Goal: Contribute content: Contribute content

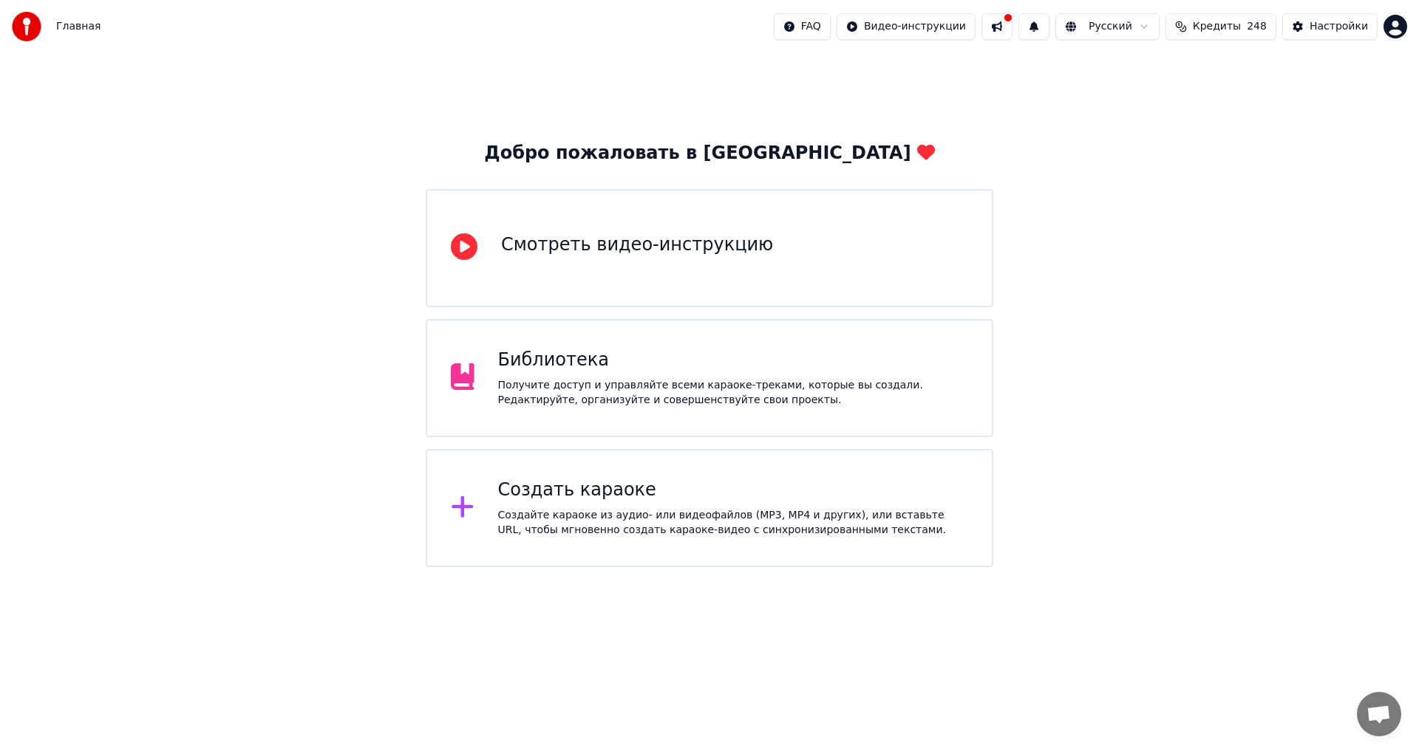
click at [646, 396] on div "Получите доступ и управляйте всеми караоке-треками, которые вы создали. Редакти…" at bounding box center [733, 393] width 471 height 30
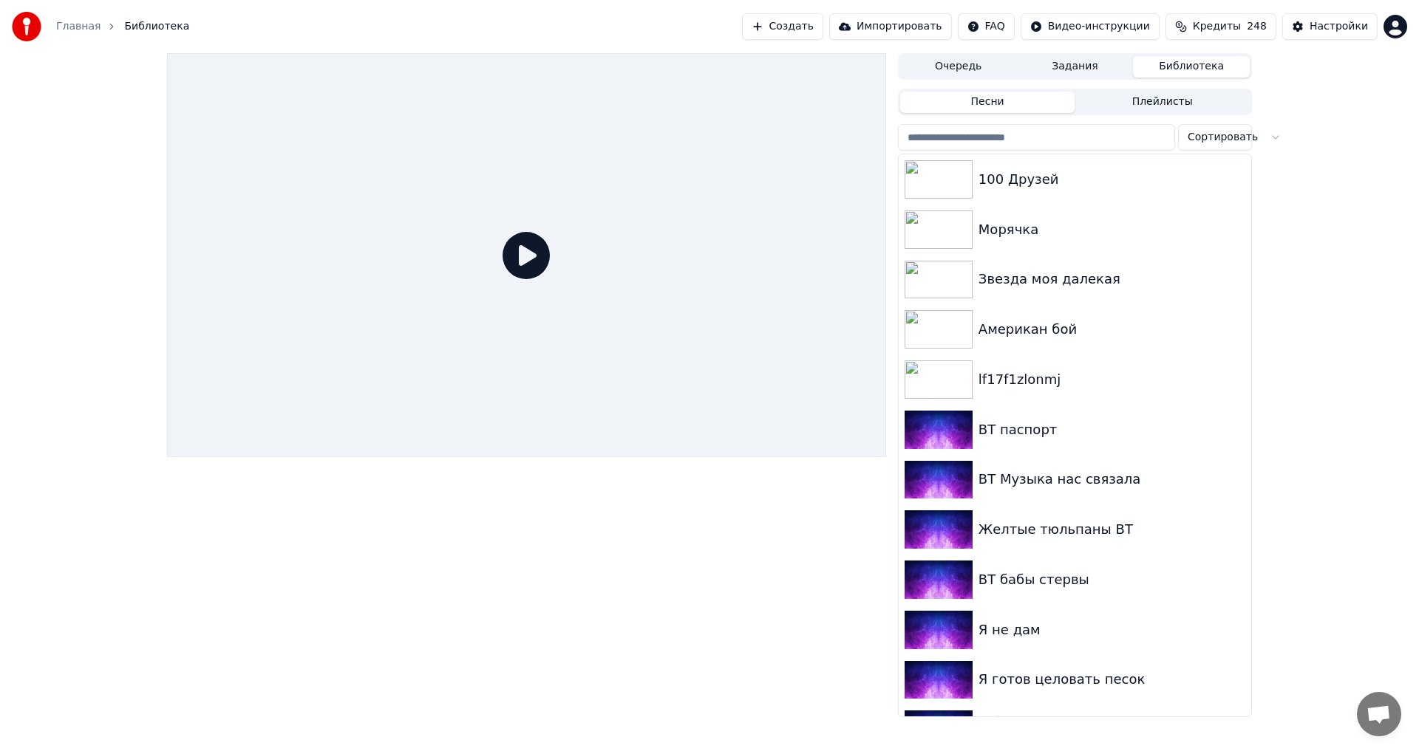
click at [1103, 66] on button "Задания" at bounding box center [1075, 66] width 117 height 21
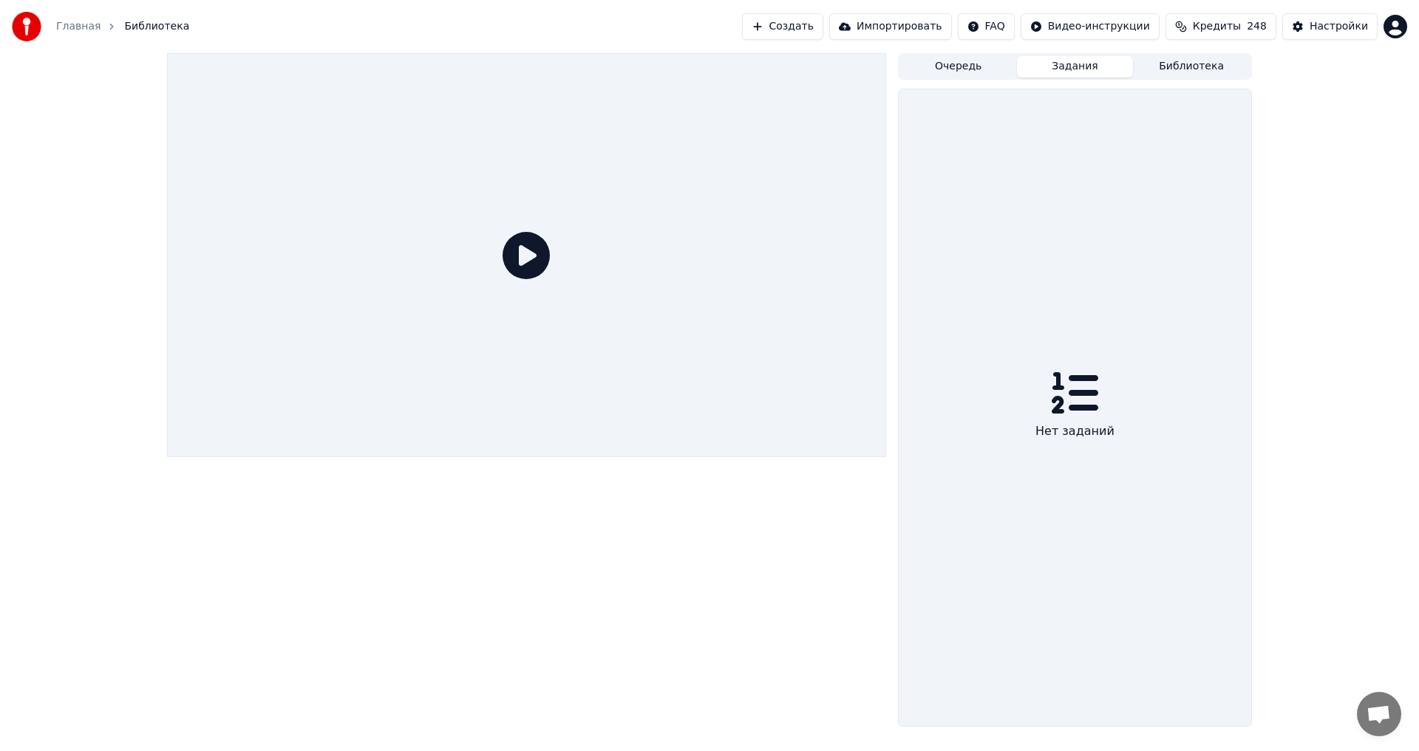
click at [1061, 442] on div "Нет заданий" at bounding box center [1074, 432] width 91 height 30
click at [1061, 443] on div "Нет заданий" at bounding box center [1074, 432] width 91 height 30
click at [1163, 73] on button "Библиотека" at bounding box center [1191, 66] width 117 height 21
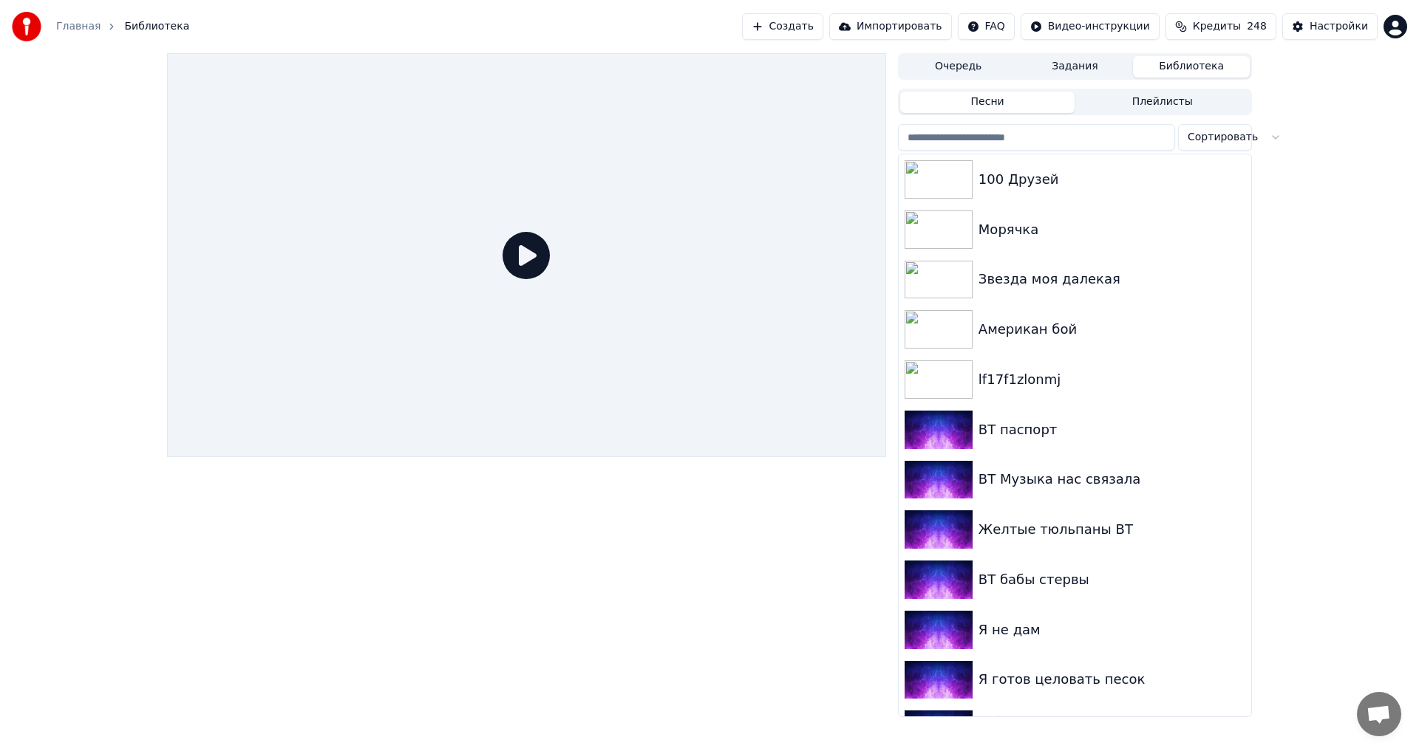
click at [1022, 132] on input "search" at bounding box center [1036, 137] width 277 height 27
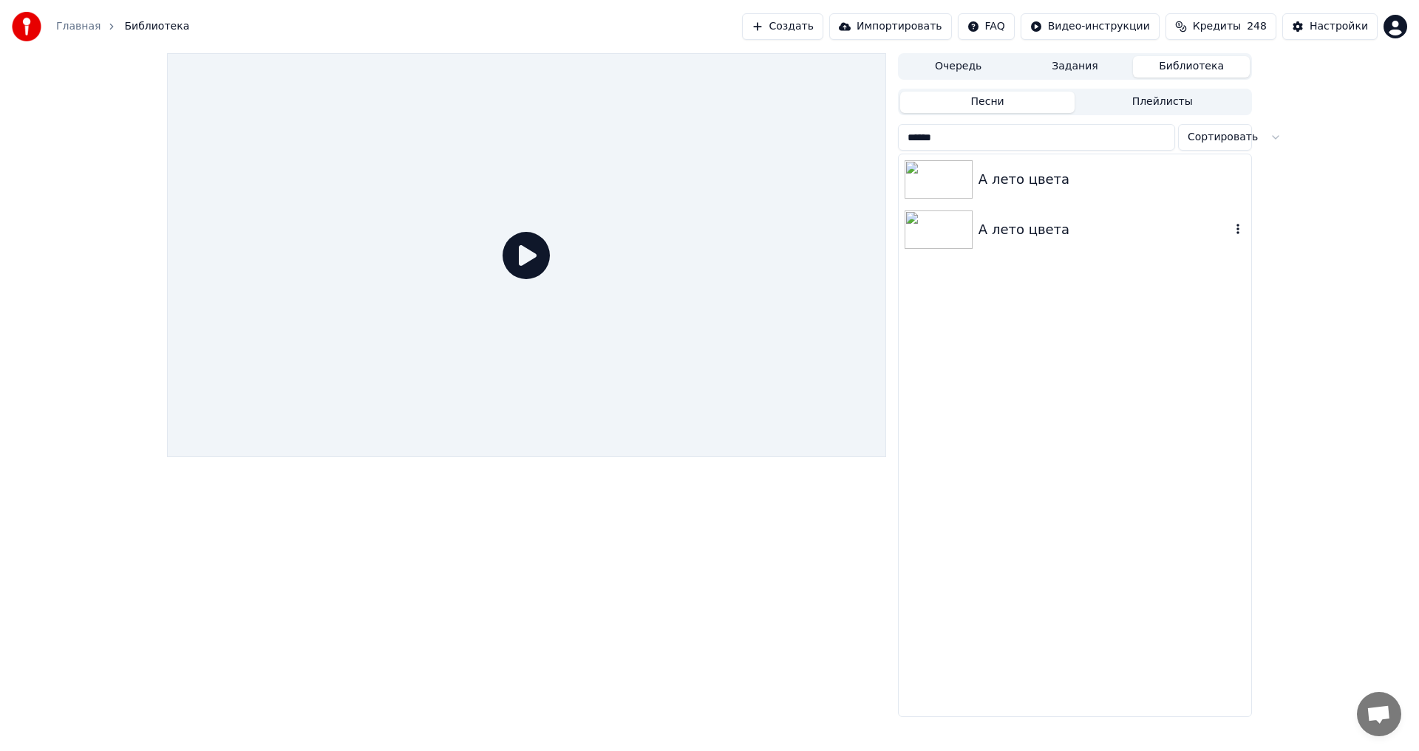
type input "******"
click at [1059, 198] on div "А лето цвета" at bounding box center [1074, 179] width 352 height 50
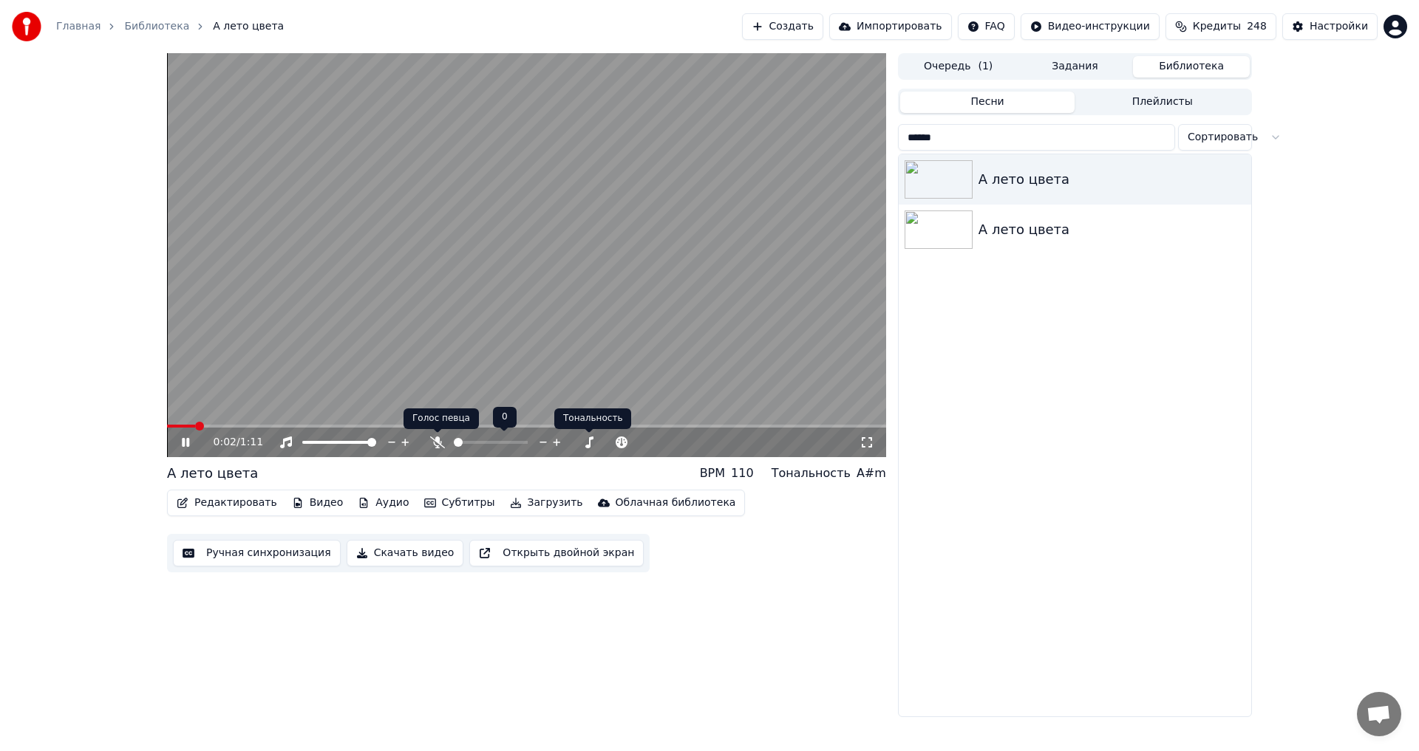
click at [435, 438] on icon at bounding box center [437, 443] width 15 height 12
click at [351, 355] on video at bounding box center [526, 255] width 719 height 404
click at [324, 504] on button "Видео" at bounding box center [318, 503] width 64 height 21
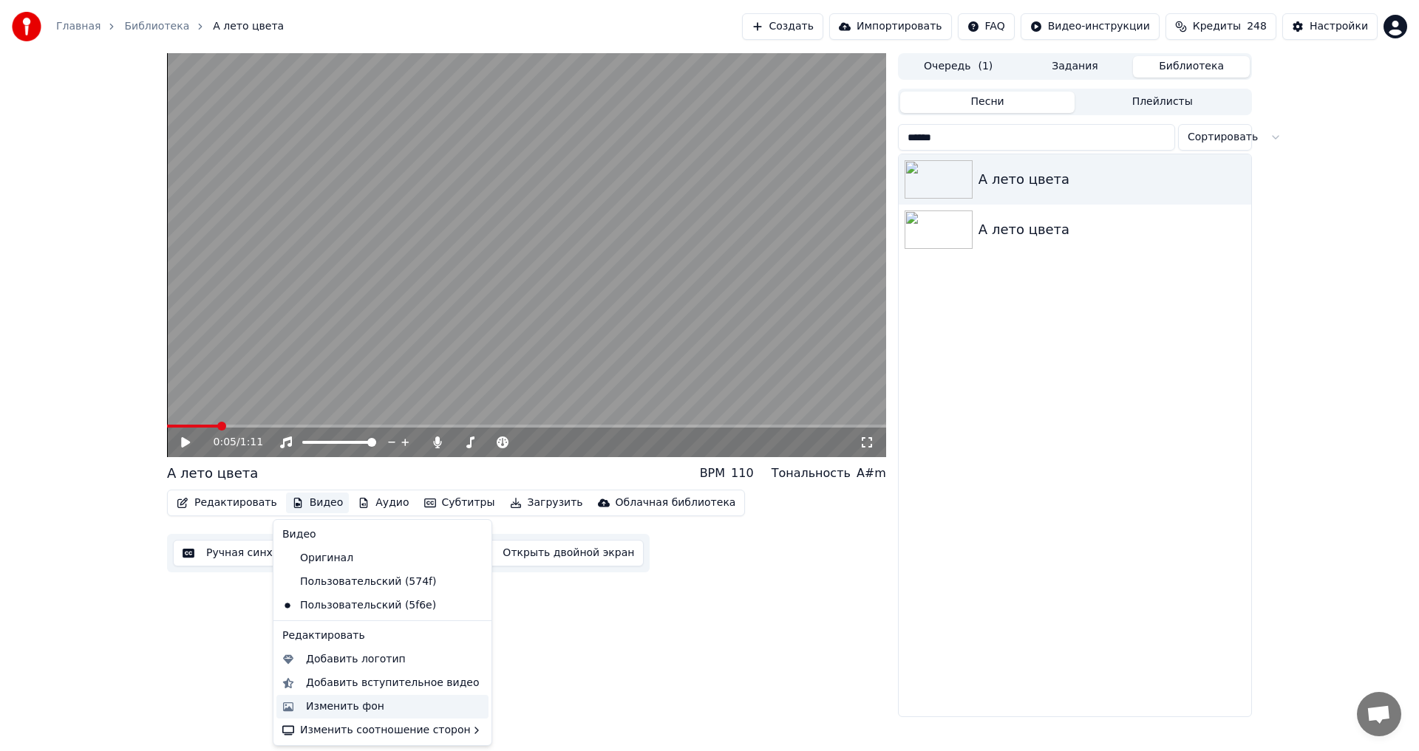
click at [338, 708] on div "Изменить фон" at bounding box center [345, 707] width 78 height 15
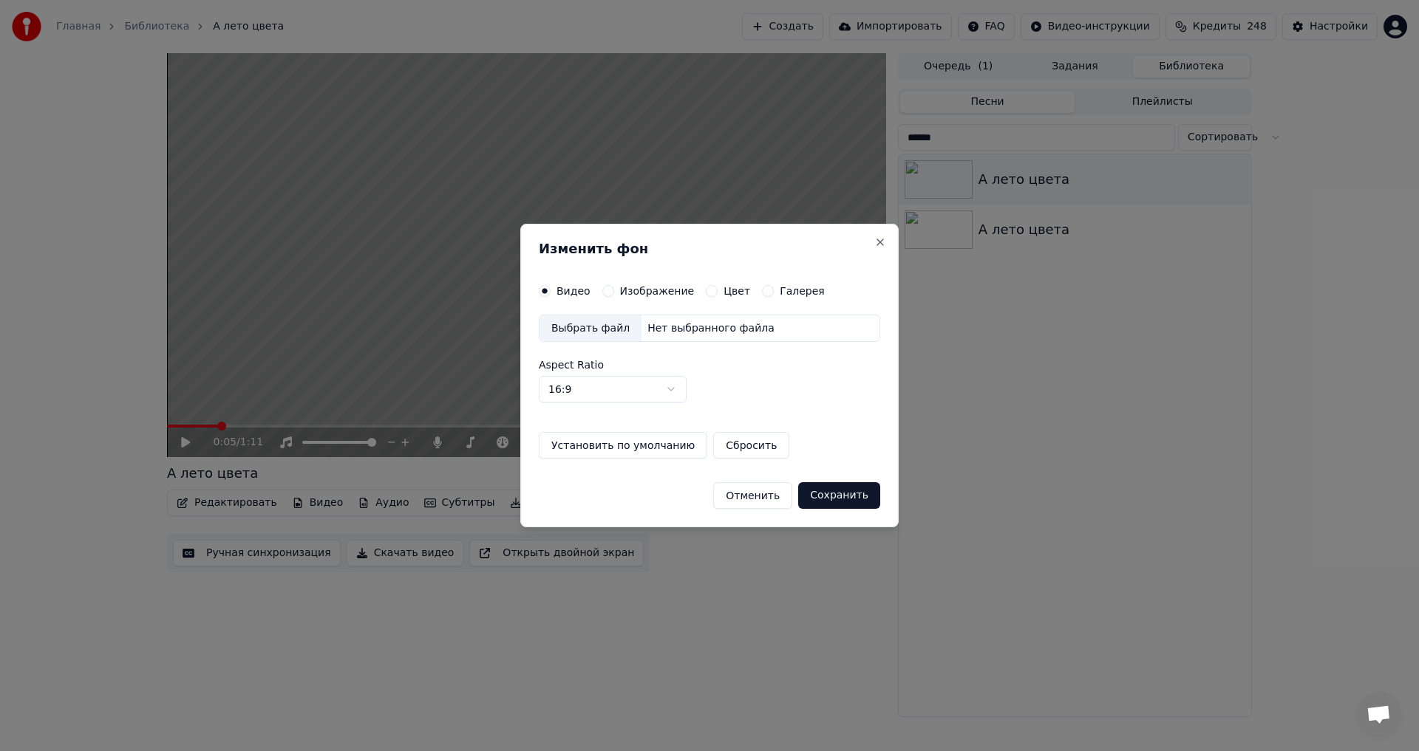
click at [633, 292] on label "Изображение" at bounding box center [657, 291] width 75 height 10
click at [614, 292] on button "Изображение" at bounding box center [608, 291] width 12 height 12
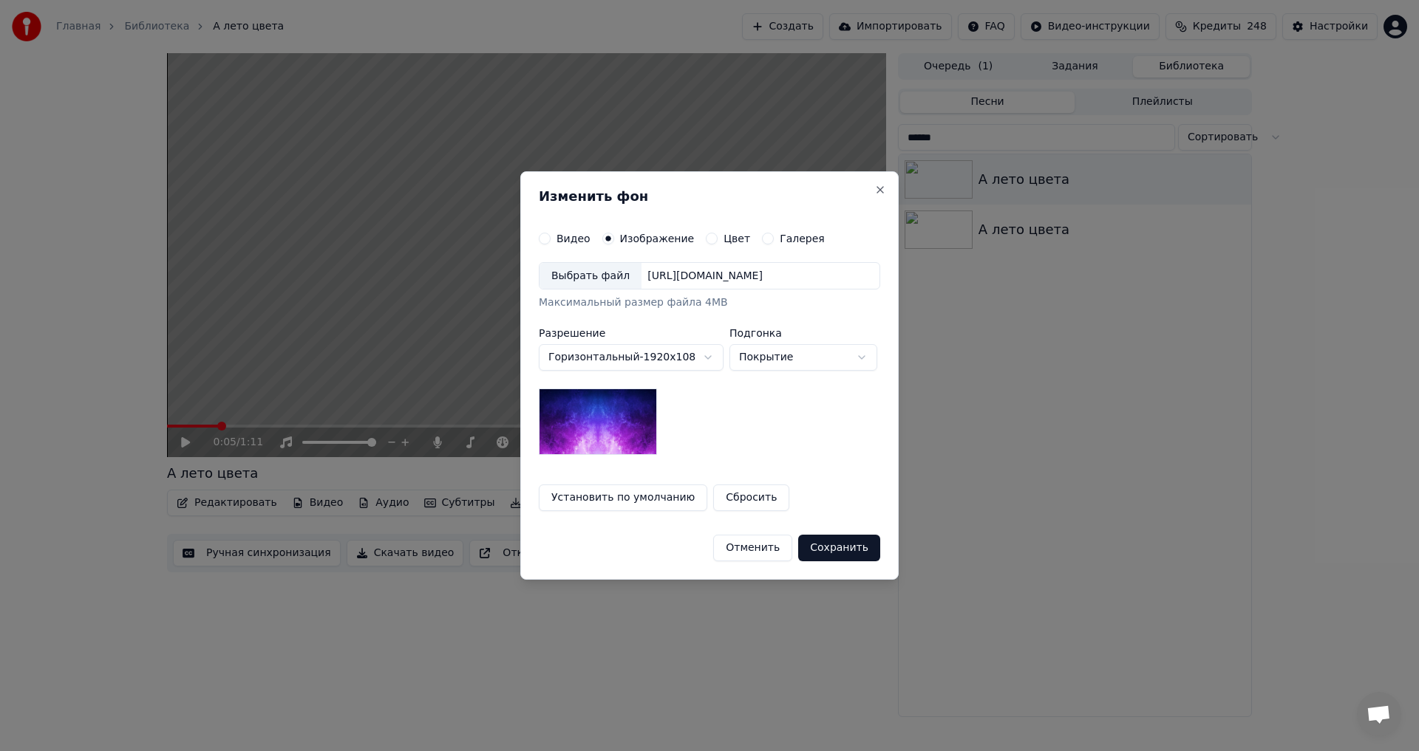
click at [584, 277] on div "Выбрать файл" at bounding box center [590, 276] width 102 height 27
click at [848, 550] on button "Сохранить" at bounding box center [839, 548] width 82 height 27
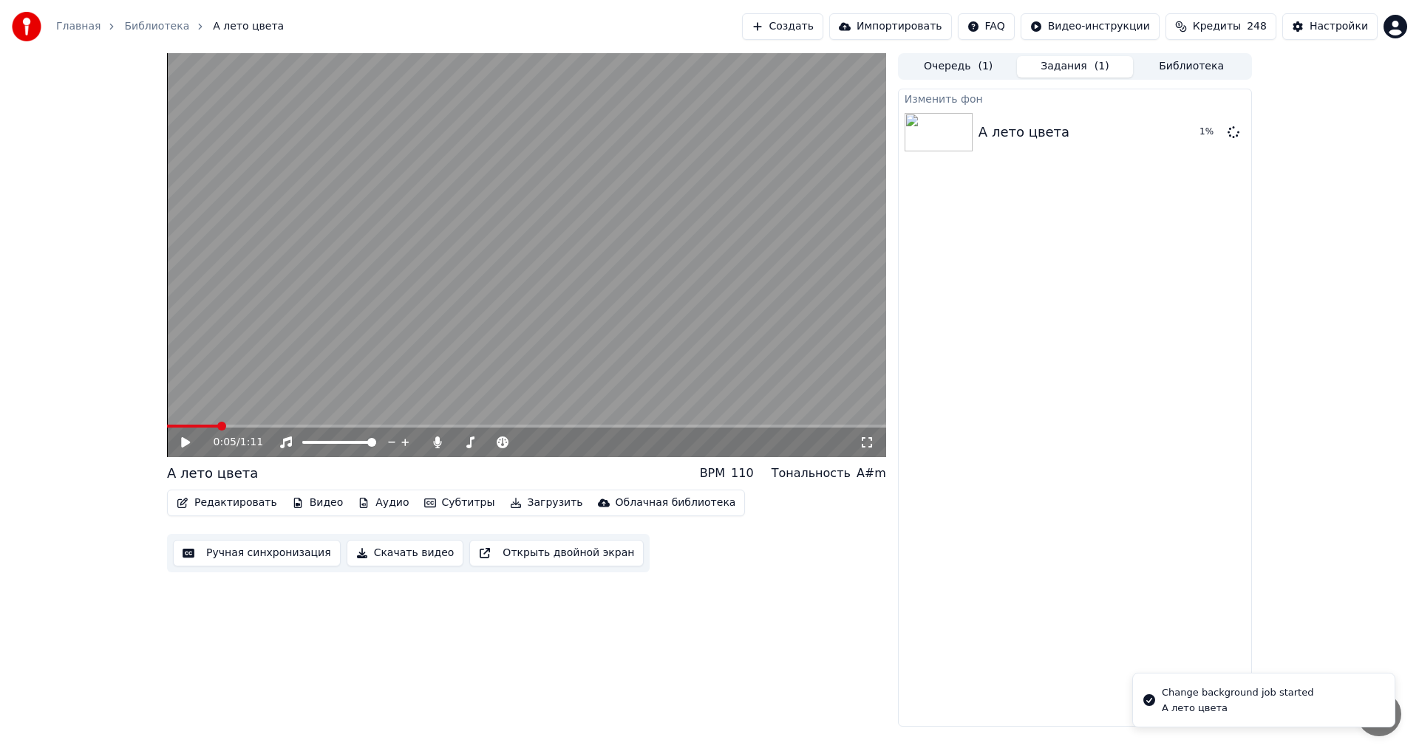
click at [1179, 64] on button "Библиотека" at bounding box center [1191, 66] width 117 height 21
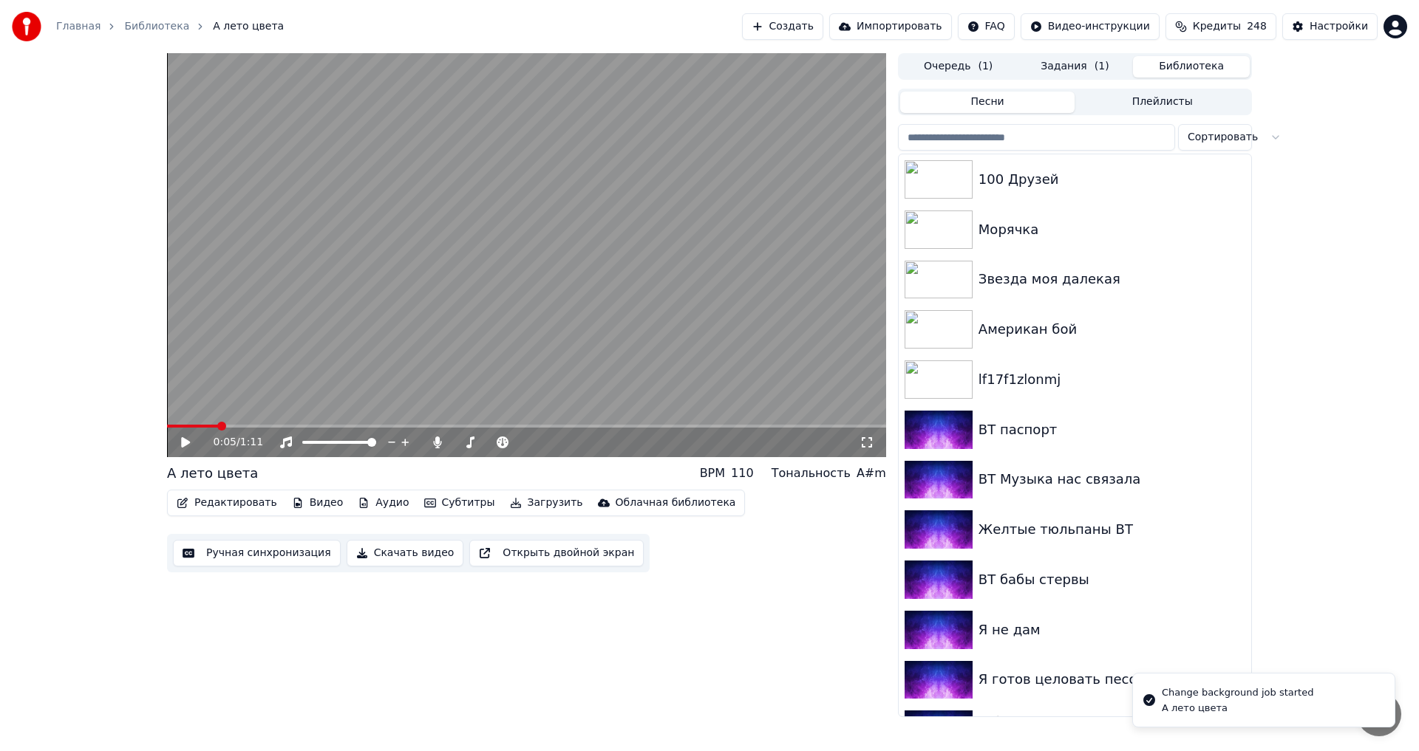
click at [1068, 126] on input "search" at bounding box center [1036, 137] width 277 height 27
click at [1001, 142] on input "search" at bounding box center [1036, 137] width 277 height 27
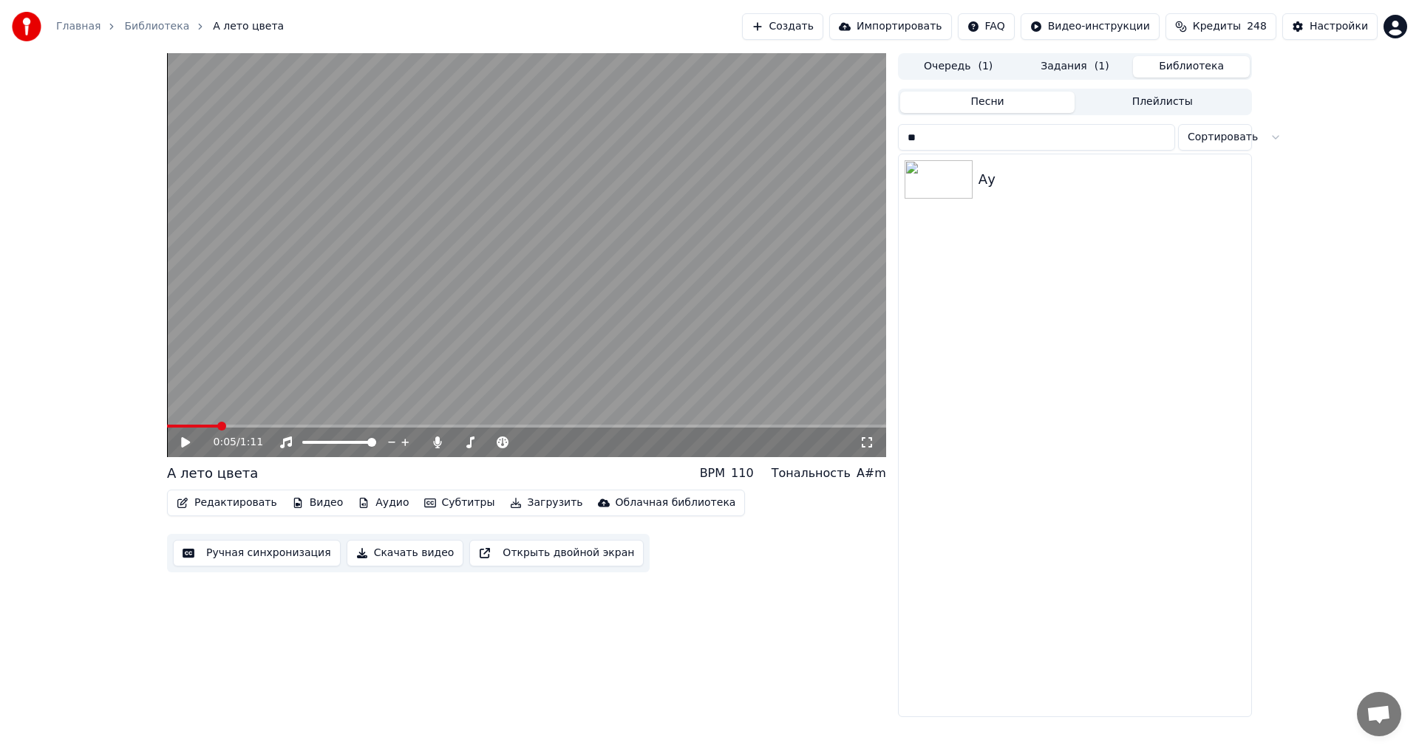
type input "**"
click at [1010, 180] on div "Ау" at bounding box center [1104, 179] width 252 height 21
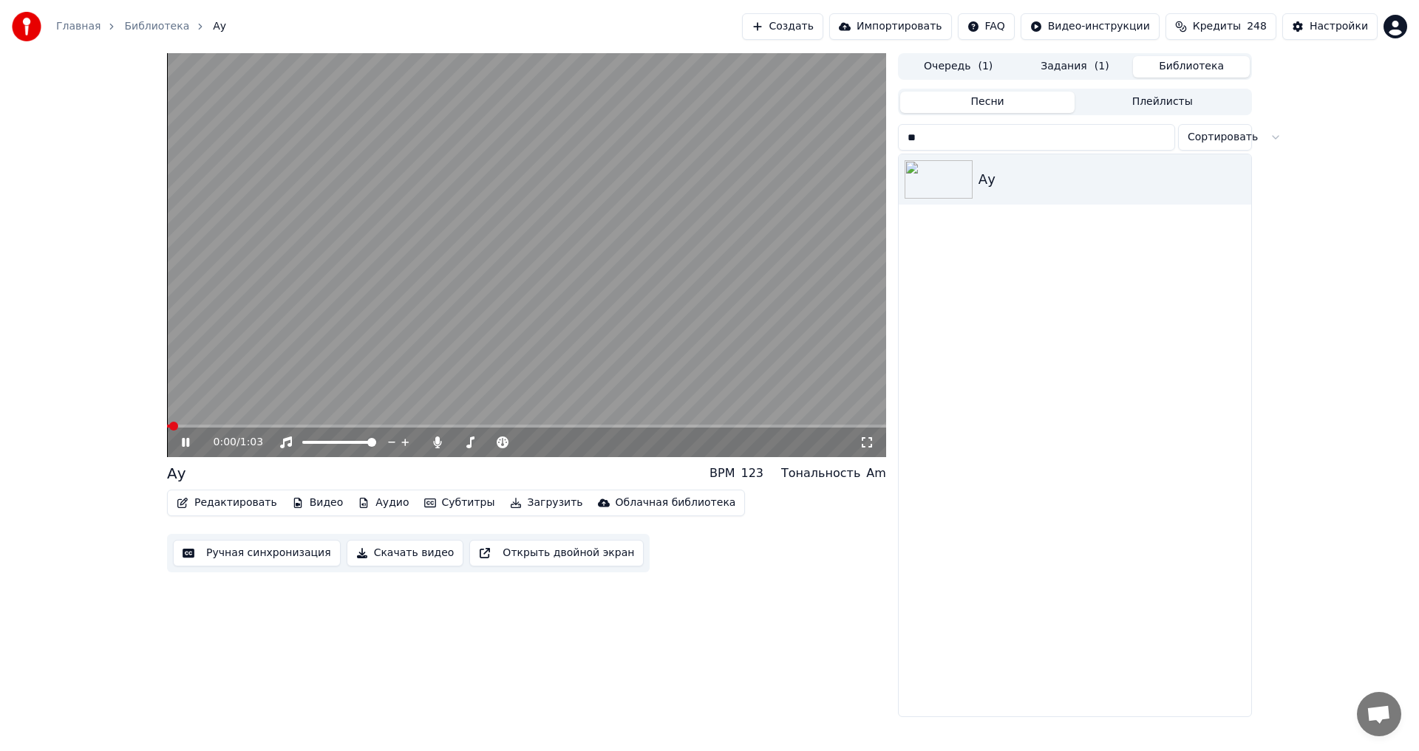
click at [303, 505] on button "Видео" at bounding box center [318, 503] width 64 height 21
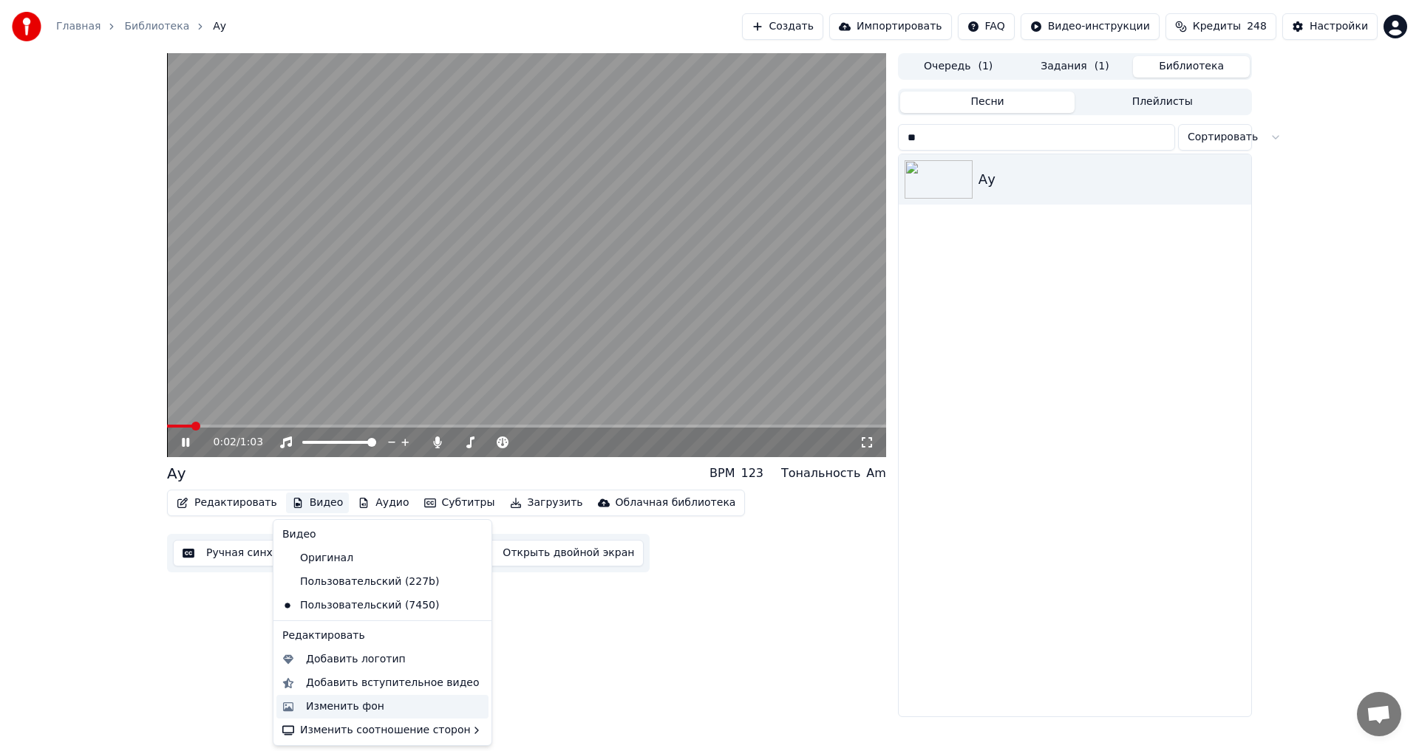
click at [347, 703] on div "Изменить фон" at bounding box center [345, 707] width 78 height 15
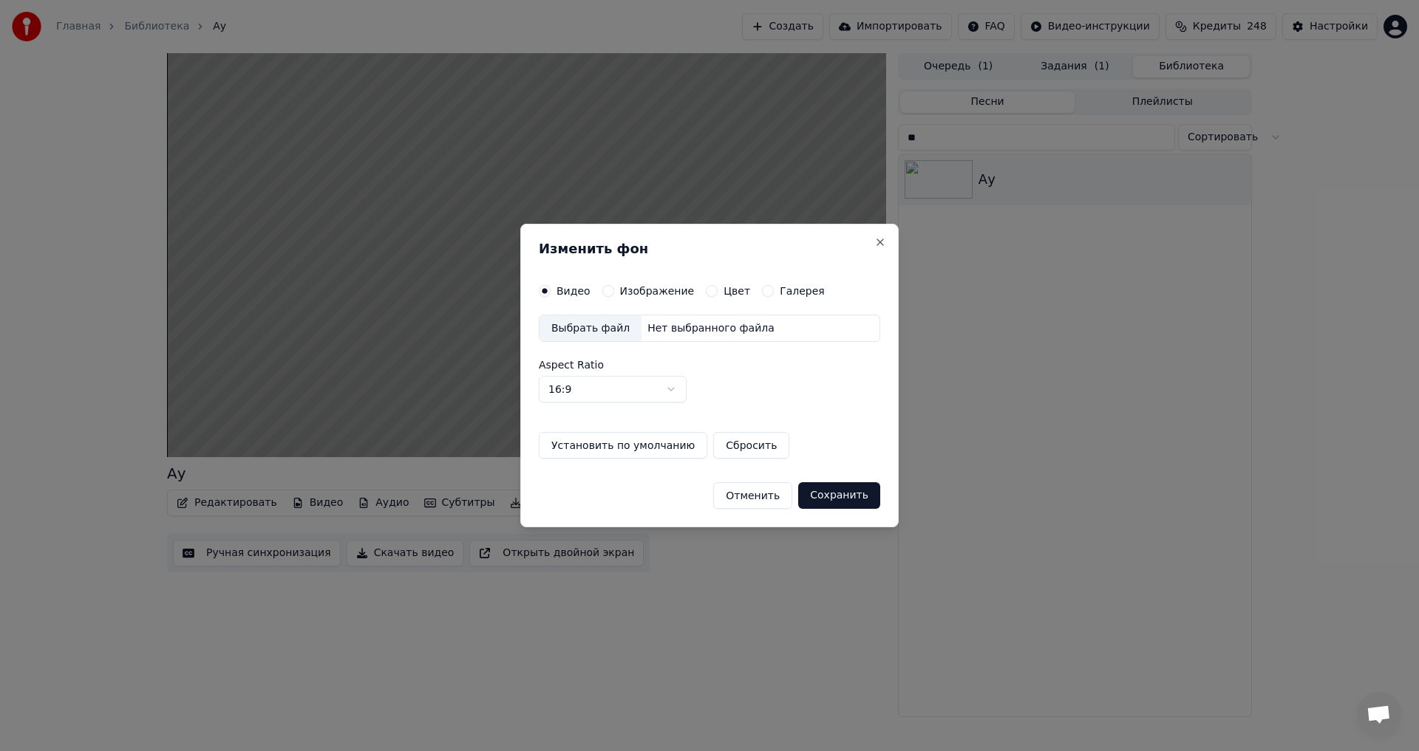
click at [632, 293] on label "Изображение" at bounding box center [657, 291] width 75 height 10
click at [614, 293] on button "Изображение" at bounding box center [608, 291] width 12 height 12
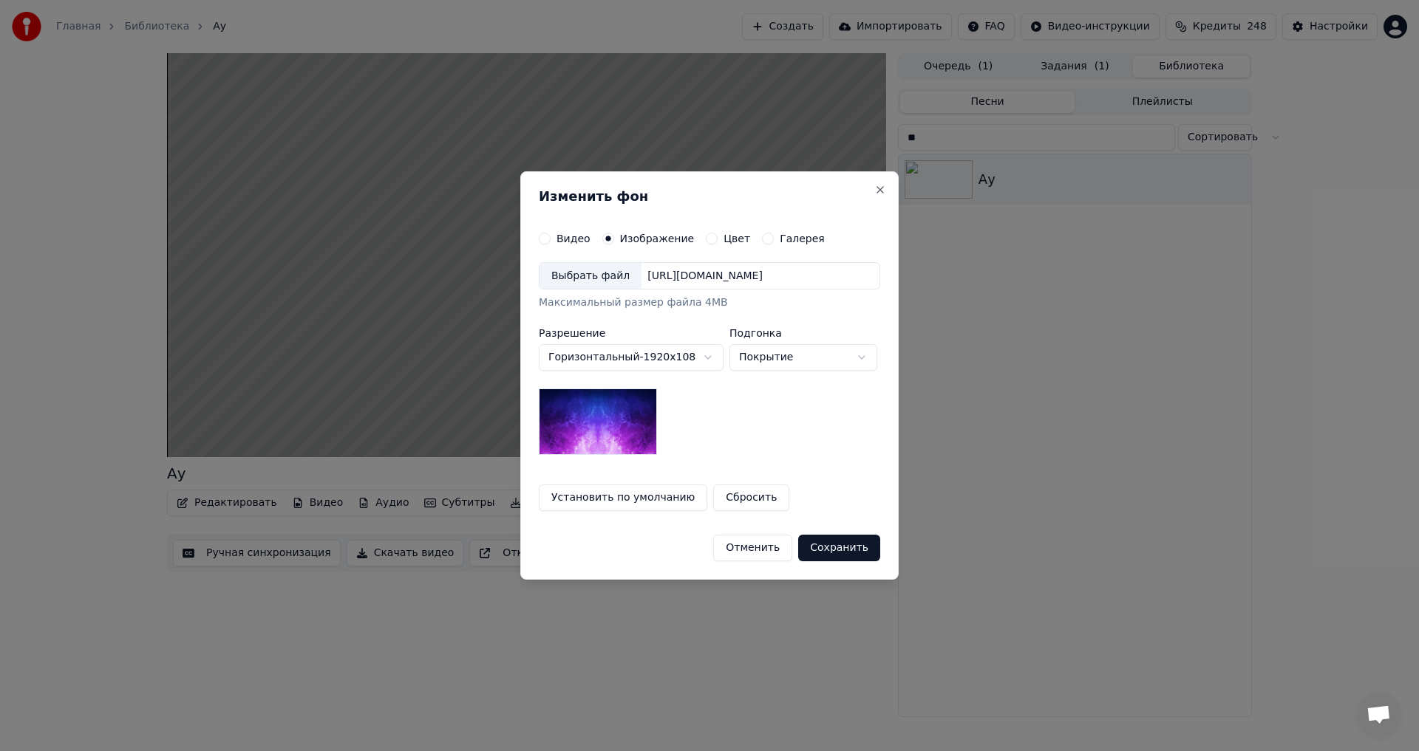
click at [591, 278] on div "Выбрать файл" at bounding box center [590, 276] width 102 height 27
click at [866, 546] on button "Сохранить" at bounding box center [839, 548] width 82 height 27
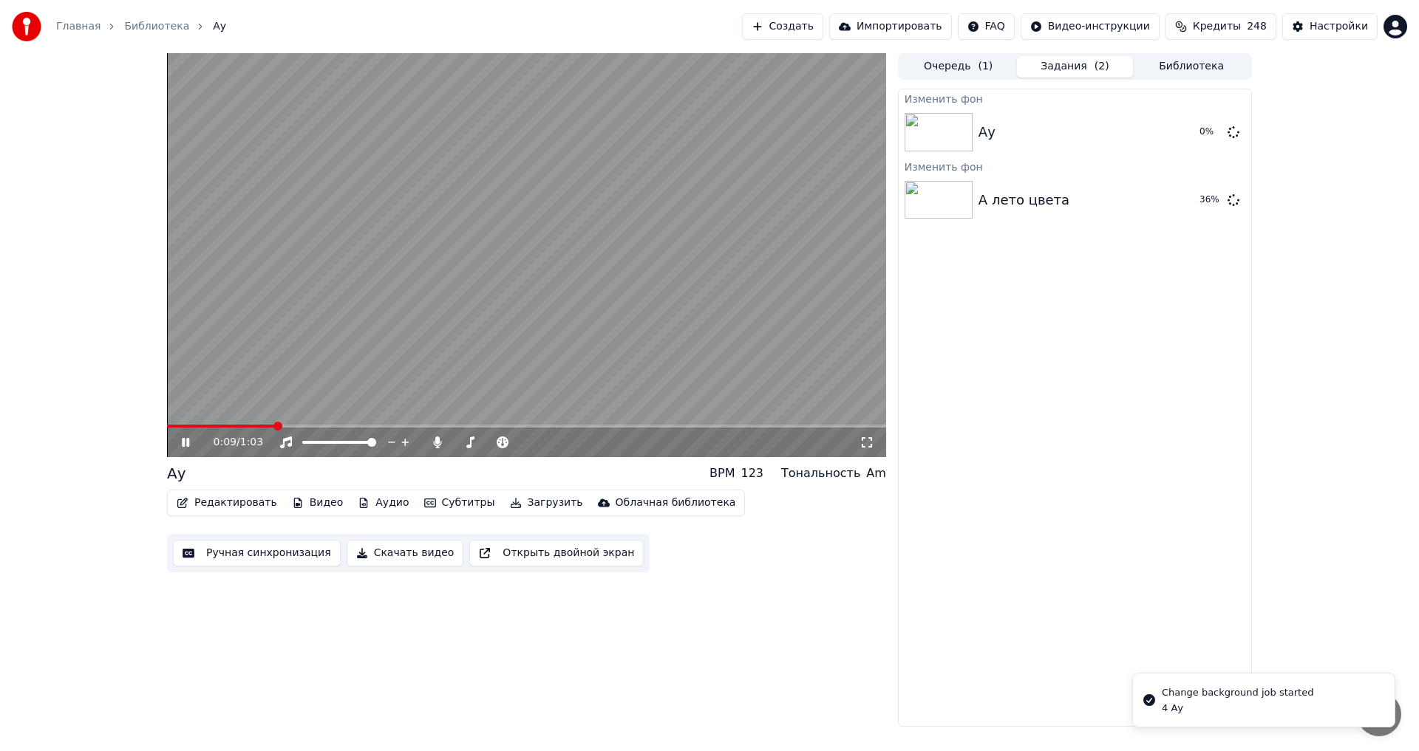
click at [1166, 63] on button "Библиотека" at bounding box center [1191, 66] width 117 height 21
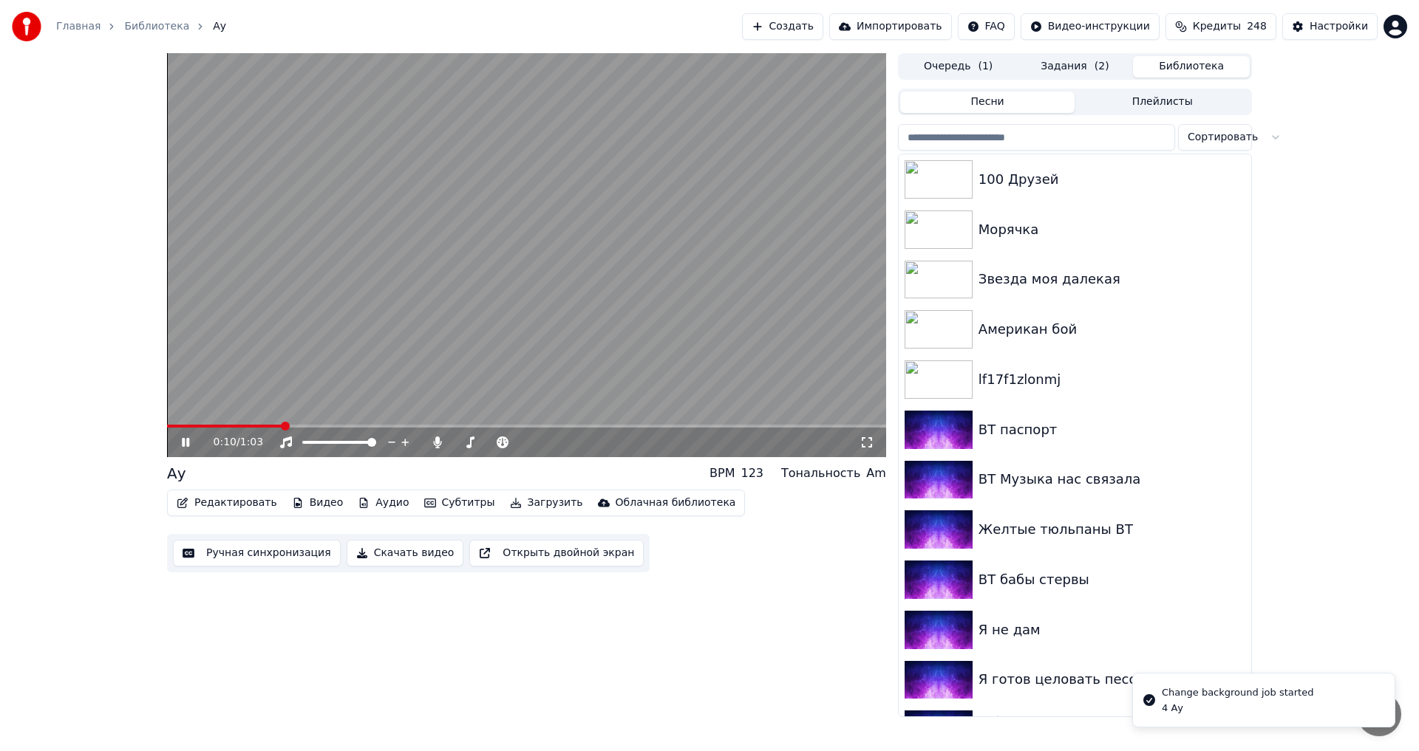
click at [1021, 136] on input "search" at bounding box center [1036, 137] width 277 height 27
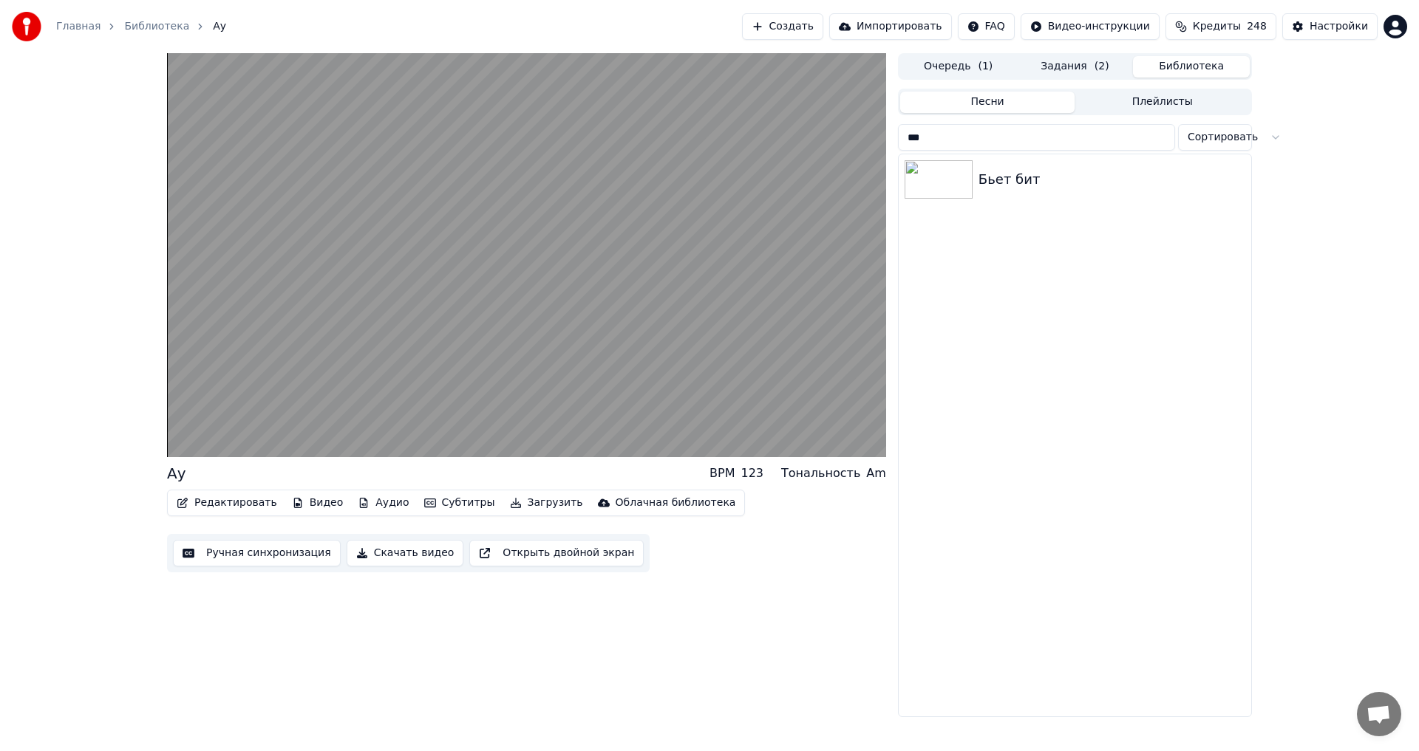
type input "***"
click at [1068, 188] on div "Бьет бит" at bounding box center [1104, 179] width 252 height 21
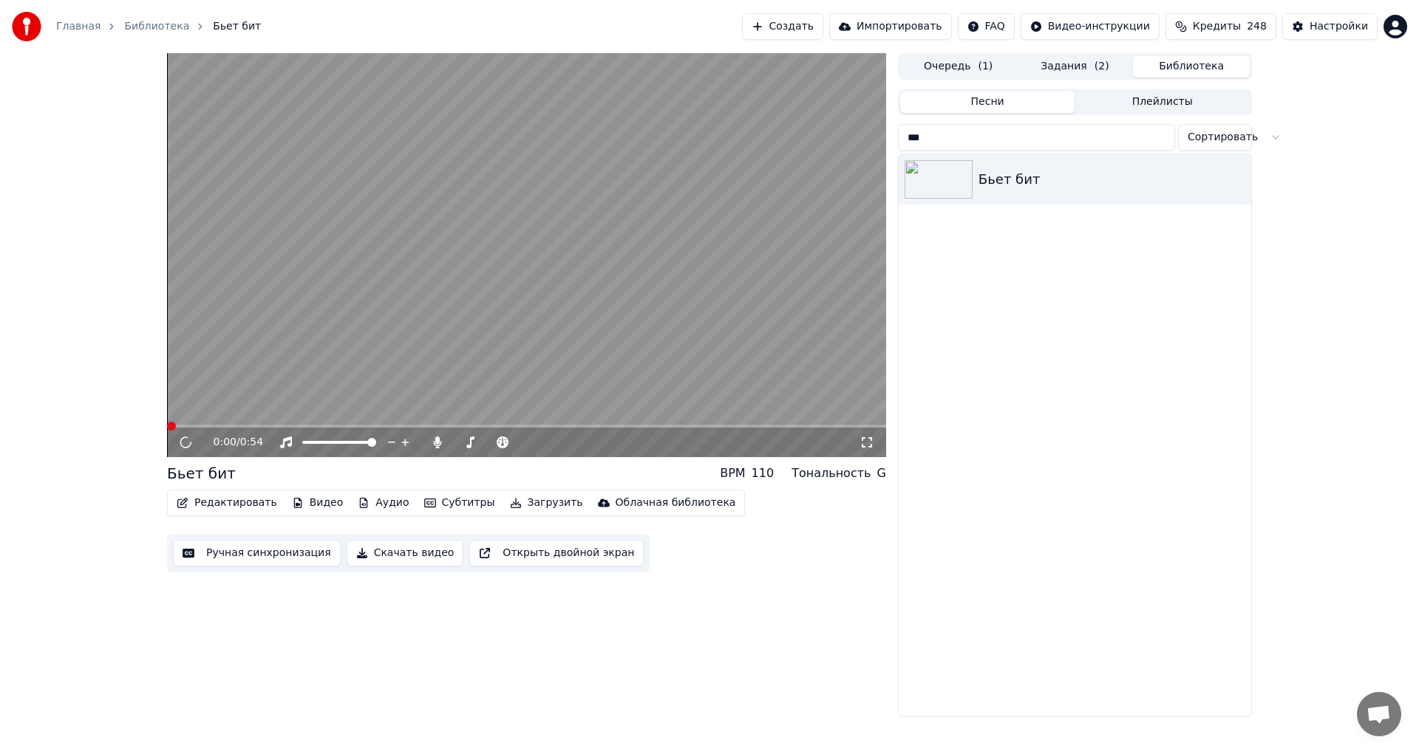
click at [308, 509] on button "Видео" at bounding box center [318, 503] width 64 height 21
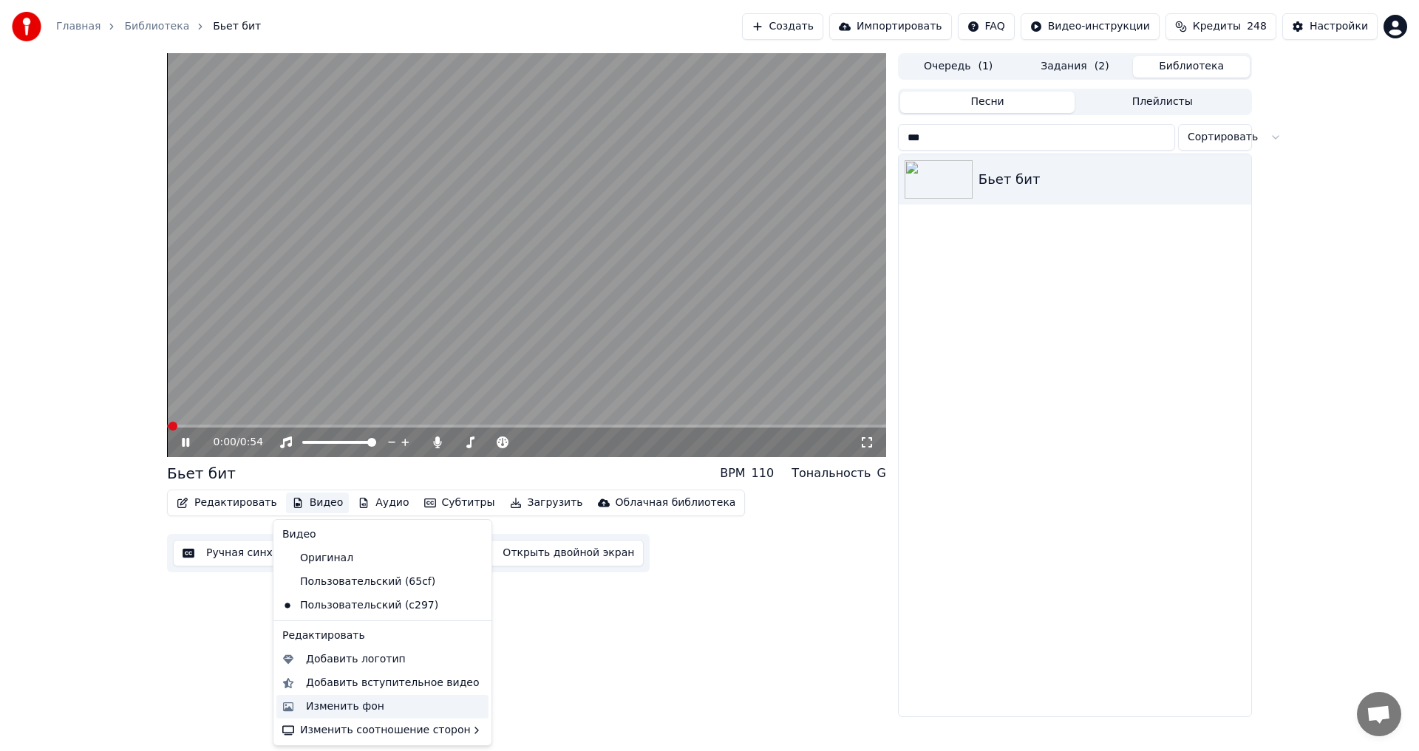
click at [354, 706] on div "Изменить фон" at bounding box center [345, 707] width 78 height 15
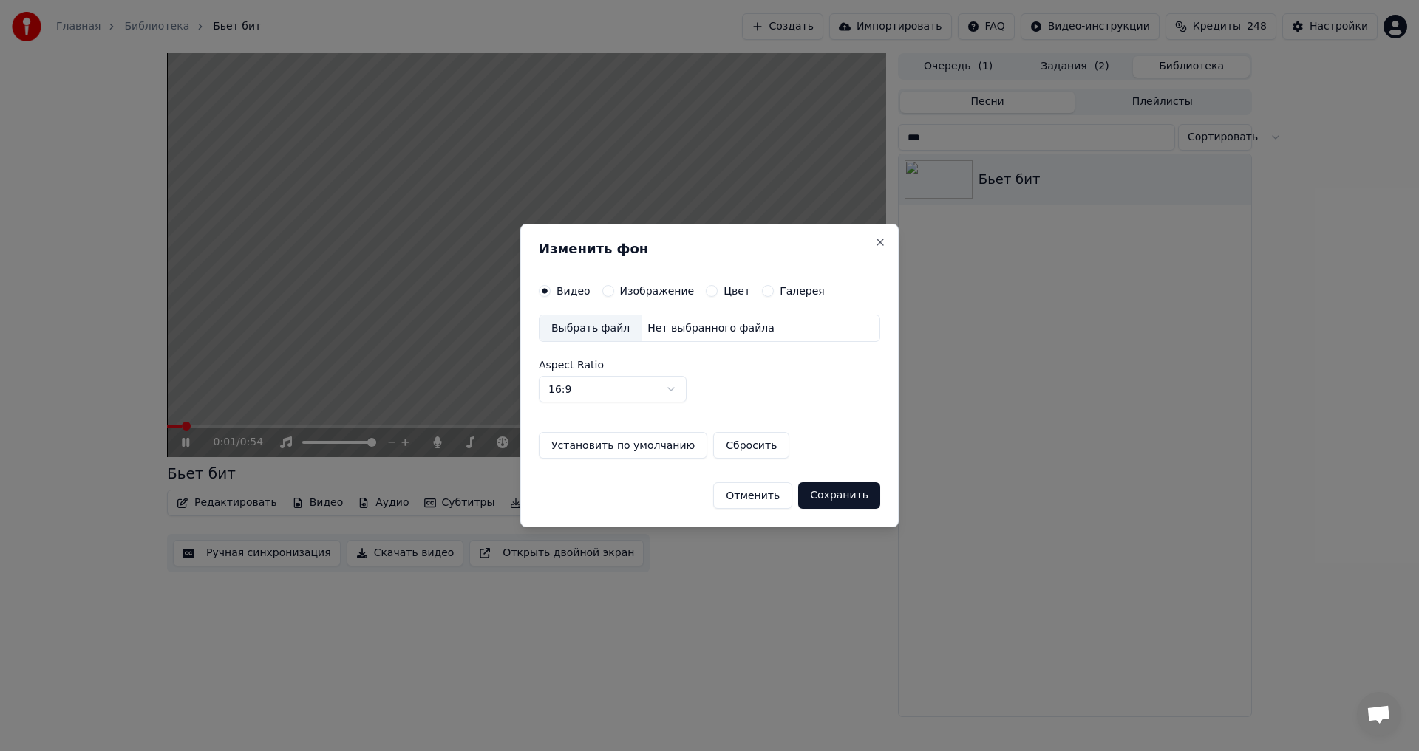
click at [650, 289] on label "Изображение" at bounding box center [657, 291] width 75 height 10
click at [614, 289] on button "Изображение" at bounding box center [608, 291] width 12 height 12
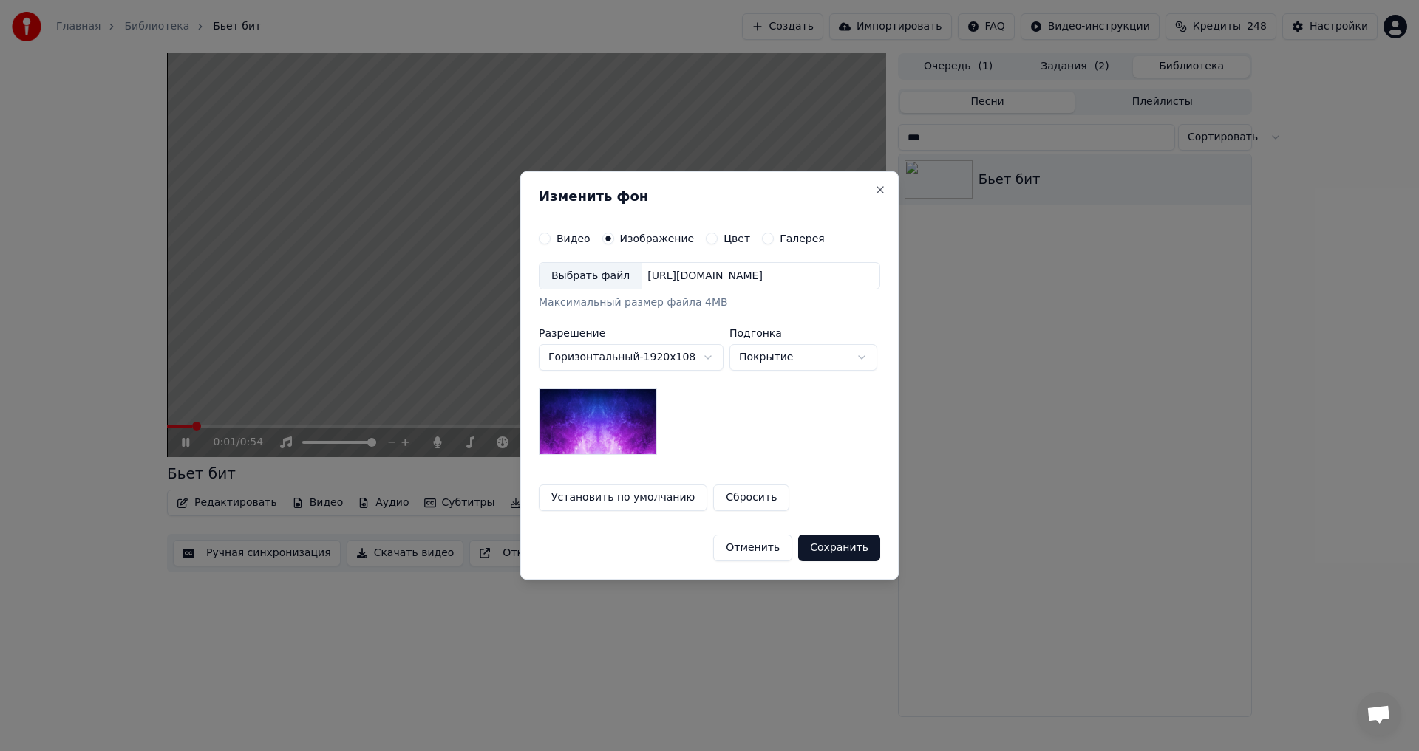
click at [584, 284] on div "Выбрать файл" at bounding box center [590, 276] width 102 height 27
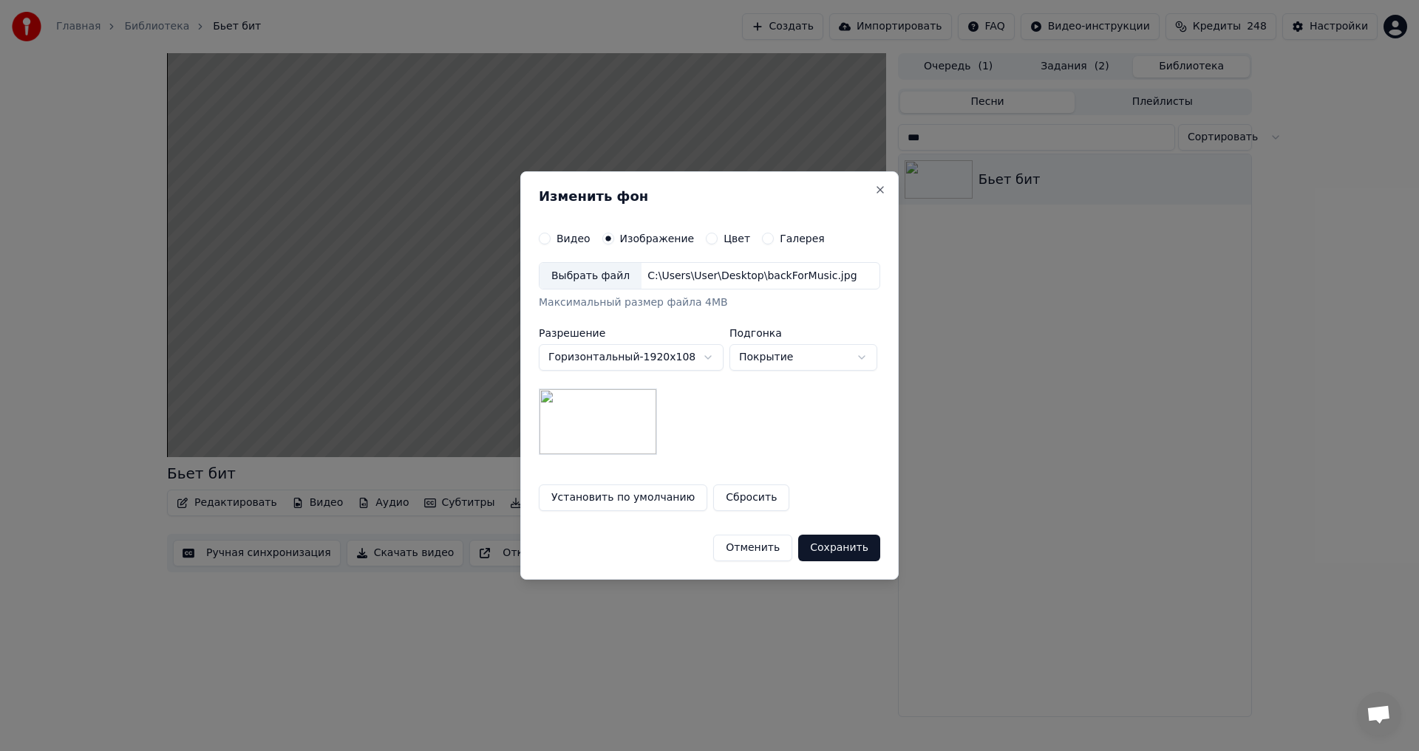
click at [841, 547] on button "Сохранить" at bounding box center [839, 548] width 82 height 27
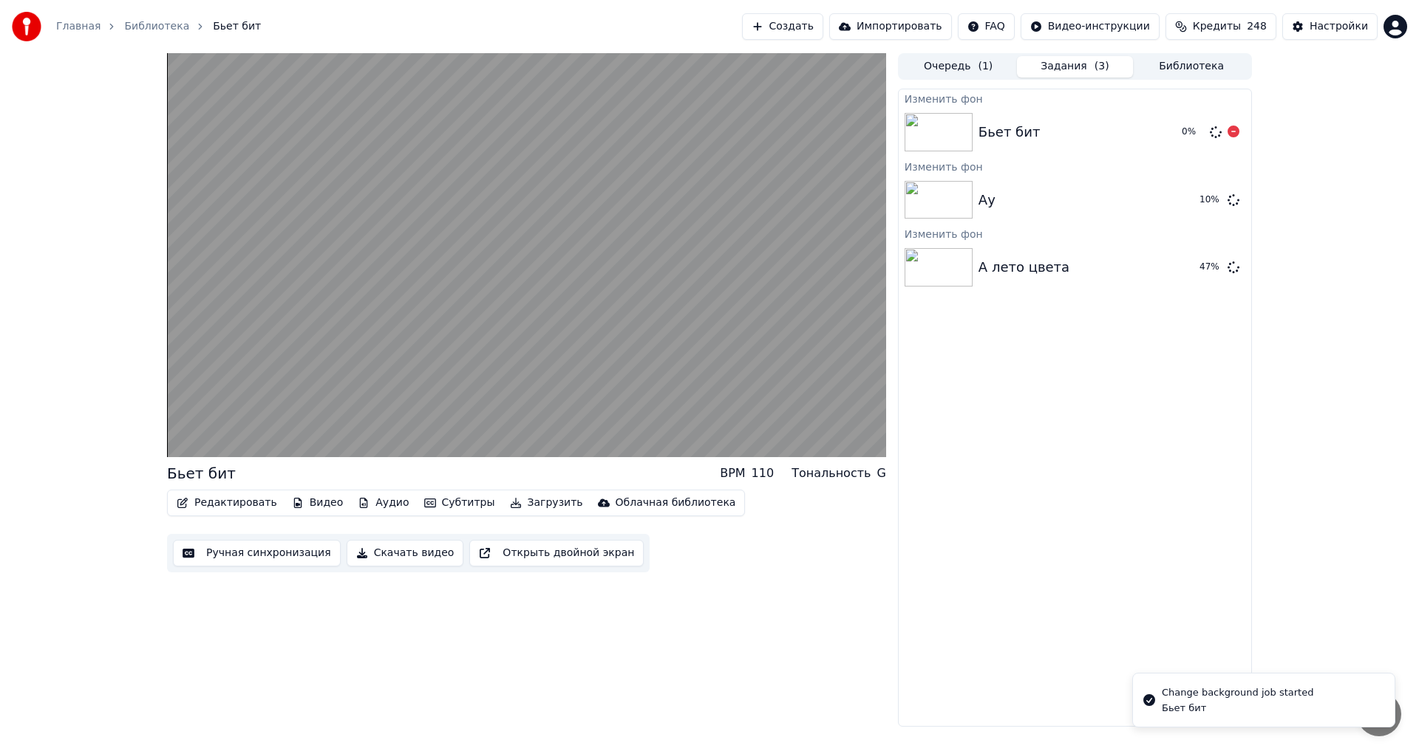
click at [950, 144] on img at bounding box center [938, 132] width 68 height 38
click at [1159, 63] on button "Библиотека" at bounding box center [1191, 66] width 117 height 21
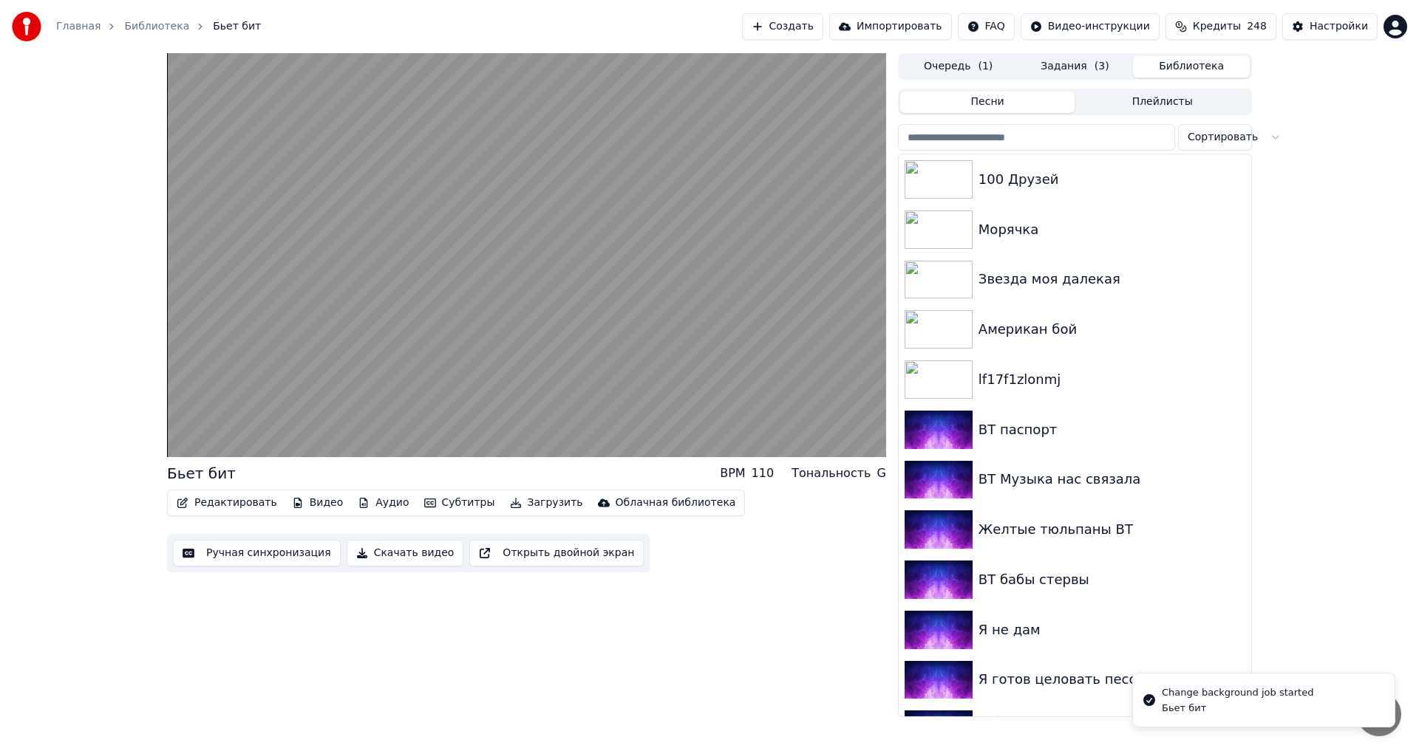
click at [992, 137] on input "search" at bounding box center [1036, 137] width 277 height 27
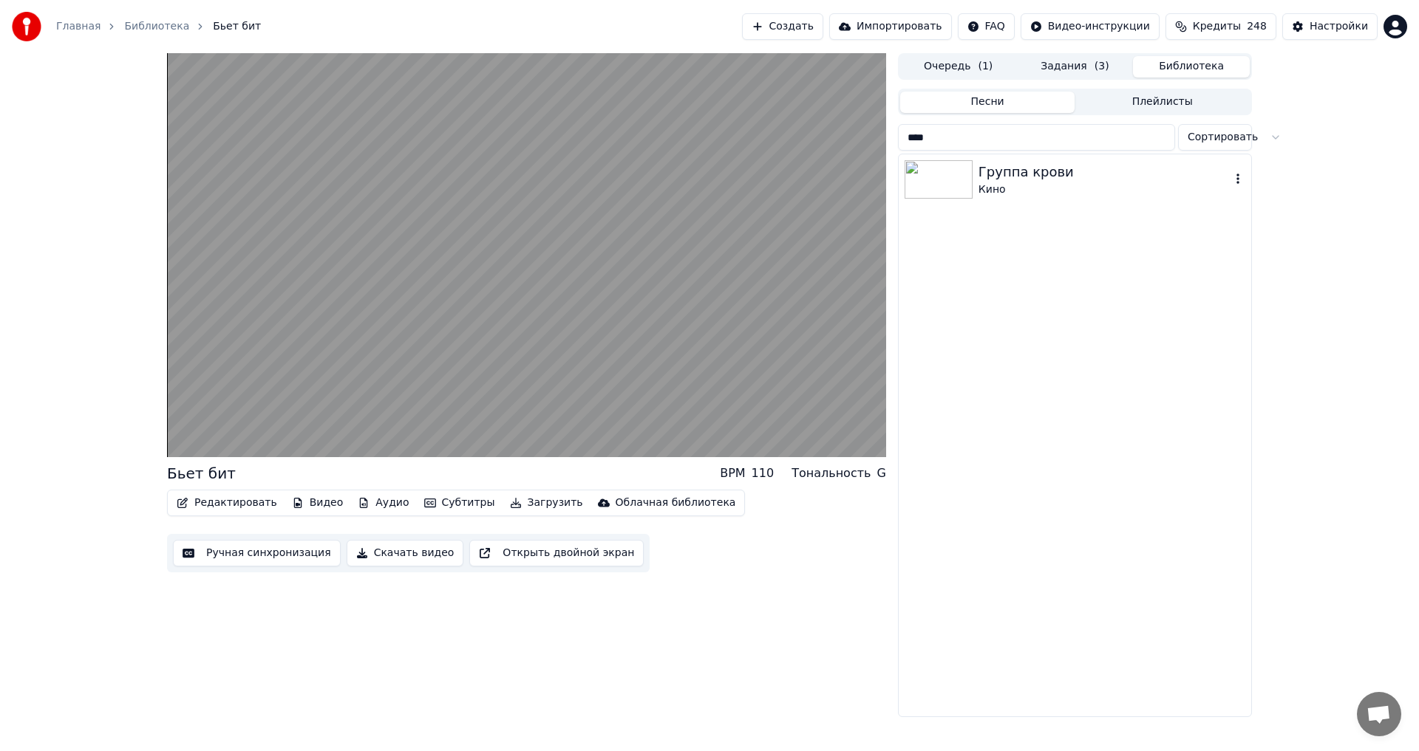
type input "****"
click at [1002, 183] on div "Кино" at bounding box center [1104, 190] width 252 height 15
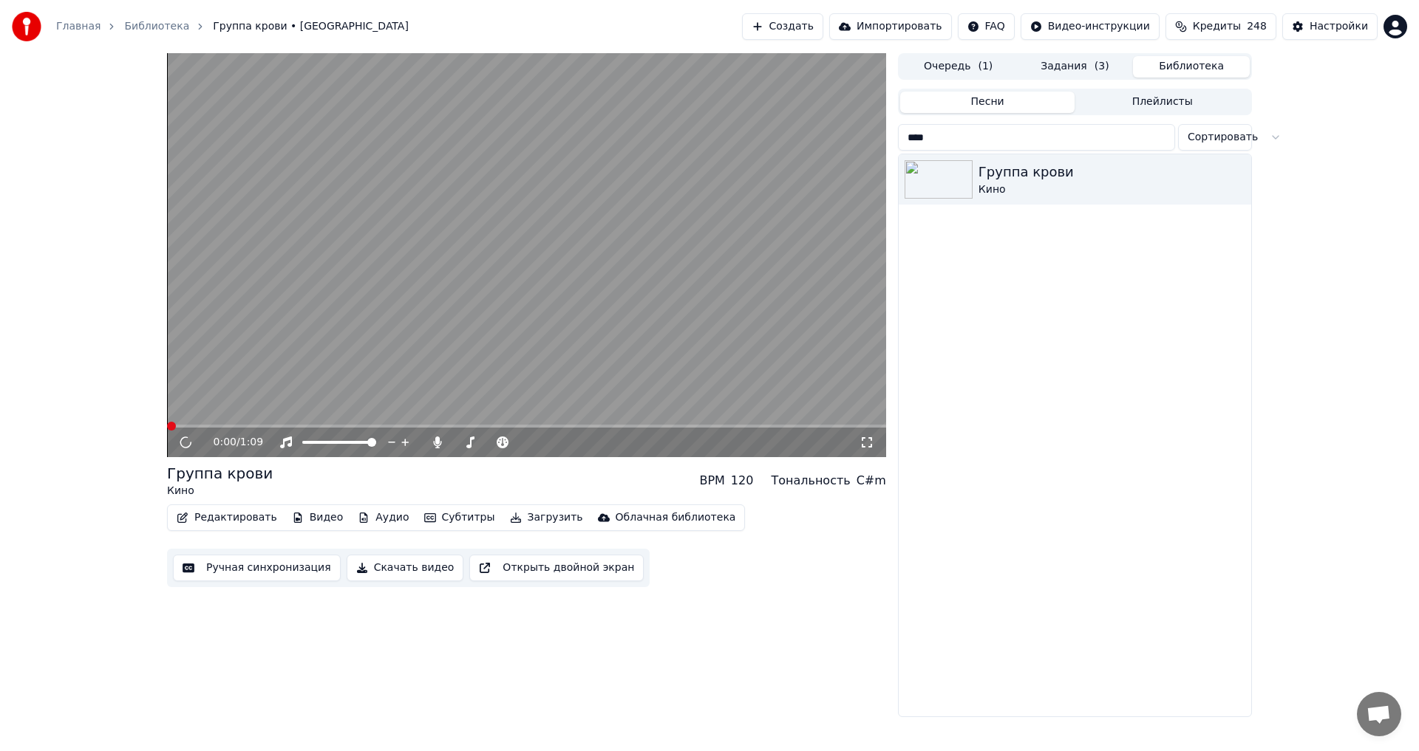
click at [314, 518] on button "Видео" at bounding box center [318, 518] width 64 height 21
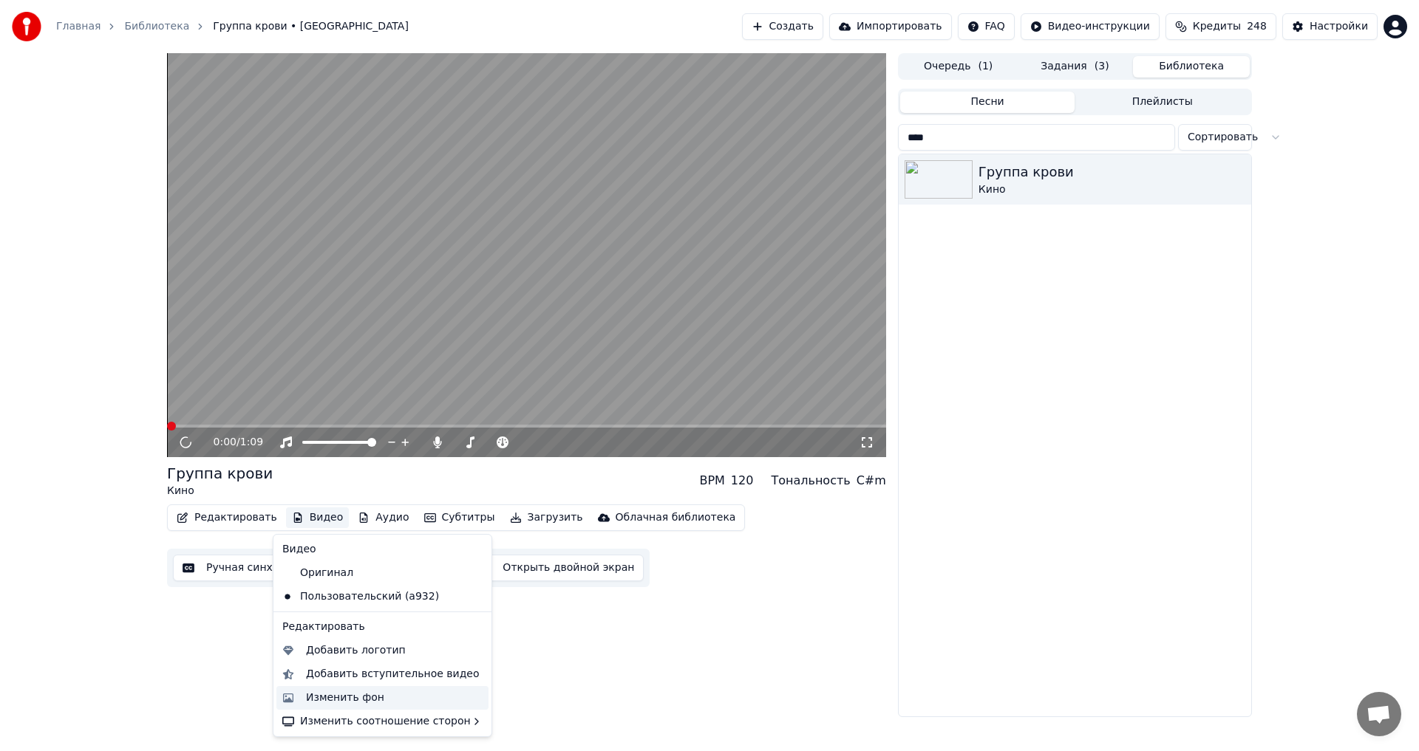
click at [373, 703] on div "Изменить фон" at bounding box center [345, 698] width 78 height 15
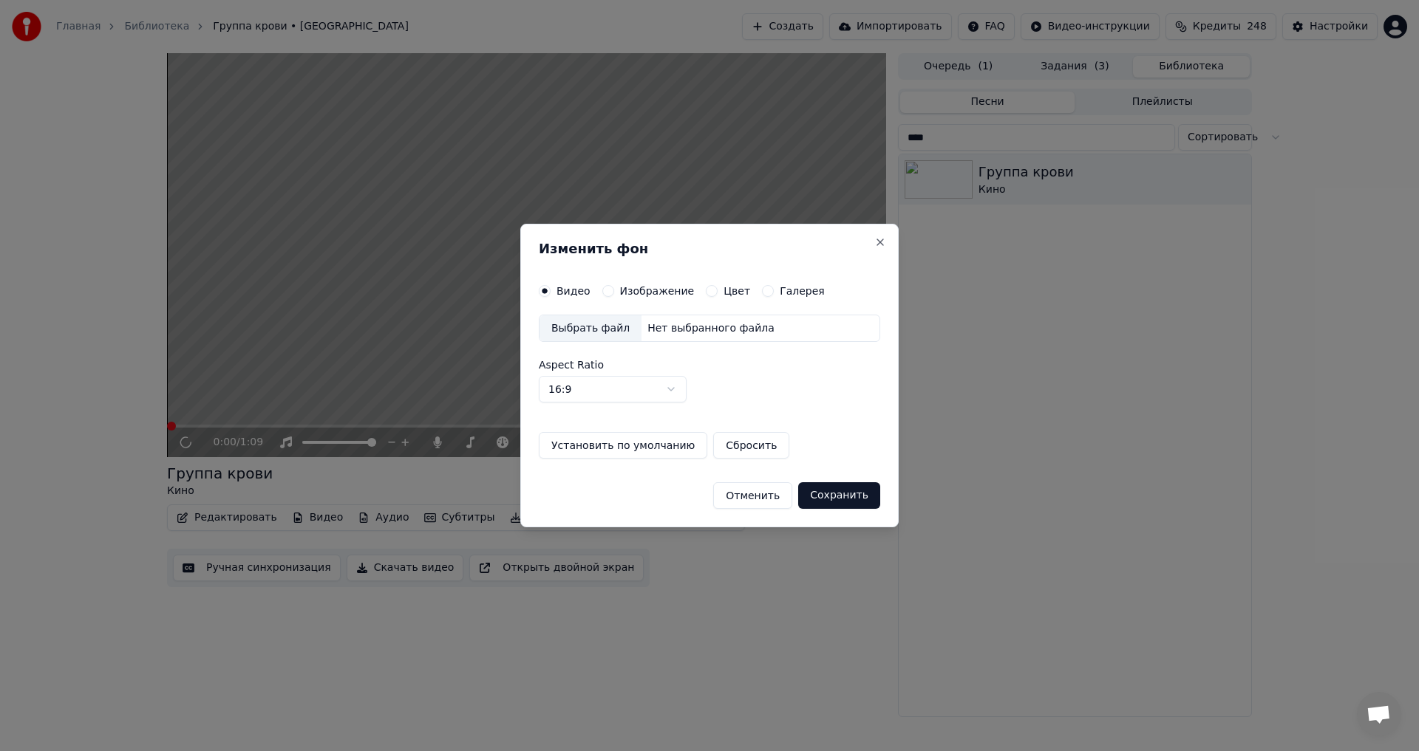
click at [642, 286] on label "Изображение" at bounding box center [657, 291] width 75 height 10
click at [614, 285] on button "Изображение" at bounding box center [608, 291] width 12 height 12
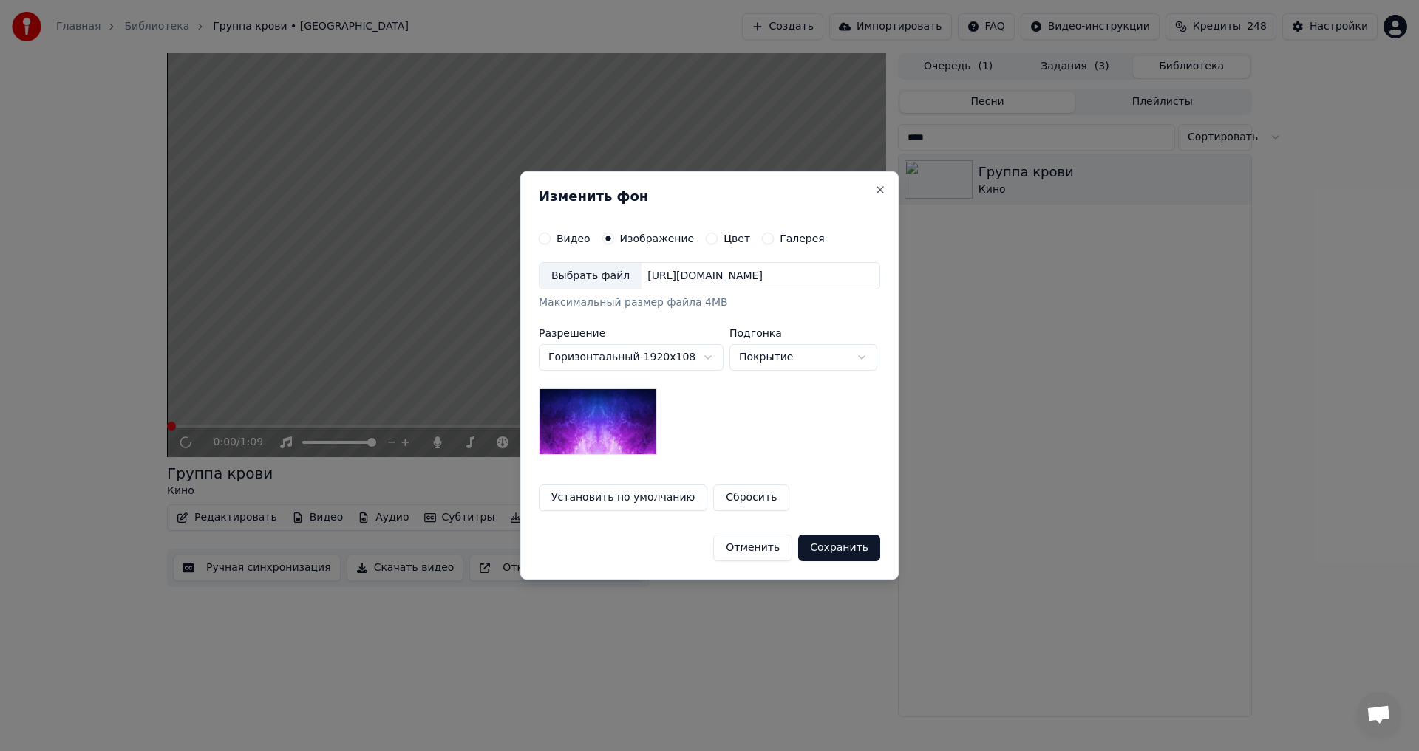
click at [579, 276] on div "Выбрать файл" at bounding box center [590, 276] width 102 height 27
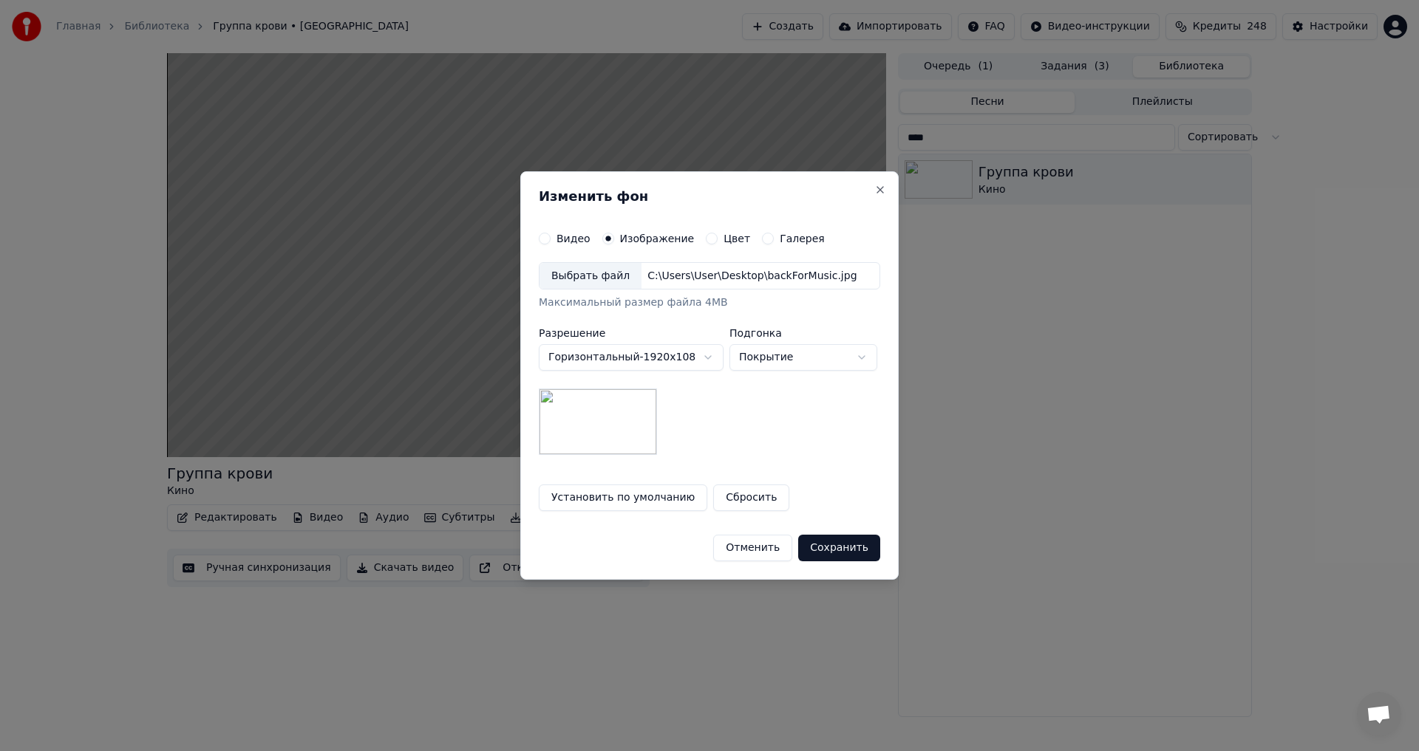
click at [831, 551] on button "Сохранить" at bounding box center [839, 548] width 82 height 27
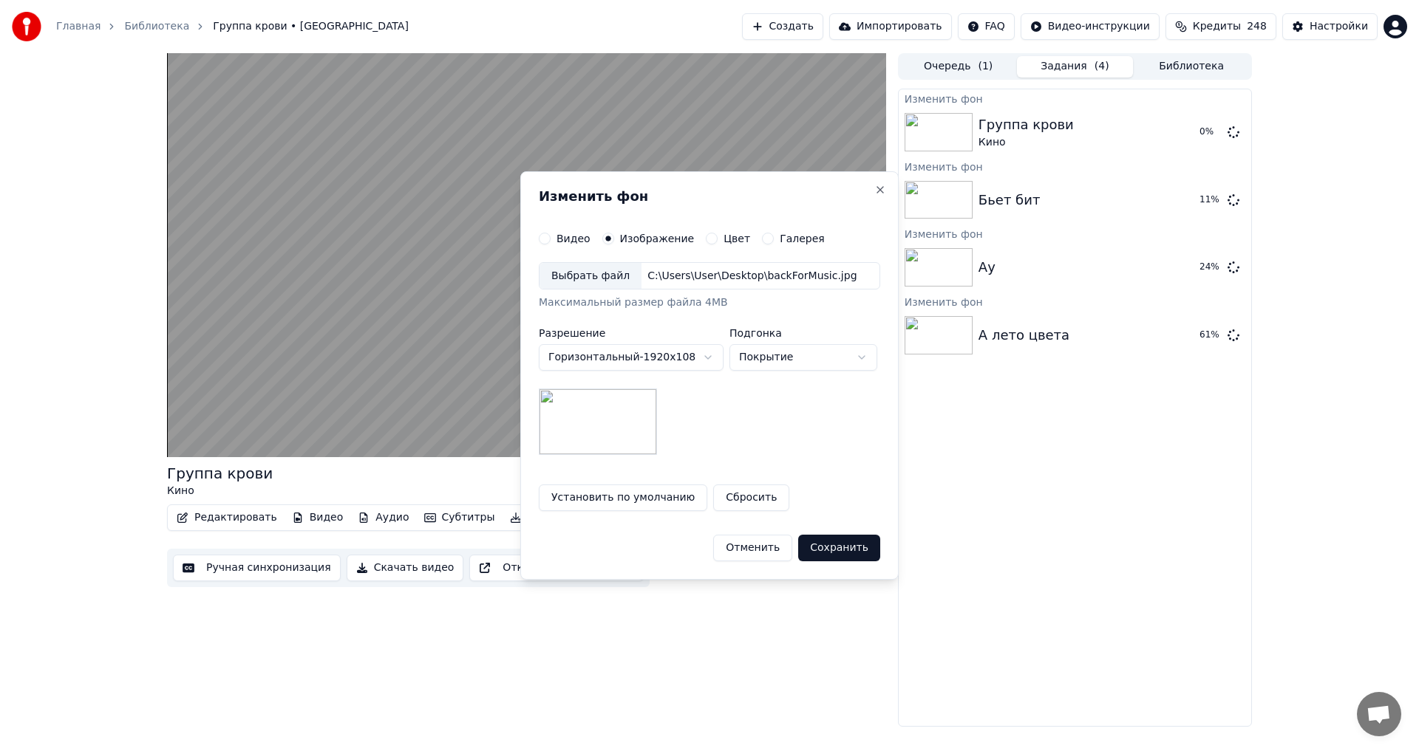
click at [975, 138] on html "Главная Библиотека Группа крови • Кино Создать Импортировать FAQ Видео-инструкц…" at bounding box center [709, 375] width 1419 height 751
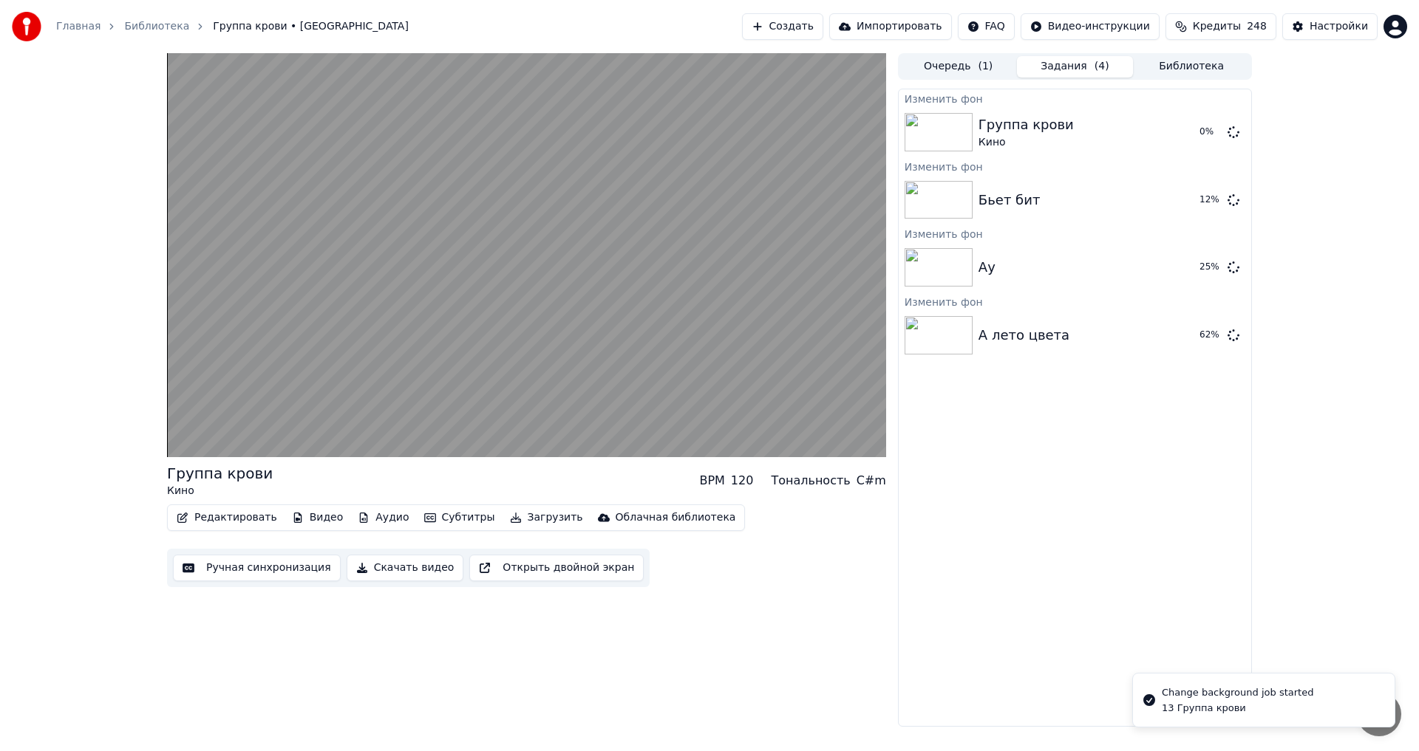
click at [1176, 72] on button "Библиотека" at bounding box center [1191, 66] width 117 height 21
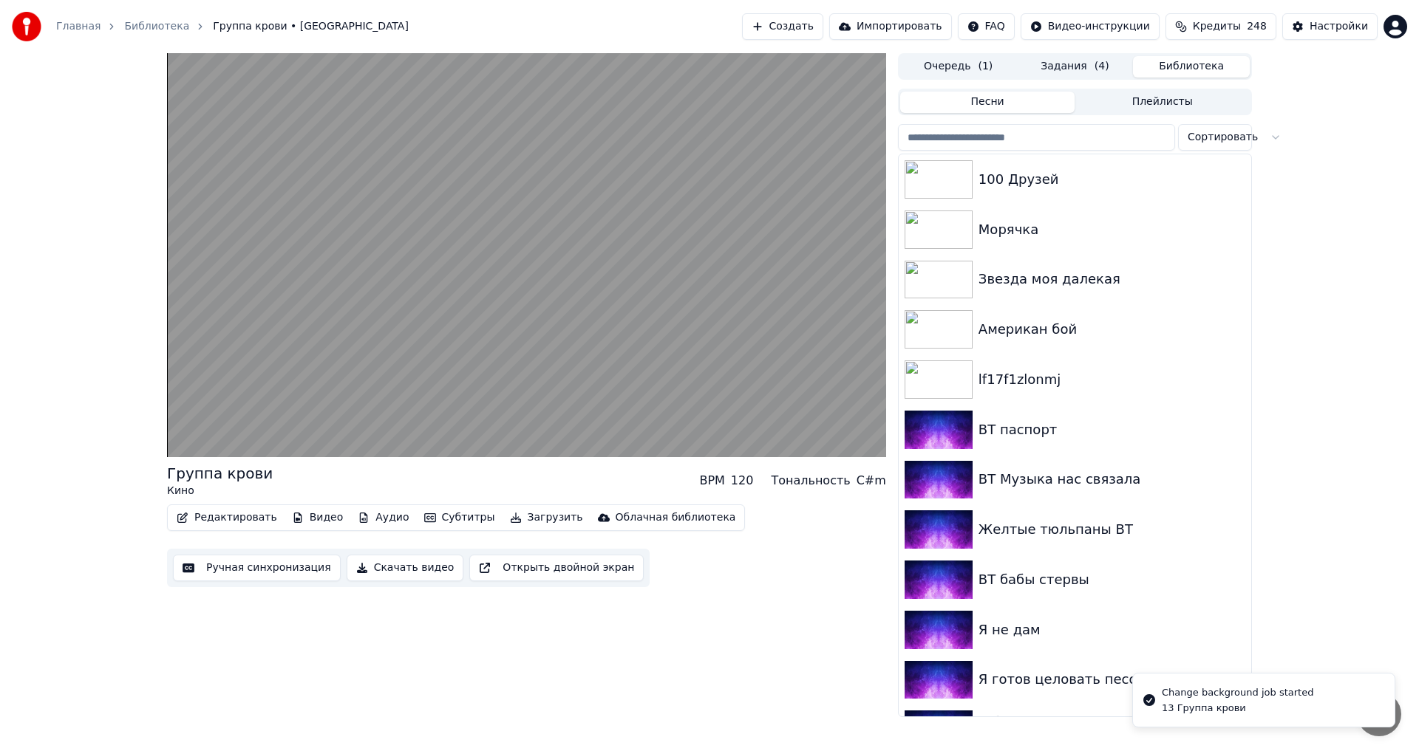
click at [985, 127] on input "search" at bounding box center [1036, 137] width 277 height 27
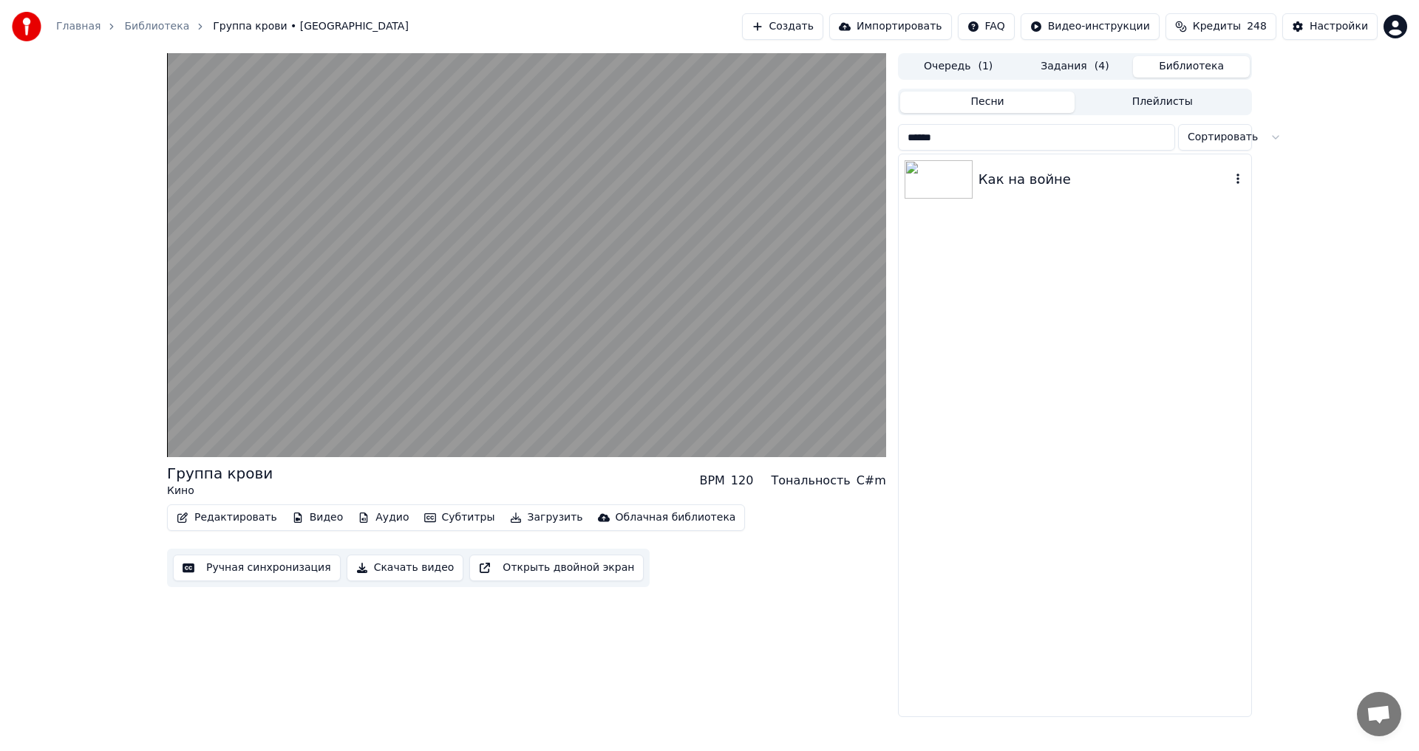
type input "******"
click at [997, 184] on div "Как на войне" at bounding box center [1104, 179] width 252 height 21
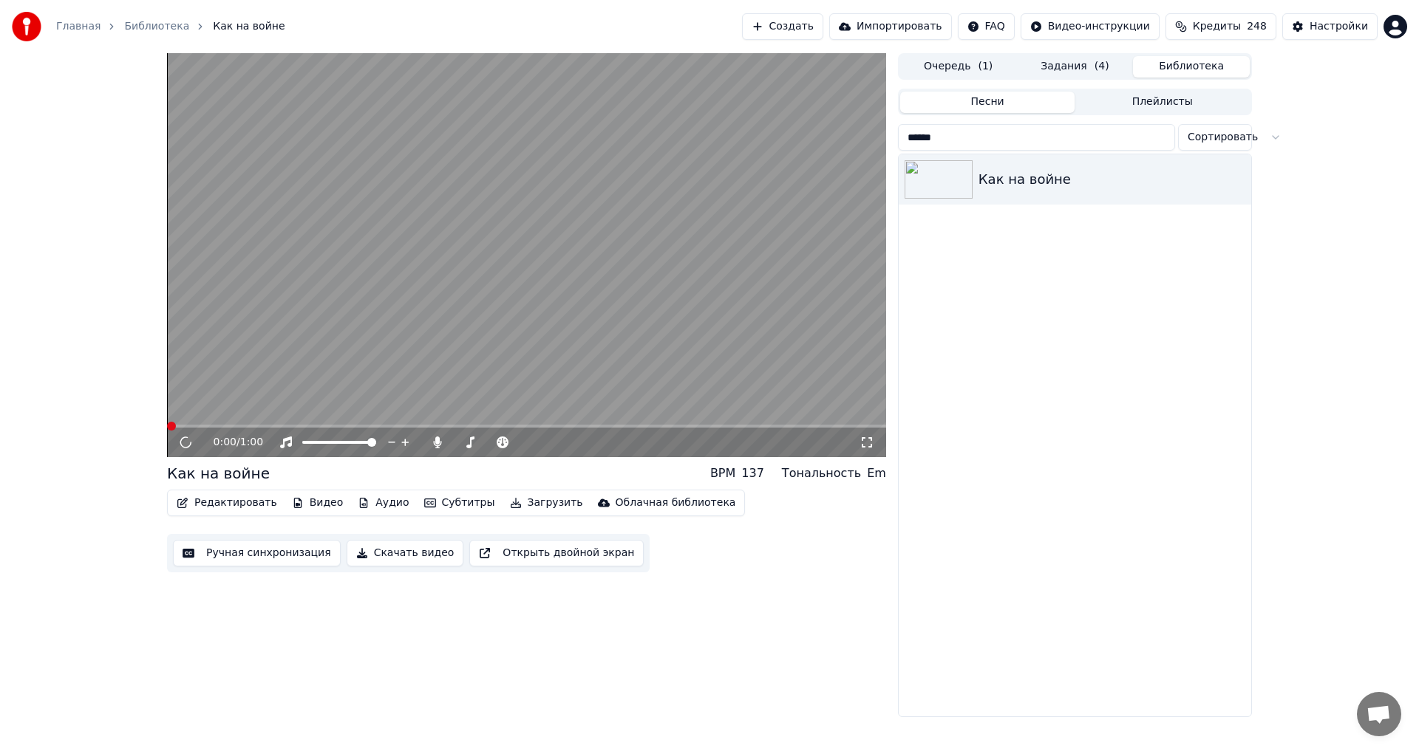
click at [320, 504] on button "Видео" at bounding box center [318, 503] width 64 height 21
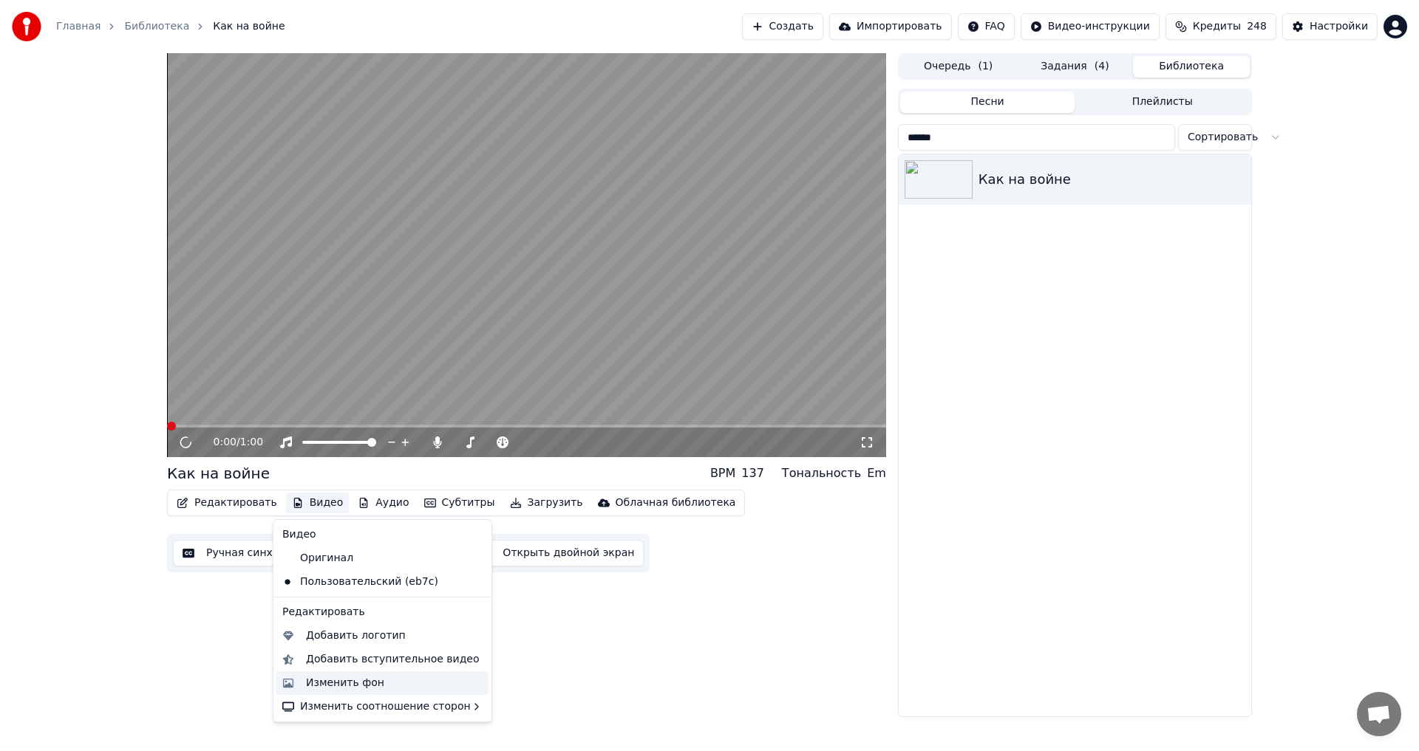
click at [364, 690] on div "Изменить фон" at bounding box center [345, 683] width 78 height 15
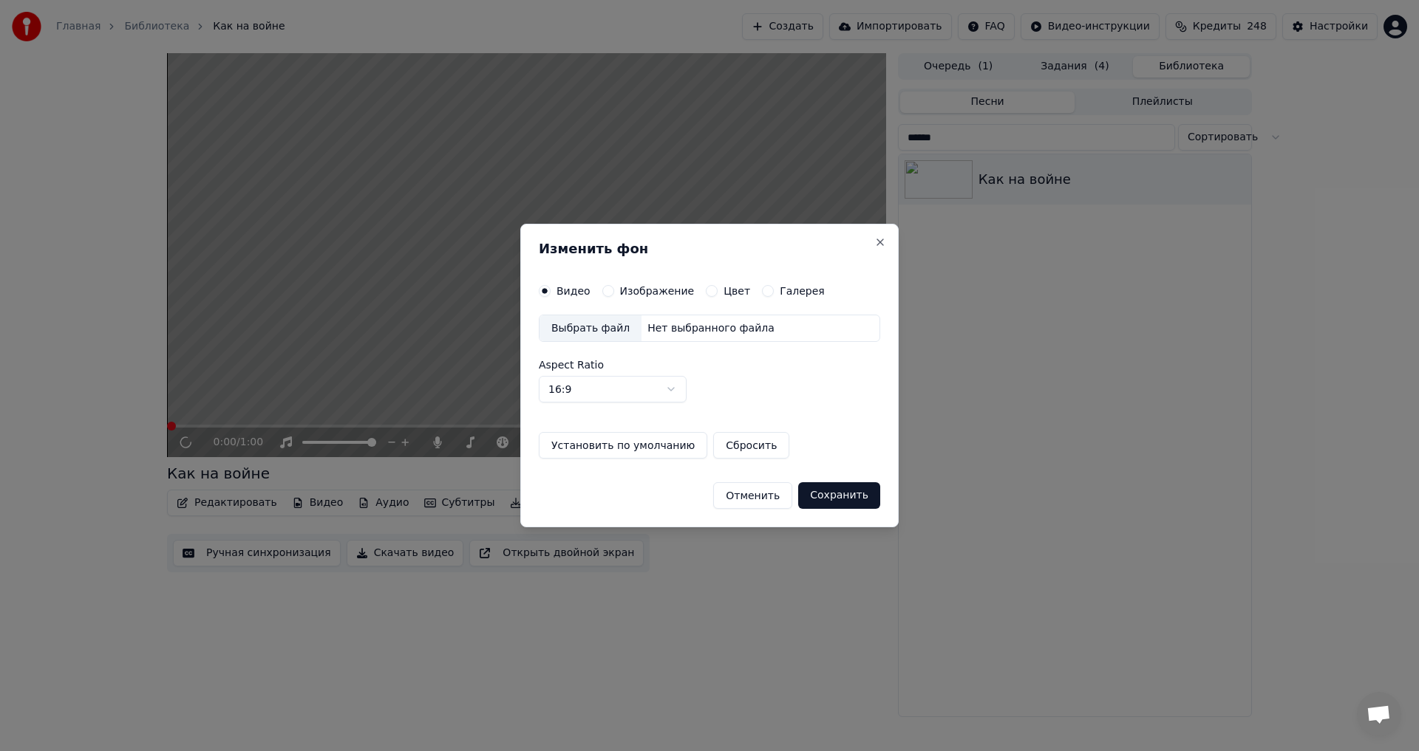
click at [656, 293] on label "Изображение" at bounding box center [657, 291] width 75 height 10
click at [614, 293] on button "Изображение" at bounding box center [608, 291] width 12 height 12
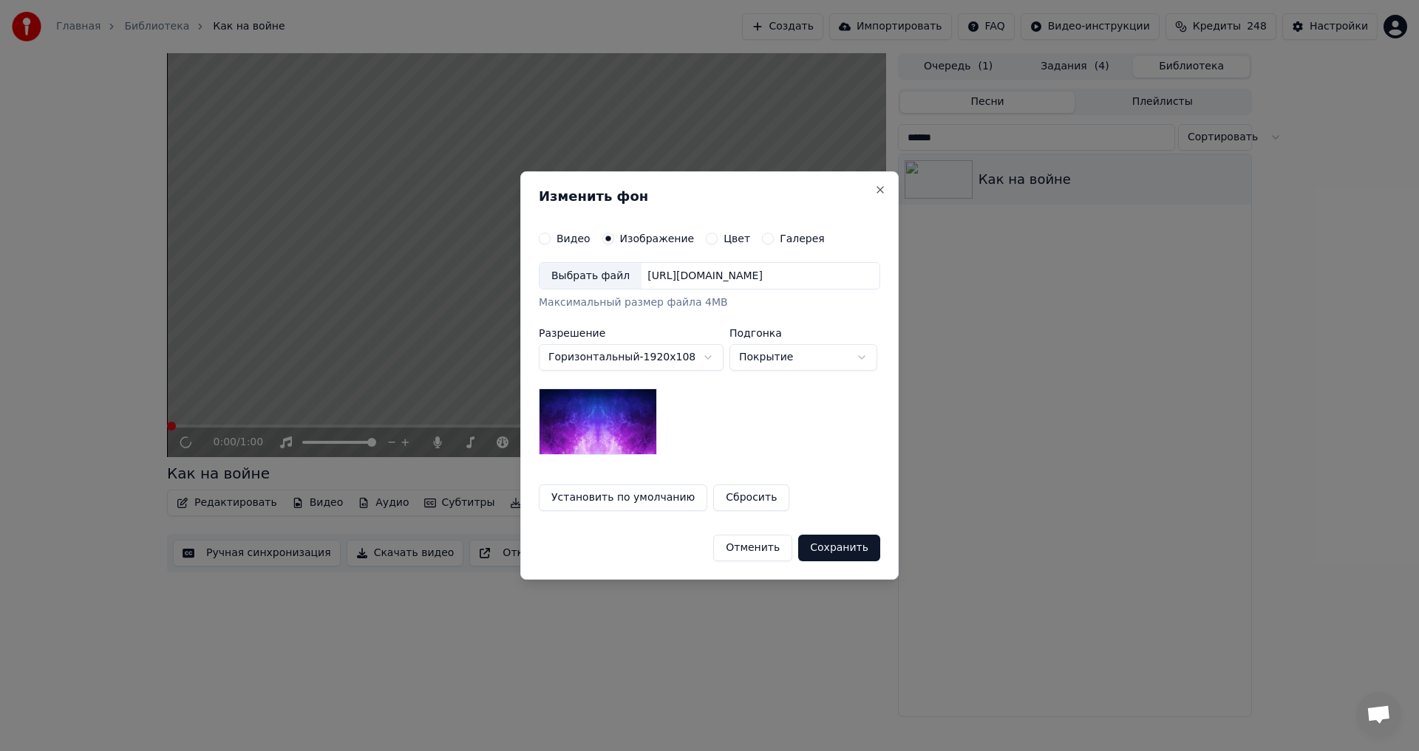
click at [589, 290] on div "Выбрать файл [URL][DOMAIN_NAME] Максимальный размер файла 4MB" at bounding box center [709, 286] width 341 height 49
click at [589, 286] on div "Выбрать файл" at bounding box center [590, 276] width 102 height 27
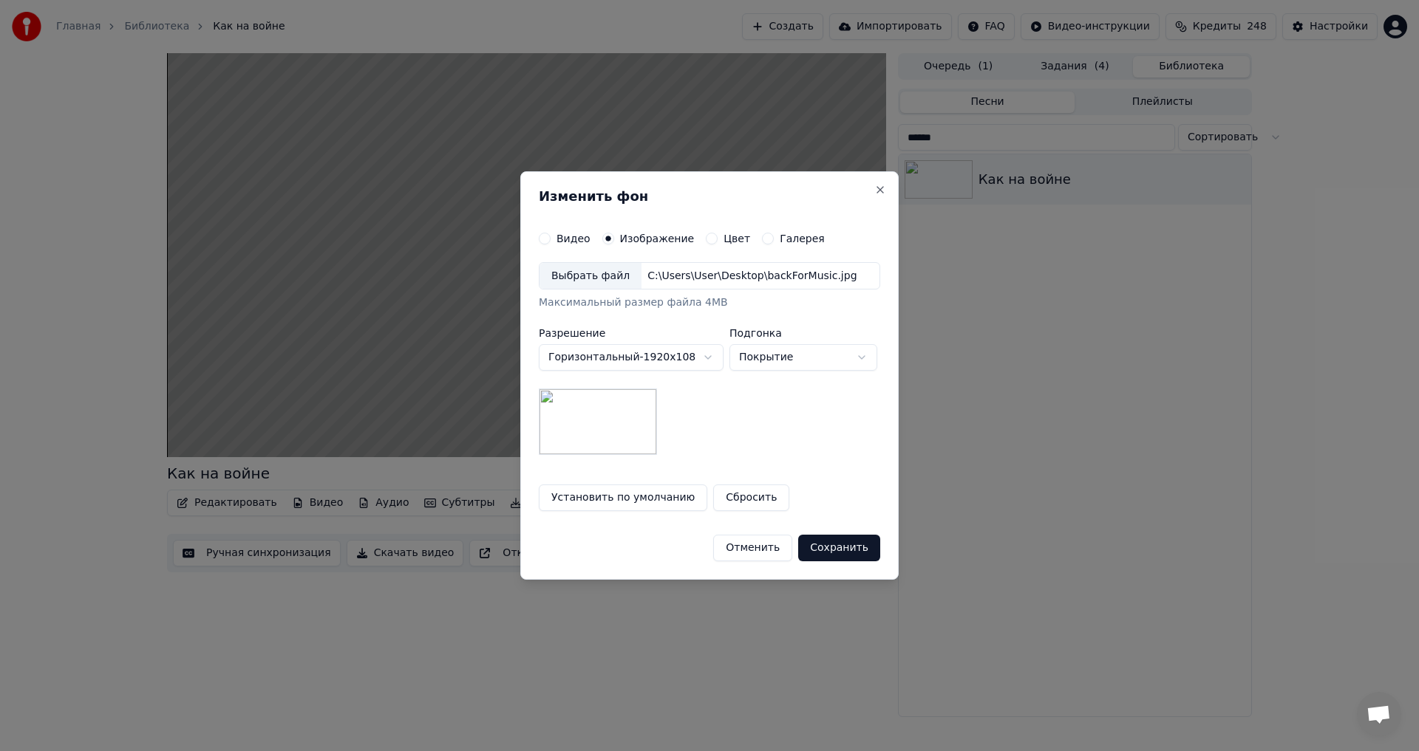
click at [850, 546] on button "Сохранить" at bounding box center [839, 548] width 82 height 27
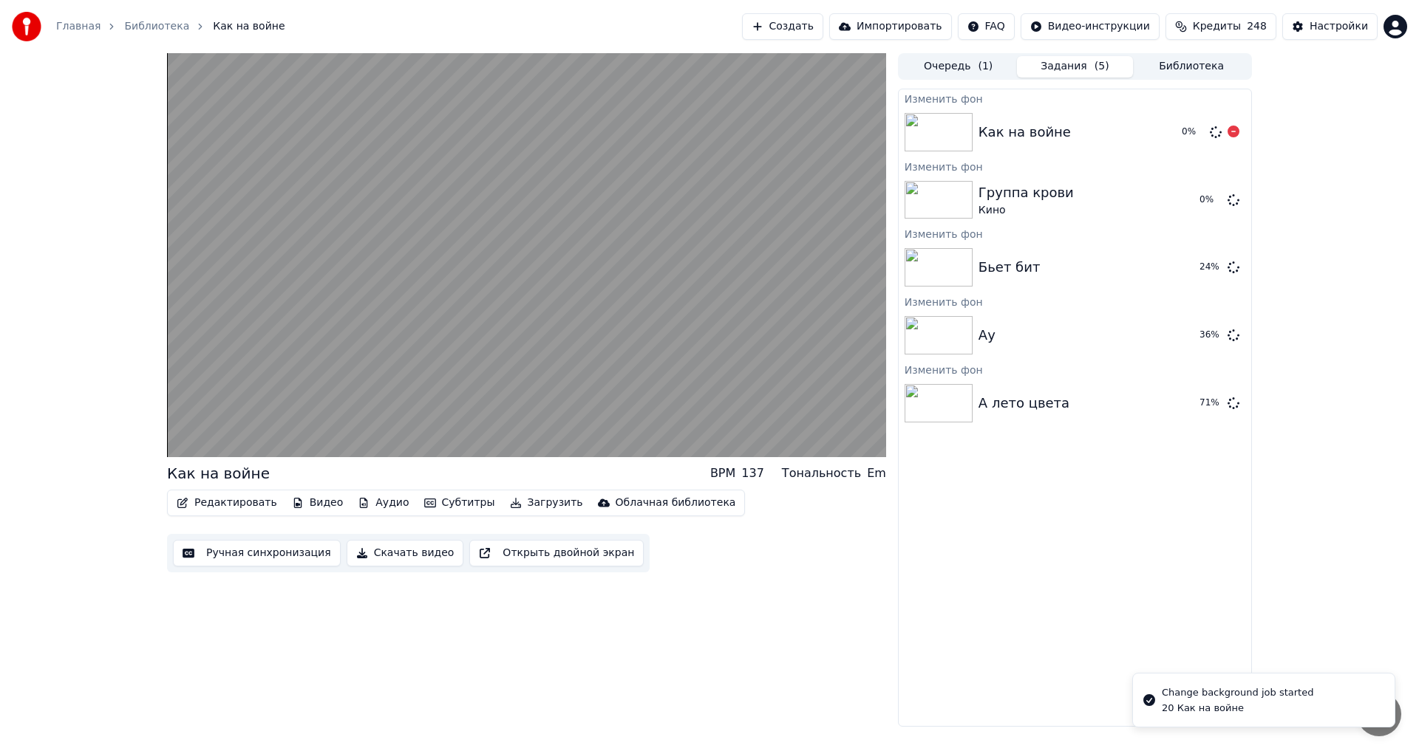
click at [1019, 149] on html "Главная Библиотека Как на войне Создать Импортировать FAQ Видео-инструкции Кред…" at bounding box center [709, 375] width 1419 height 751
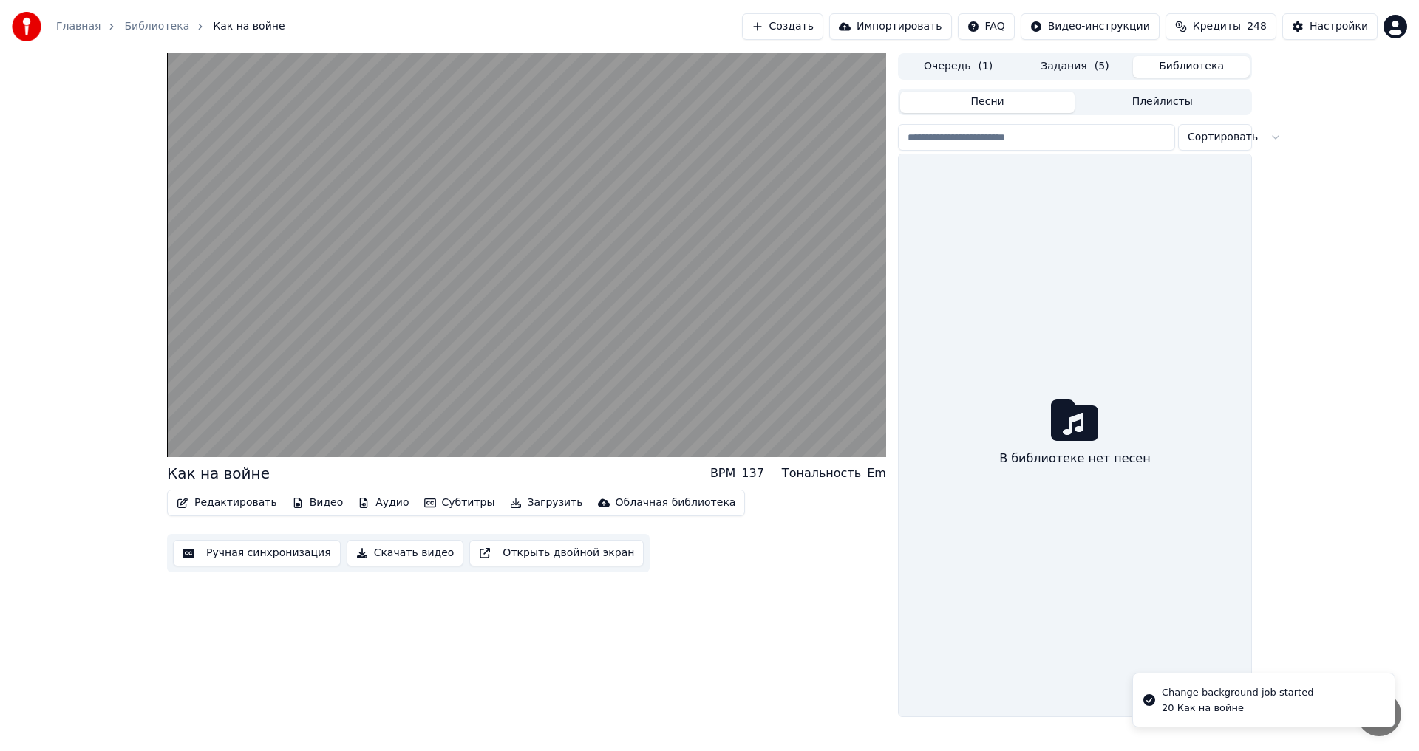
click at [1188, 68] on button "Библиотека" at bounding box center [1191, 66] width 117 height 21
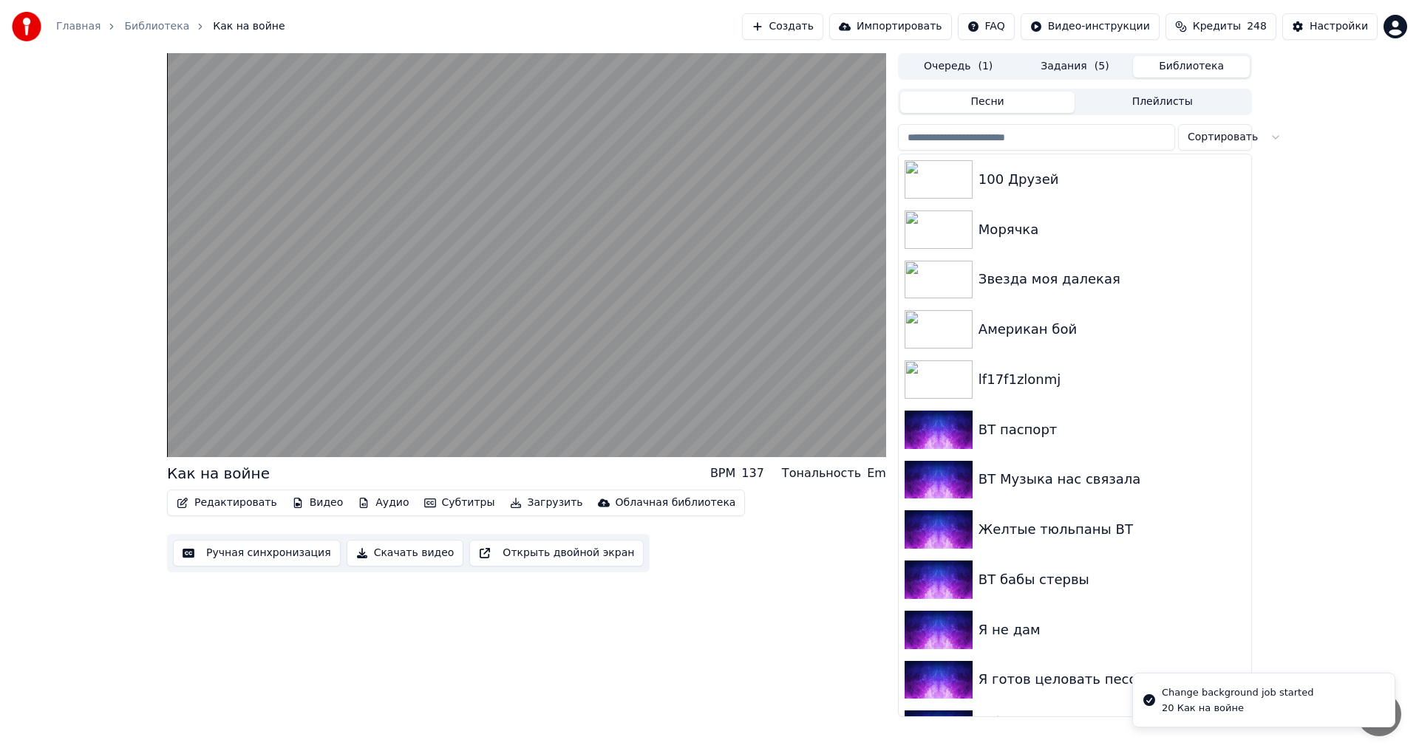
click at [989, 135] on input "search" at bounding box center [1036, 137] width 277 height 27
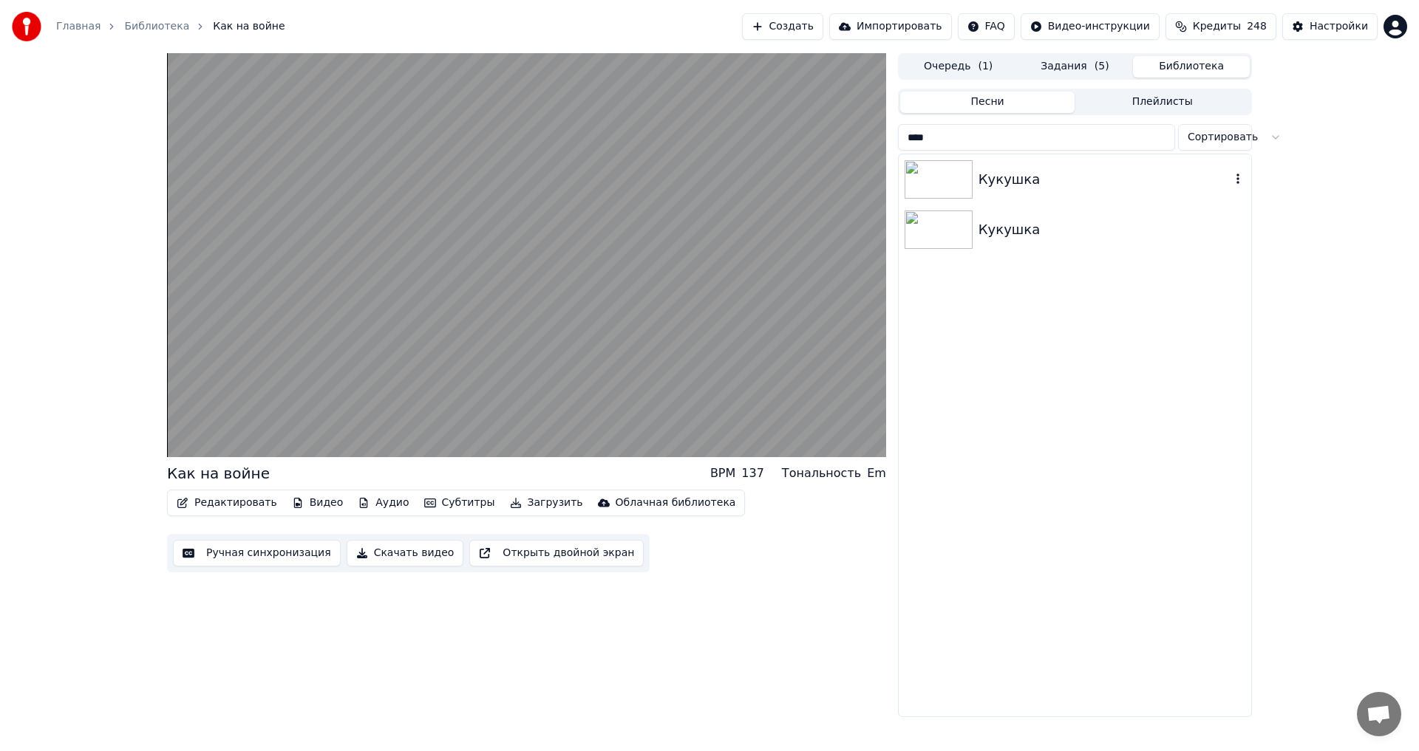
type input "****"
click at [1003, 179] on div "Кукушка" at bounding box center [1104, 179] width 252 height 21
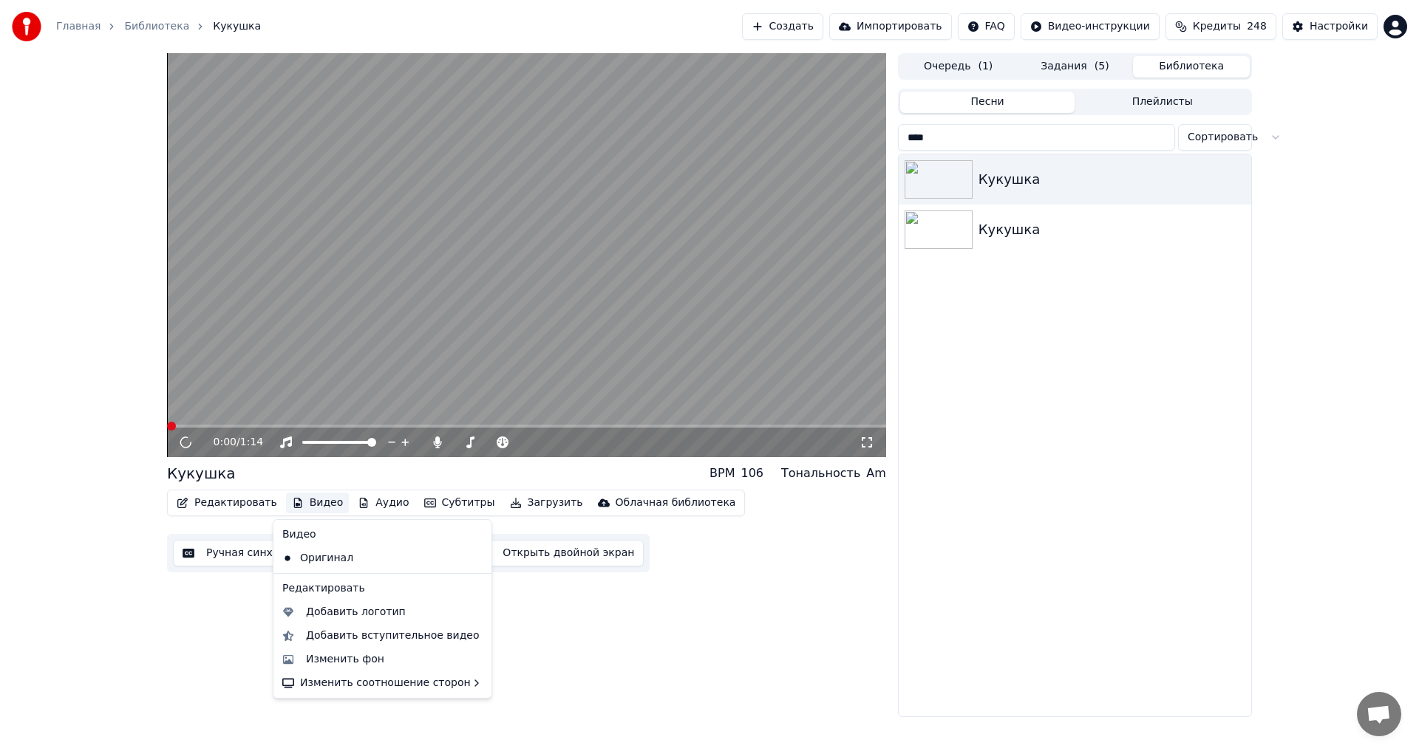
click at [317, 497] on button "Видео" at bounding box center [318, 503] width 64 height 21
click at [344, 655] on div "Изменить фон" at bounding box center [345, 659] width 78 height 15
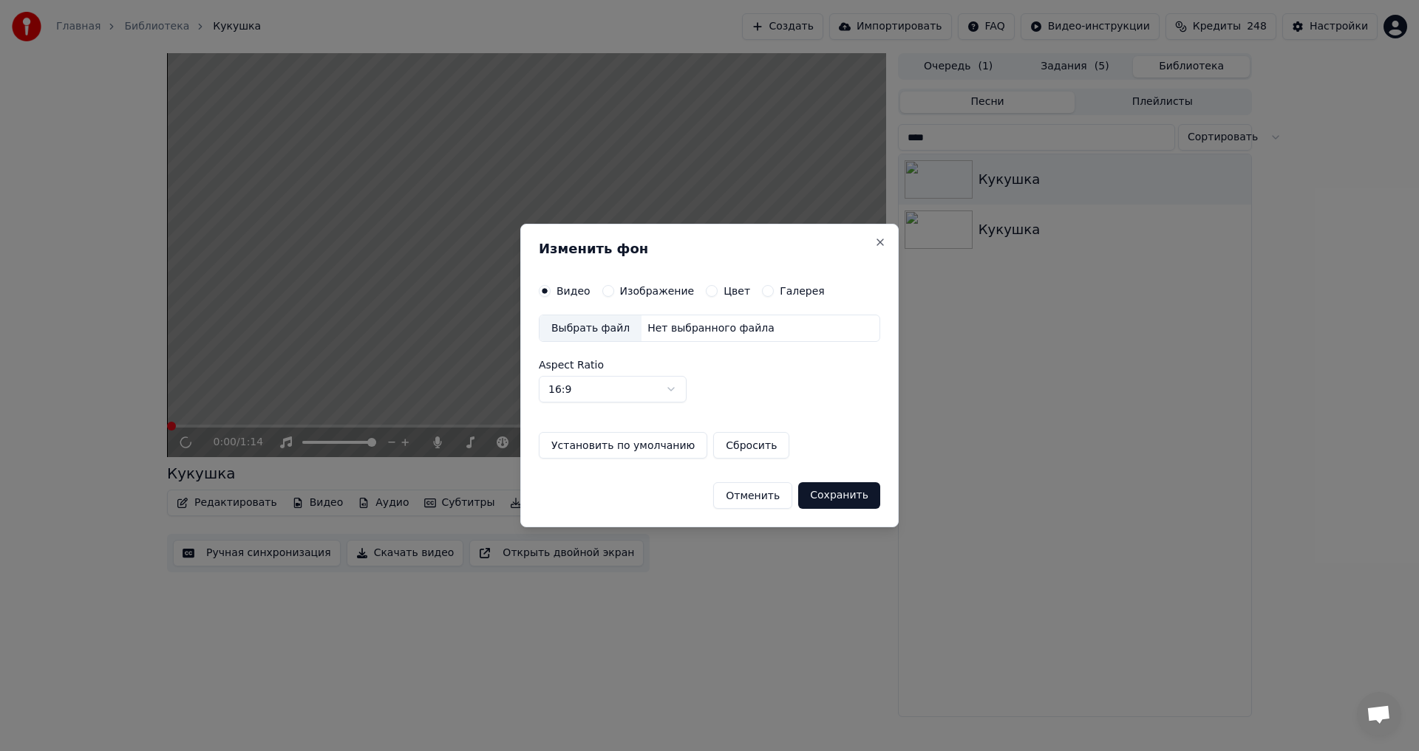
click at [648, 290] on label "Изображение" at bounding box center [657, 291] width 75 height 10
click at [614, 290] on button "Изображение" at bounding box center [608, 291] width 12 height 12
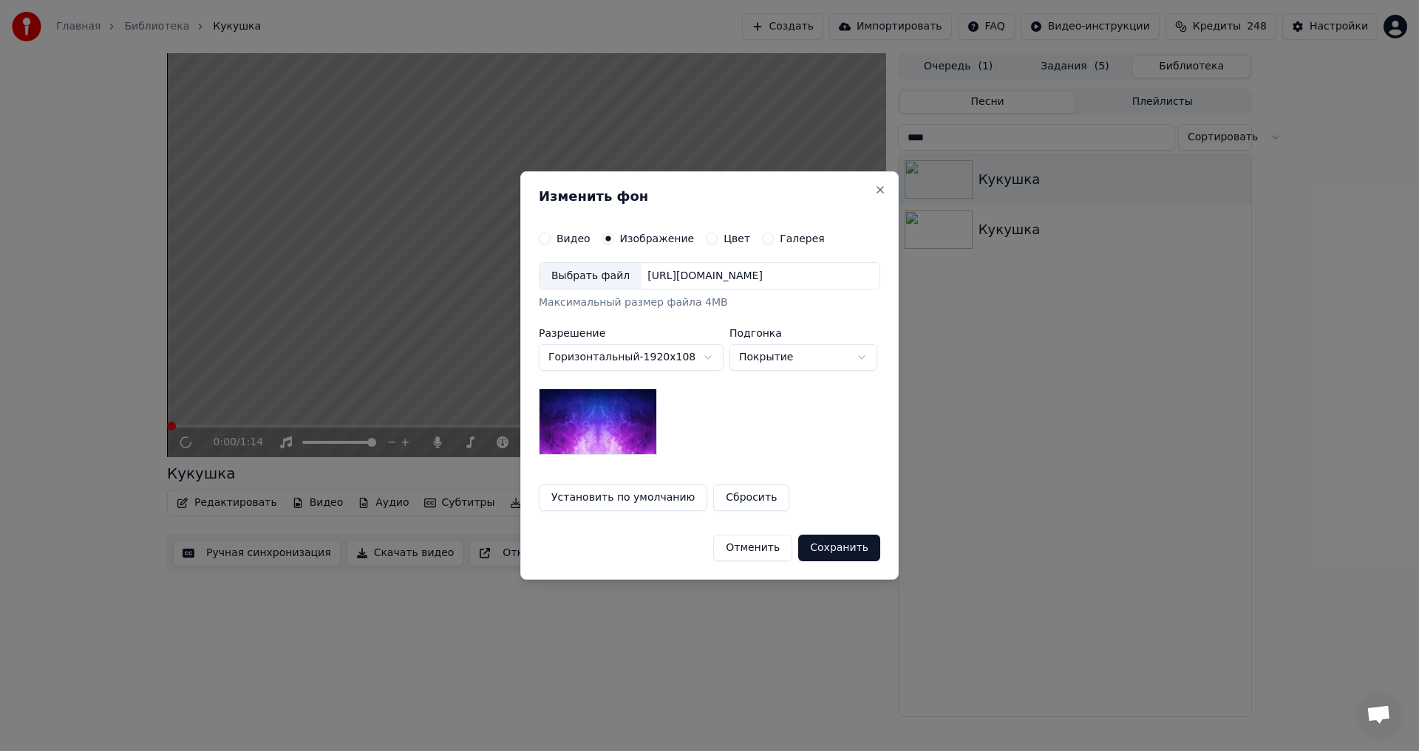
click at [604, 283] on div "Выбрать файл" at bounding box center [590, 276] width 102 height 27
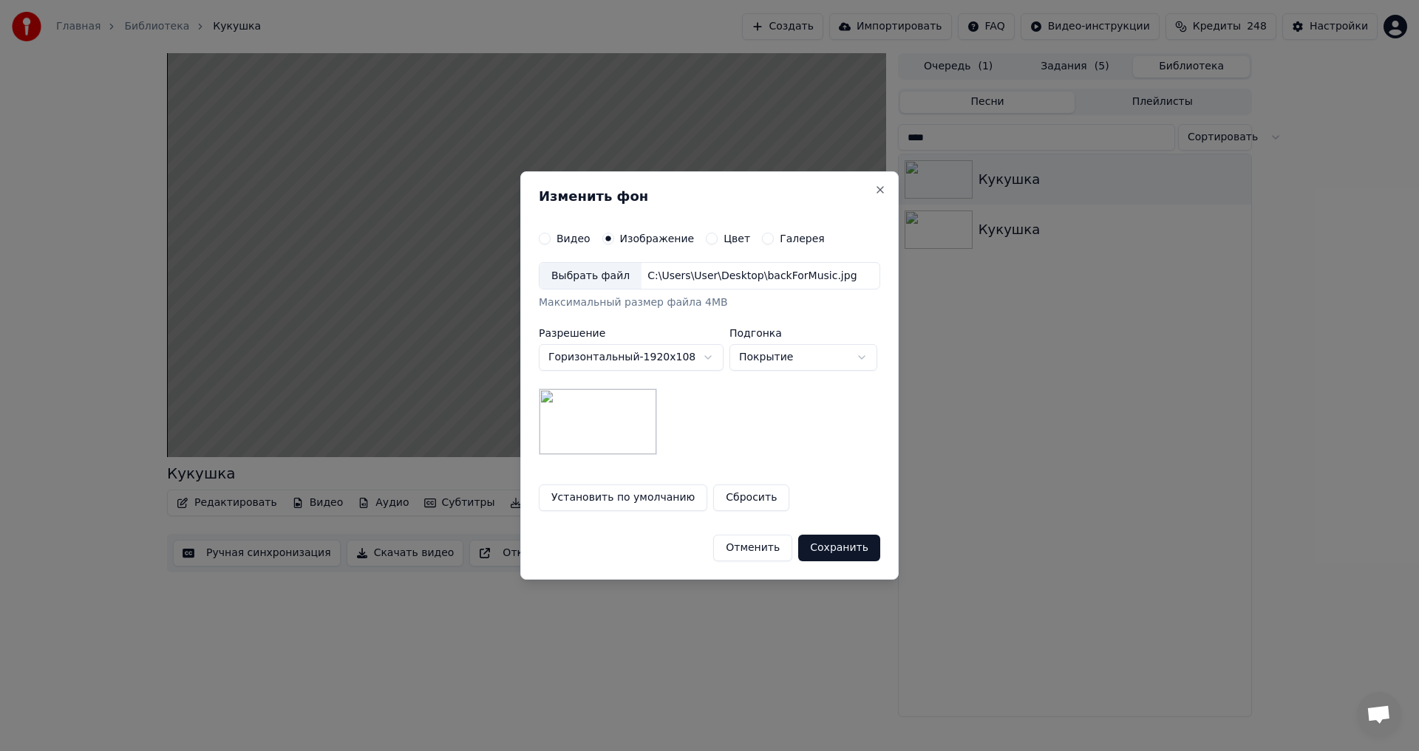
click at [856, 551] on button "Сохранить" at bounding box center [839, 548] width 82 height 27
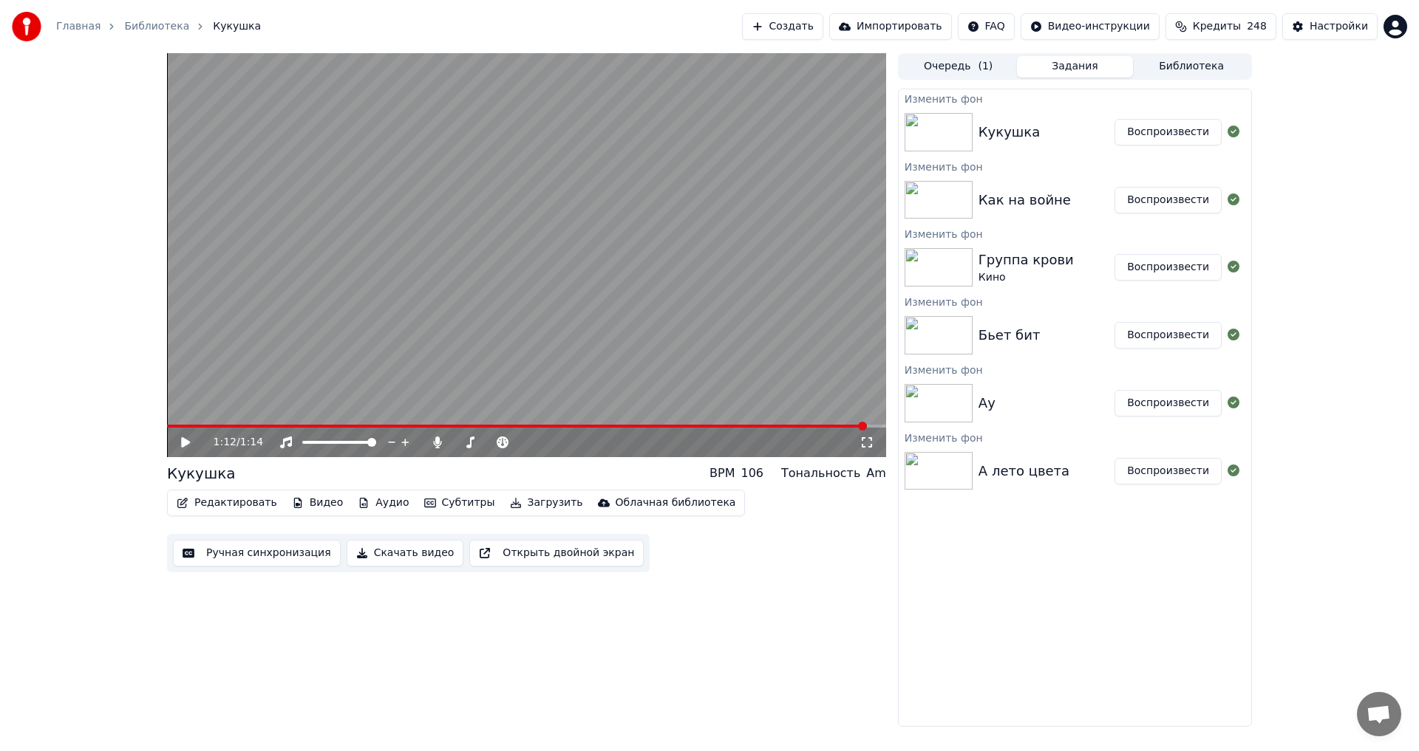
click at [1198, 477] on button "Воспроизвести" at bounding box center [1167, 471] width 107 height 27
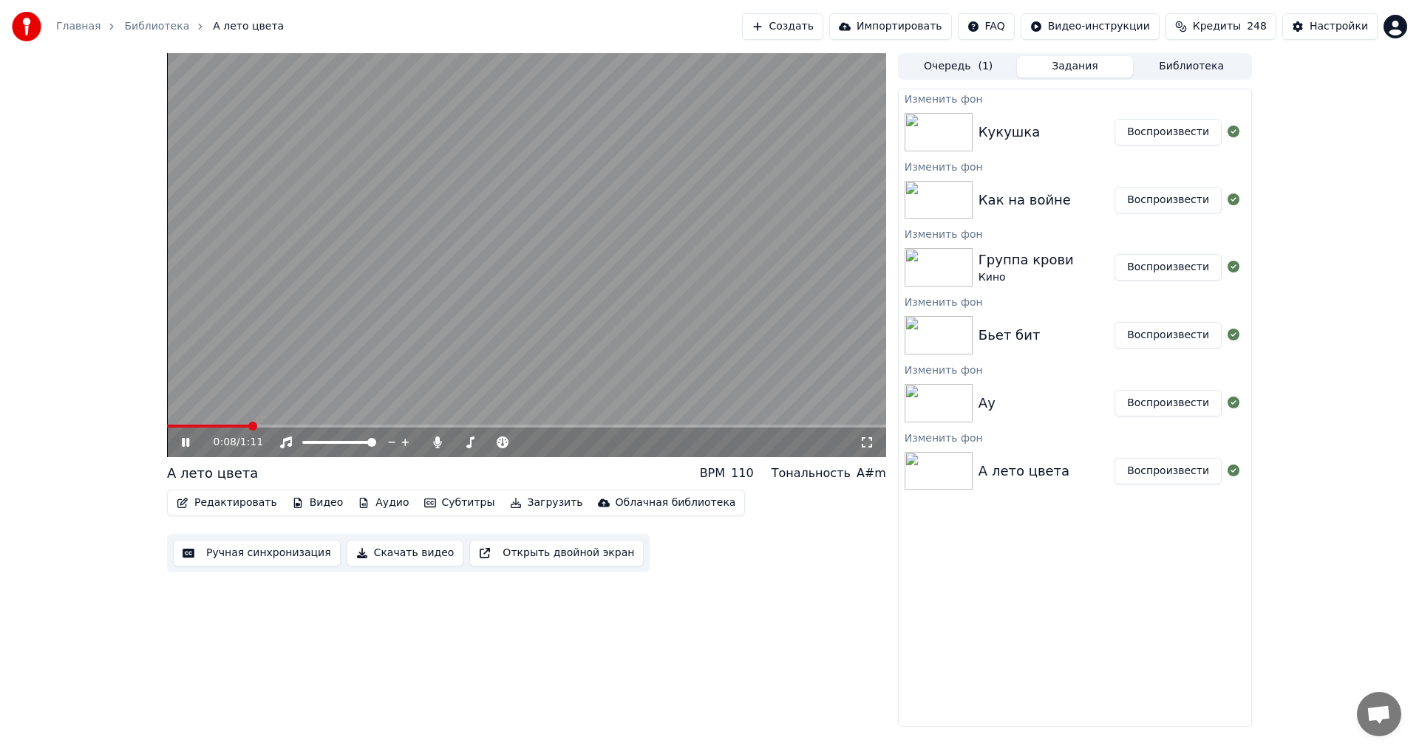
click at [636, 354] on video at bounding box center [526, 255] width 719 height 404
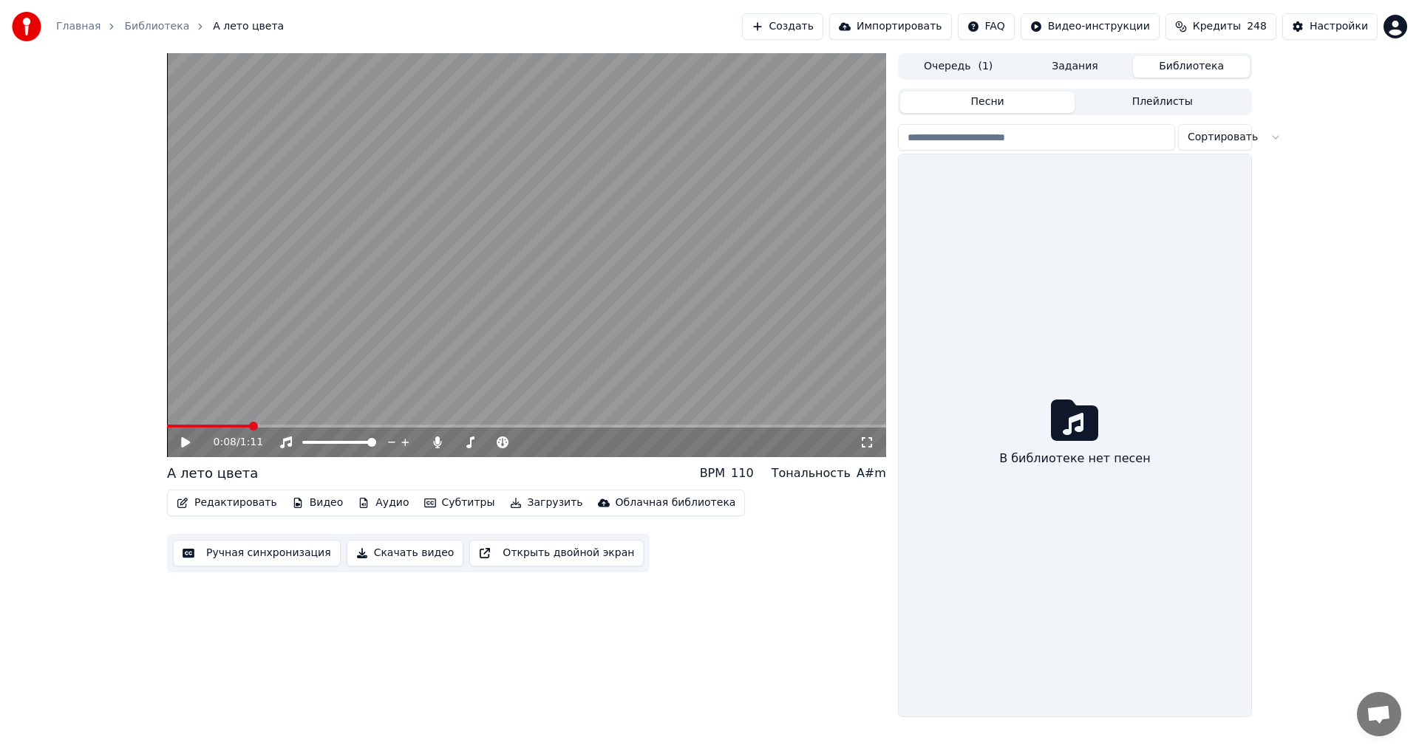
click at [1200, 72] on button "Библиотека" at bounding box center [1191, 66] width 117 height 21
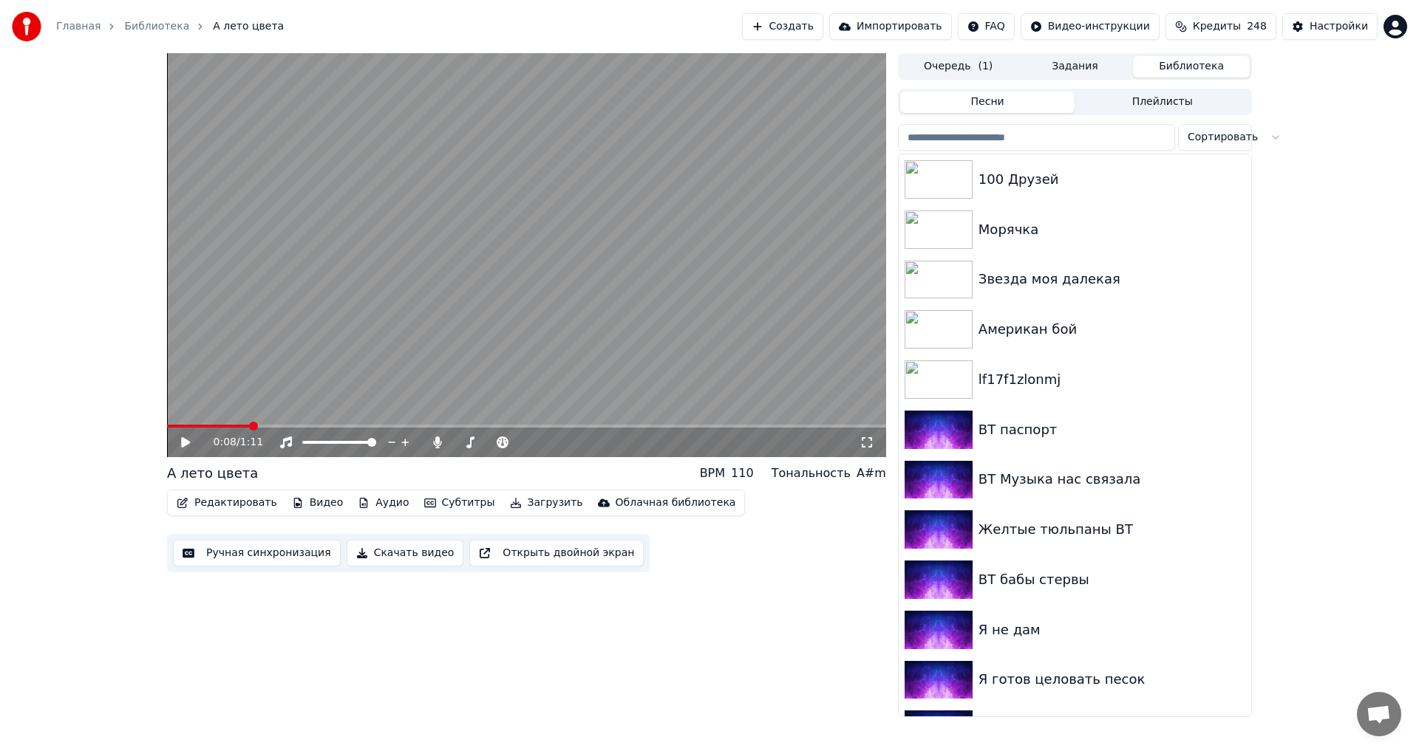
click at [1087, 67] on button "Задания" at bounding box center [1075, 66] width 117 height 21
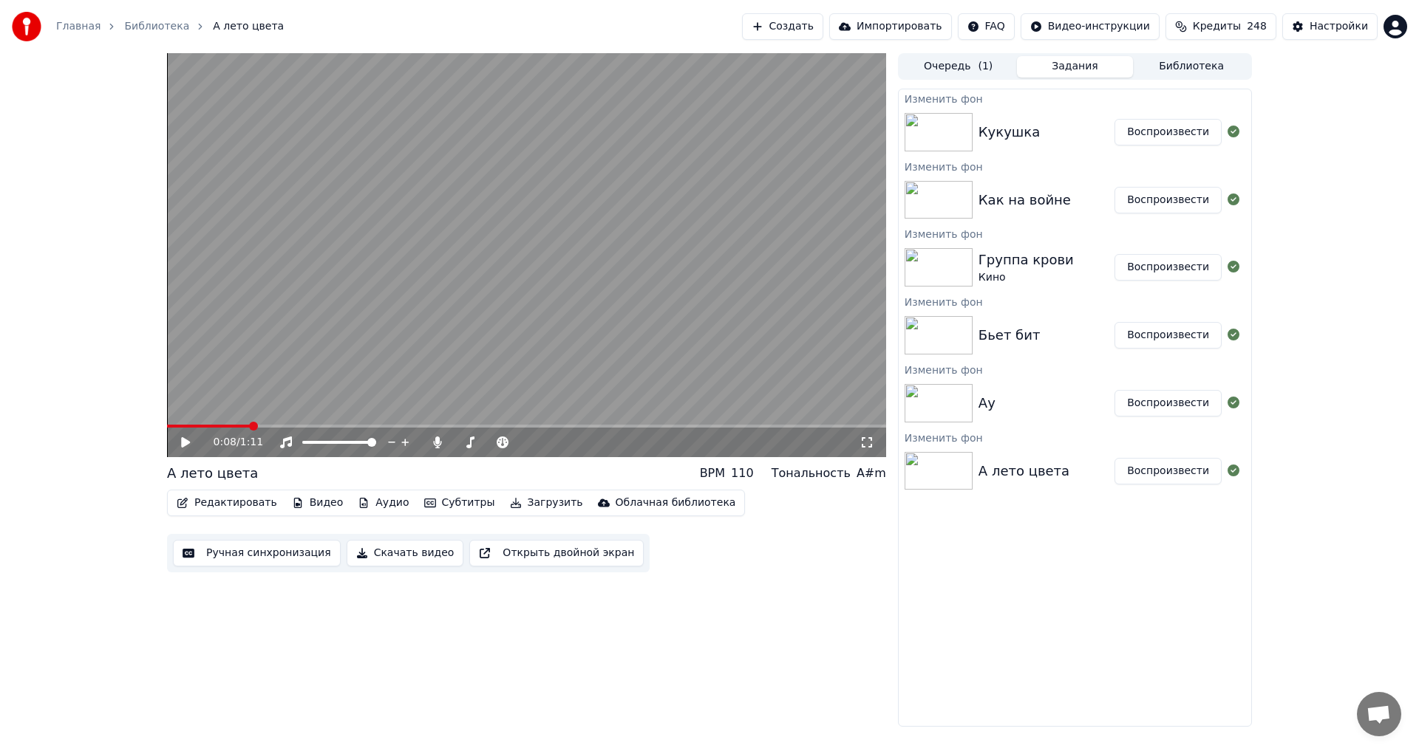
click at [1164, 405] on button "Воспроизвести" at bounding box center [1167, 403] width 107 height 27
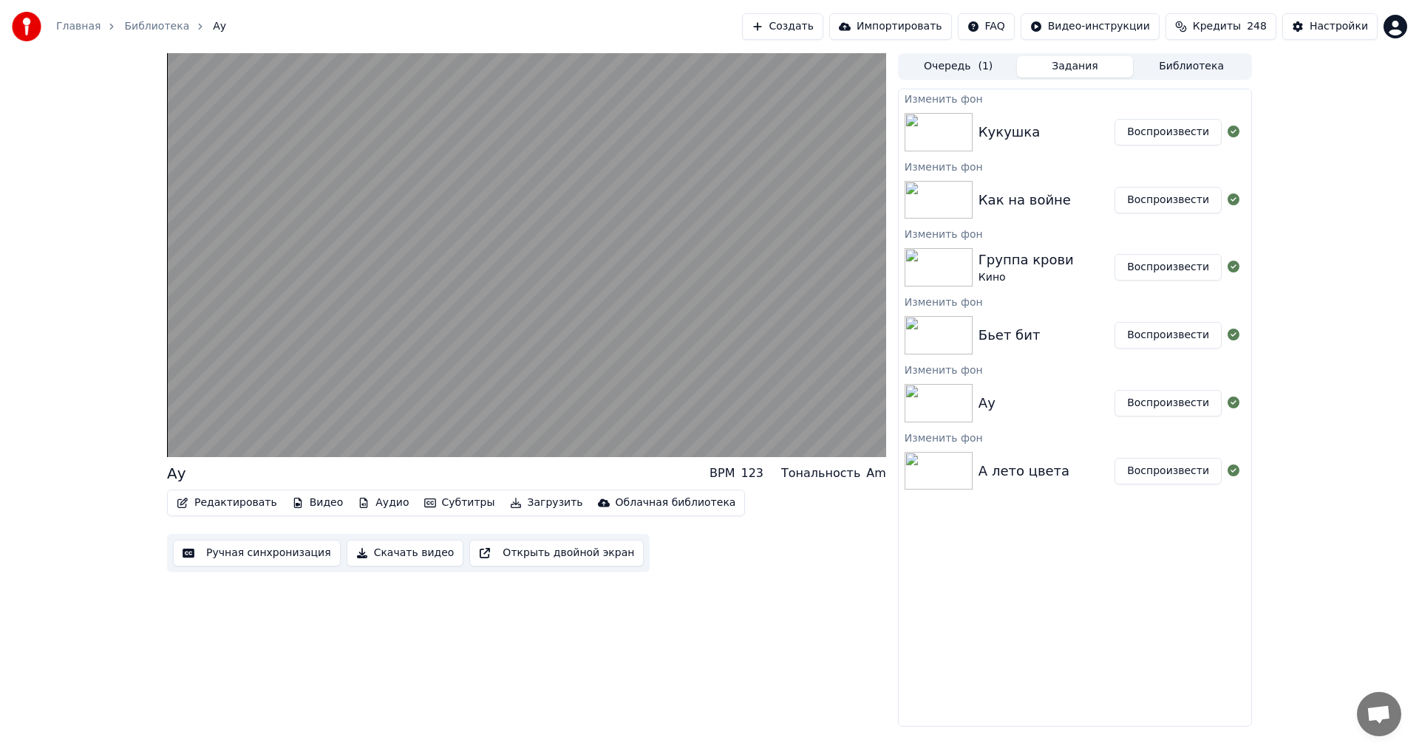
click at [1163, 345] on button "Воспроизвести" at bounding box center [1167, 335] width 107 height 27
click at [1167, 295] on div "Изменить фон" at bounding box center [1074, 302] width 352 height 18
click at [1173, 261] on button "Воспроизвести" at bounding box center [1167, 267] width 107 height 27
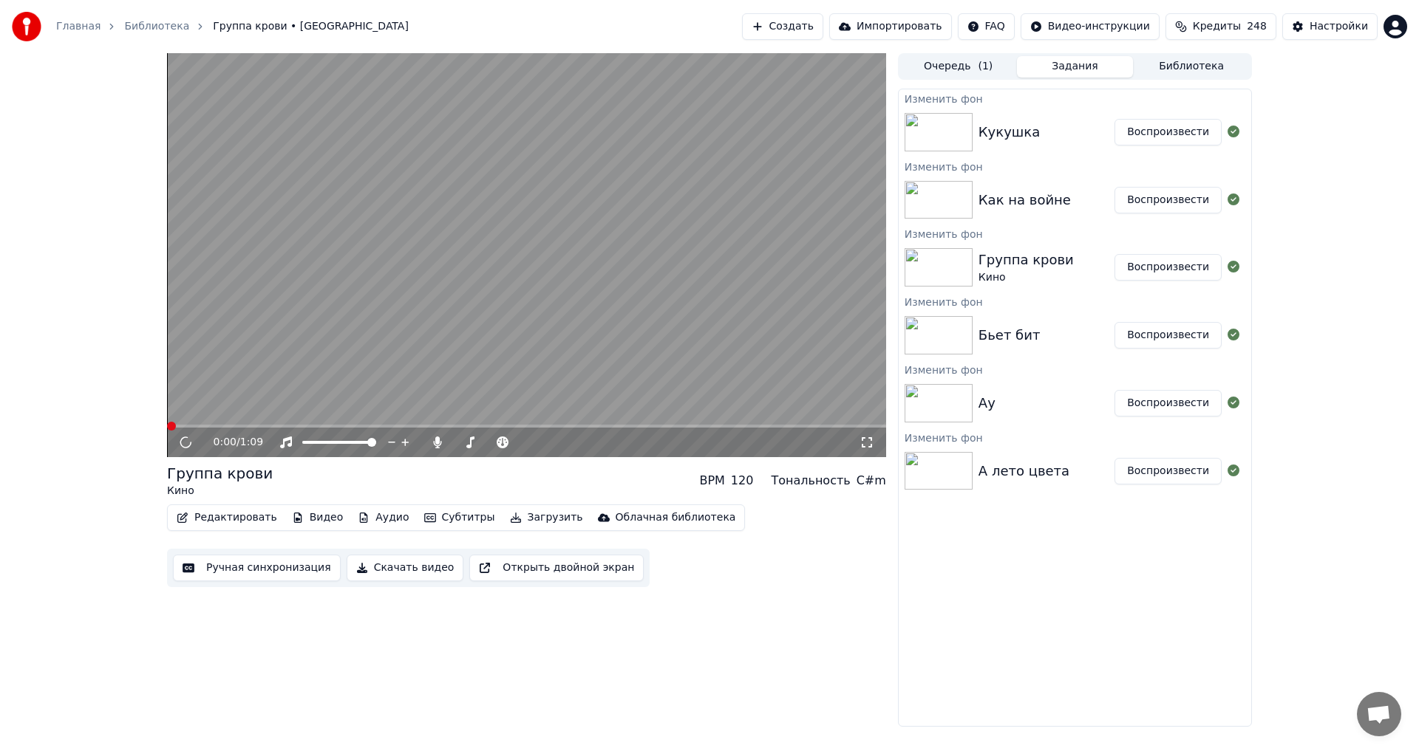
click at [1173, 219] on div "Как на войне Воспроизвести" at bounding box center [1074, 200] width 352 height 50
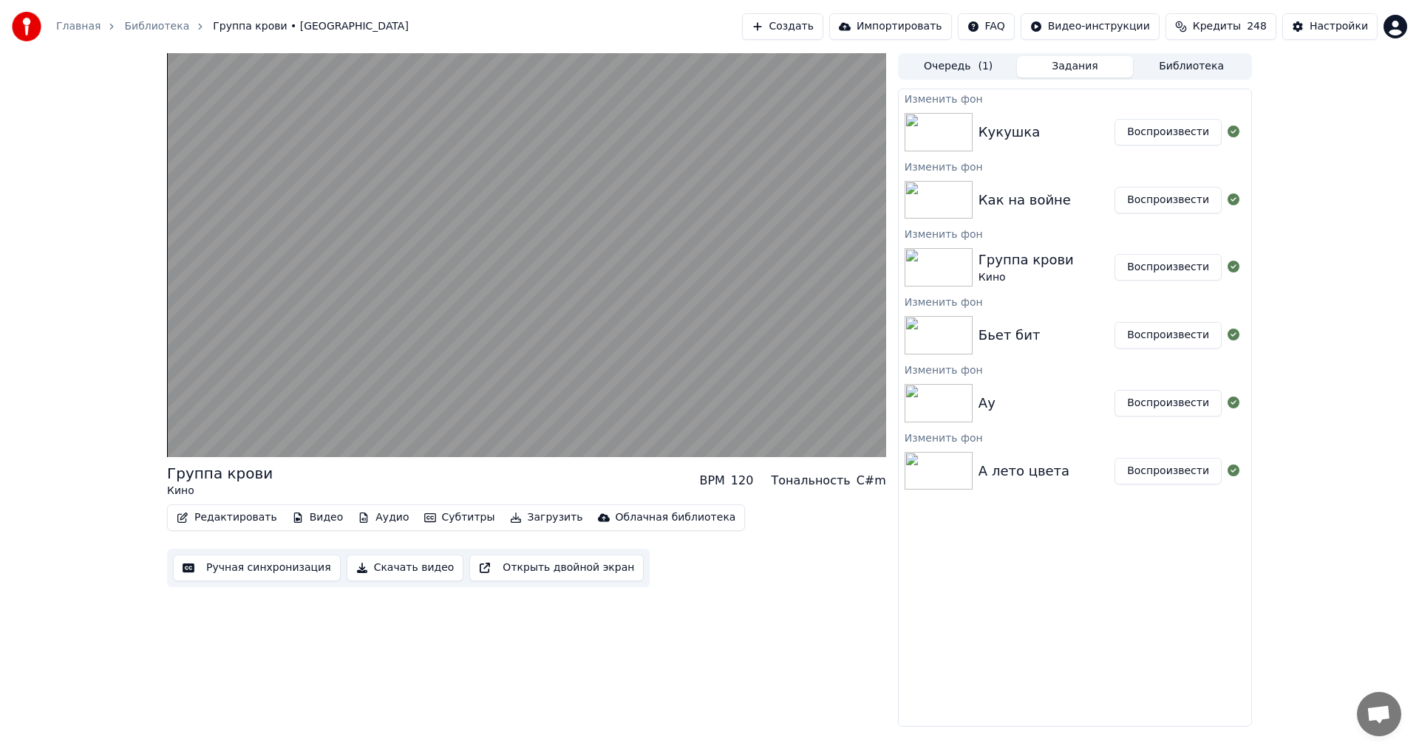
click at [1173, 205] on button "Воспроизвести" at bounding box center [1167, 200] width 107 height 27
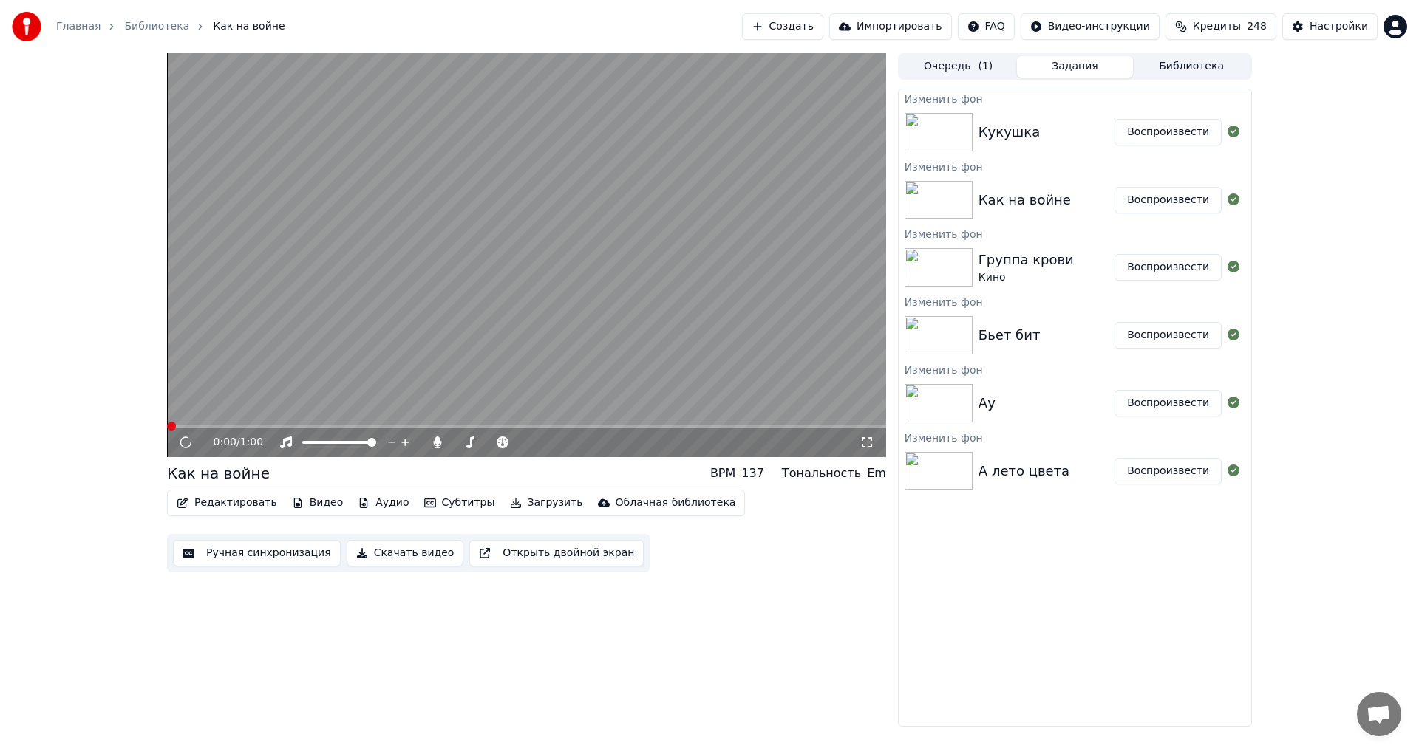
click at [1172, 134] on button "Воспроизвести" at bounding box center [1167, 132] width 107 height 27
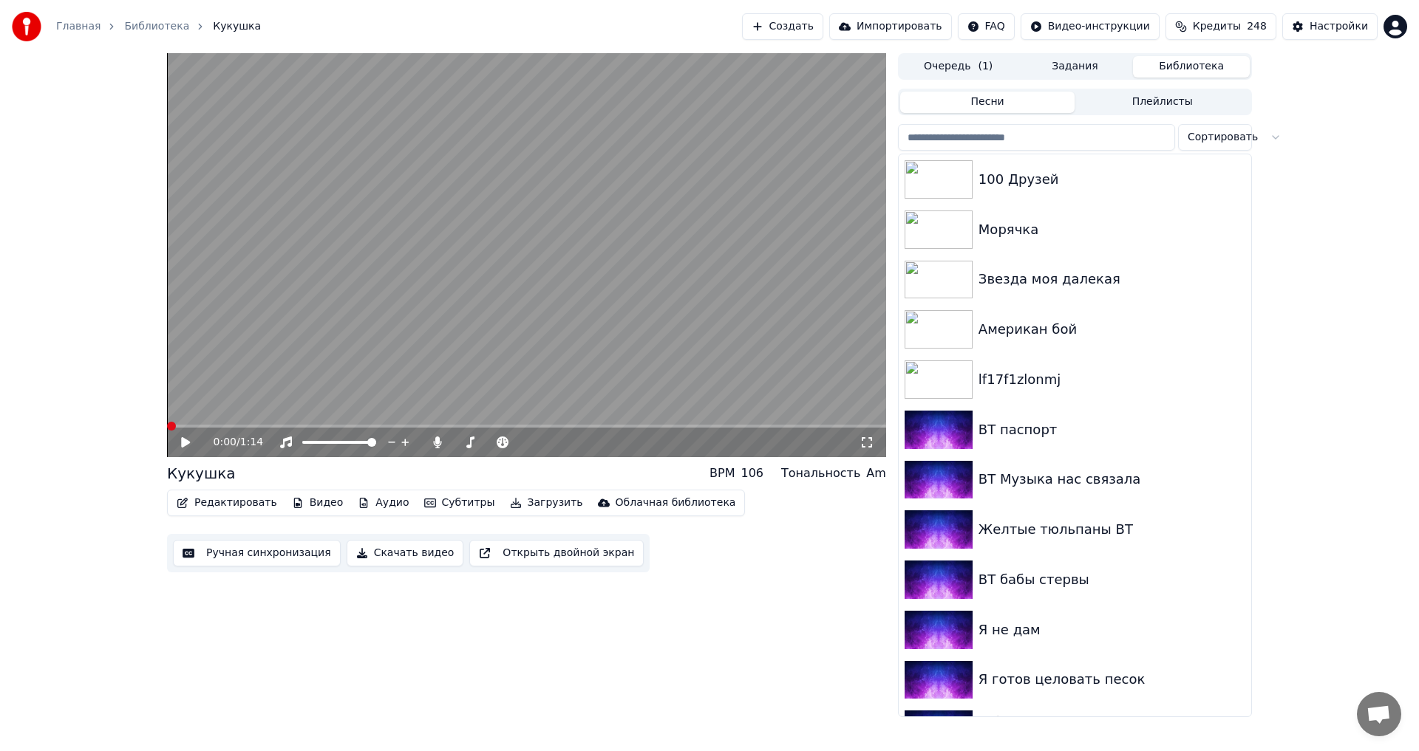
click at [1174, 65] on button "Библиотека" at bounding box center [1191, 66] width 117 height 21
click at [1063, 144] on input "search" at bounding box center [1036, 137] width 277 height 27
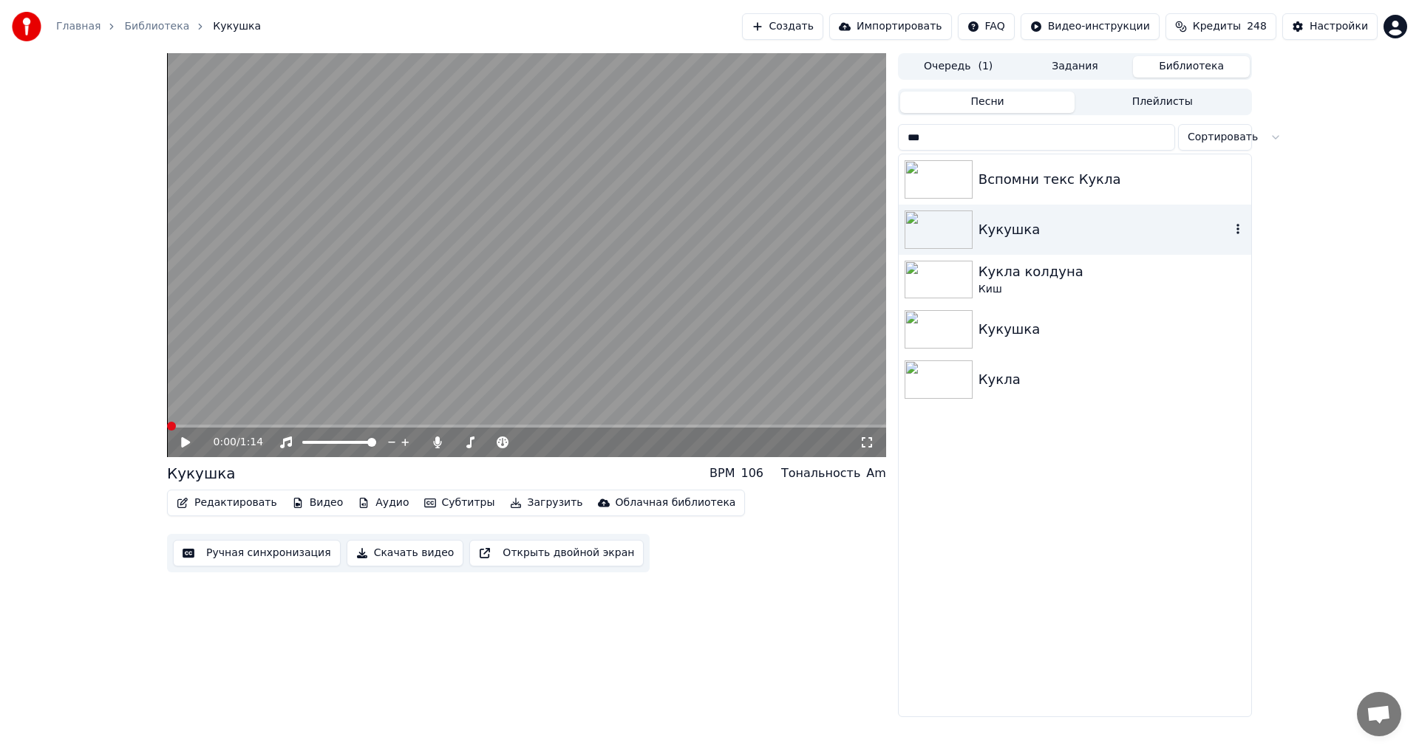
type input "***"
click at [1034, 228] on div "Кукушка" at bounding box center [1104, 229] width 252 height 21
click at [552, 282] on video at bounding box center [526, 255] width 719 height 404
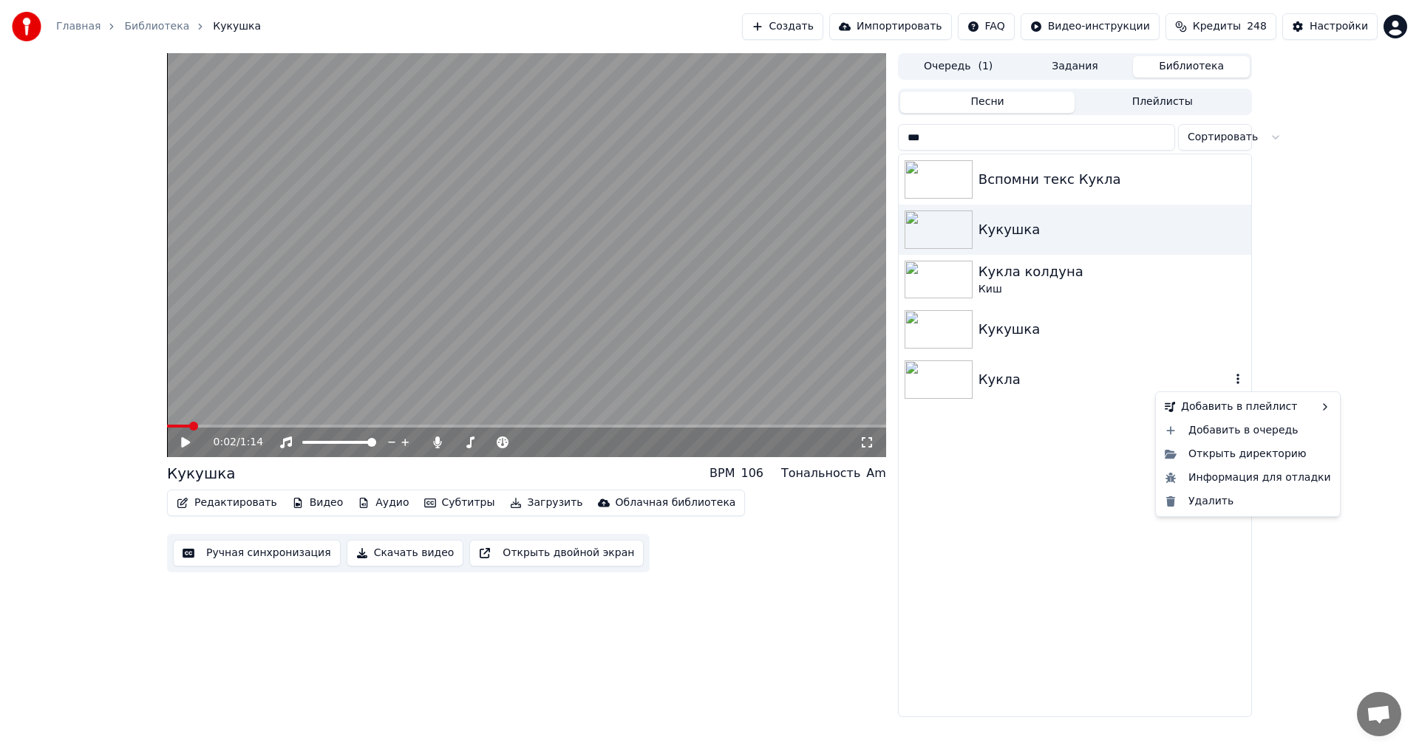
click at [1230, 371] on button "button" at bounding box center [1237, 380] width 15 height 18
click at [1260, 451] on div "Открыть директорию" at bounding box center [1248, 455] width 178 height 24
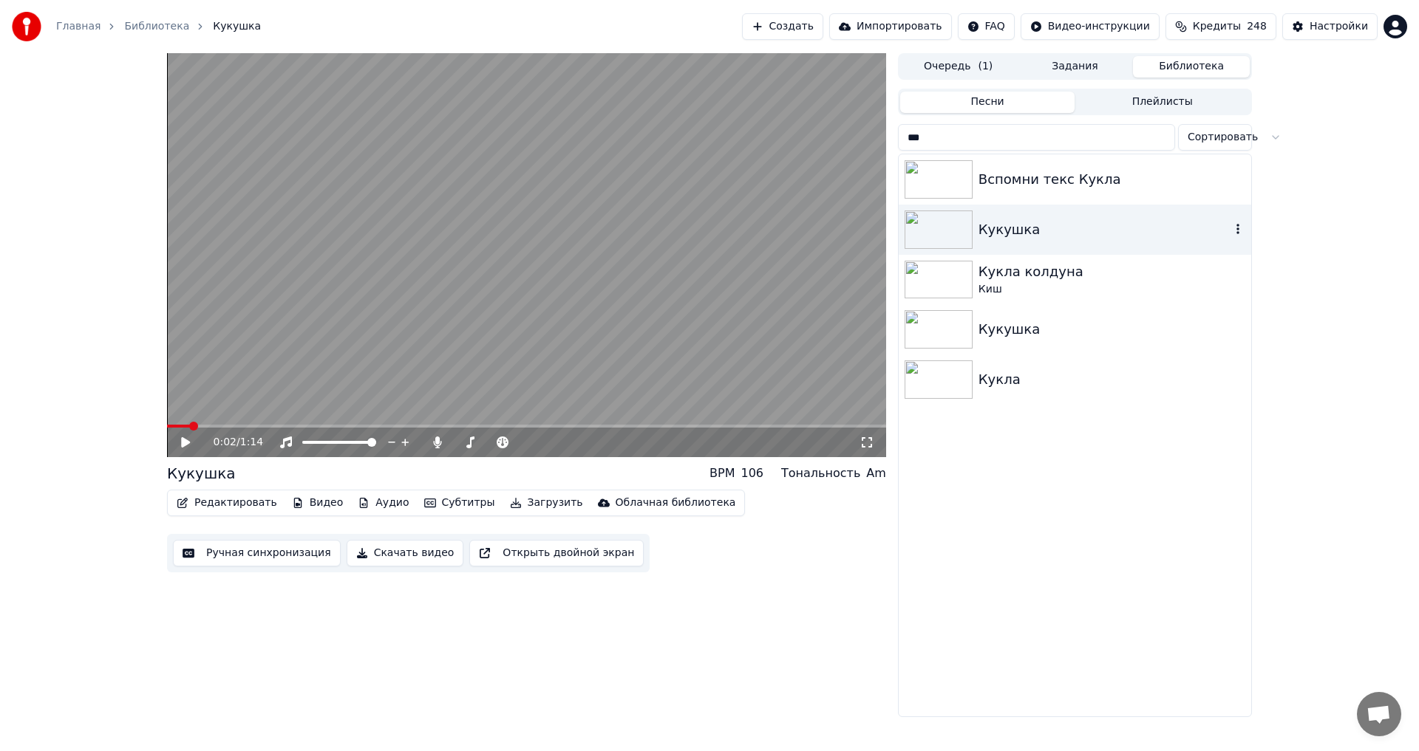
click at [1029, 230] on div "Кукушка" at bounding box center [1104, 229] width 252 height 21
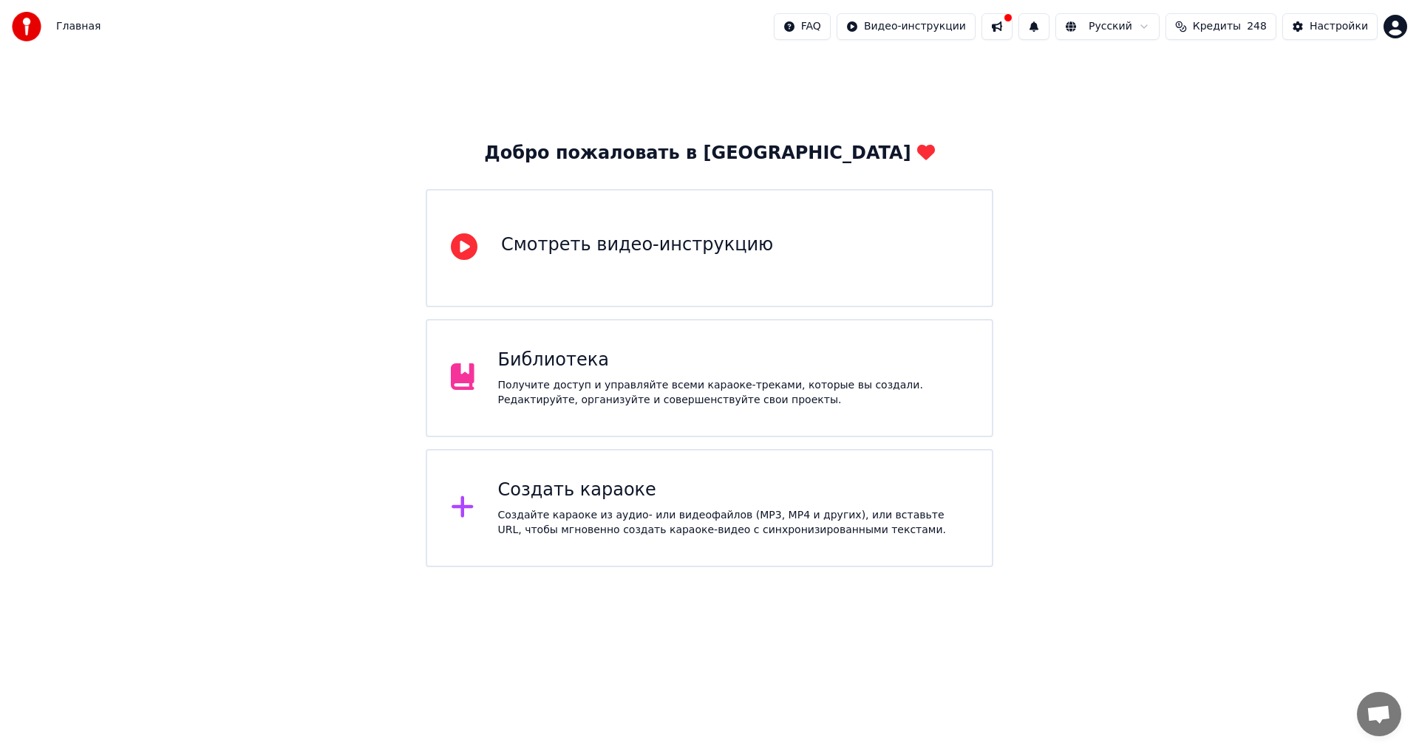
click at [624, 412] on div "Библиотека Получите доступ и управляйте всеми караоке-треками, которые вы созда…" at bounding box center [709, 378] width 567 height 118
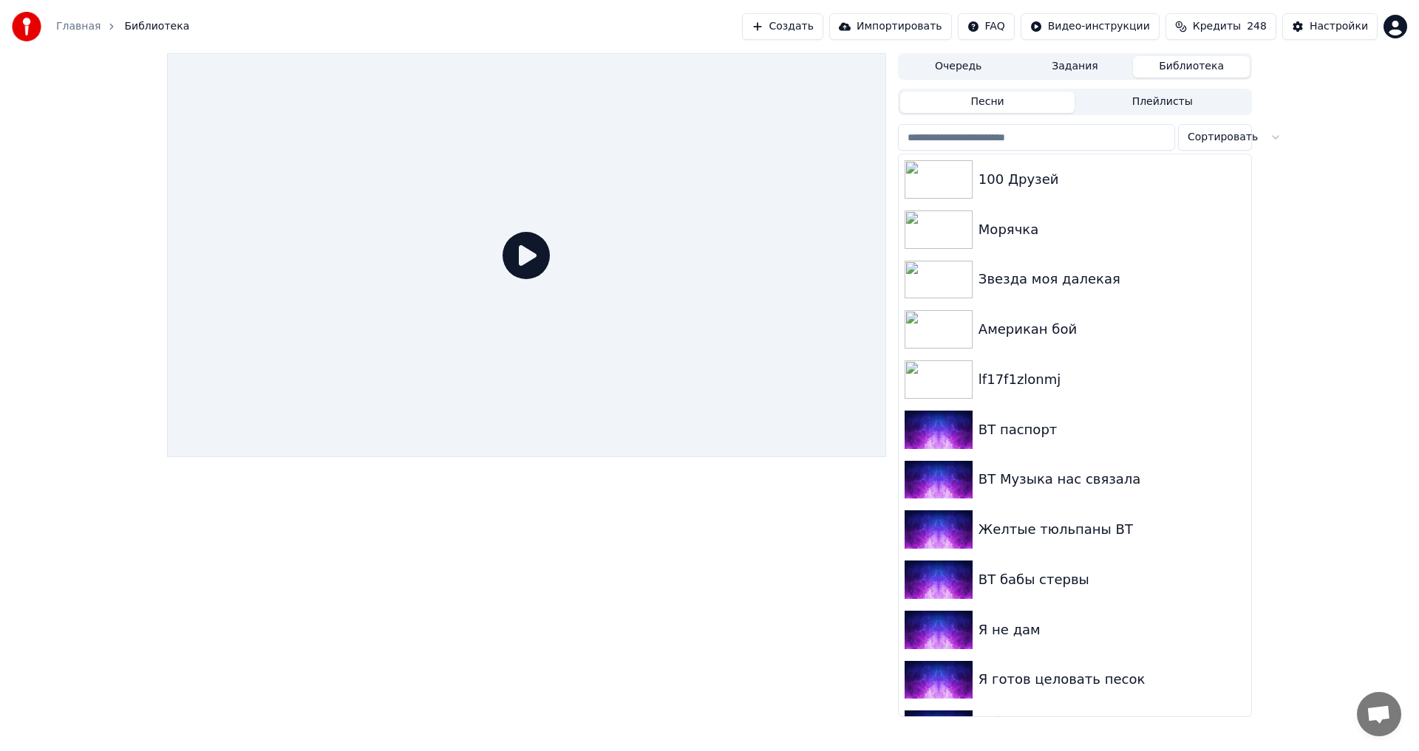
click at [1024, 134] on input "search" at bounding box center [1036, 137] width 277 height 27
paste input "**********"
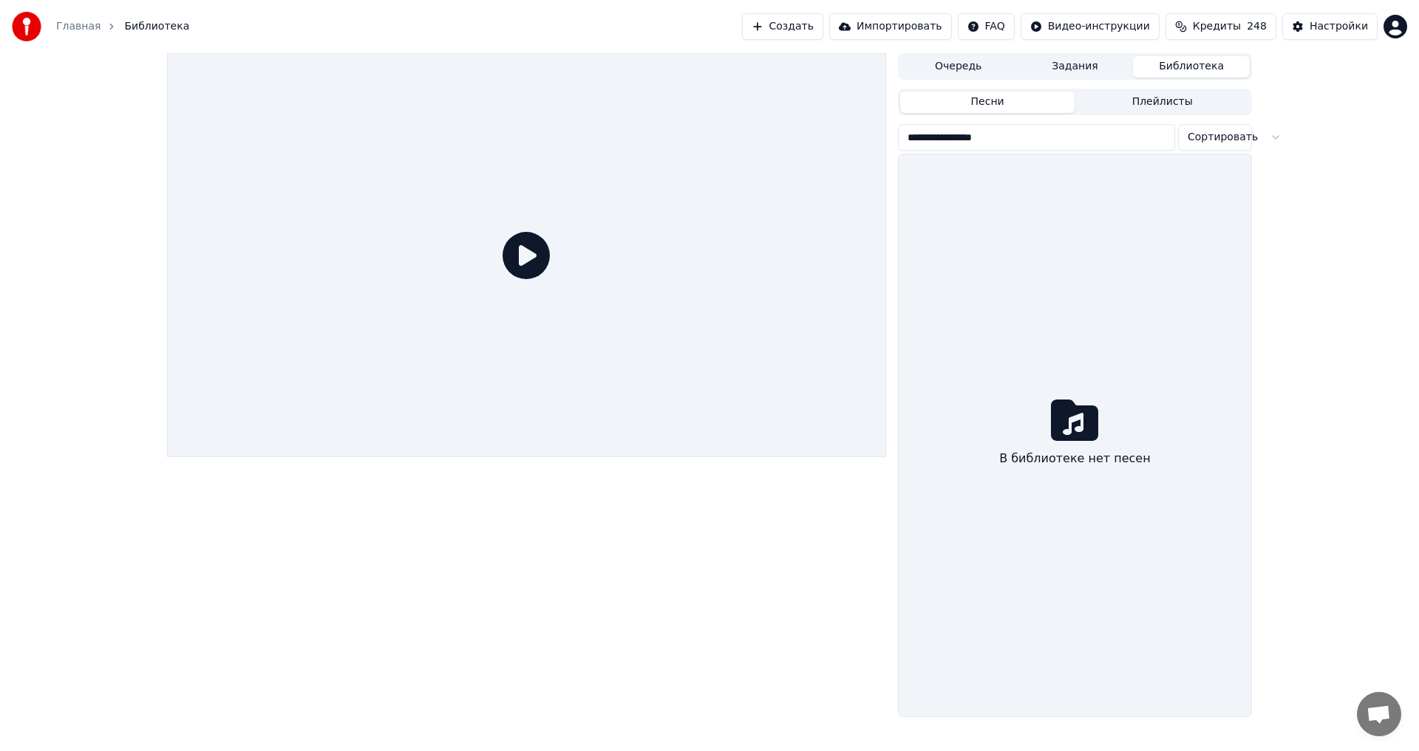
drag, startPoint x: 1024, startPoint y: 134, endPoint x: 972, endPoint y: 137, distance: 51.8
click at [972, 137] on input "**********" at bounding box center [1036, 137] width 277 height 27
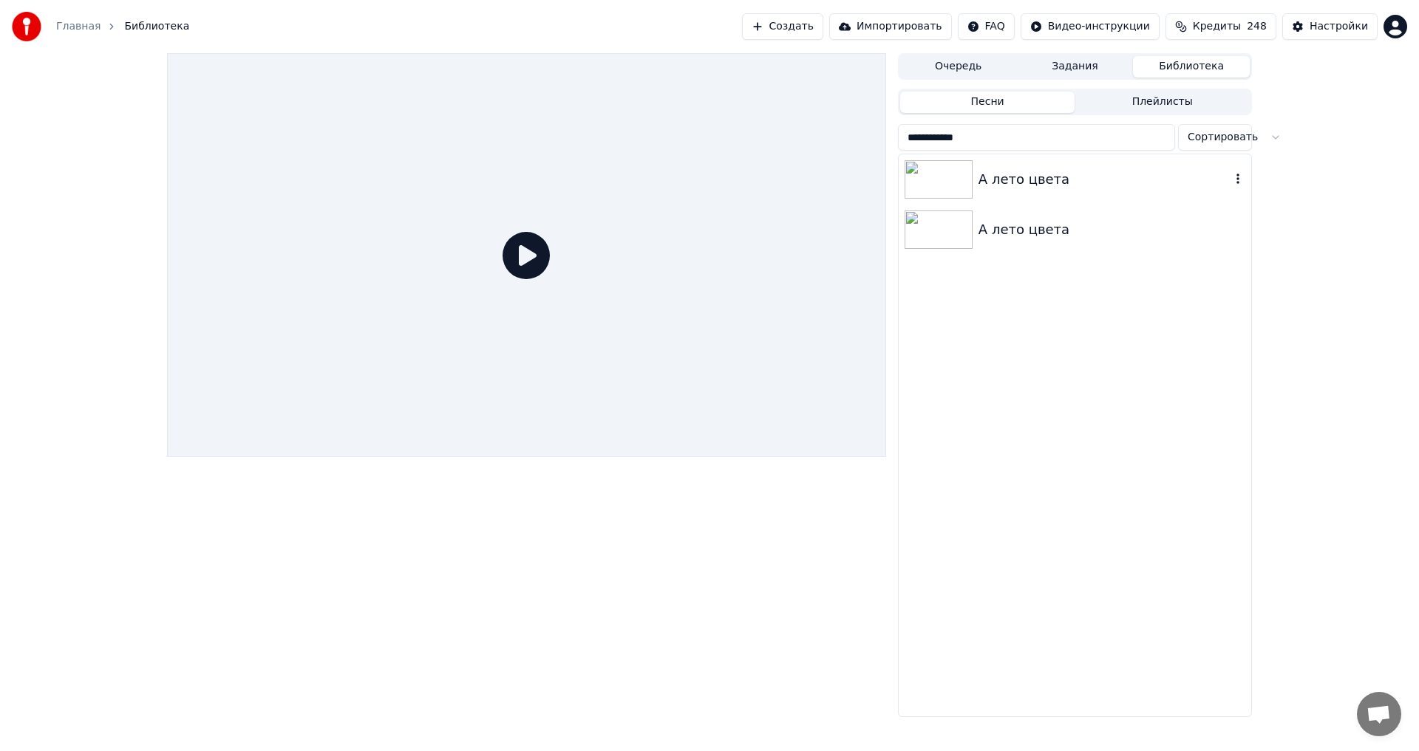
type input "**********"
click at [991, 195] on div "А лето цвета" at bounding box center [1074, 179] width 352 height 50
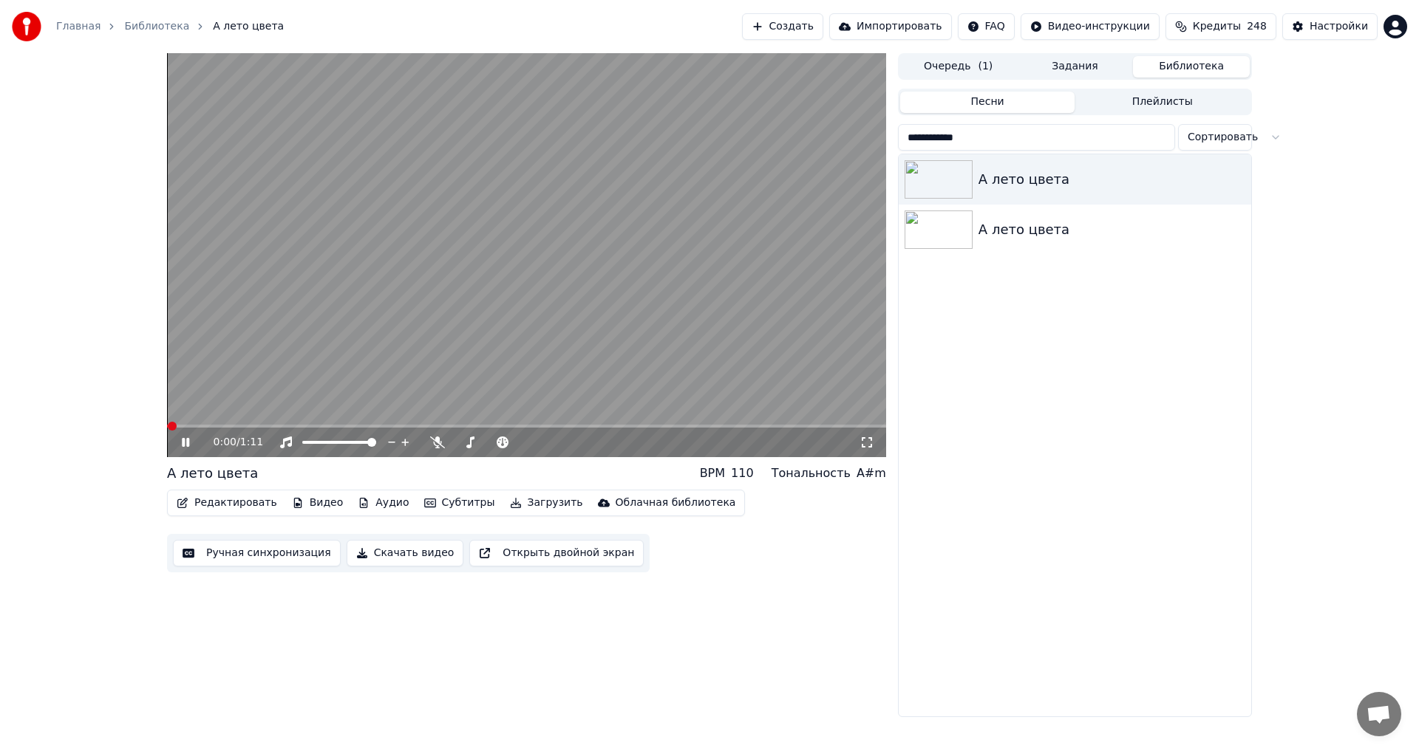
click at [658, 262] on video at bounding box center [526, 255] width 719 height 404
click at [978, 250] on div "А лето цвета" at bounding box center [1074, 230] width 352 height 50
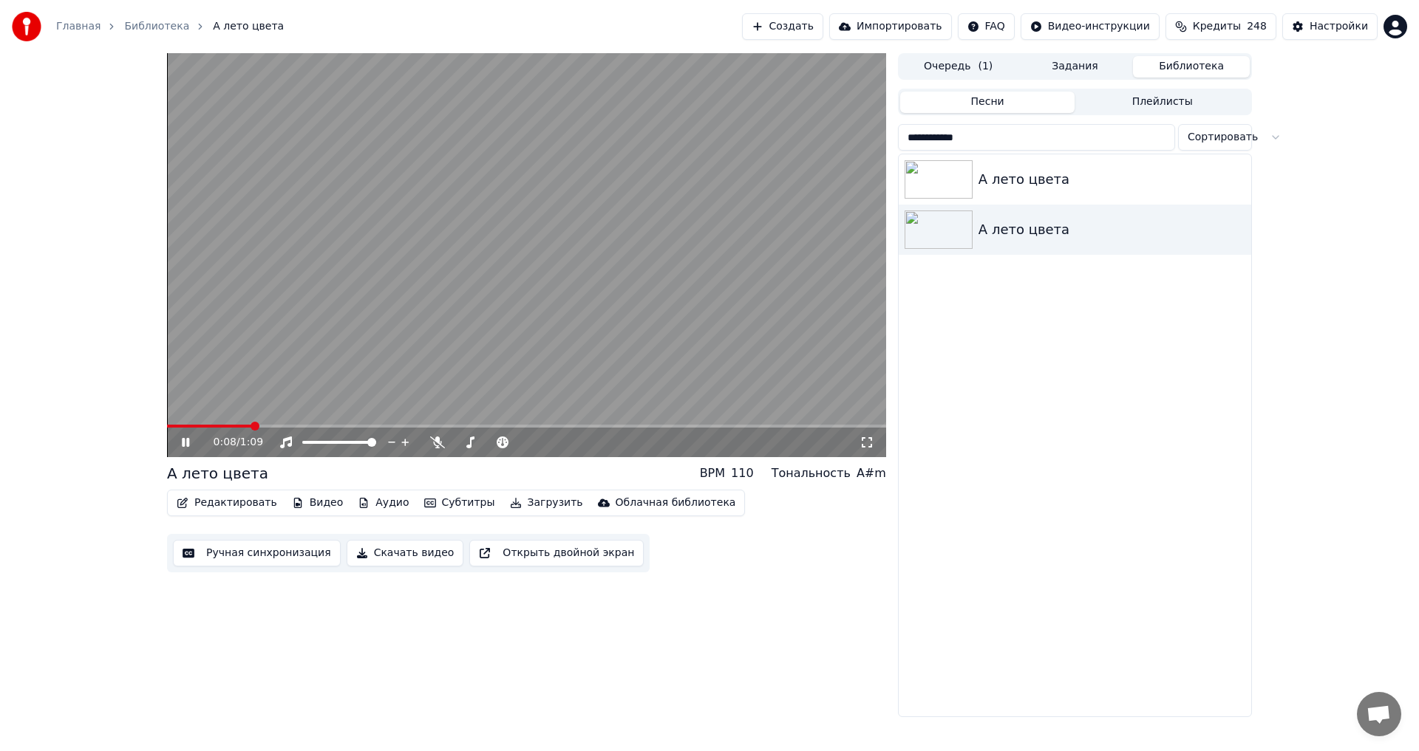
click at [521, 328] on video at bounding box center [526, 255] width 719 height 404
click at [1048, 183] on div "А лето цвета" at bounding box center [1104, 179] width 252 height 21
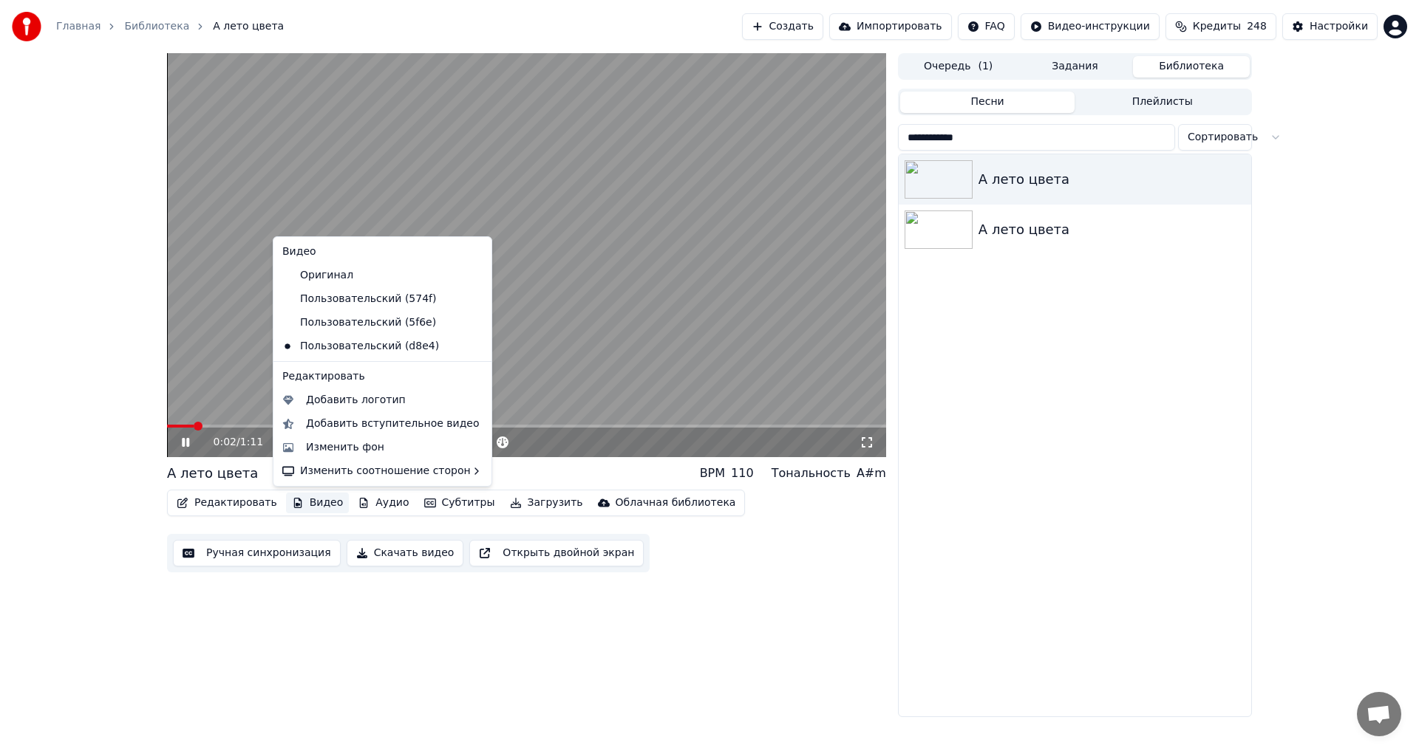
click at [303, 505] on button "Видео" at bounding box center [318, 503] width 64 height 21
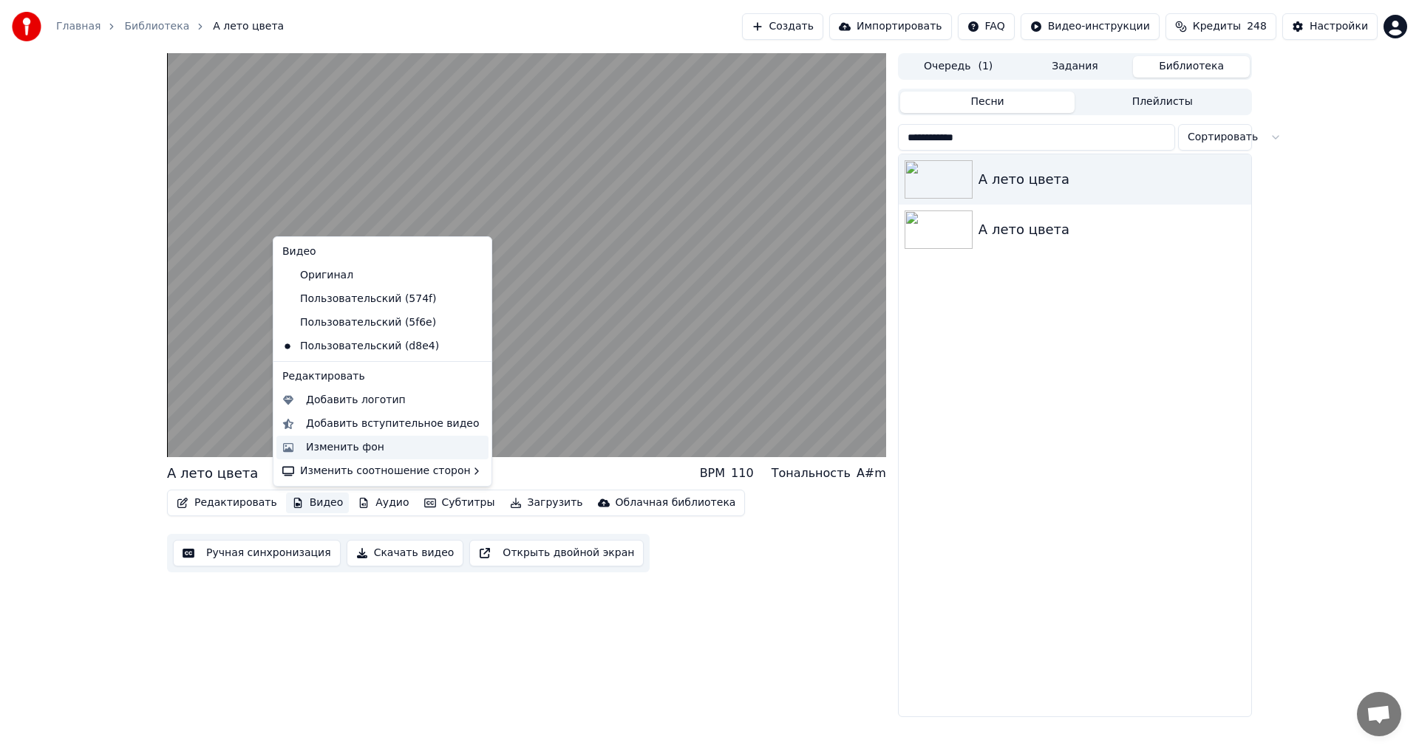
click at [340, 439] on div "Изменить фон" at bounding box center [382, 448] width 212 height 24
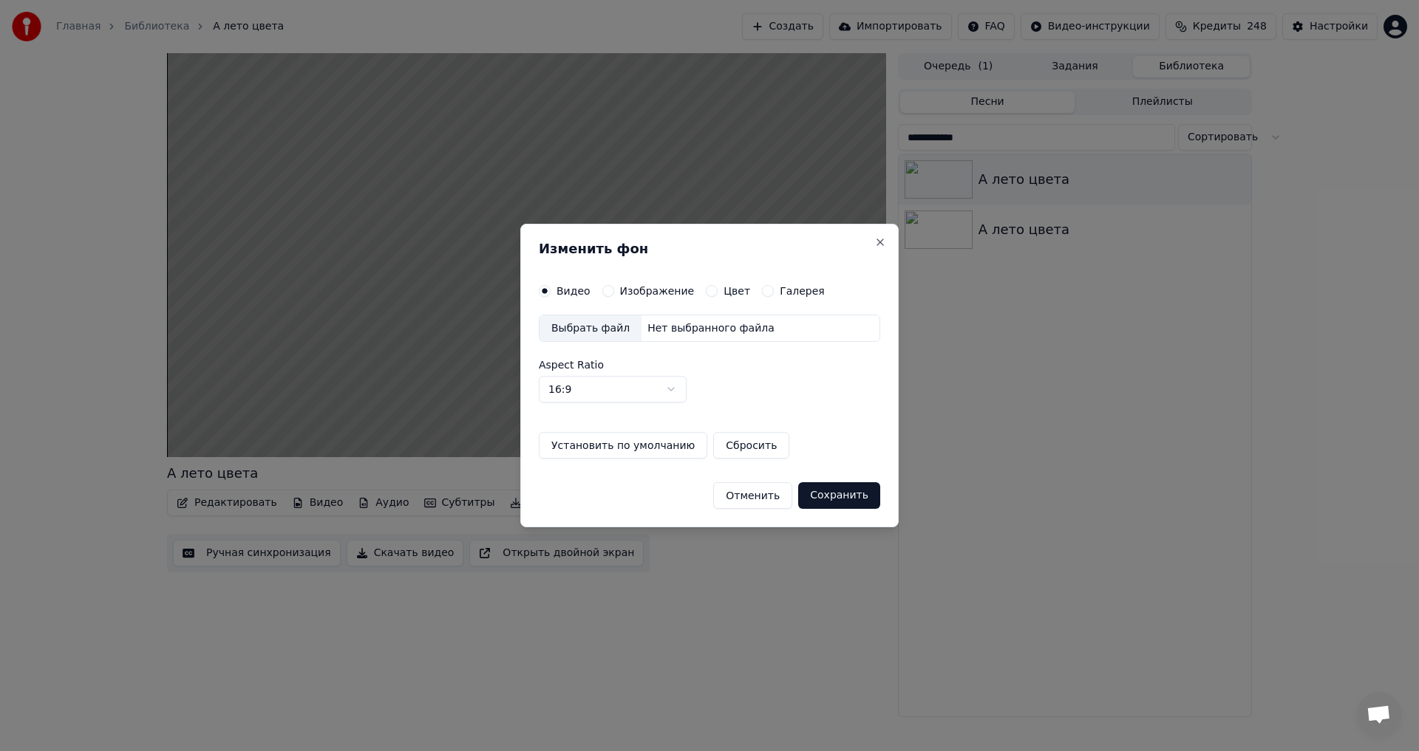
click at [646, 289] on label "Изображение" at bounding box center [657, 291] width 75 height 10
click at [614, 289] on button "Изображение" at bounding box center [608, 291] width 12 height 12
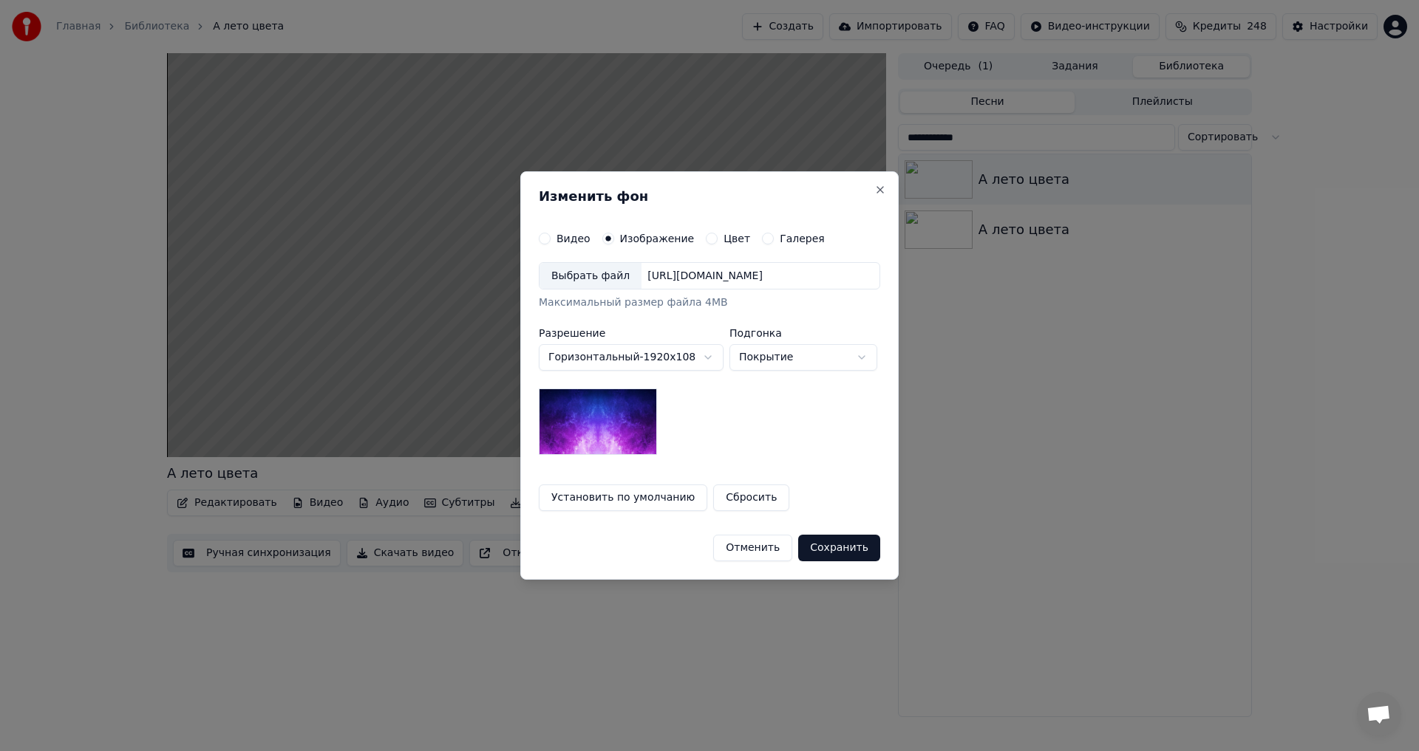
click at [597, 282] on div "Выбрать файл" at bounding box center [590, 276] width 102 height 27
click at [785, 544] on button "Отменить" at bounding box center [752, 548] width 79 height 27
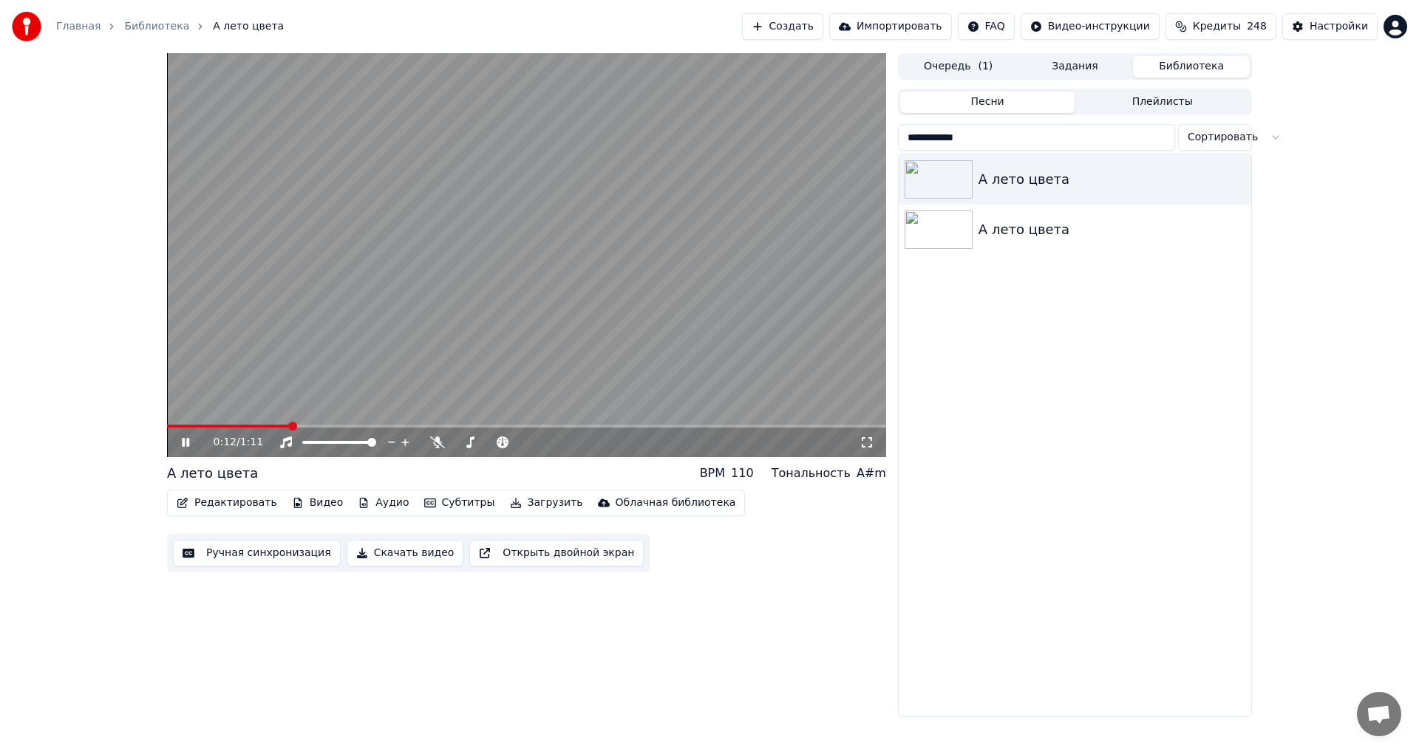
click at [578, 227] on video at bounding box center [526, 255] width 719 height 404
click at [1055, 415] on div "А лето цвета А лето цвета" at bounding box center [1074, 435] width 352 height 562
click at [326, 499] on button "Видео" at bounding box center [318, 503] width 64 height 21
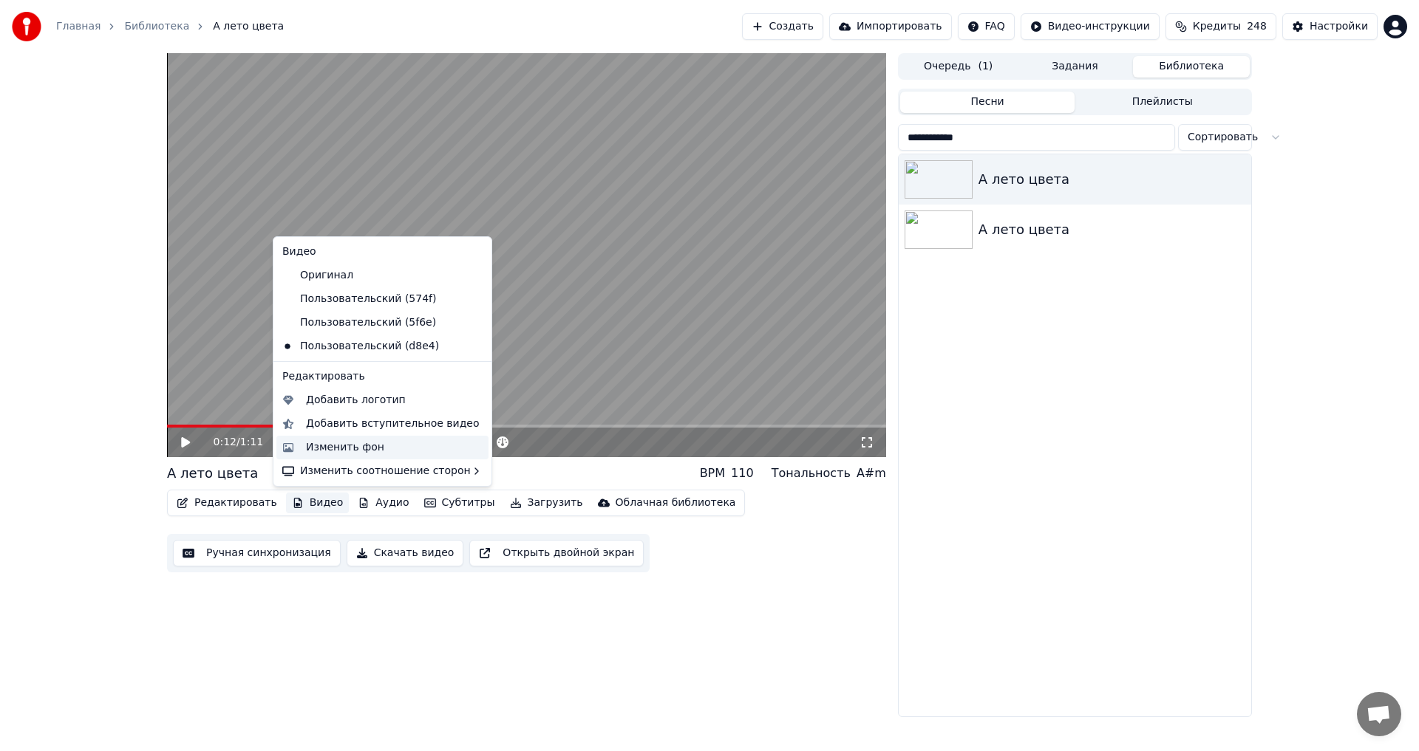
click at [357, 447] on div "Изменить фон" at bounding box center [345, 447] width 78 height 15
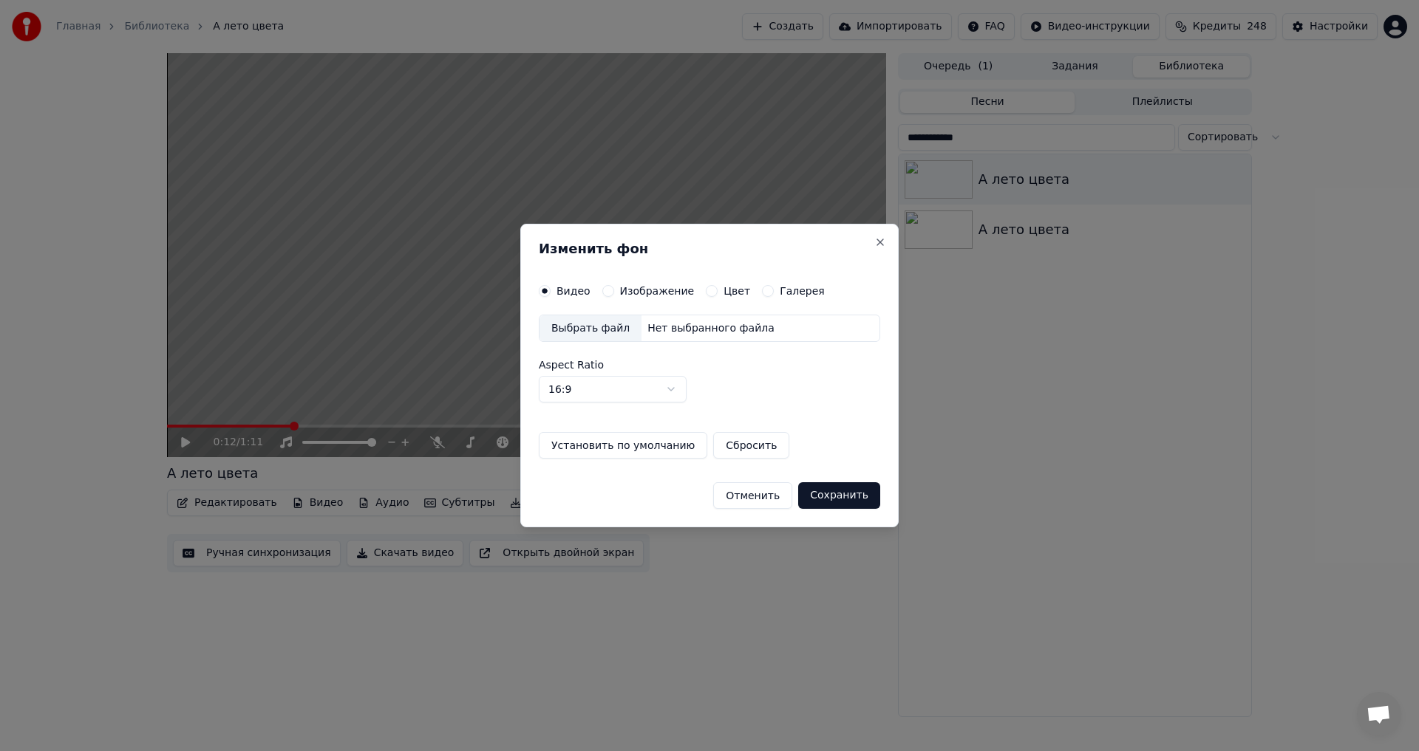
click at [648, 286] on label "Изображение" at bounding box center [657, 291] width 75 height 10
click at [614, 285] on button "Изображение" at bounding box center [608, 291] width 12 height 12
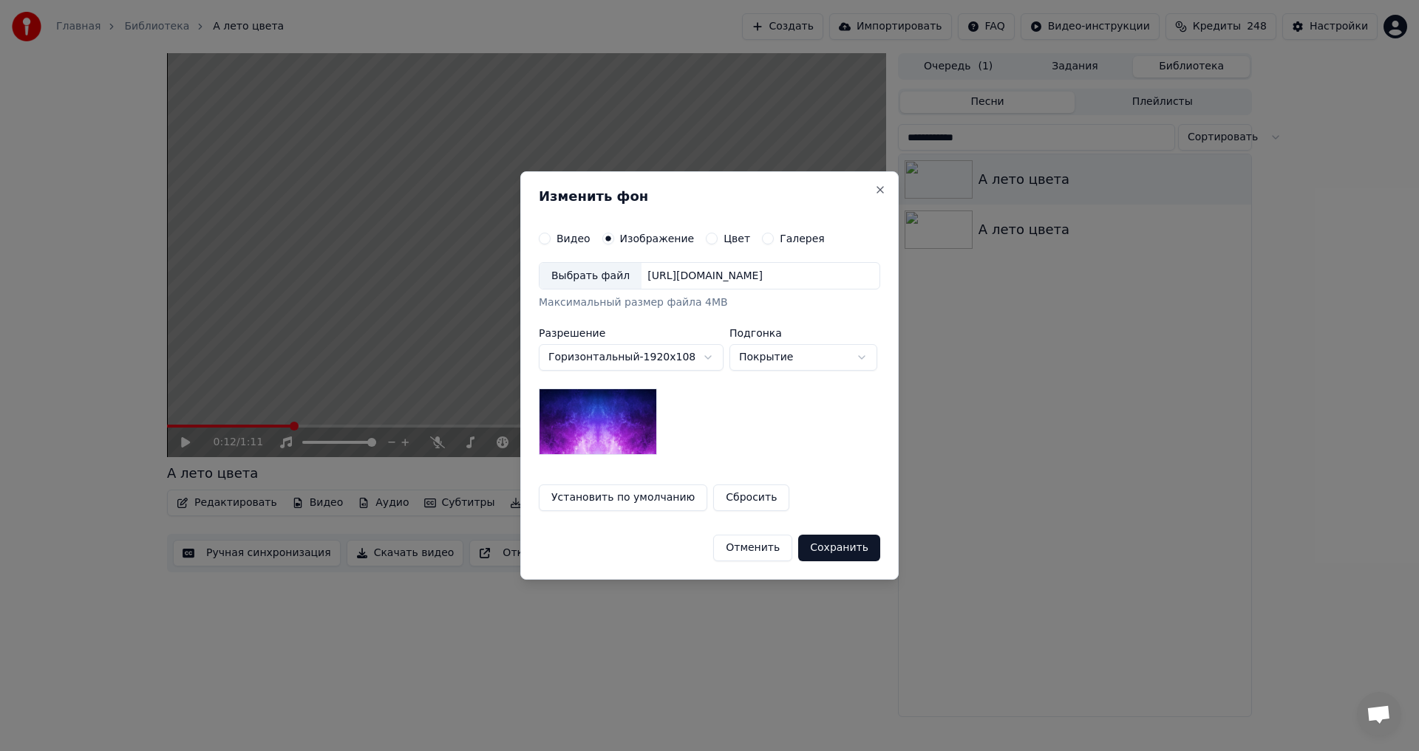
click at [588, 273] on div "Выбрать файл" at bounding box center [590, 276] width 102 height 27
click at [873, 195] on h2 "Изменить фон" at bounding box center [709, 196] width 341 height 13
click at [880, 189] on button "Close" at bounding box center [880, 190] width 12 height 12
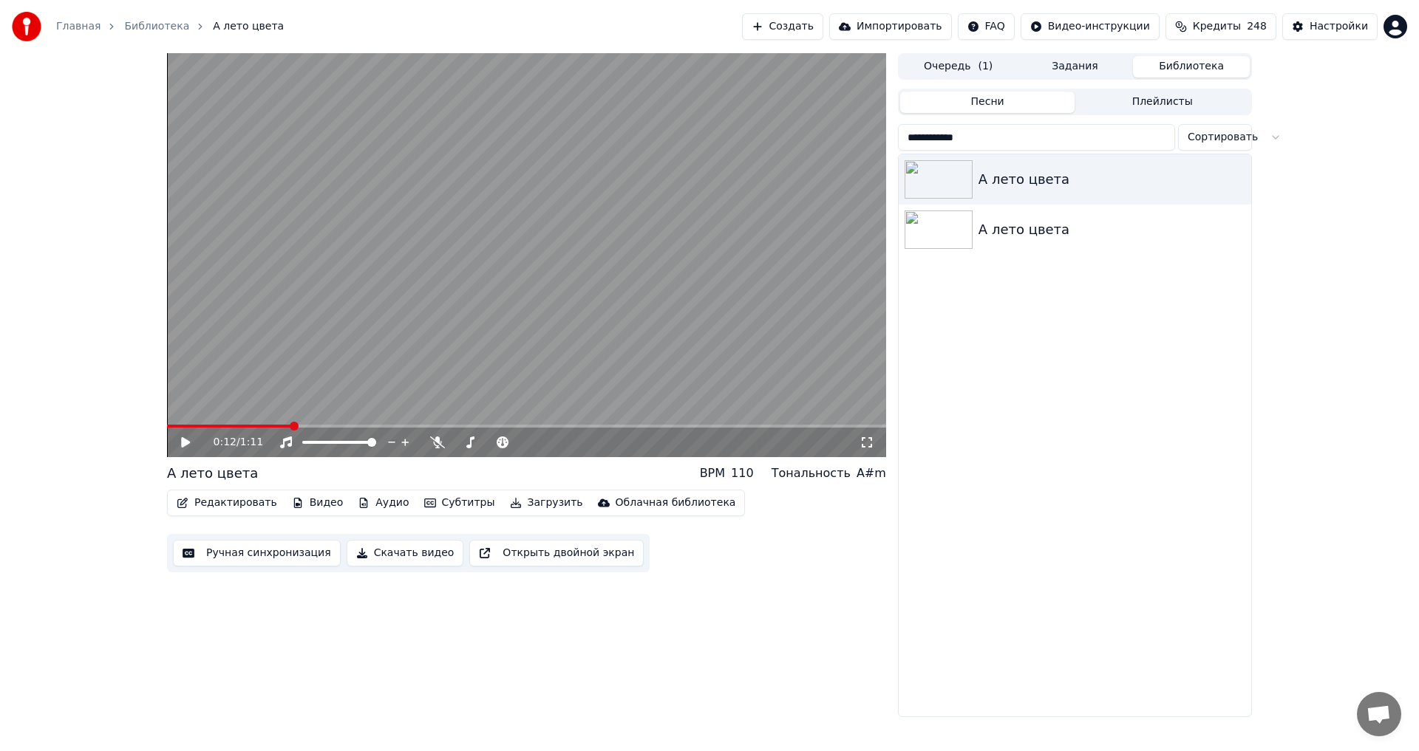
click at [293, 508] on icon "button" at bounding box center [297, 503] width 8 height 10
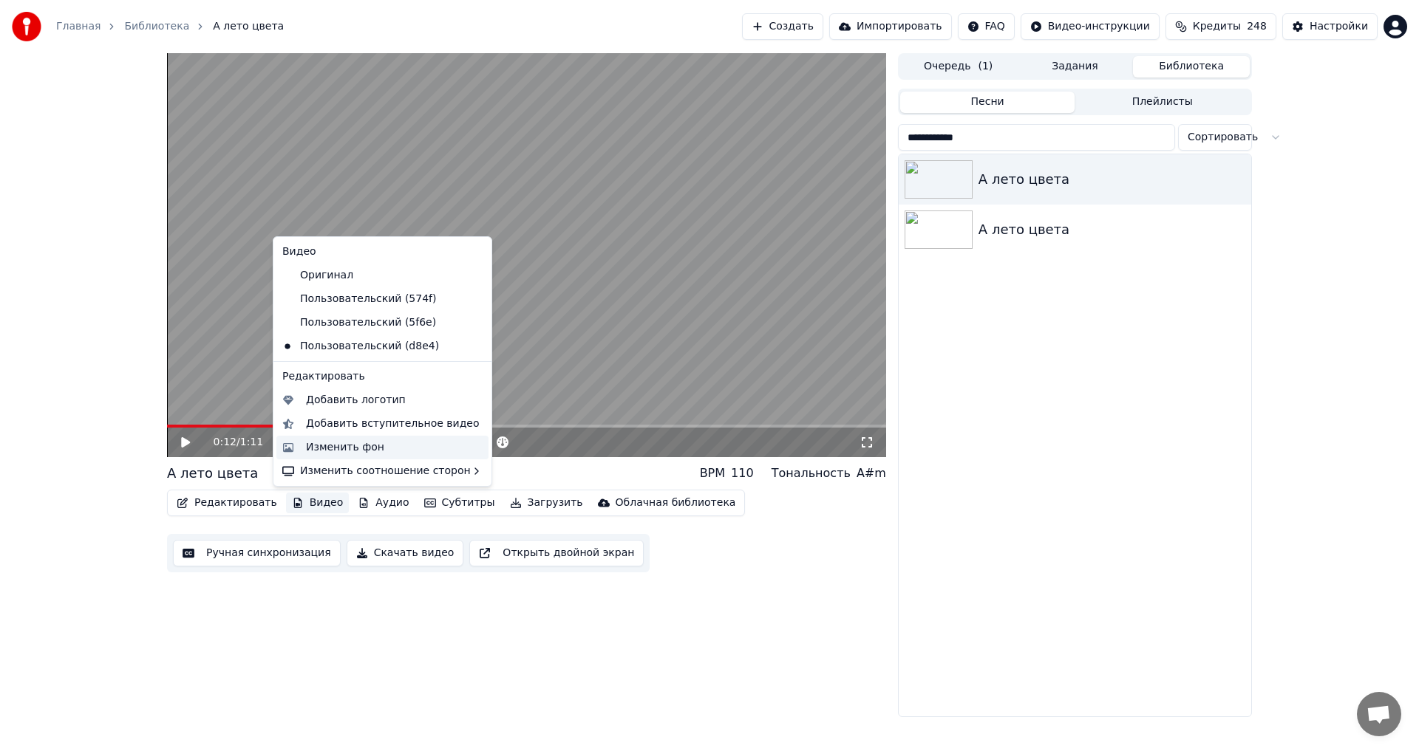
click at [345, 451] on div "Изменить фон" at bounding box center [345, 447] width 78 height 15
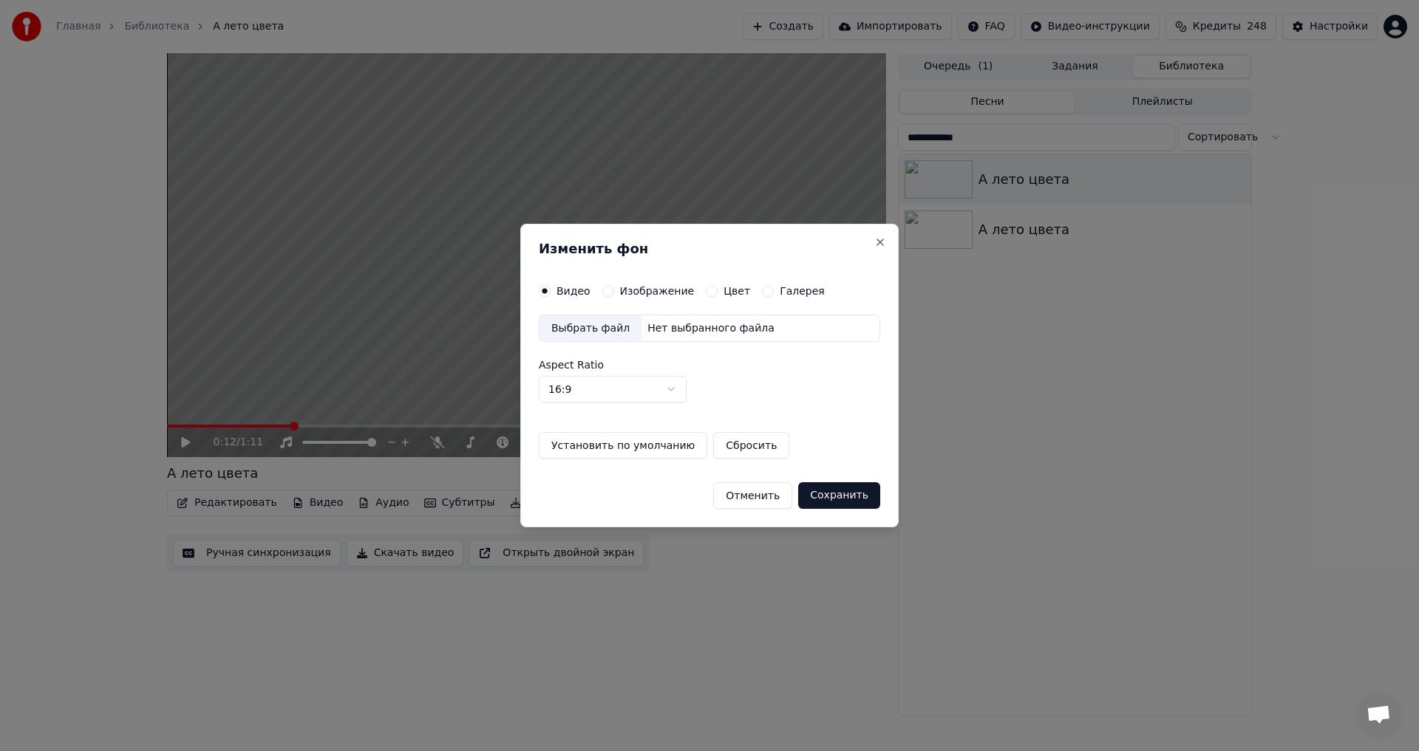
click at [664, 281] on div "Изменить фон Видео Изображение Цвет Галерея Выбрать файл Нет выбранного файла A…" at bounding box center [709, 376] width 378 height 304
click at [658, 286] on label "Изображение" at bounding box center [657, 291] width 75 height 10
click at [614, 286] on button "Изображение" at bounding box center [608, 291] width 12 height 12
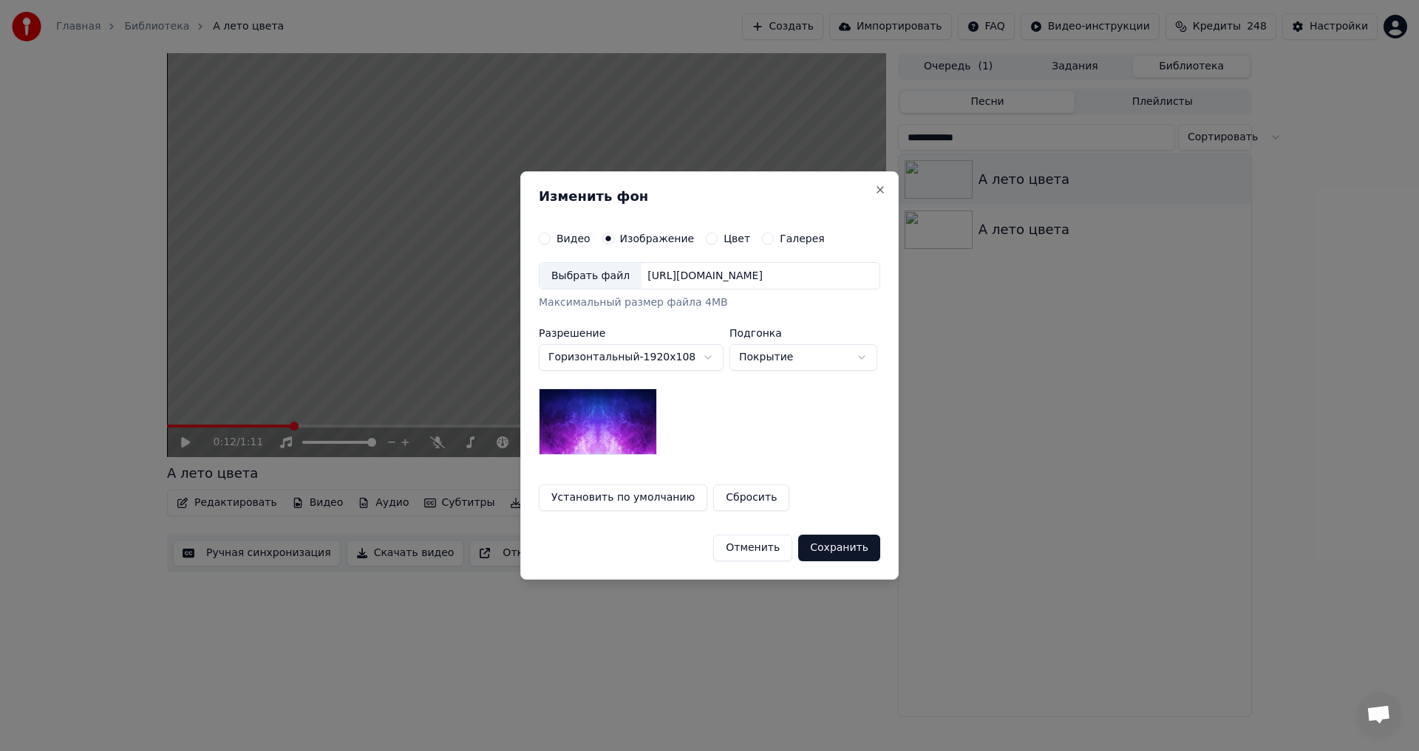
click at [582, 276] on div "Выбрать файл" at bounding box center [590, 276] width 102 height 27
click at [881, 192] on button "Close" at bounding box center [880, 190] width 12 height 12
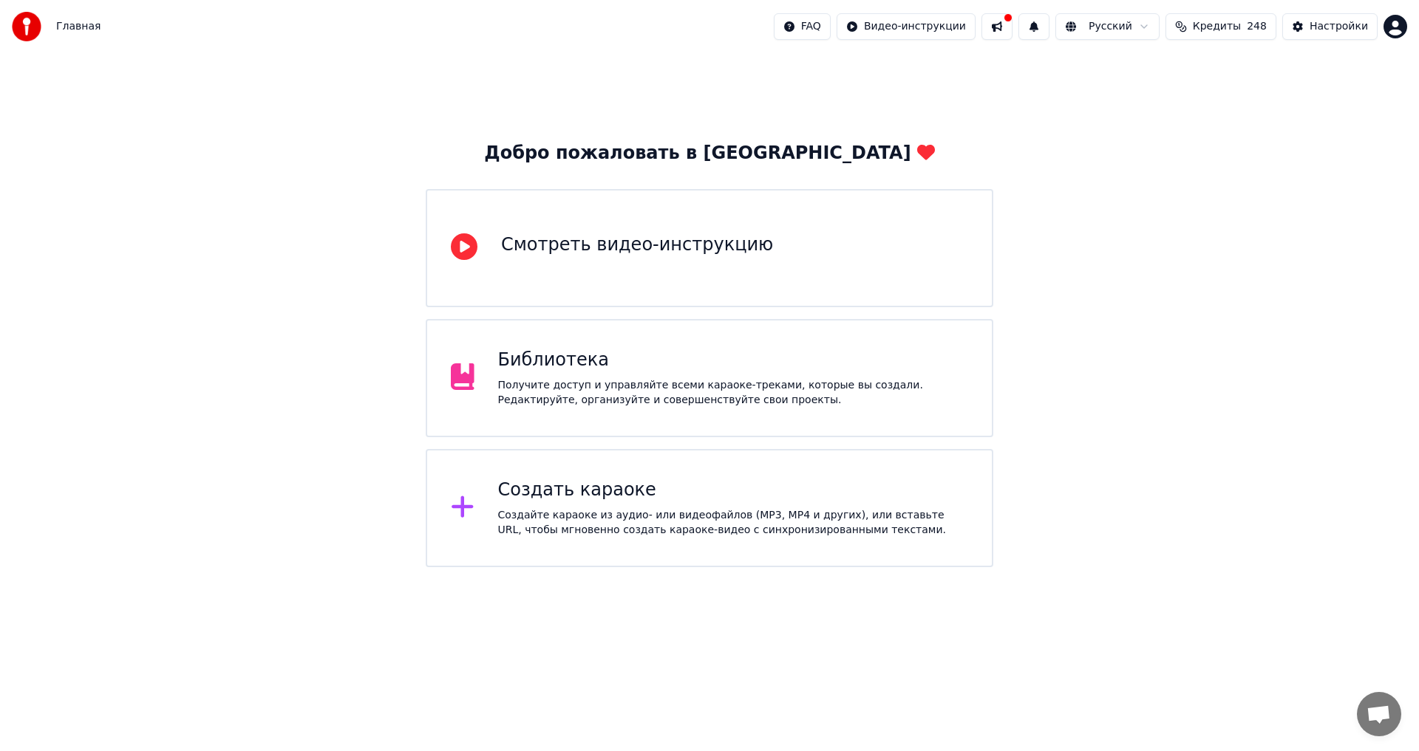
click at [740, 377] on div "Библиотека Получите доступ и управляйте всеми караоке-треками, которые вы созда…" at bounding box center [733, 378] width 471 height 59
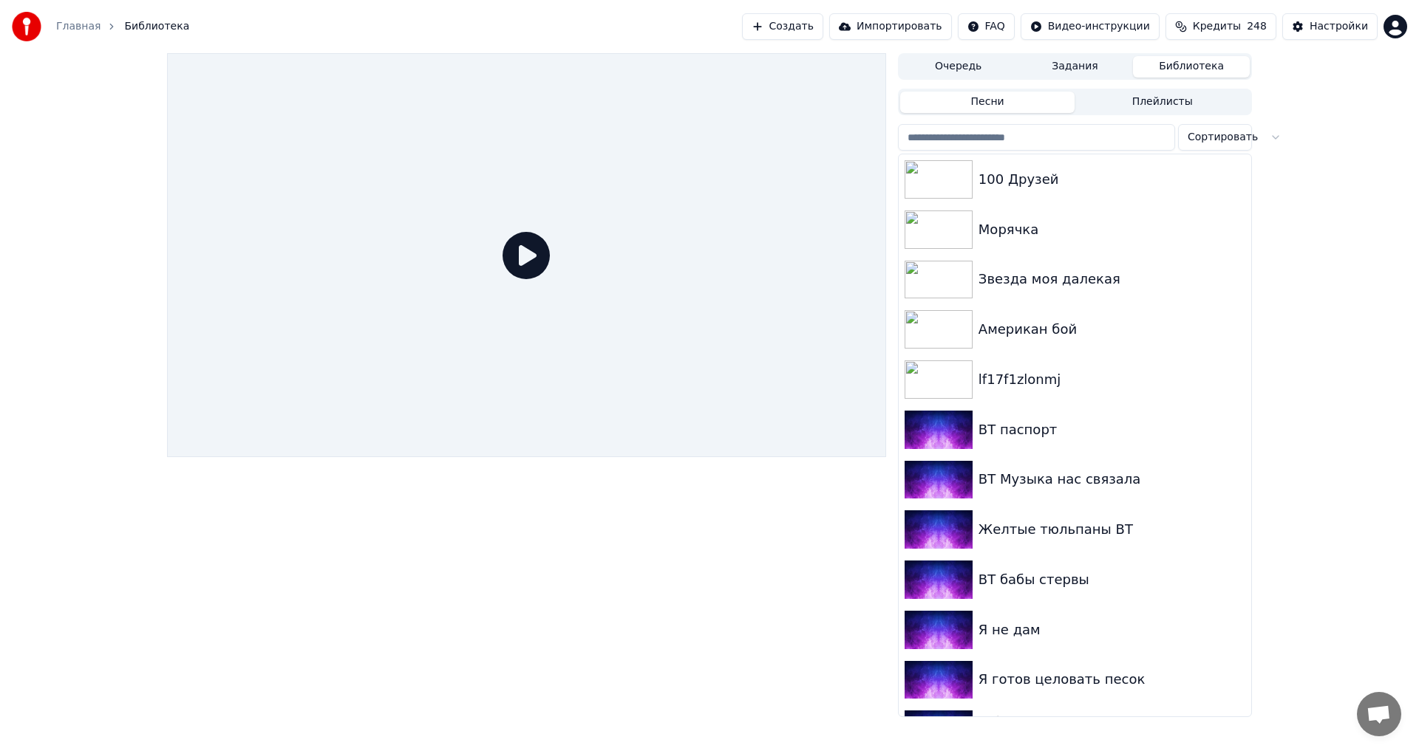
click at [1106, 132] on input "search" at bounding box center [1036, 137] width 277 height 27
paste input "**********"
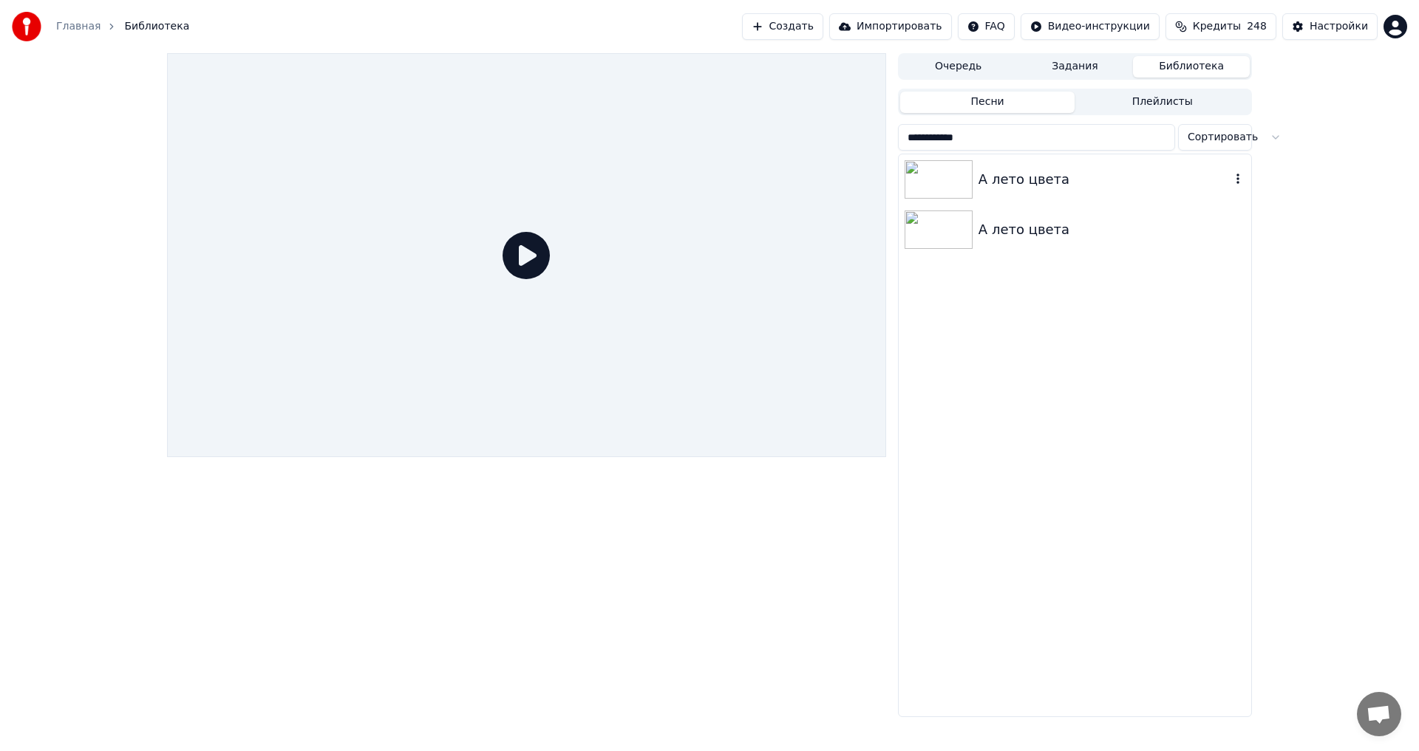
type input "**********"
click at [1068, 177] on div "А лето цвета" at bounding box center [1104, 179] width 252 height 21
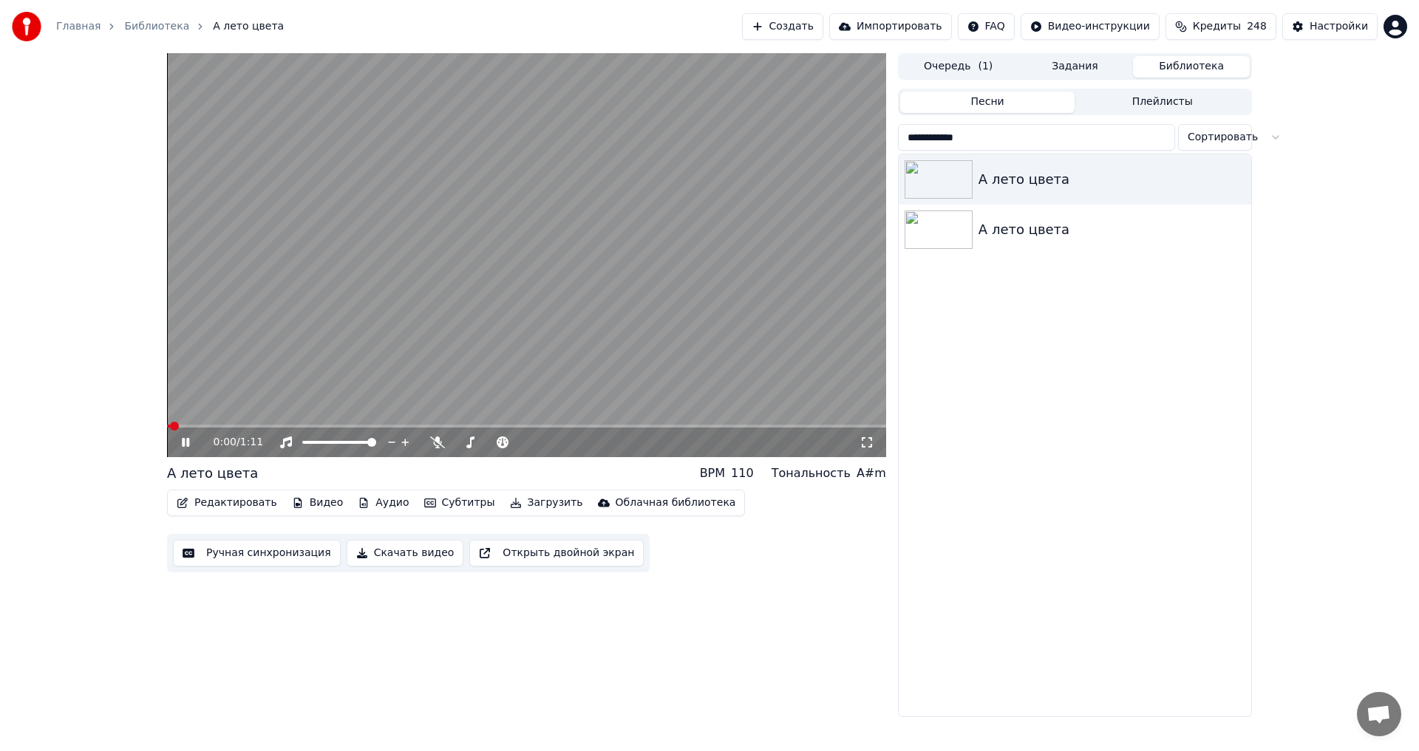
click at [419, 329] on video at bounding box center [526, 255] width 719 height 404
click at [298, 550] on button "Ручная синхронизация" at bounding box center [257, 553] width 168 height 27
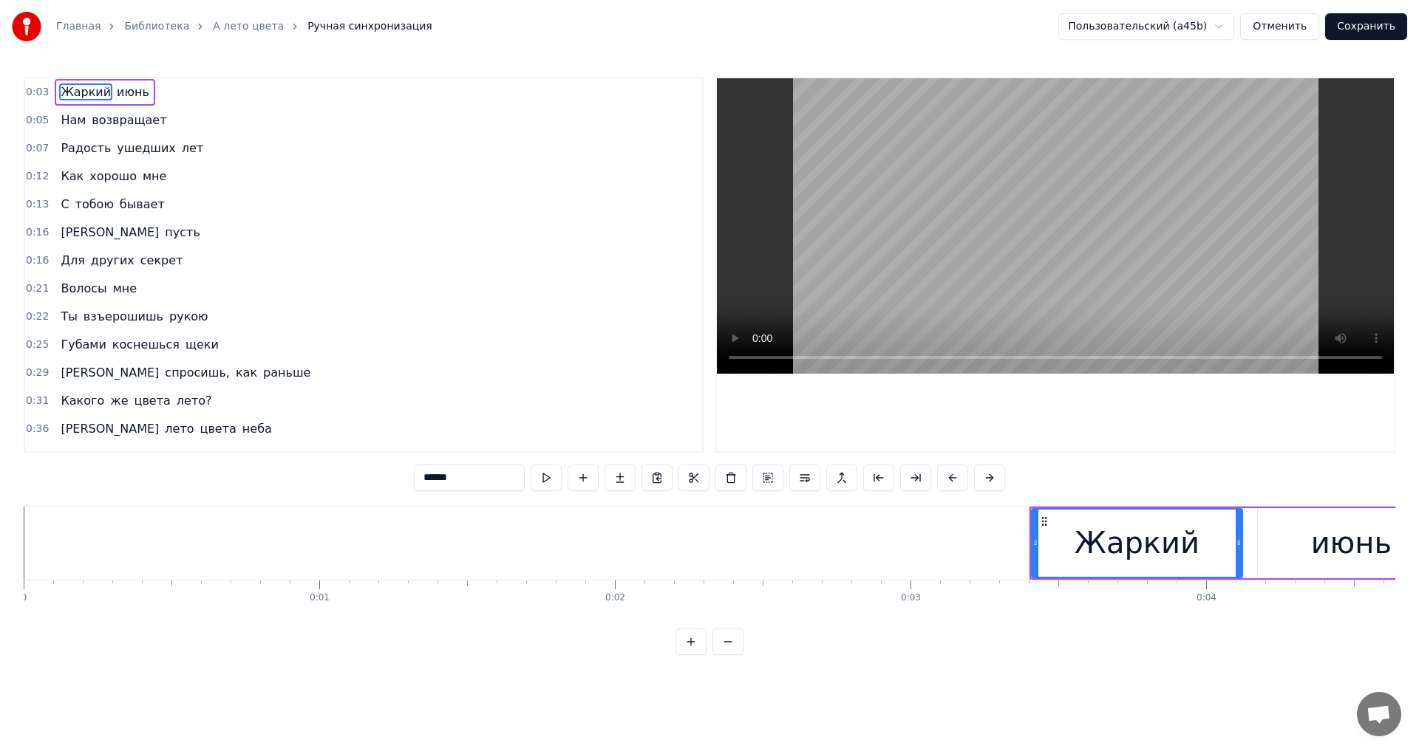
click at [1280, 12] on div "Главная Библиотека А лето цвета Ручная синхронизация Пользовательский (a45b) От…" at bounding box center [709, 26] width 1419 height 53
click at [1276, 35] on button "Отменить" at bounding box center [1279, 26] width 79 height 27
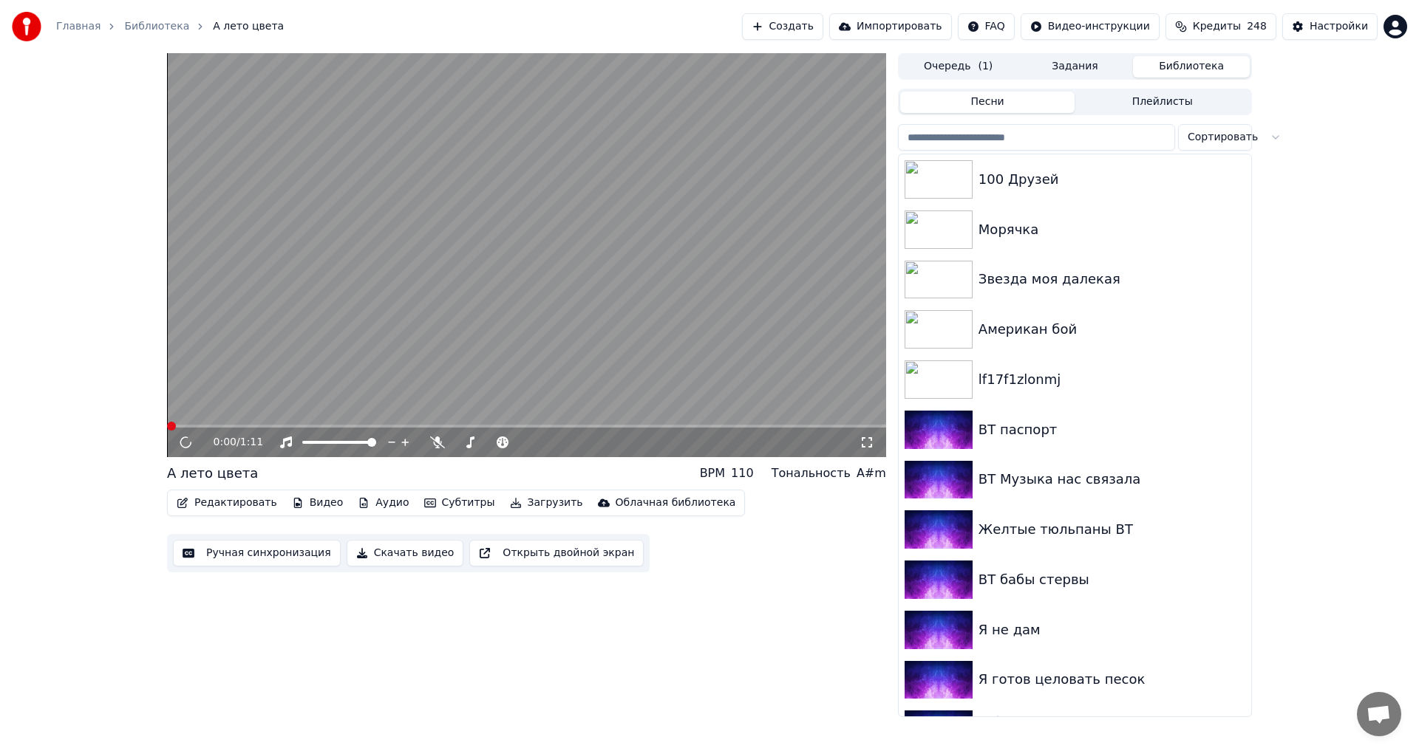
click at [316, 494] on button "Видео" at bounding box center [318, 503] width 64 height 21
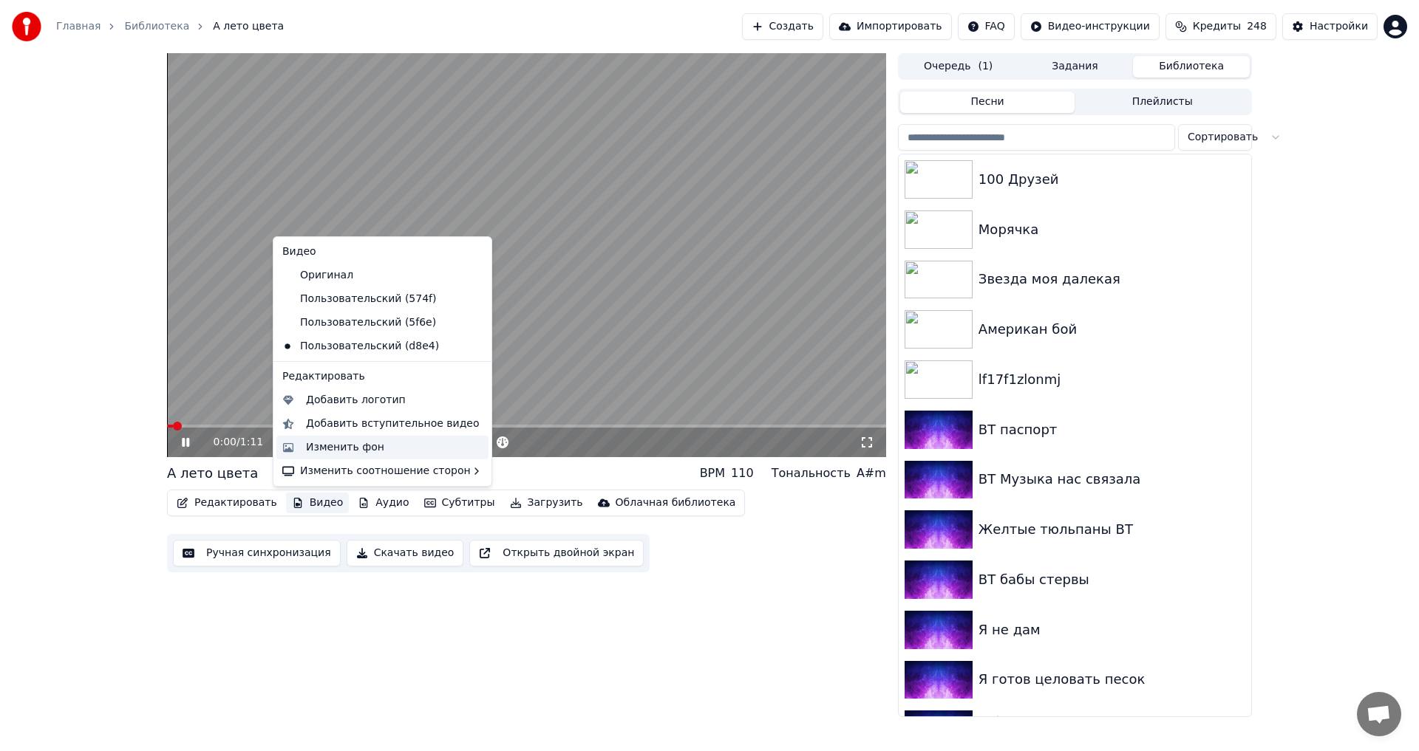
click at [361, 447] on div "Изменить фон" at bounding box center [345, 447] width 78 height 15
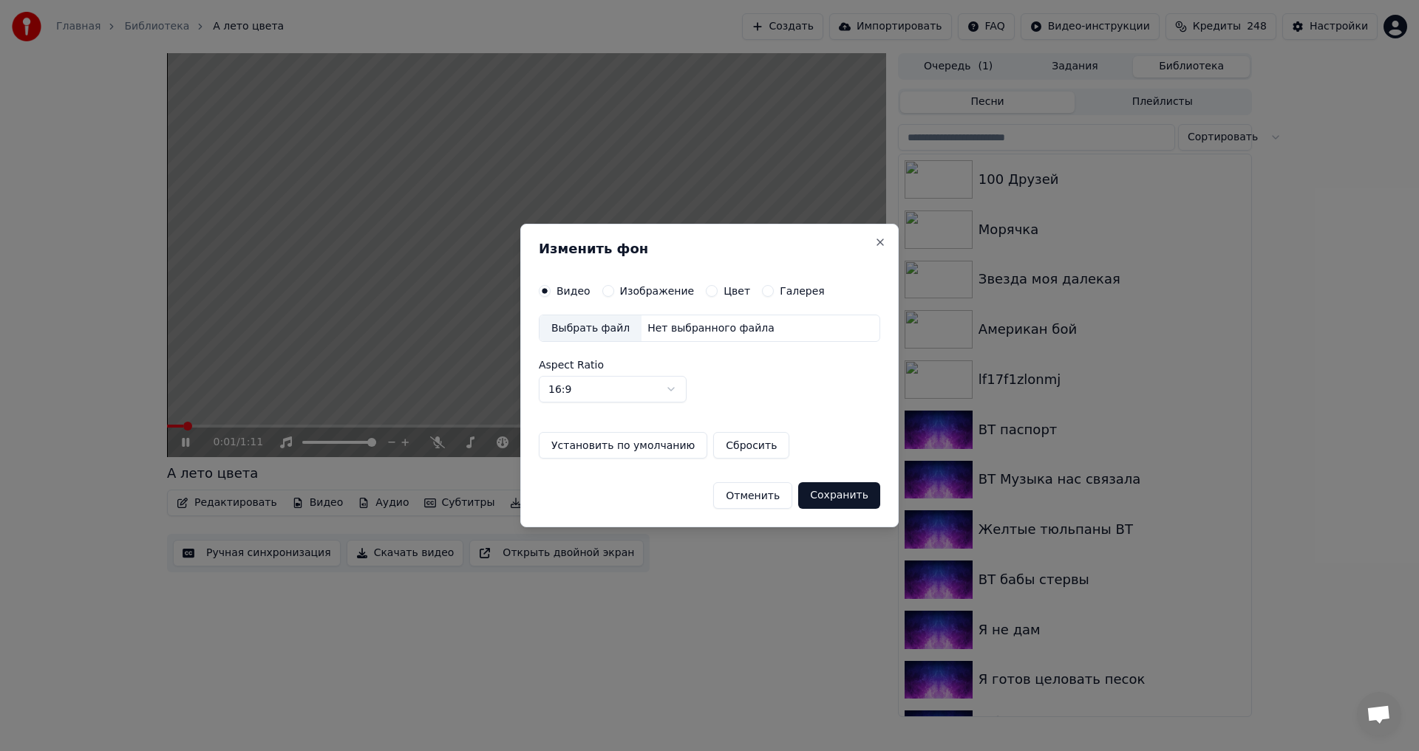
click at [651, 299] on div "Видео Изображение Цвет Галерея Выбрать файл Нет выбранного файла Aspect Ratio 1…" at bounding box center [709, 372] width 341 height 174
click at [647, 293] on label "Изображение" at bounding box center [657, 291] width 75 height 10
click at [614, 293] on button "Изображение" at bounding box center [608, 291] width 12 height 12
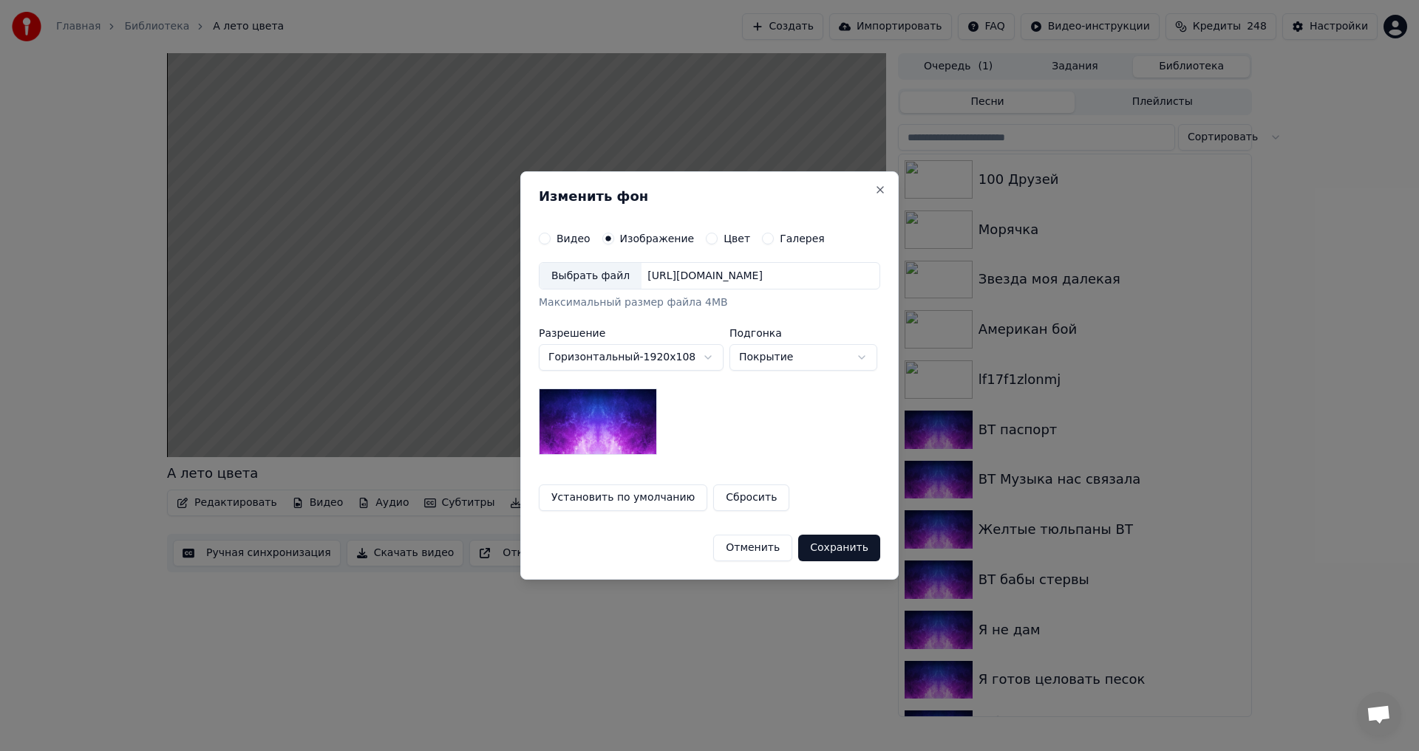
click at [594, 276] on div "Выбрать файл" at bounding box center [590, 276] width 102 height 27
click at [848, 544] on button "Сохранить" at bounding box center [840, 548] width 82 height 27
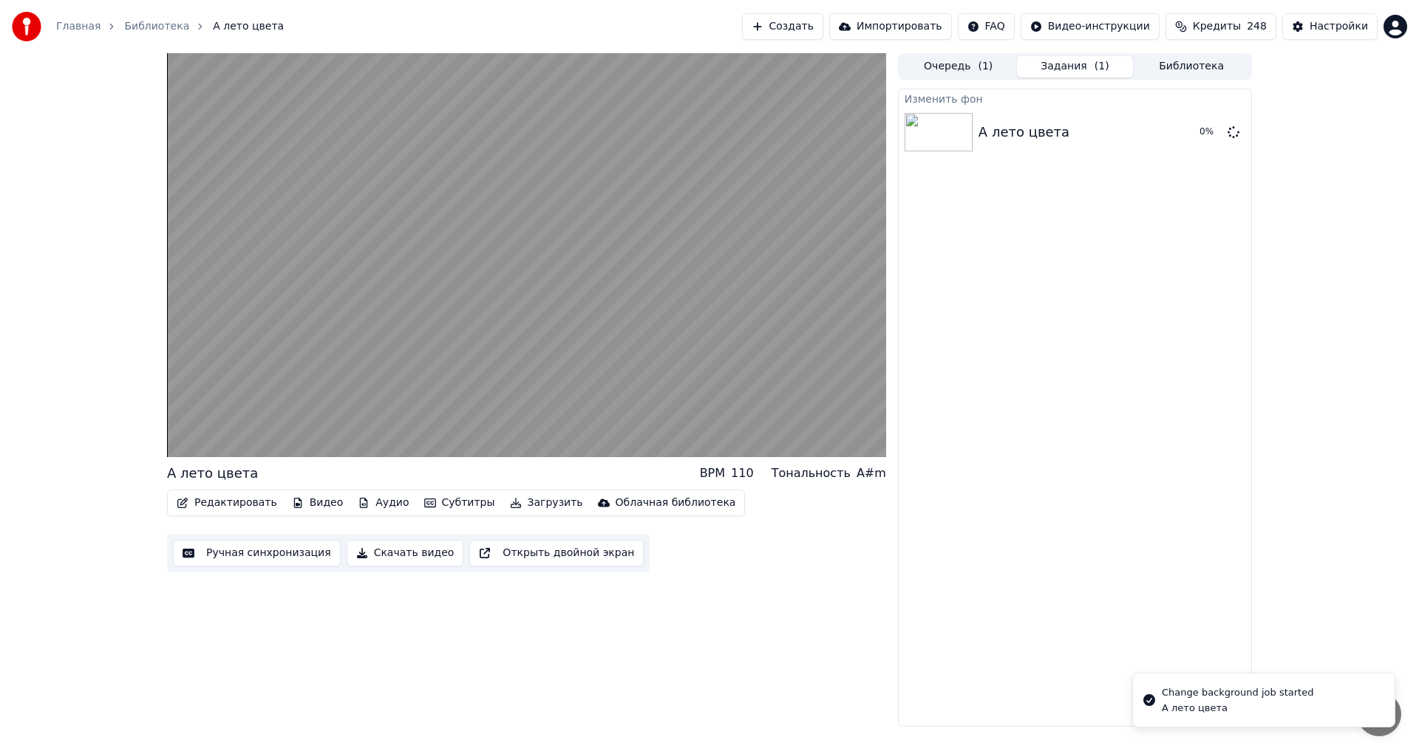
click at [1177, 78] on div "Очередь ( 1 ) Задания ( 1 ) Библиотека" at bounding box center [1075, 66] width 354 height 27
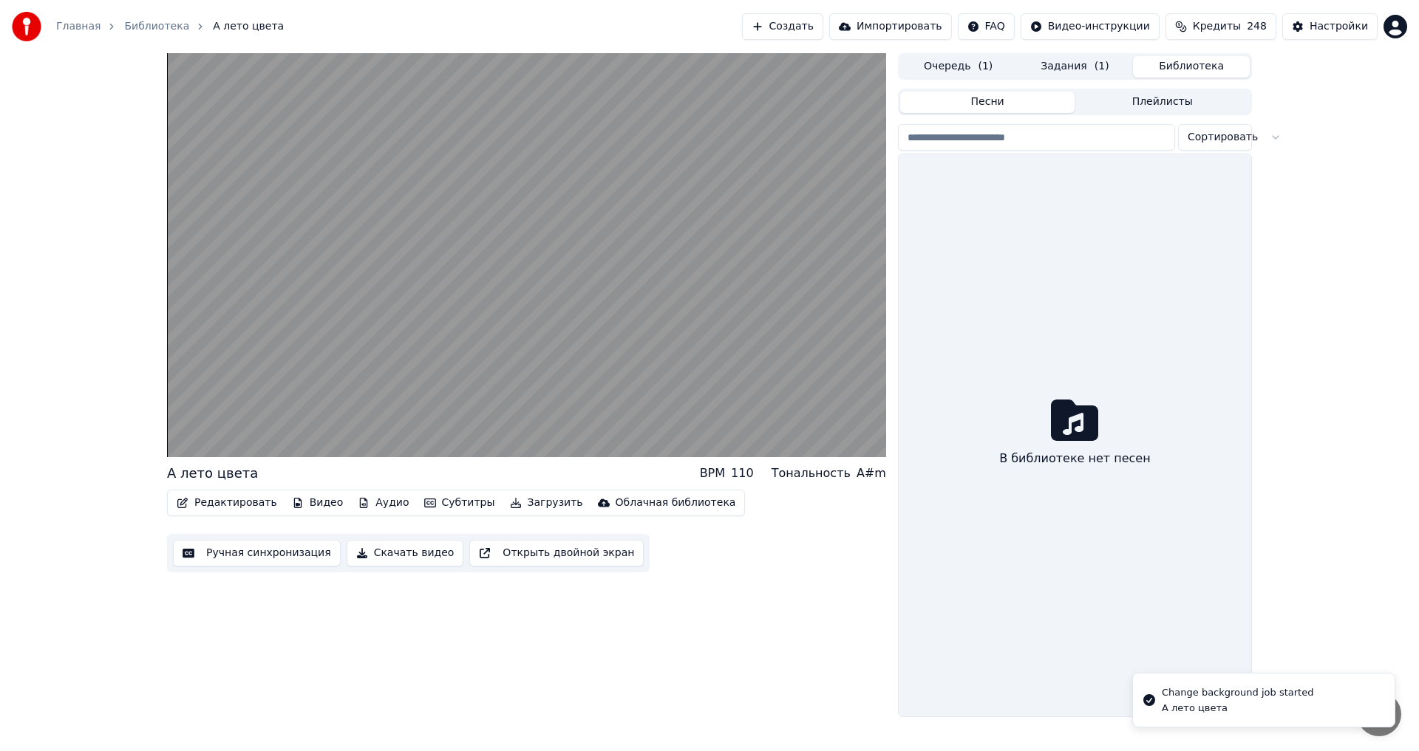
click at [1177, 63] on button "Библиотека" at bounding box center [1191, 66] width 117 height 21
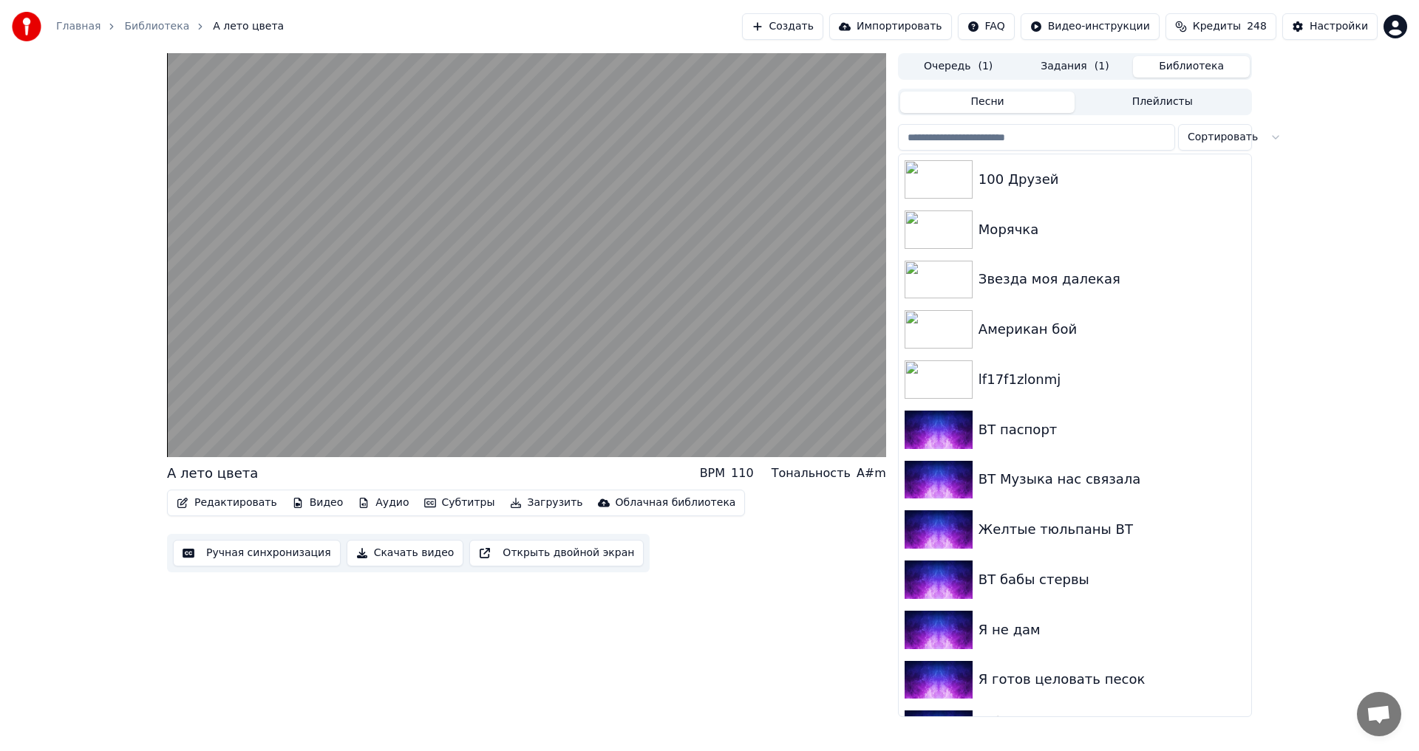
click at [986, 149] on input "search" at bounding box center [1036, 137] width 277 height 27
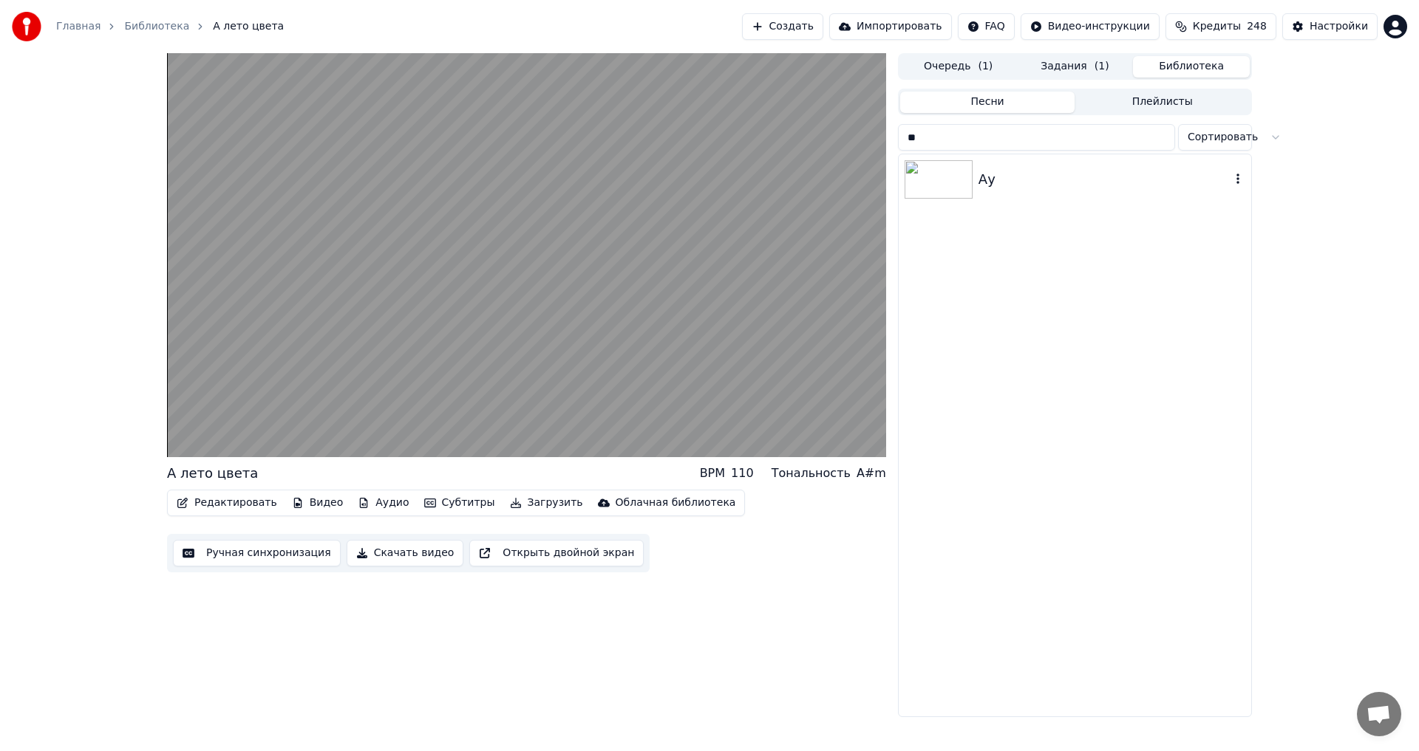
type input "**"
click at [1143, 173] on div "Ау" at bounding box center [1104, 179] width 252 height 21
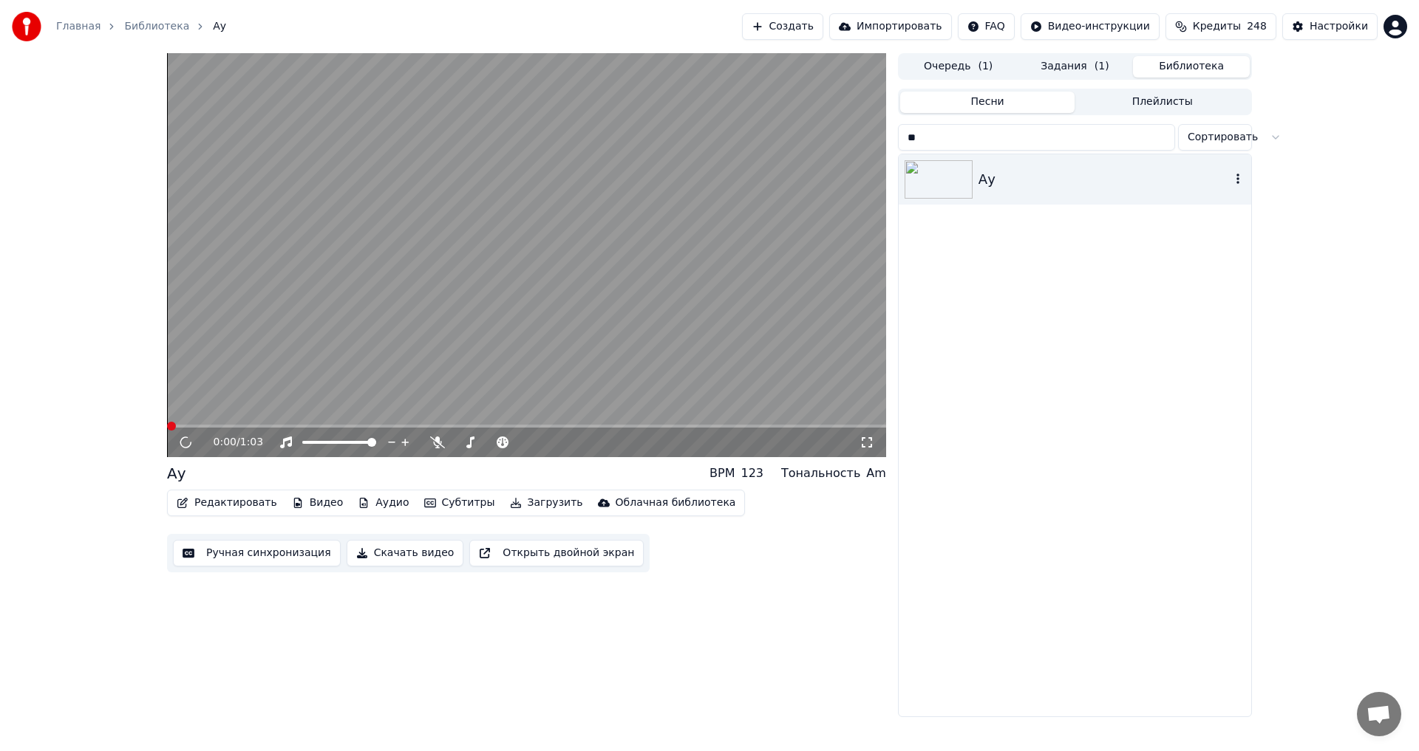
click at [1238, 175] on icon "button" at bounding box center [1237, 179] width 3 height 10
click at [319, 502] on button "Видео" at bounding box center [318, 503] width 64 height 21
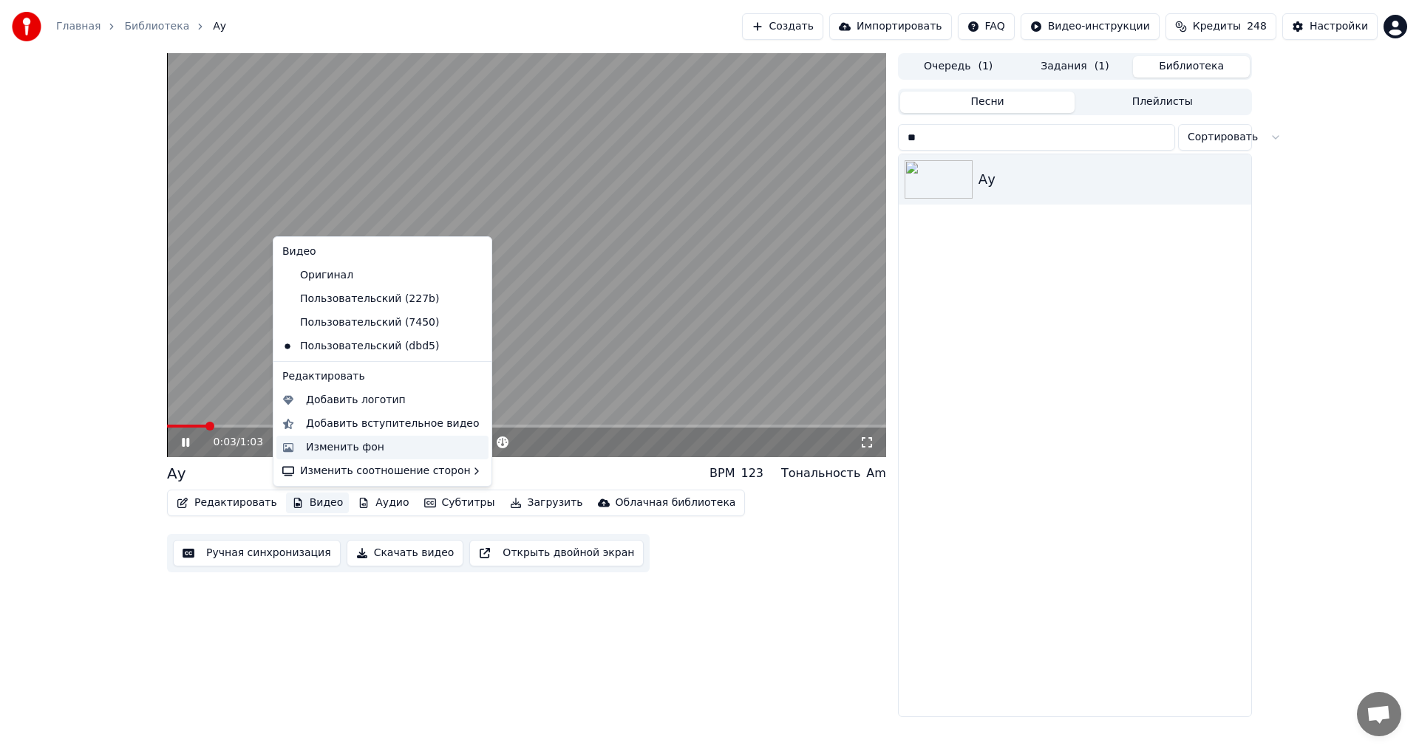
click at [339, 443] on div "Изменить фон" at bounding box center [345, 447] width 78 height 15
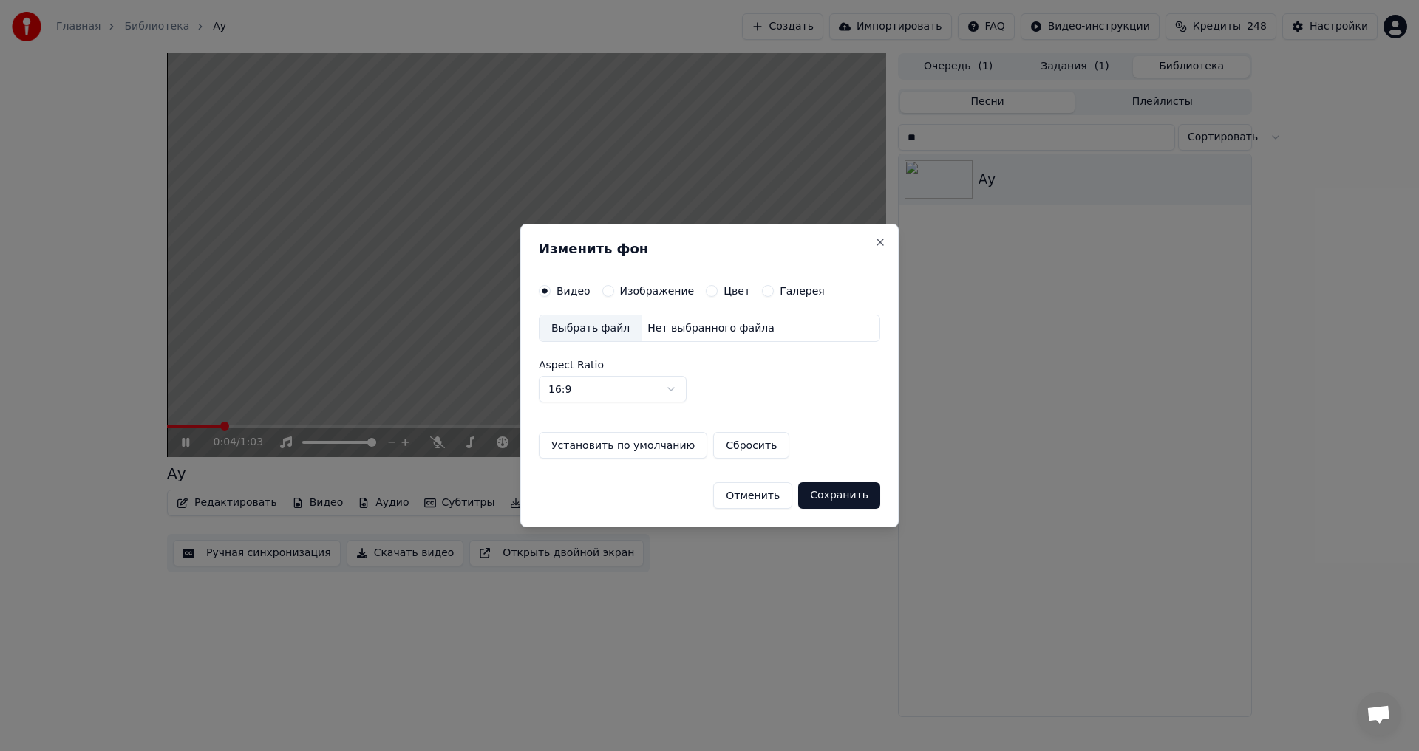
click at [637, 288] on label "Изображение" at bounding box center [657, 291] width 75 height 10
click at [614, 288] on button "Изображение" at bounding box center [608, 291] width 12 height 12
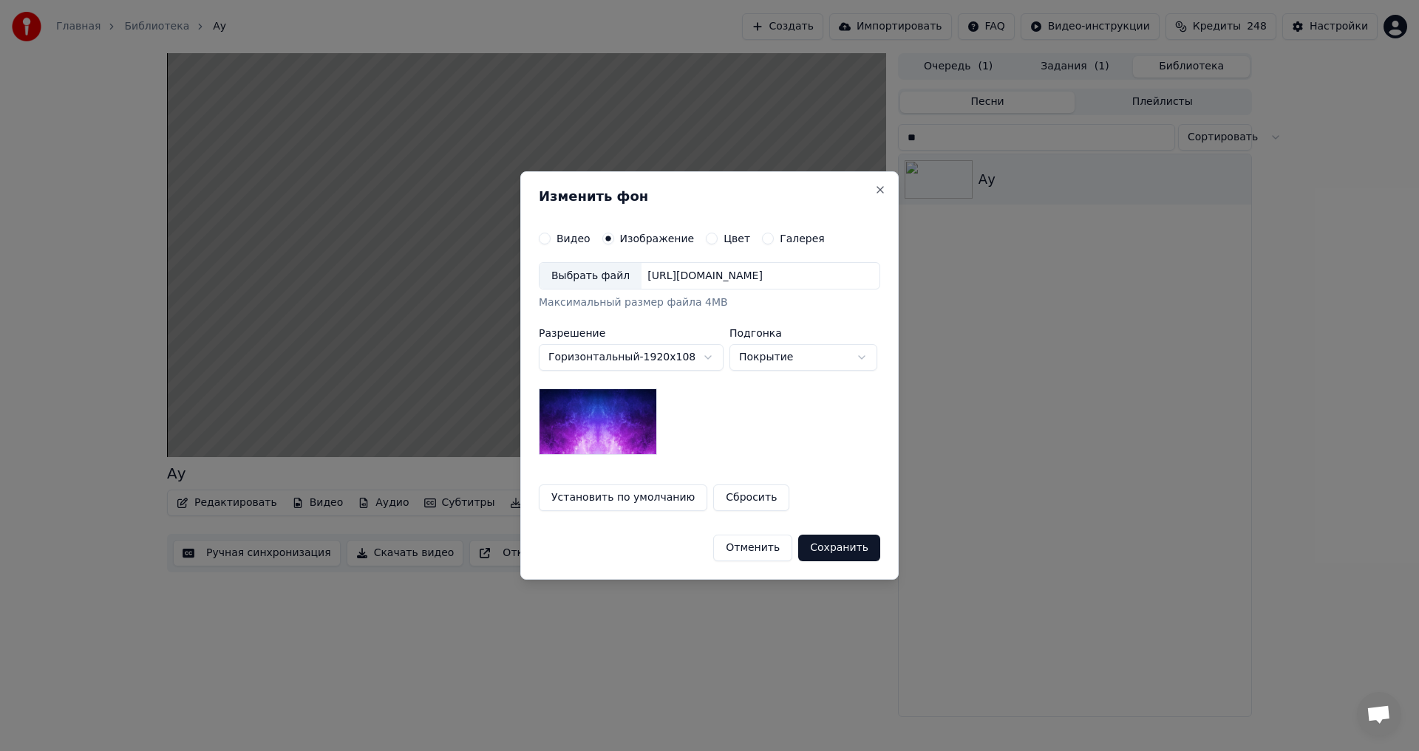
click at [604, 280] on div "Выбрать файл" at bounding box center [590, 276] width 102 height 27
click at [573, 485] on button "Установить по умолчанию" at bounding box center [623, 498] width 168 height 27
click at [855, 553] on button "Сохранить" at bounding box center [840, 548] width 82 height 27
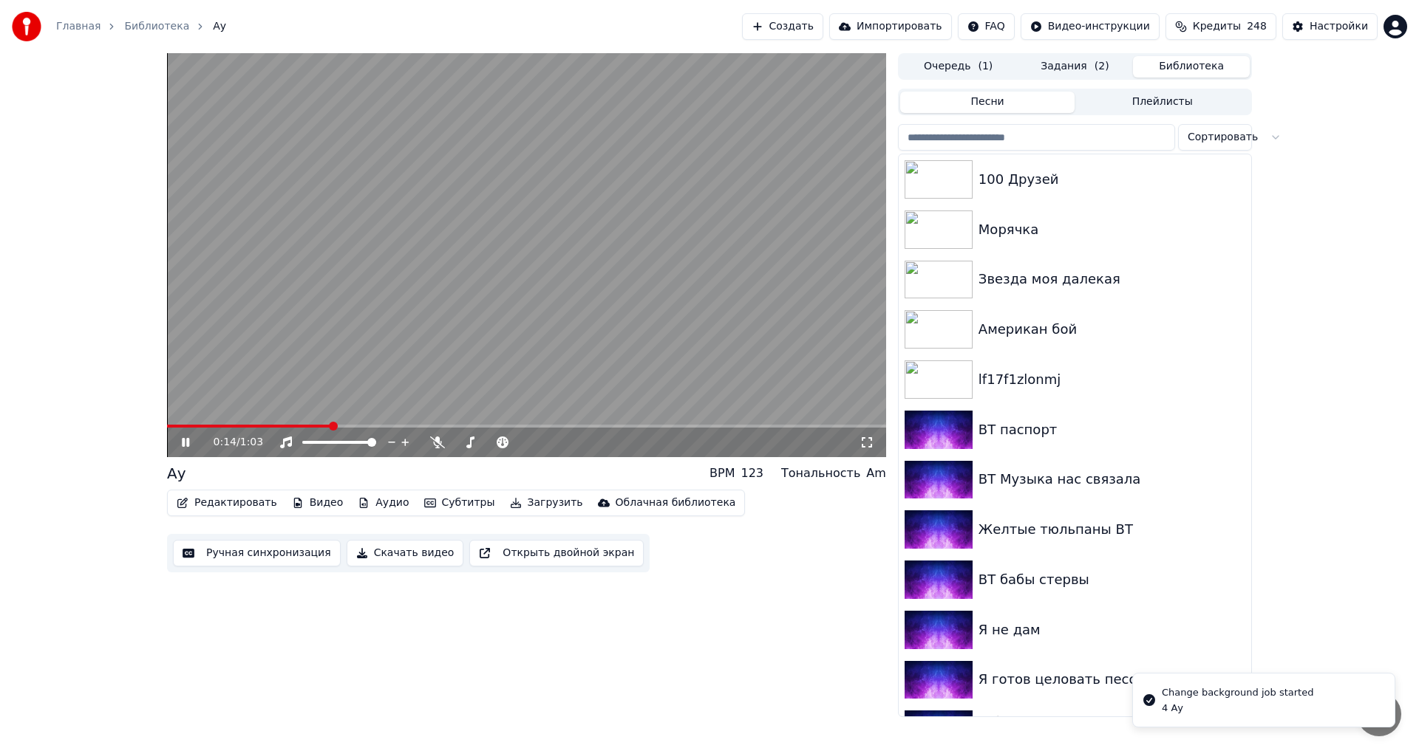
click at [1184, 60] on button "Библиотека" at bounding box center [1191, 66] width 117 height 21
click at [1047, 126] on input "search" at bounding box center [1036, 137] width 277 height 27
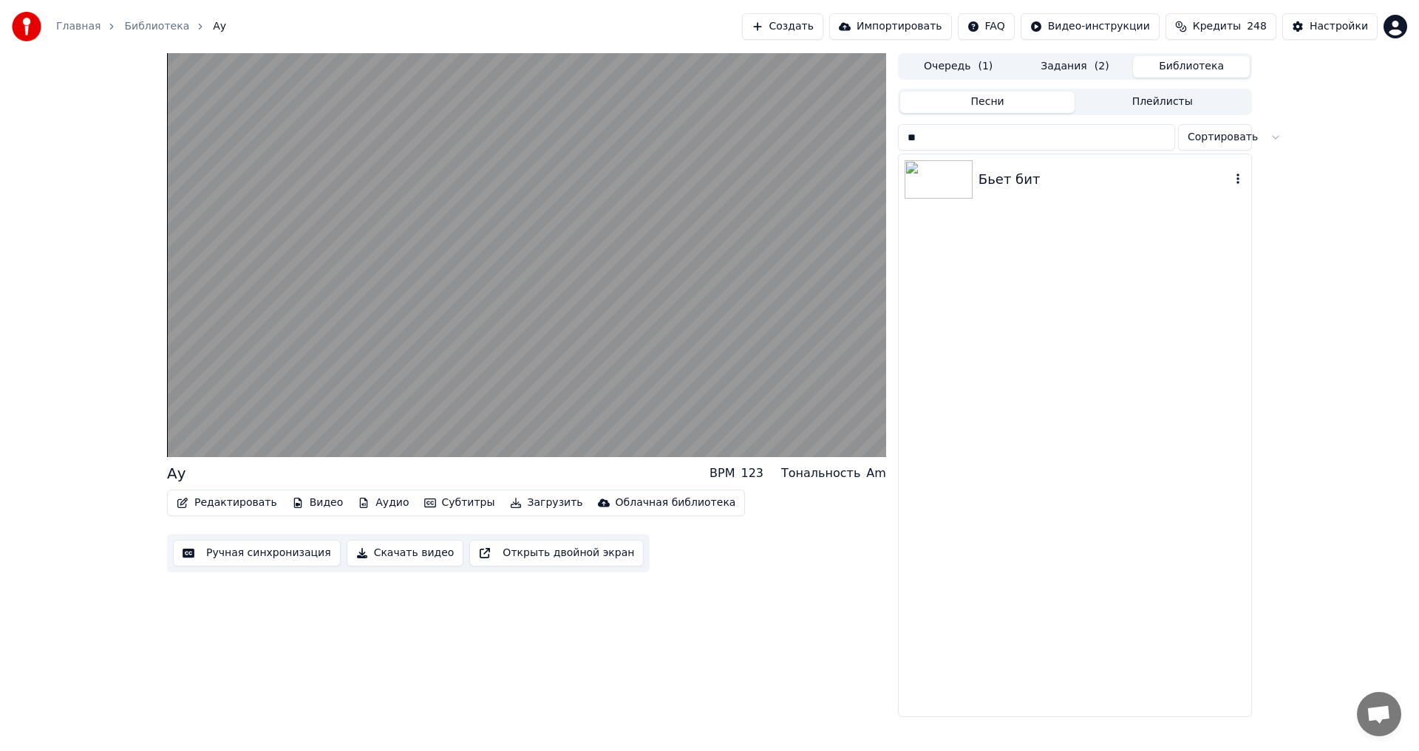
type input "**"
click at [1038, 180] on div "Бьет бит" at bounding box center [1104, 179] width 252 height 21
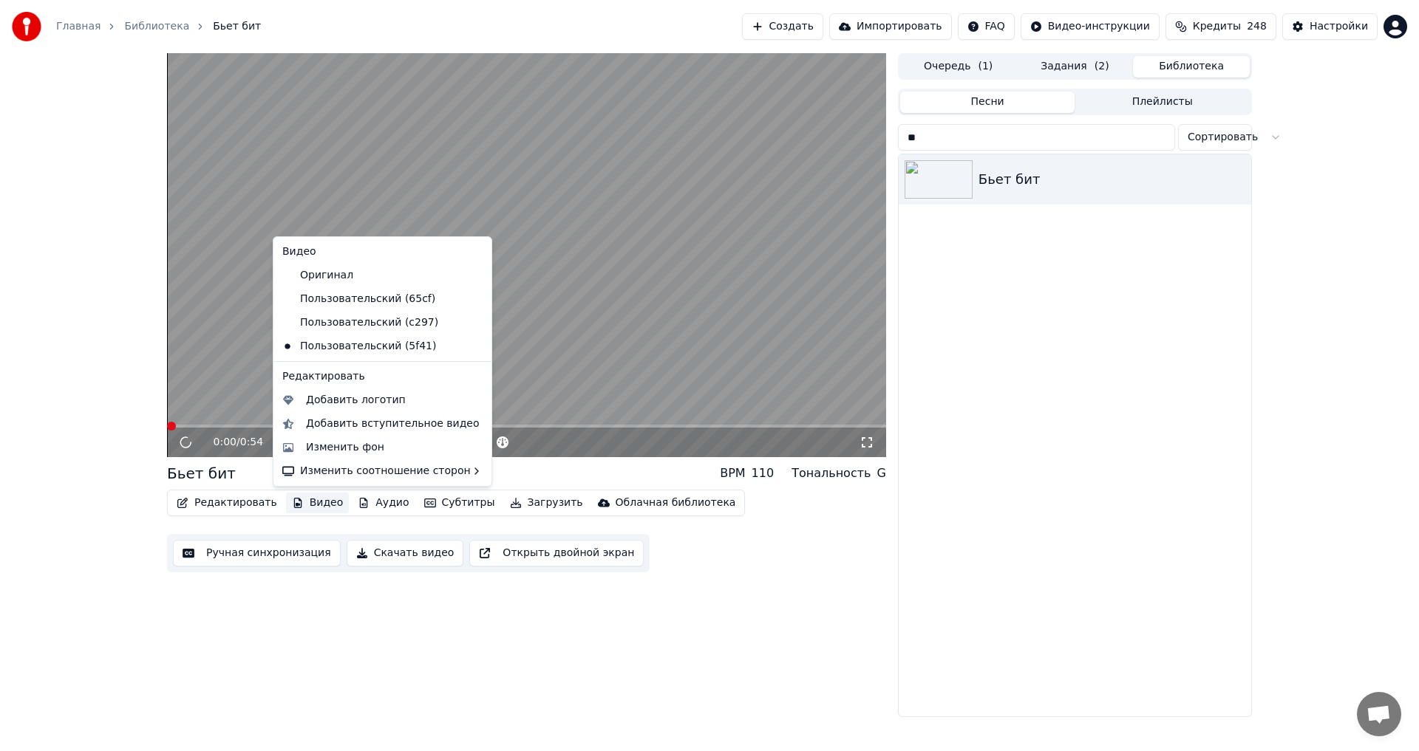
click at [312, 504] on button "Видео" at bounding box center [318, 503] width 64 height 21
click at [338, 440] on div "Изменить фон" at bounding box center [345, 447] width 78 height 15
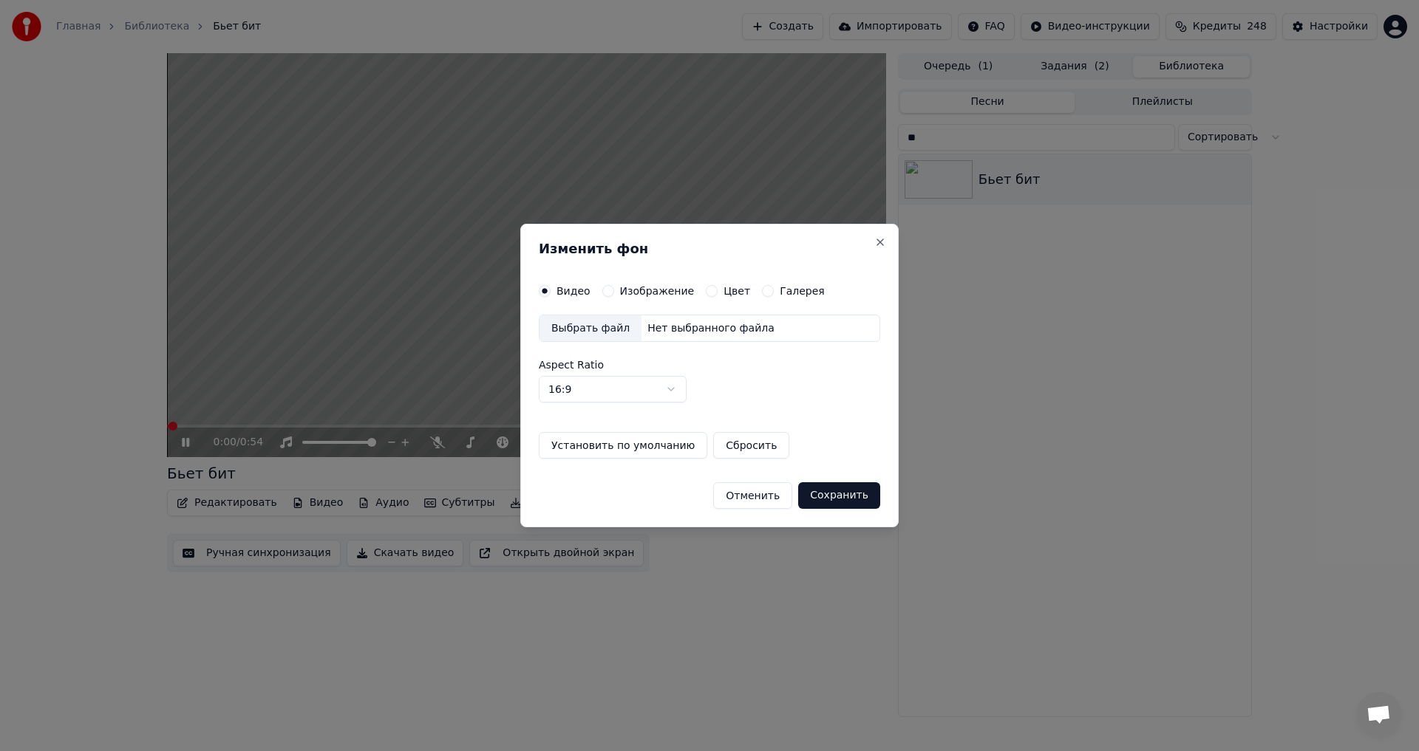
click at [666, 287] on label "Изображение" at bounding box center [657, 291] width 75 height 10
click at [614, 287] on button "Изображение" at bounding box center [608, 291] width 12 height 12
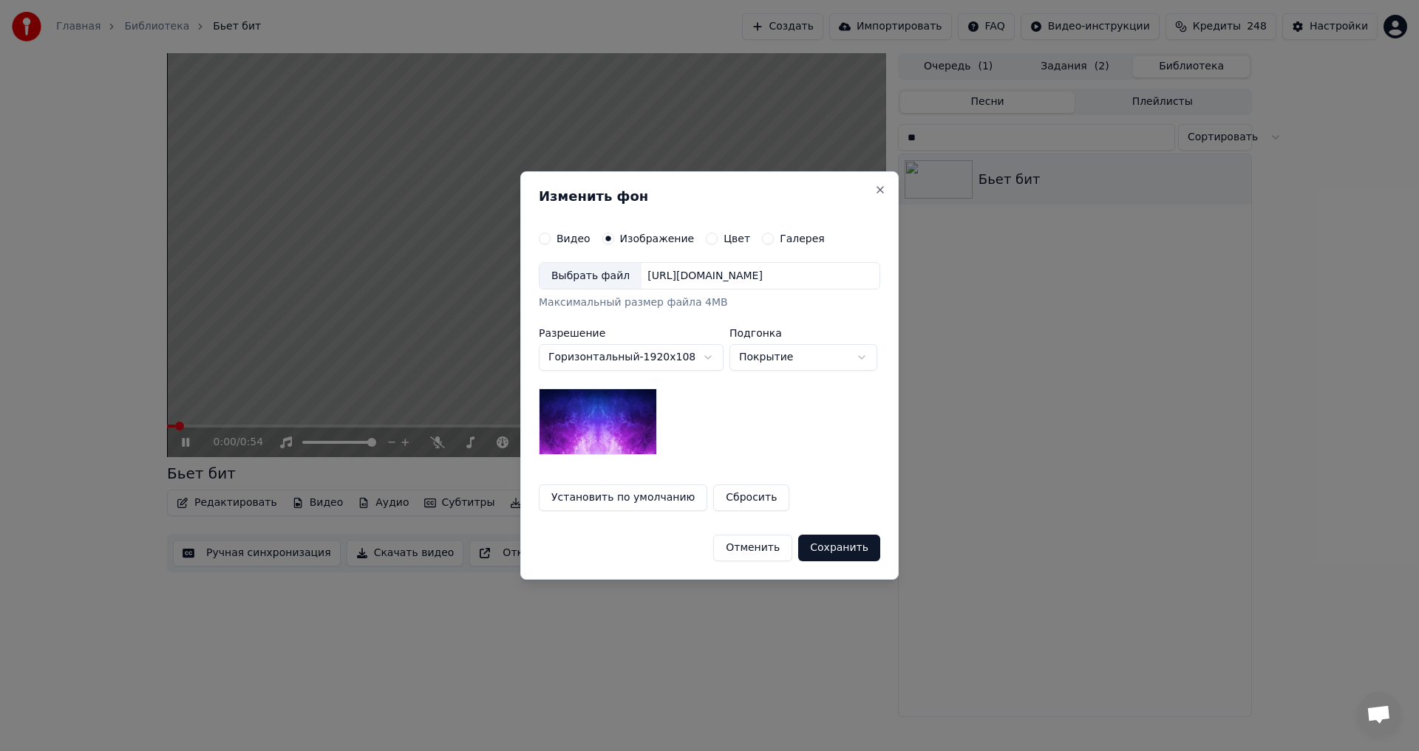
click at [608, 282] on div "Выбрать файл" at bounding box center [590, 276] width 102 height 27
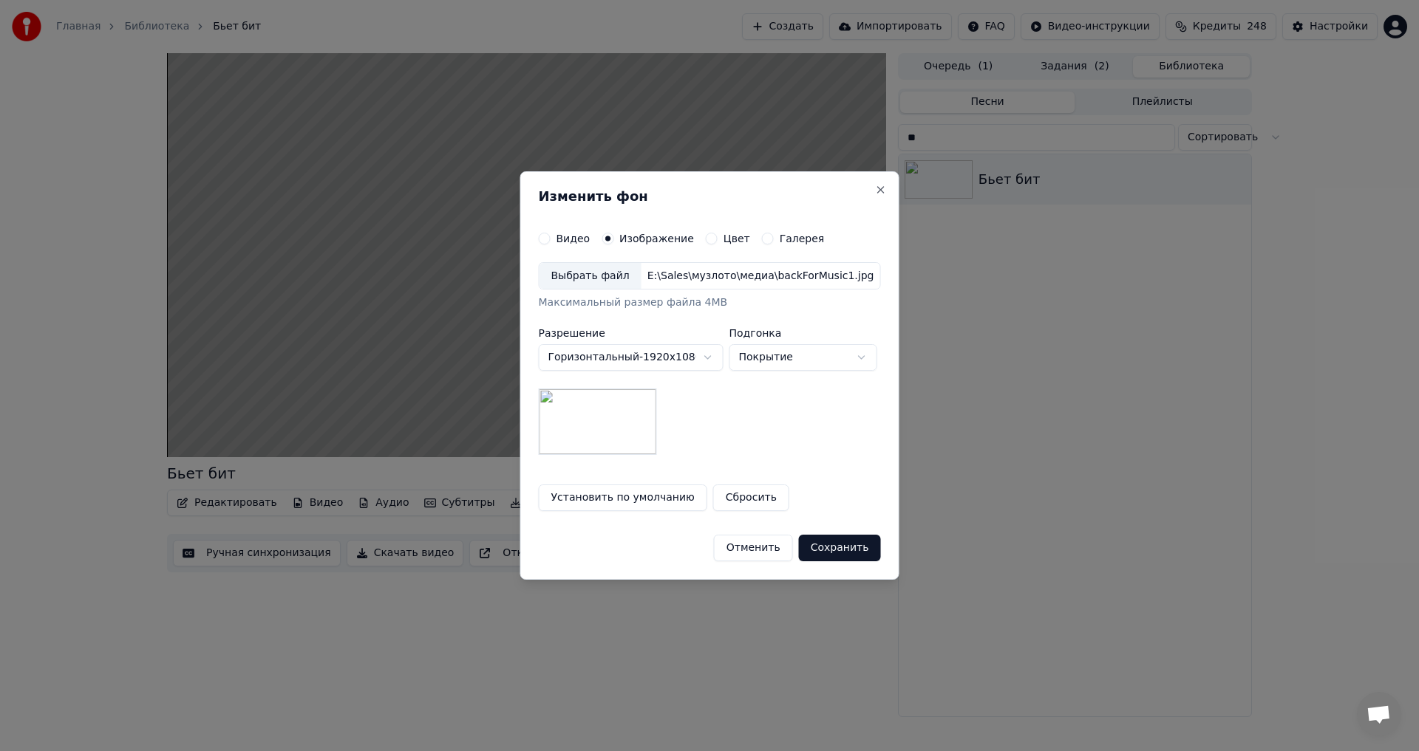
click at [857, 548] on button "Сохранить" at bounding box center [840, 548] width 82 height 27
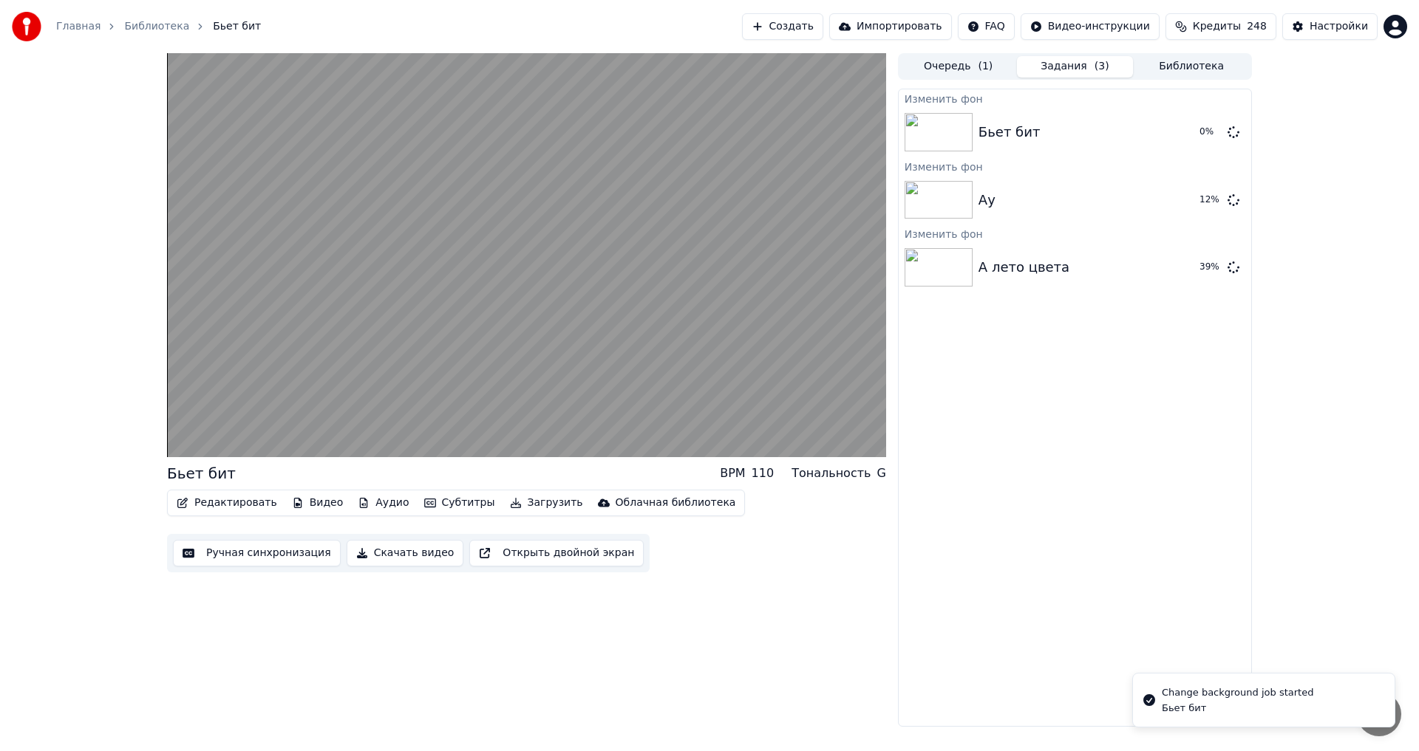
click at [1195, 64] on button "Библиотека" at bounding box center [1191, 66] width 117 height 21
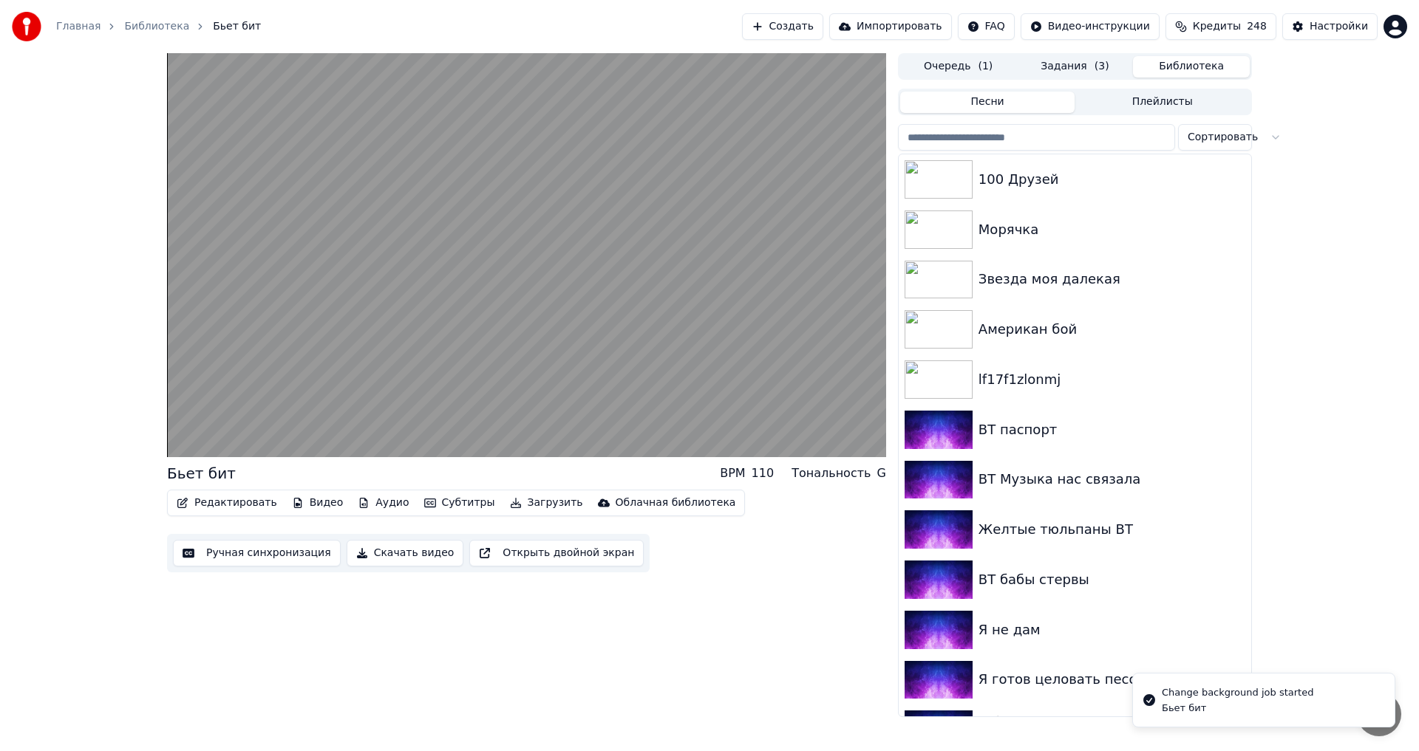
click at [1061, 132] on input "search" at bounding box center [1036, 137] width 277 height 27
paste input "**********"
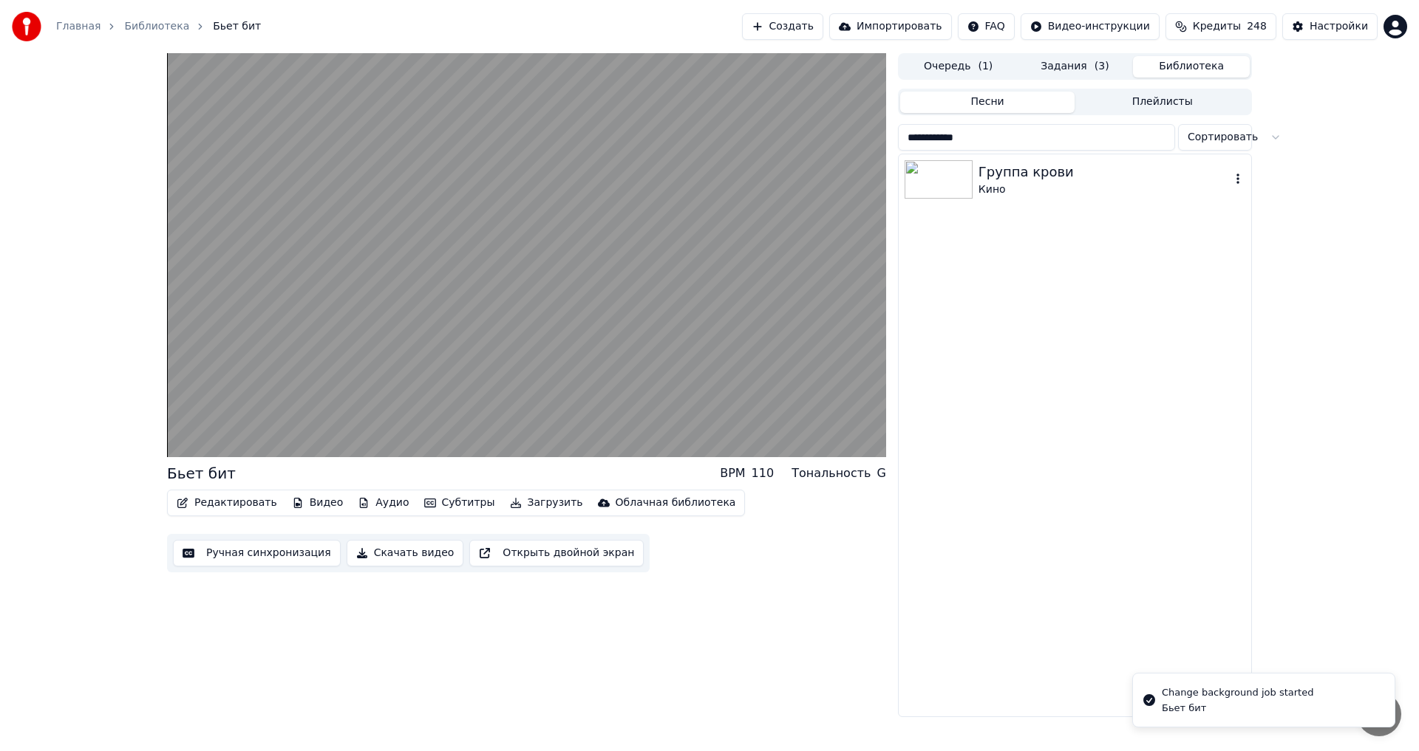
type input "**********"
click at [1029, 194] on div "Кино" at bounding box center [1104, 190] width 252 height 15
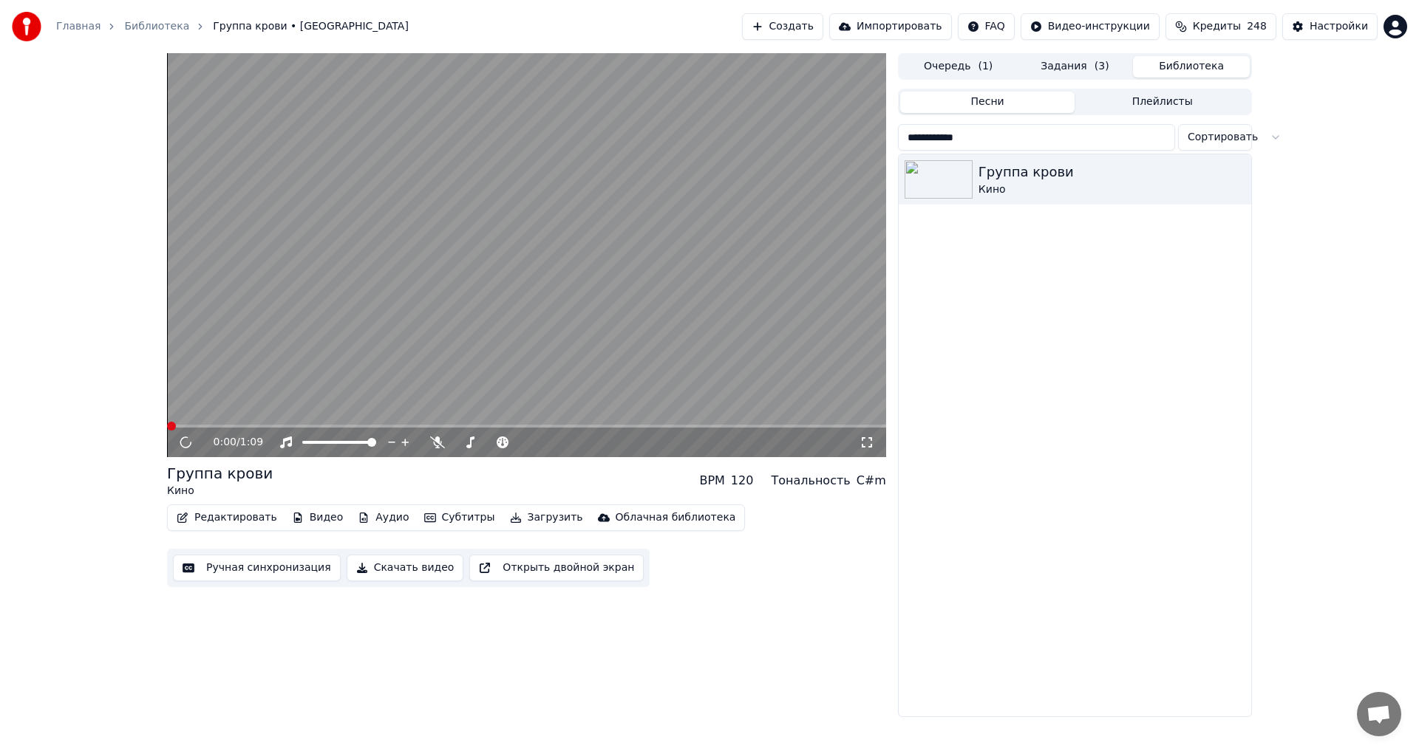
click at [313, 518] on button "Видео" at bounding box center [318, 518] width 64 height 21
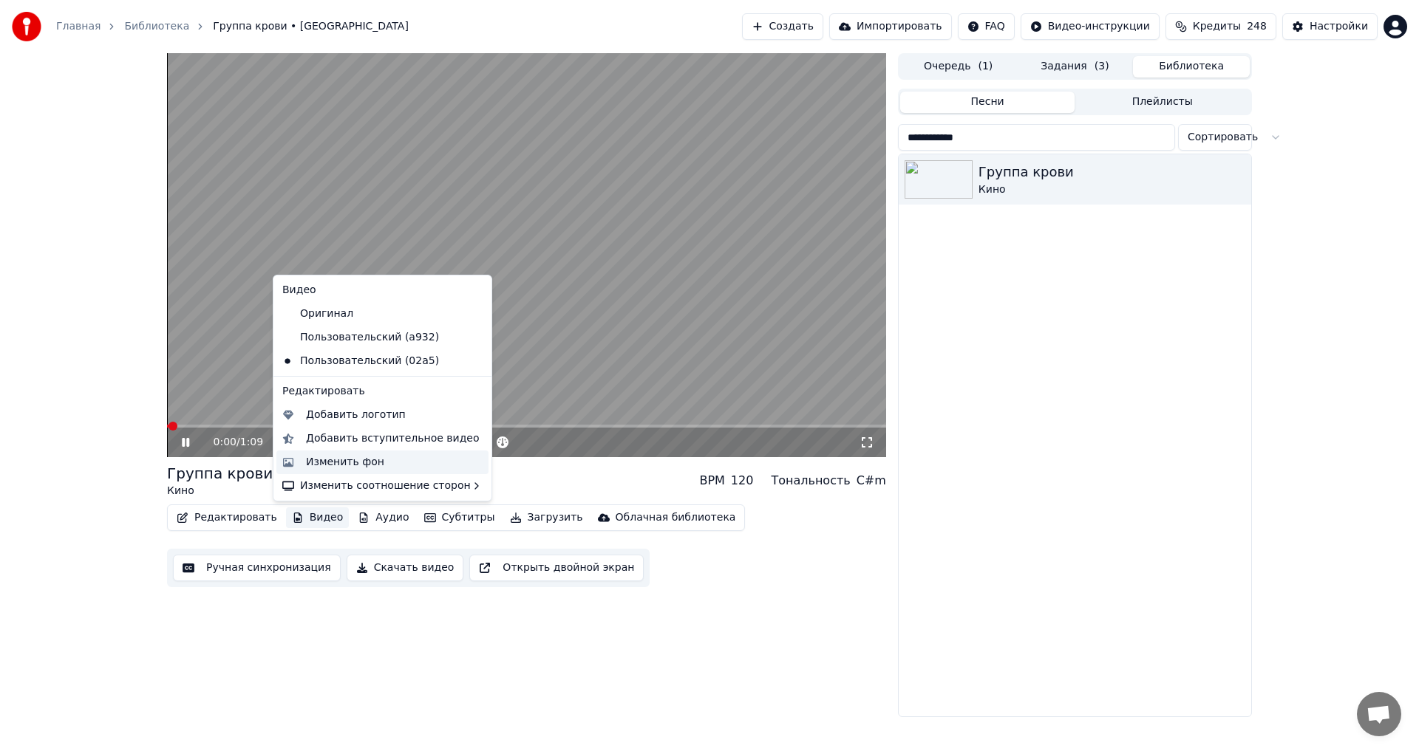
click at [348, 456] on div "Изменить фон" at bounding box center [345, 462] width 78 height 15
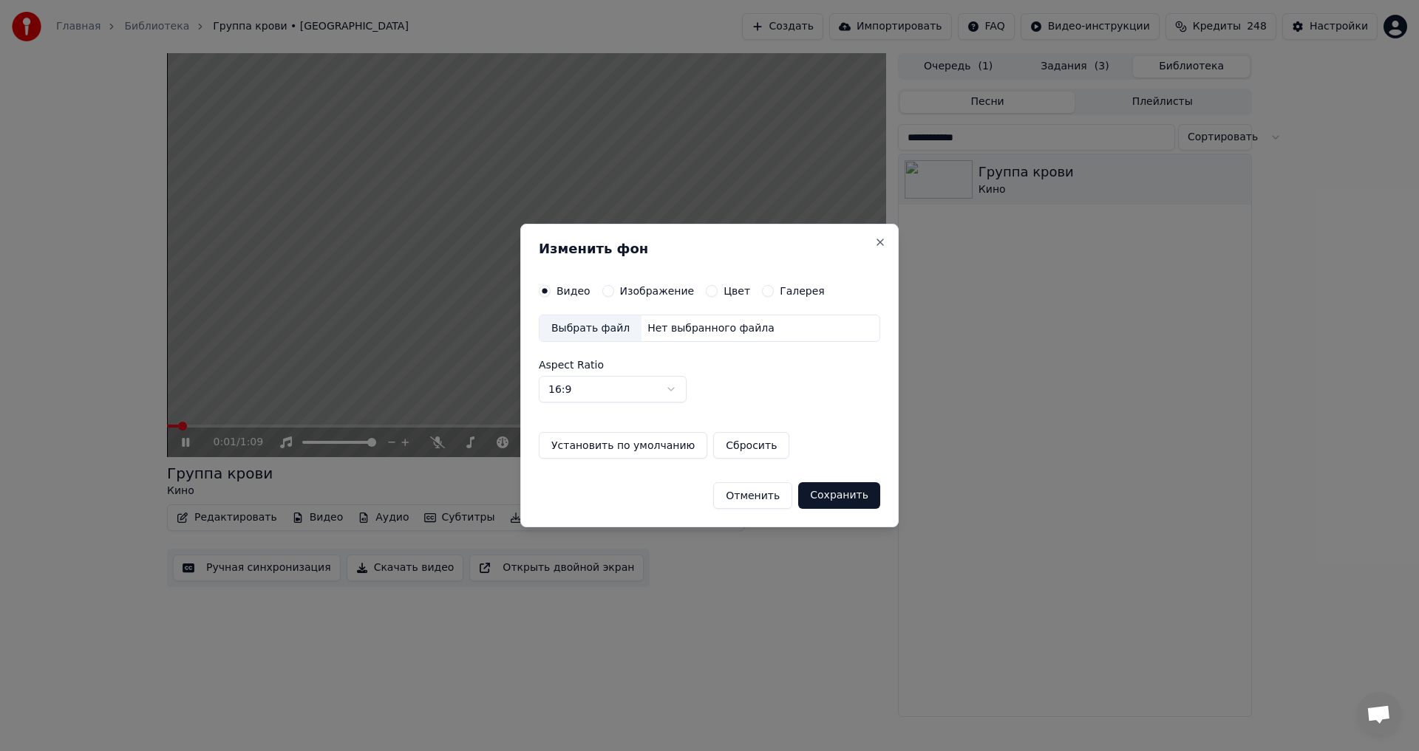
click at [662, 290] on label "Изображение" at bounding box center [657, 291] width 75 height 10
click at [614, 290] on button "Изображение" at bounding box center [608, 291] width 12 height 12
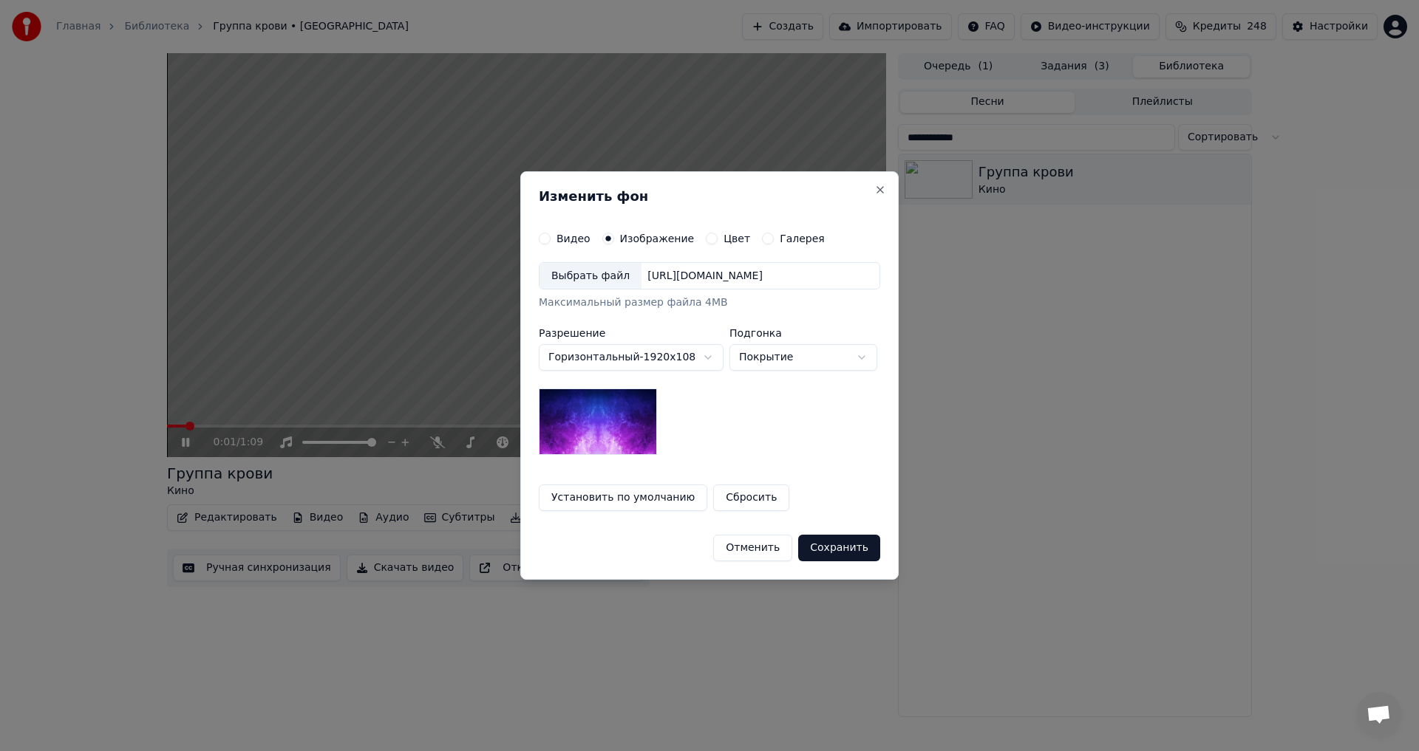
click at [596, 277] on div "Выбрать файл" at bounding box center [590, 276] width 102 height 27
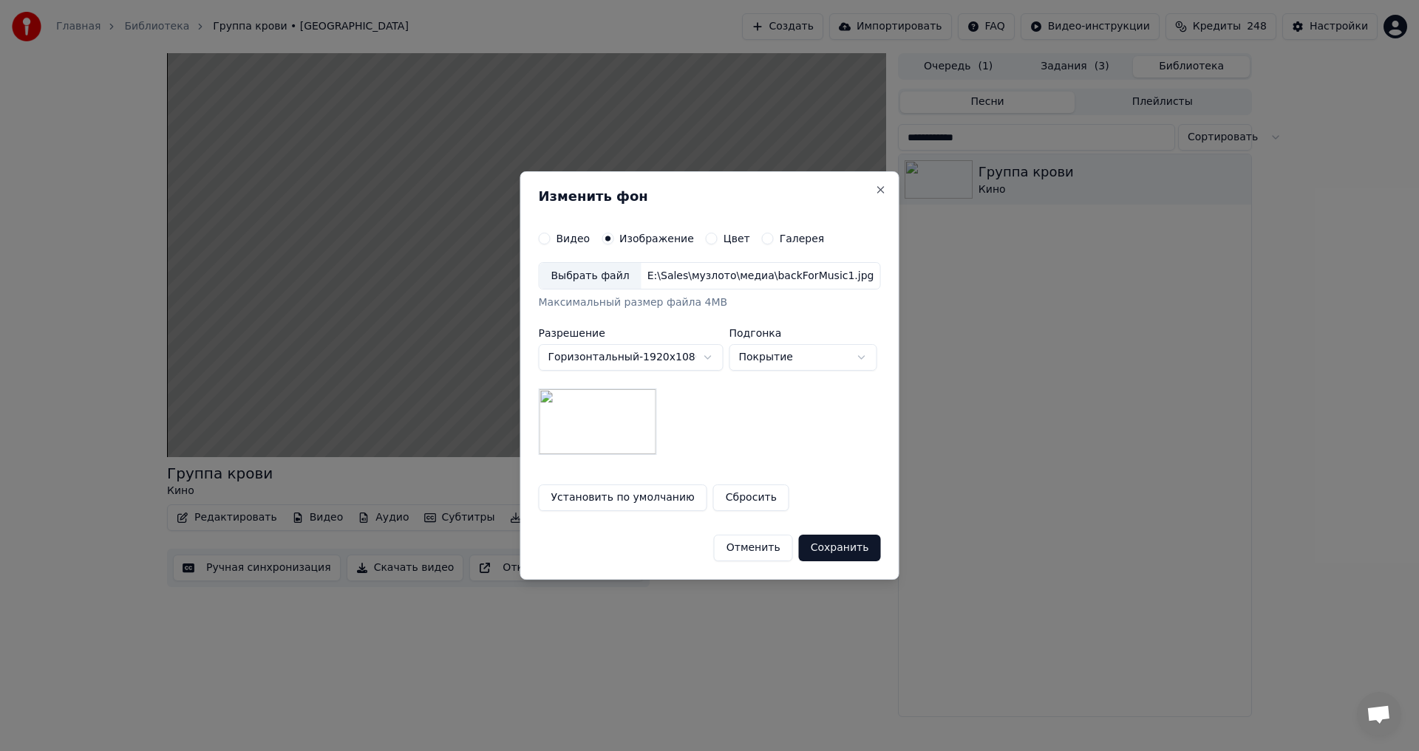
click at [834, 548] on button "Сохранить" at bounding box center [840, 548] width 82 height 27
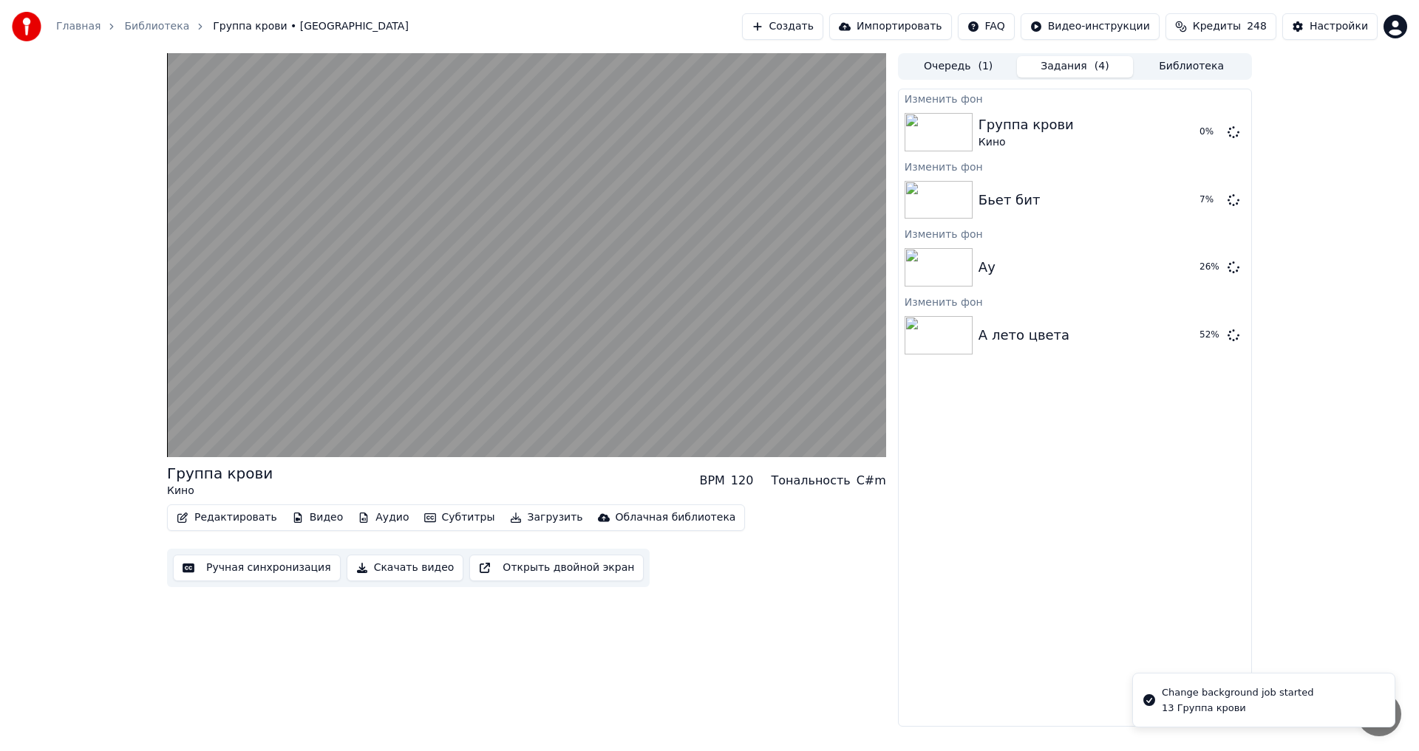
click at [1188, 66] on button "Библиотека" at bounding box center [1191, 66] width 117 height 21
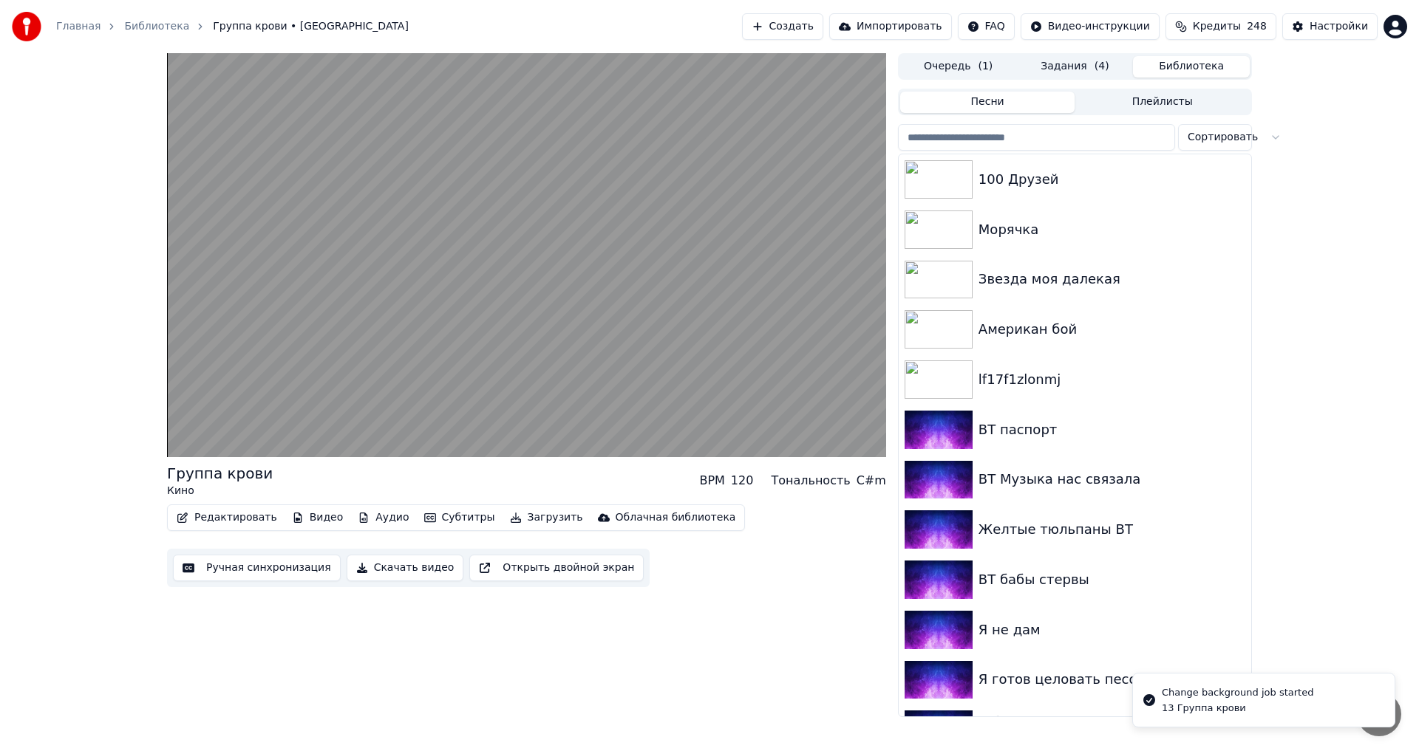
click at [1009, 144] on input "search" at bounding box center [1036, 137] width 277 height 27
paste input "**********"
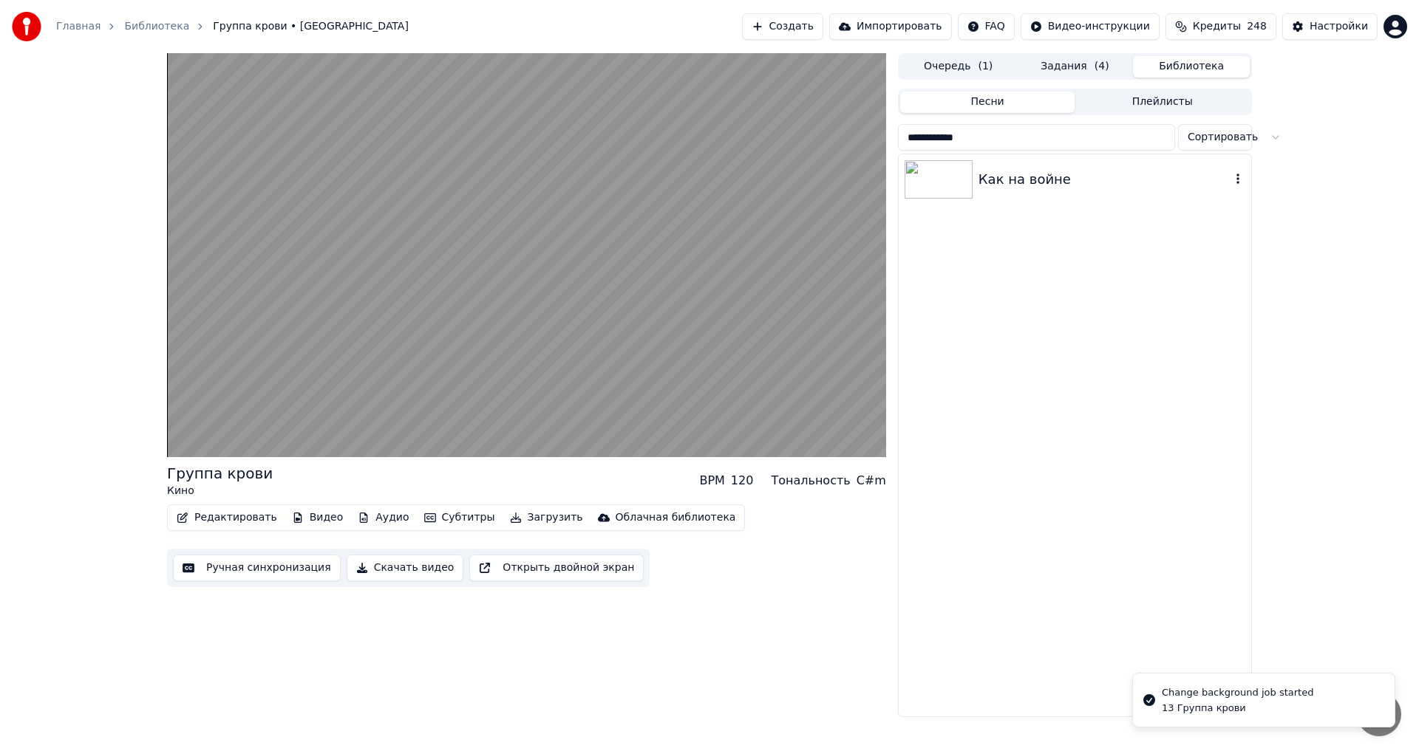
type input "**********"
click at [1016, 186] on div "Как на войне" at bounding box center [1104, 179] width 252 height 21
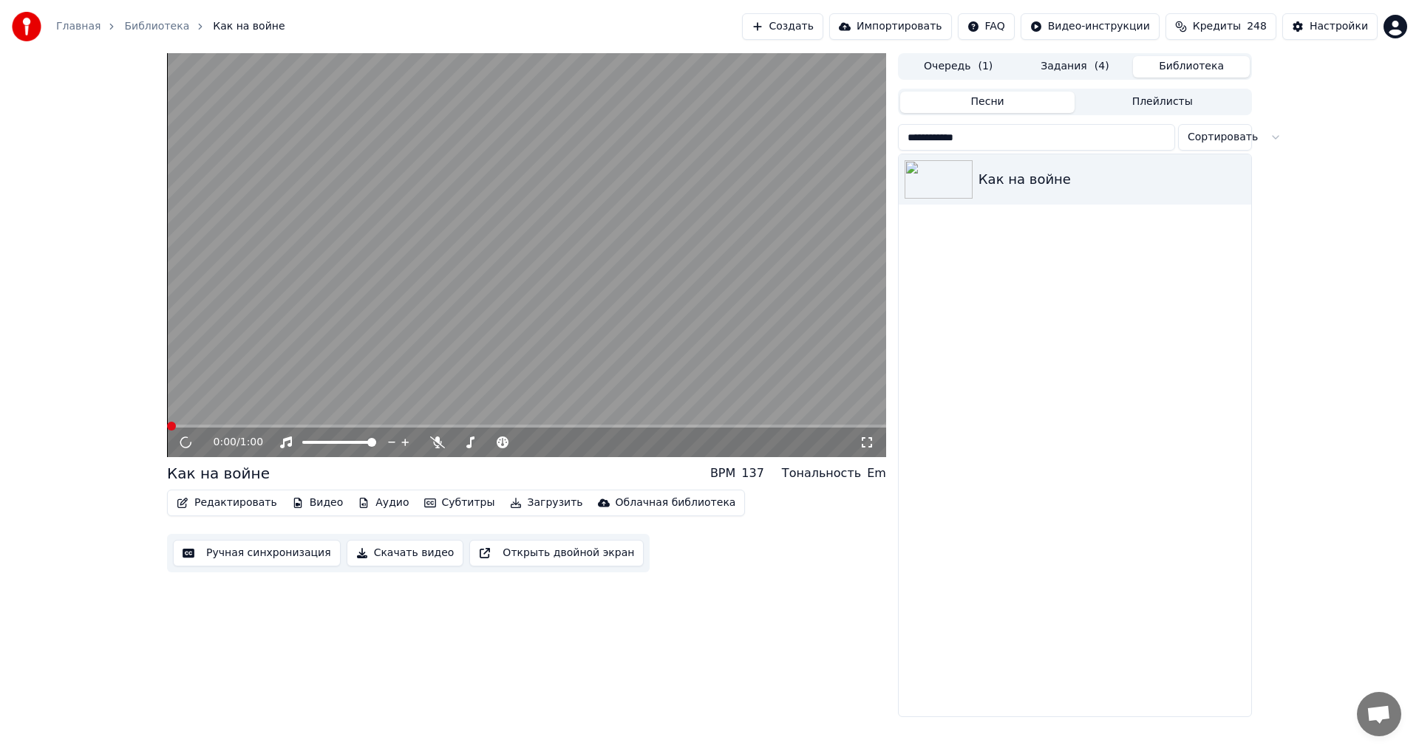
click at [313, 516] on div "Редактировать Видео Аудио Субтитры Загрузить Облачная библиотека" at bounding box center [456, 503] width 578 height 27
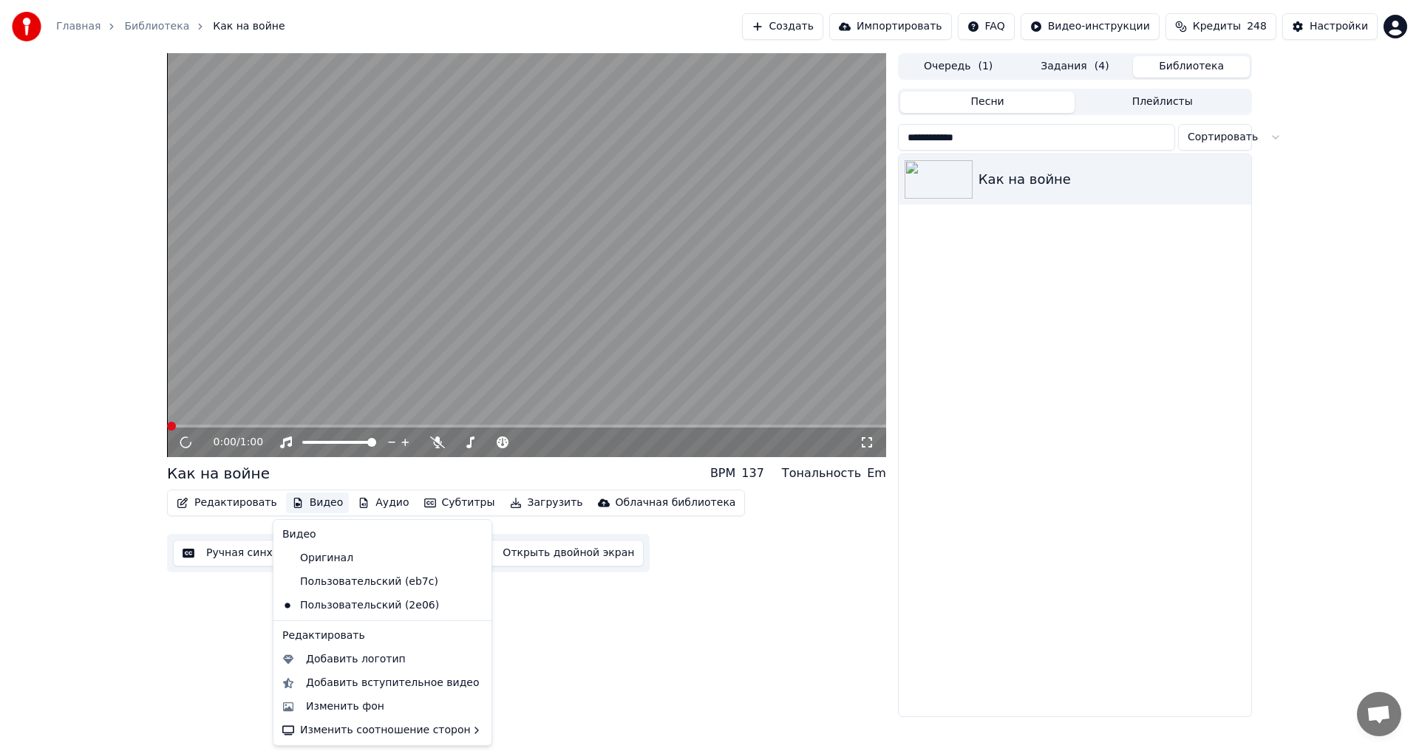
click at [310, 507] on button "Видео" at bounding box center [318, 503] width 64 height 21
click at [352, 709] on div "Изменить фон" at bounding box center [345, 707] width 78 height 15
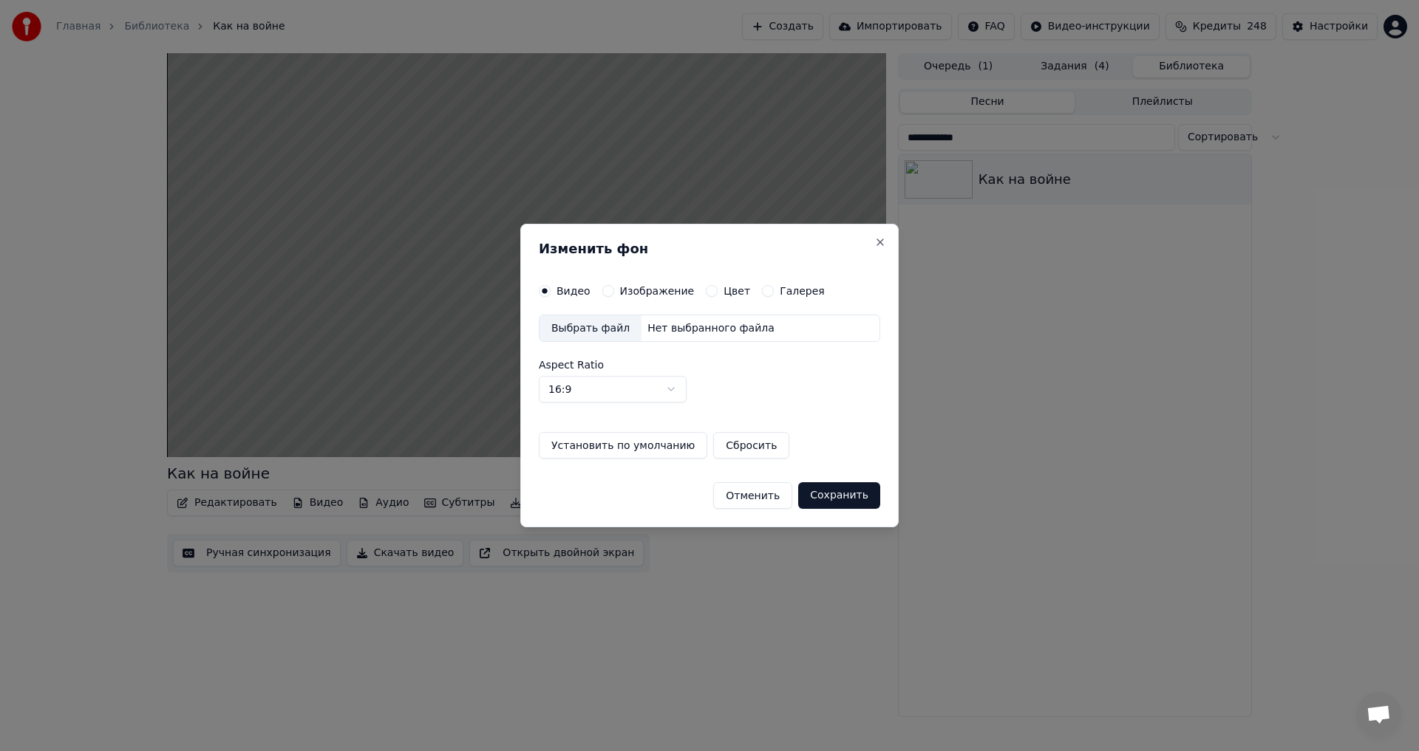
click at [649, 290] on label "Изображение" at bounding box center [657, 291] width 75 height 10
click at [614, 290] on button "Изображение" at bounding box center [608, 291] width 12 height 12
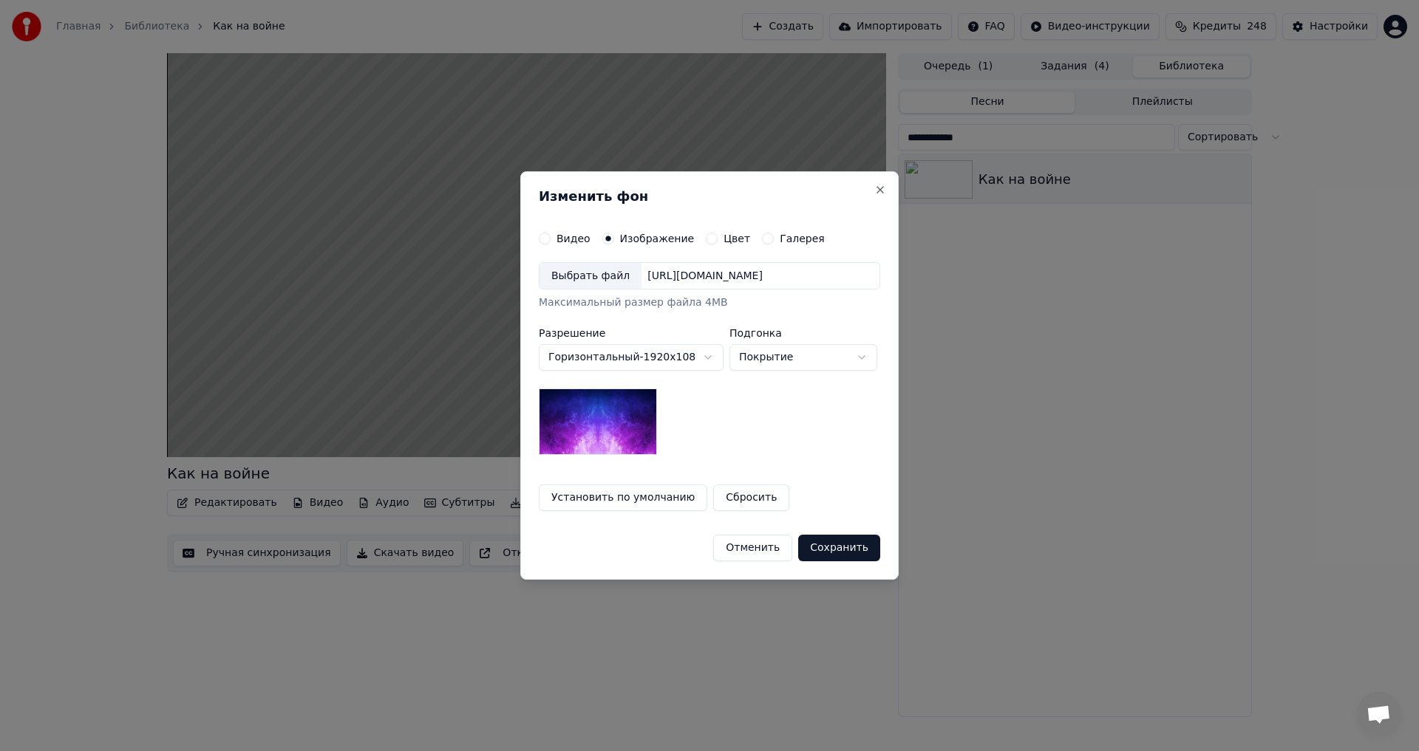
click at [601, 284] on div "Выбрать файл" at bounding box center [590, 276] width 102 height 27
click at [835, 548] on button "Сохранить" at bounding box center [840, 548] width 82 height 27
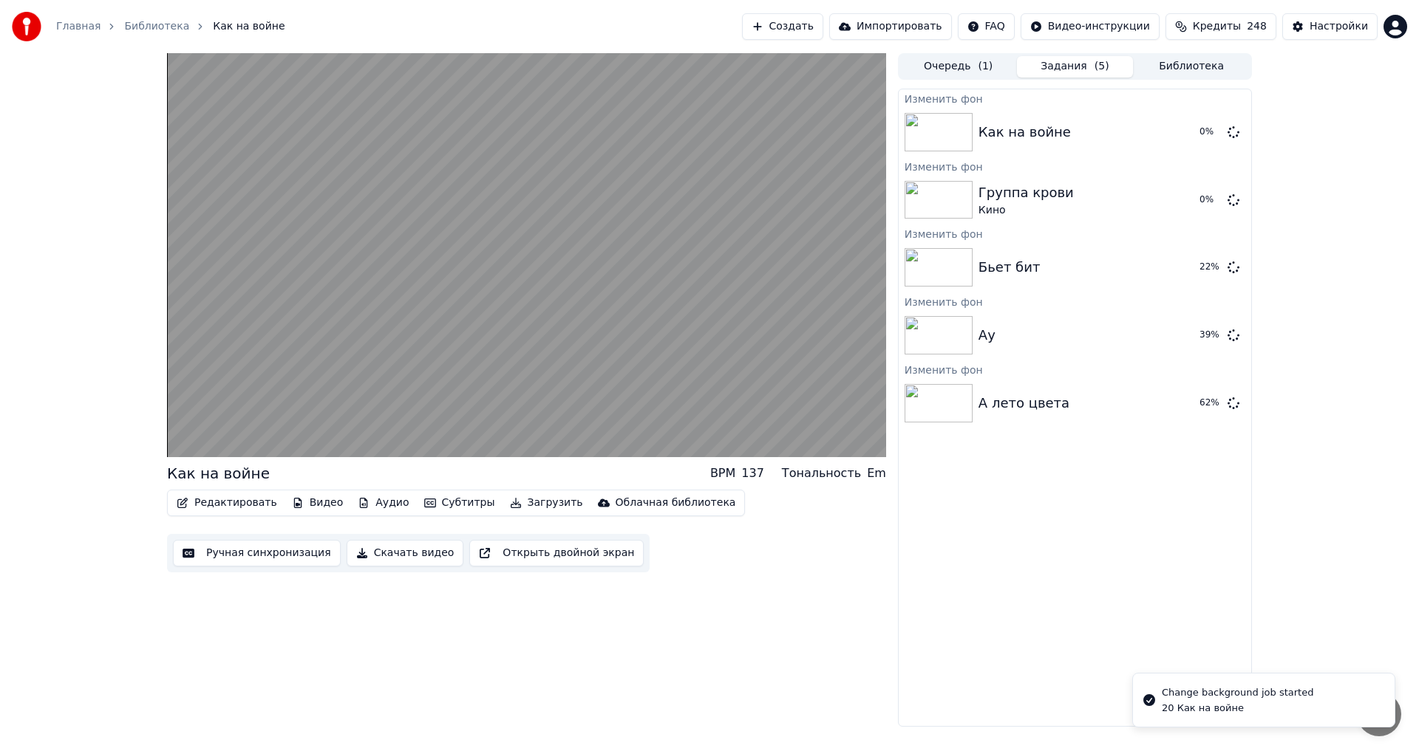
click at [1200, 58] on html "Главная Библиотека Как на войне Создать Импортировать FAQ Видео-инструкции Кред…" at bounding box center [709, 375] width 1419 height 751
click at [1198, 62] on button "Библиотека" at bounding box center [1191, 66] width 117 height 21
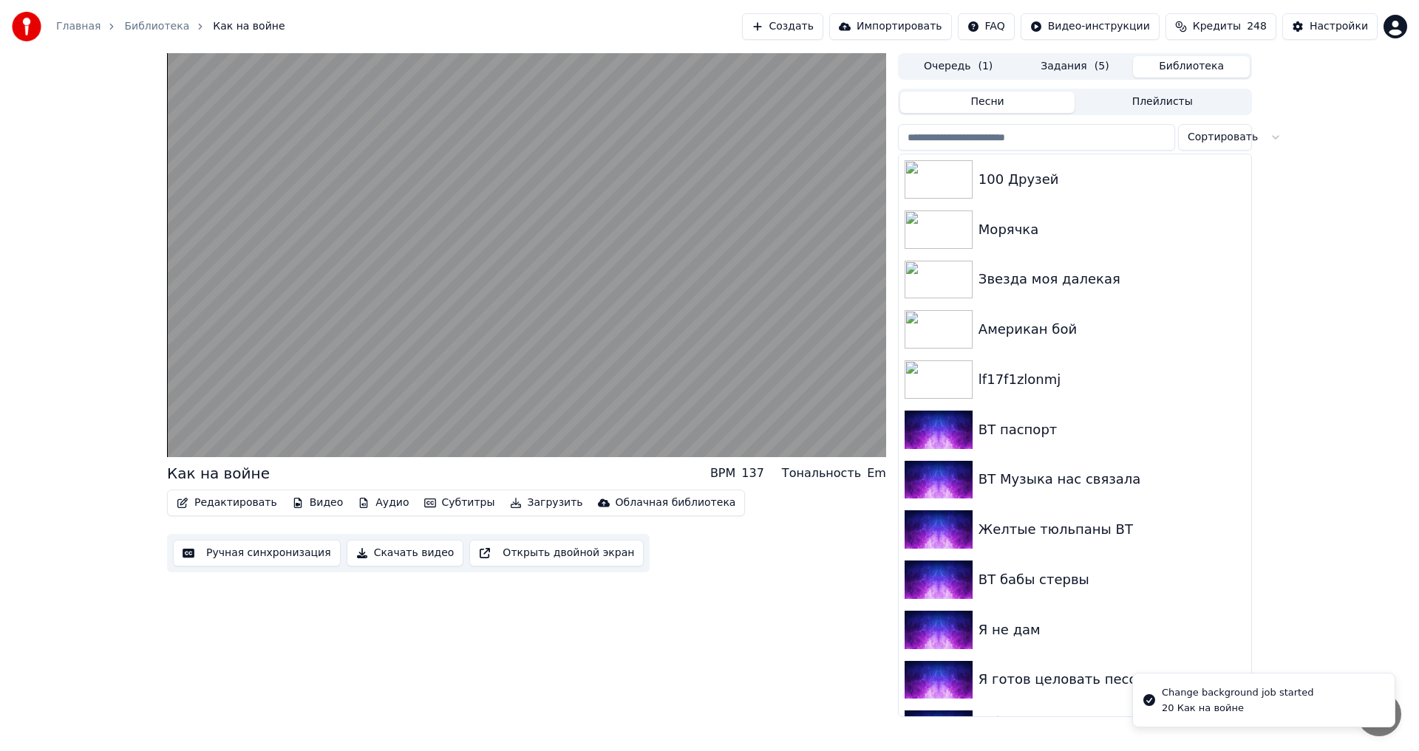
click at [1011, 149] on input "search" at bounding box center [1036, 137] width 277 height 27
paste input "*******"
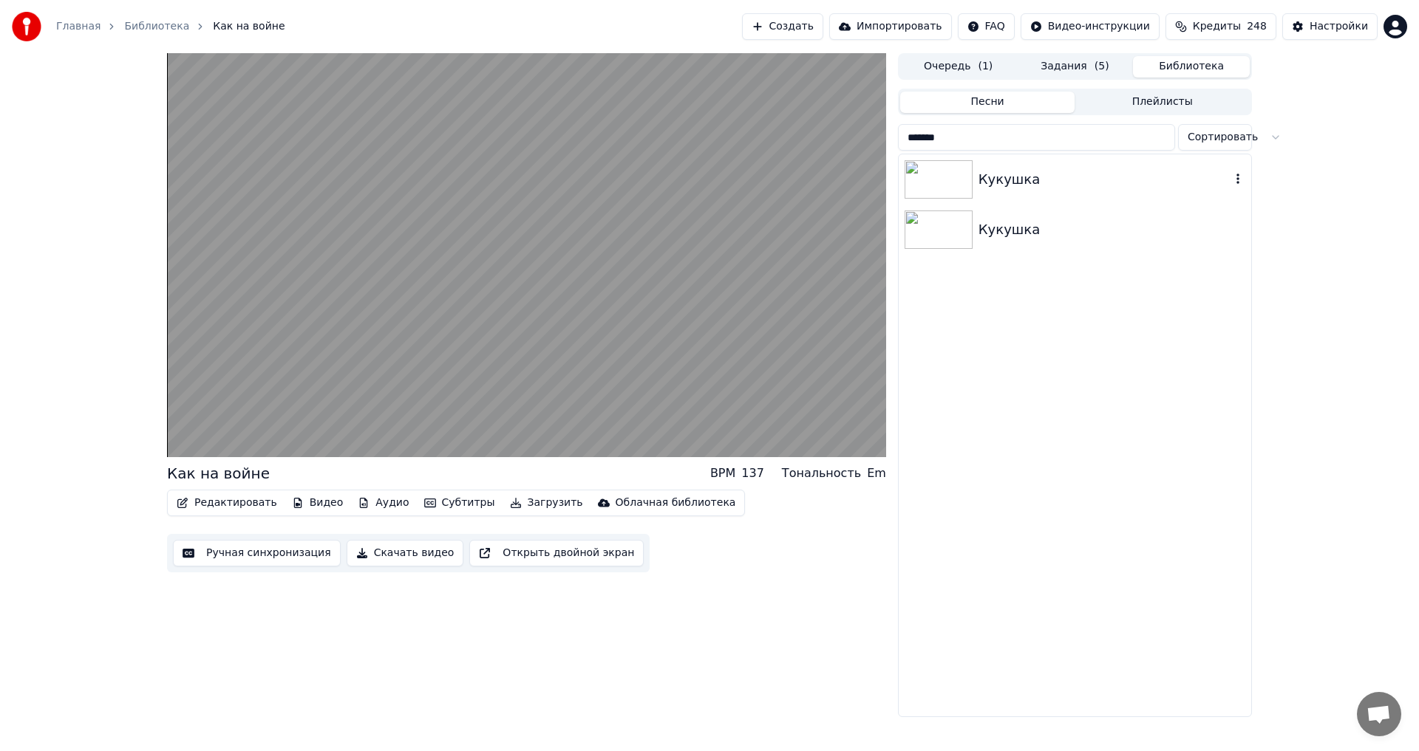
type input "*******"
click at [1024, 179] on div "Кукушка" at bounding box center [1104, 179] width 252 height 21
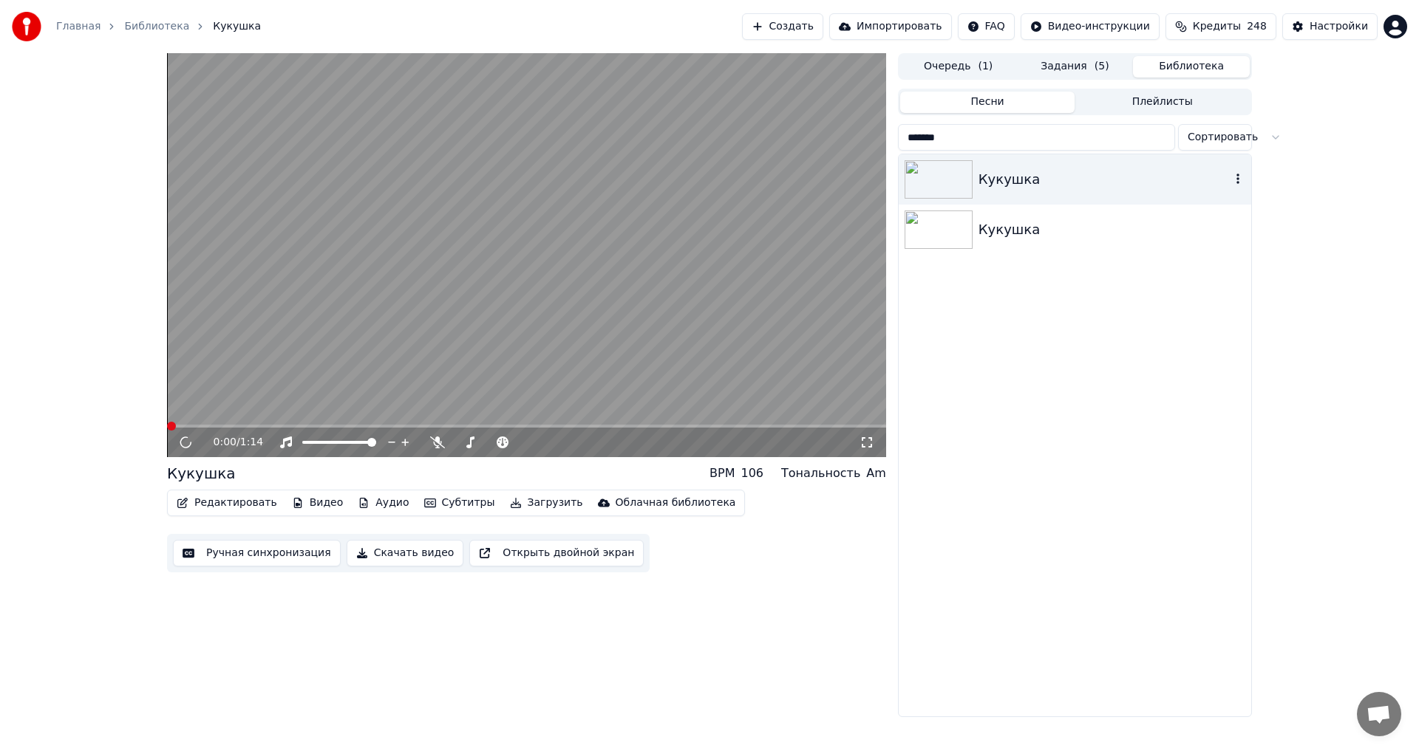
click at [1056, 220] on div "Кукушка" at bounding box center [1111, 229] width 267 height 21
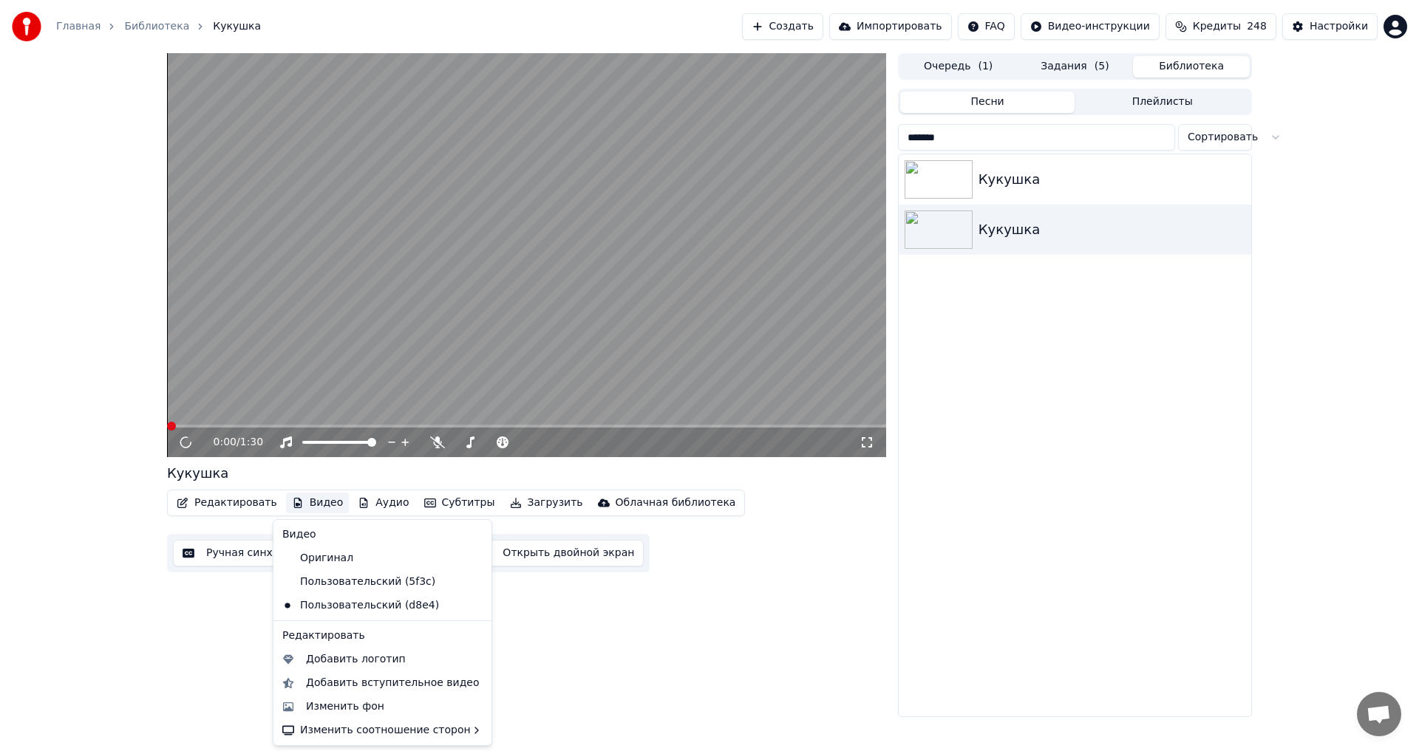
click at [304, 501] on button "Видео" at bounding box center [318, 503] width 64 height 21
click at [327, 706] on div "Изменить фон" at bounding box center [345, 707] width 78 height 15
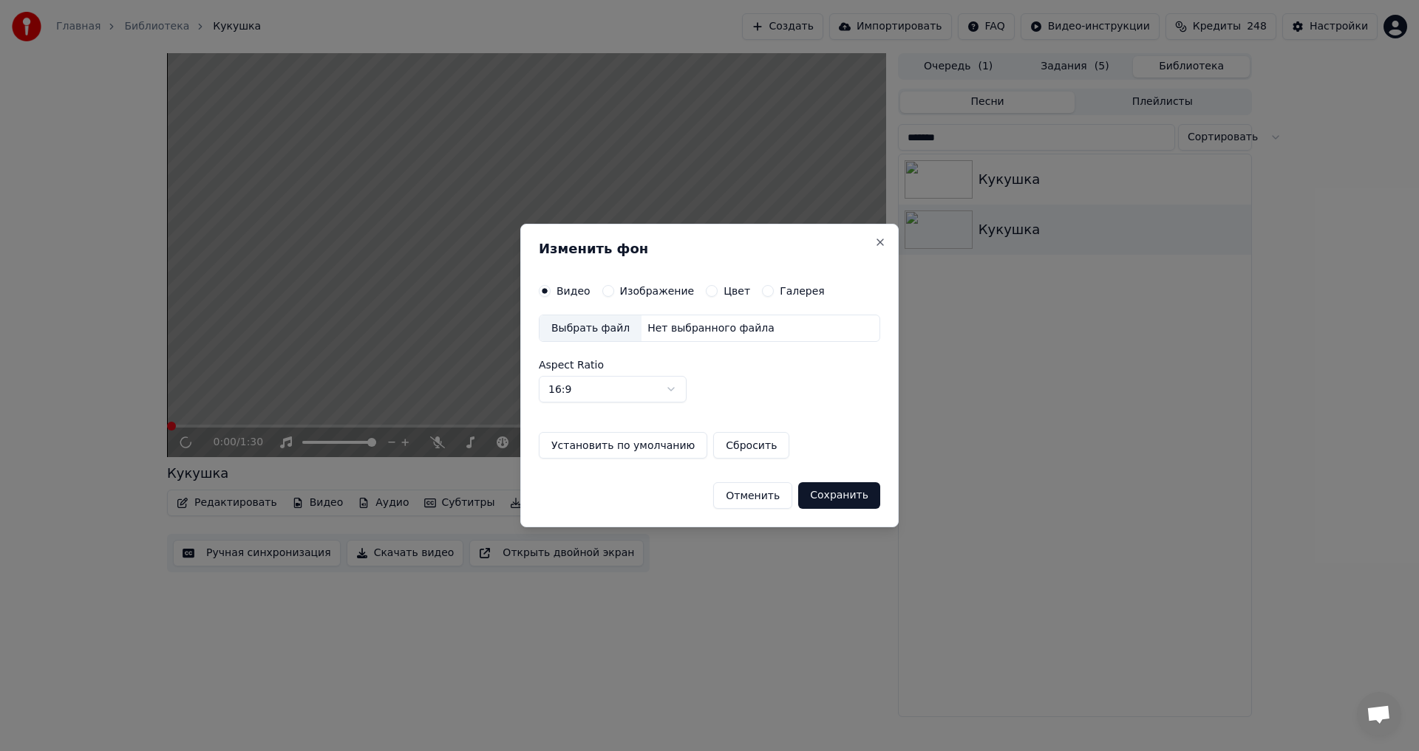
click at [633, 296] on label "Изображение" at bounding box center [657, 291] width 75 height 10
click at [614, 296] on button "Изображение" at bounding box center [608, 291] width 12 height 12
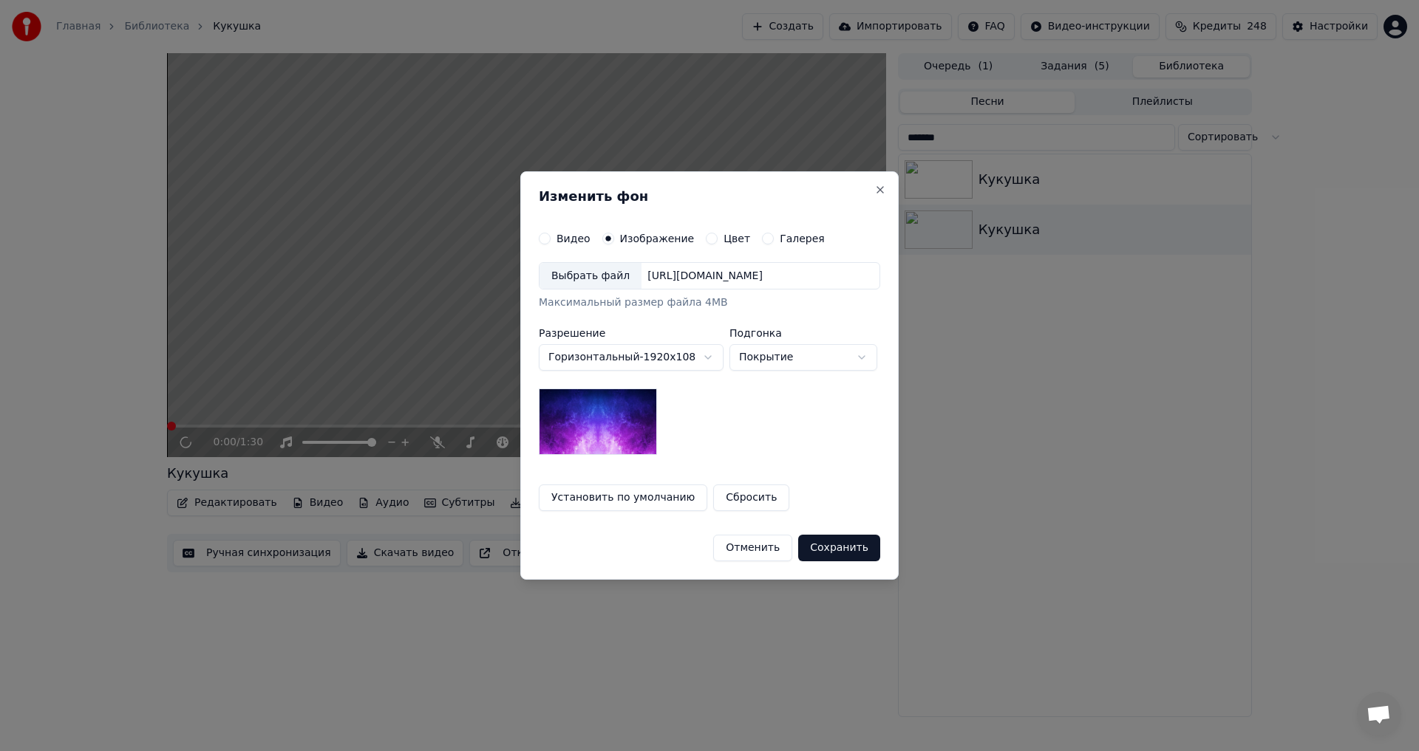
click at [590, 279] on div "Выбрать файл" at bounding box center [590, 276] width 102 height 27
click at [844, 543] on button "Сохранить" at bounding box center [840, 548] width 82 height 27
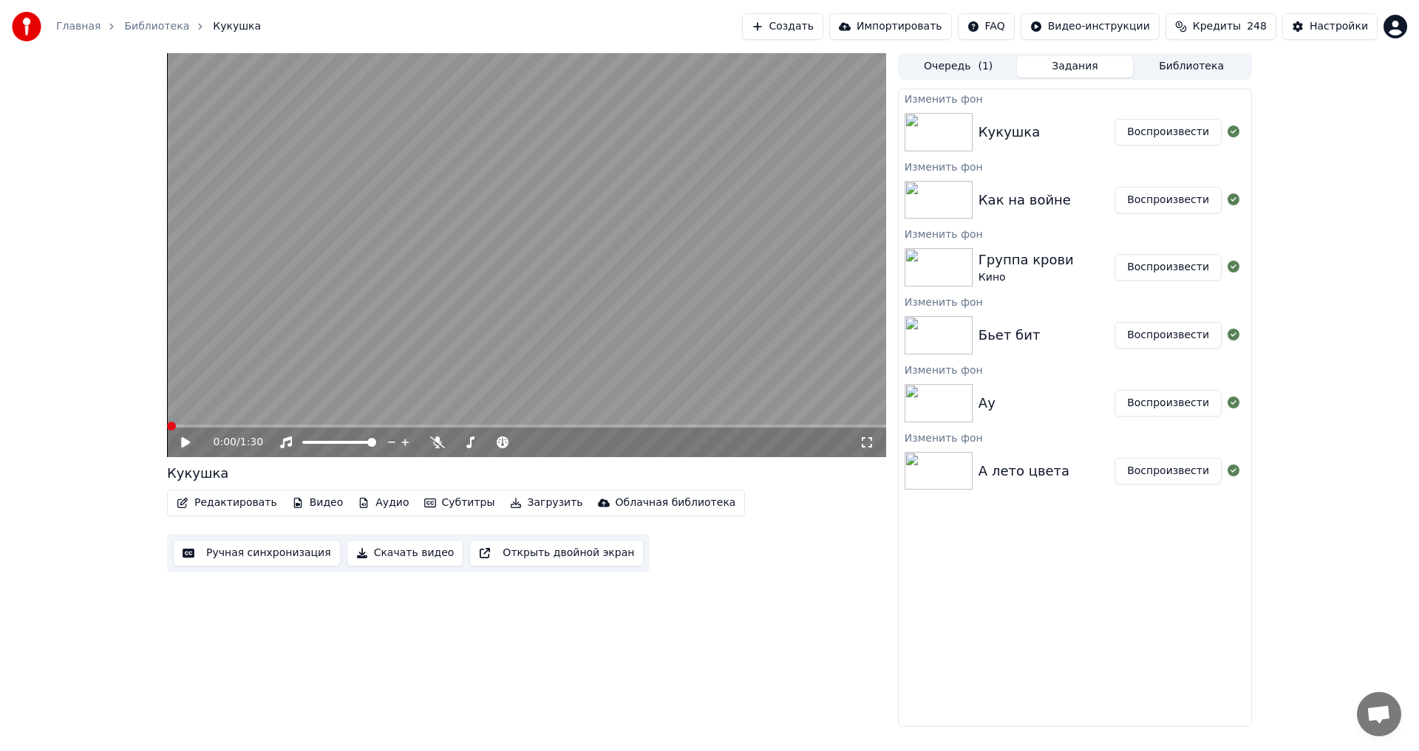
click at [938, 514] on div "Изменить фон Кукушка Воспроизвести Изменить фон Как на войне Воспроизвести Изме…" at bounding box center [1075, 408] width 354 height 638
click at [1139, 471] on button "Воспроизвести" at bounding box center [1167, 471] width 107 height 27
click at [434, 443] on icon at bounding box center [437, 443] width 15 height 12
click at [177, 428] on span at bounding box center [210, 426] width 86 height 3
click at [593, 447] on span at bounding box center [588, 442] width 9 height 9
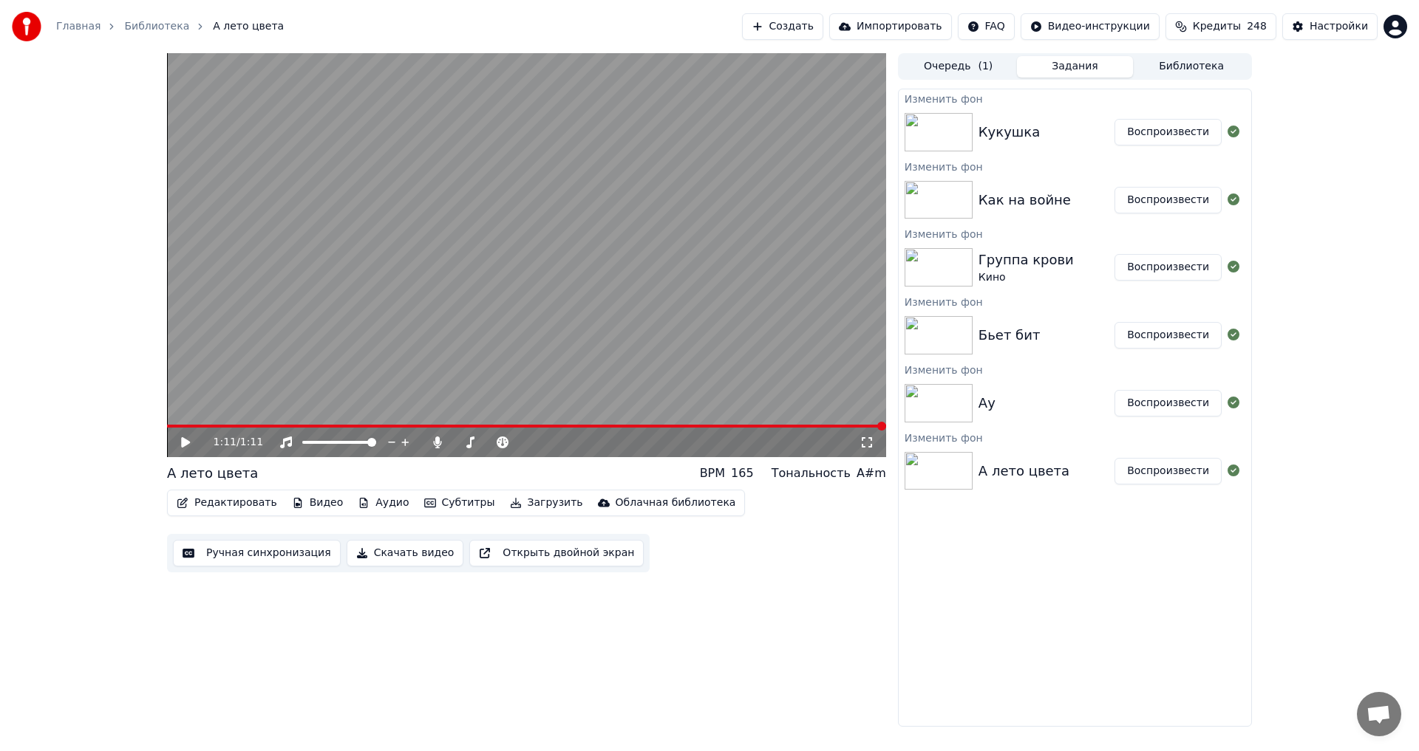
click at [1137, 400] on button "Воспроизвести" at bounding box center [1167, 403] width 107 height 27
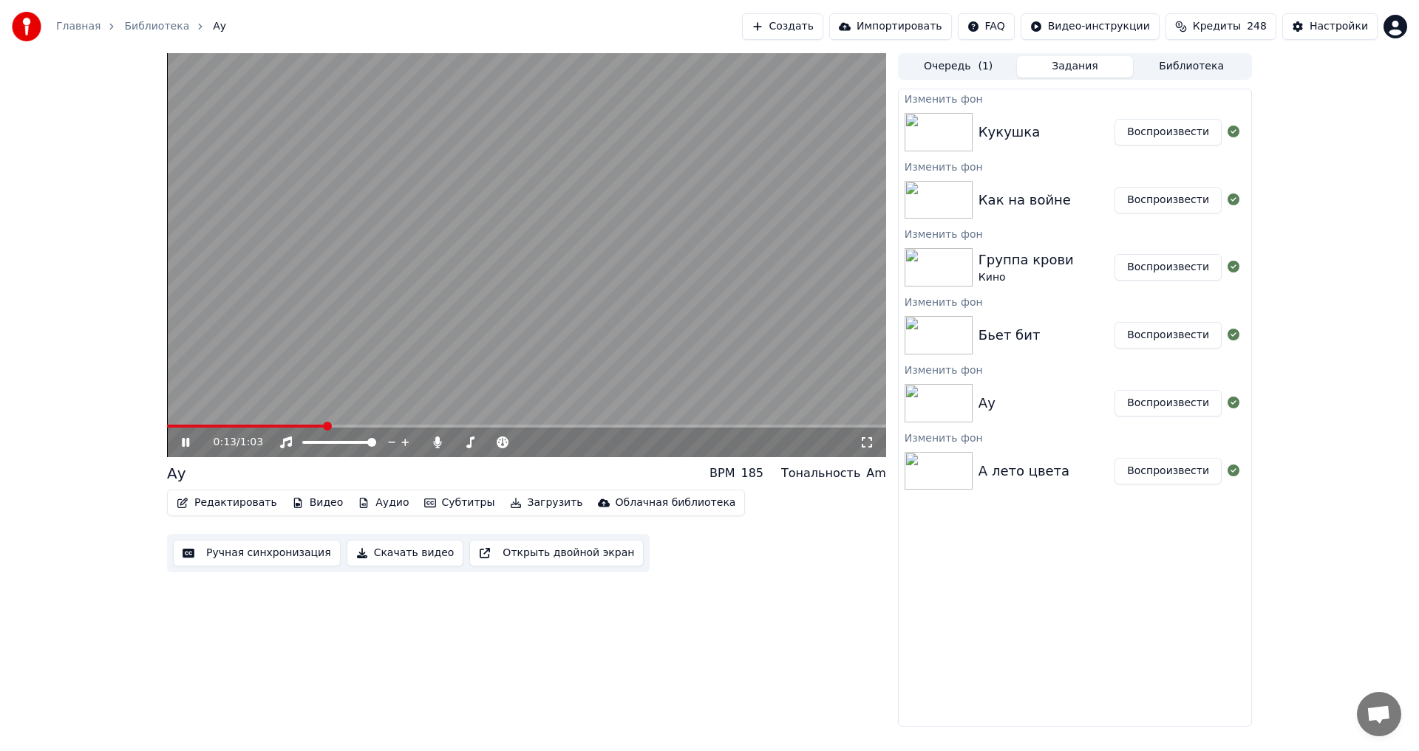
click at [389, 347] on video at bounding box center [526, 255] width 719 height 404
click at [229, 426] on span at bounding box center [246, 426] width 158 height 3
click at [180, 446] on icon at bounding box center [196, 443] width 35 height 12
click at [554, 443] on span at bounding box center [536, 442] width 35 height 3
click at [556, 446] on span at bounding box center [555, 442] width 9 height 9
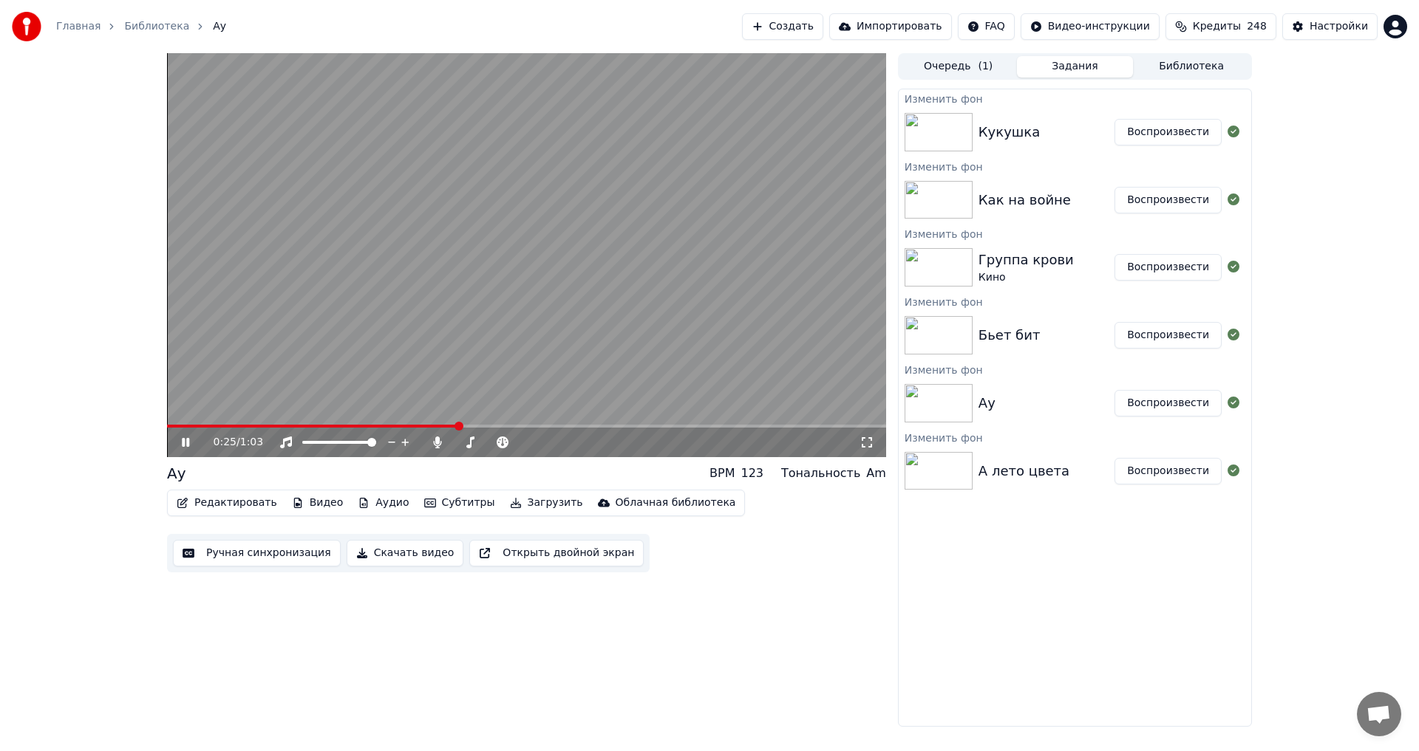
click at [446, 425] on span at bounding box center [312, 426] width 291 height 3
click at [751, 429] on div "0:47 / 1:03" at bounding box center [526, 443] width 719 height 30
click at [760, 425] on span at bounding box center [526, 426] width 719 height 3
click at [800, 427] on span at bounding box center [526, 426] width 719 height 3
click at [836, 428] on span at bounding box center [526, 426] width 719 height 3
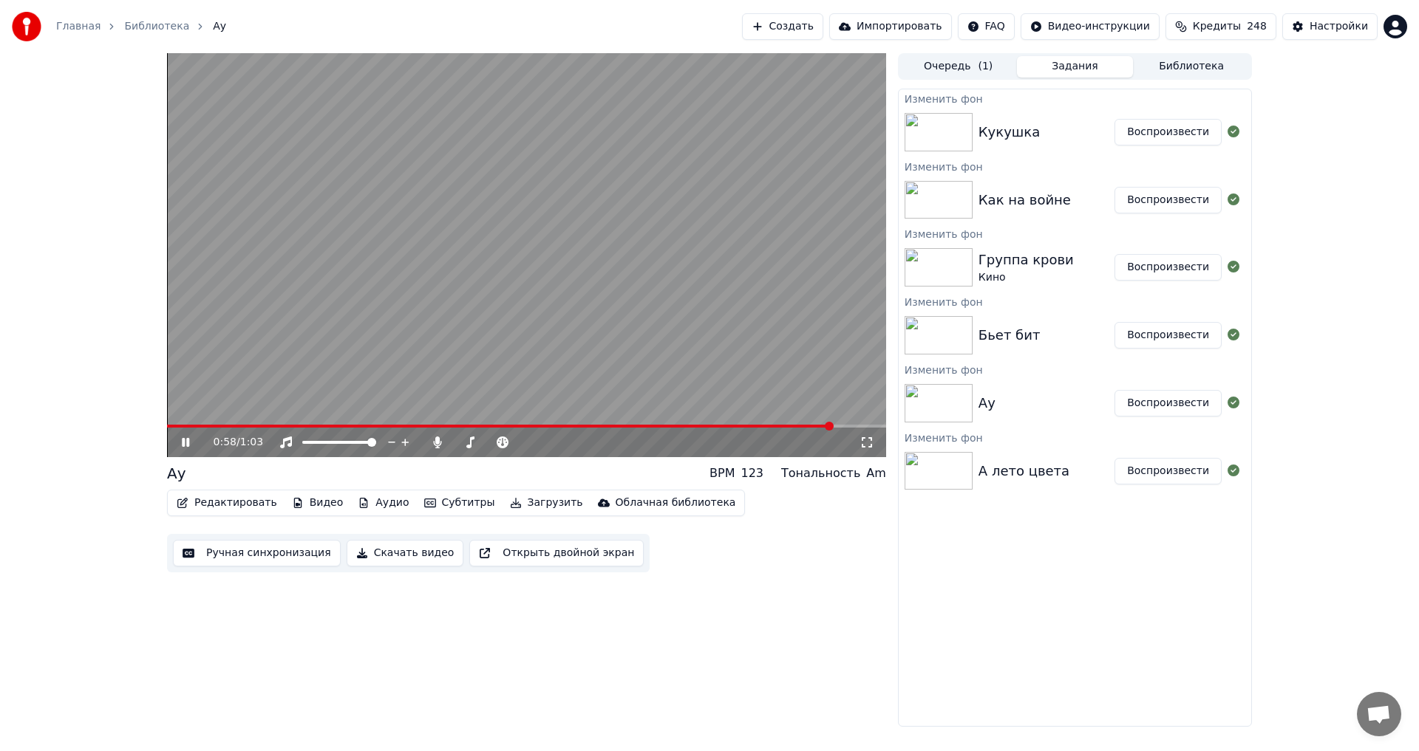
click at [1161, 334] on button "Воспроизвести" at bounding box center [1167, 335] width 107 height 27
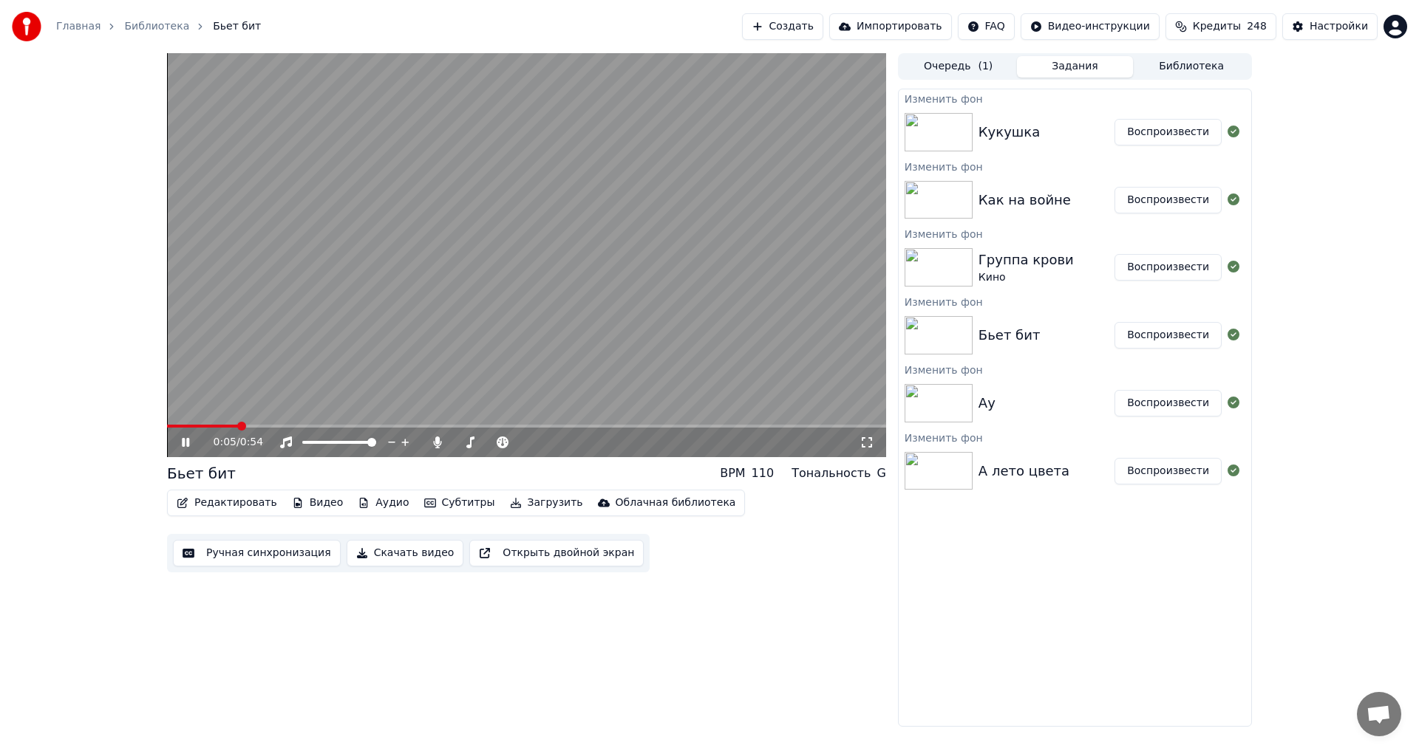
click at [171, 426] on span at bounding box center [202, 426] width 71 height 3
click at [225, 554] on button "Ручная синхронизация" at bounding box center [257, 553] width 168 height 27
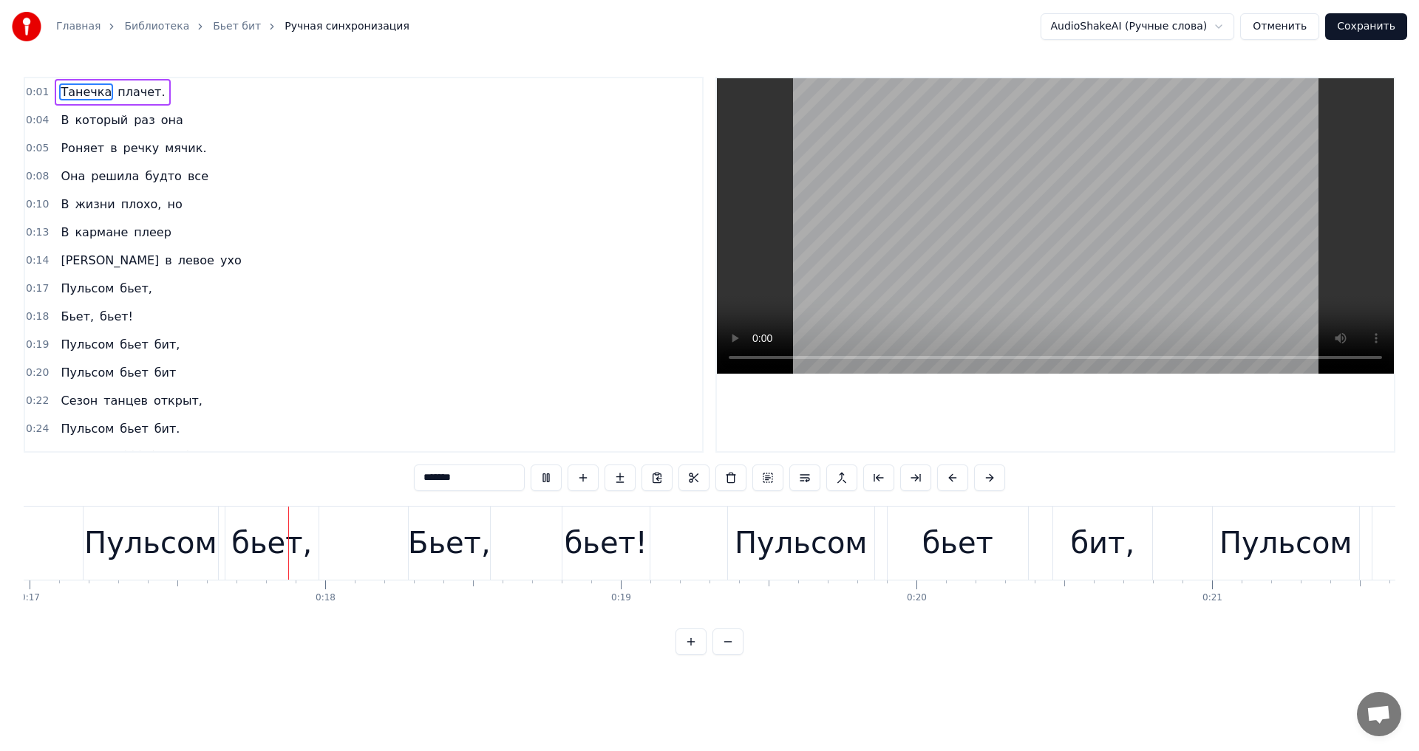
scroll to position [0, 5027]
click at [1323, 12] on div "Главная Библиотека Бьет бит Ручная синхронизация AudioShakeAI (Ручные слова) От…" at bounding box center [709, 26] width 1419 height 53
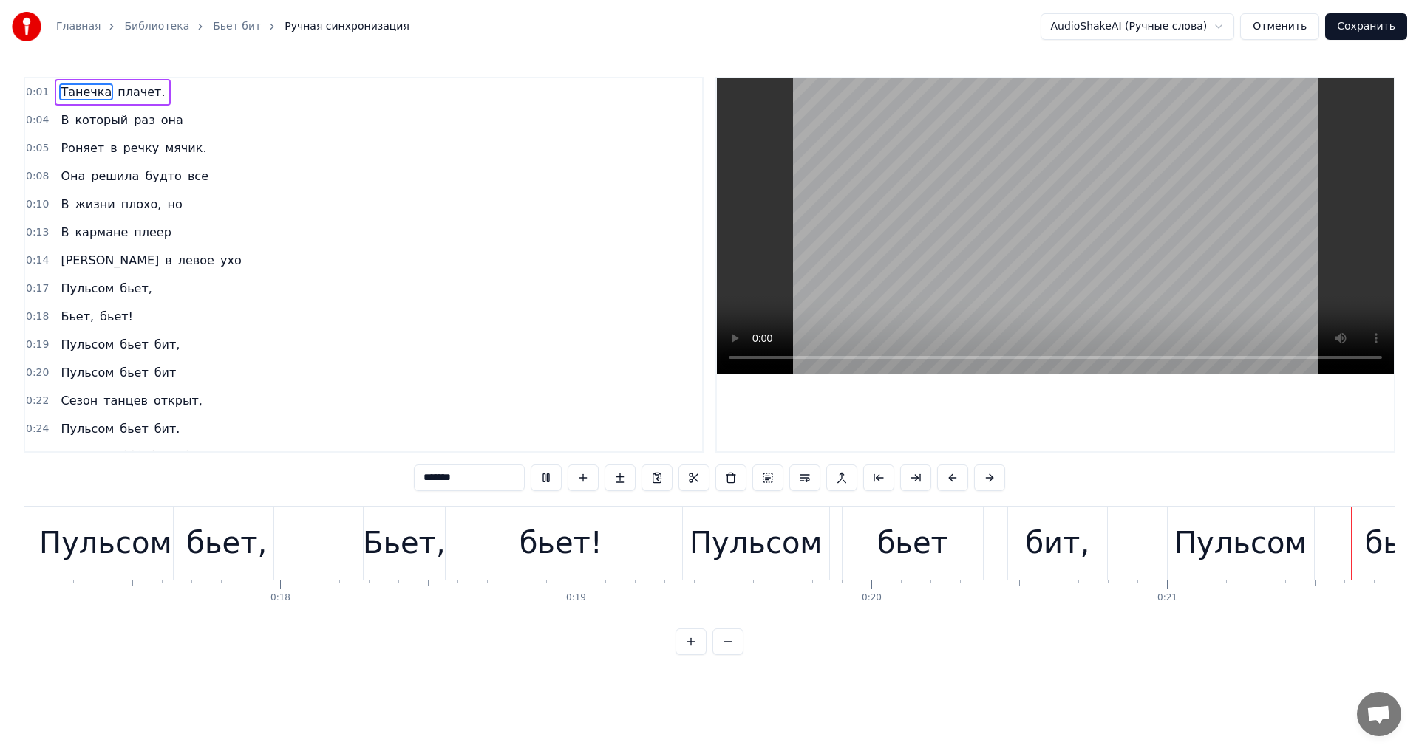
scroll to position [0, 5167]
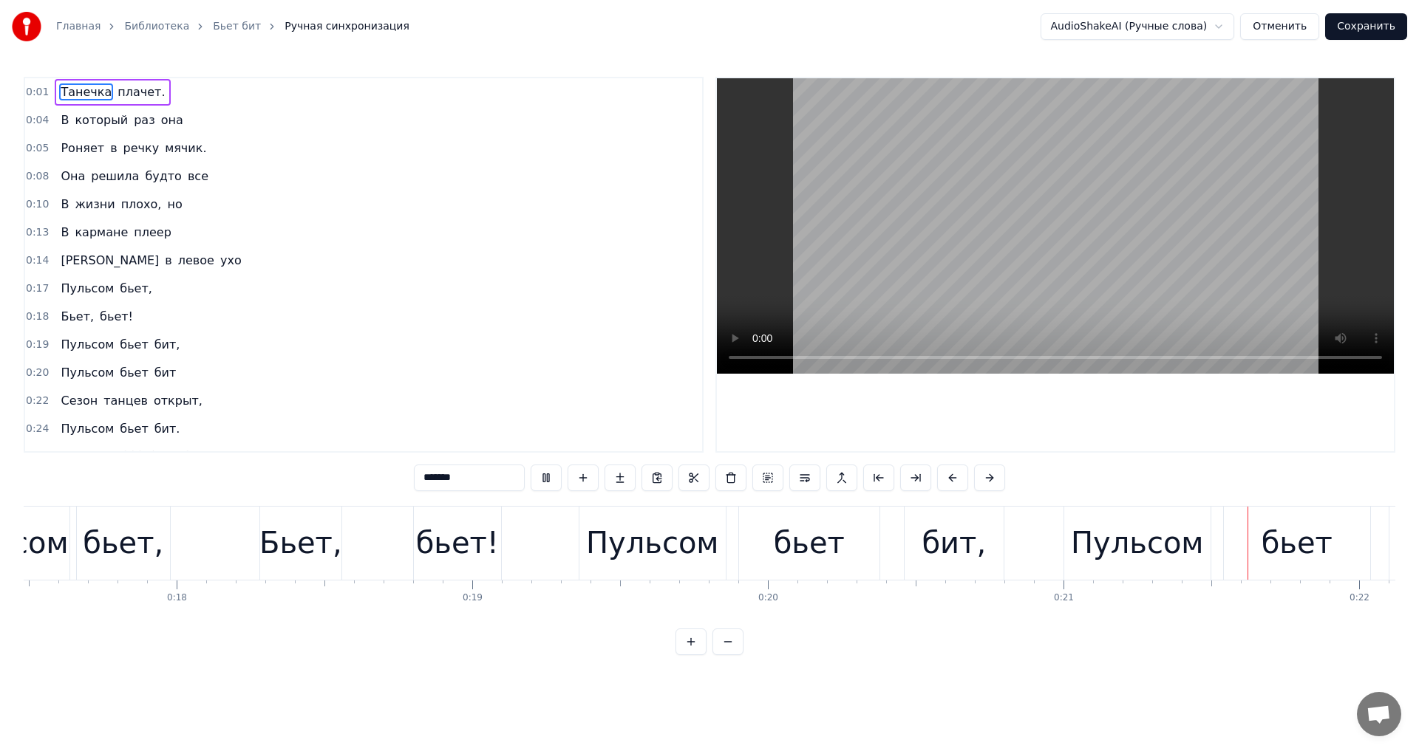
click at [1309, 20] on button "Отменить" at bounding box center [1279, 26] width 79 height 27
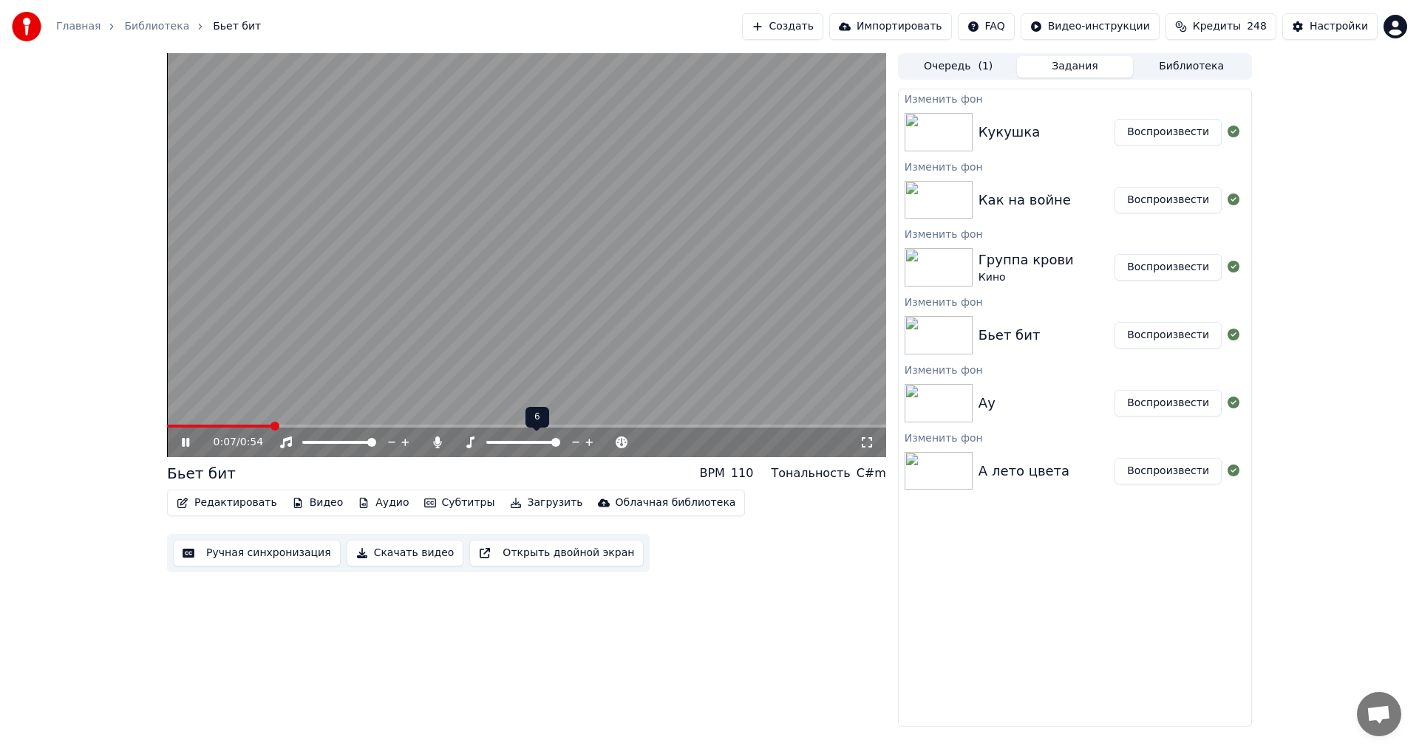
click at [560, 443] on span at bounding box center [523, 442] width 74 height 3
click at [524, 444] on span at bounding box center [523, 442] width 9 height 9
click at [593, 447] on span at bounding box center [588, 442] width 9 height 9
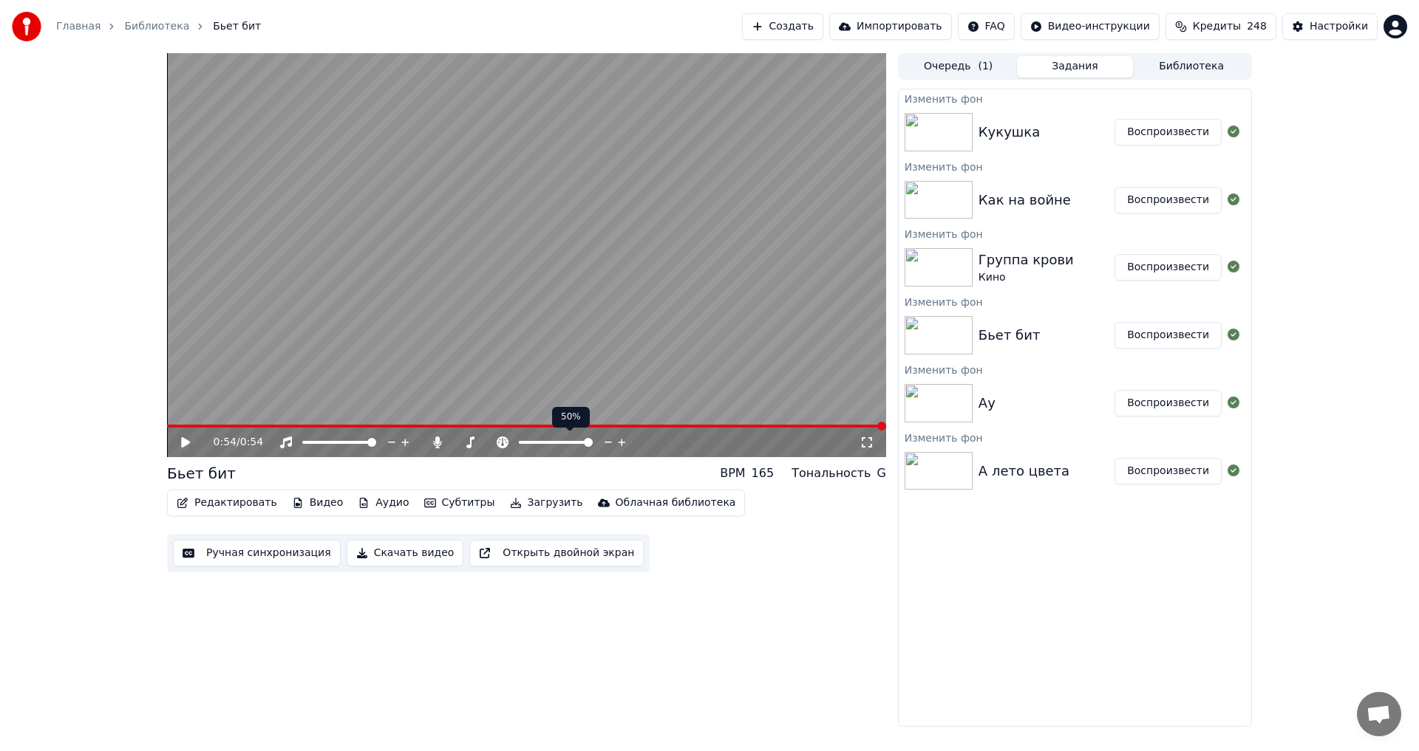
click at [551, 448] on div at bounding box center [569, 442] width 119 height 15
click at [556, 446] on div at bounding box center [569, 442] width 119 height 15
click at [557, 442] on span at bounding box center [538, 442] width 38 height 3
click at [554, 442] on span at bounding box center [556, 442] width 9 height 9
click at [556, 445] on span at bounding box center [555, 442] width 9 height 9
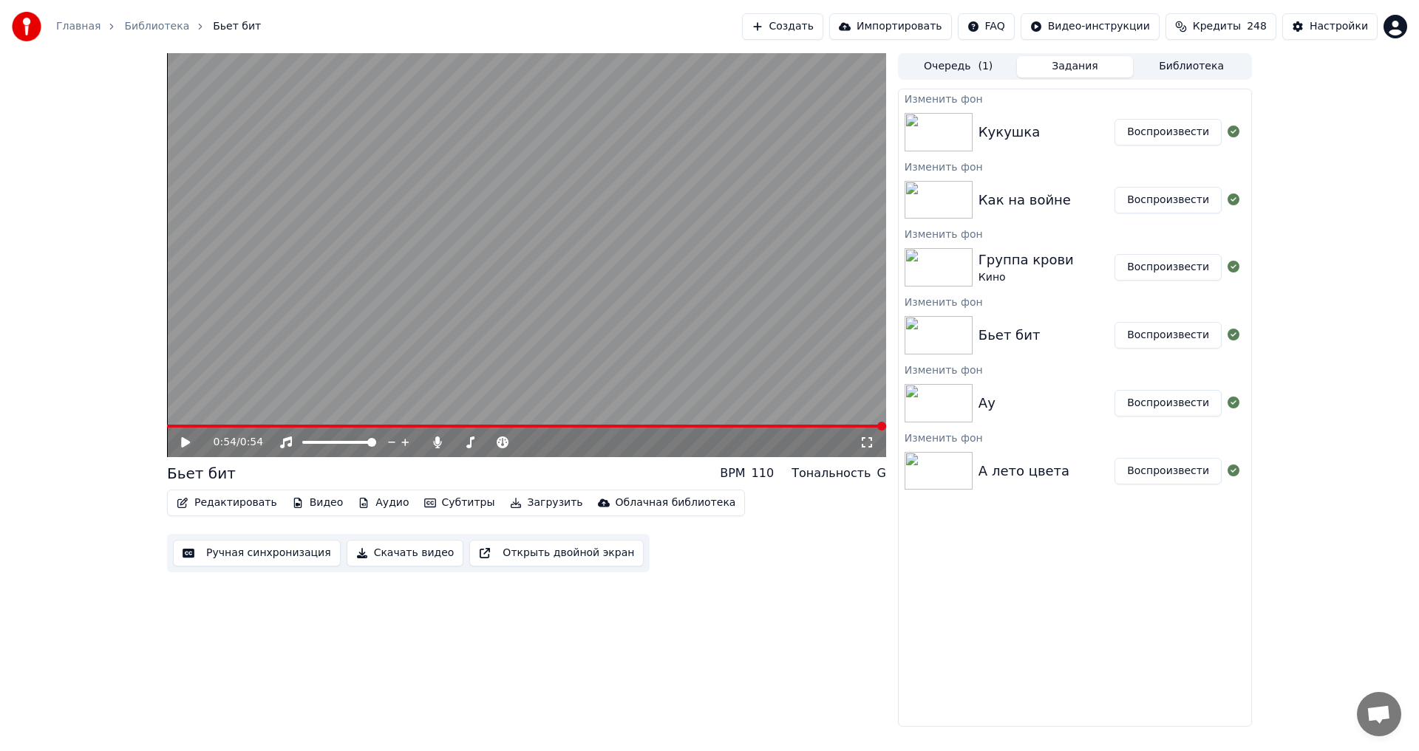
click at [1169, 272] on button "Воспроизвести" at bounding box center [1167, 267] width 107 height 27
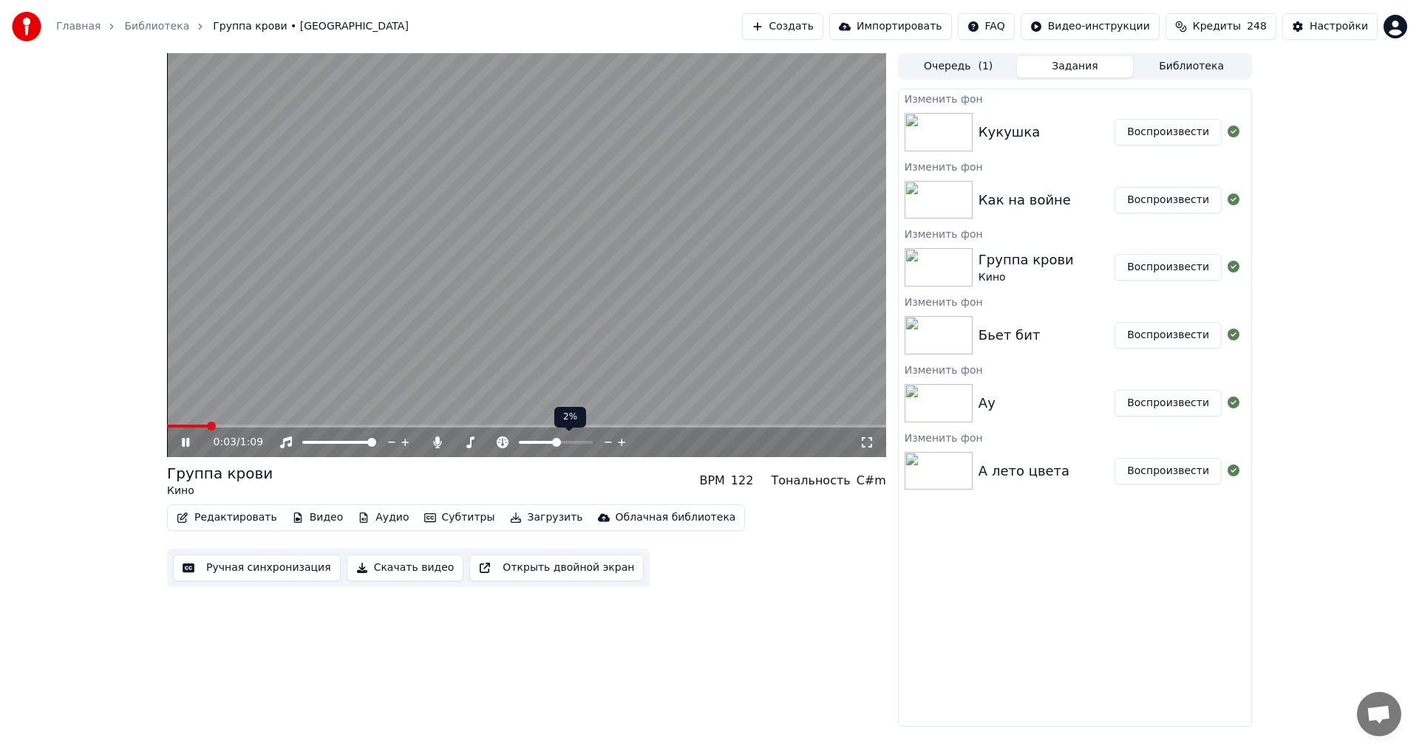
click at [561, 446] on span at bounding box center [556, 442] width 9 height 9
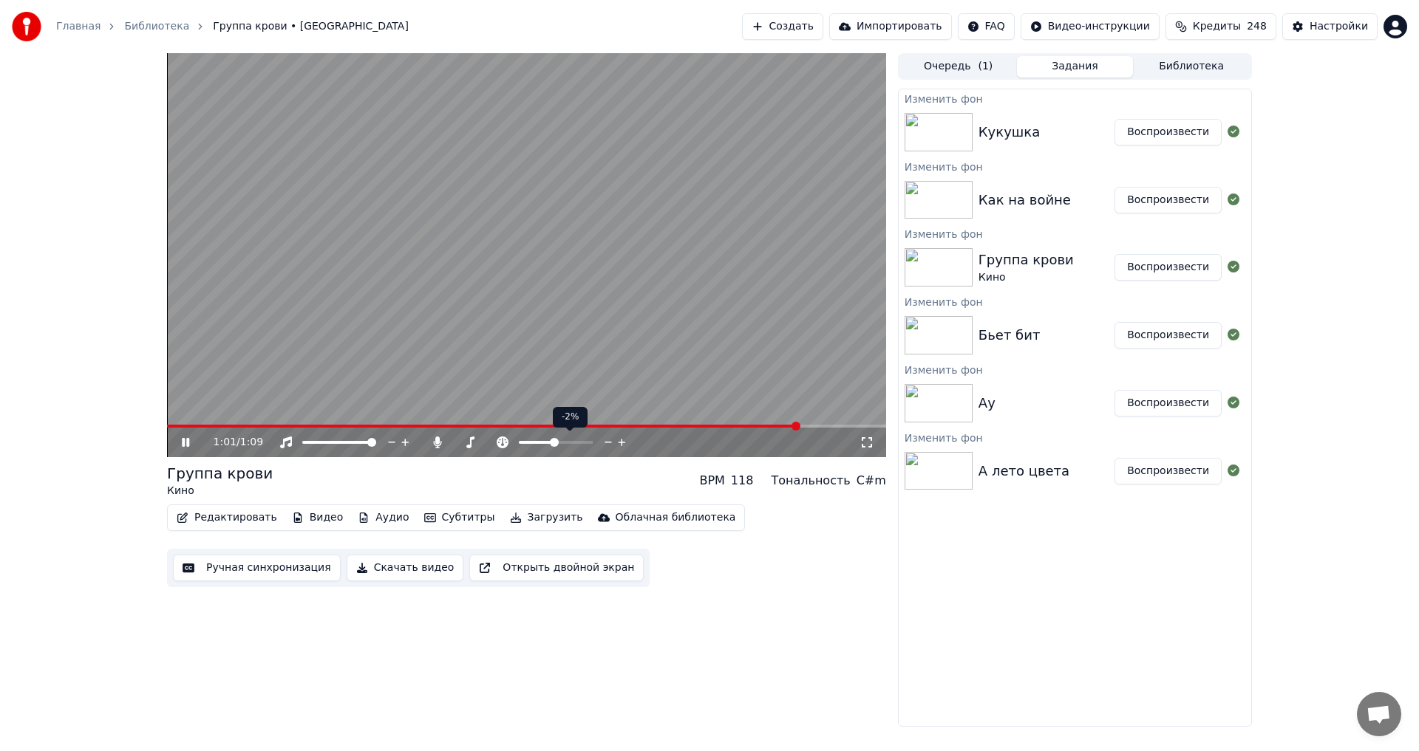
click at [554, 442] on span at bounding box center [536, 442] width 35 height 3
click at [556, 441] on span at bounding box center [555, 442] width 9 height 9
click at [1141, 199] on button "Воспроизвести" at bounding box center [1167, 200] width 107 height 27
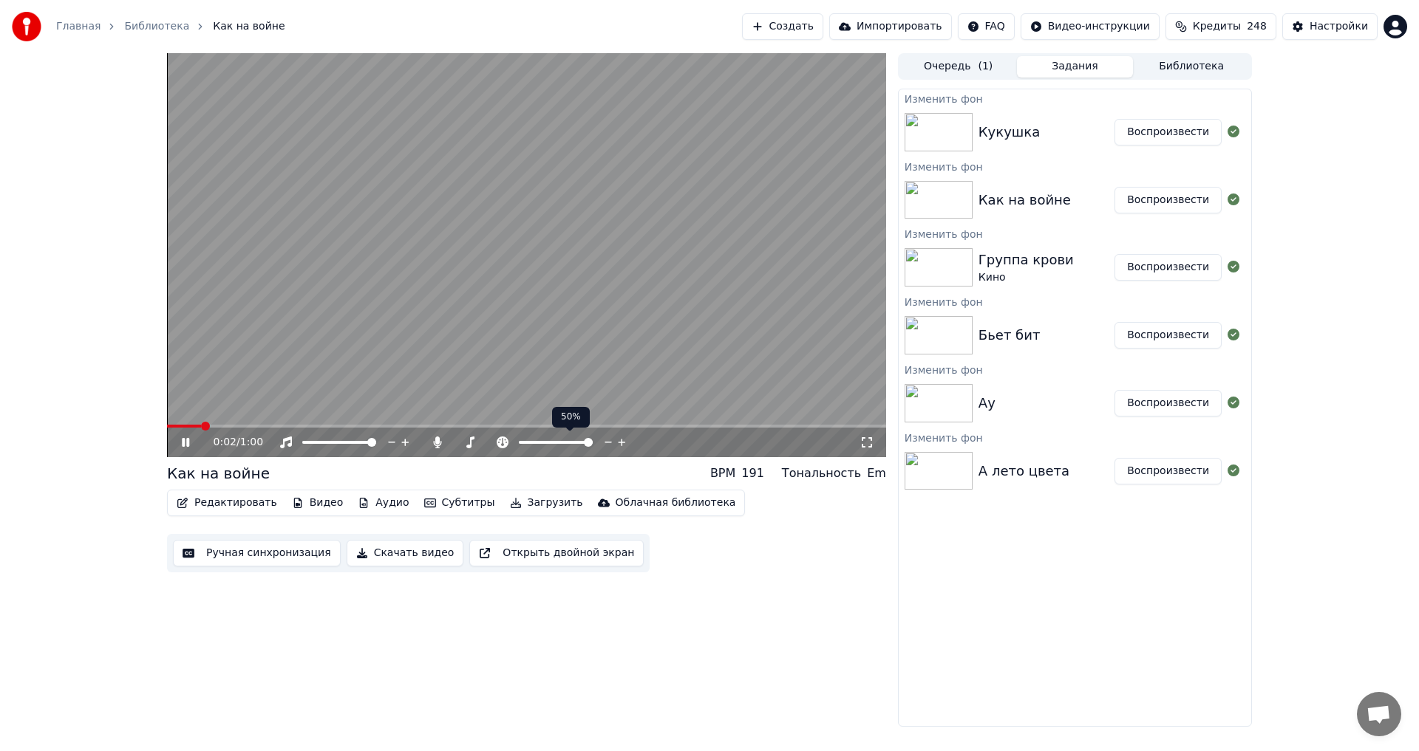
click at [593, 441] on span at bounding box center [588, 442] width 9 height 9
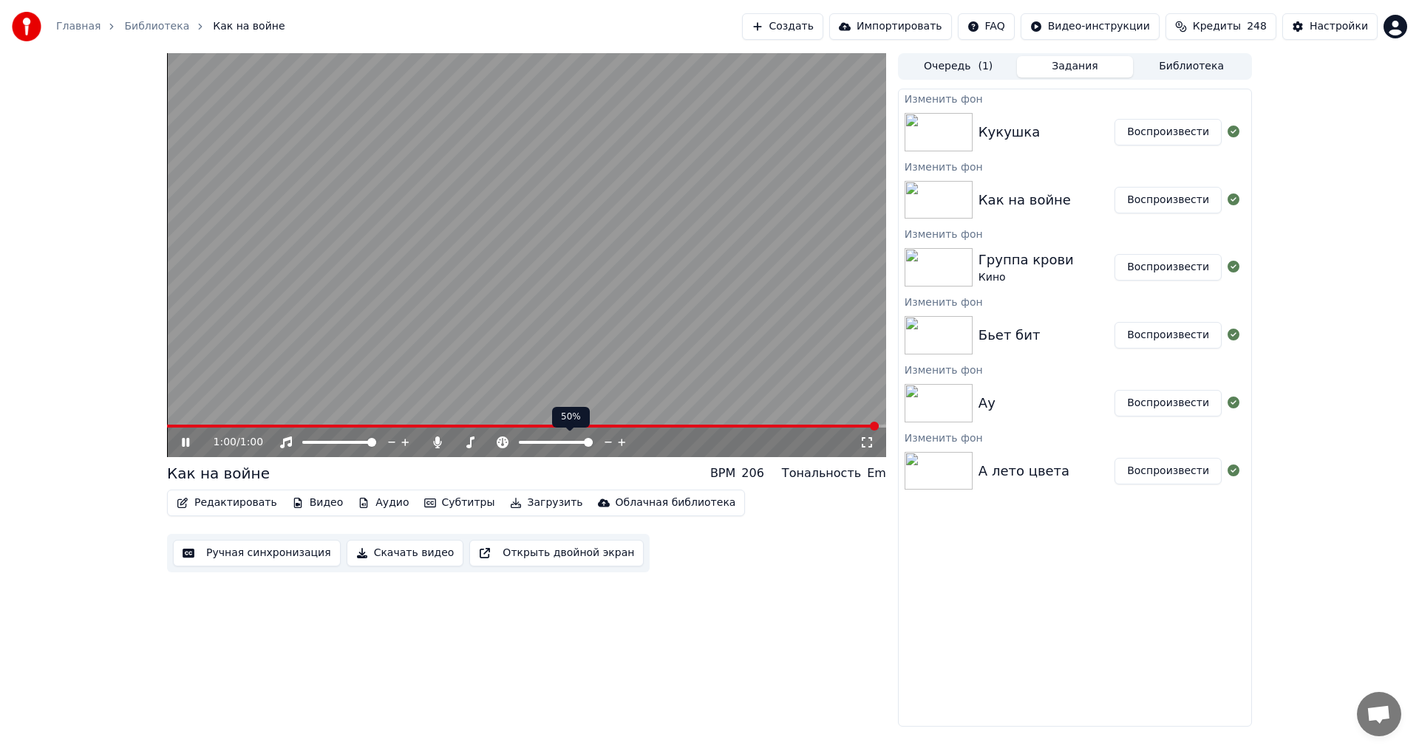
click at [553, 446] on div at bounding box center [569, 442] width 119 height 15
click at [556, 444] on span at bounding box center [537, 442] width 37 height 3
click at [1146, 130] on button "Воспроизвести" at bounding box center [1167, 132] width 107 height 27
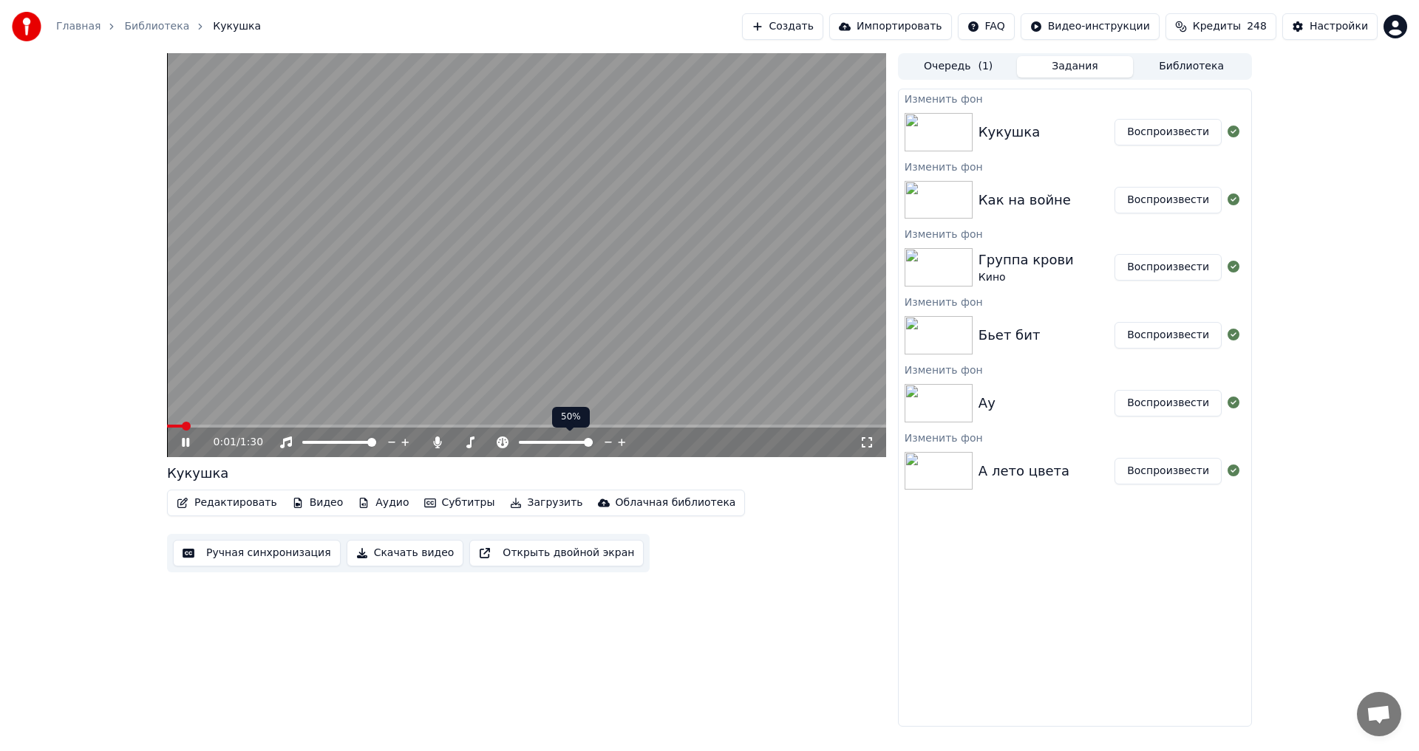
click at [593, 446] on span at bounding box center [588, 442] width 9 height 9
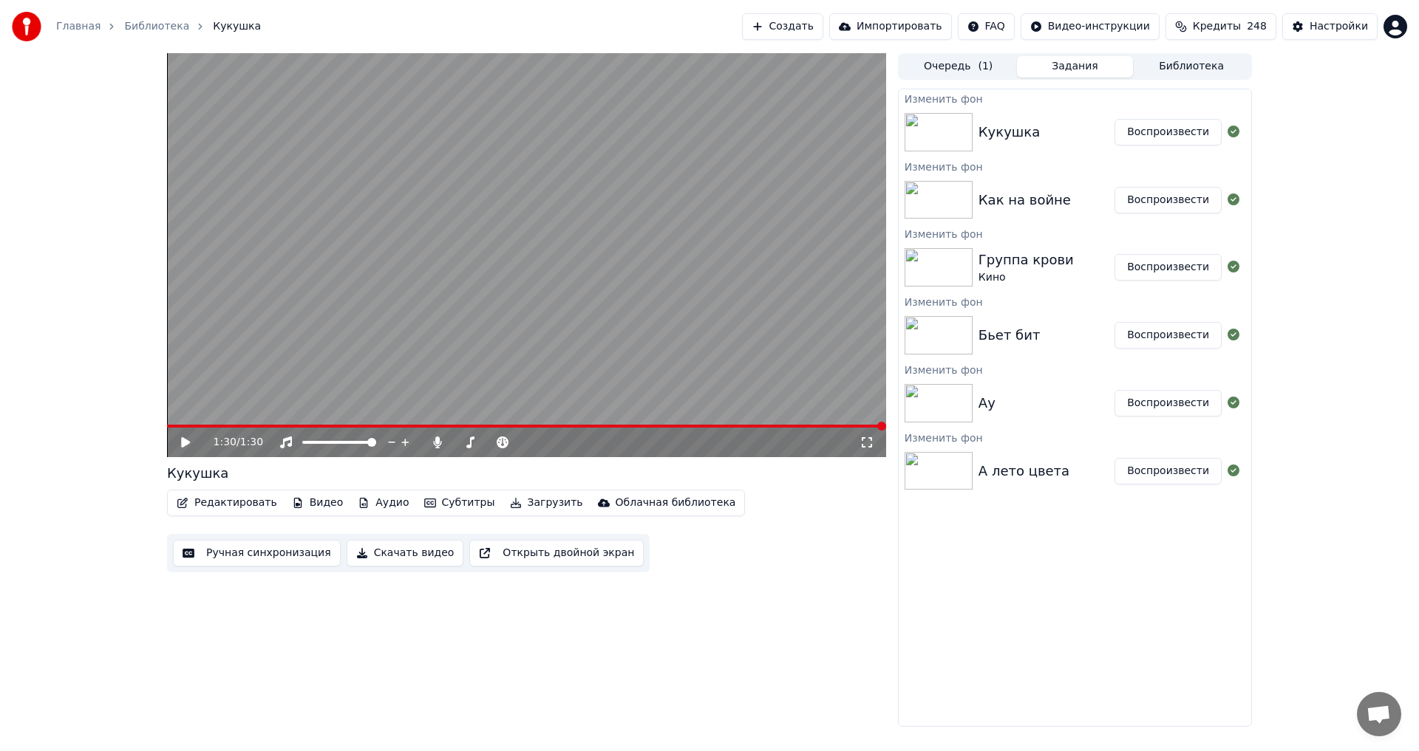
click at [189, 437] on icon at bounding box center [196, 443] width 35 height 12
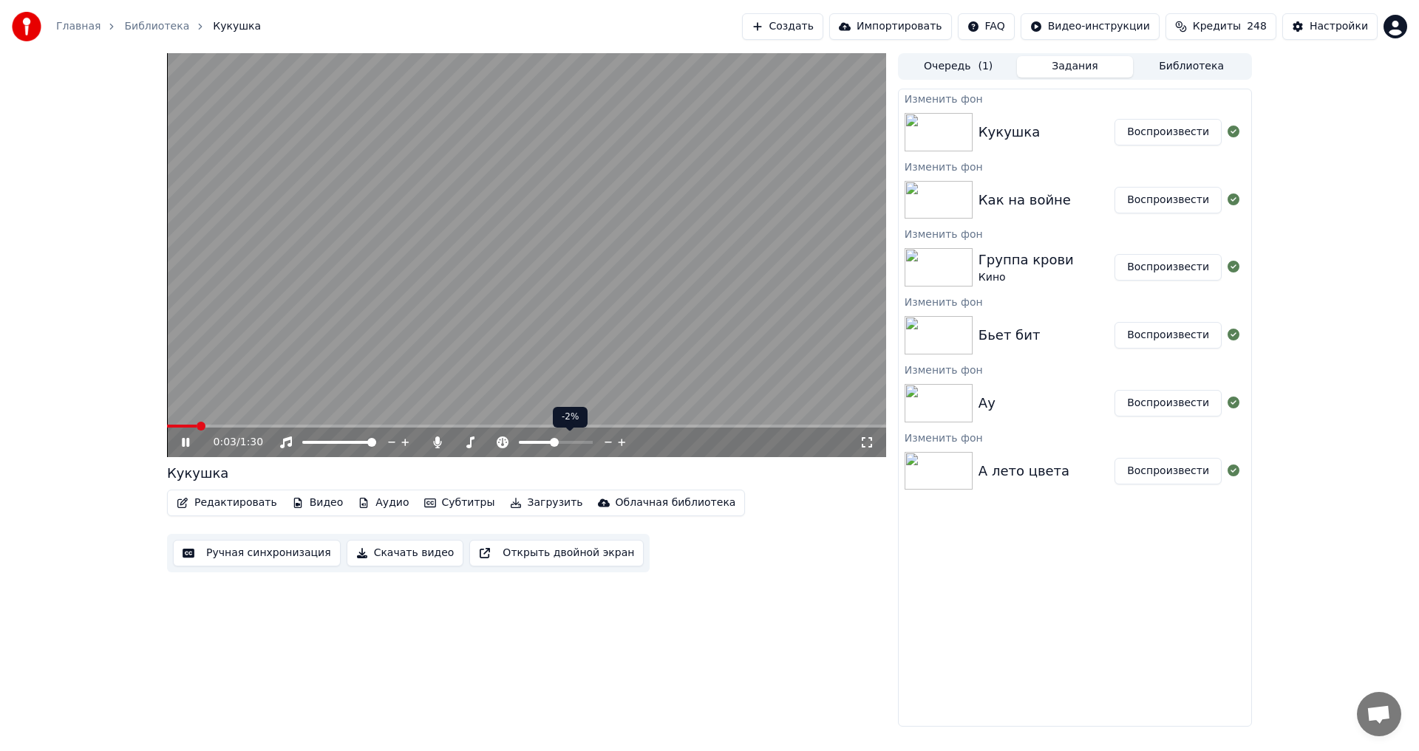
click at [554, 443] on span at bounding box center [536, 442] width 35 height 3
click at [556, 443] on span at bounding box center [555, 442] width 9 height 9
click at [180, 441] on icon at bounding box center [196, 443] width 35 height 12
click at [1357, 25] on div "Настройки" at bounding box center [1338, 26] width 58 height 15
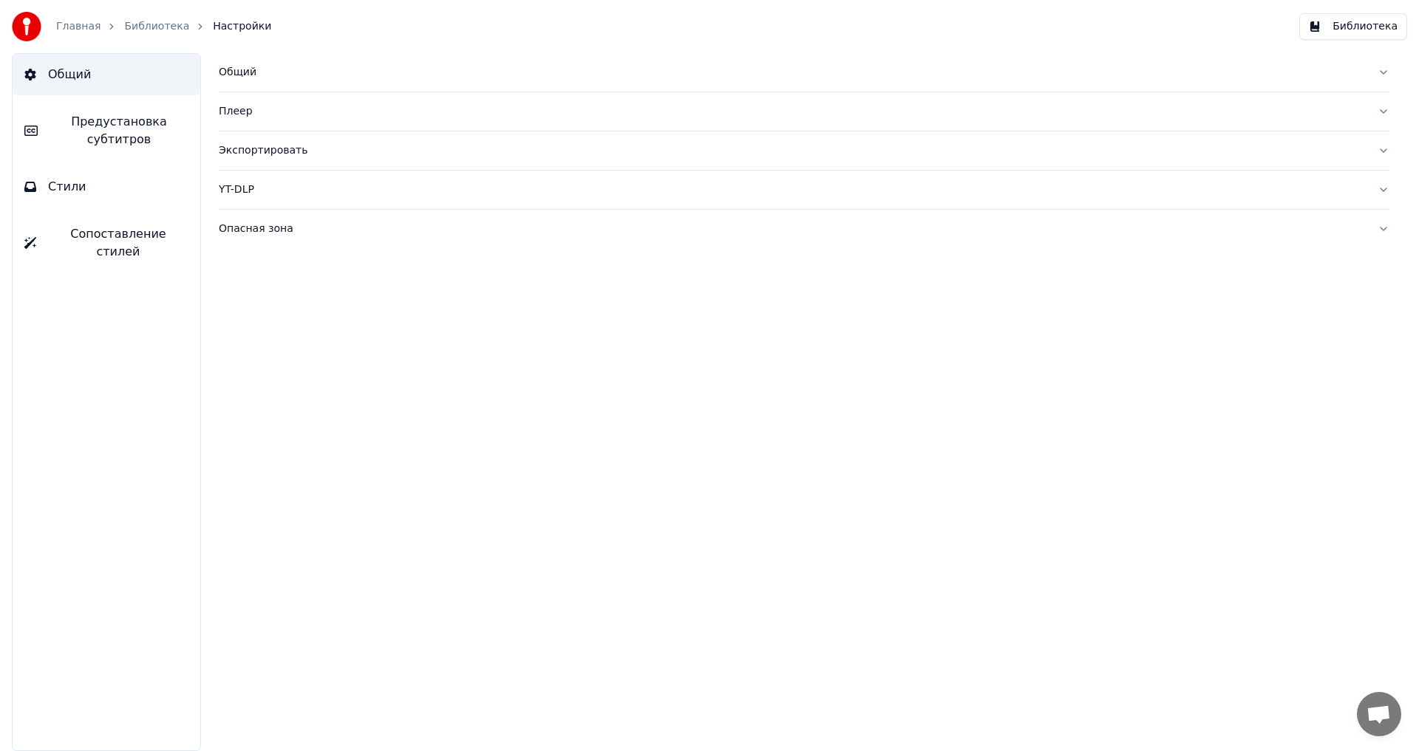
click at [1346, 33] on button "Библиотека" at bounding box center [1353, 26] width 108 height 27
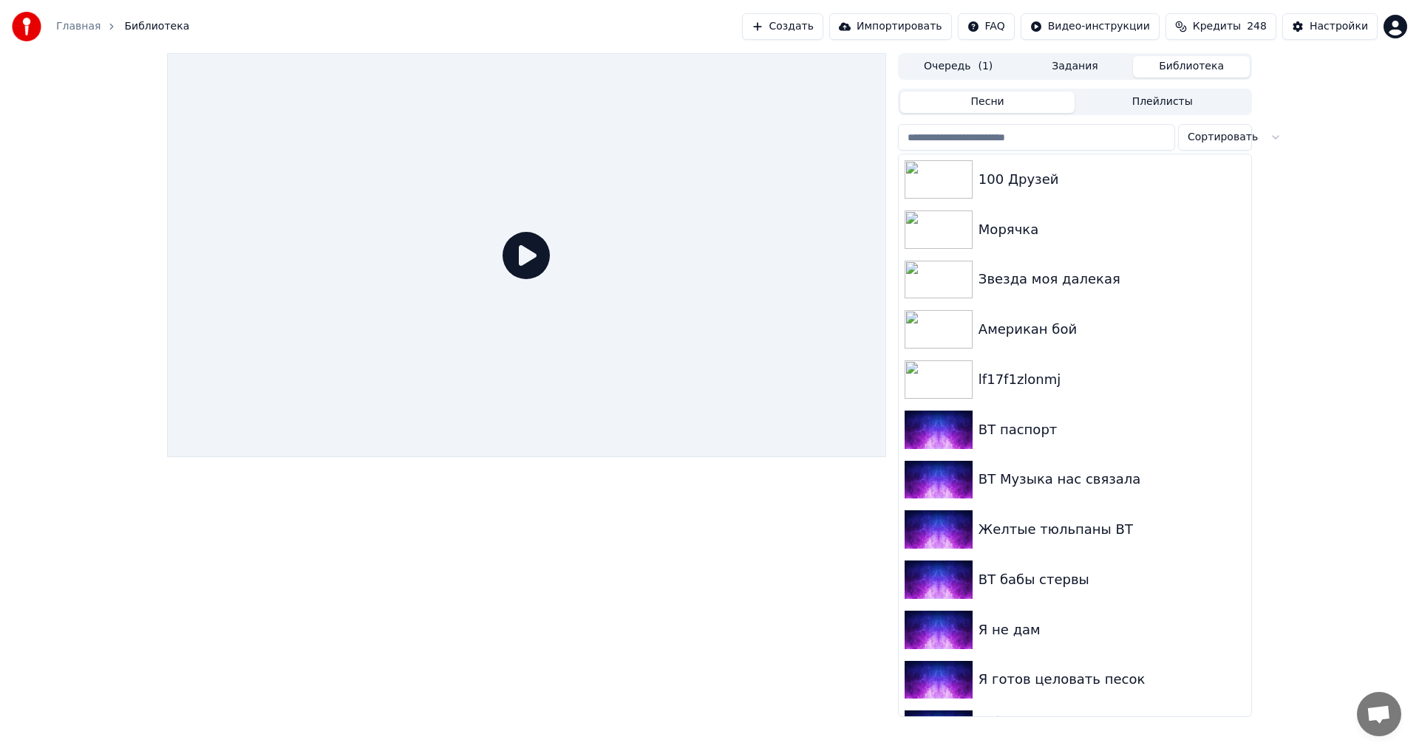
click at [1382, 21] on div "Создать Импортировать FAQ Видео-инструкции Кредиты 248 Настройки" at bounding box center [1075, 26] width 666 height 27
click at [1388, 27] on html "Главная Библиотека Создать Импортировать FAQ Видео-инструкции Кредиты 248 Настр…" at bounding box center [709, 375] width 1419 height 751
click at [1348, 23] on html "Главная Библиотека Создать Импортировать FAQ Видео-инструкции Кредиты 248 Настр…" at bounding box center [709, 375] width 1419 height 751
click at [1316, 19] on div "Настройки" at bounding box center [1338, 26] width 58 height 15
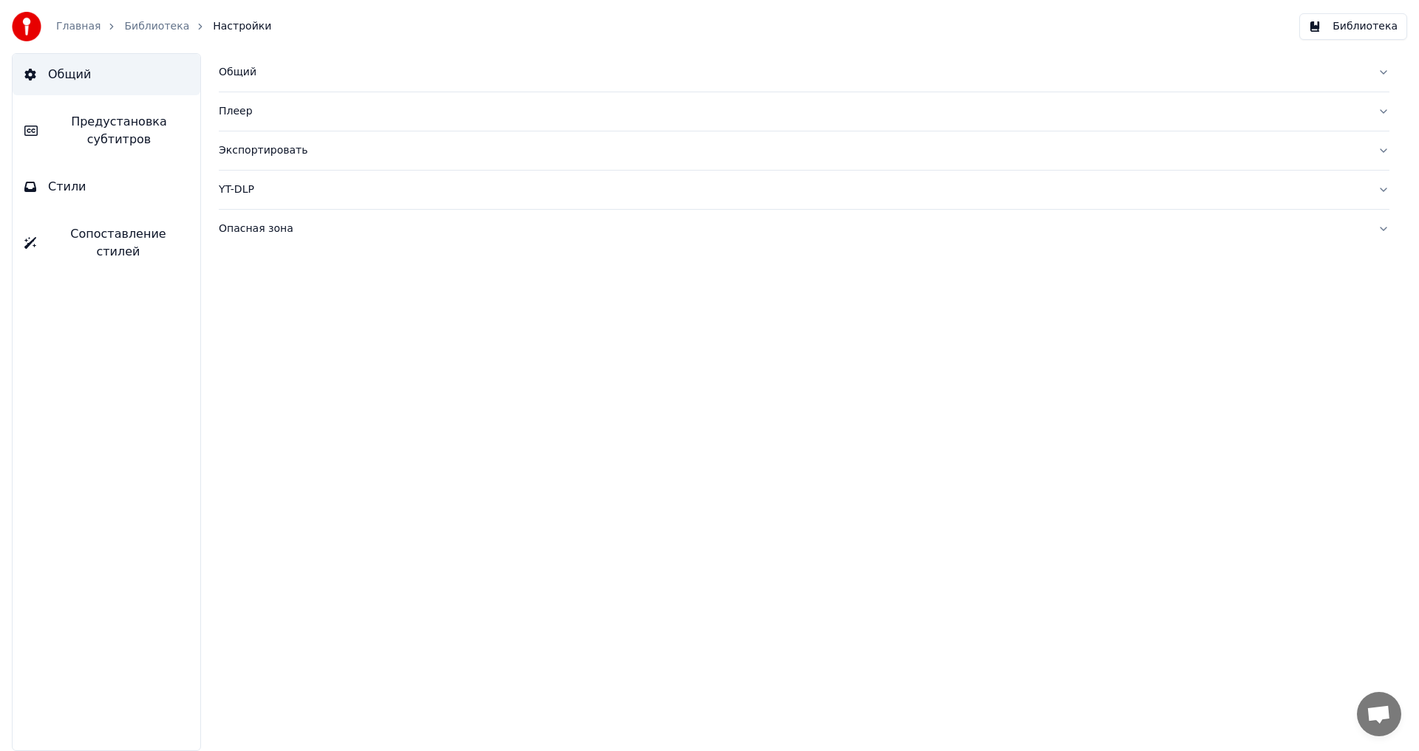
click at [238, 151] on div "Экспортировать" at bounding box center [792, 150] width 1147 height 15
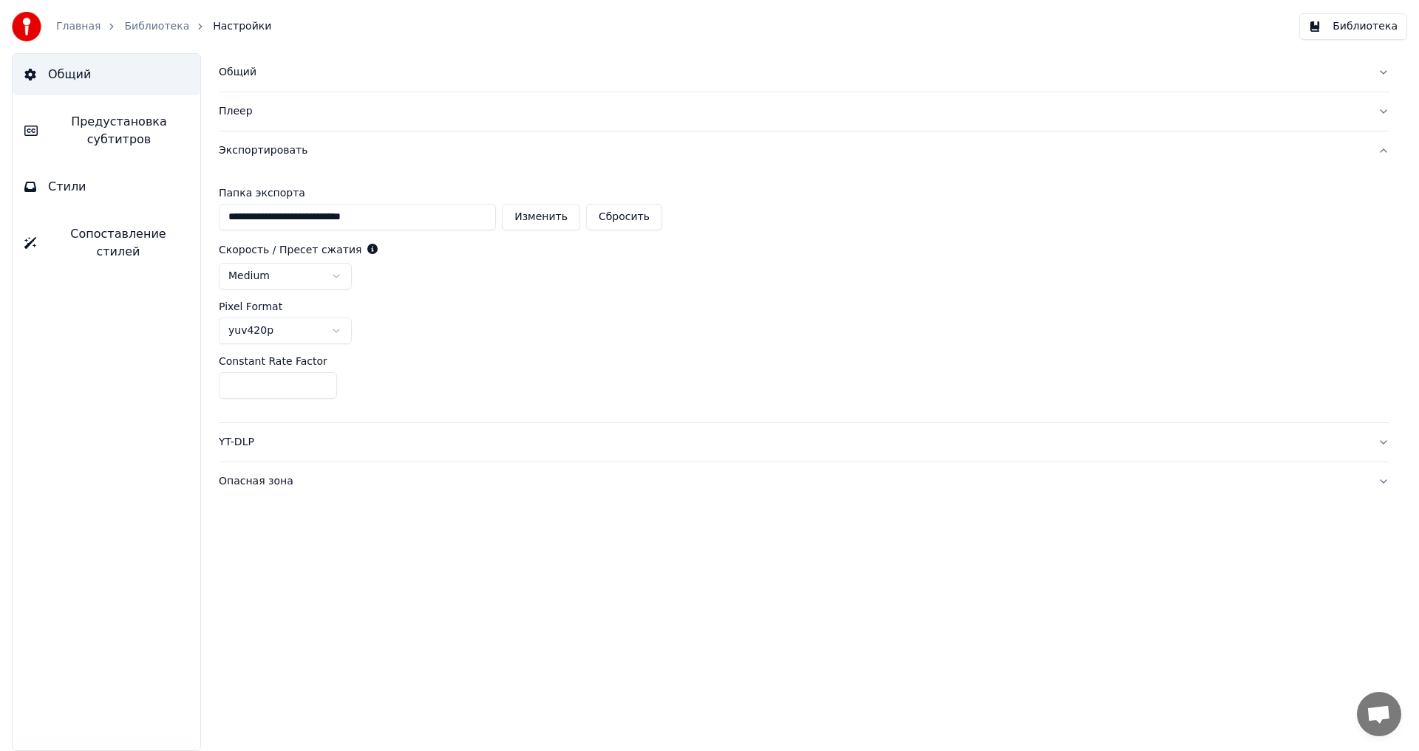
click at [555, 211] on button "Изменить" at bounding box center [541, 217] width 78 height 27
type input "**********"
click at [146, 24] on link "Библиотека" at bounding box center [156, 26] width 65 height 15
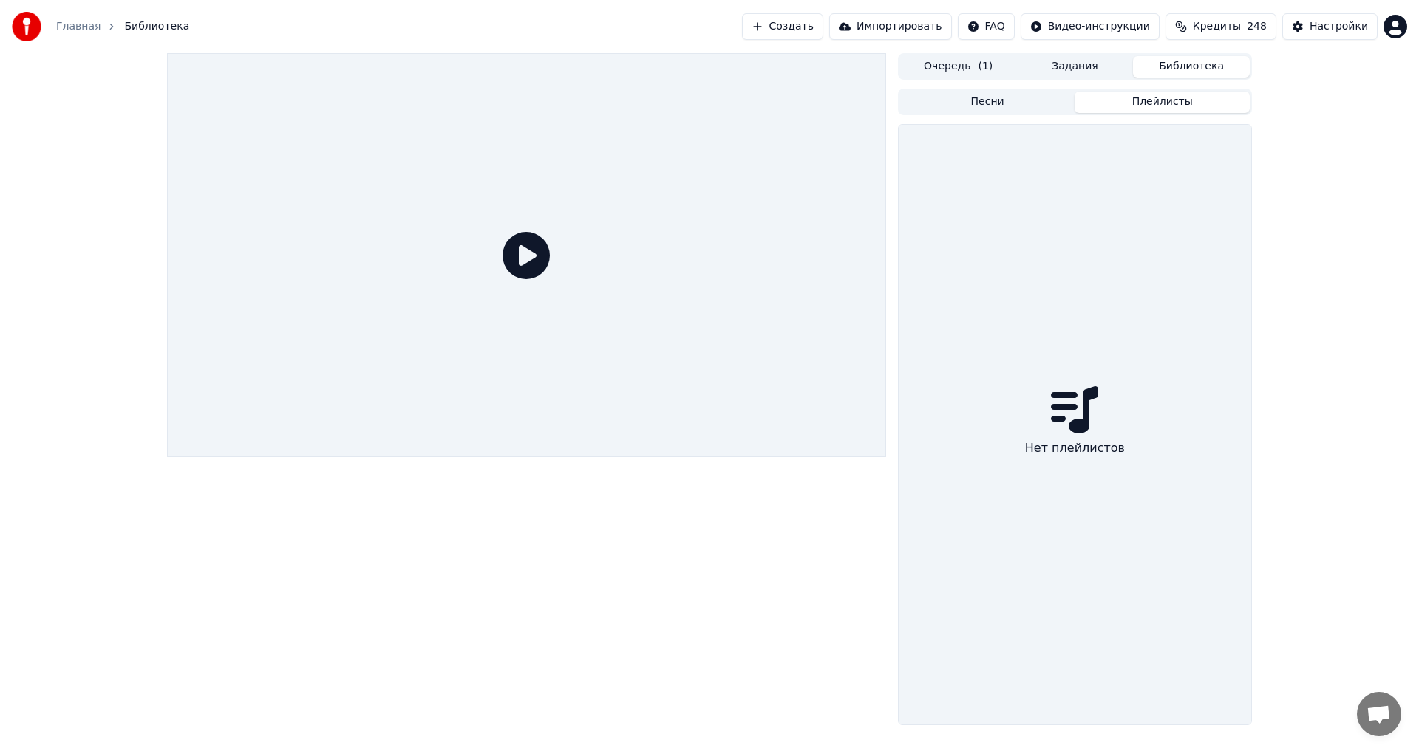
click at [1177, 108] on button "Плейлисты" at bounding box center [1161, 102] width 175 height 21
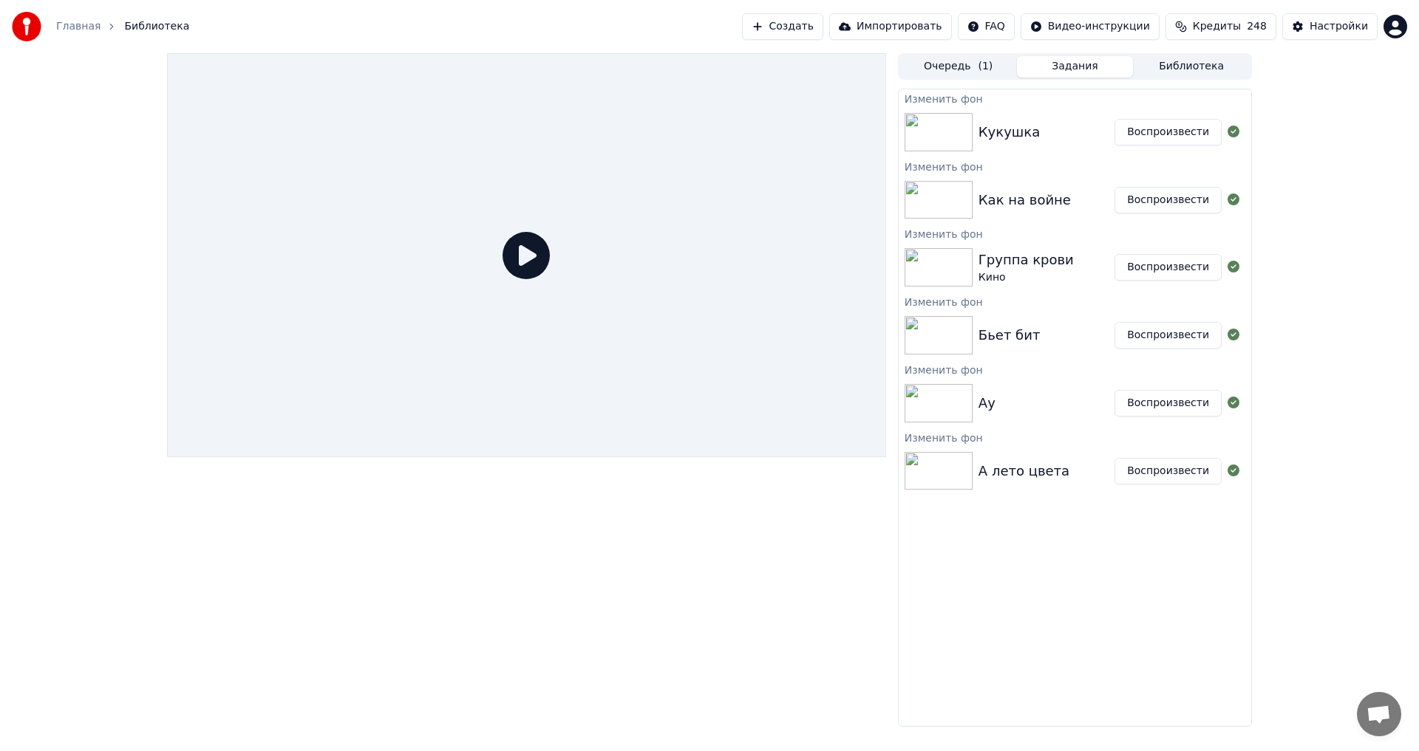
click at [1089, 69] on button "Задания" at bounding box center [1075, 66] width 117 height 21
click at [1192, 70] on button "Библиотека" at bounding box center [1191, 66] width 117 height 21
click at [1077, 71] on button "Задания" at bounding box center [1075, 66] width 117 height 21
click at [1175, 129] on button "Воспроизвести" at bounding box center [1167, 132] width 107 height 27
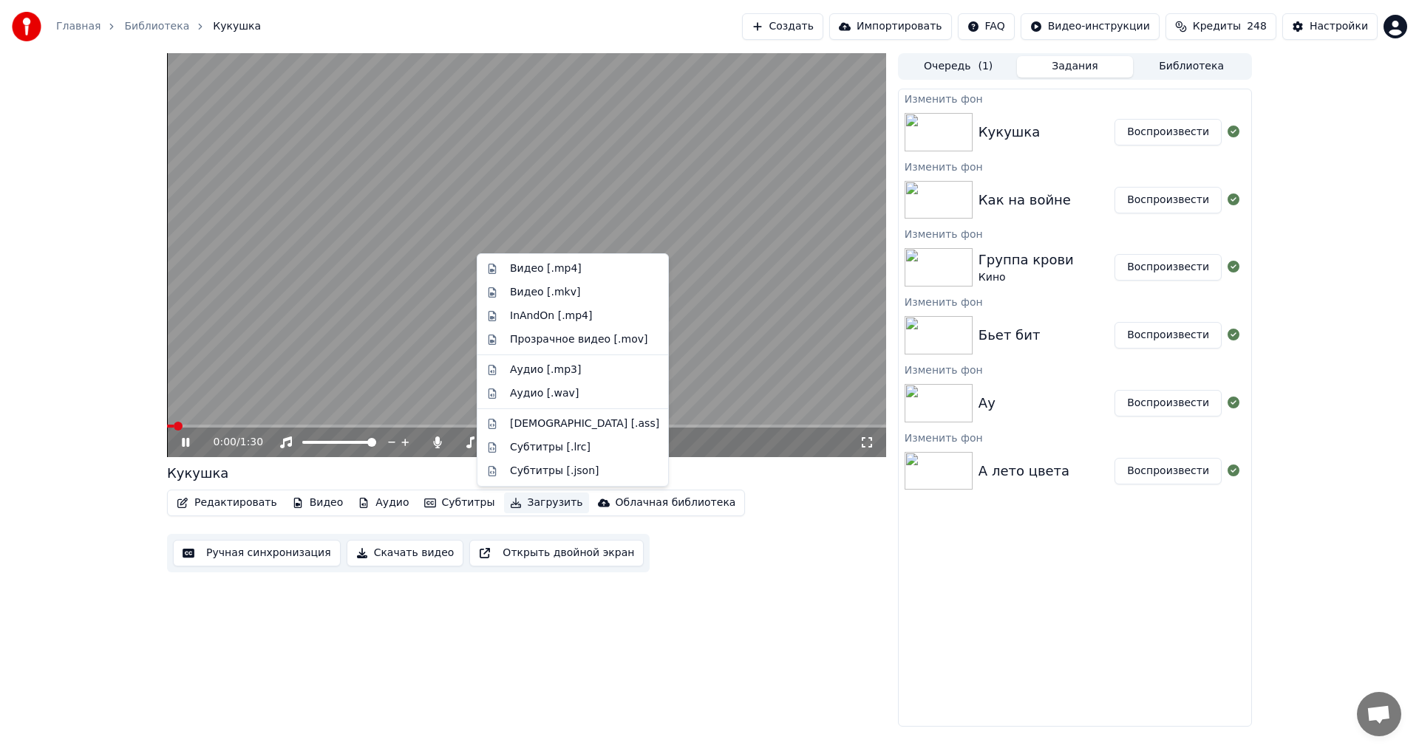
click at [516, 509] on button "Загрузить" at bounding box center [546, 503] width 85 height 21
click at [497, 619] on div "0:02 / 1:30 Кукушка Редактировать Видео Аудио Субтитры Загрузить Облачная библи…" at bounding box center [526, 390] width 719 height 674
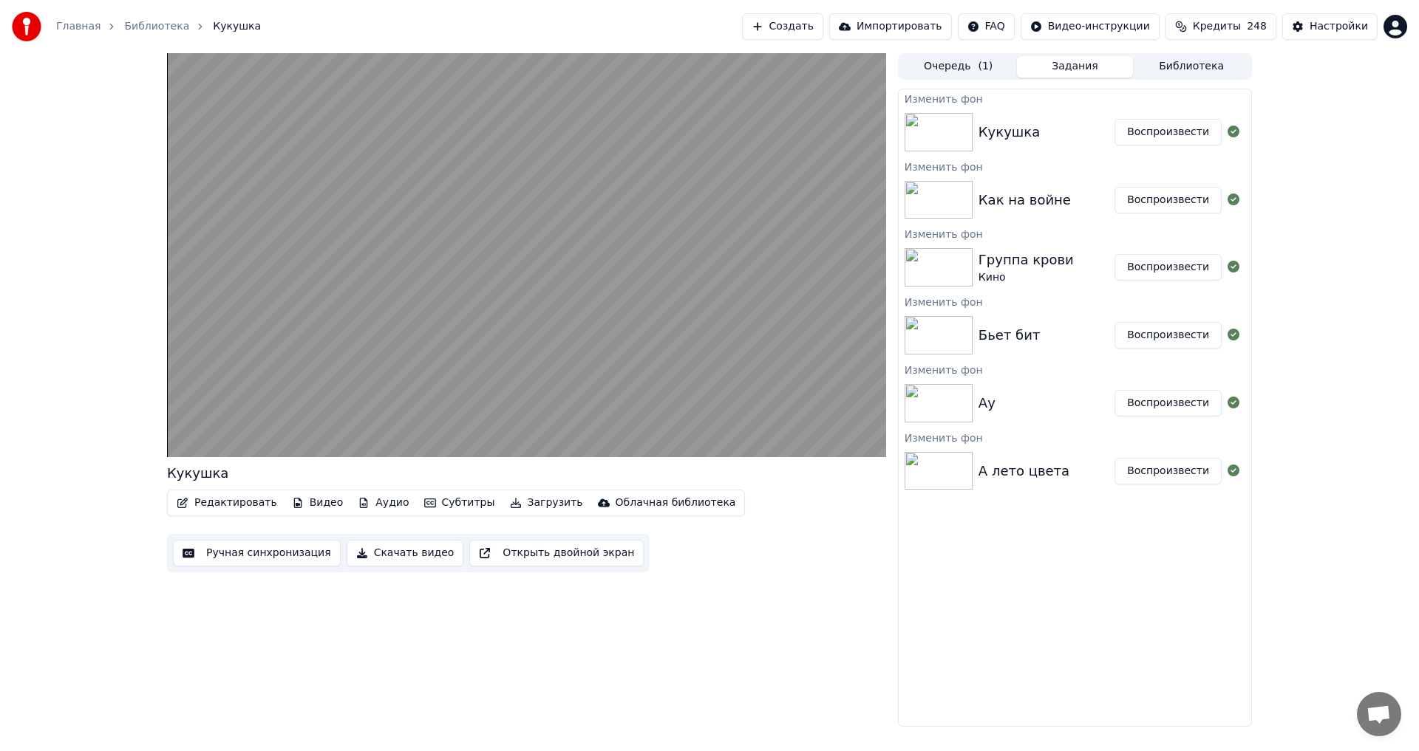
click at [398, 547] on button "Скачать видео" at bounding box center [405, 553] width 117 height 27
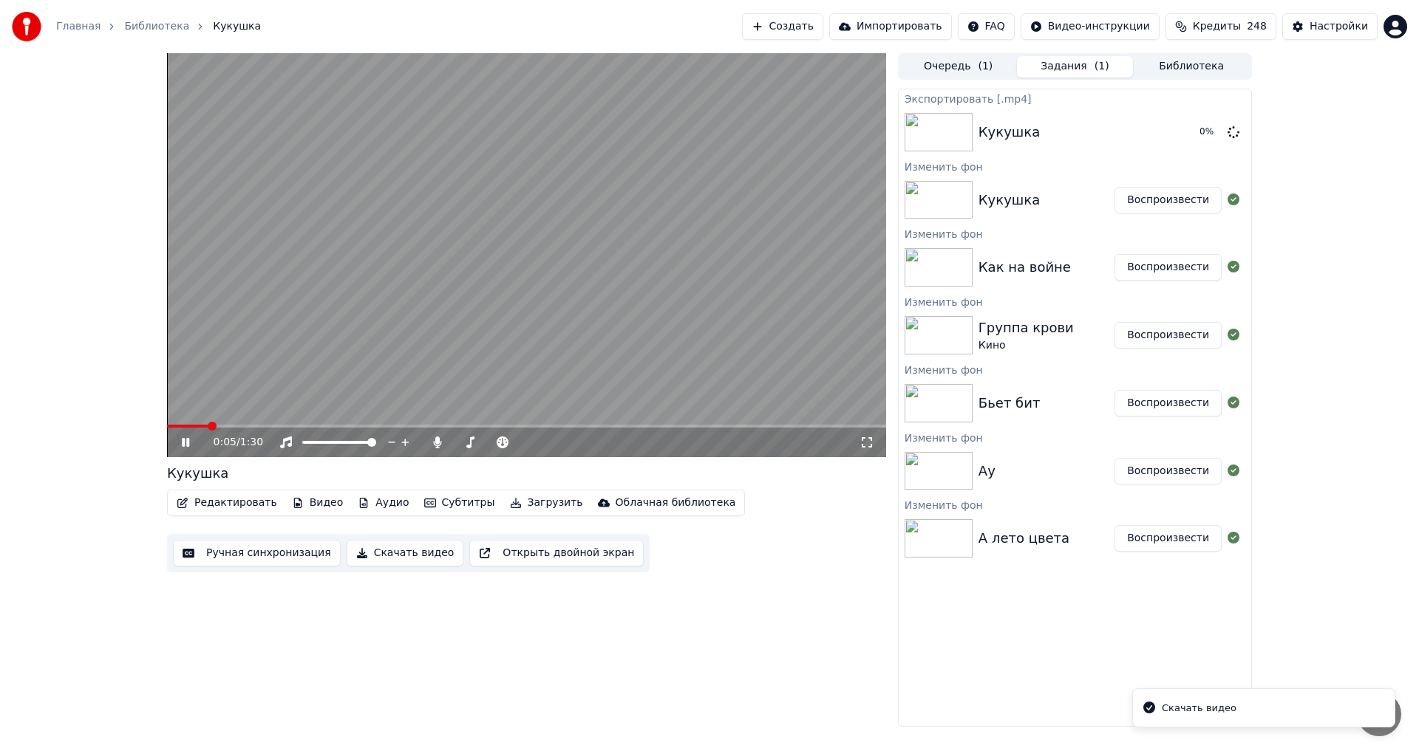
click at [507, 338] on video at bounding box center [526, 255] width 719 height 404
click at [1169, 199] on button "Воспроизвести" at bounding box center [1167, 200] width 107 height 27
click at [409, 551] on button "Скачать видео" at bounding box center [405, 553] width 117 height 27
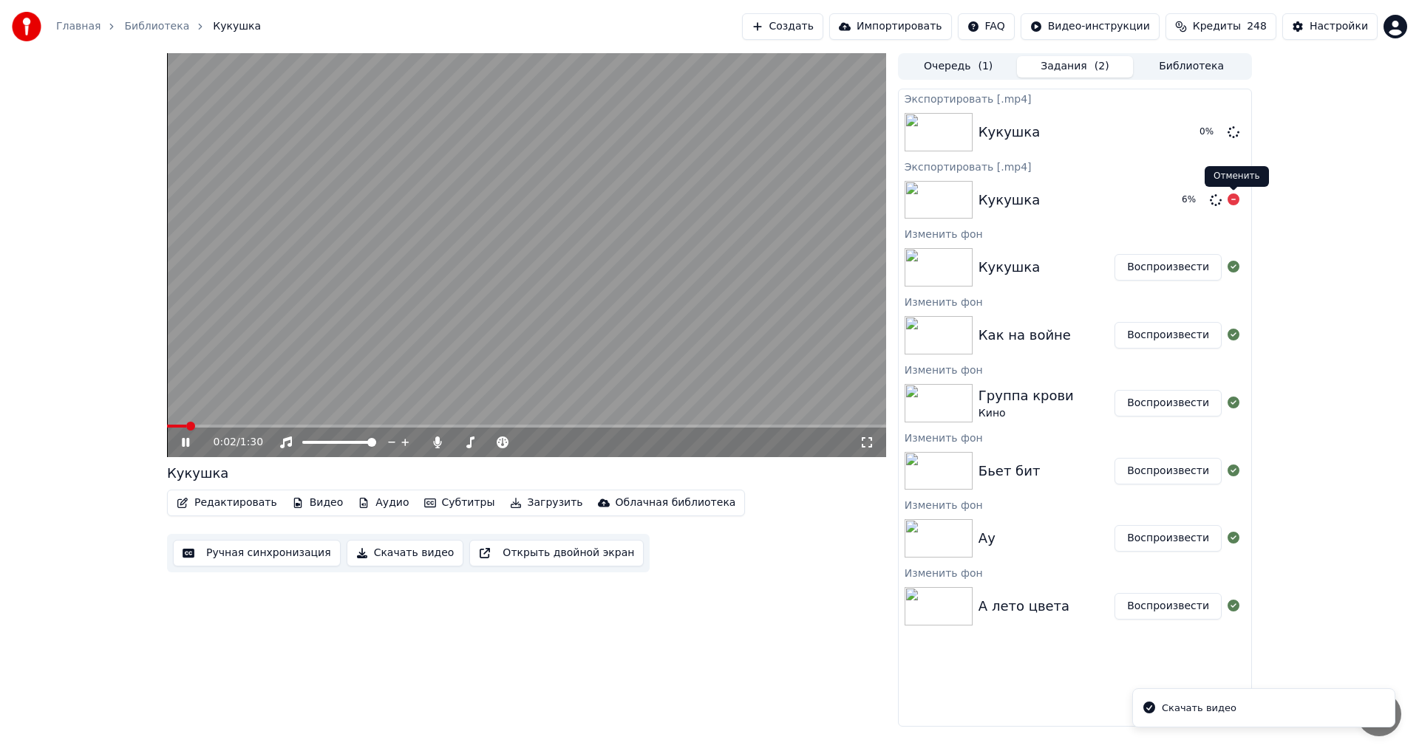
click at [1233, 205] on icon at bounding box center [1233, 200] width 12 height 12
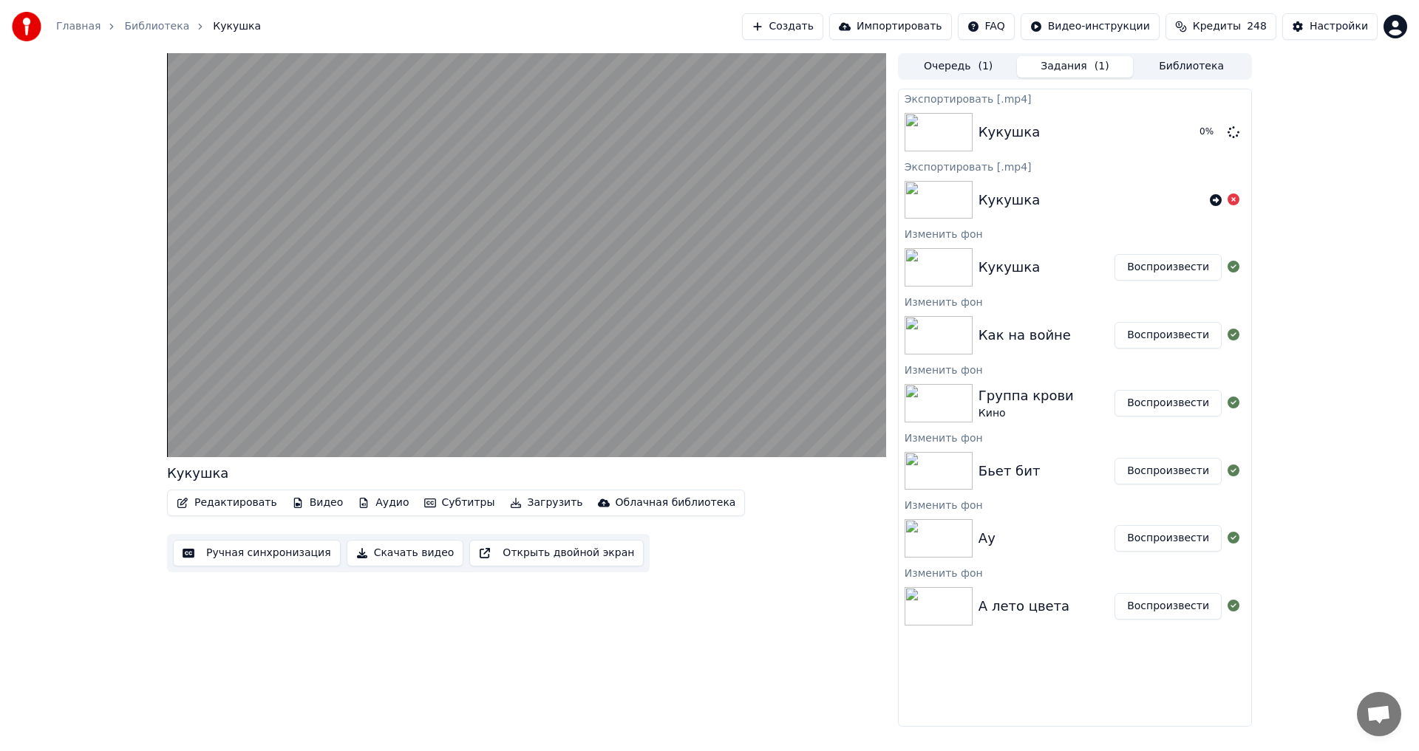
click at [1155, 607] on button "Воспроизвести" at bounding box center [1167, 606] width 107 height 27
click at [381, 553] on button "Скачать видео" at bounding box center [405, 553] width 117 height 27
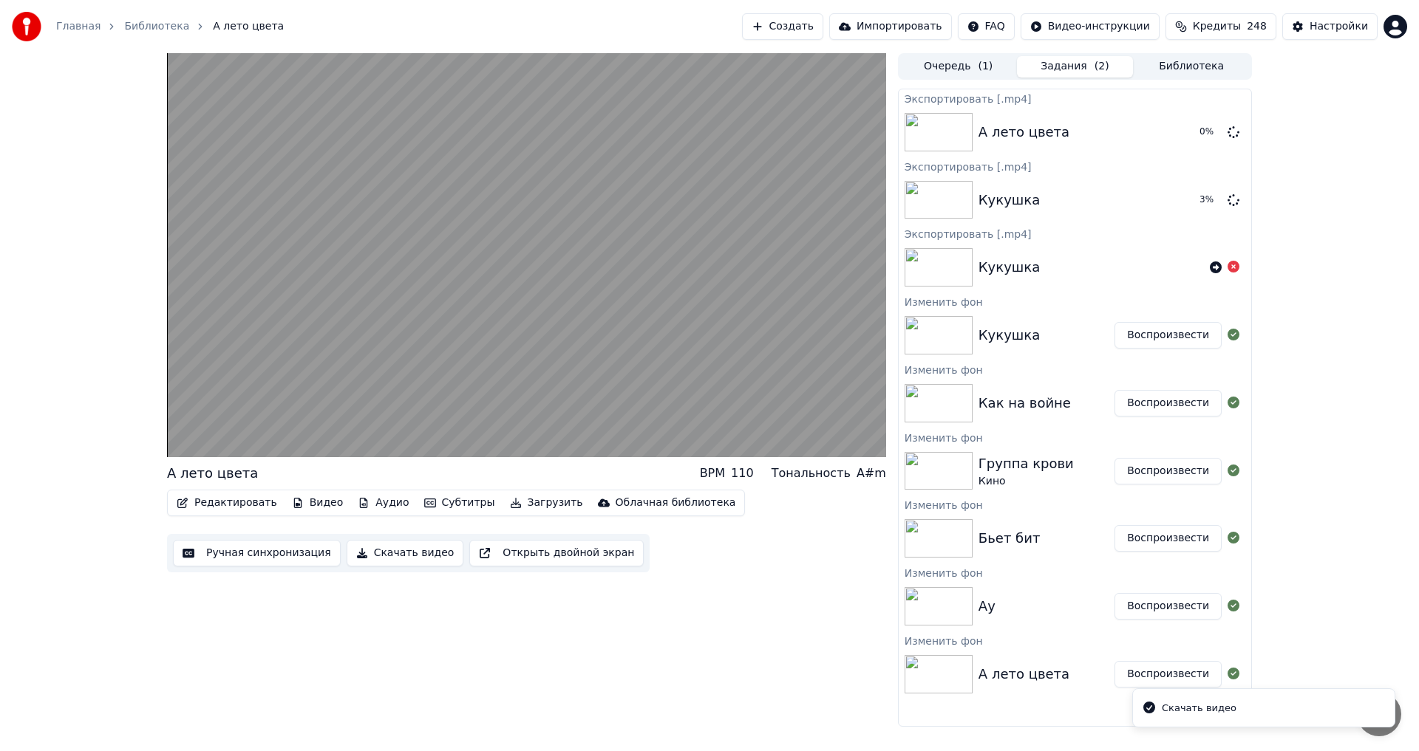
click at [1175, 609] on button "Воспроизвести" at bounding box center [1167, 606] width 107 height 27
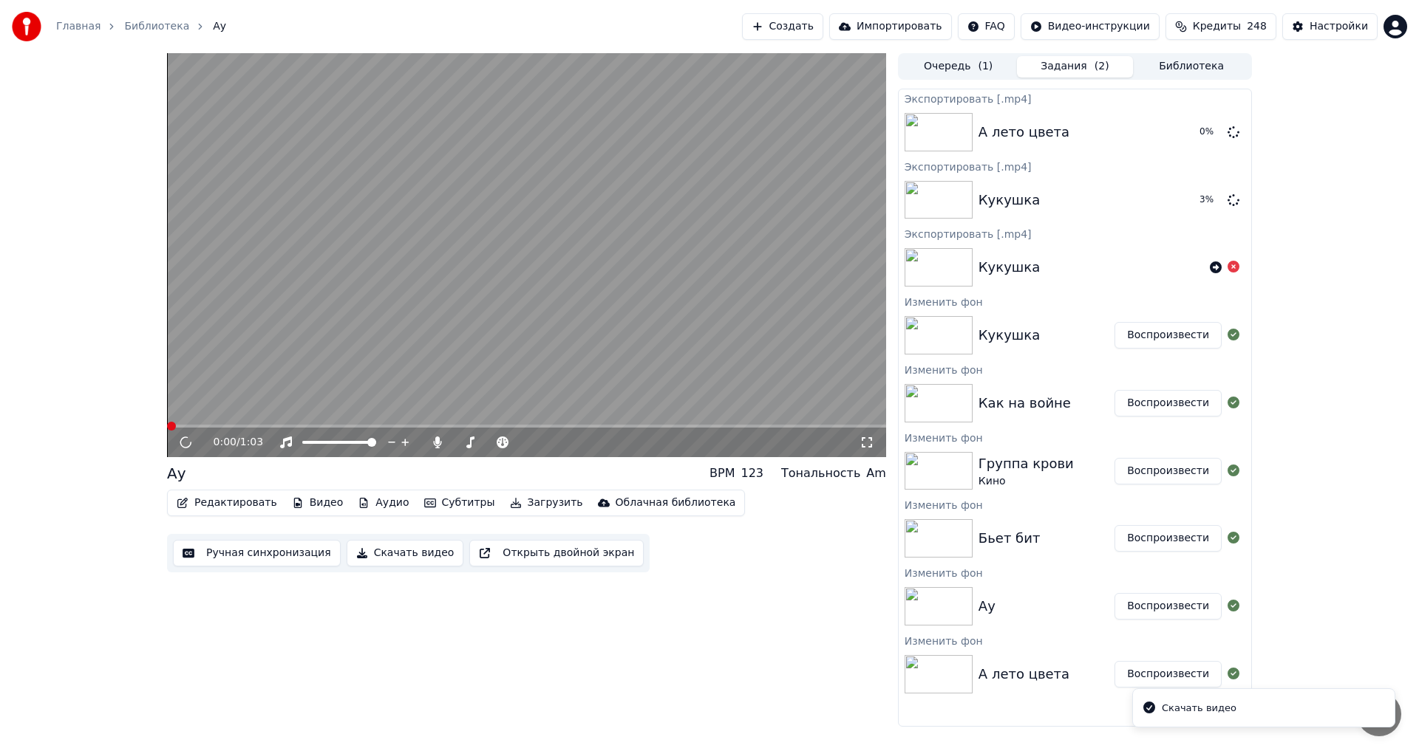
click at [379, 553] on button "Скачать видео" at bounding box center [405, 553] width 117 height 27
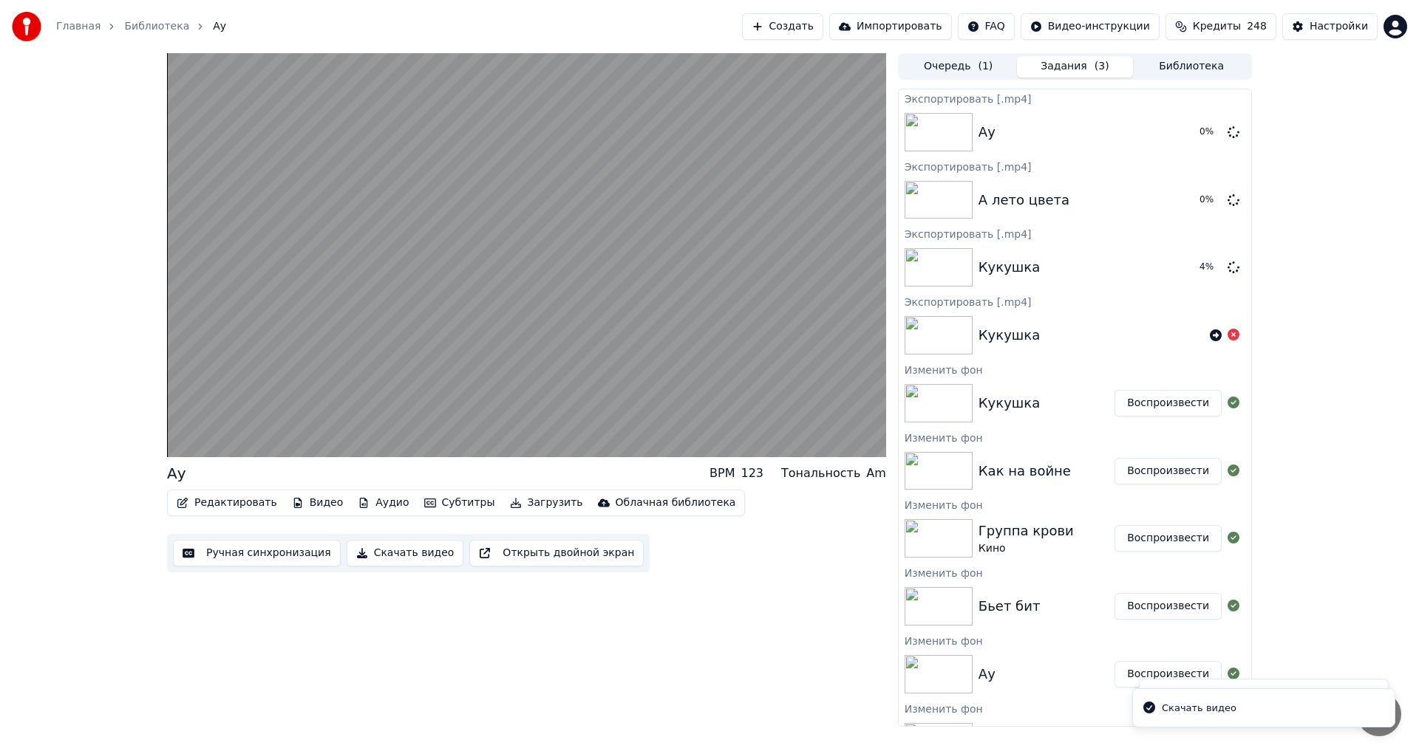
click at [1142, 604] on button "Воспроизвести" at bounding box center [1167, 606] width 107 height 27
click at [371, 550] on button "Скачать видео" at bounding box center [405, 553] width 117 height 27
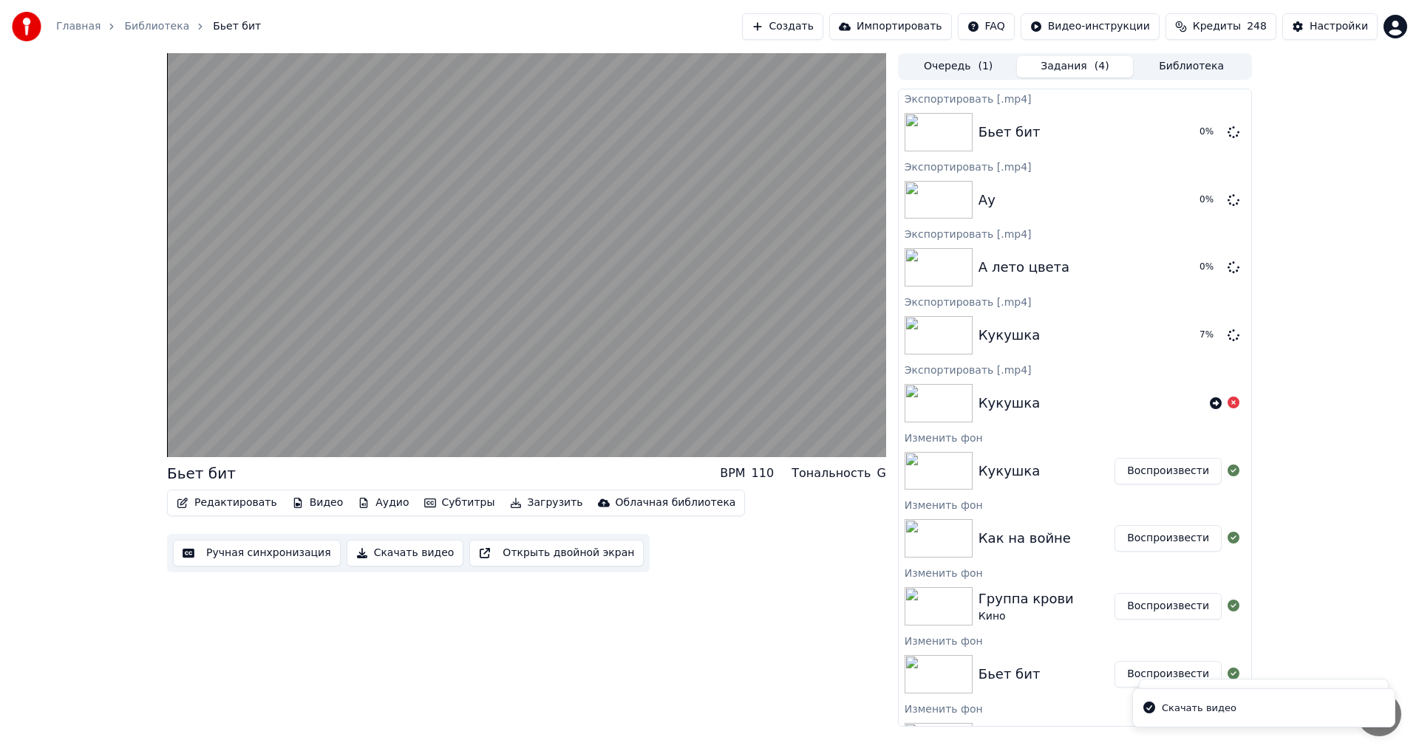
click at [1132, 607] on button "Воспроизвести" at bounding box center [1167, 606] width 107 height 27
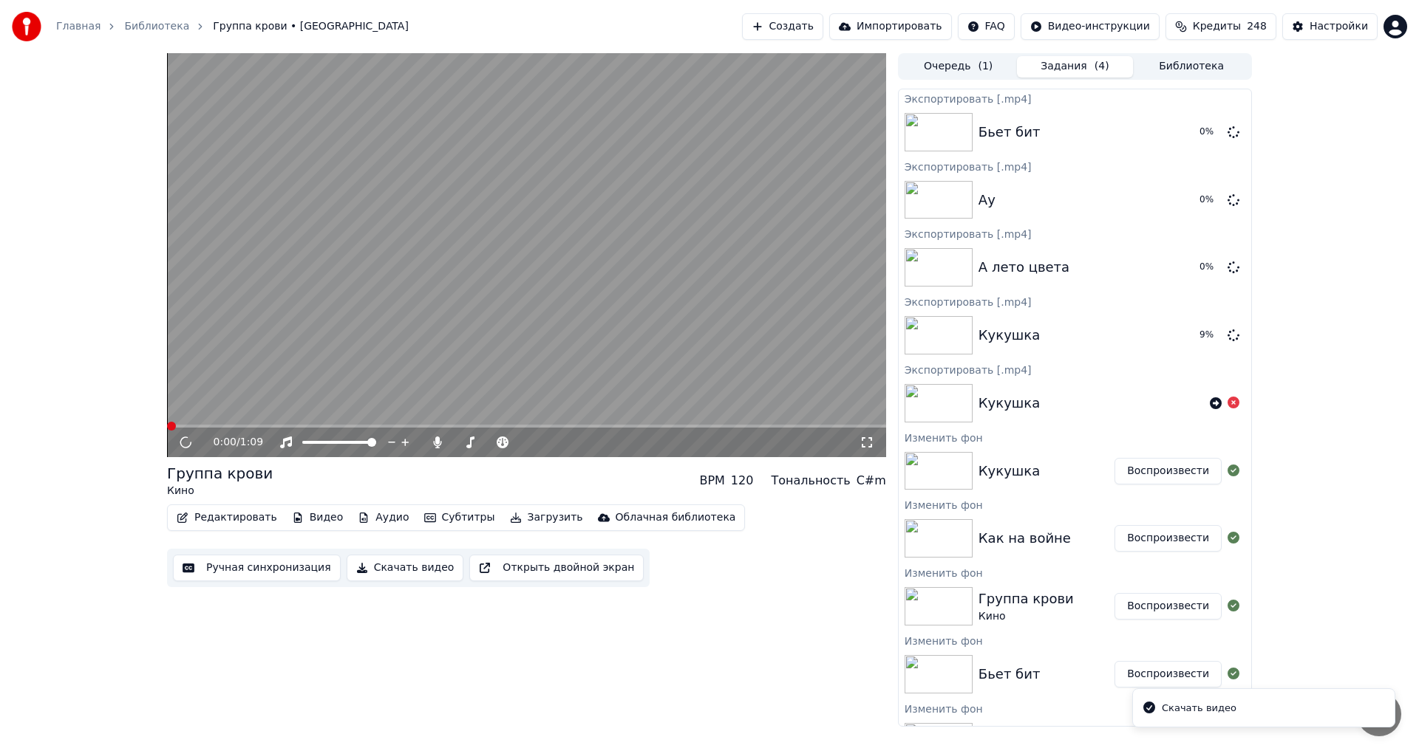
click at [372, 566] on button "Скачать видео" at bounding box center [405, 568] width 117 height 27
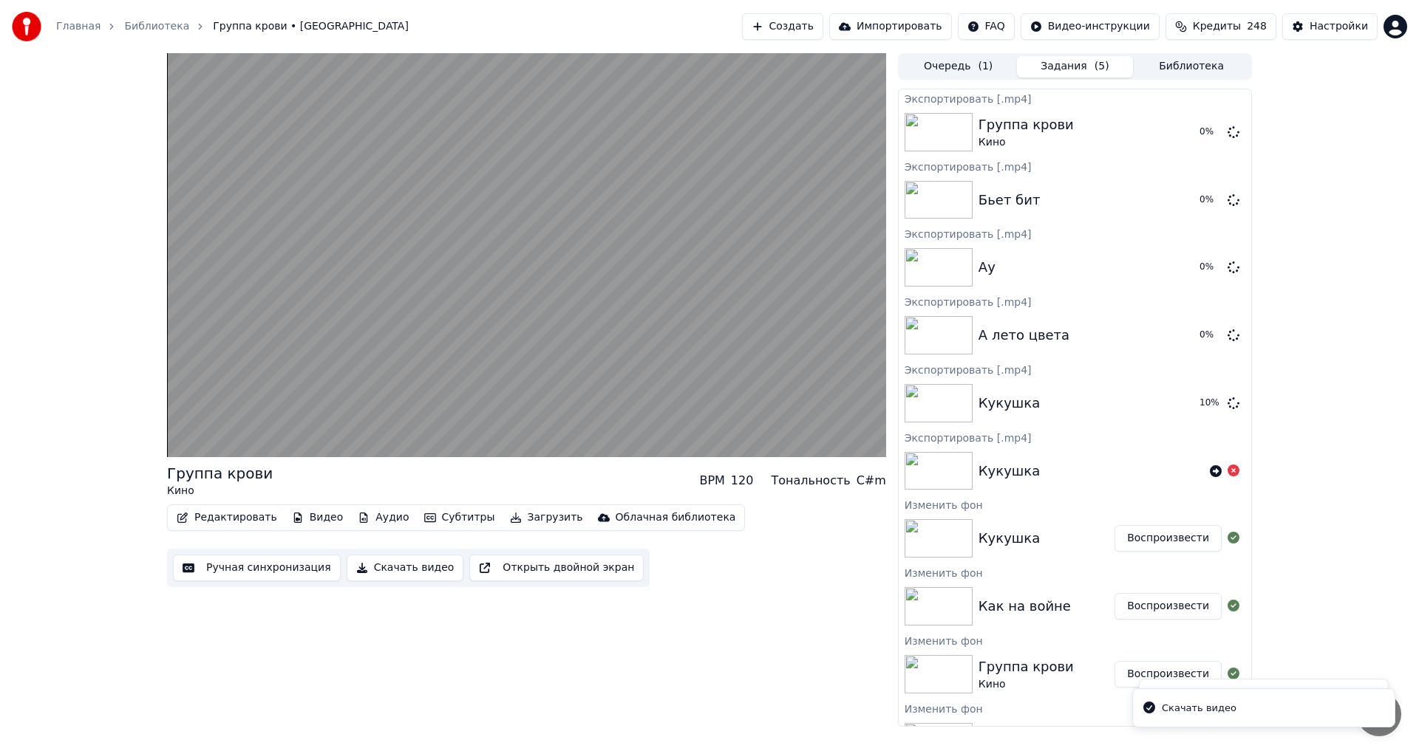
click at [1150, 608] on button "Воспроизвести" at bounding box center [1167, 606] width 107 height 27
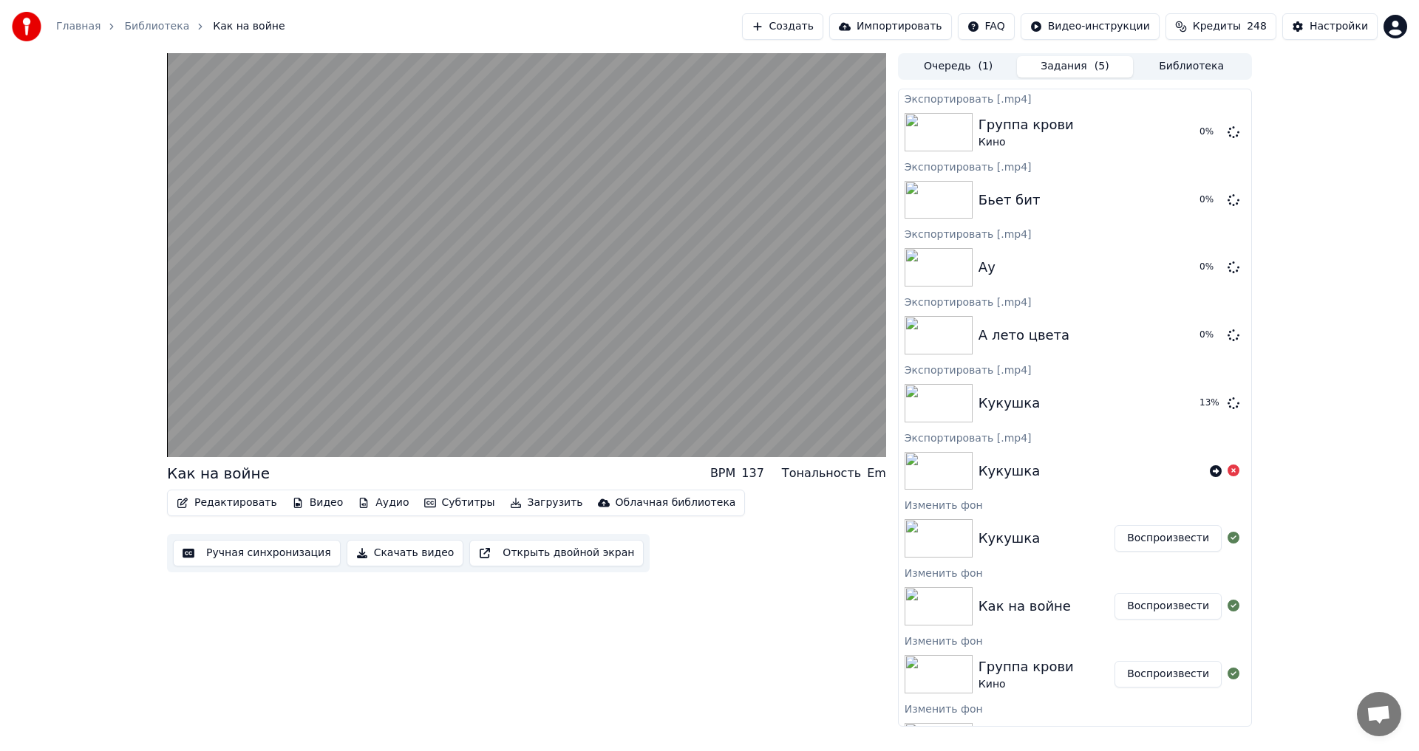
click at [388, 550] on button "Скачать видео" at bounding box center [405, 553] width 117 height 27
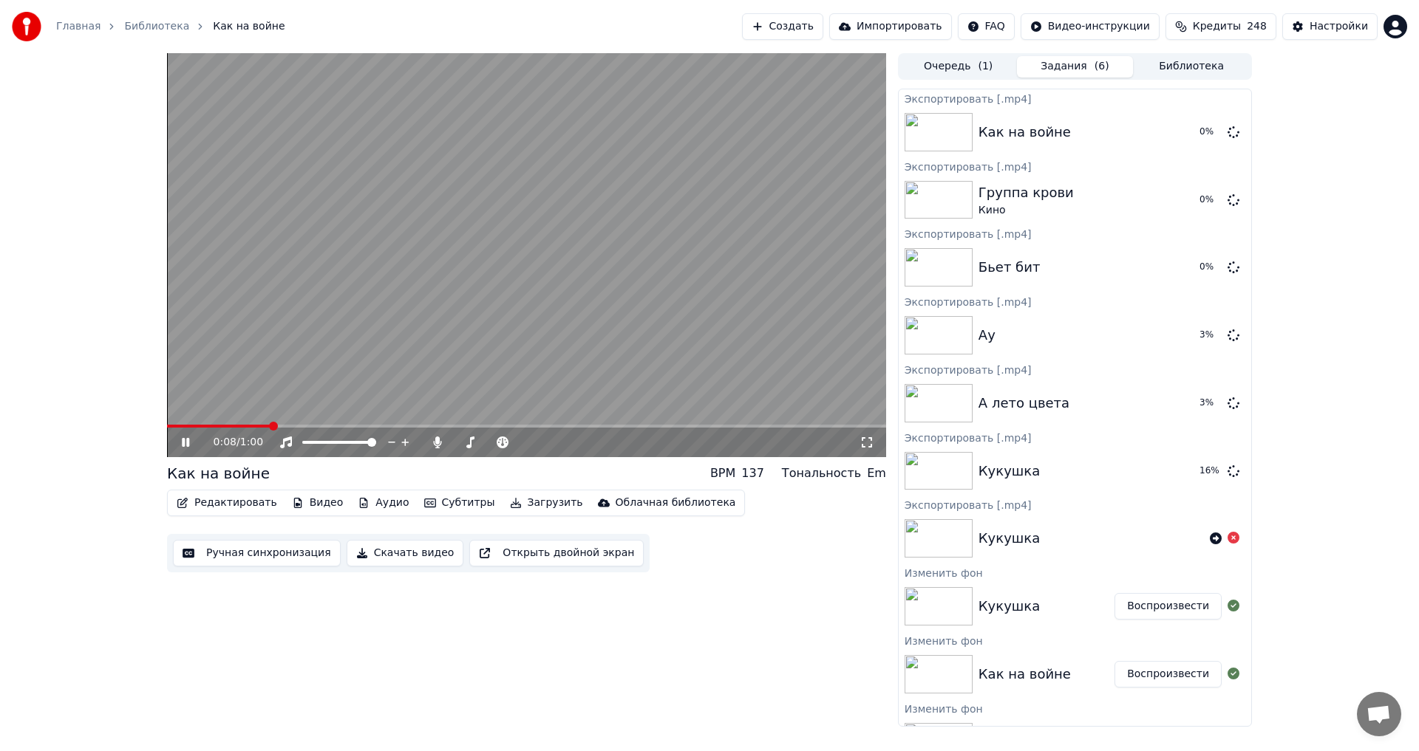
click at [559, 286] on video at bounding box center [526, 255] width 719 height 404
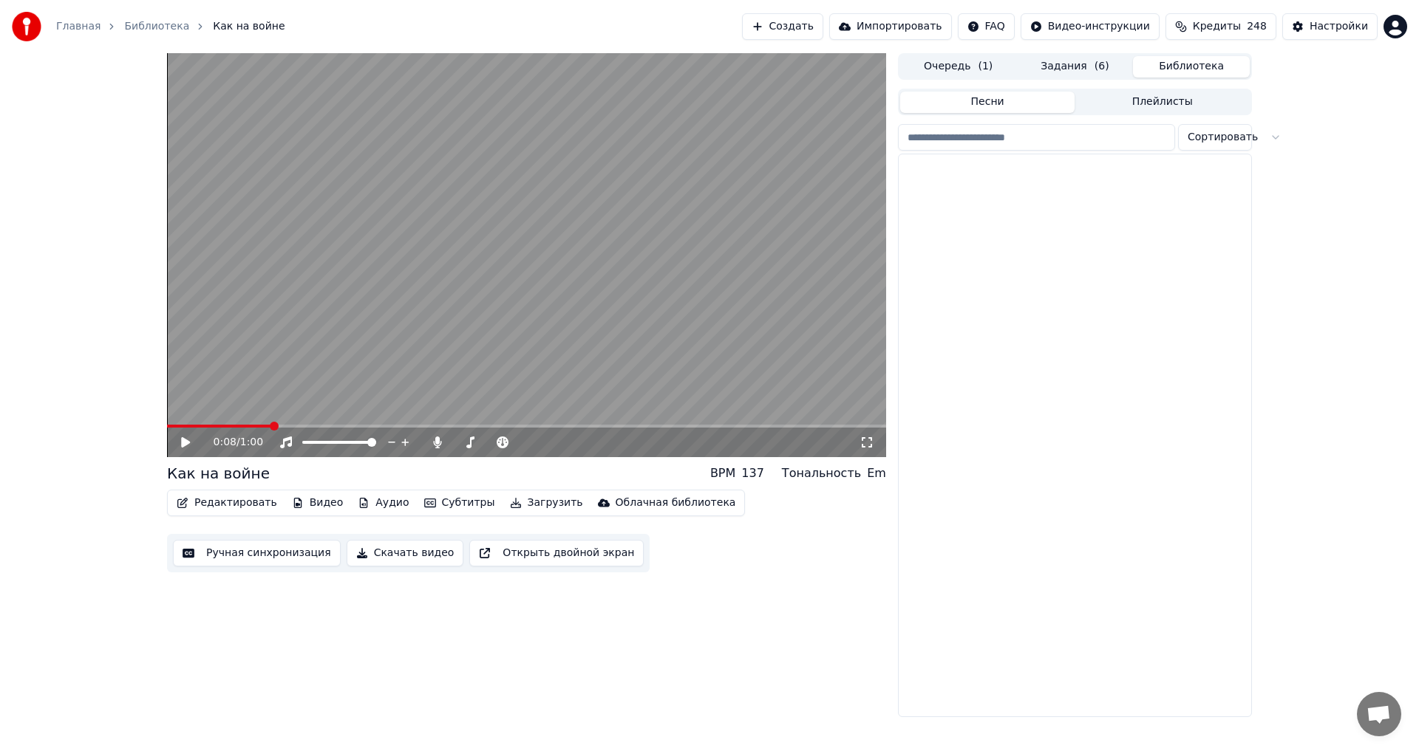
click at [1162, 64] on button "Библиотека" at bounding box center [1191, 66] width 117 height 21
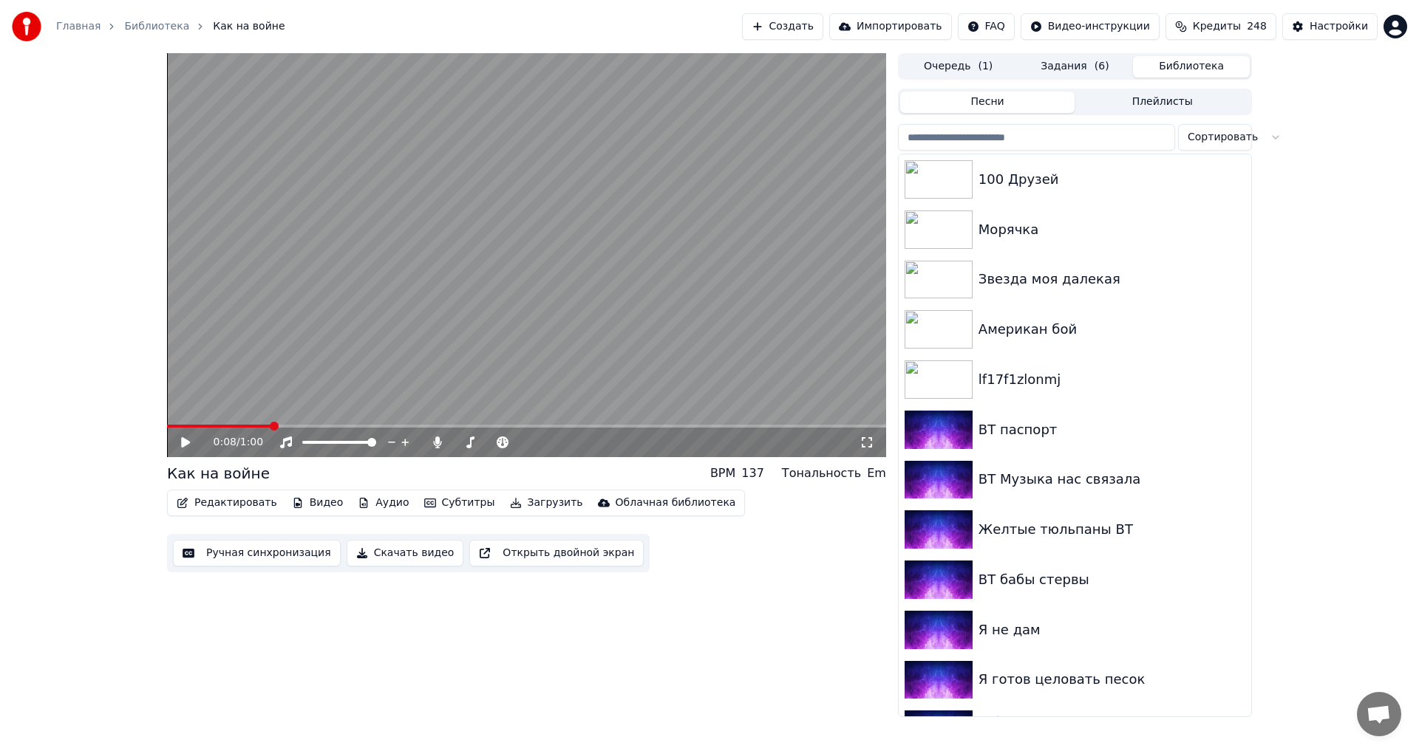
click at [1039, 136] on input "search" at bounding box center [1036, 137] width 277 height 27
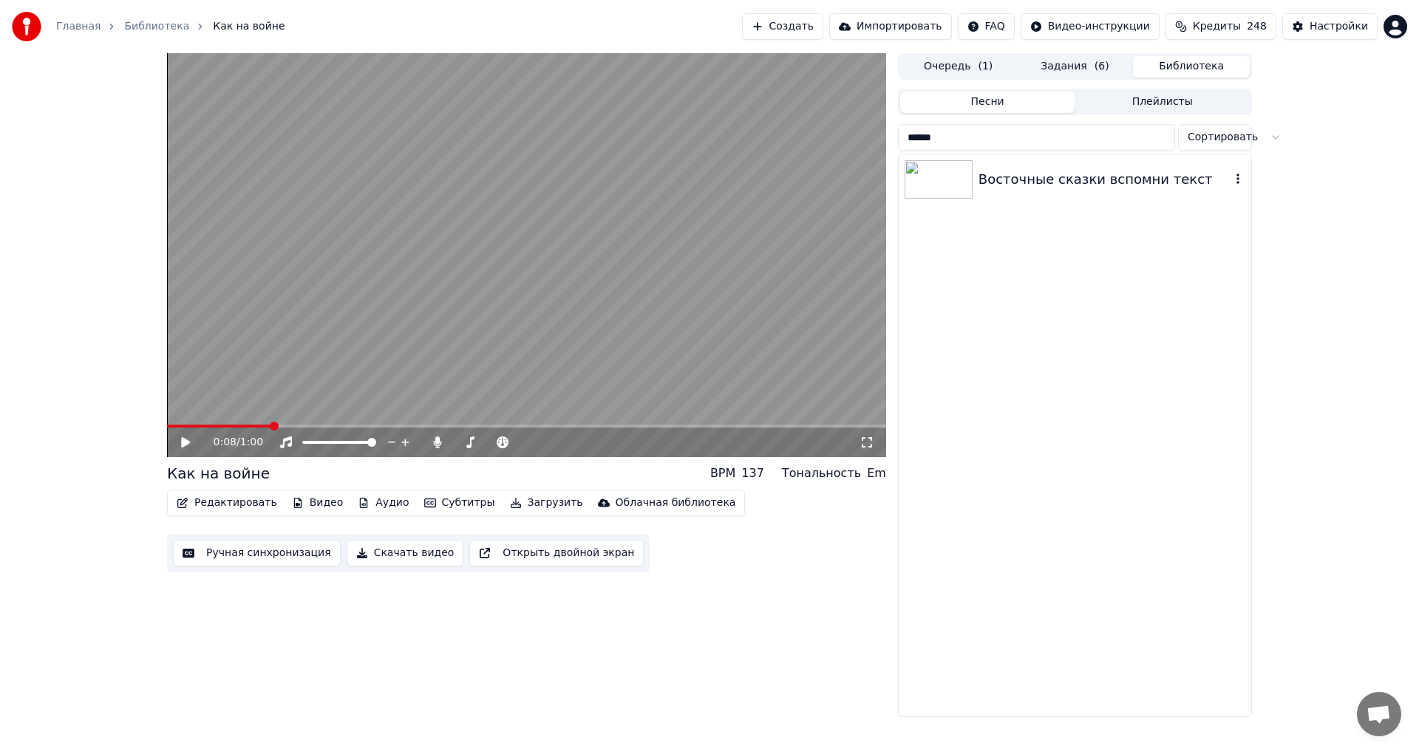
type input "******"
click at [1026, 194] on div "Восточные сказки вспомни текст" at bounding box center [1074, 179] width 352 height 50
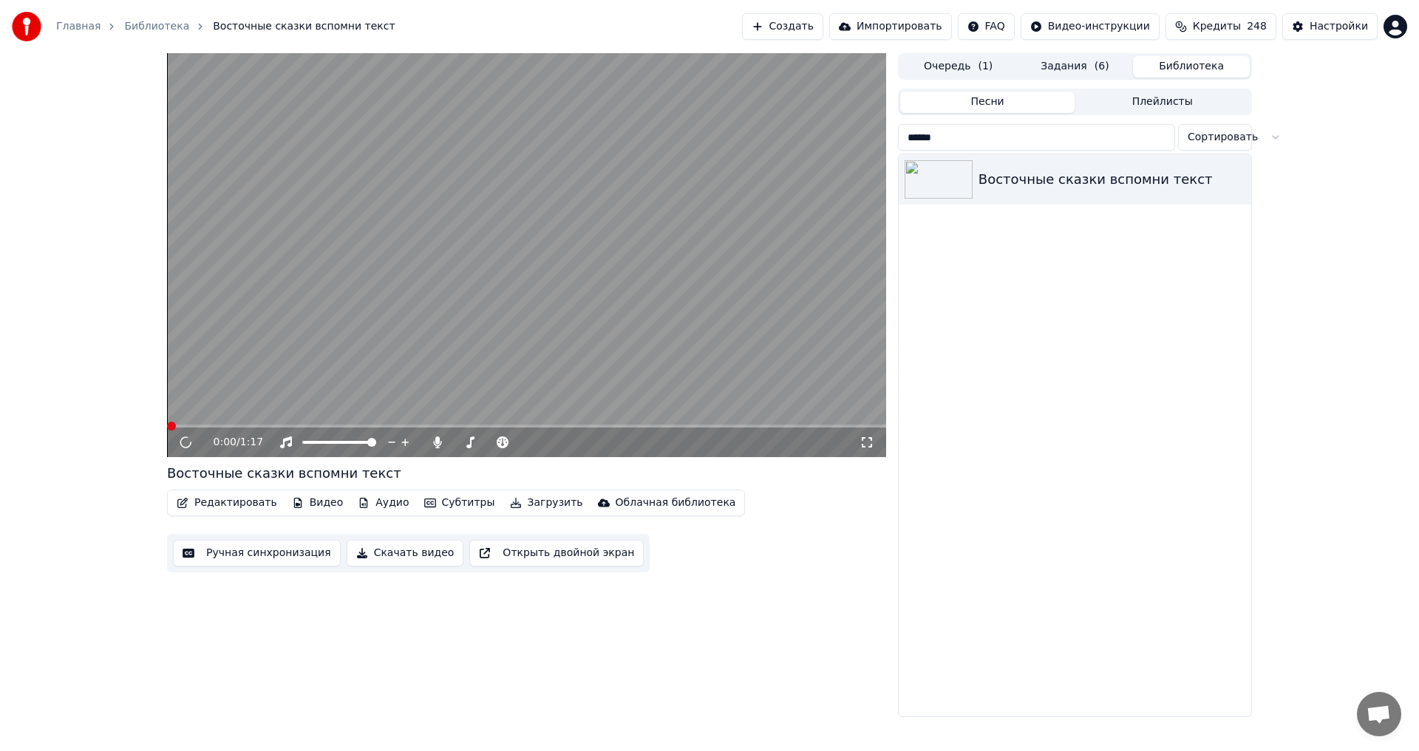
click at [369, 335] on video at bounding box center [526, 255] width 719 height 404
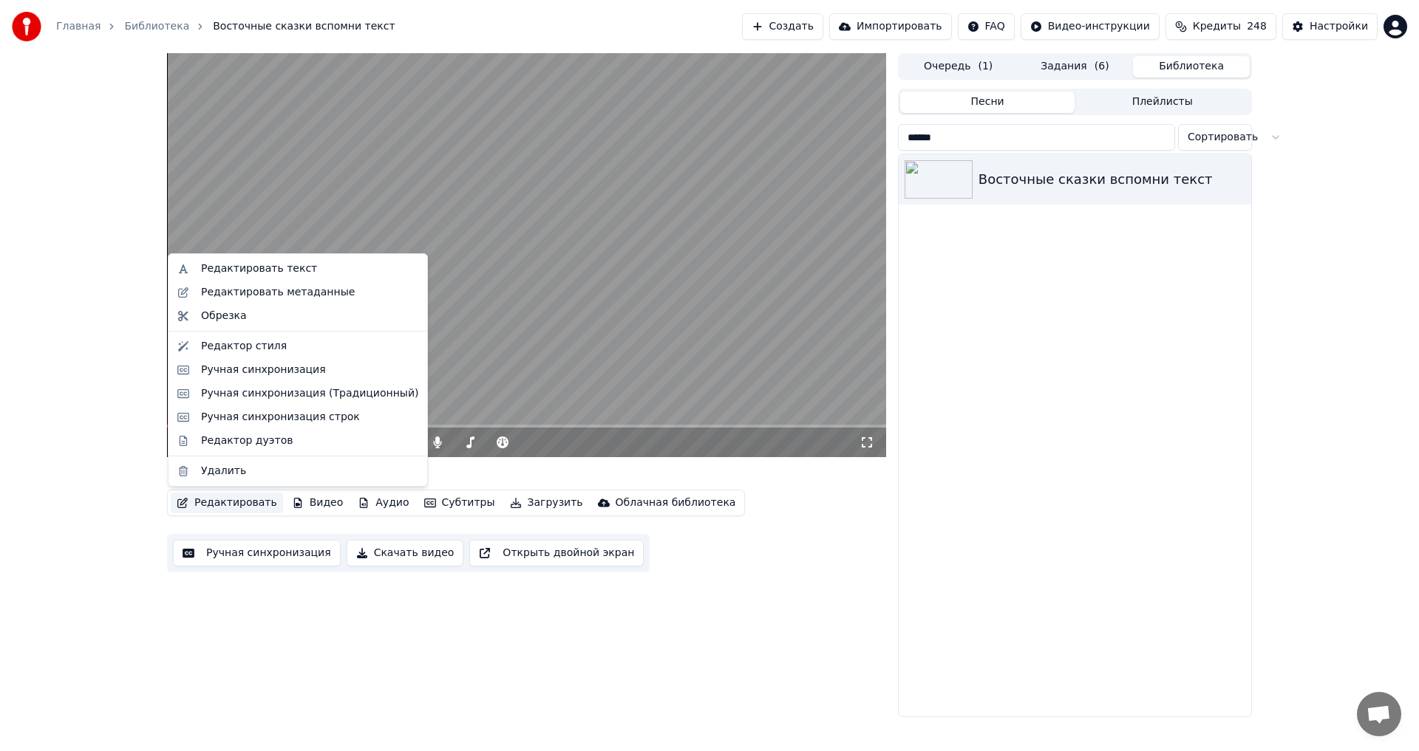
click at [240, 497] on button "Редактировать" at bounding box center [227, 503] width 112 height 21
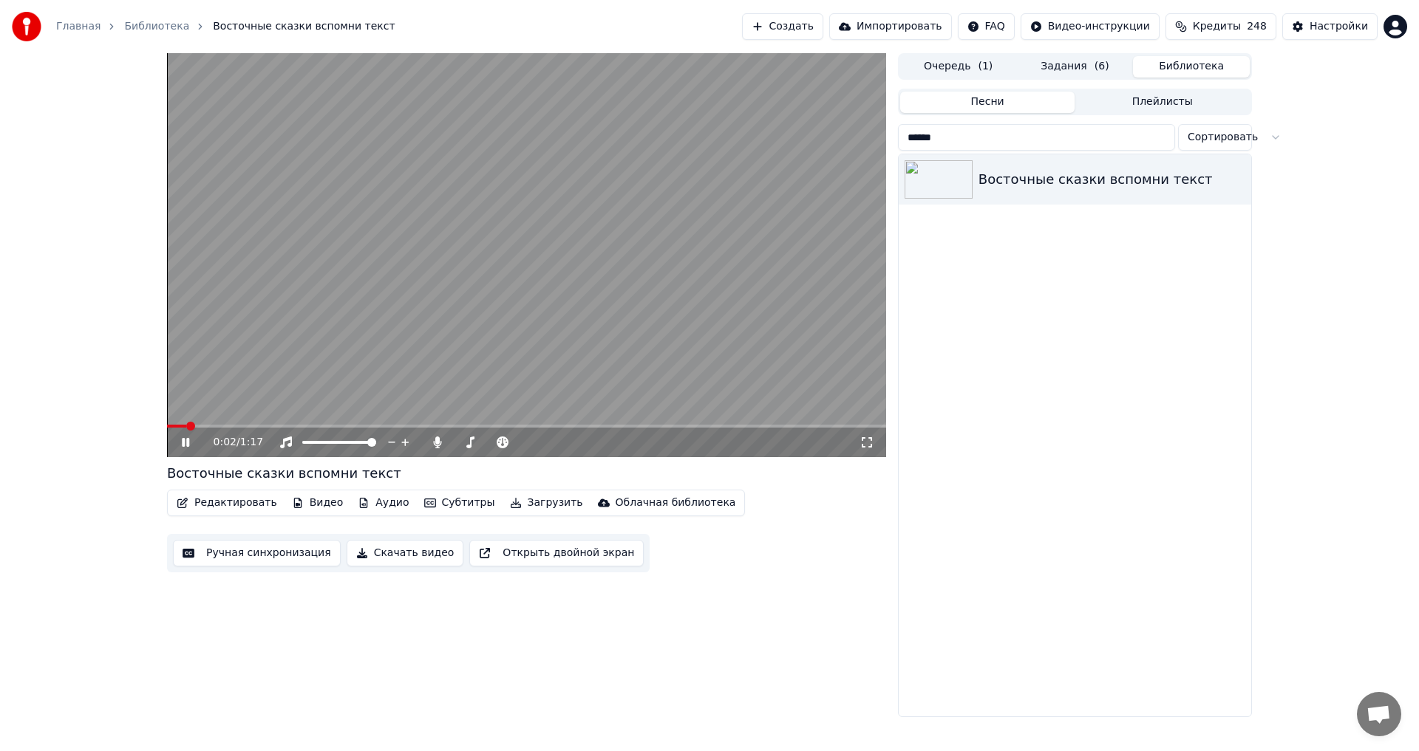
click at [677, 260] on video at bounding box center [526, 255] width 719 height 404
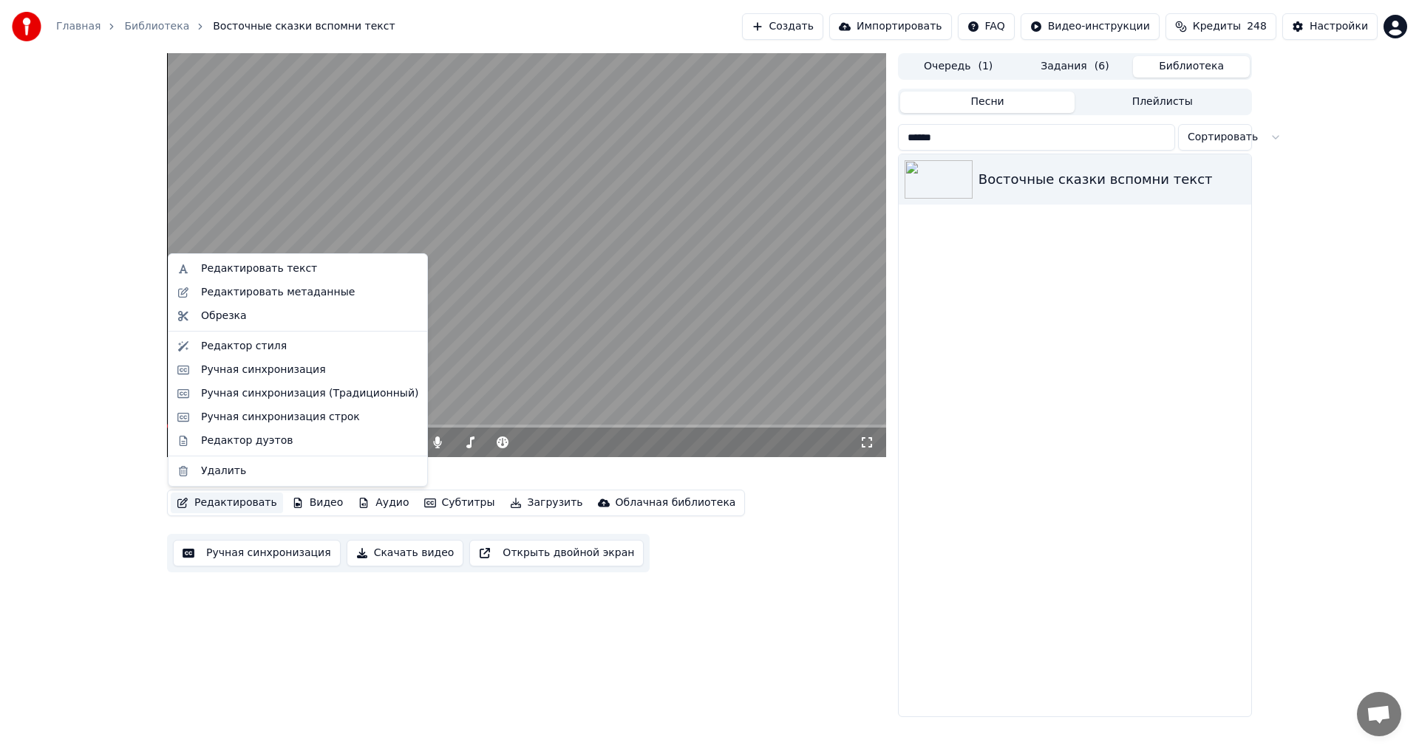
click at [231, 505] on button "Редактировать" at bounding box center [227, 503] width 112 height 21
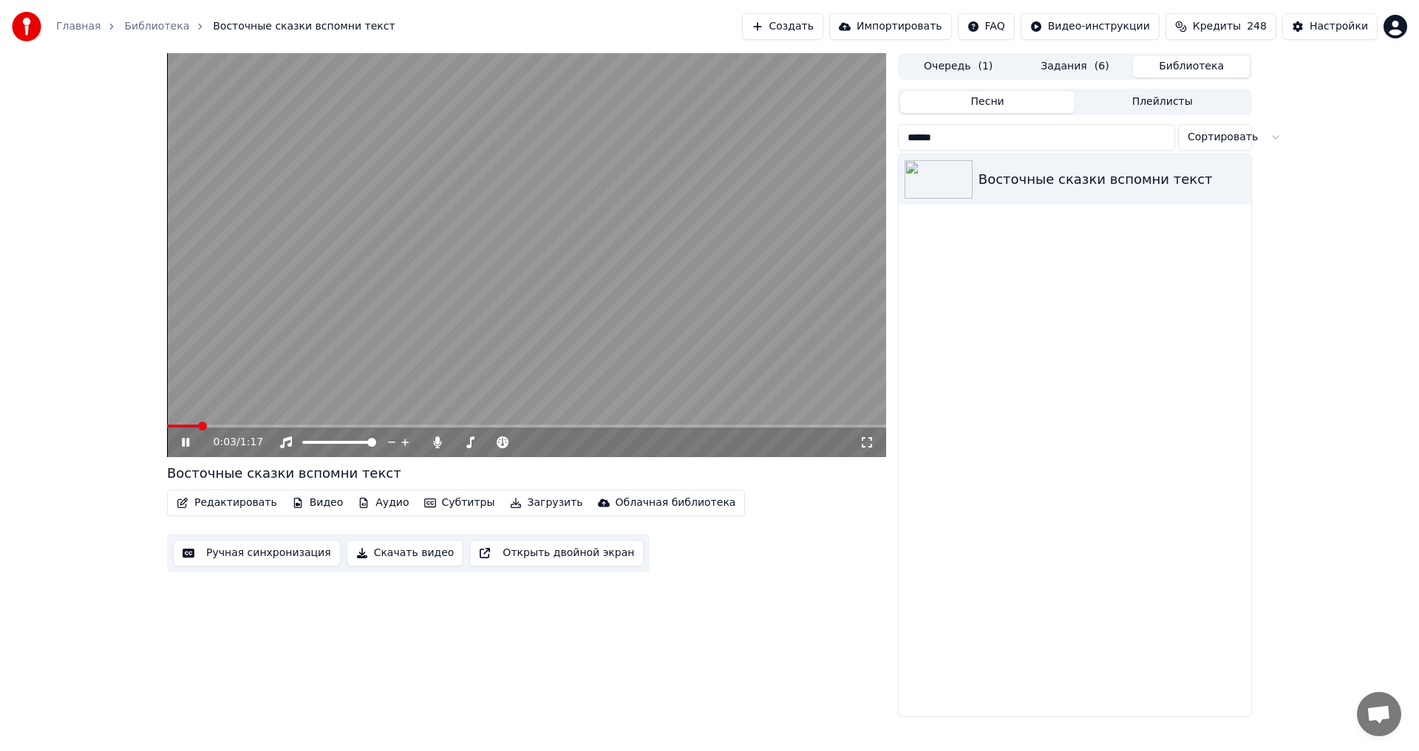
click at [773, 651] on div "0:03 / 1:17 Восточные сказки вспомни текст Редактировать Видео Аудио Субтитры З…" at bounding box center [526, 385] width 719 height 664
click at [186, 443] on icon at bounding box center [196, 443] width 35 height 12
click at [221, 503] on button "Редактировать" at bounding box center [227, 503] width 112 height 21
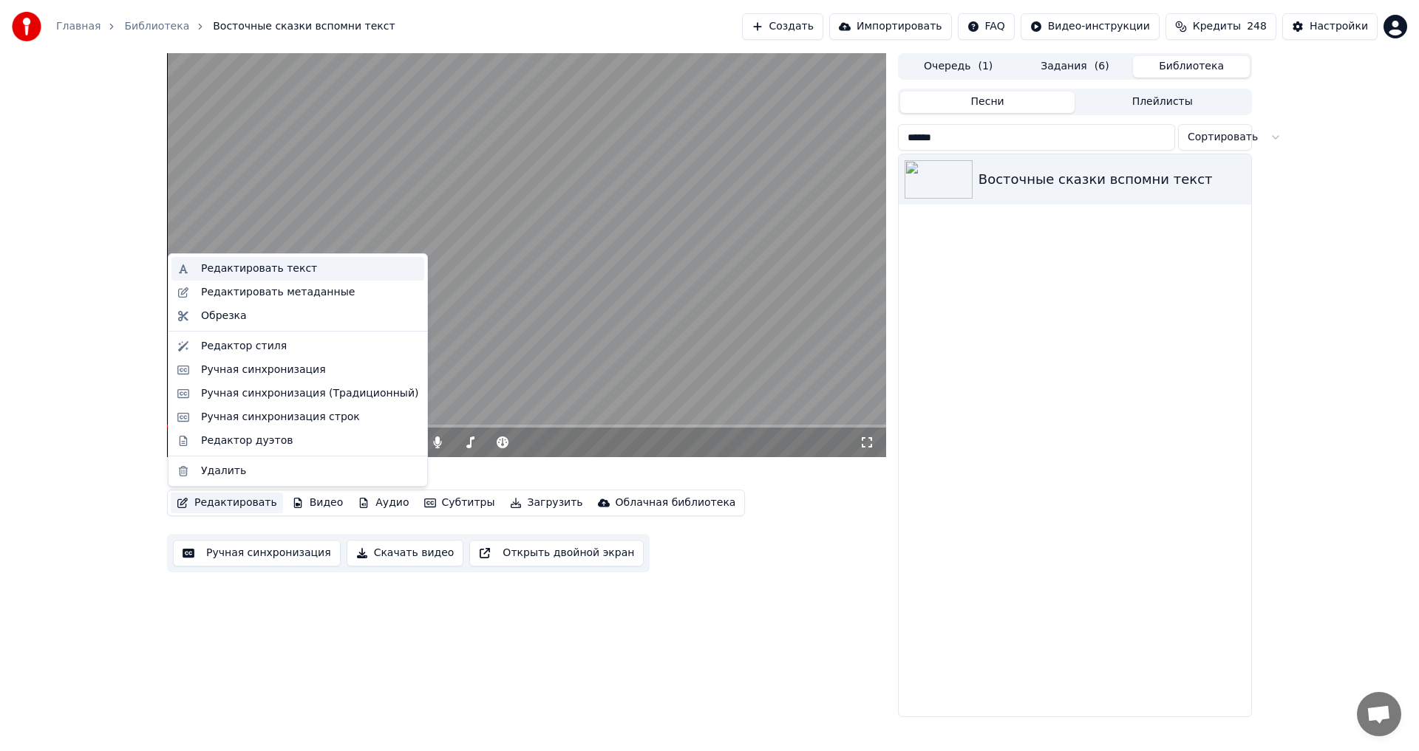
click at [294, 276] on div "Редактировать текст" at bounding box center [297, 269] width 253 height 24
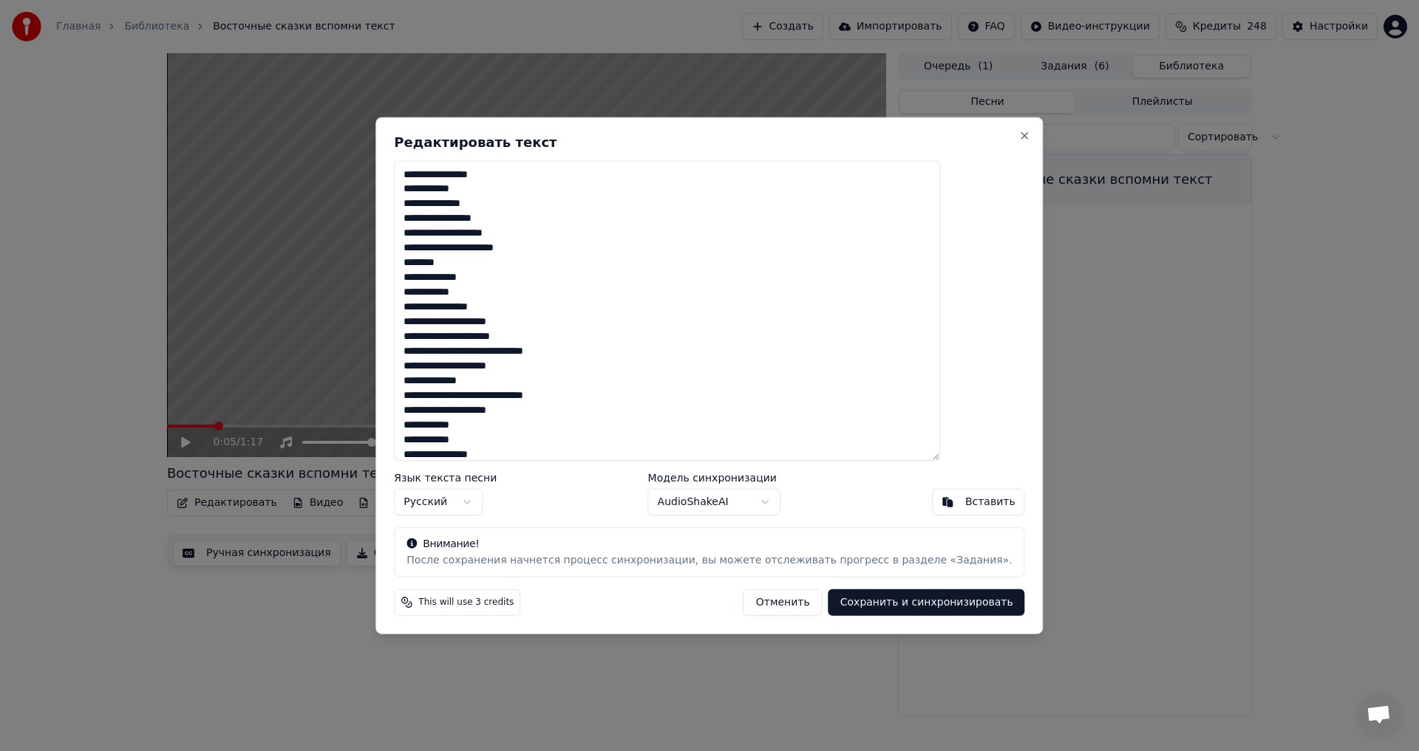
click at [601, 373] on textarea "**********" at bounding box center [667, 310] width 546 height 301
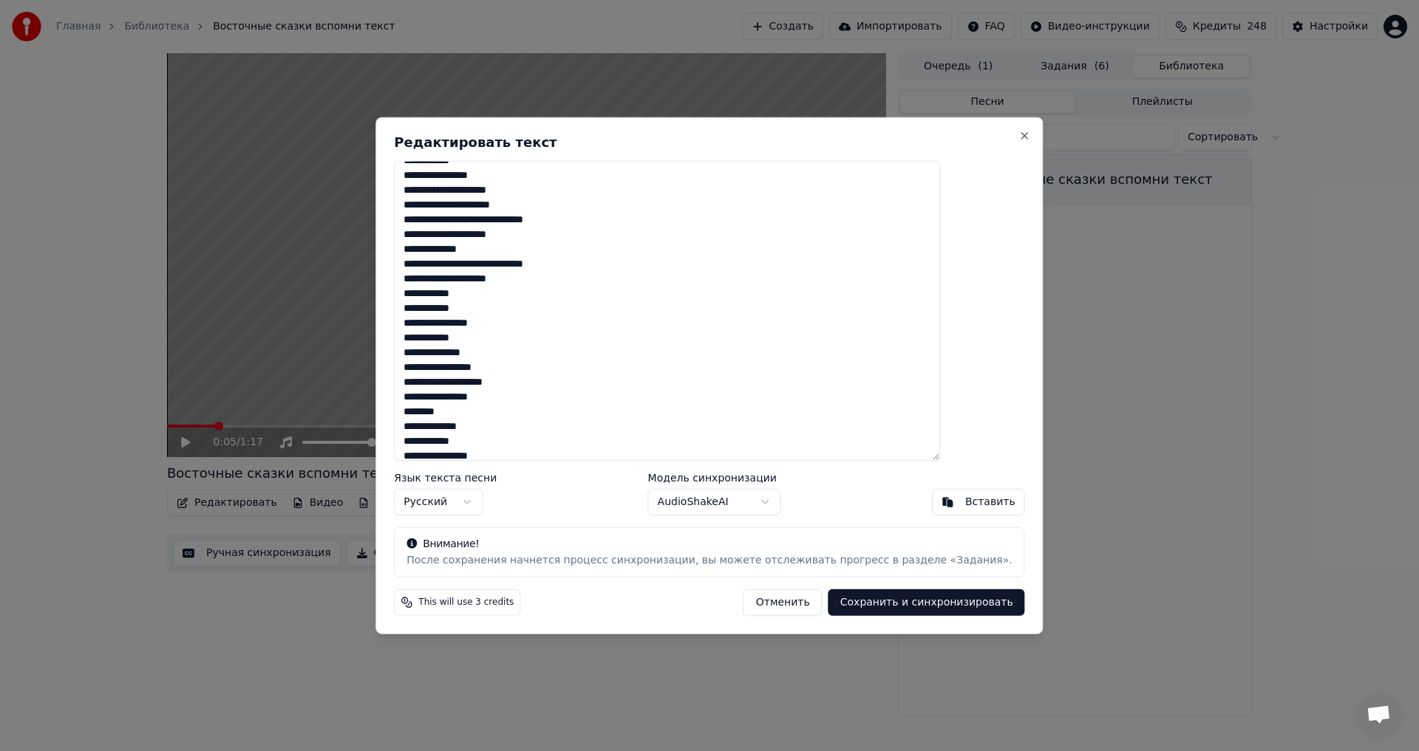
scroll to position [141, 0]
click at [1019, 137] on button "Close" at bounding box center [1025, 135] width 12 height 12
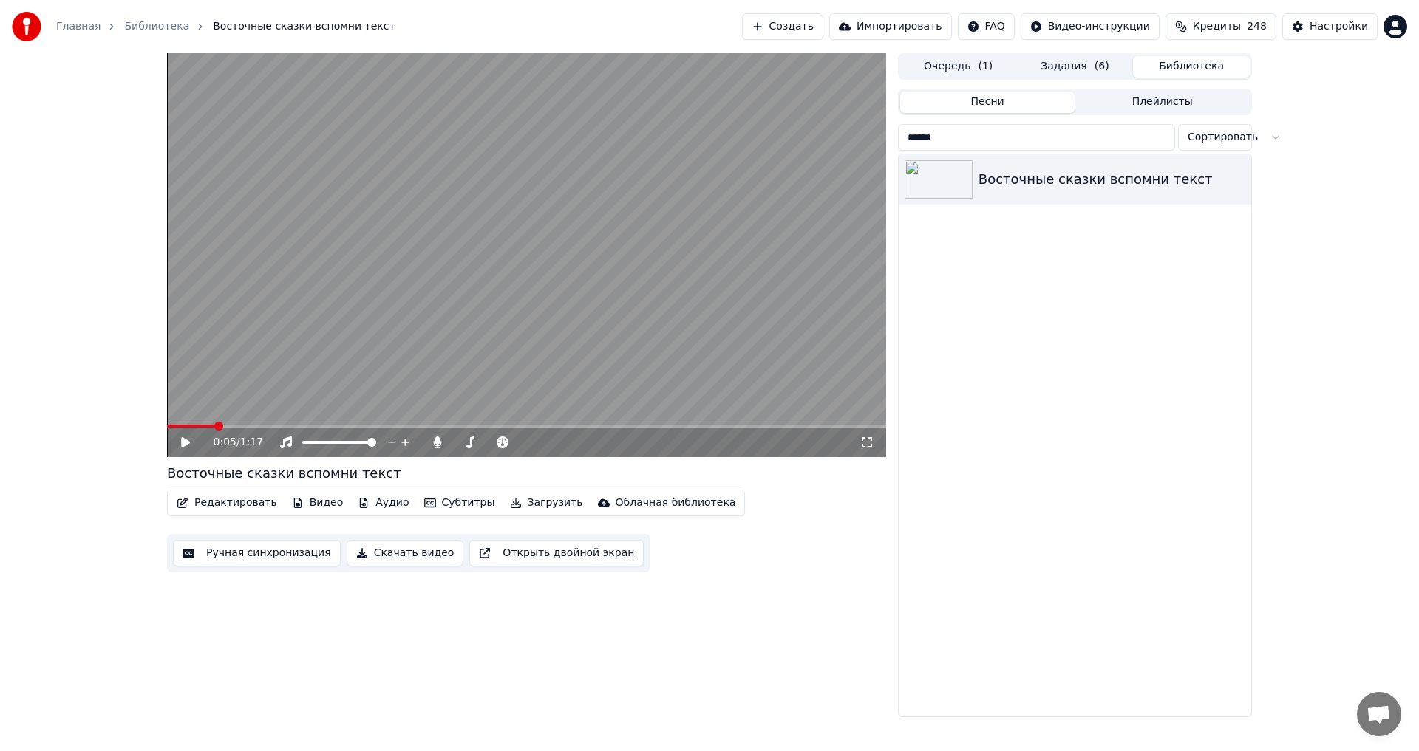
click at [1065, 73] on button "Задания ( 6 )" at bounding box center [1075, 66] width 117 height 21
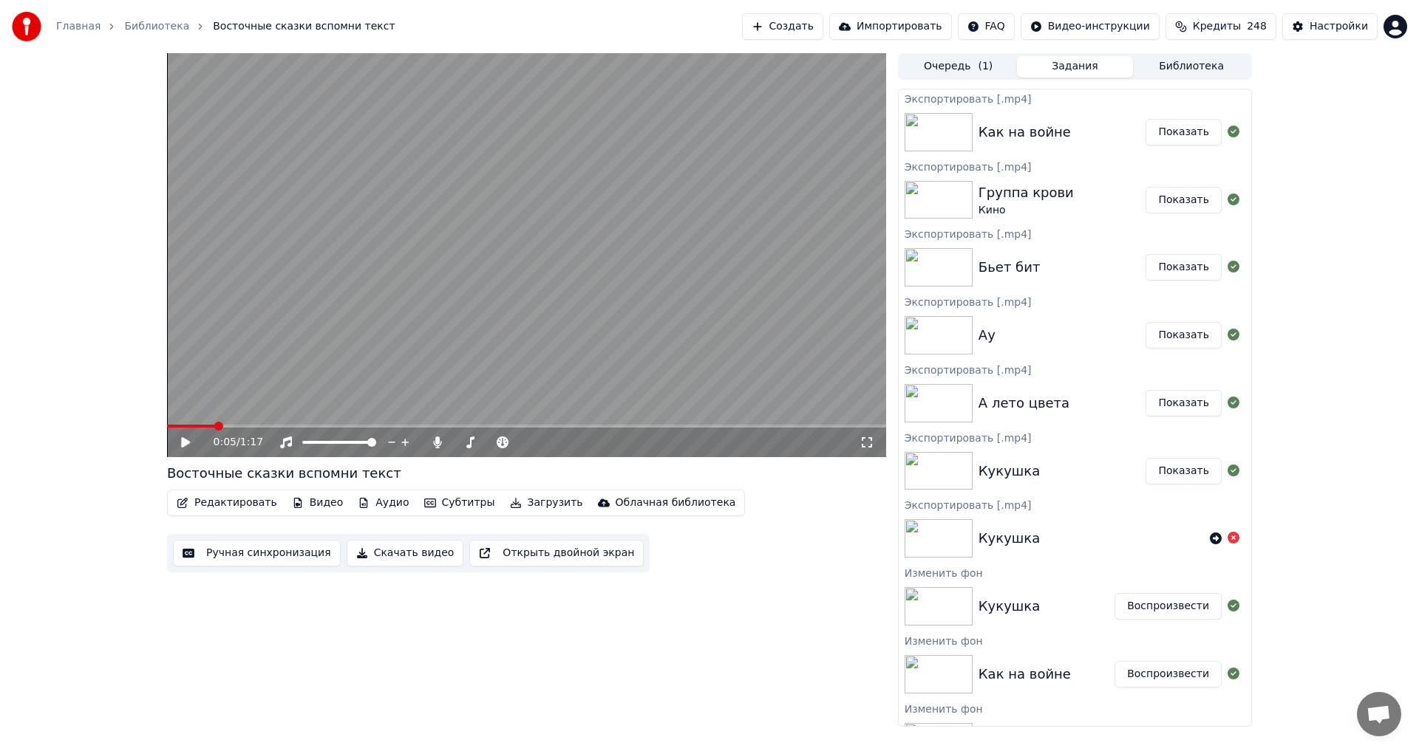
click at [823, 27] on button "Создать" at bounding box center [782, 26] width 81 height 27
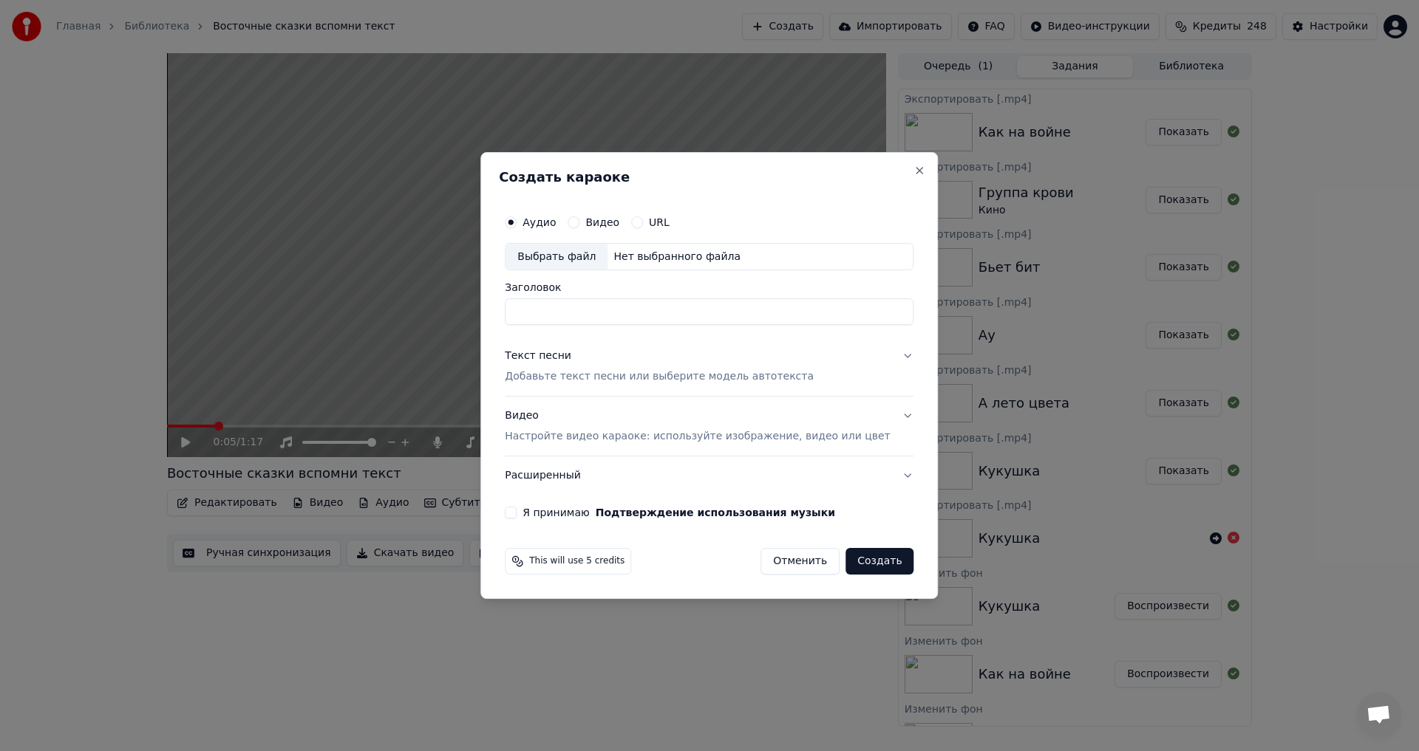
click at [586, 258] on div "Выбрать файл" at bounding box center [556, 257] width 102 height 27
click at [601, 226] on div "Видео" at bounding box center [593, 222] width 52 height 12
click at [563, 259] on div "Выбрать файл" at bounding box center [556, 257] width 102 height 27
drag, startPoint x: 541, startPoint y: 314, endPoint x: 526, endPoint y: 313, distance: 14.9
click at [526, 313] on div "**********" at bounding box center [709, 364] width 420 height 324
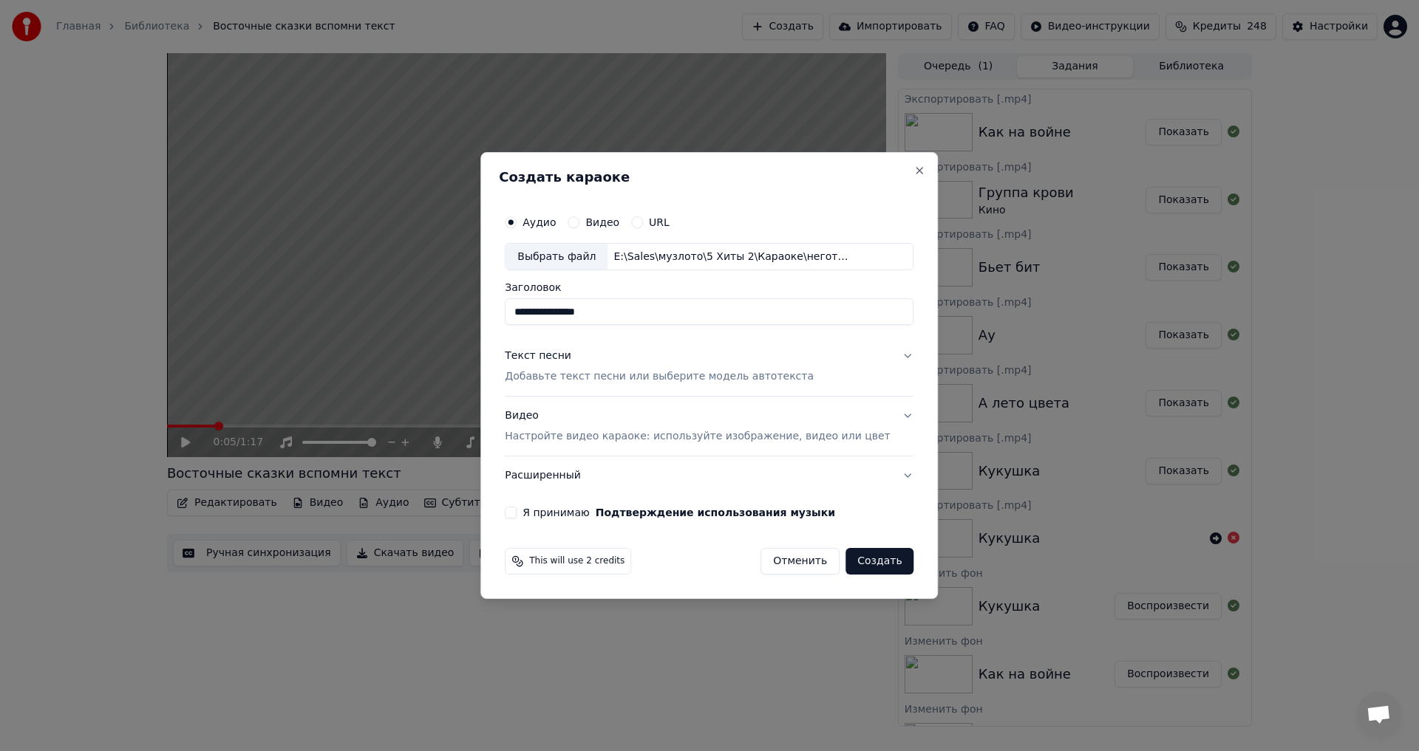
type input "**********"
click at [598, 377] on p "Добавьте текст песни или выберите модель автотекста" at bounding box center [659, 377] width 309 height 15
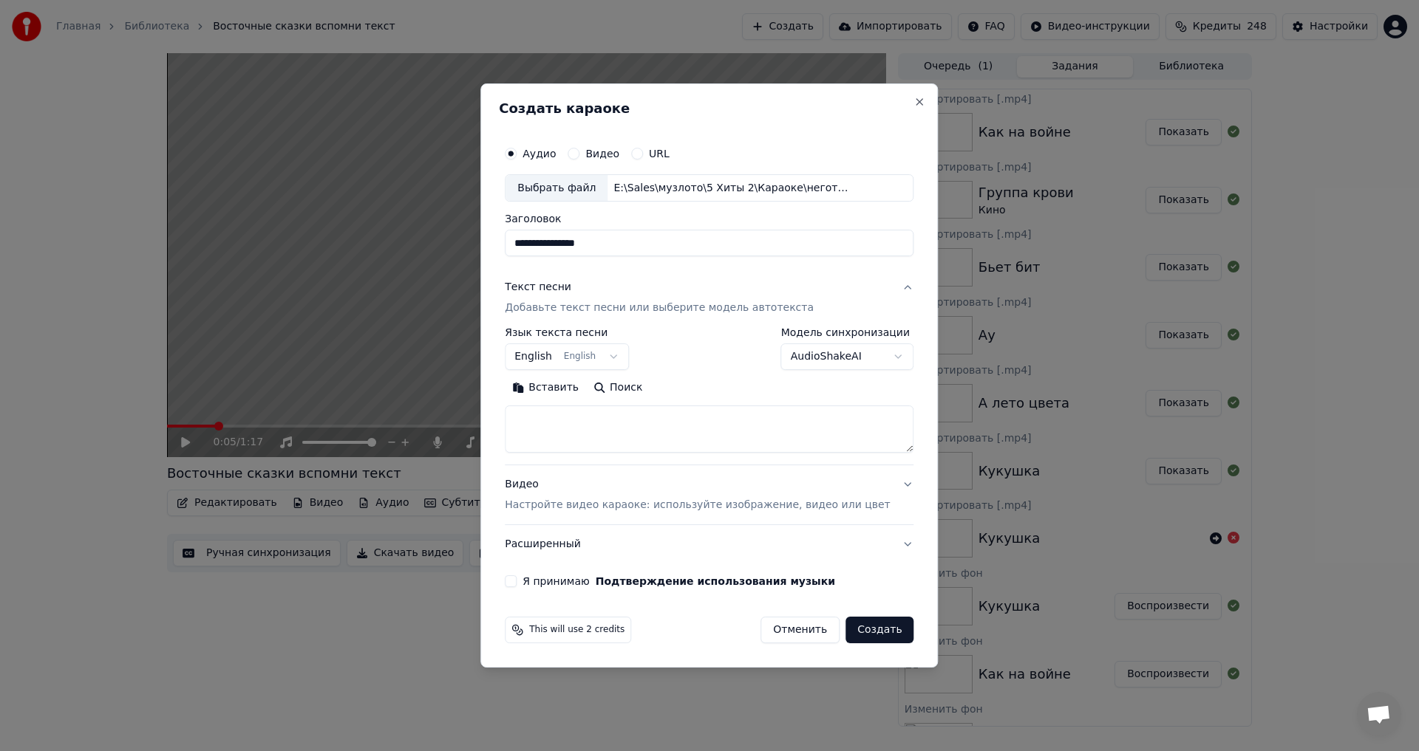
click at [597, 357] on button "English English" at bounding box center [567, 357] width 124 height 27
select select "**"
click at [646, 428] on textarea at bounding box center [709, 429] width 409 height 47
paste textarea "**********"
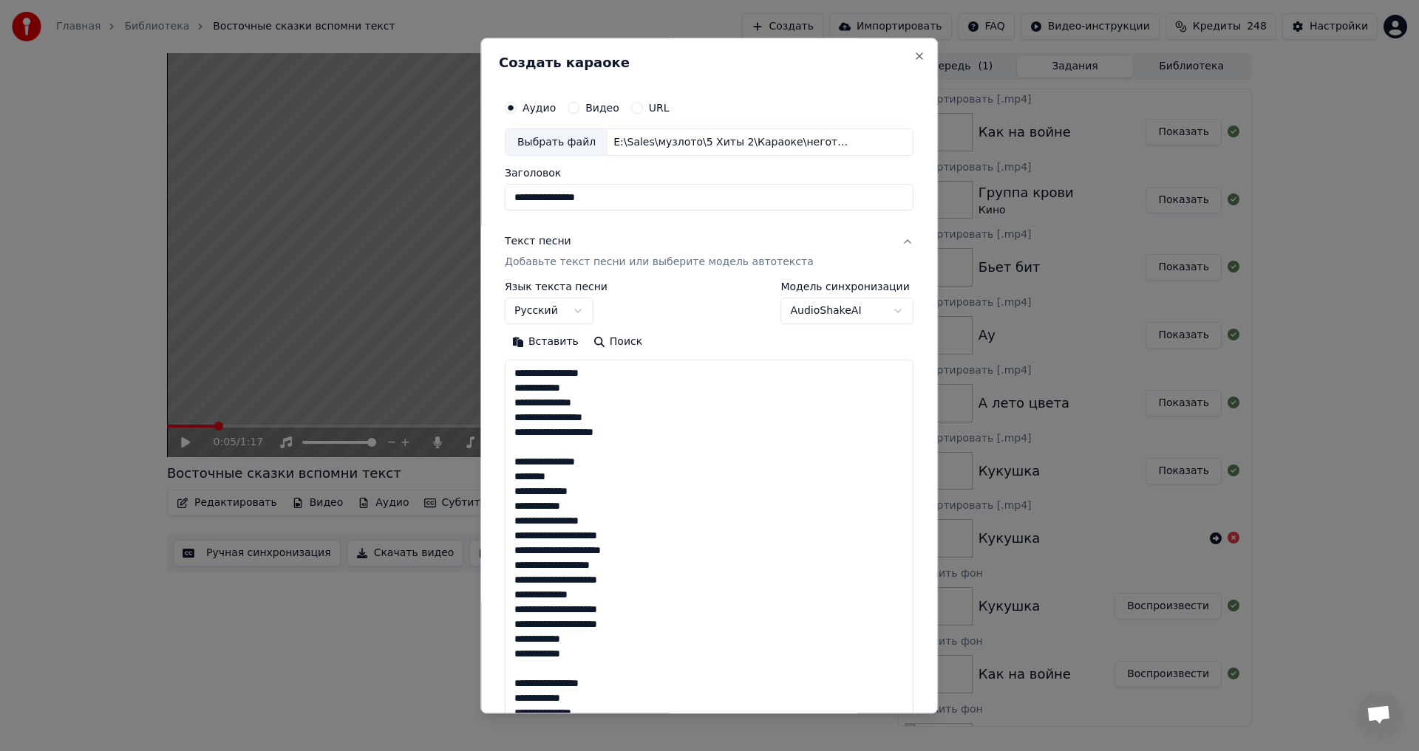
scroll to position [433, 0]
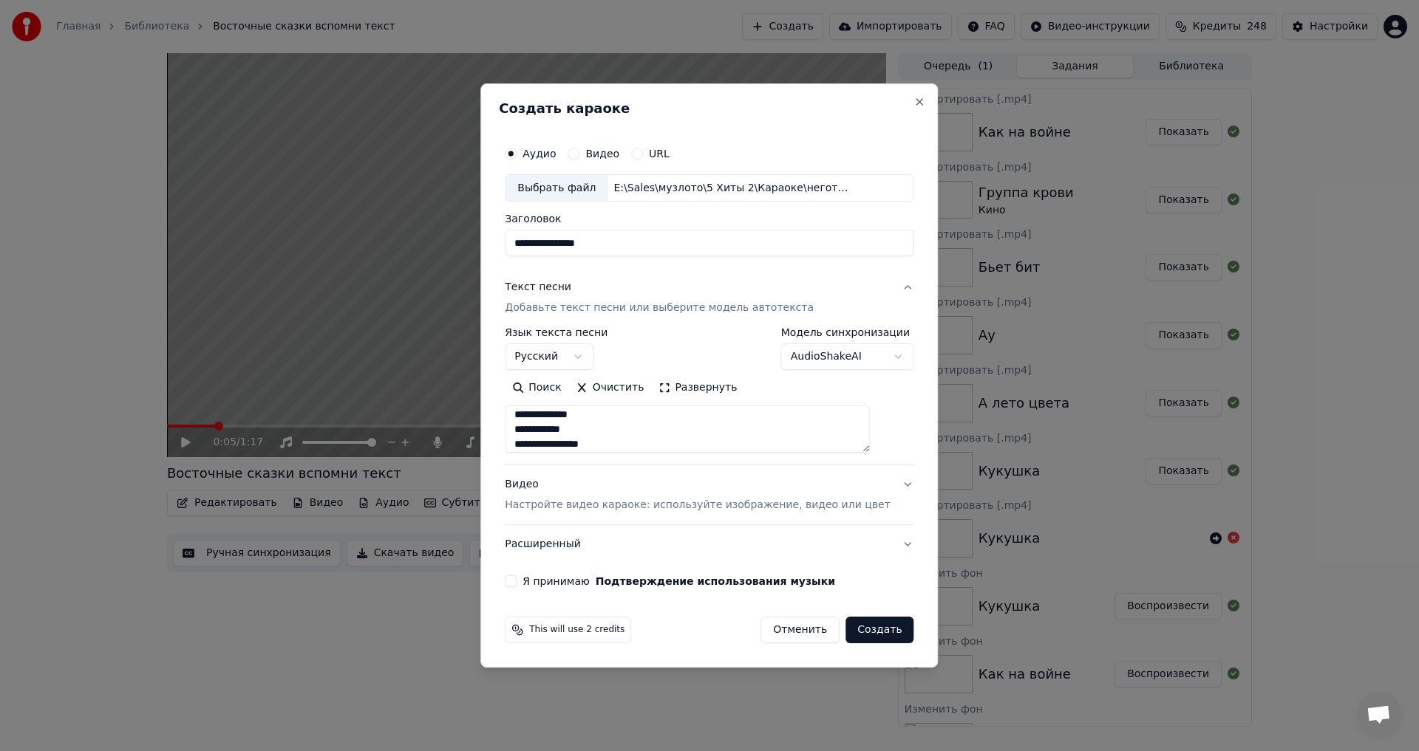
type textarea "**********"
click at [516, 581] on button "Я принимаю Подтверждение использования музыки" at bounding box center [511, 582] width 12 height 12
click at [561, 508] on p "Настройте видео караоке: используйте изображение, видео или цвет" at bounding box center [697, 505] width 385 height 15
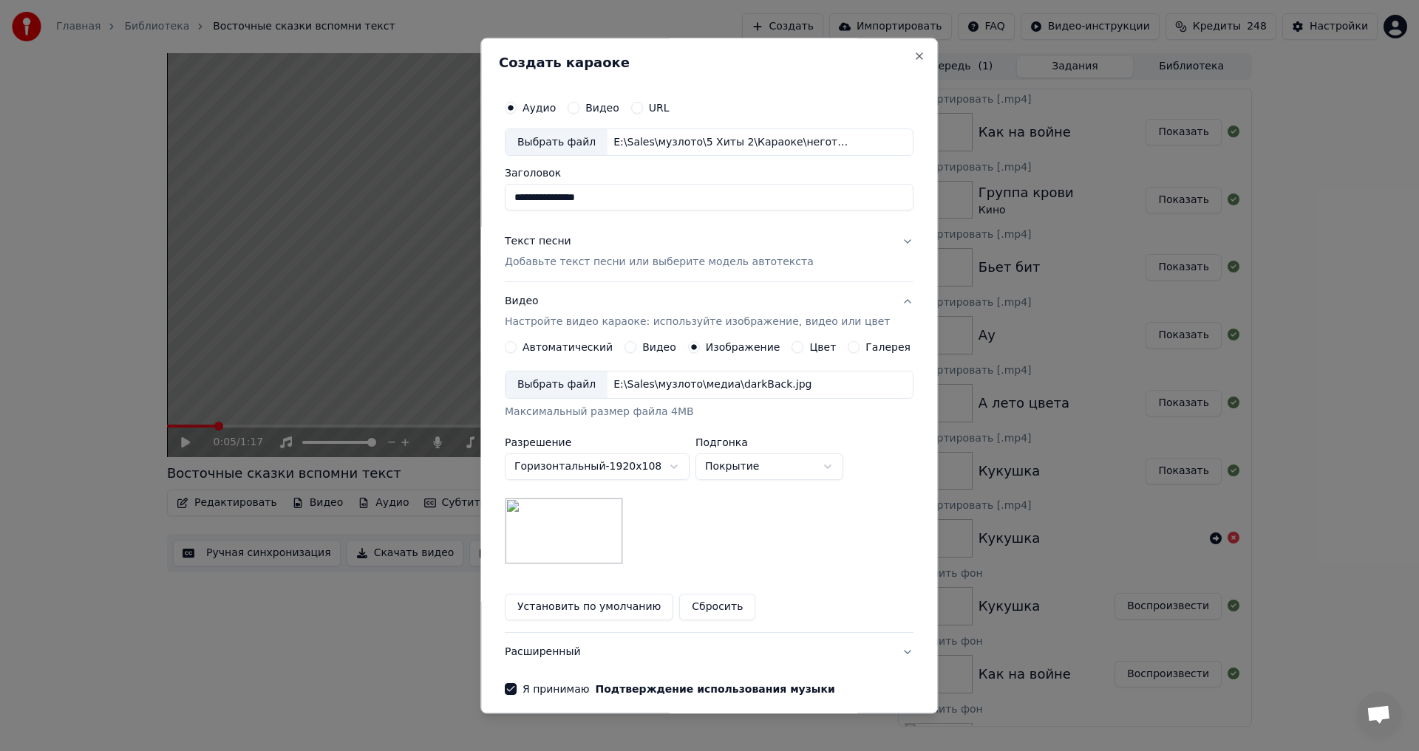
click at [561, 392] on div "Выбрать файл" at bounding box center [556, 385] width 102 height 27
click at [593, 610] on button "Установить по умолчанию" at bounding box center [589, 608] width 168 height 27
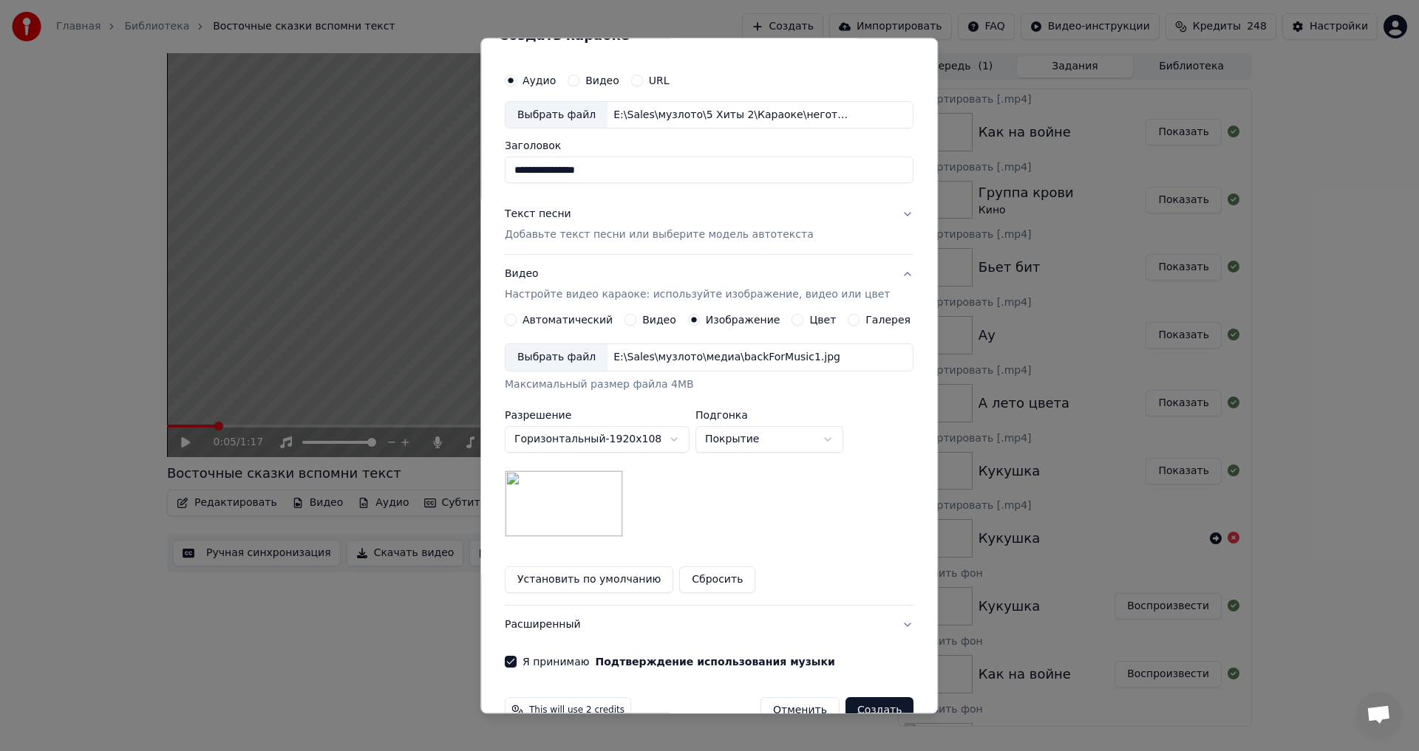
scroll to position [62, 0]
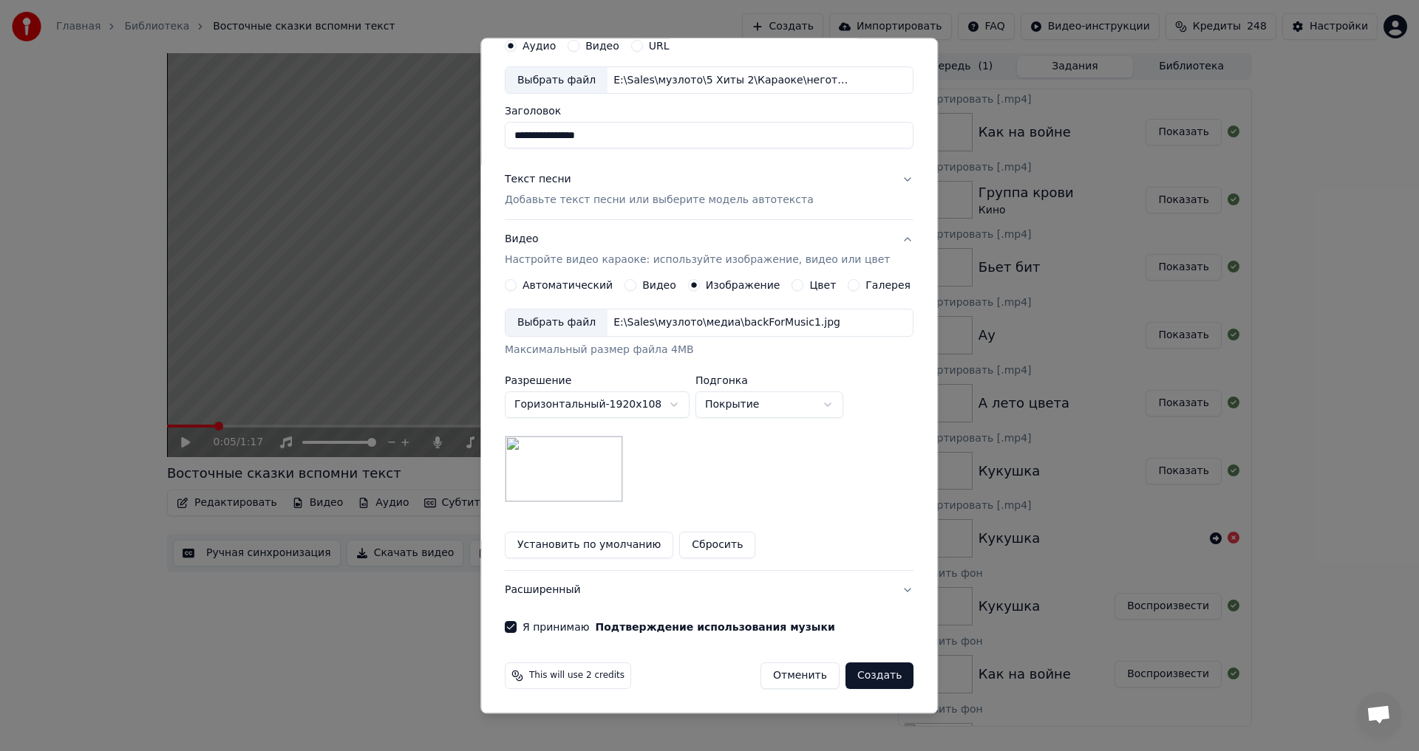
click at [867, 677] on button "Создать" at bounding box center [879, 677] width 68 height 27
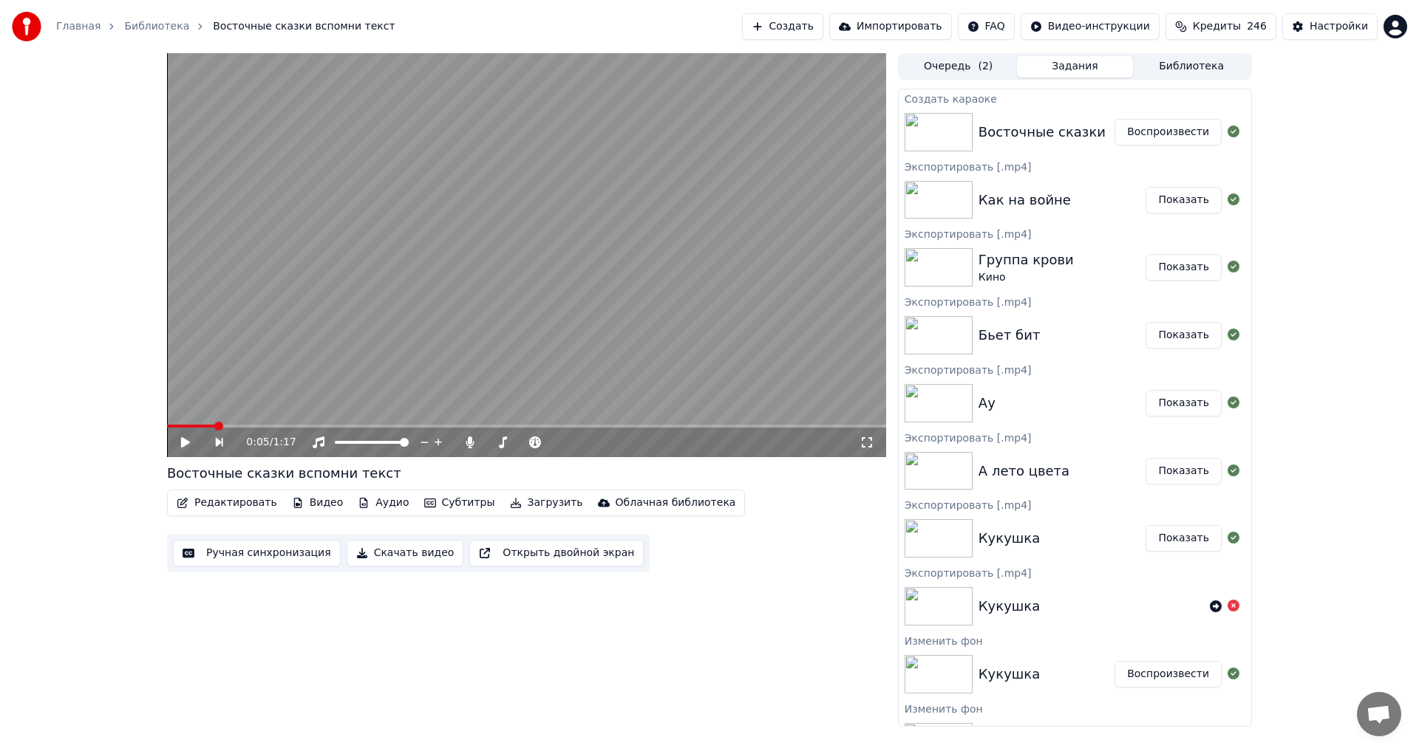
click at [1146, 131] on button "Воспроизвести" at bounding box center [1167, 132] width 107 height 27
click at [587, 337] on video at bounding box center [526, 255] width 719 height 404
click at [1159, 70] on button "Библиотека" at bounding box center [1191, 66] width 117 height 21
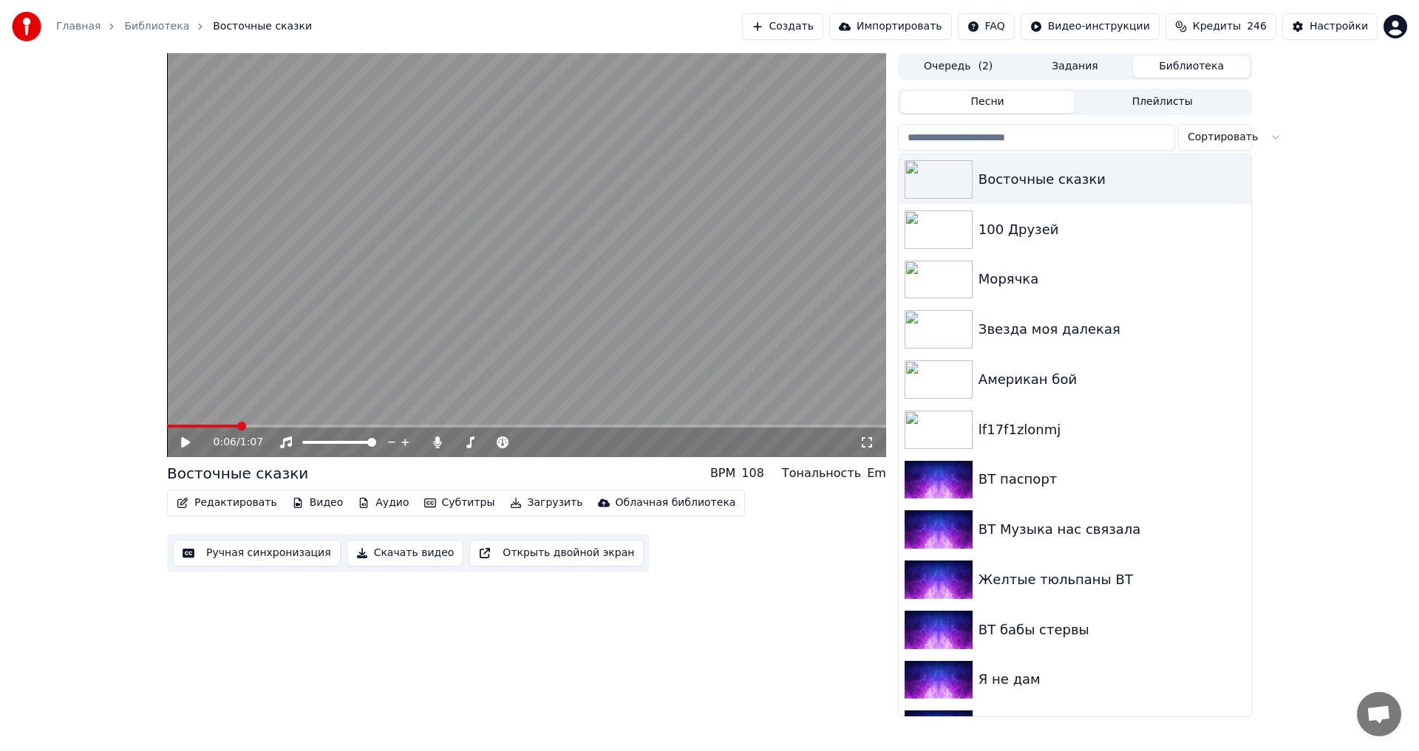
click at [1030, 134] on input "search" at bounding box center [1036, 137] width 277 height 27
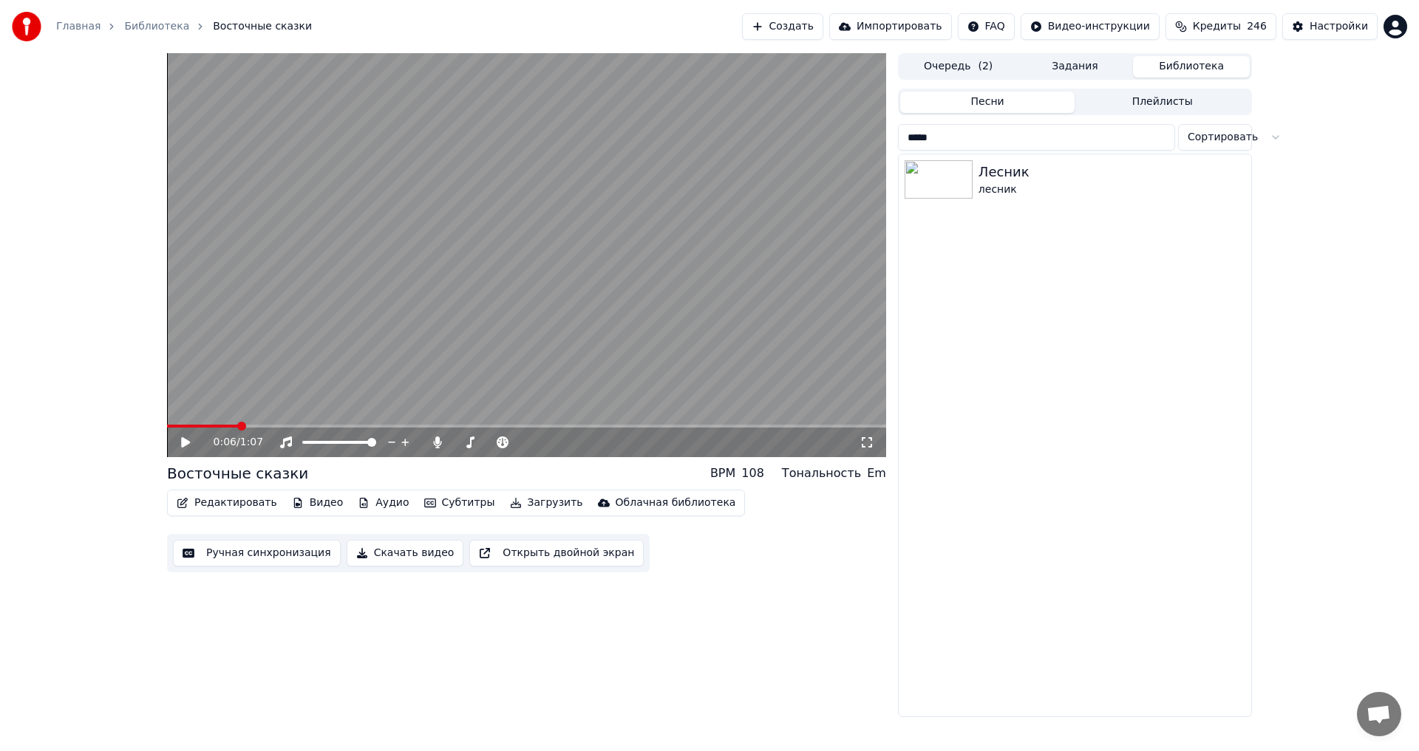
type input "*****"
click at [1174, 185] on div "лесник" at bounding box center [1104, 190] width 252 height 15
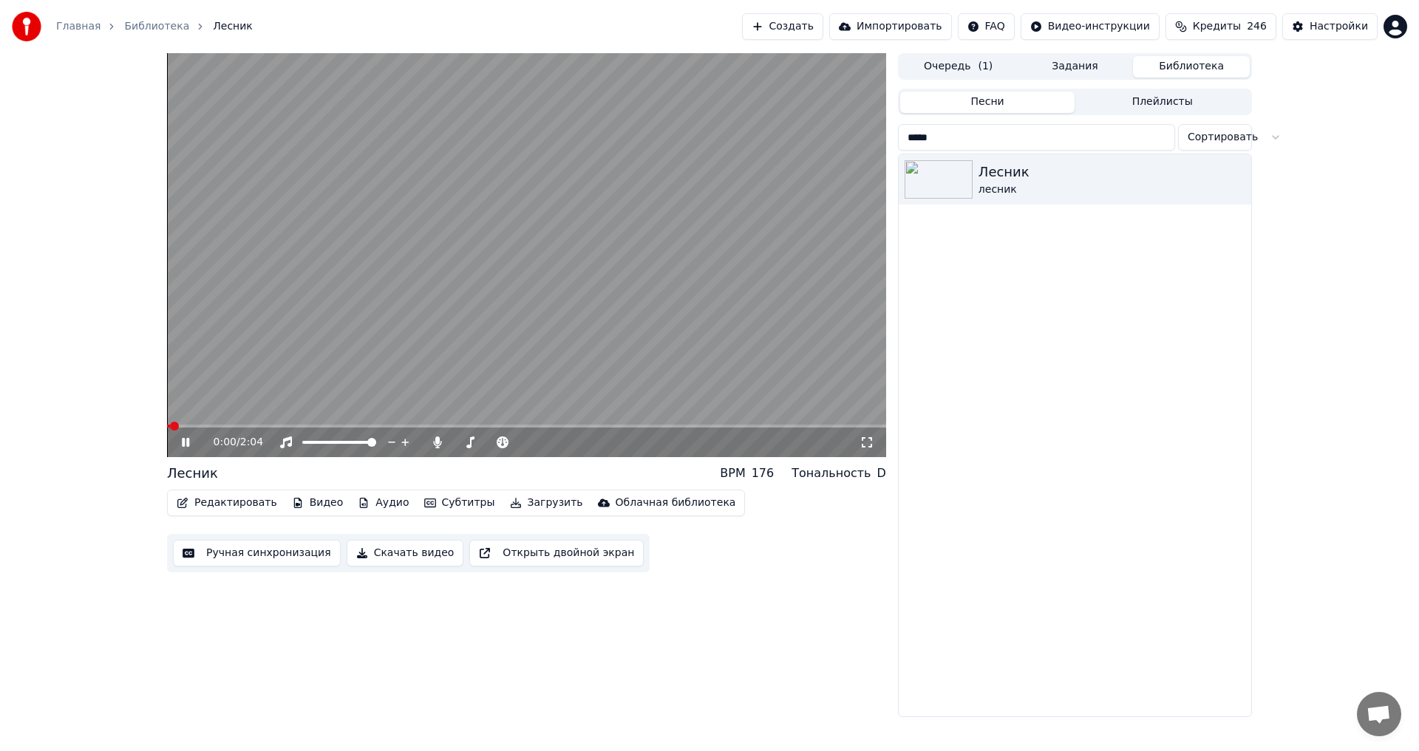
click at [350, 284] on video at bounding box center [526, 255] width 719 height 404
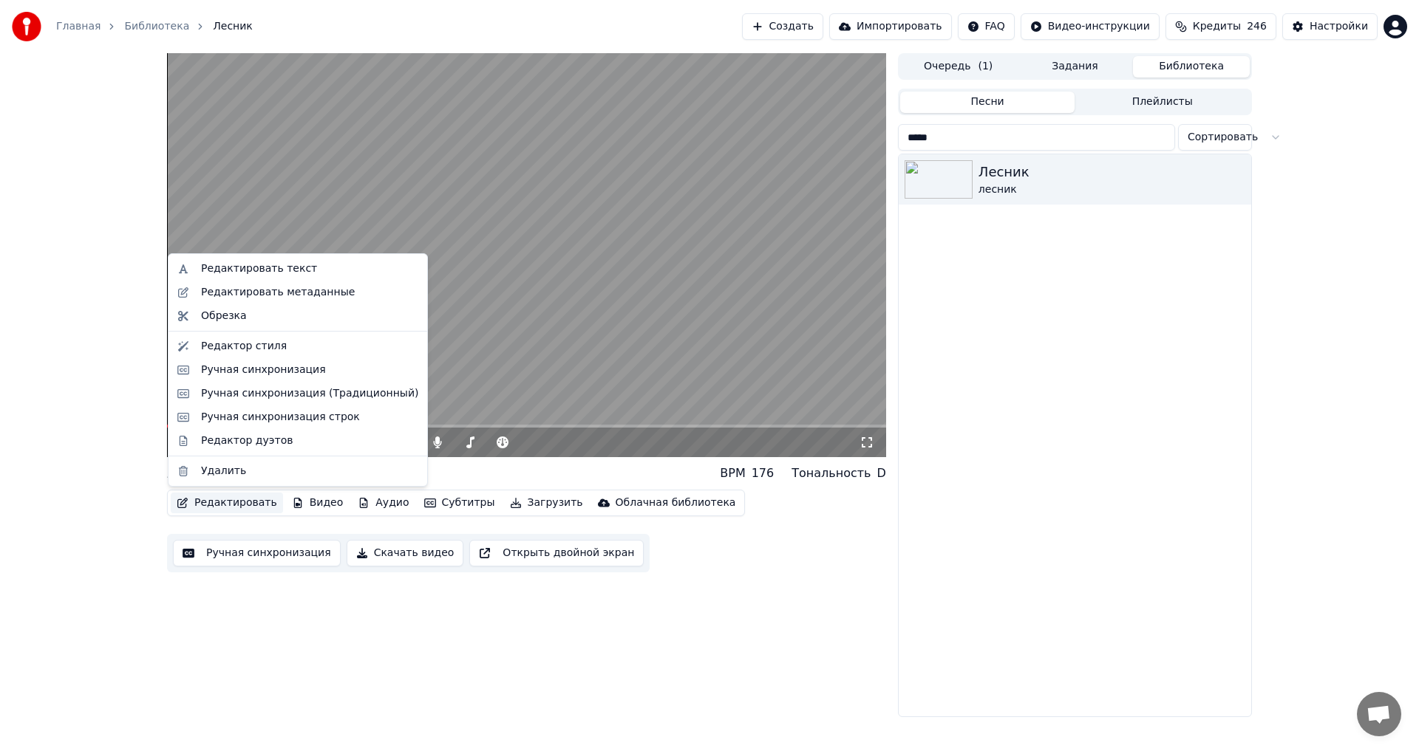
click at [238, 498] on button "Редактировать" at bounding box center [227, 503] width 112 height 21
click at [291, 292] on div "Редактировать метаданные" at bounding box center [278, 292] width 154 height 15
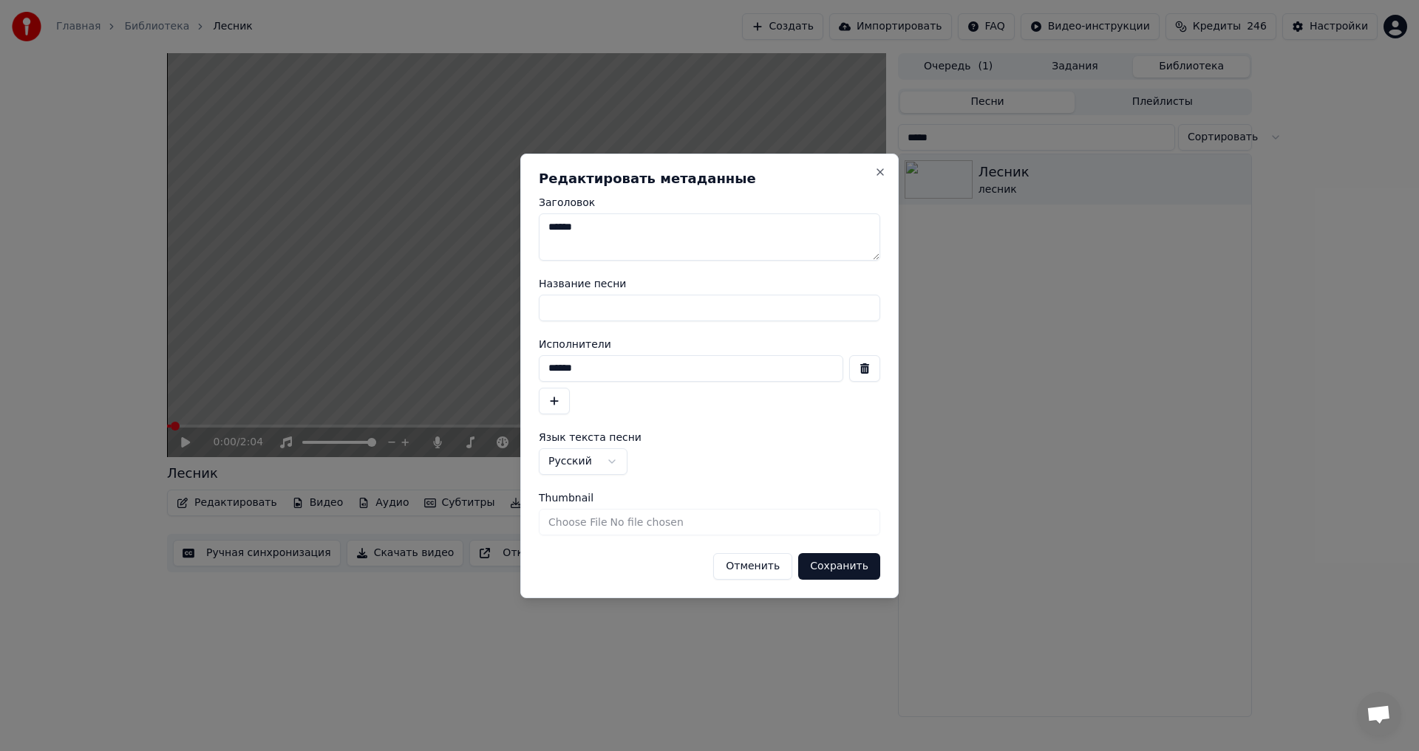
click at [703, 239] on textarea "******" at bounding box center [709, 237] width 341 height 47
type textarea "**********"
click at [825, 570] on button "Сохранить" at bounding box center [839, 566] width 82 height 27
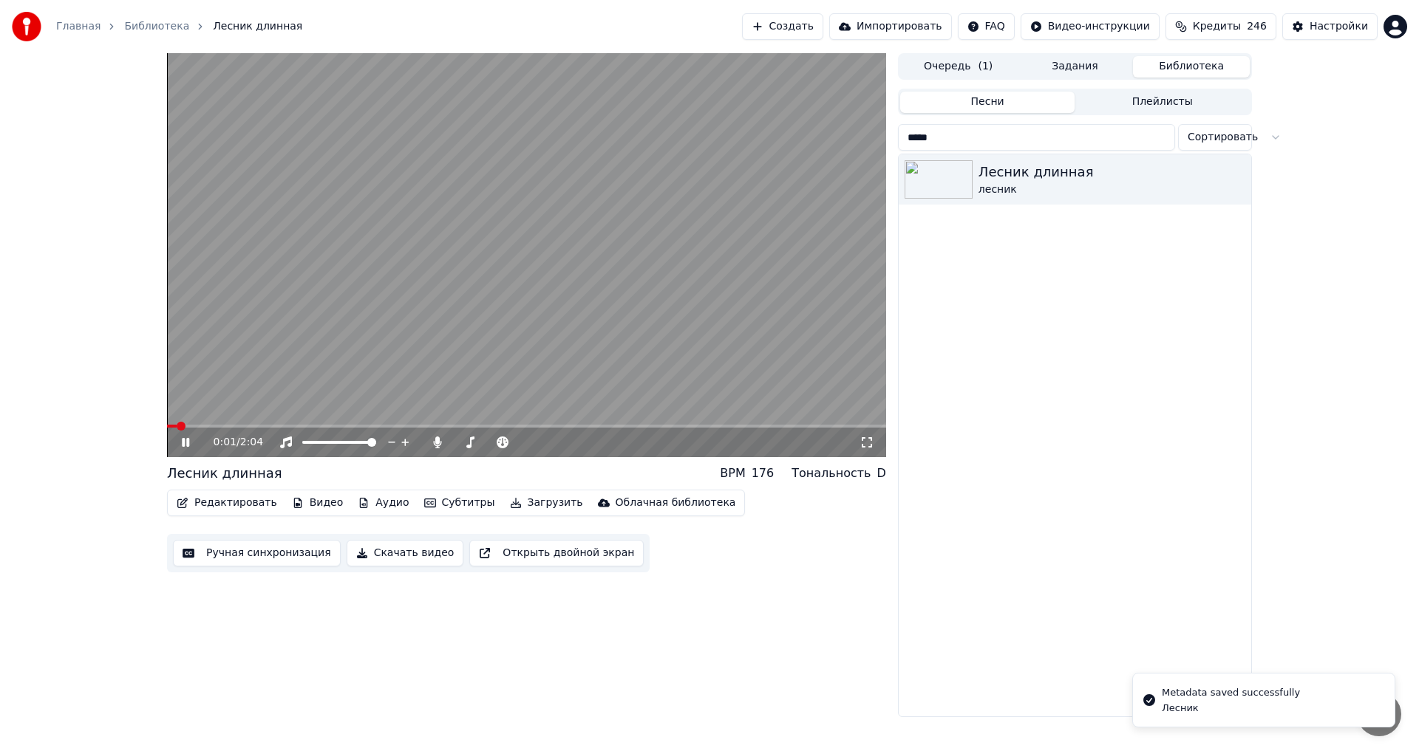
click at [266, 367] on video at bounding box center [526, 255] width 719 height 404
click at [229, 506] on button "Редактировать" at bounding box center [227, 503] width 112 height 21
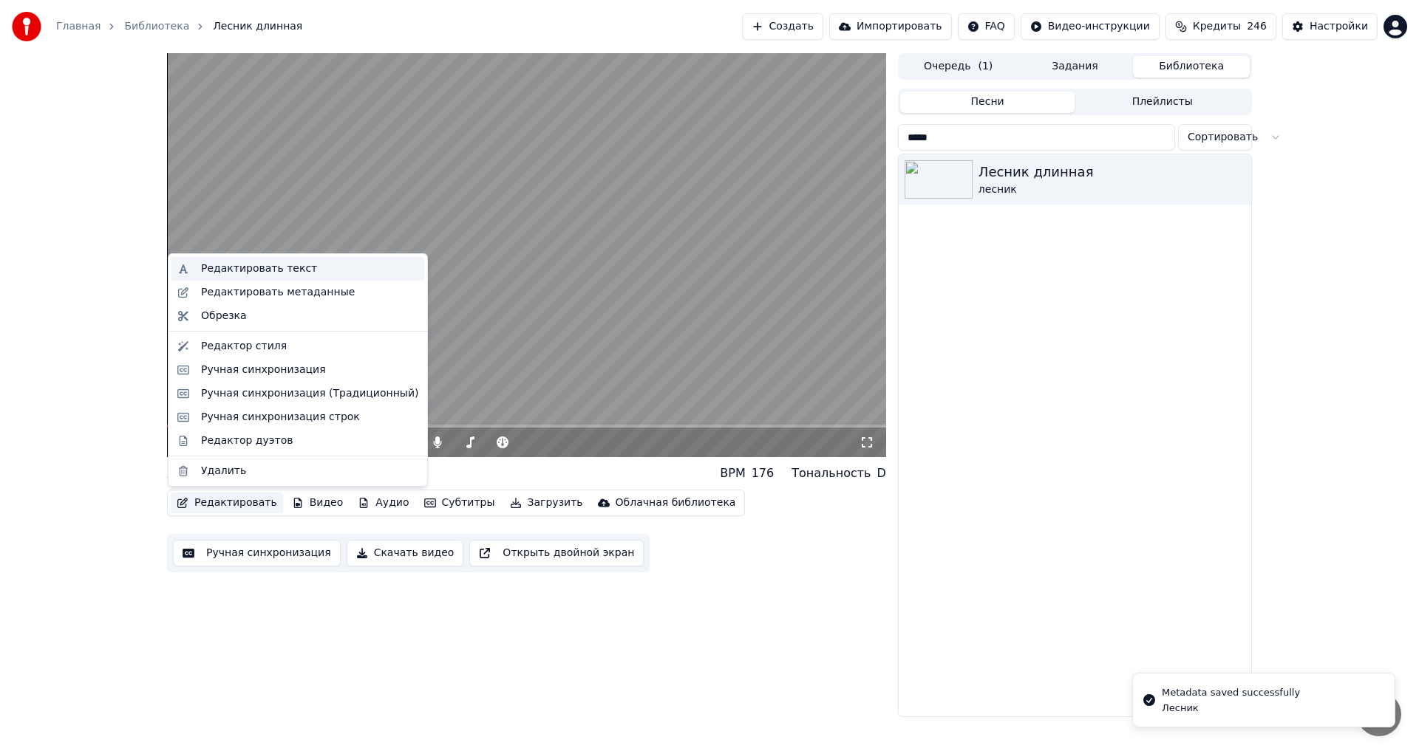
click at [279, 277] on div "Редактировать текст" at bounding box center [297, 269] width 253 height 24
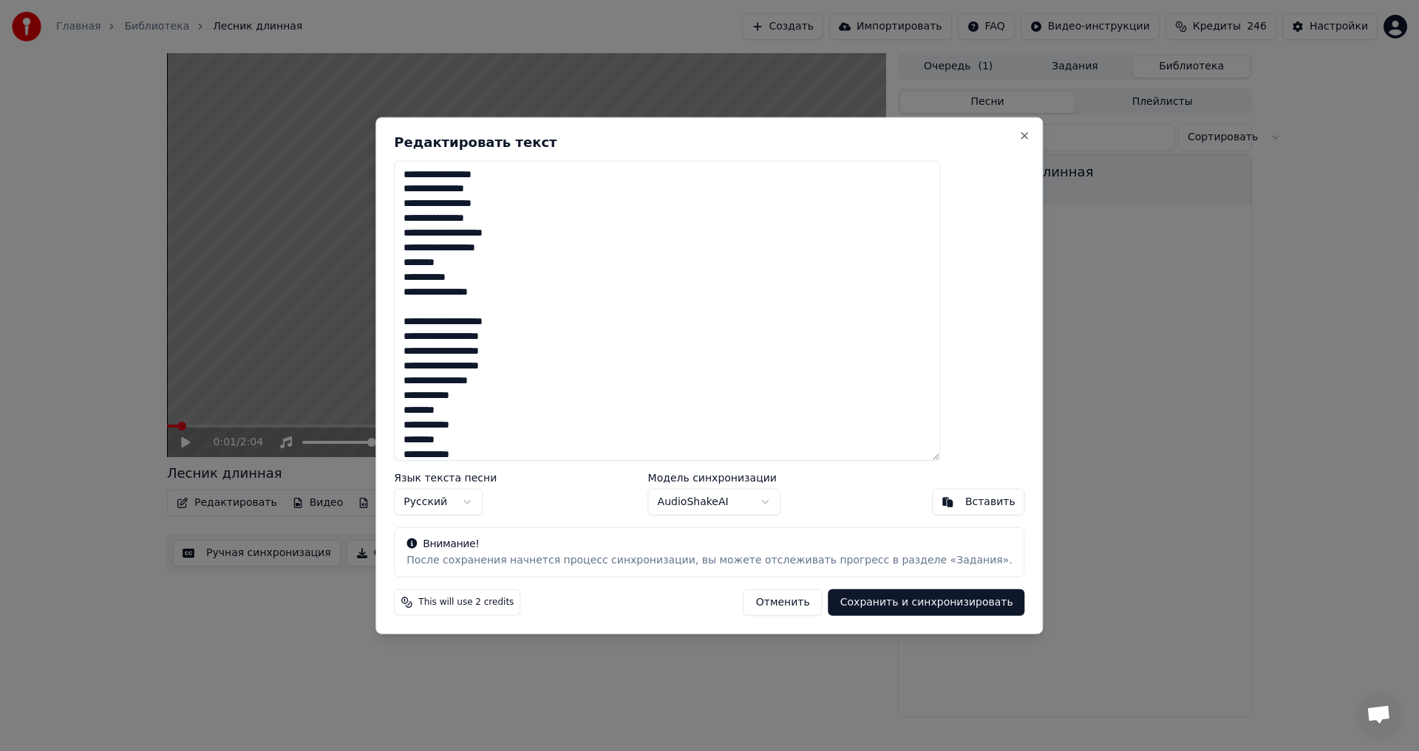
click at [684, 348] on textarea "**********" at bounding box center [667, 310] width 546 height 301
click at [975, 135] on h2 "Редактировать текст" at bounding box center [709, 141] width 630 height 13
click at [1019, 135] on button "Close" at bounding box center [1025, 135] width 12 height 12
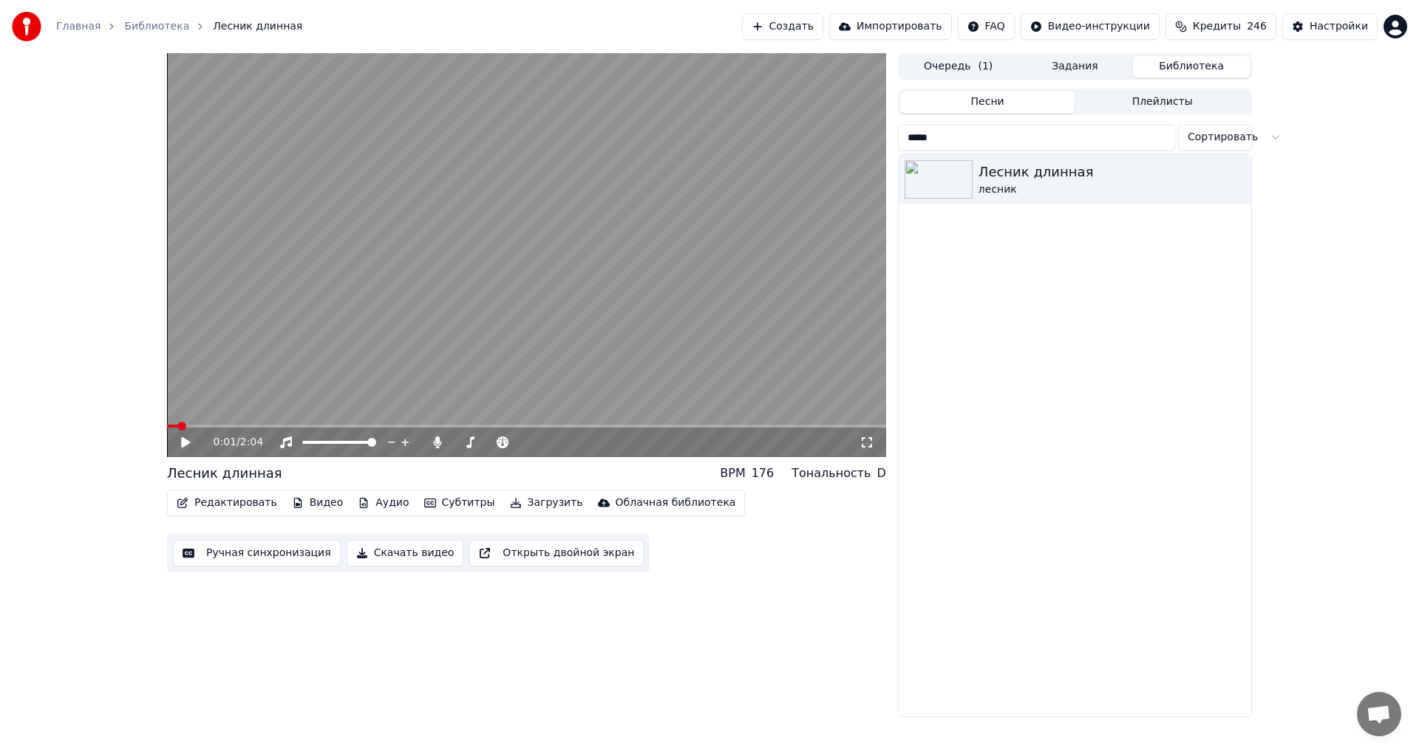
click at [823, 24] on button "Создать" at bounding box center [782, 26] width 81 height 27
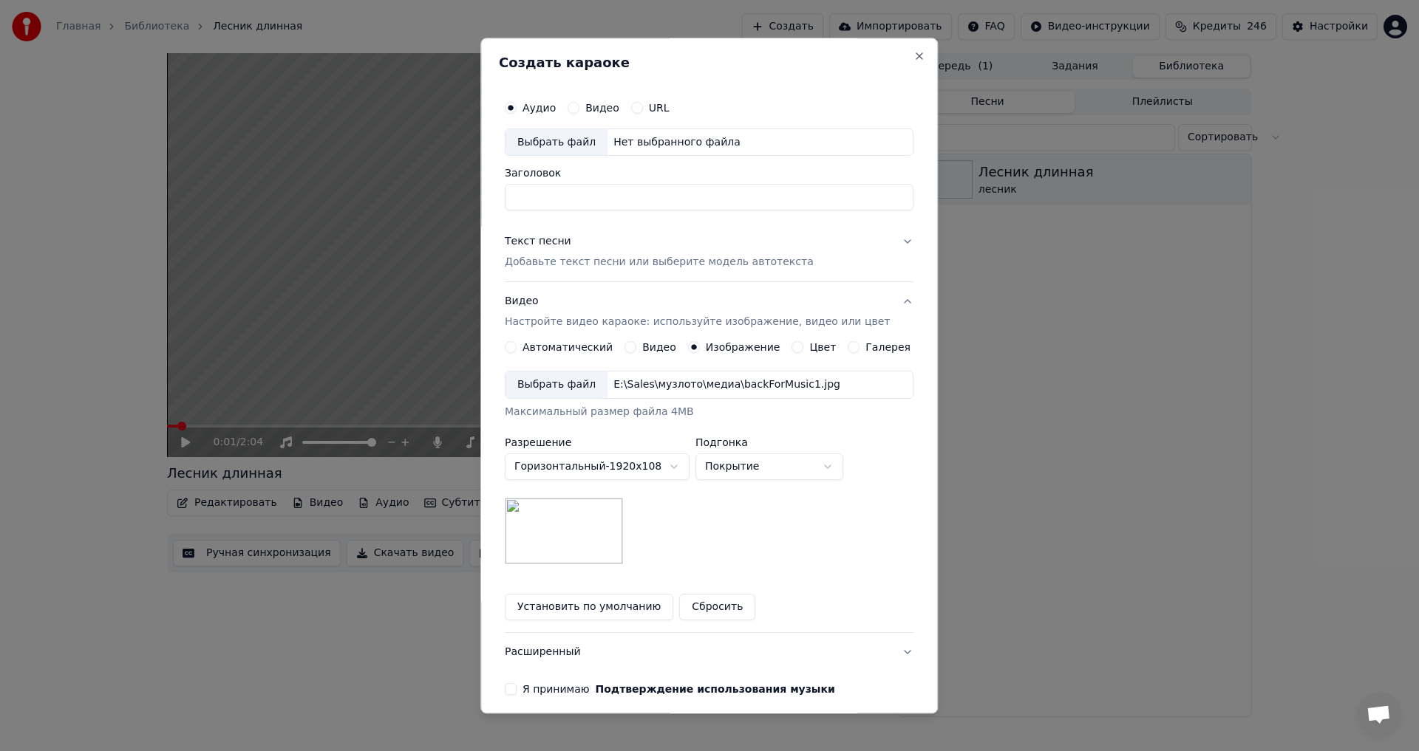
click at [572, 252] on div "Текст песни Добавьте текст песни или выберите модель автотекста" at bounding box center [659, 252] width 309 height 35
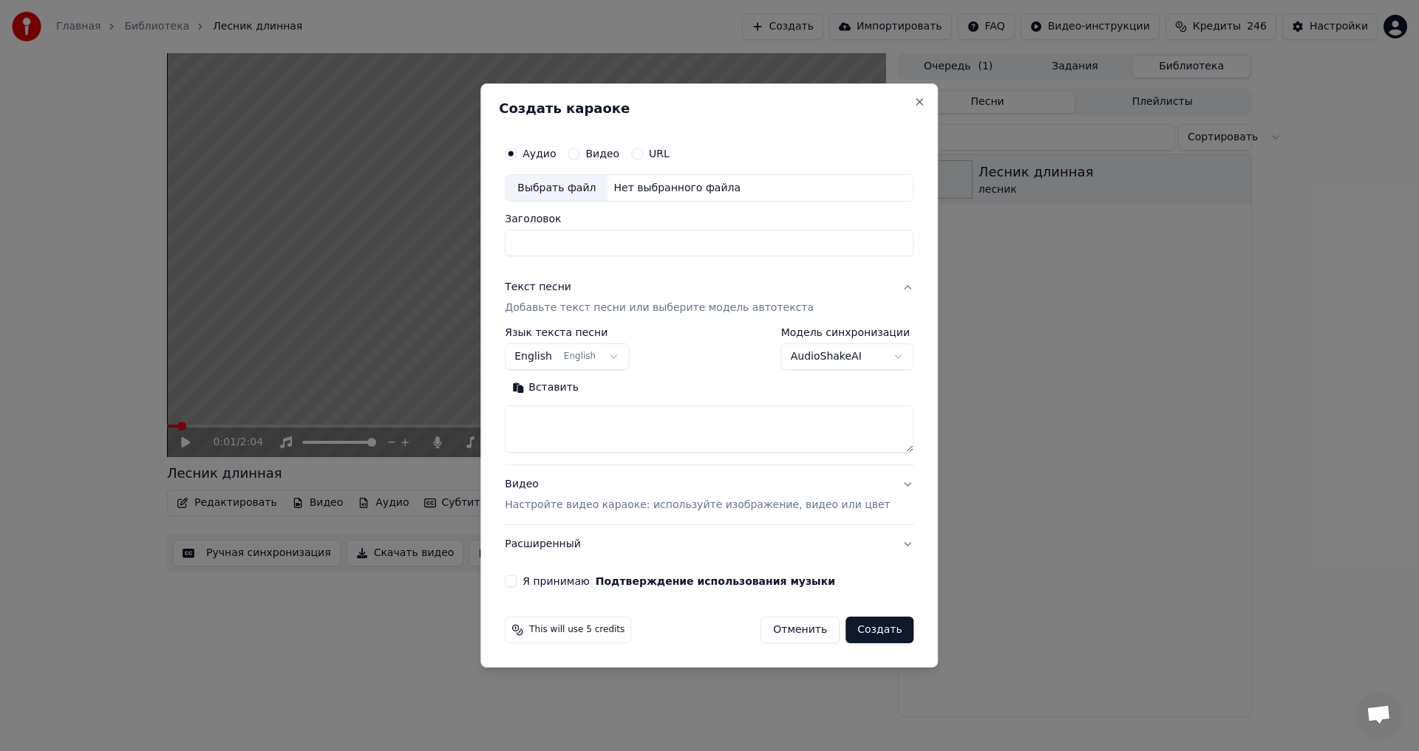
click at [594, 421] on textarea at bounding box center [709, 429] width 409 height 47
click at [607, 365] on body "**********" at bounding box center [709, 375] width 1419 height 751
select select "**"
click at [717, 426] on textarea at bounding box center [709, 429] width 409 height 47
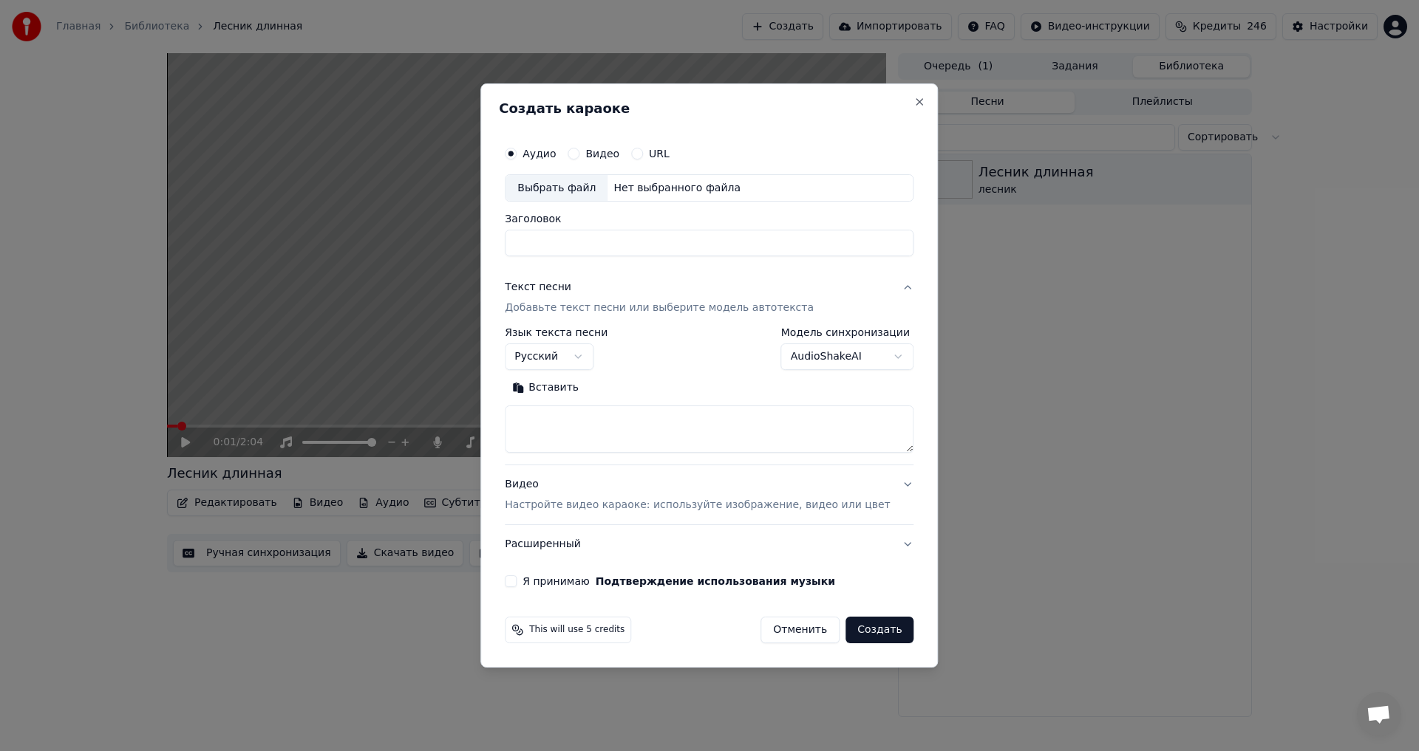
paste textarea "**********"
type textarea "**********"
click at [578, 193] on div "Выбрать файл" at bounding box center [556, 188] width 102 height 27
type input "******"
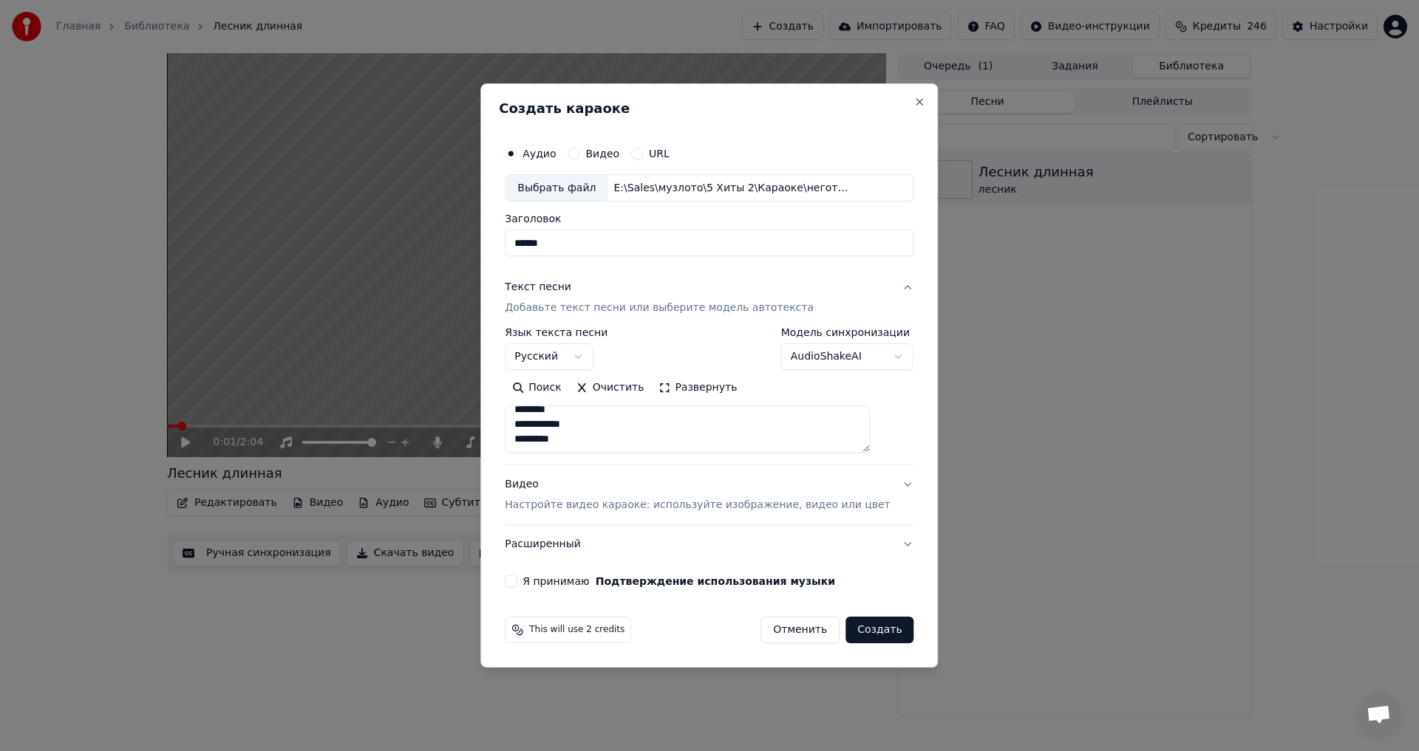
click at [516, 579] on button "Я принимаю Подтверждение использования музыки" at bounding box center [511, 582] width 12 height 12
click at [853, 621] on button "Создать" at bounding box center [879, 630] width 68 height 27
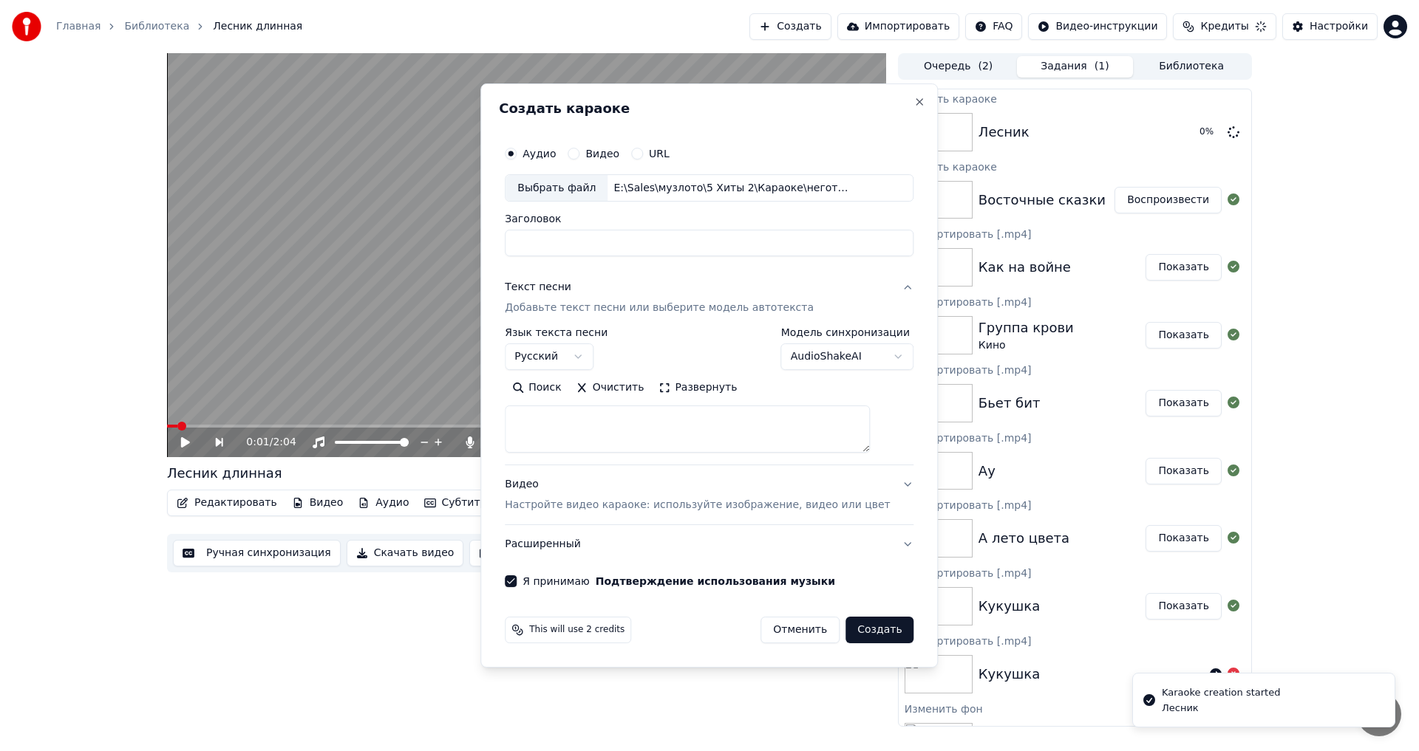
select select
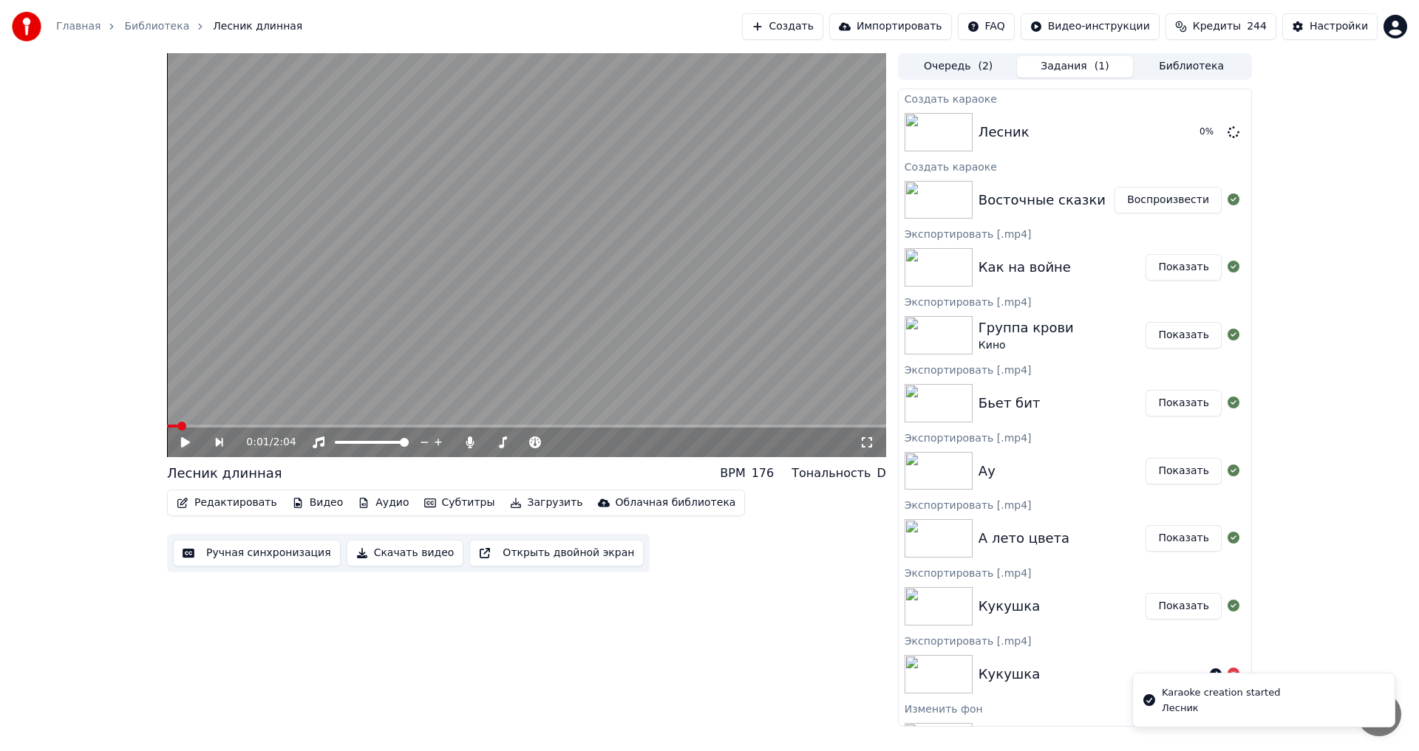
click at [1134, 202] on button "Воспроизвести" at bounding box center [1167, 200] width 107 height 27
click at [266, 546] on button "Ручная синхронизация" at bounding box center [257, 553] width 168 height 27
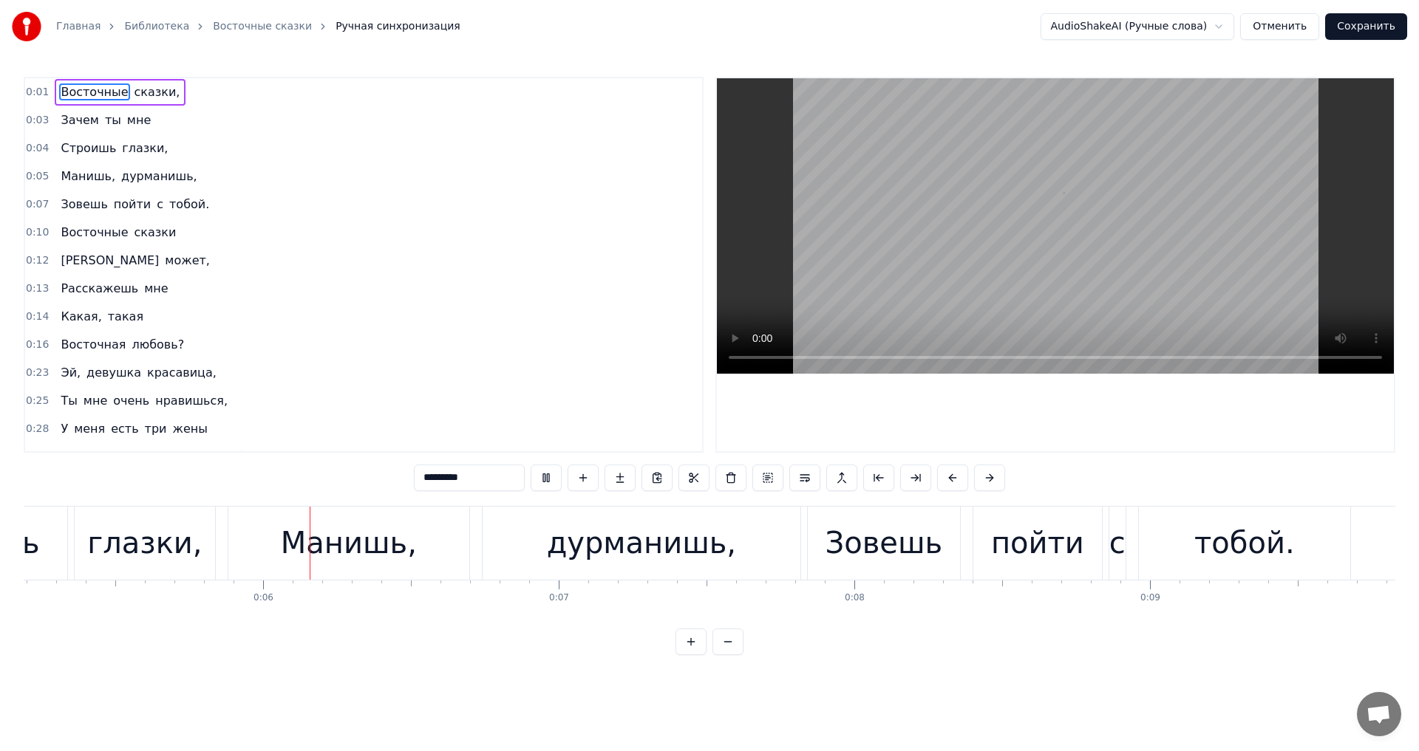
scroll to position [0, 1561]
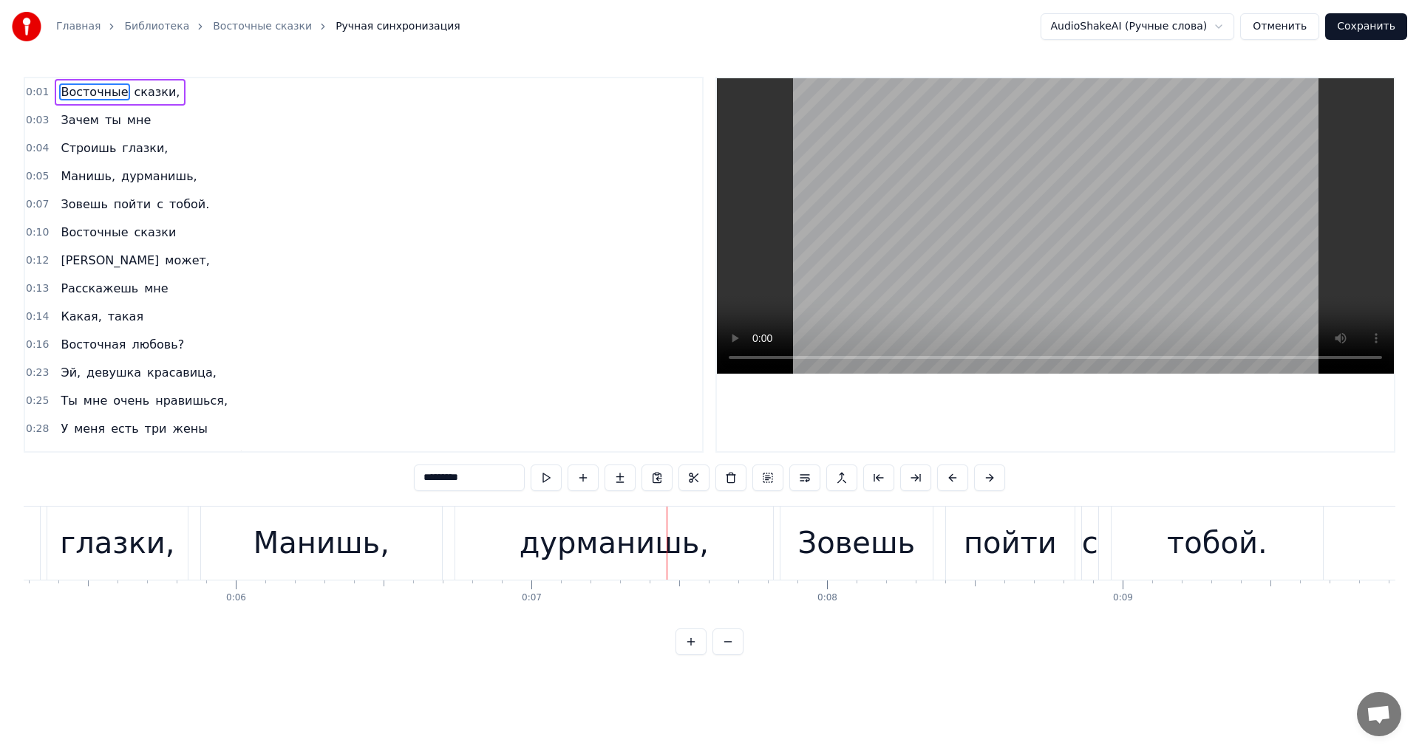
click at [1289, 27] on button "Отменить" at bounding box center [1279, 26] width 79 height 27
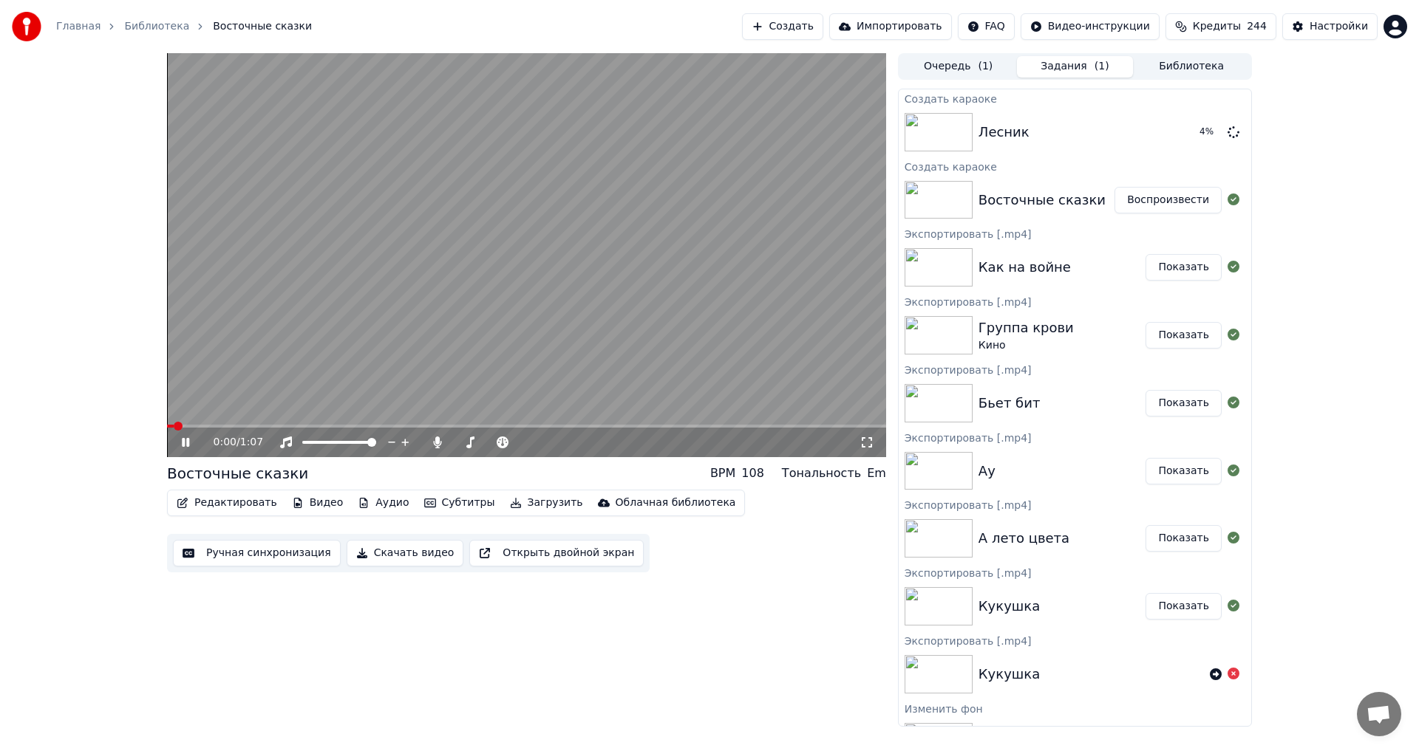
click at [488, 337] on video at bounding box center [526, 255] width 719 height 404
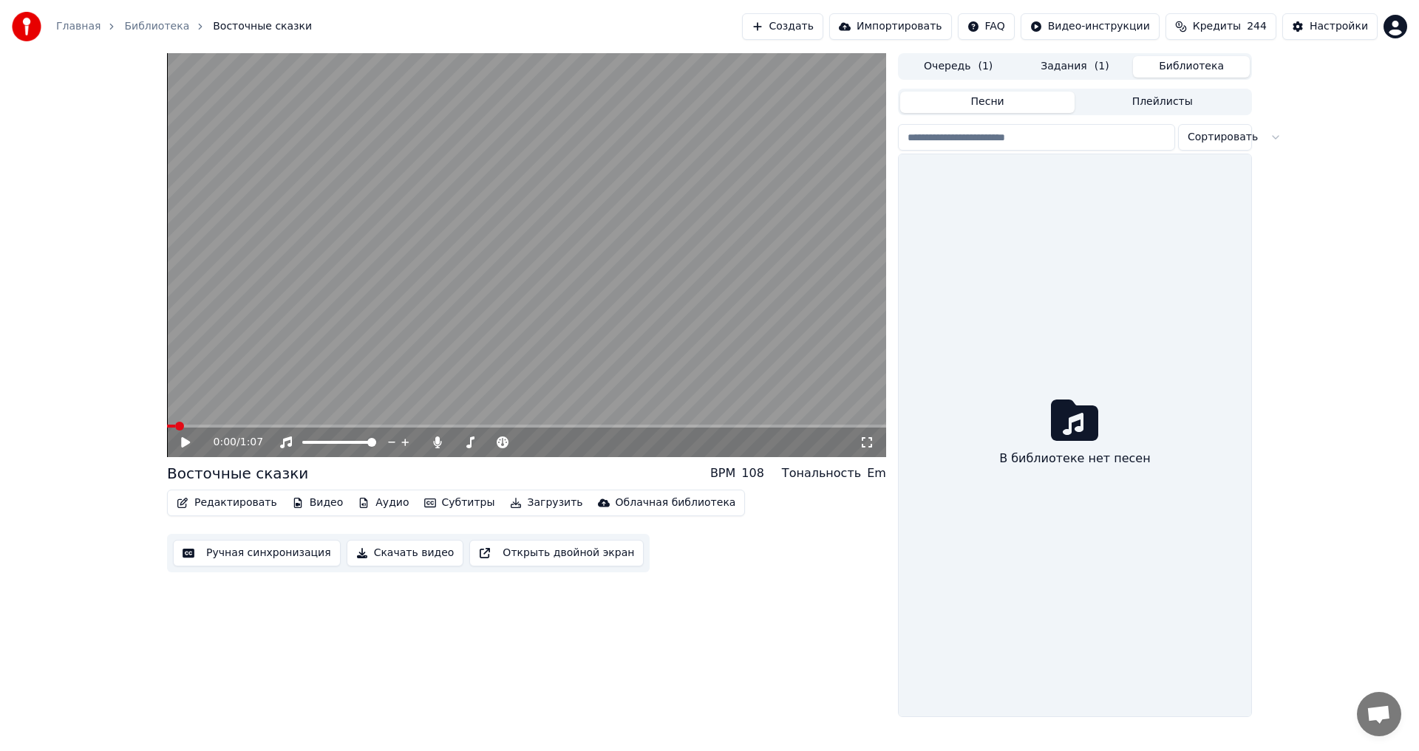
click at [1153, 63] on button "Библиотека" at bounding box center [1191, 66] width 117 height 21
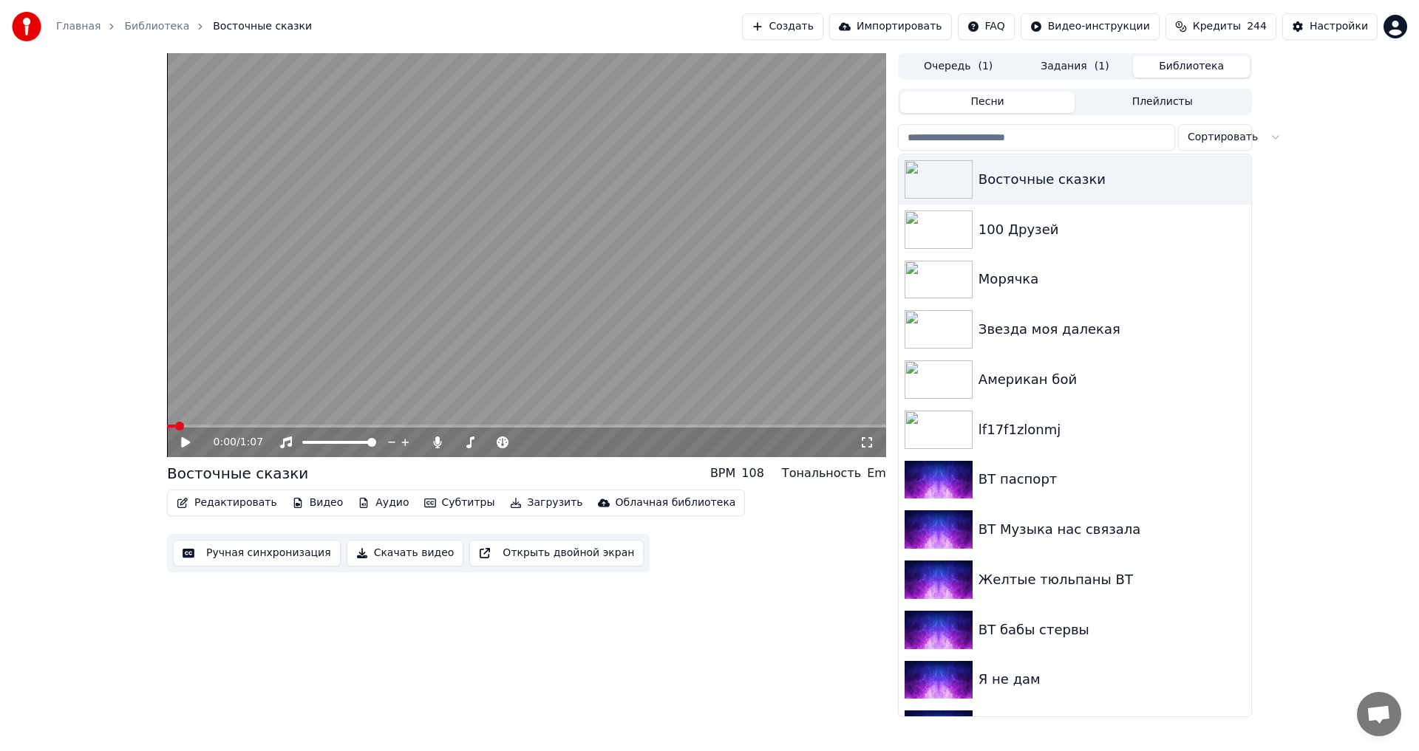
click at [999, 126] on input "search" at bounding box center [1036, 137] width 277 height 27
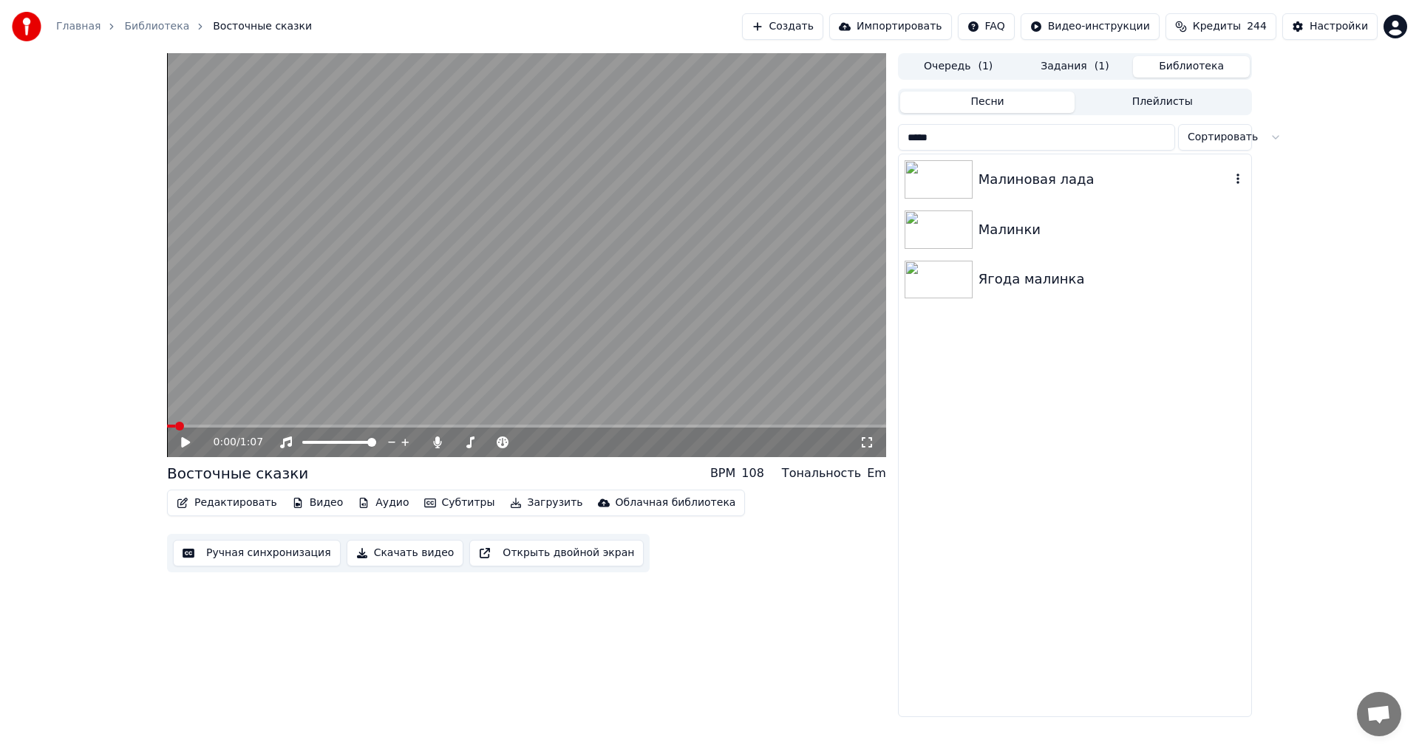
type input "*****"
click at [1090, 228] on div "Малинки" at bounding box center [1104, 229] width 252 height 21
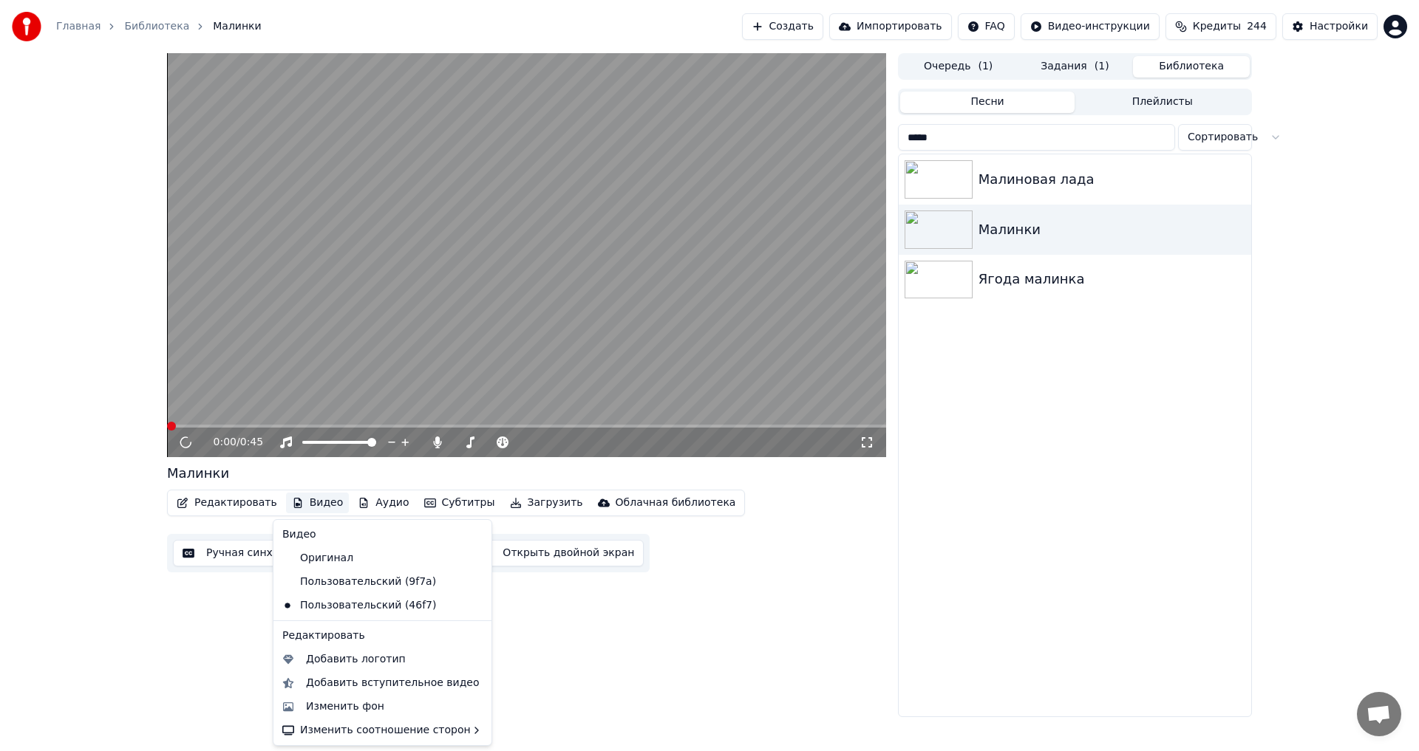
click at [308, 503] on button "Видео" at bounding box center [318, 503] width 64 height 21
click at [372, 710] on div "Изменить фон" at bounding box center [345, 707] width 78 height 15
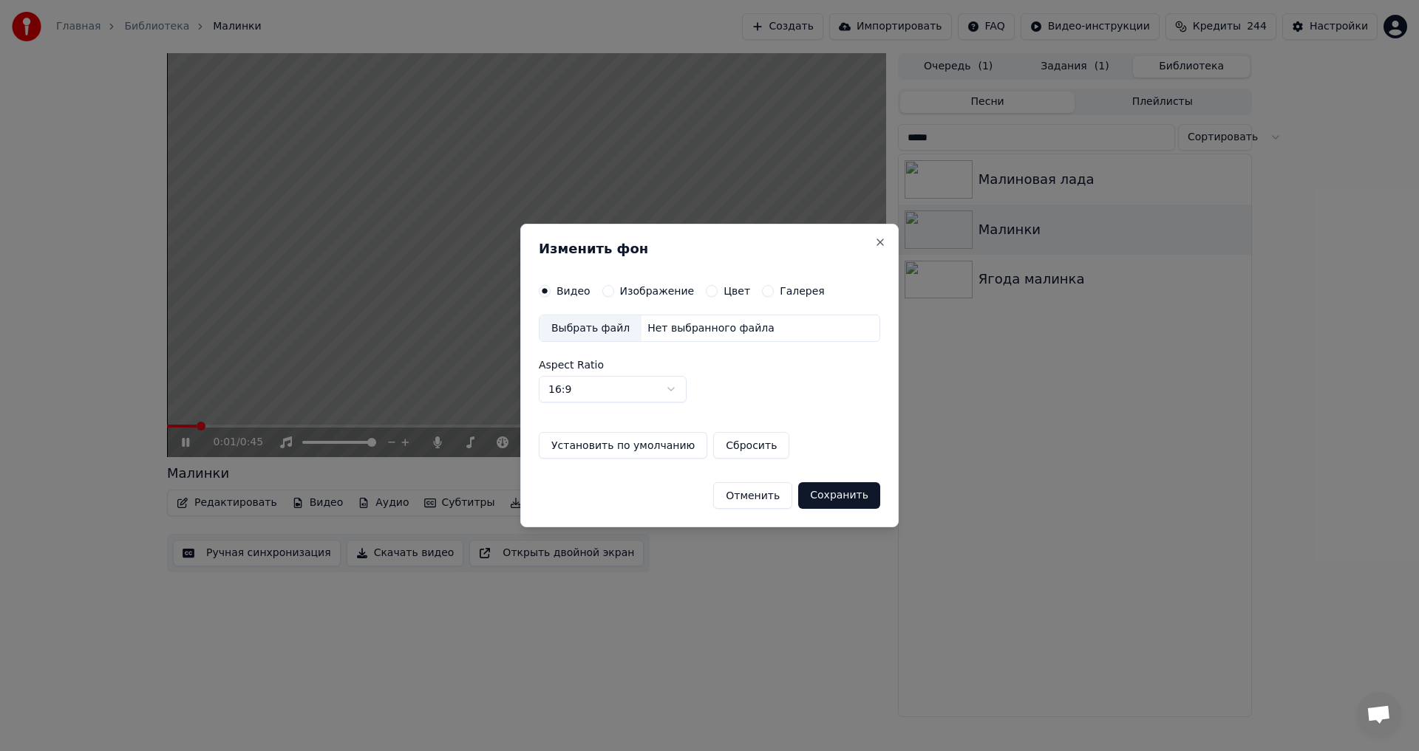
click at [634, 287] on label "Изображение" at bounding box center [657, 291] width 75 height 10
click at [614, 287] on button "Изображение" at bounding box center [608, 291] width 12 height 12
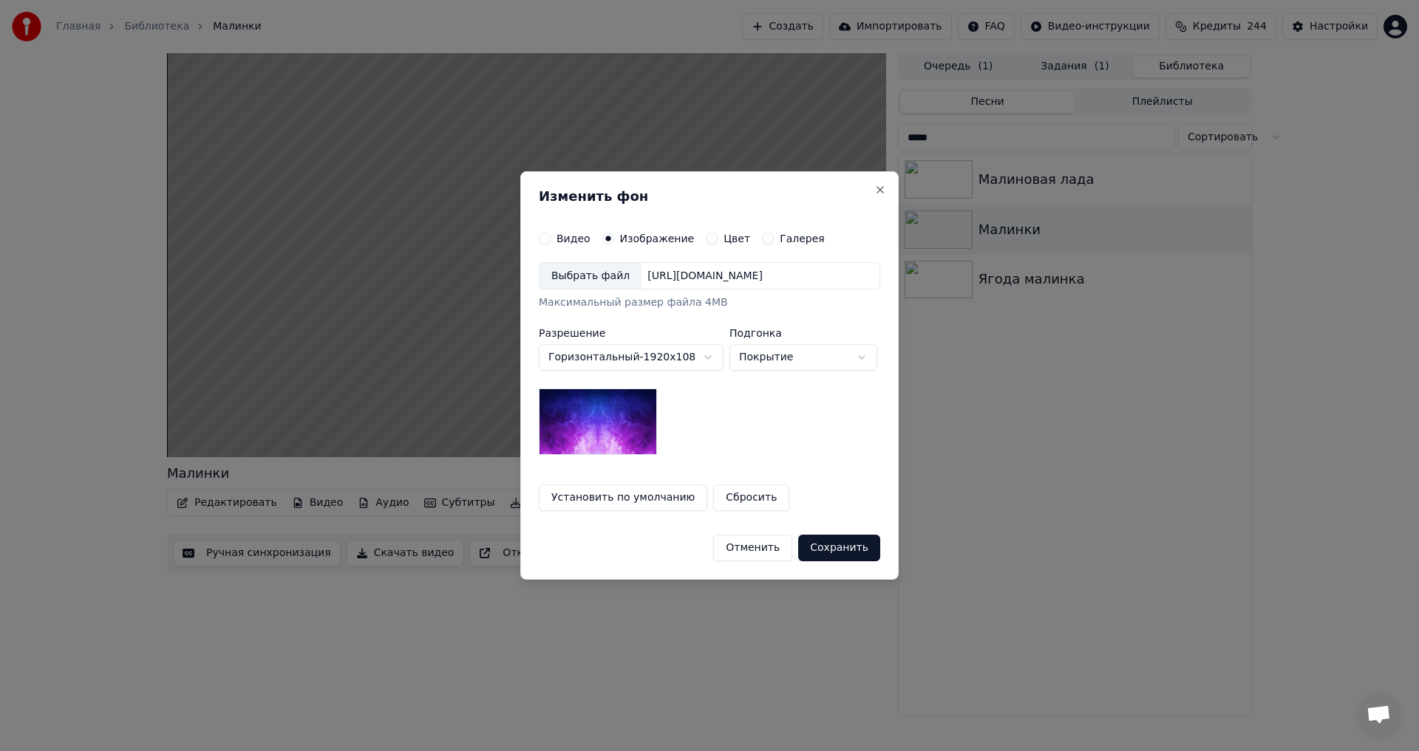
click at [583, 279] on div "Выбрать файл" at bounding box center [590, 276] width 102 height 27
click at [859, 553] on button "Сохранить" at bounding box center [840, 548] width 82 height 27
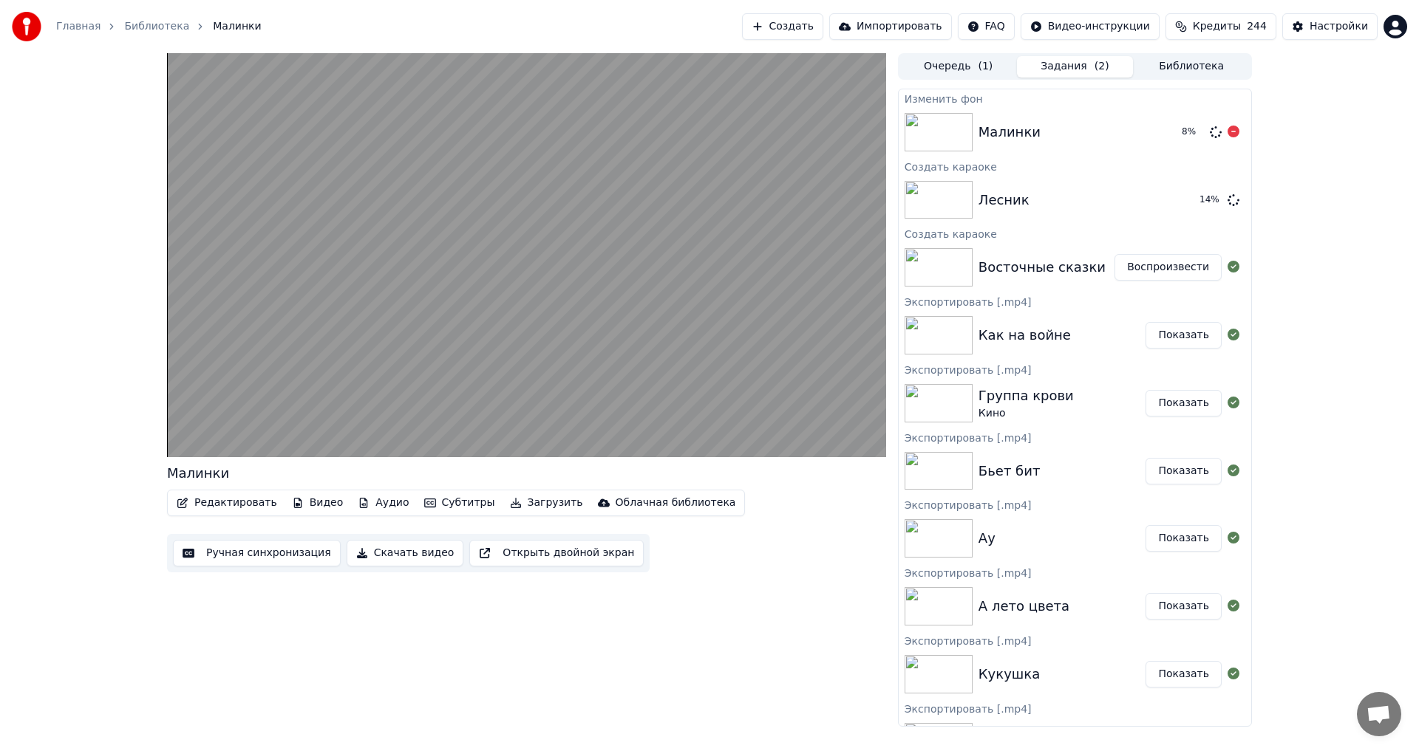
click at [1192, 66] on button "Библиотека" at bounding box center [1191, 66] width 117 height 21
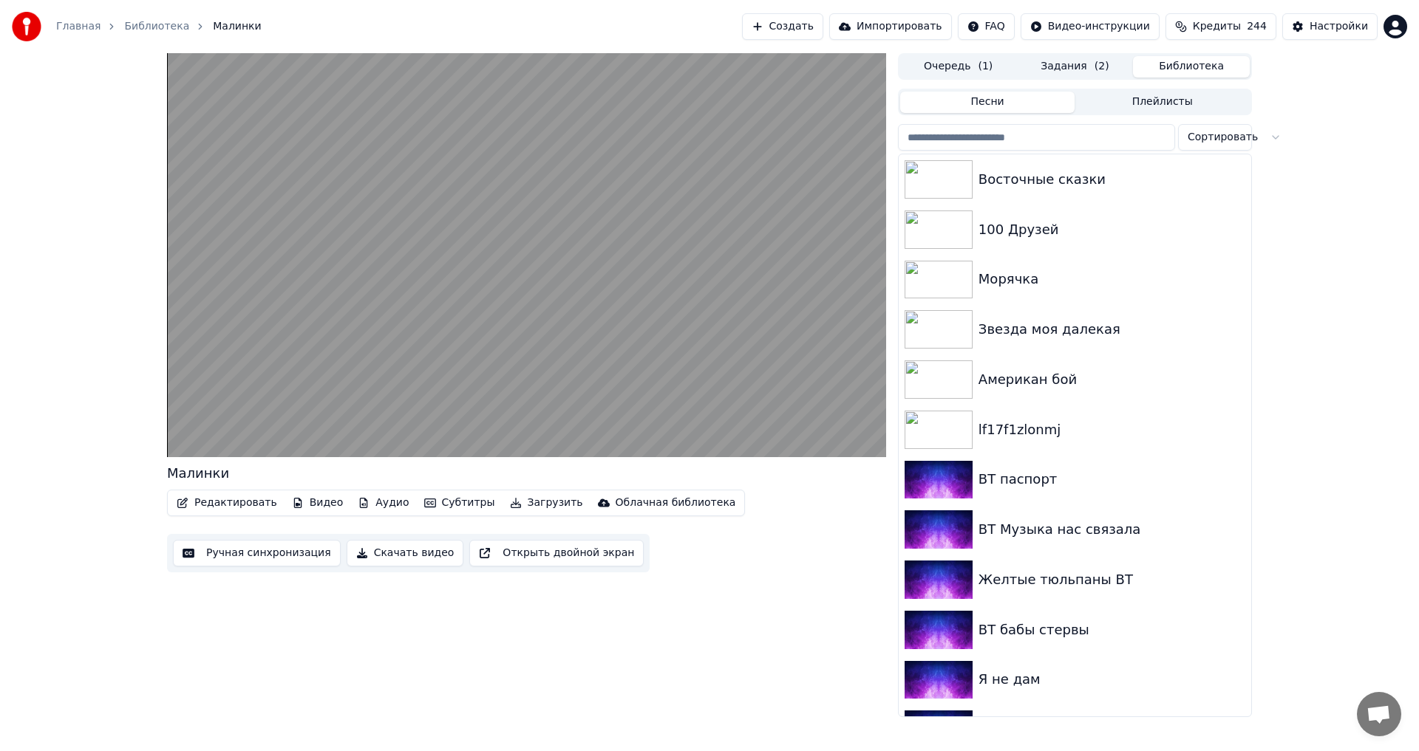
click at [1001, 131] on input "search" at bounding box center [1036, 137] width 277 height 27
paste input "**********"
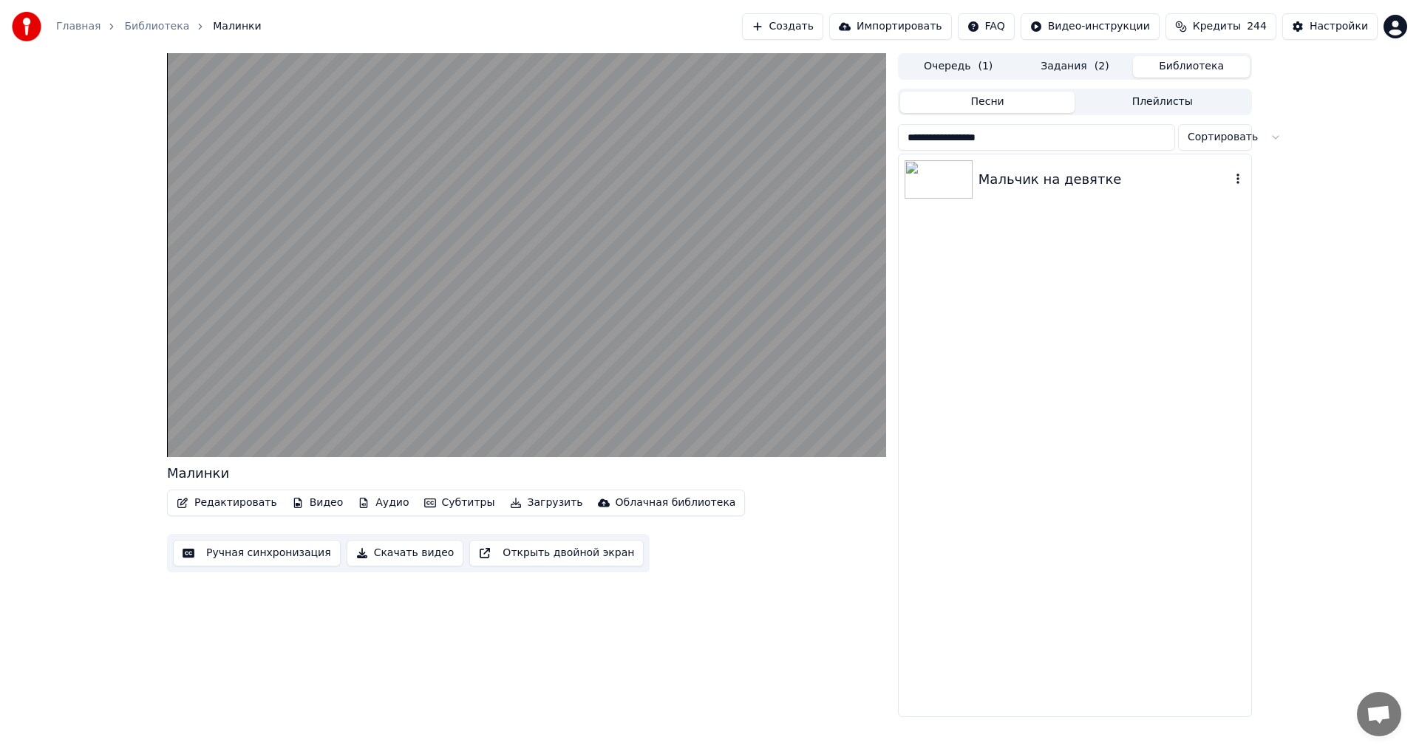
type input "**********"
click at [1040, 174] on div "Мальчик на девятке" at bounding box center [1104, 179] width 252 height 21
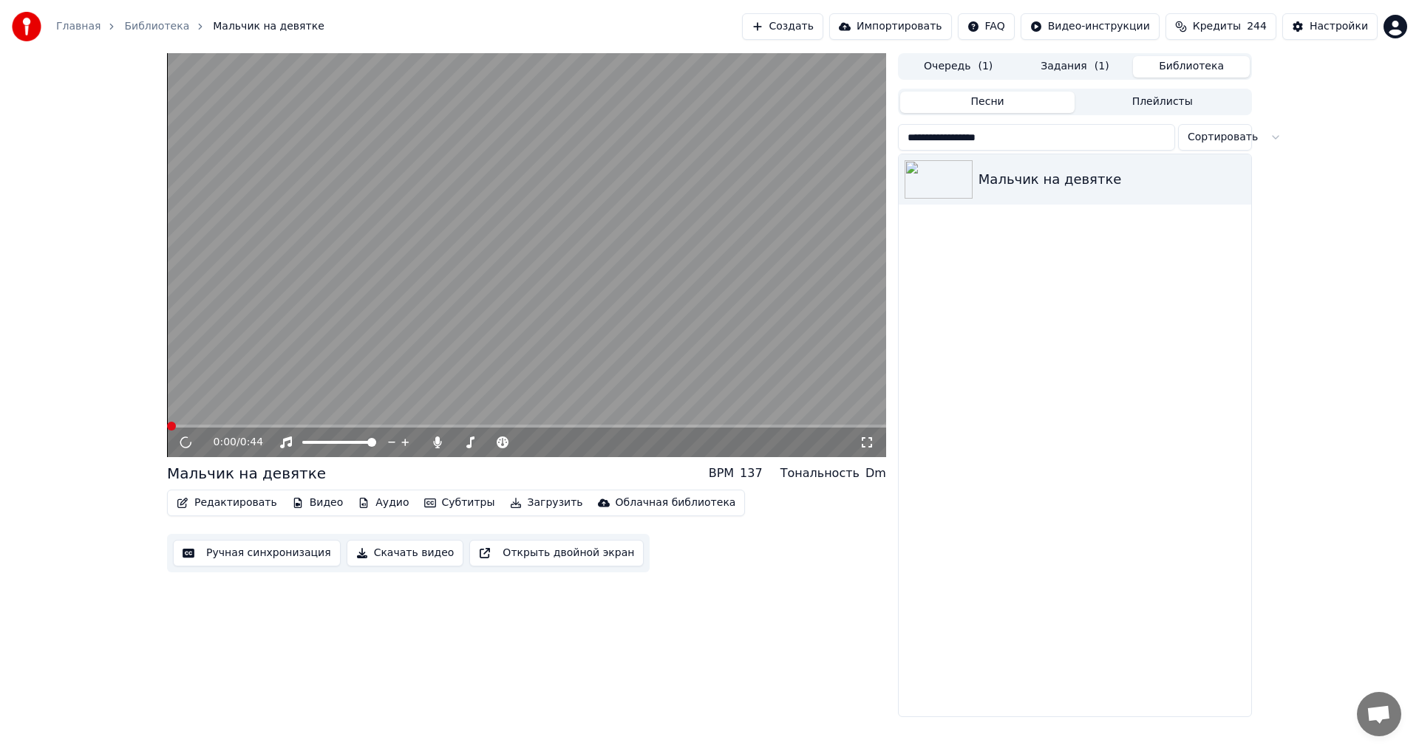
click at [302, 505] on button "Видео" at bounding box center [318, 503] width 64 height 21
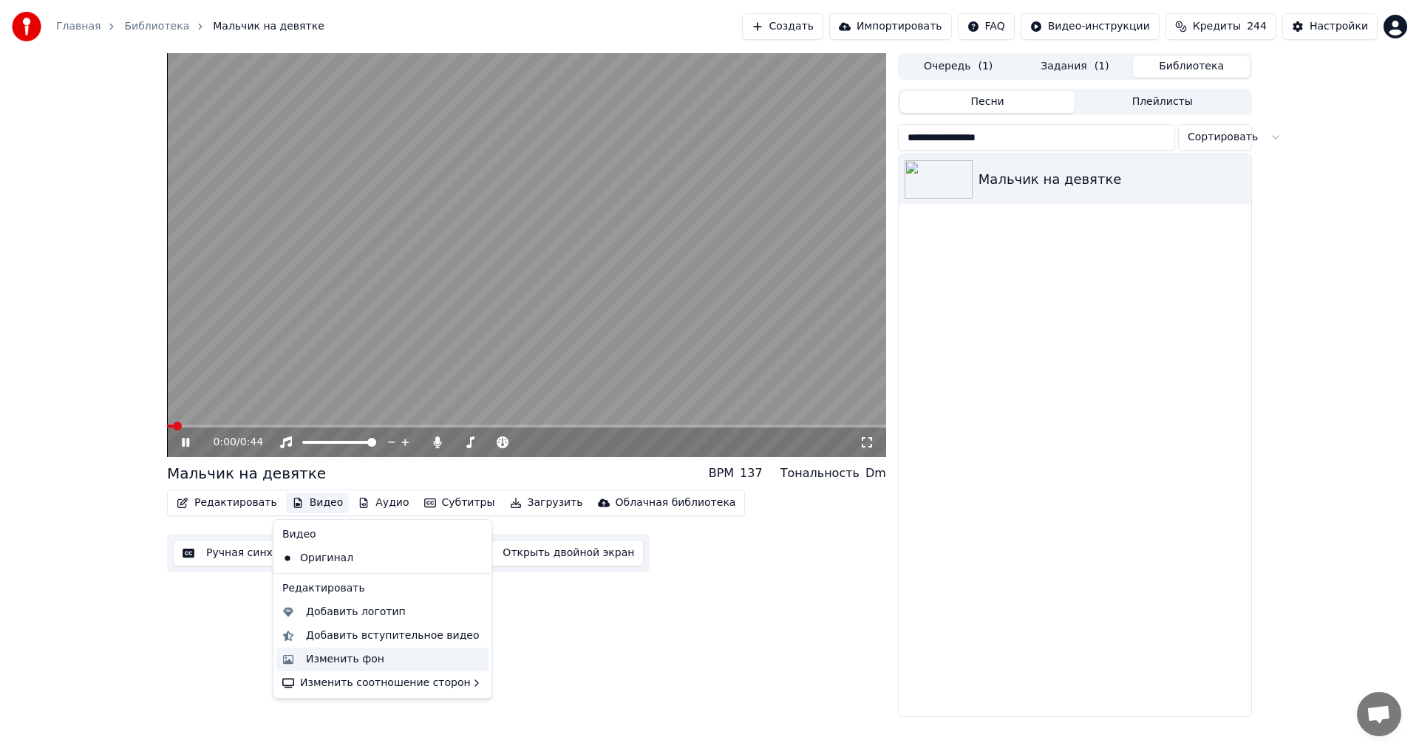
click at [349, 659] on div "Изменить фон" at bounding box center [345, 659] width 78 height 15
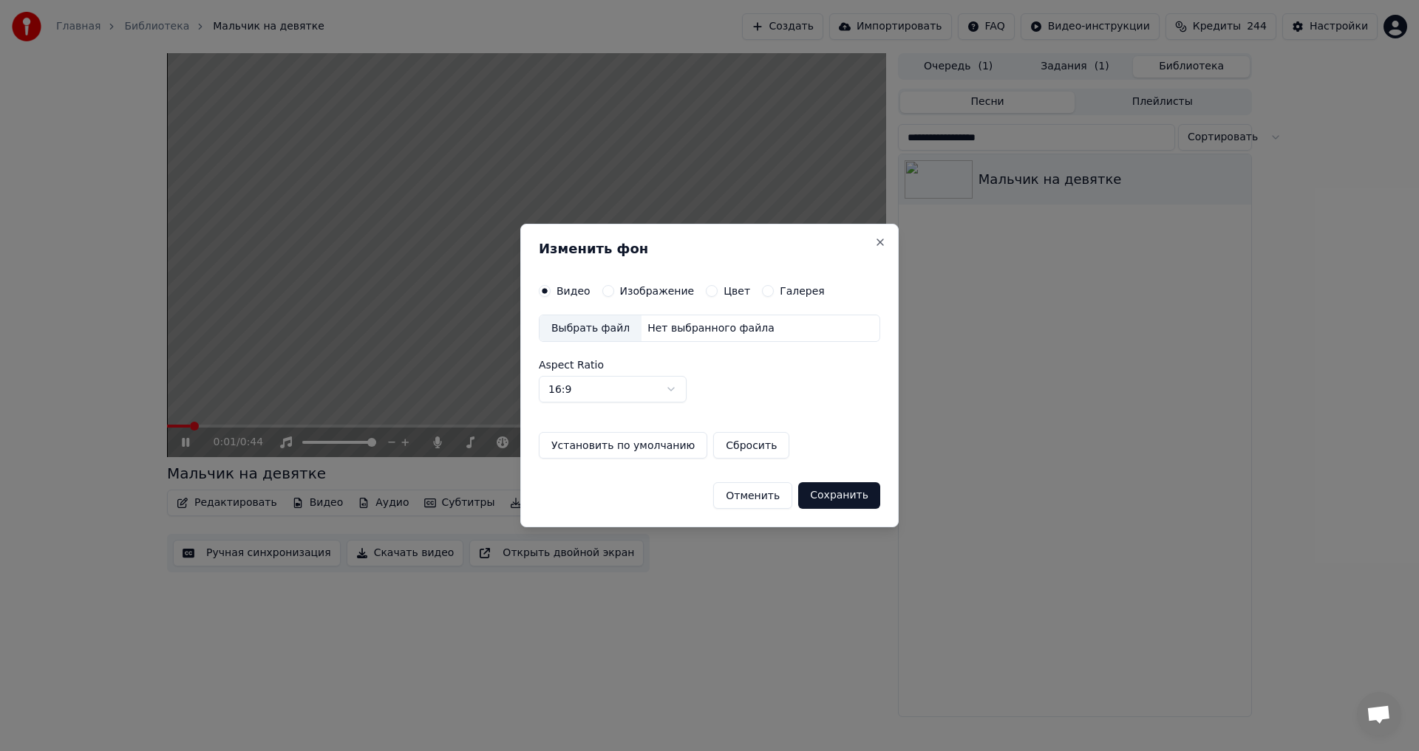
click at [640, 291] on label "Изображение" at bounding box center [657, 291] width 75 height 10
click at [614, 291] on button "Изображение" at bounding box center [608, 291] width 12 height 12
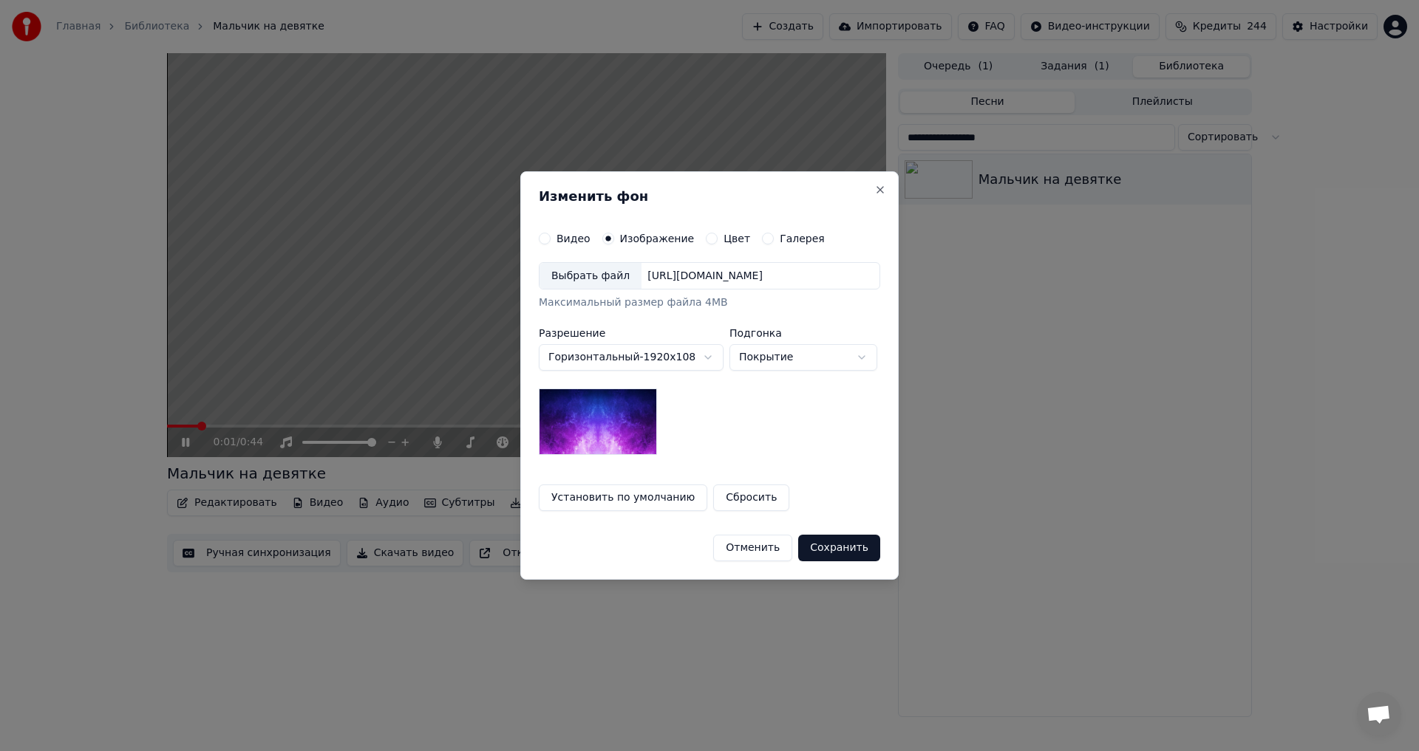
click at [584, 284] on div "Выбрать файл" at bounding box center [590, 276] width 102 height 27
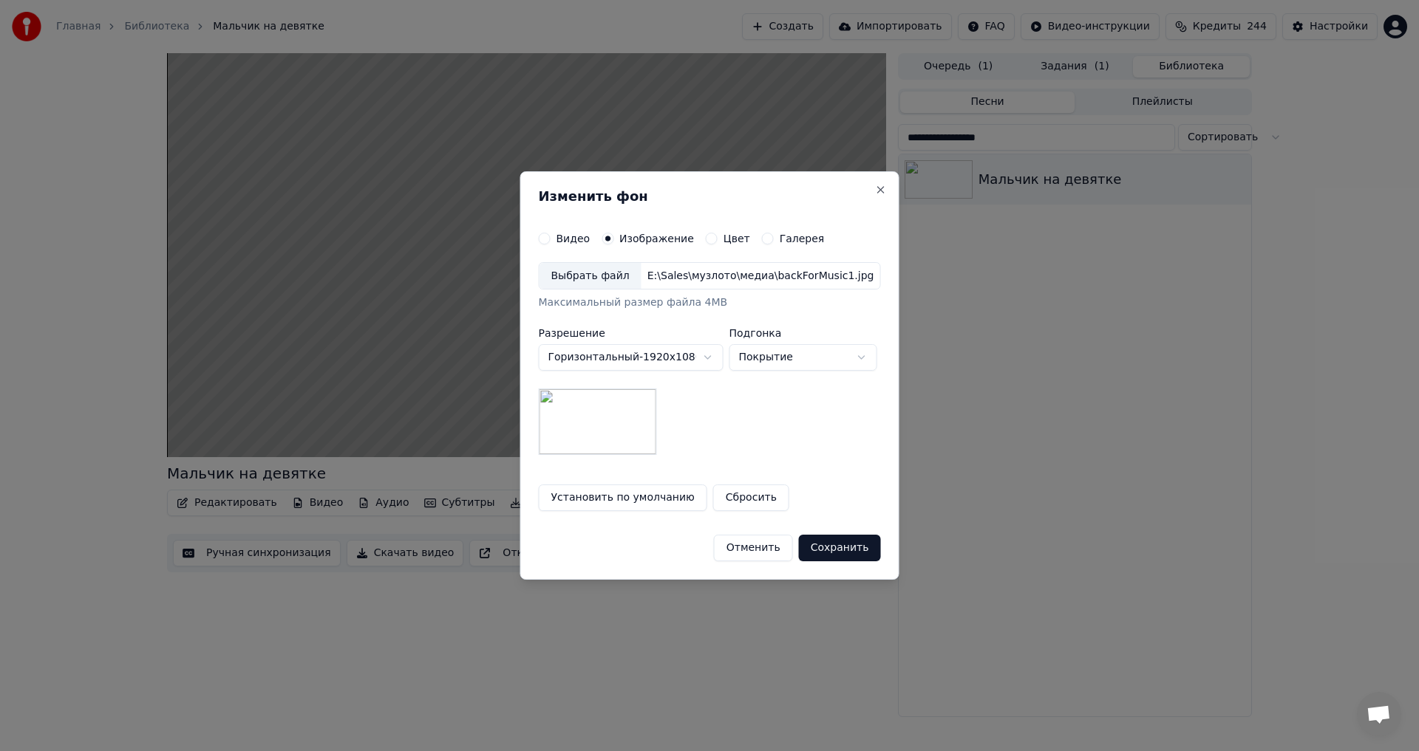
click at [840, 550] on button "Сохранить" at bounding box center [840, 548] width 82 height 27
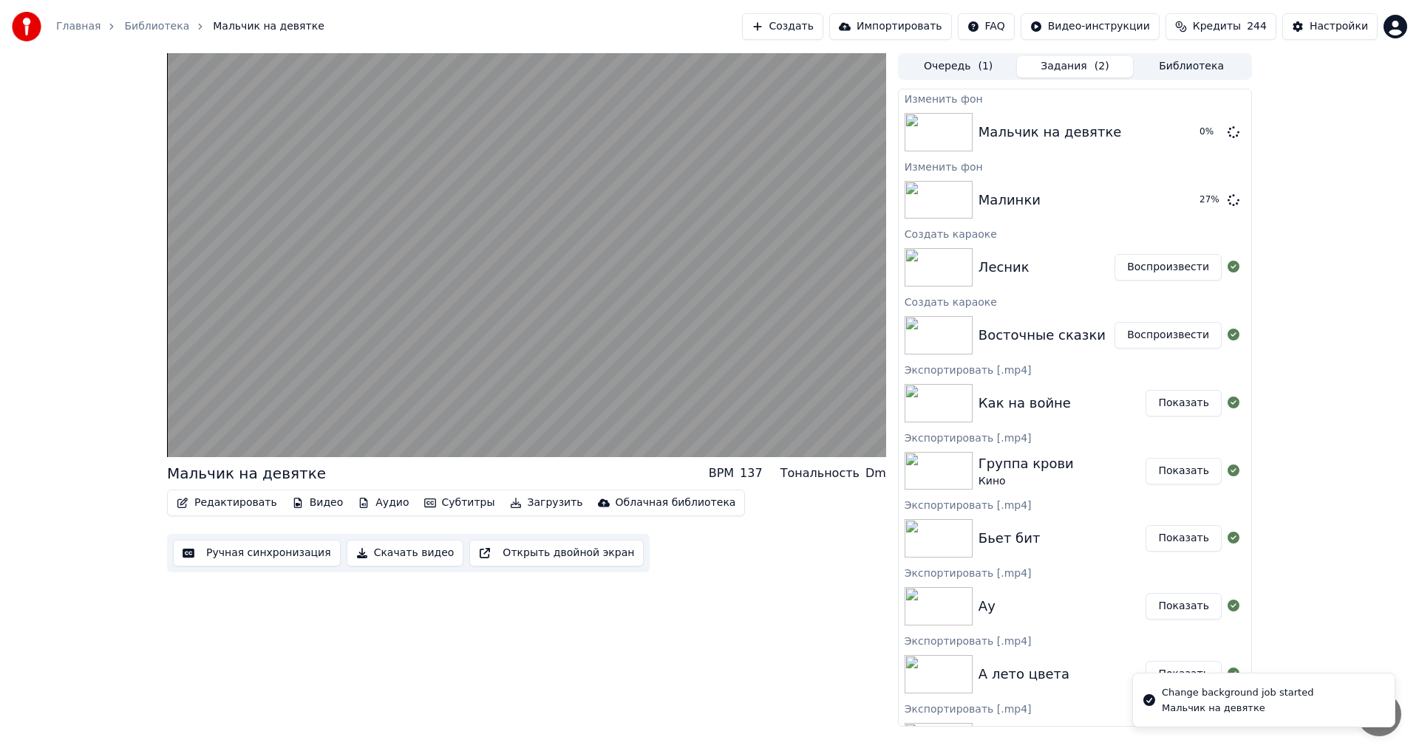
drag, startPoint x: 1193, startPoint y: 73, endPoint x: 1187, endPoint y: 86, distance: 14.2
click at [1193, 73] on button "Библиотека" at bounding box center [1191, 66] width 117 height 21
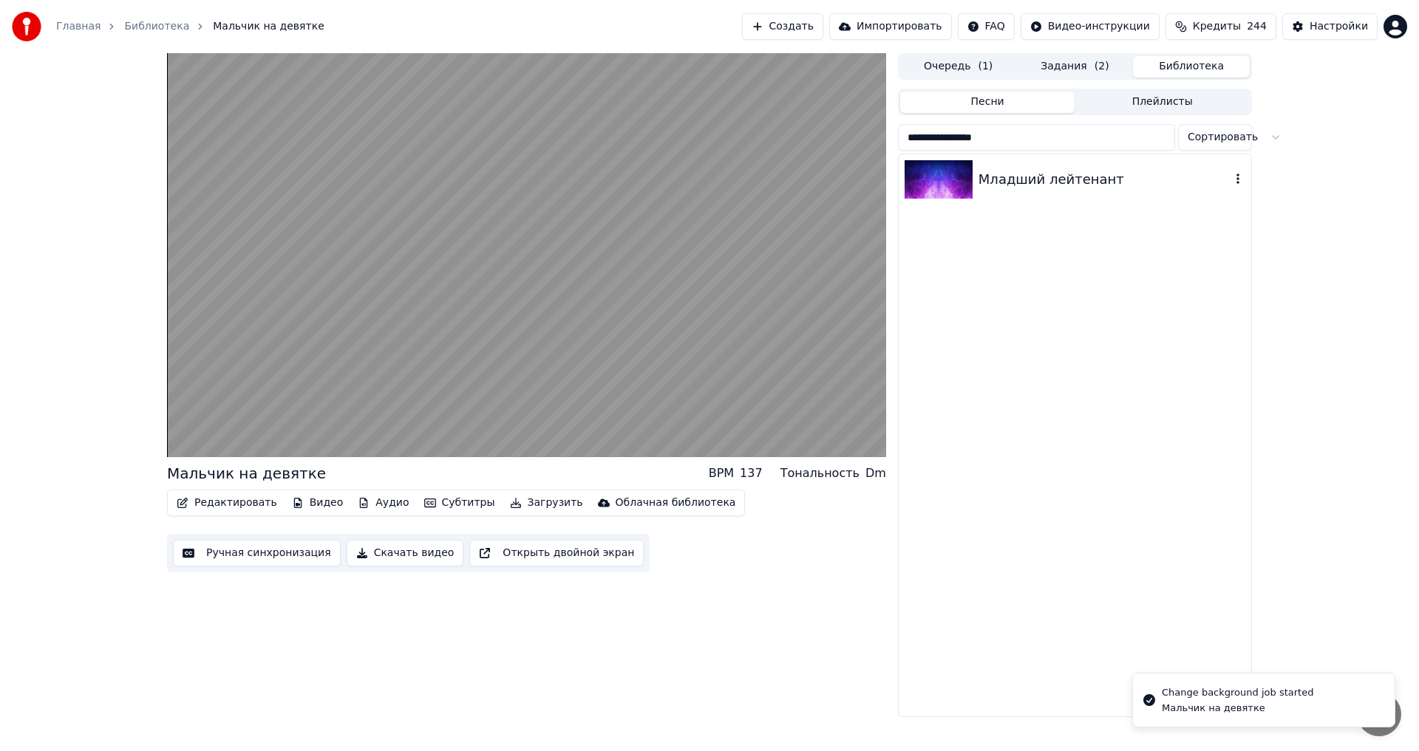
type input "**********"
click at [1032, 175] on div "Младший лейтенант" at bounding box center [1104, 179] width 252 height 21
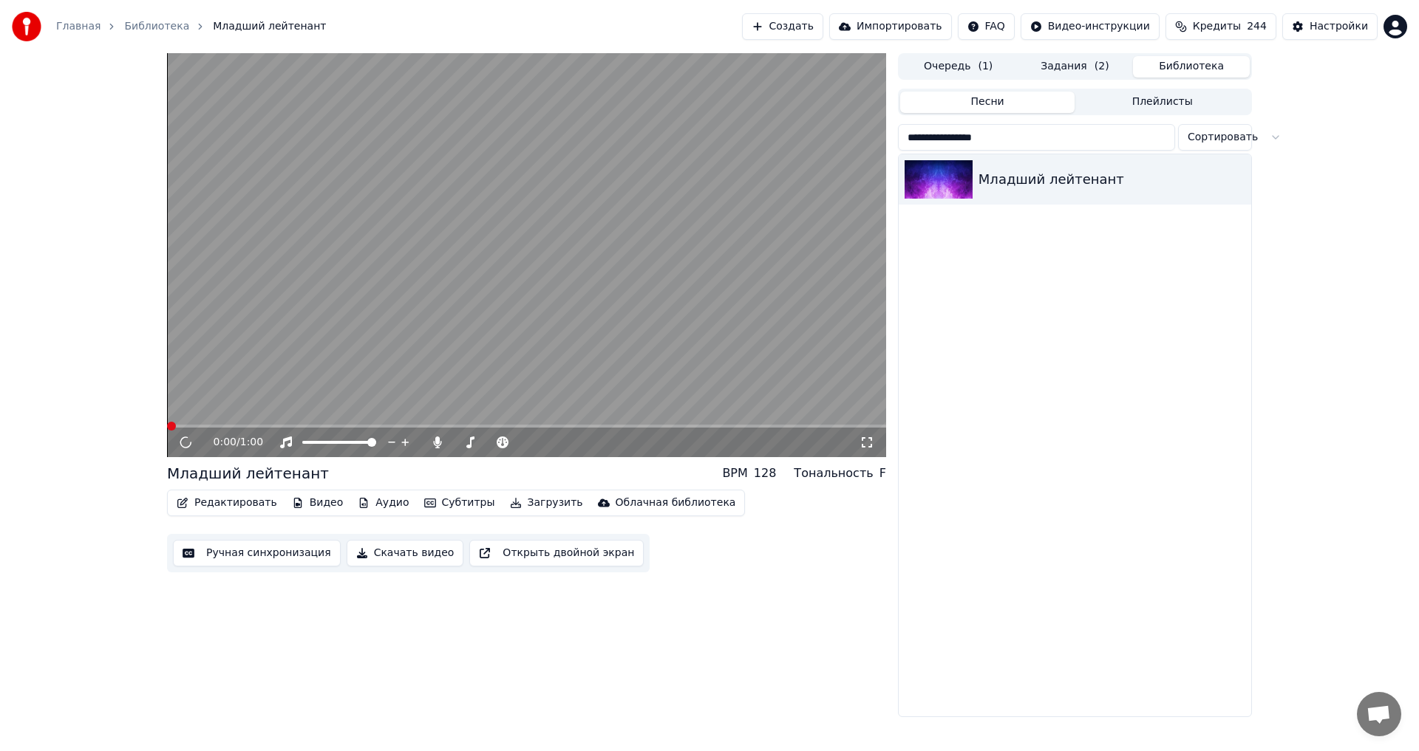
click at [240, 510] on button "Редактировать" at bounding box center [227, 503] width 112 height 21
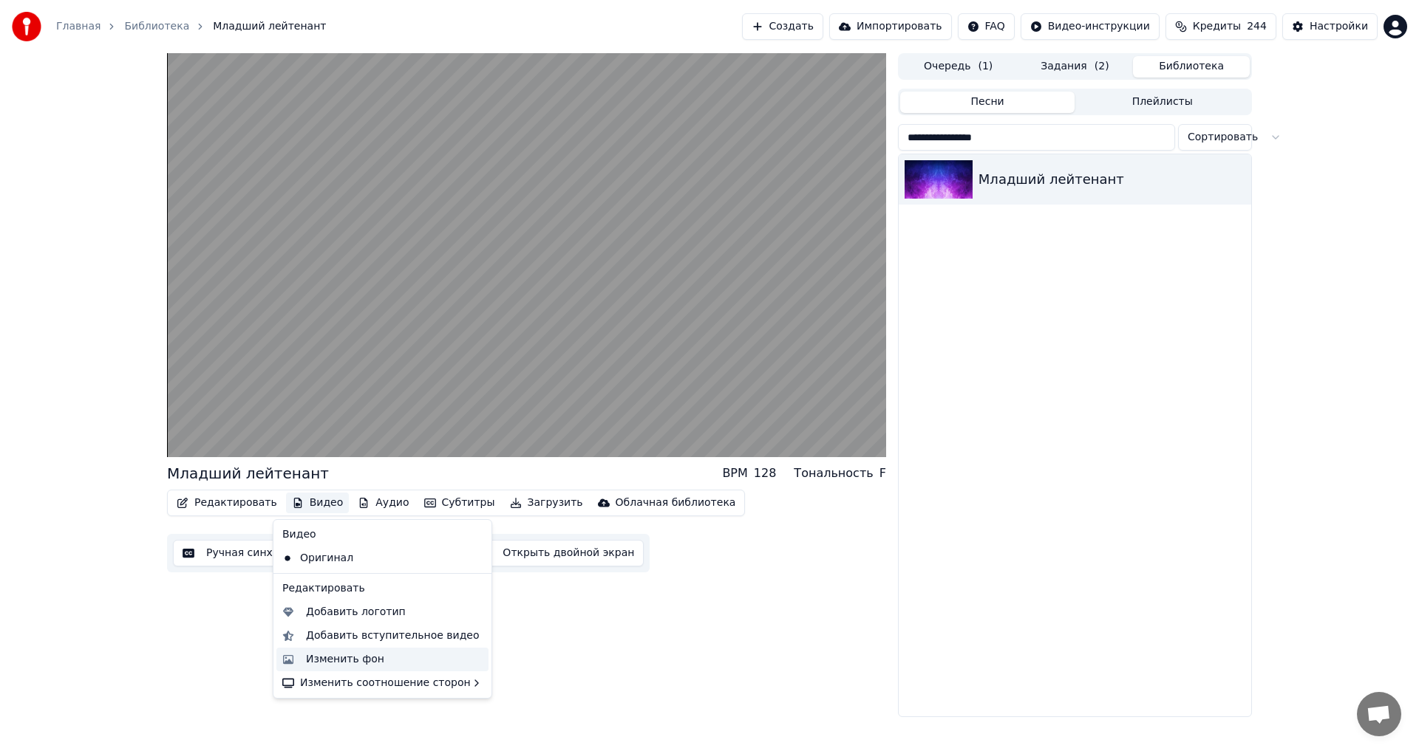
click at [344, 671] on div "Изменить фон" at bounding box center [382, 660] width 212 height 24
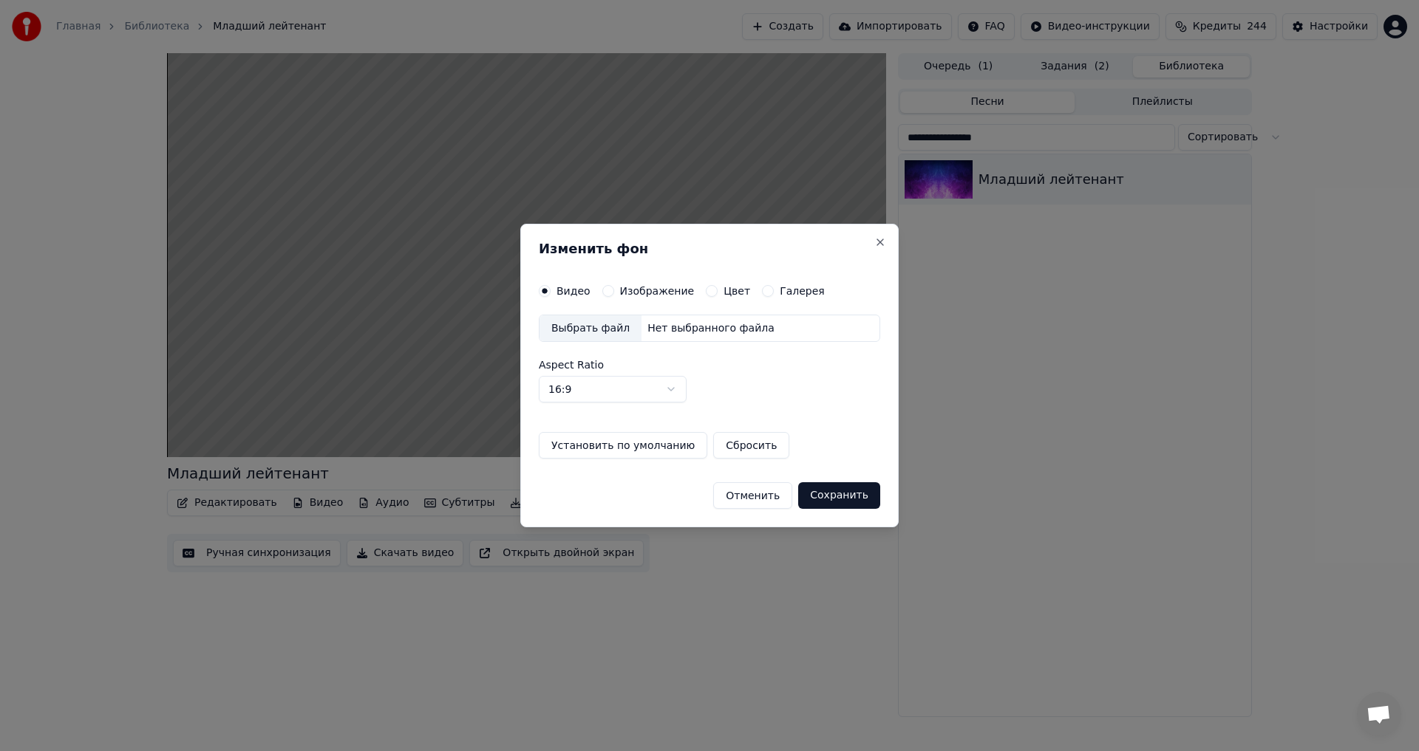
click at [635, 295] on label "Изображение" at bounding box center [657, 291] width 75 height 10
click at [614, 295] on button "Изображение" at bounding box center [608, 291] width 12 height 12
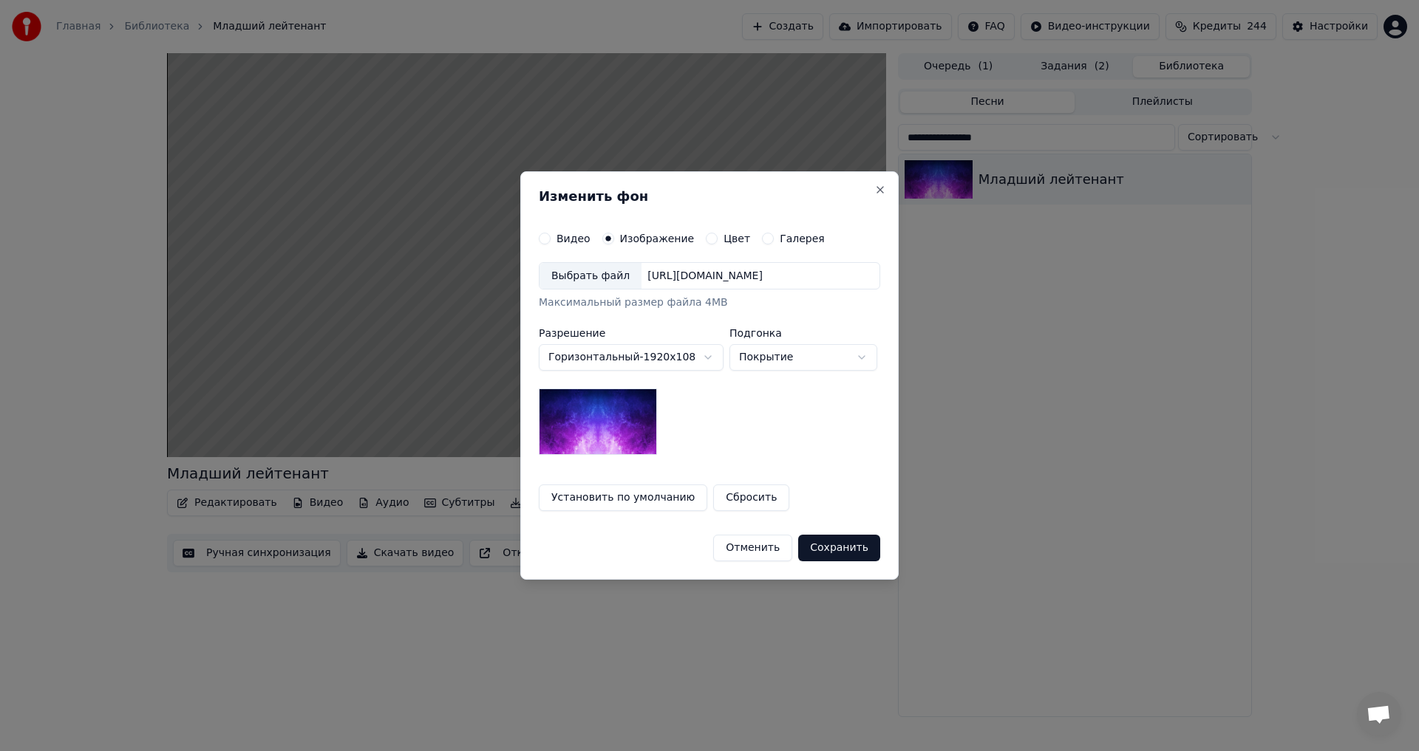
click at [615, 279] on div "Выбрать файл" at bounding box center [590, 276] width 102 height 27
click at [855, 553] on button "Сохранить" at bounding box center [840, 548] width 82 height 27
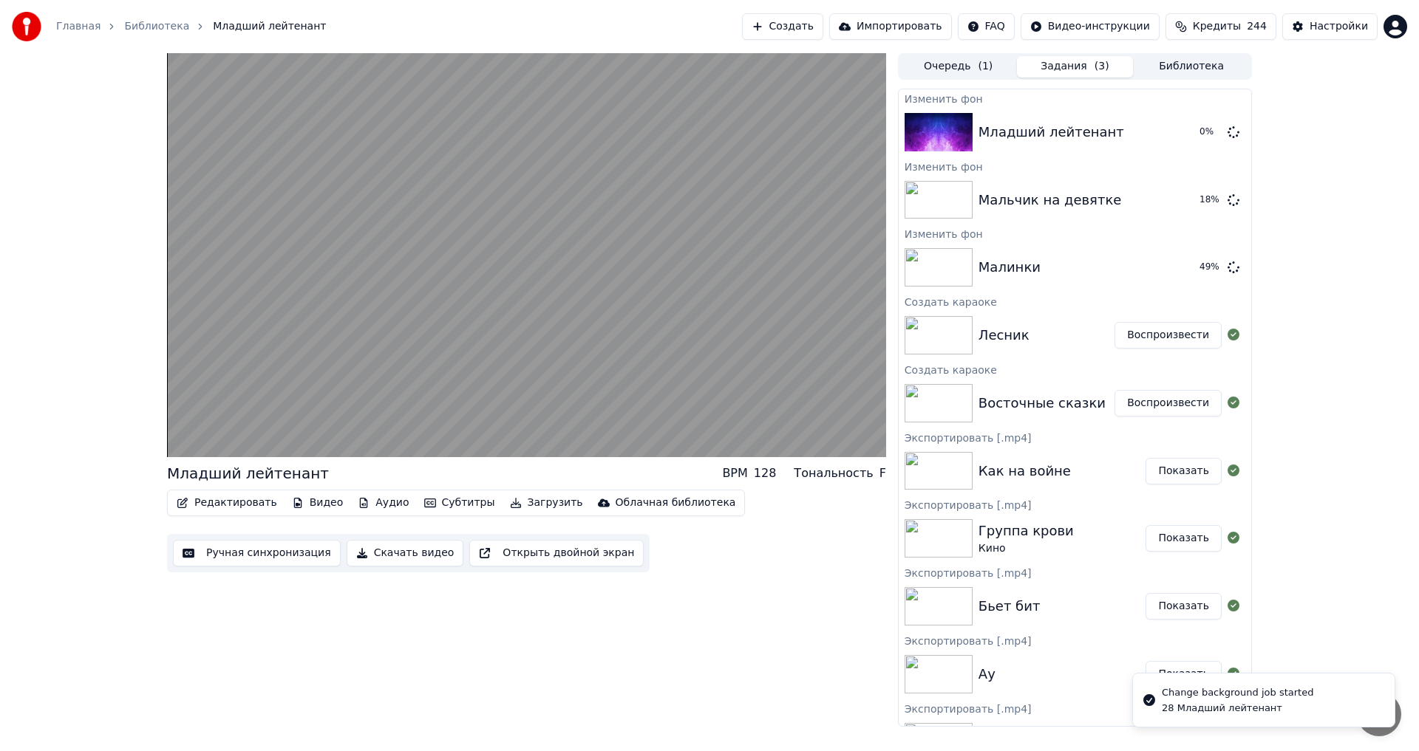
click at [1189, 70] on button "Библиотека" at bounding box center [1191, 66] width 117 height 21
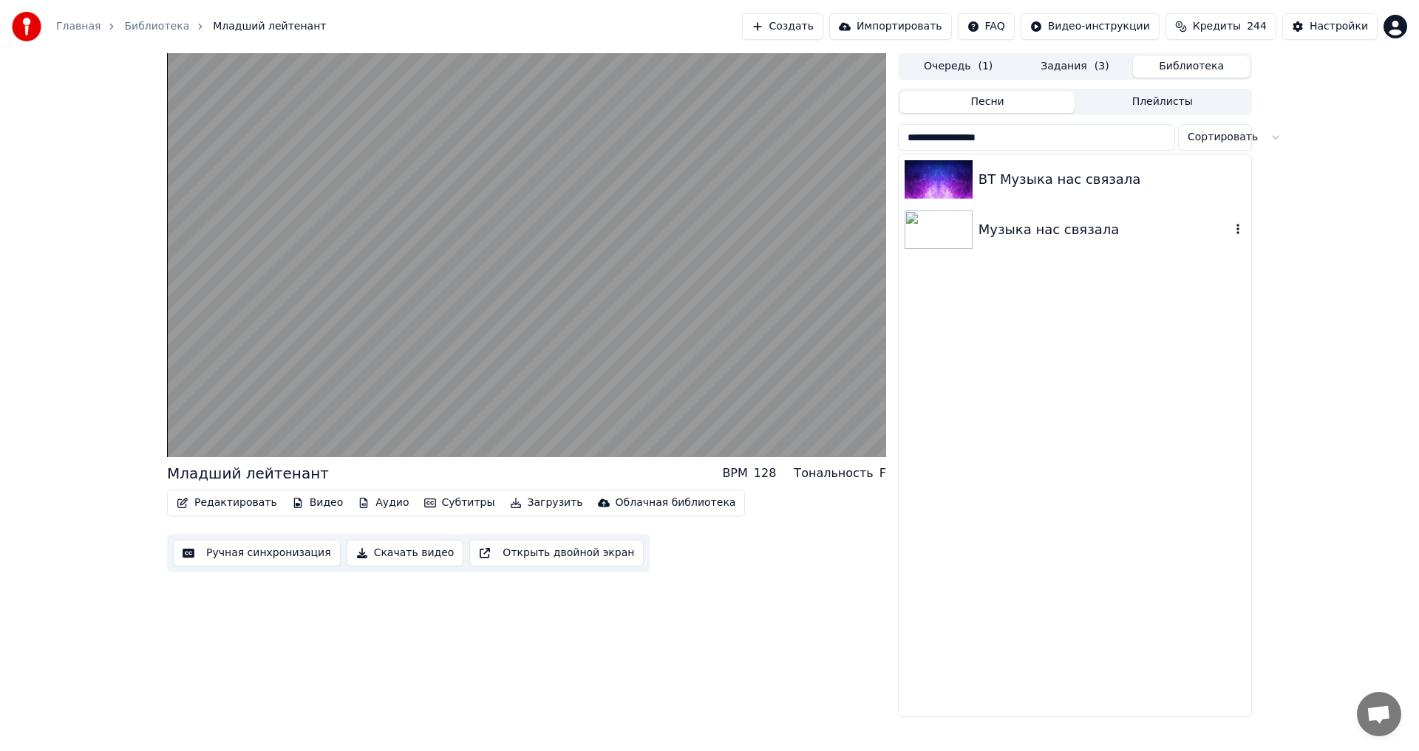
type input "**********"
click at [1055, 233] on div "Музыка нас связала" at bounding box center [1104, 229] width 252 height 21
click at [304, 506] on button "Видео" at bounding box center [318, 503] width 64 height 21
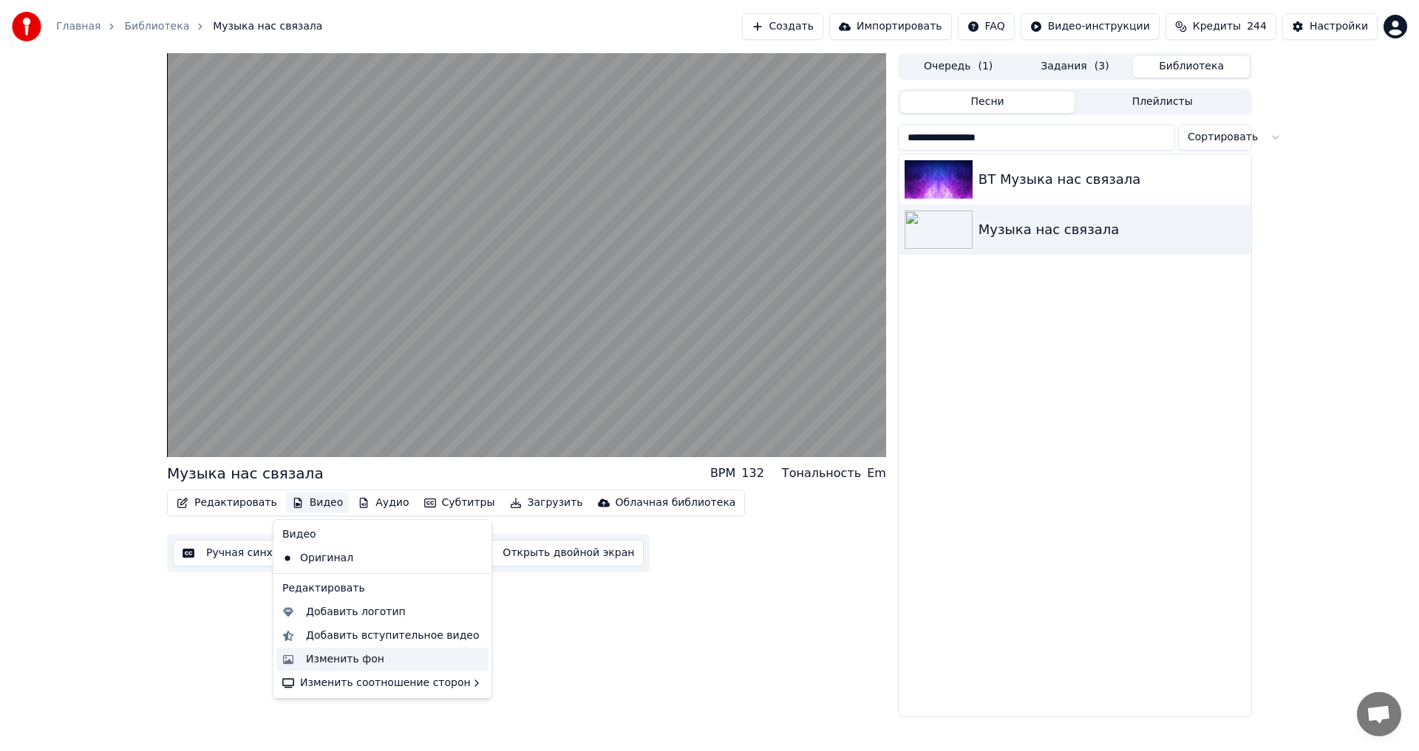
click at [342, 652] on div "Изменить фон" at bounding box center [345, 659] width 78 height 15
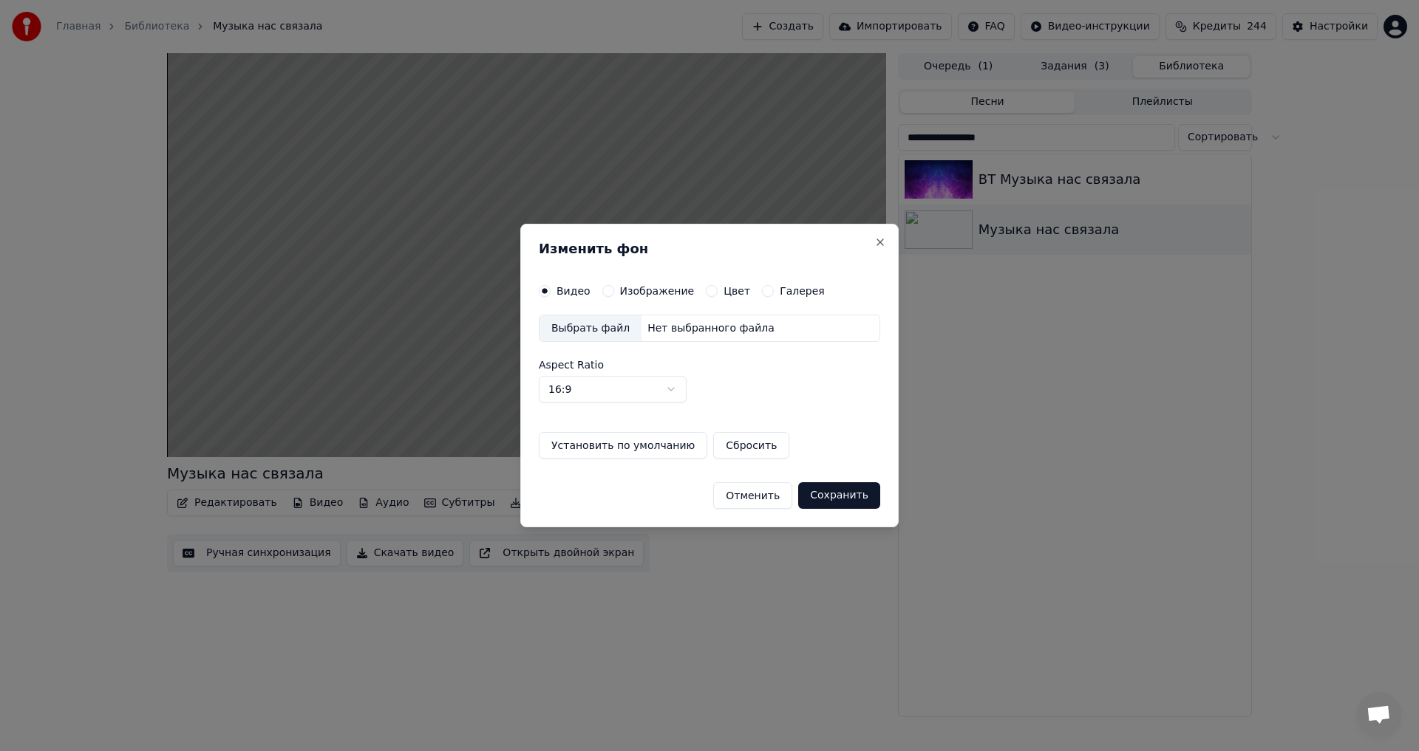
click at [645, 287] on label "Изображение" at bounding box center [657, 291] width 75 height 10
click at [614, 287] on button "Изображение" at bounding box center [608, 291] width 12 height 12
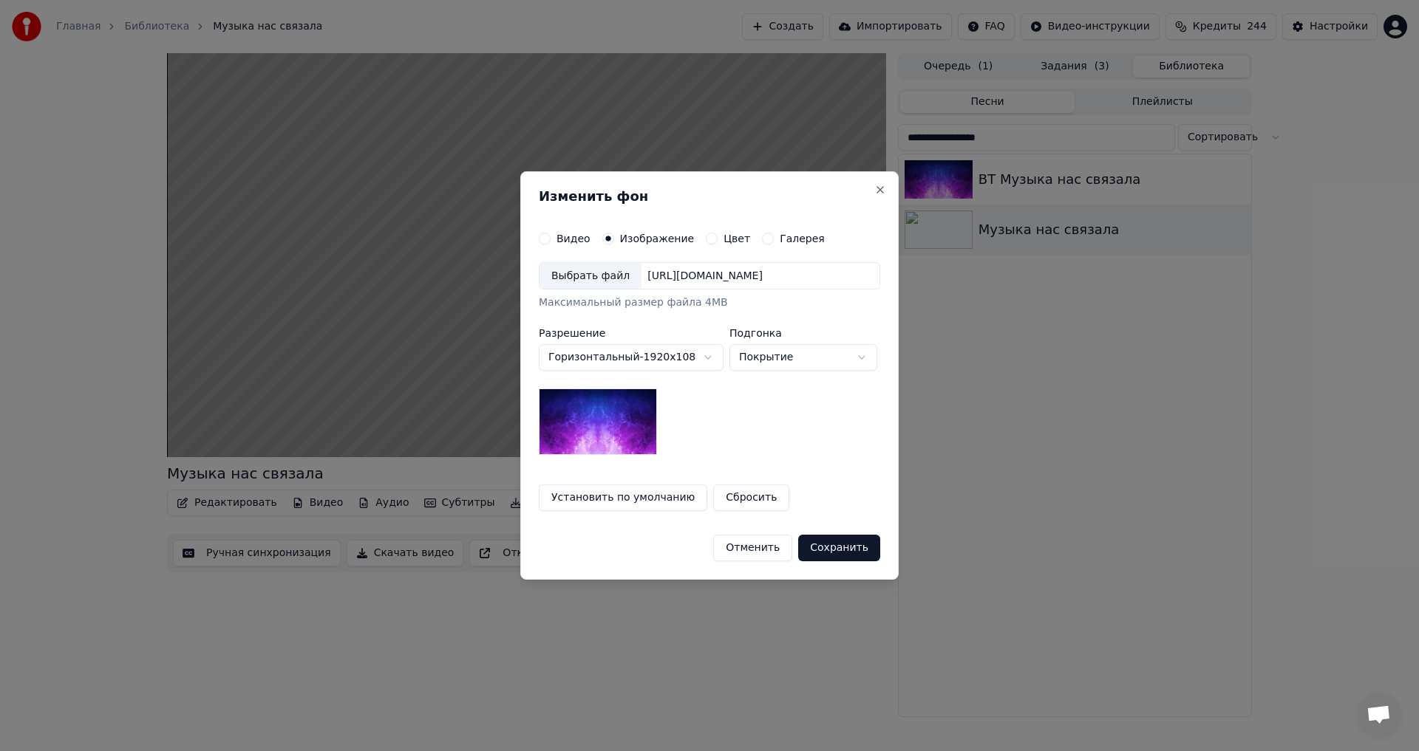
click at [567, 290] on div "Выбрать файл [URL][DOMAIN_NAME] Максимальный размер файла 4MB" at bounding box center [709, 286] width 341 height 49
click at [559, 278] on div "Выбрать файл" at bounding box center [590, 276] width 102 height 27
click at [857, 552] on button "Сохранить" at bounding box center [840, 548] width 82 height 27
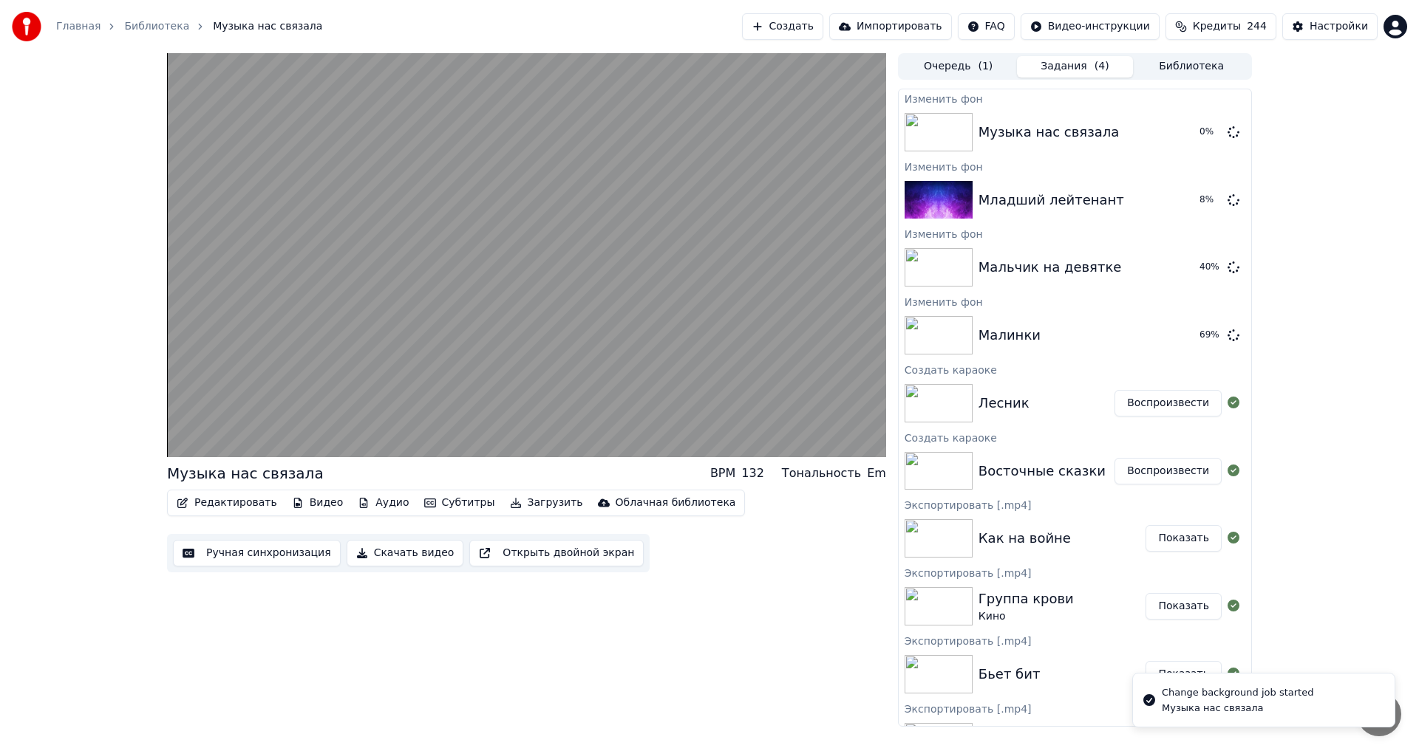
click at [1167, 66] on button "Библиотека" at bounding box center [1191, 66] width 117 height 21
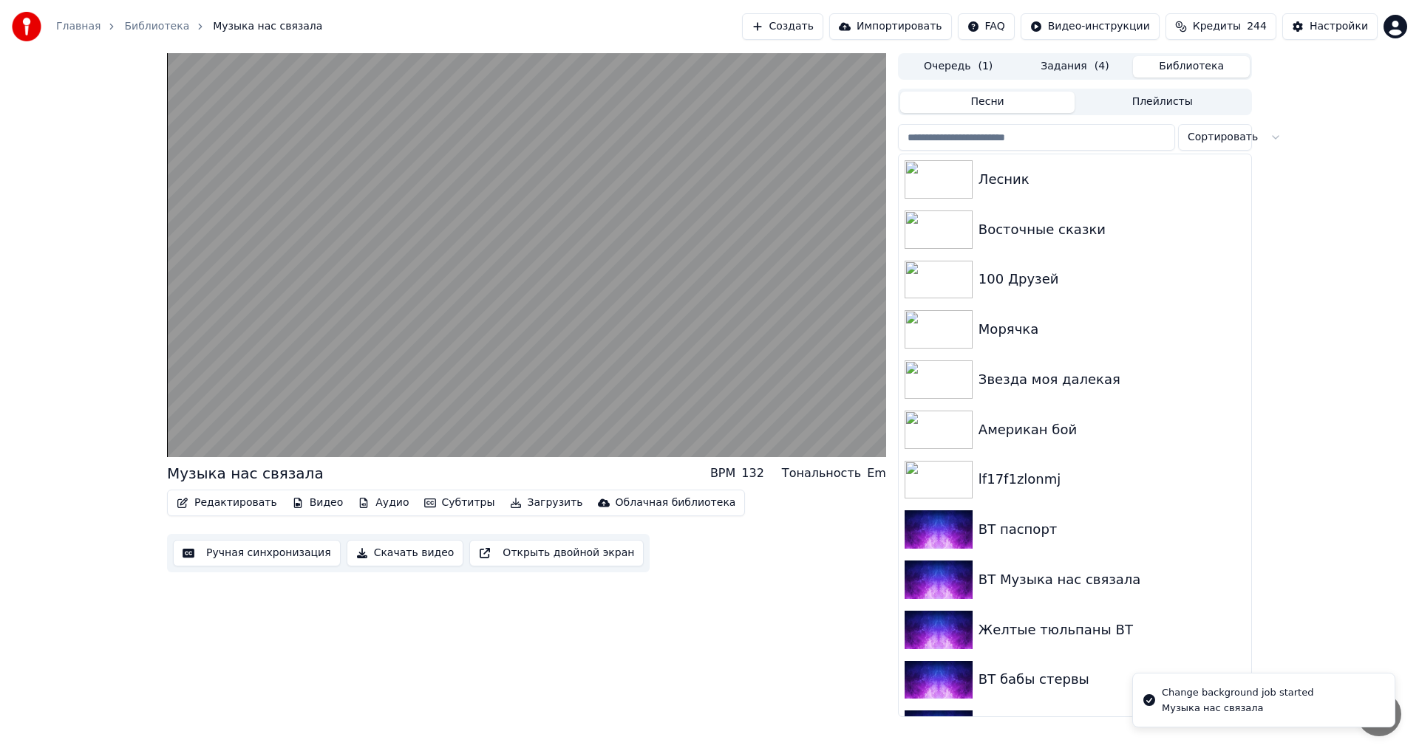
click at [1049, 140] on input "search" at bounding box center [1036, 137] width 277 height 27
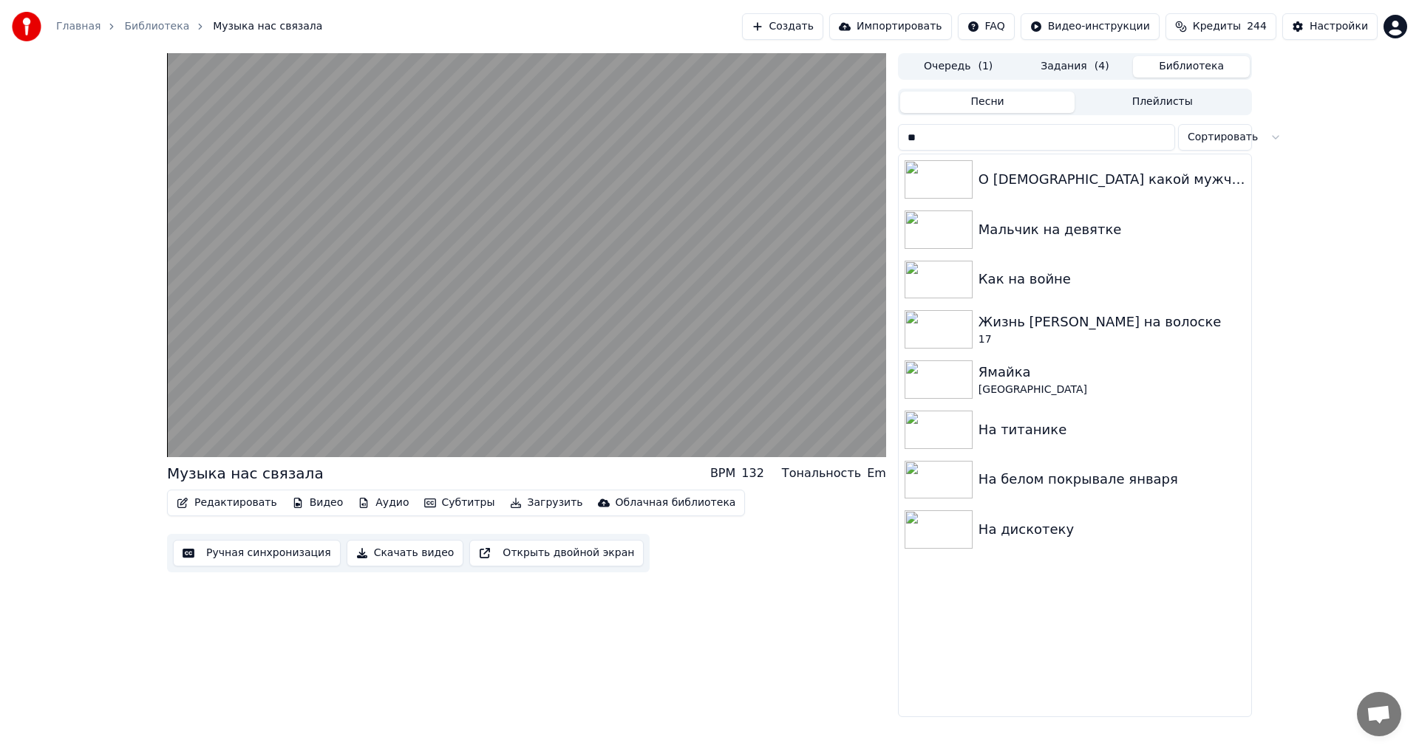
type input "*"
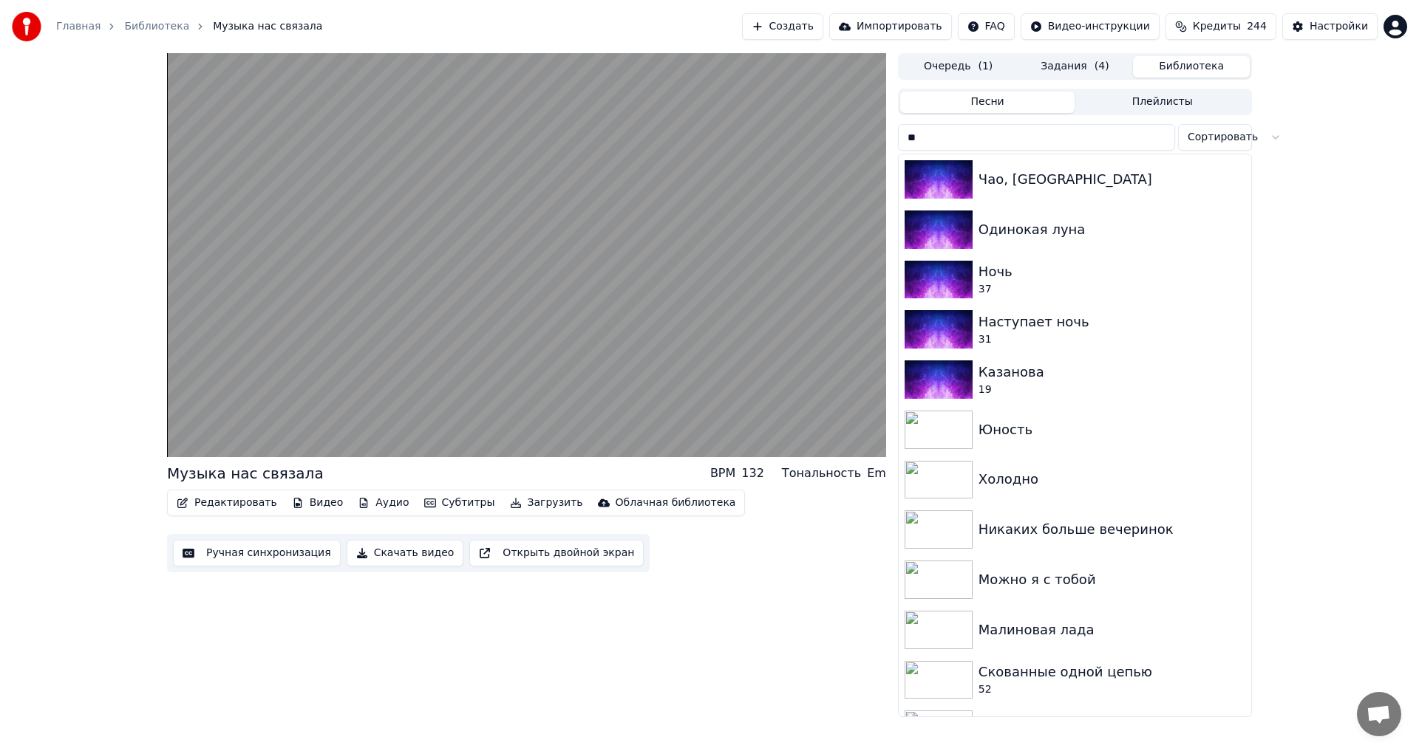
type input "*"
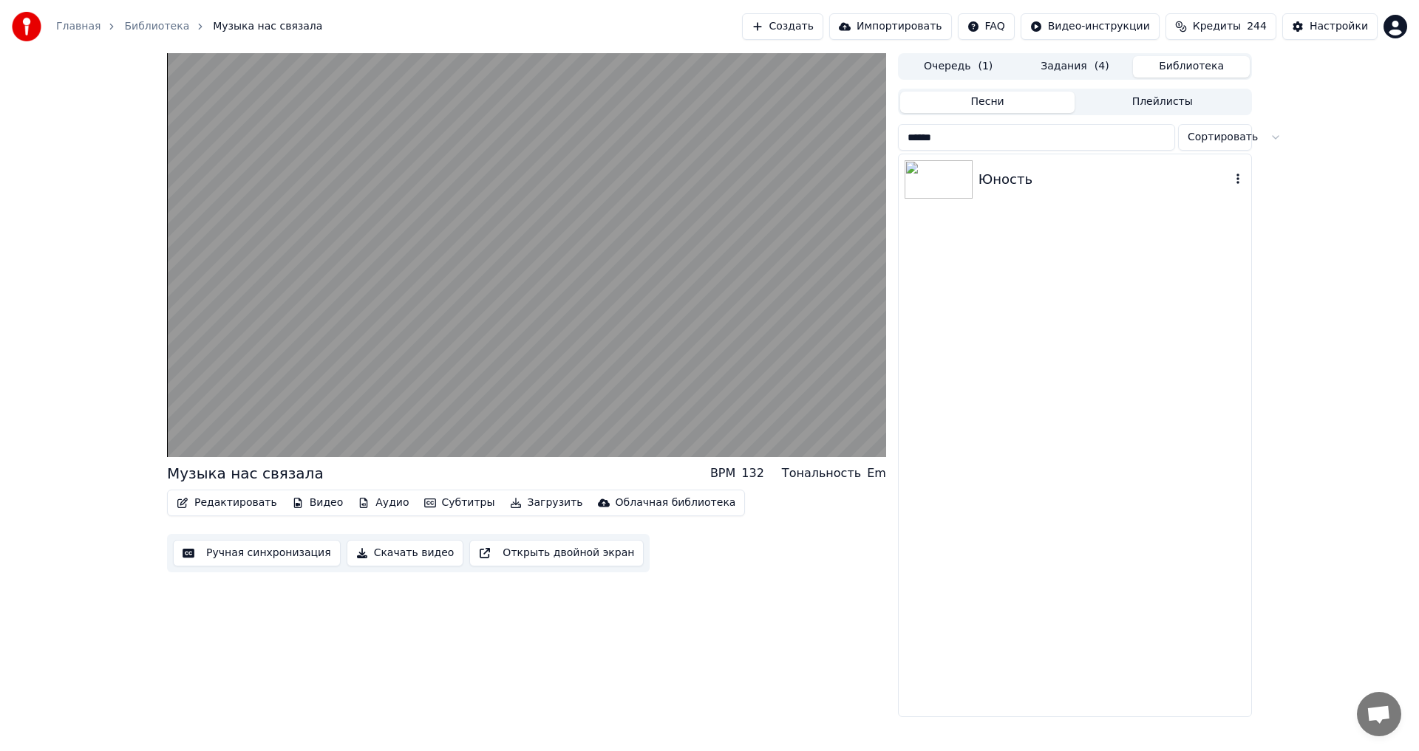
type input "******"
click at [1022, 185] on div "Юность" at bounding box center [1104, 179] width 252 height 21
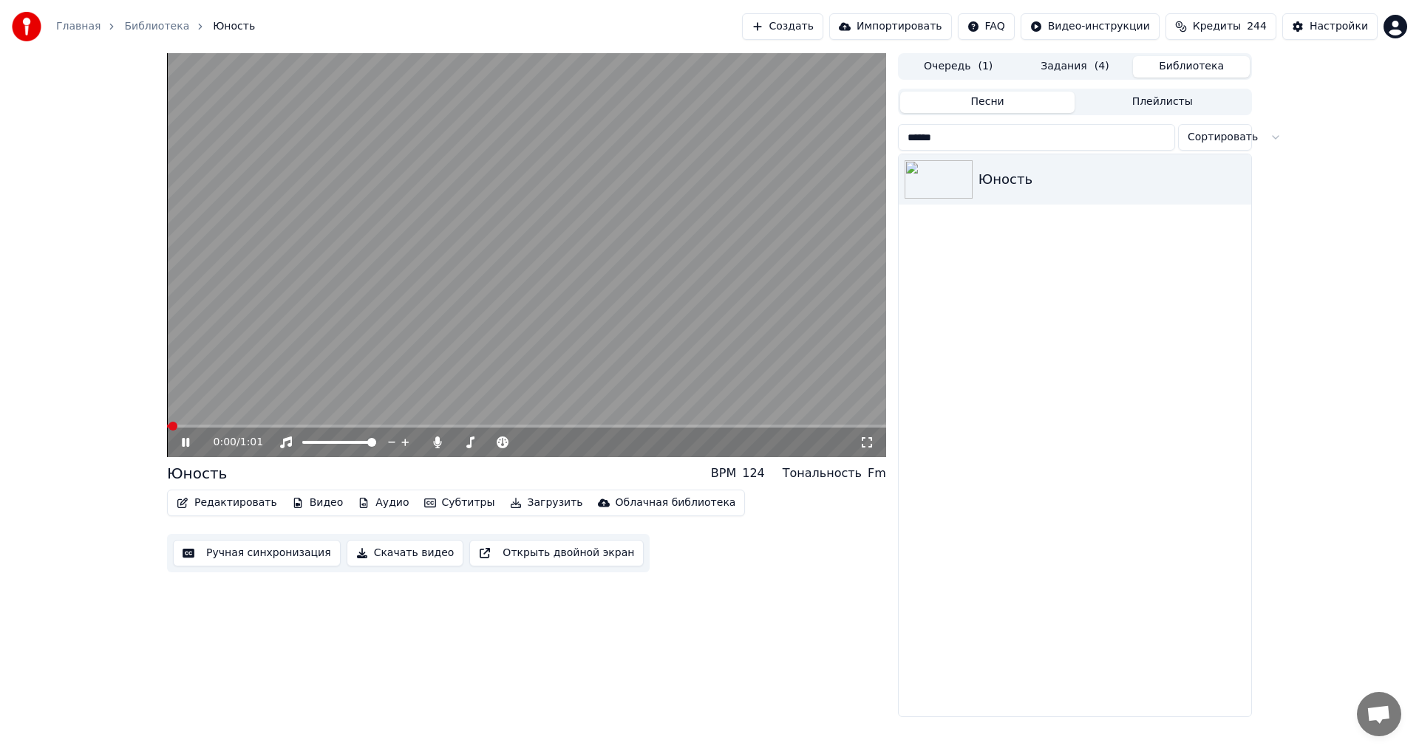
click at [278, 425] on span at bounding box center [526, 426] width 719 height 3
click at [451, 428] on span at bounding box center [526, 426] width 719 height 3
click at [562, 426] on span at bounding box center [526, 426] width 719 height 3
click at [706, 429] on div "0:39 / 1:01" at bounding box center [526, 443] width 719 height 30
click at [706, 426] on span at bounding box center [526, 426] width 719 height 3
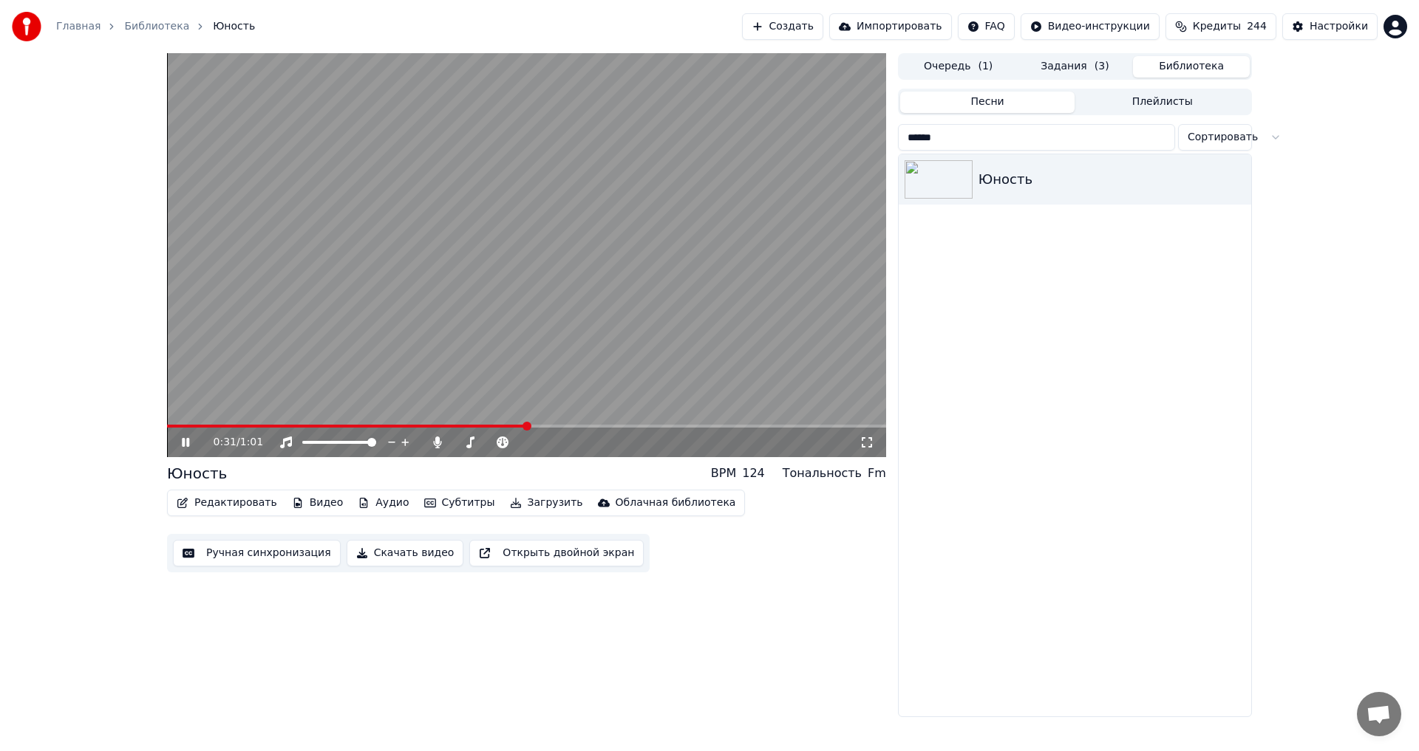
click at [521, 426] on span at bounding box center [347, 426] width 360 height 3
click at [194, 443] on icon at bounding box center [196, 443] width 35 height 12
drag, startPoint x: 988, startPoint y: 140, endPoint x: 877, endPoint y: 115, distance: 113.6
click at [877, 115] on div "0:31 / 1:01 Юность BPM 124 Тональность Fm Редактировать Видео Аудио Субтитры За…" at bounding box center [709, 385] width 1108 height 664
click at [1161, 139] on input "******" at bounding box center [1036, 137] width 277 height 27
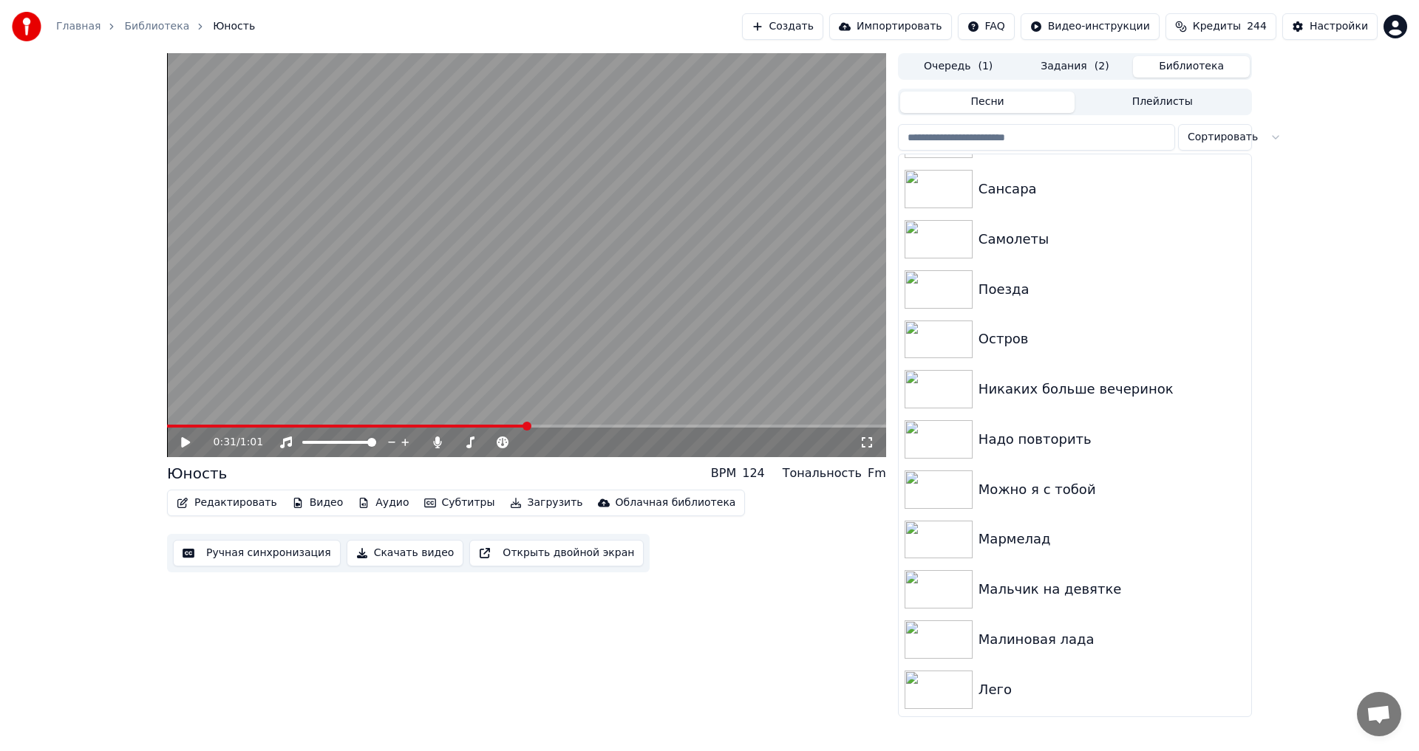
scroll to position [4672, 0]
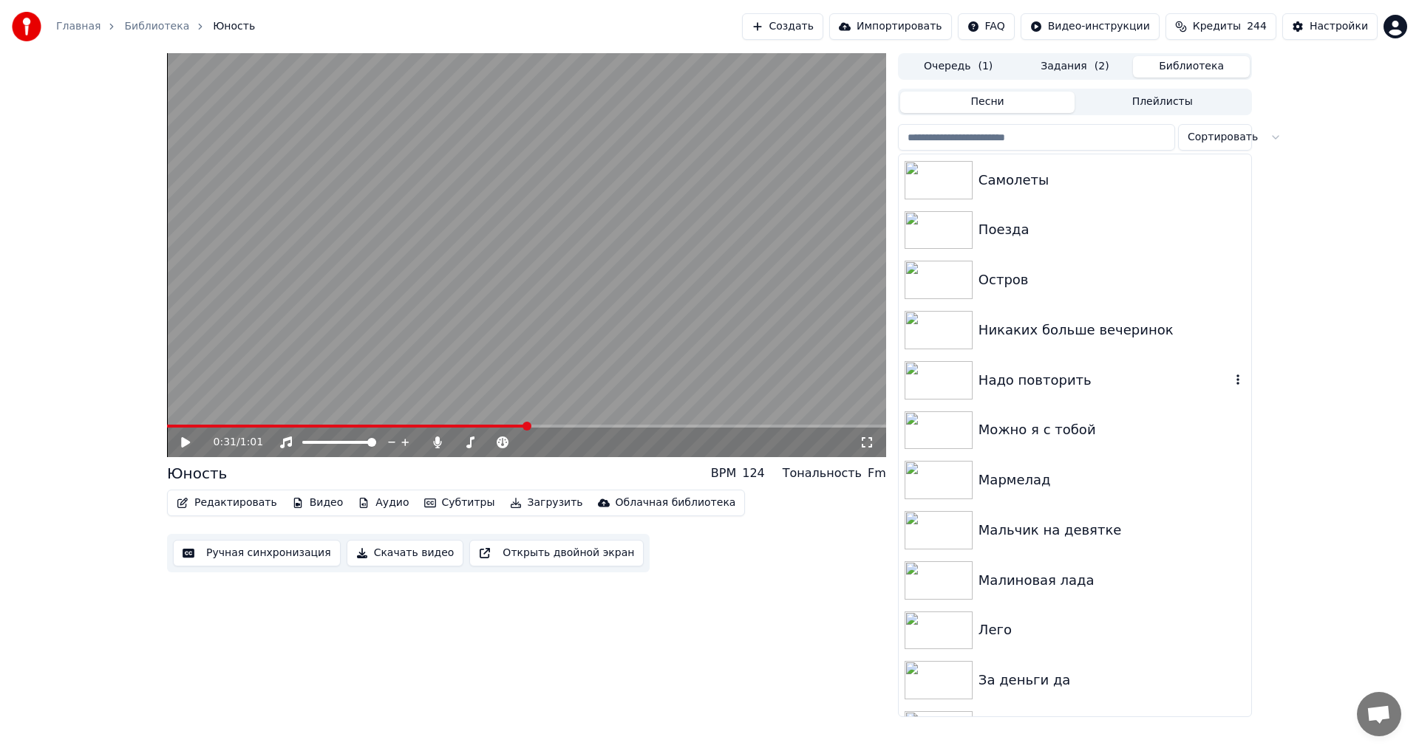
click at [1085, 364] on div "Надо повторить" at bounding box center [1074, 380] width 352 height 50
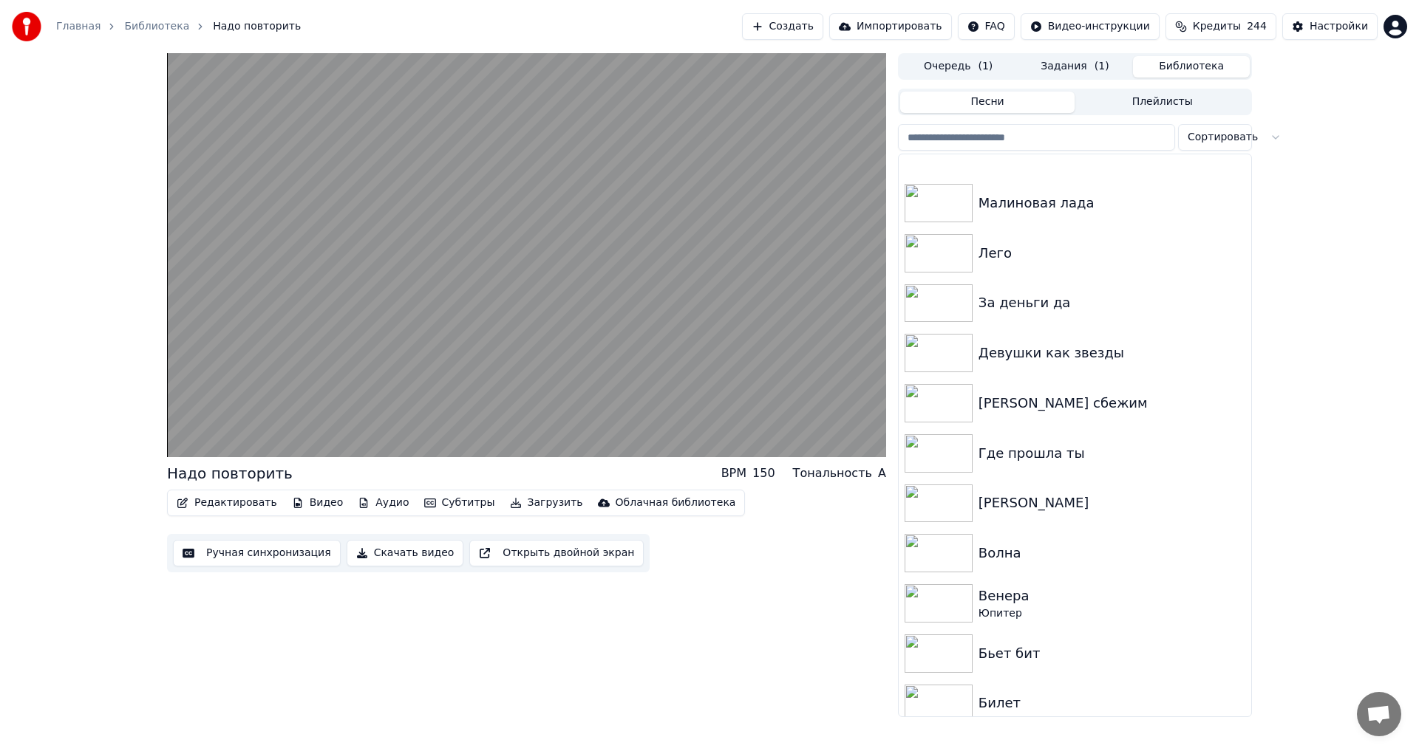
scroll to position [5191, 0]
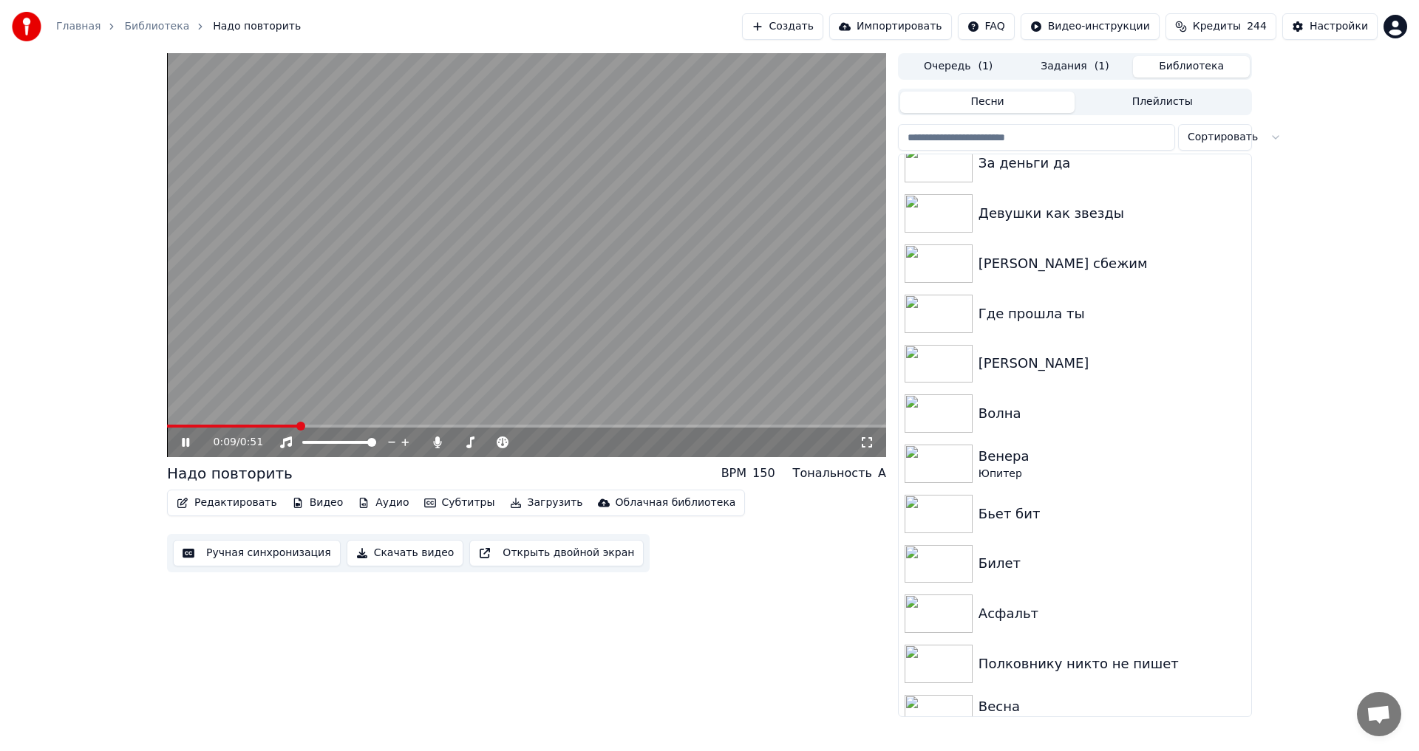
click at [622, 283] on video at bounding box center [526, 255] width 719 height 404
click at [1020, 548] on div "Билет" at bounding box center [1074, 564] width 352 height 50
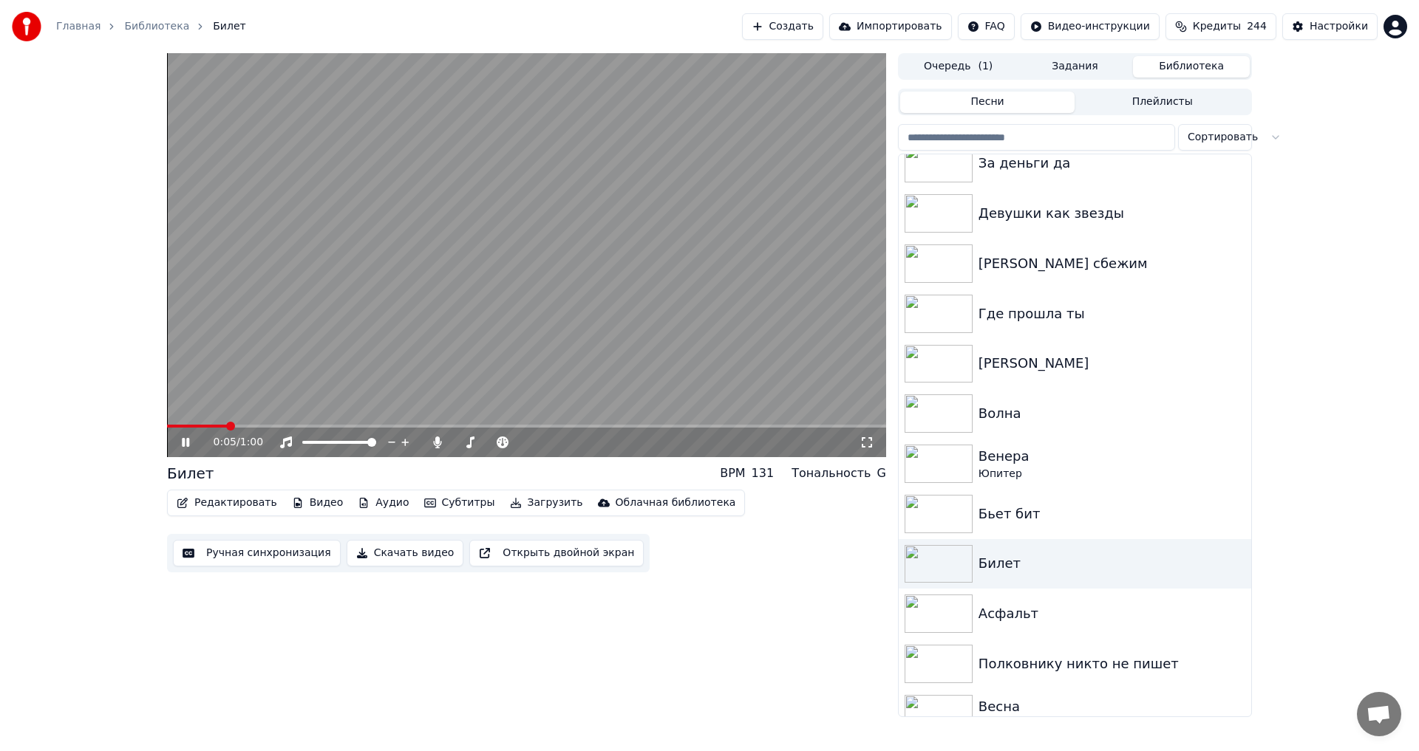
click at [304, 428] on span at bounding box center [526, 426] width 719 height 3
click at [396, 423] on video at bounding box center [526, 255] width 719 height 404
click at [441, 427] on span at bounding box center [526, 426] width 719 height 3
click at [442, 367] on video at bounding box center [526, 255] width 719 height 404
click at [468, 350] on video at bounding box center [526, 255] width 719 height 404
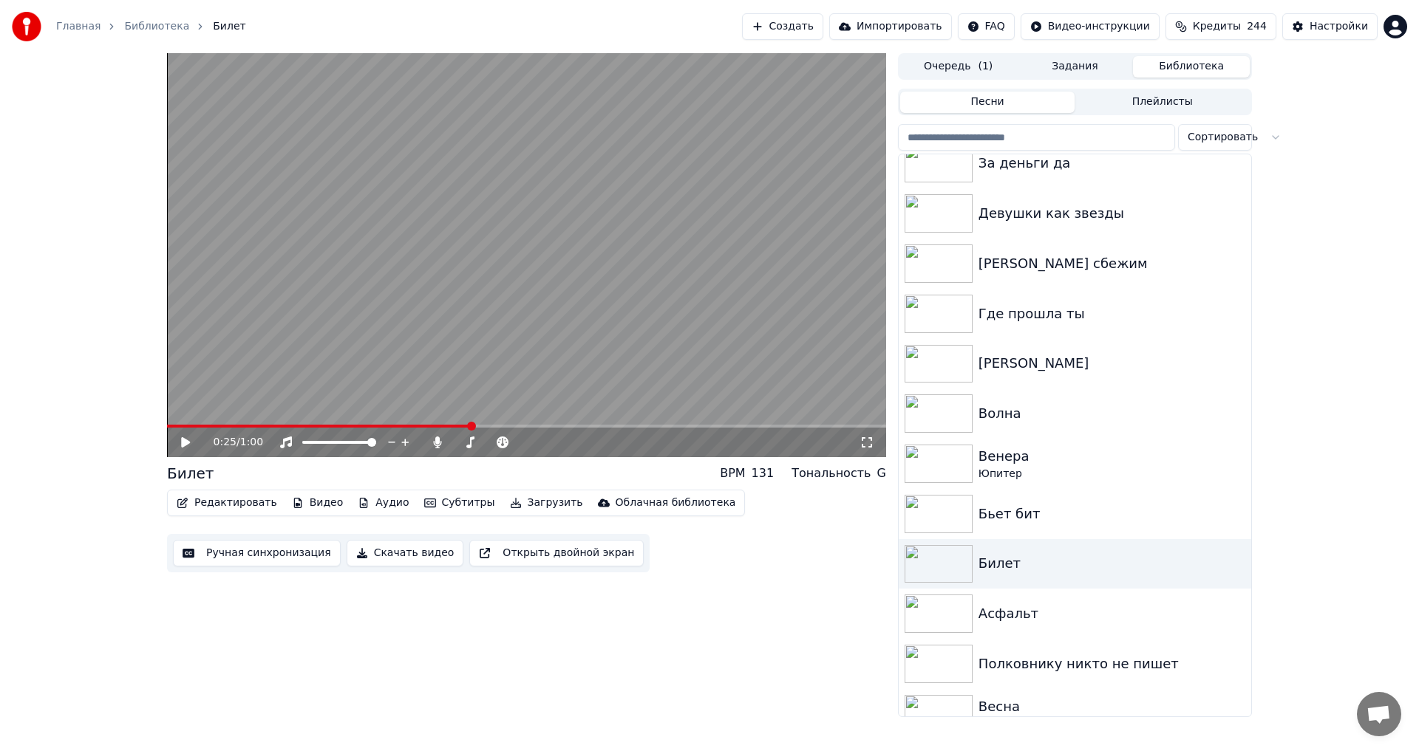
click at [526, 336] on video at bounding box center [526, 255] width 719 height 404
click at [821, 24] on button "Создать" at bounding box center [782, 26] width 81 height 27
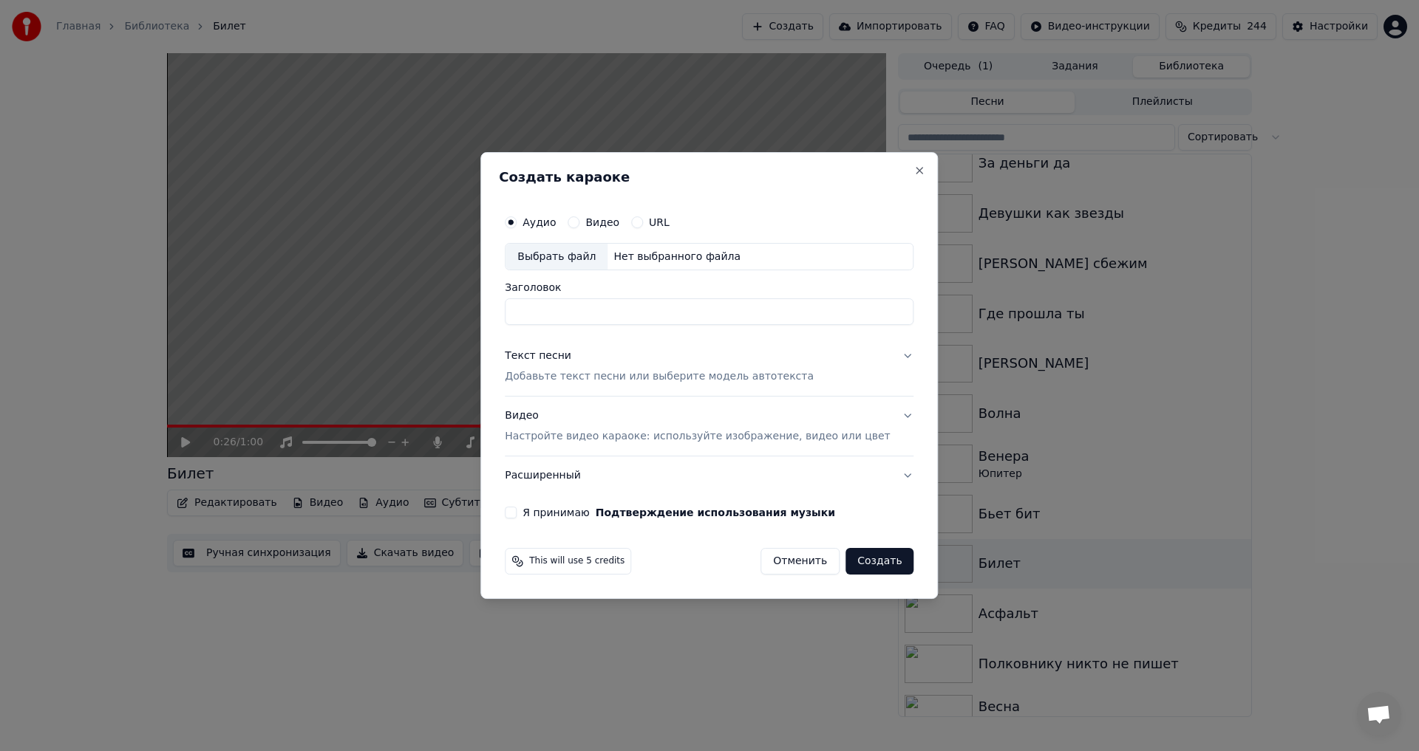
click at [582, 249] on div "Выбрать файл" at bounding box center [556, 257] width 102 height 27
type input "**********"
click at [516, 512] on button "Я принимаю Подтверждение использования музыки" at bounding box center [511, 513] width 12 height 12
click at [586, 375] on p "Добавьте текст песни или выберите модель автотекста" at bounding box center [659, 377] width 309 height 15
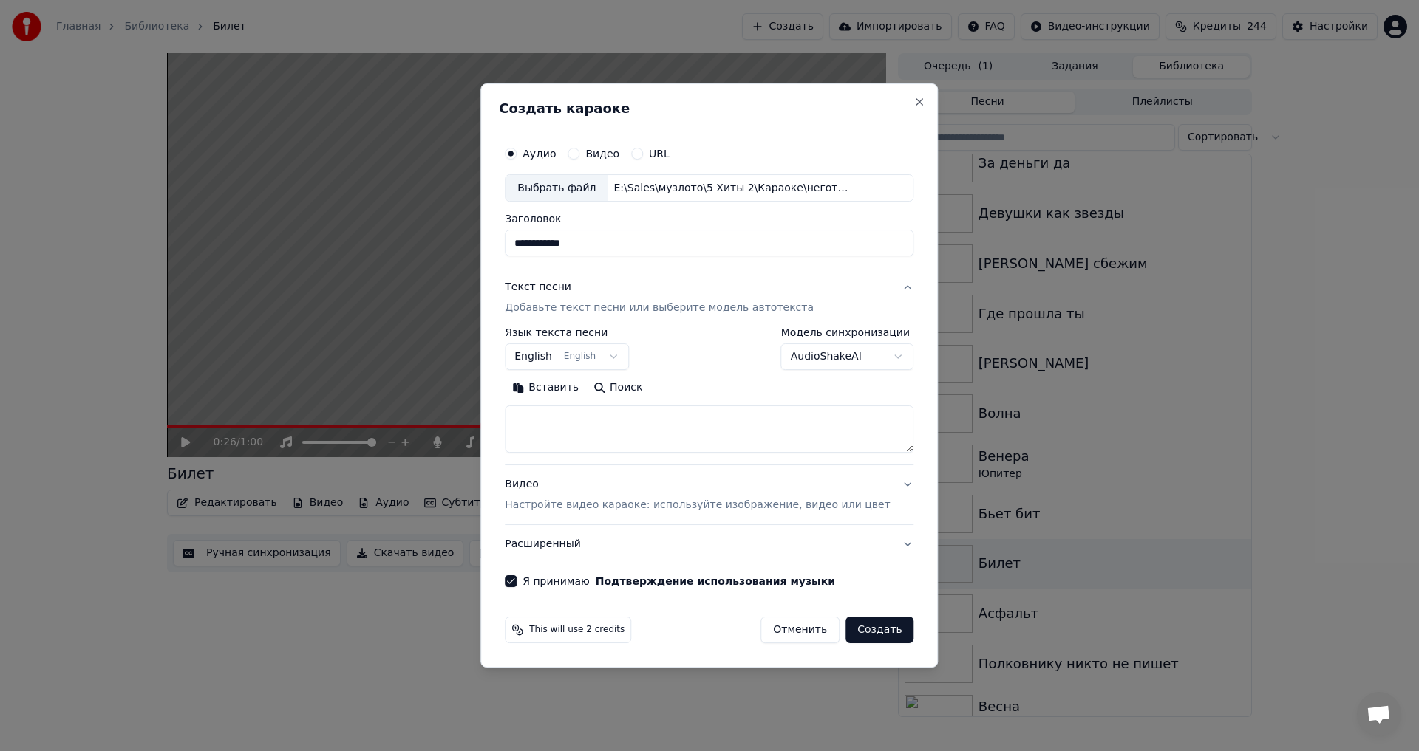
click at [606, 427] on textarea at bounding box center [709, 429] width 409 height 47
paste textarea "**********"
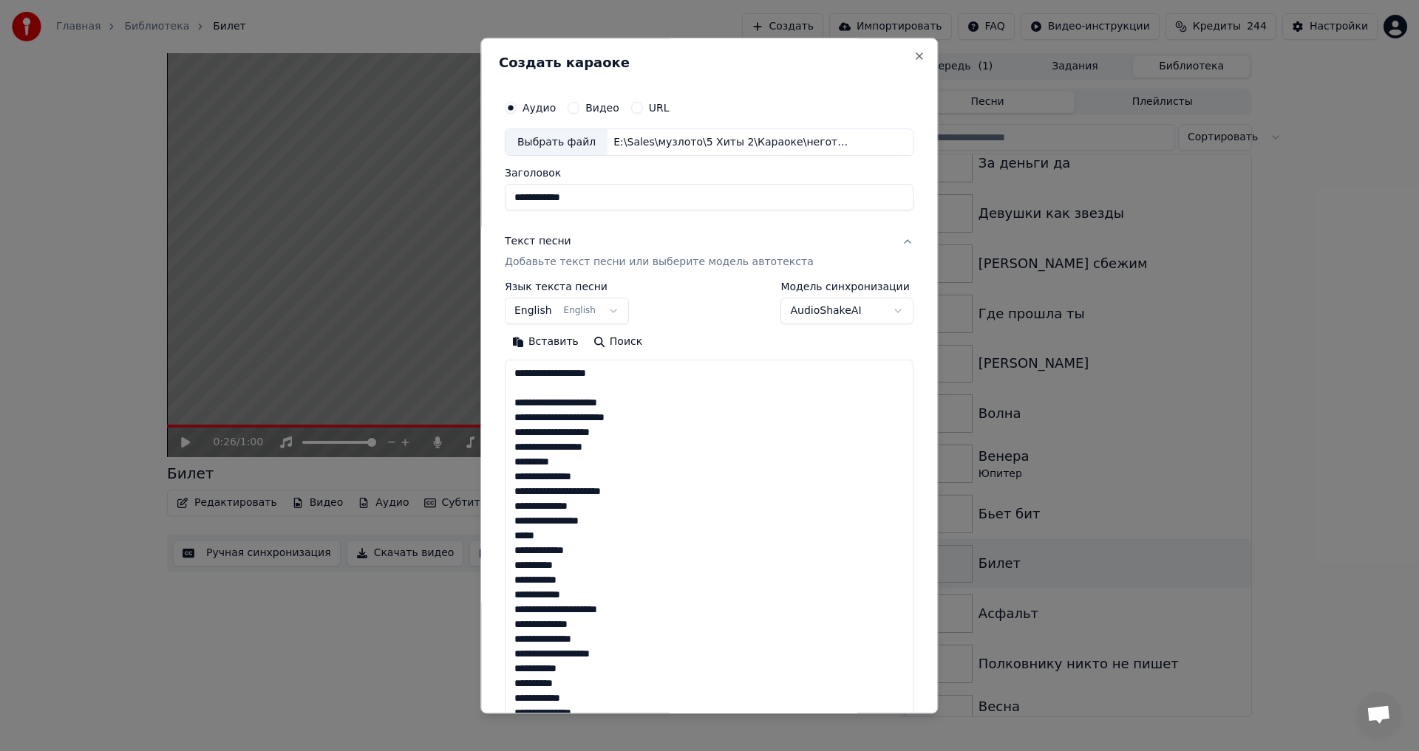
scroll to position [418, 0]
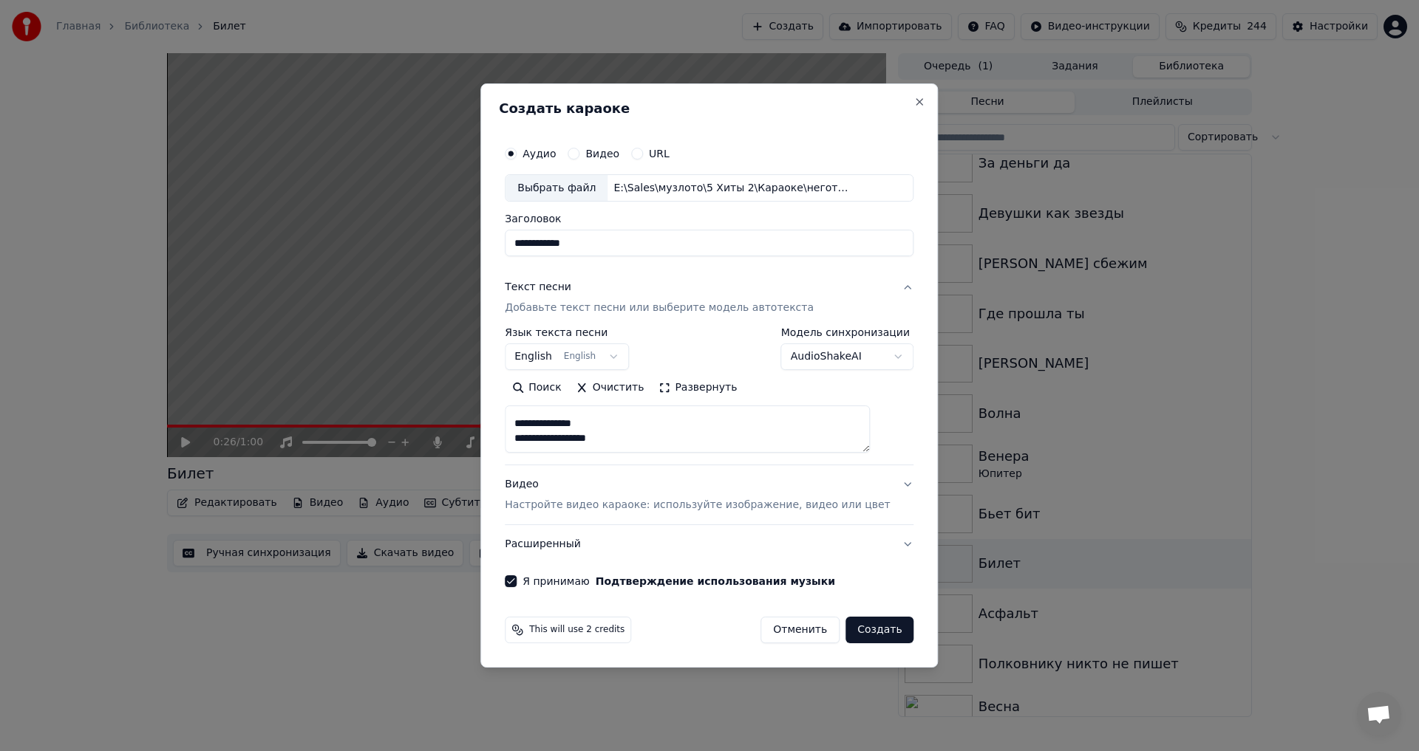
paste textarea "**********"
type textarea "**********"
click at [879, 630] on button "Создать" at bounding box center [879, 630] width 68 height 27
select select "**"
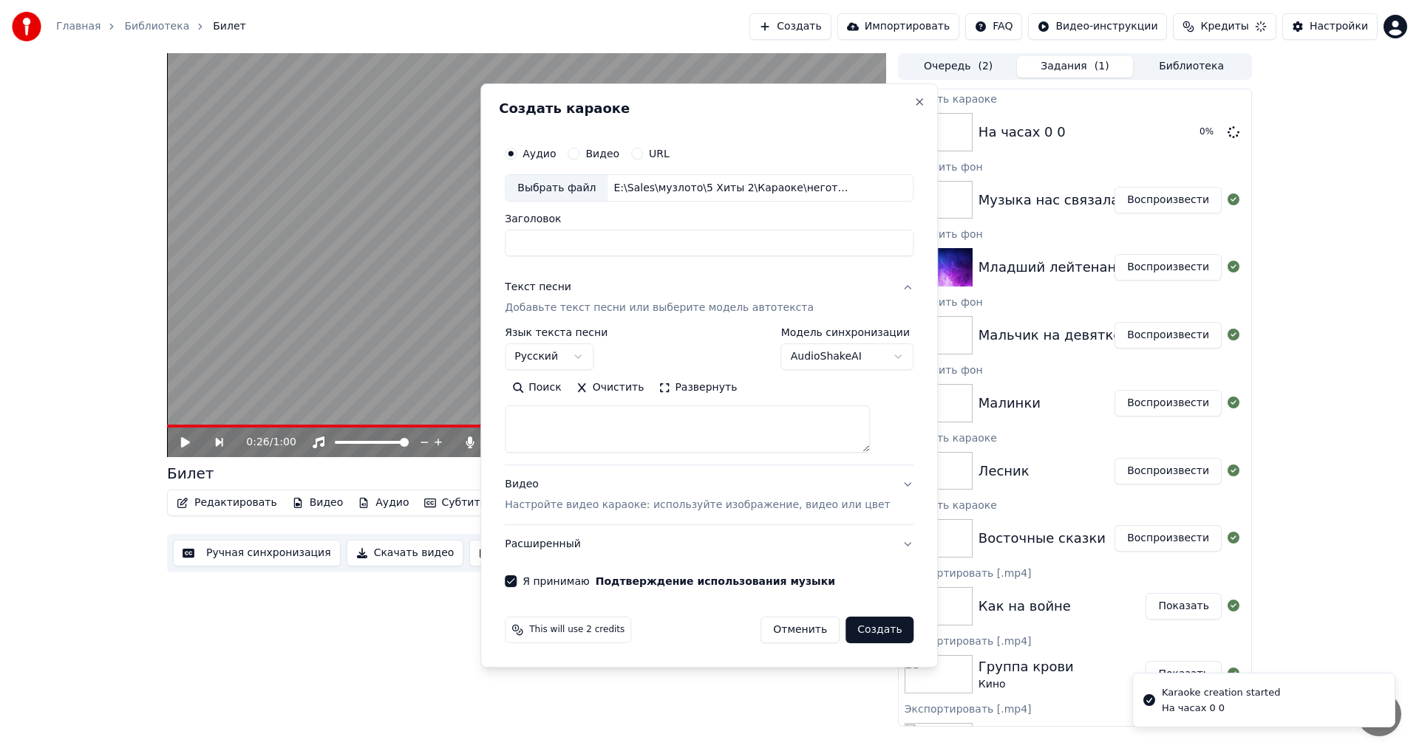
select select
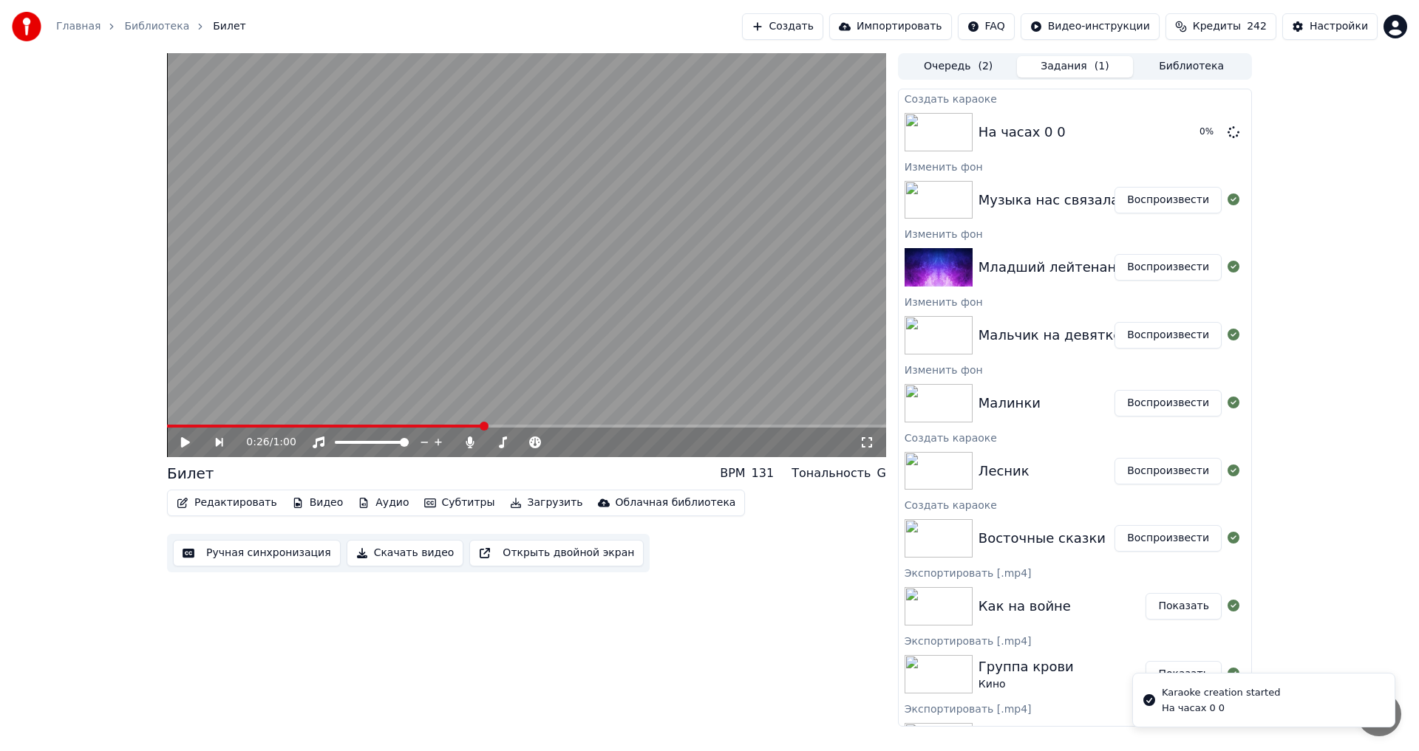
scroll to position [0, 0]
click at [1172, 61] on button "Библиотека" at bounding box center [1191, 66] width 117 height 21
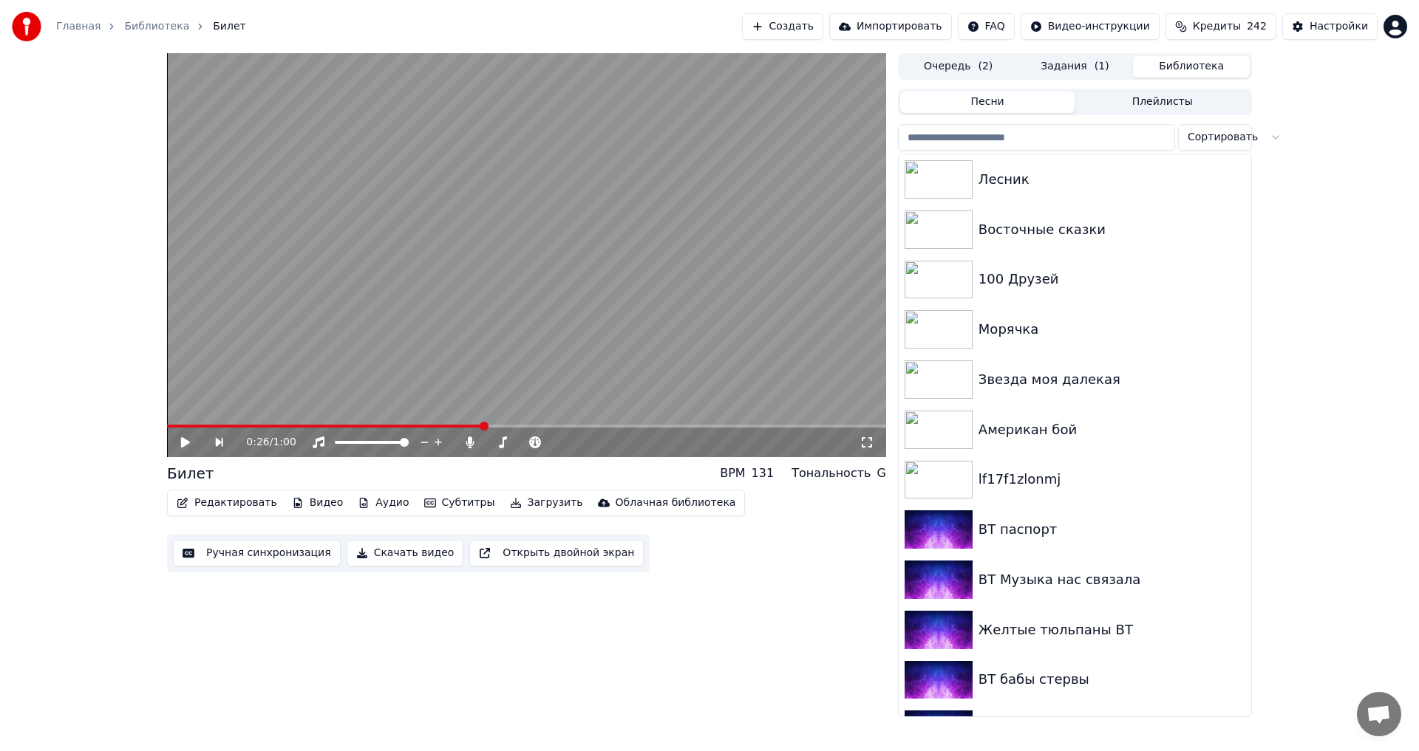
click at [1009, 127] on input "search" at bounding box center [1036, 137] width 277 height 27
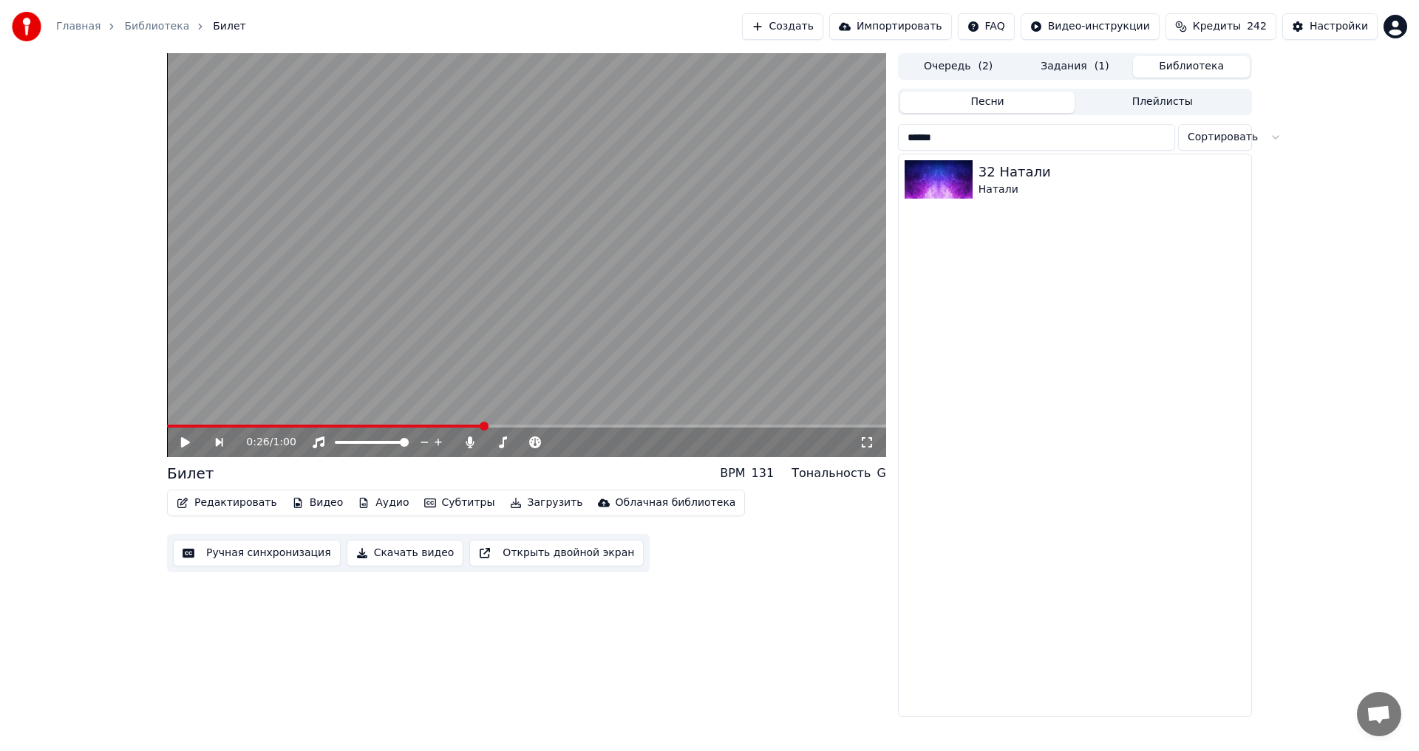
type input "******"
click at [1084, 190] on div "Натали" at bounding box center [1104, 190] width 252 height 15
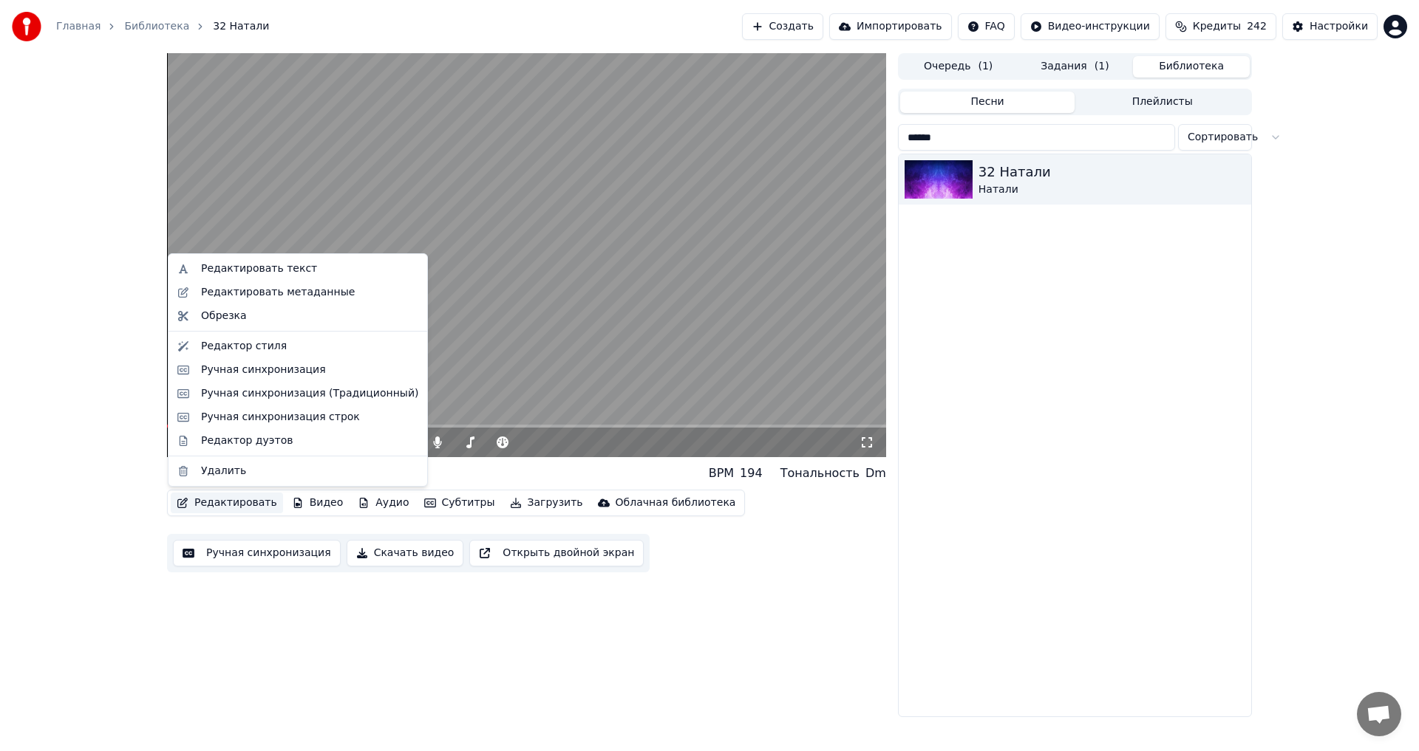
click at [254, 499] on button "Редактировать" at bounding box center [227, 503] width 112 height 21
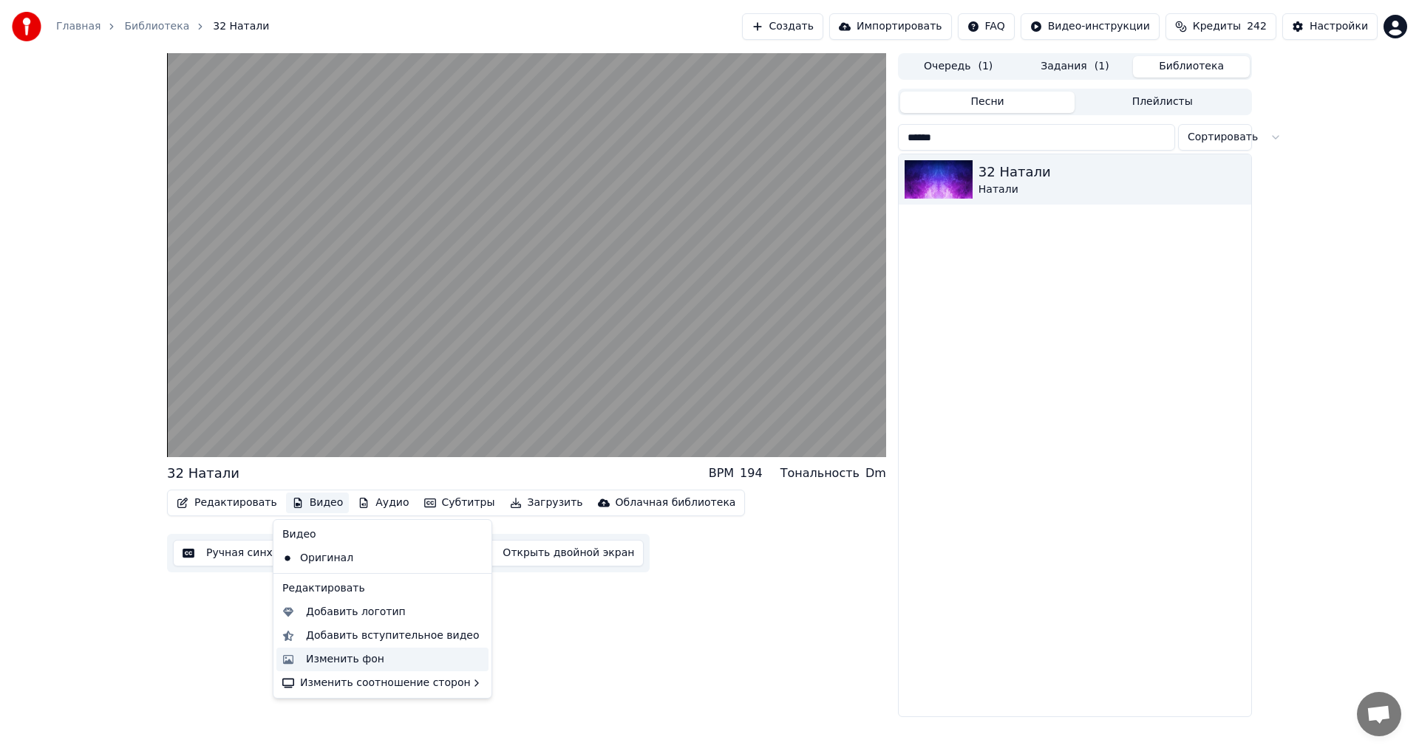
click at [343, 652] on div "Изменить фон" at bounding box center [345, 659] width 78 height 15
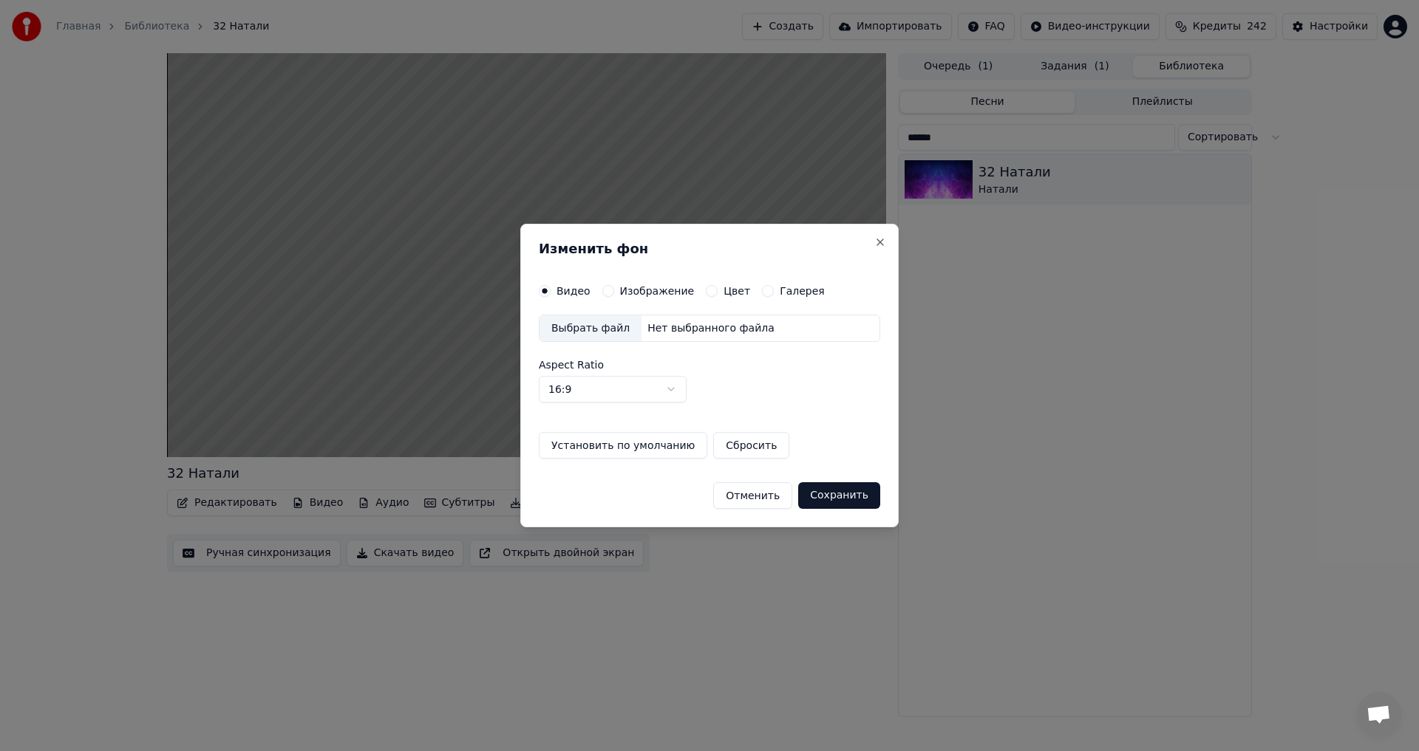
click at [621, 292] on label "Изображение" at bounding box center [657, 291] width 75 height 10
click at [614, 292] on button "Изображение" at bounding box center [608, 291] width 12 height 12
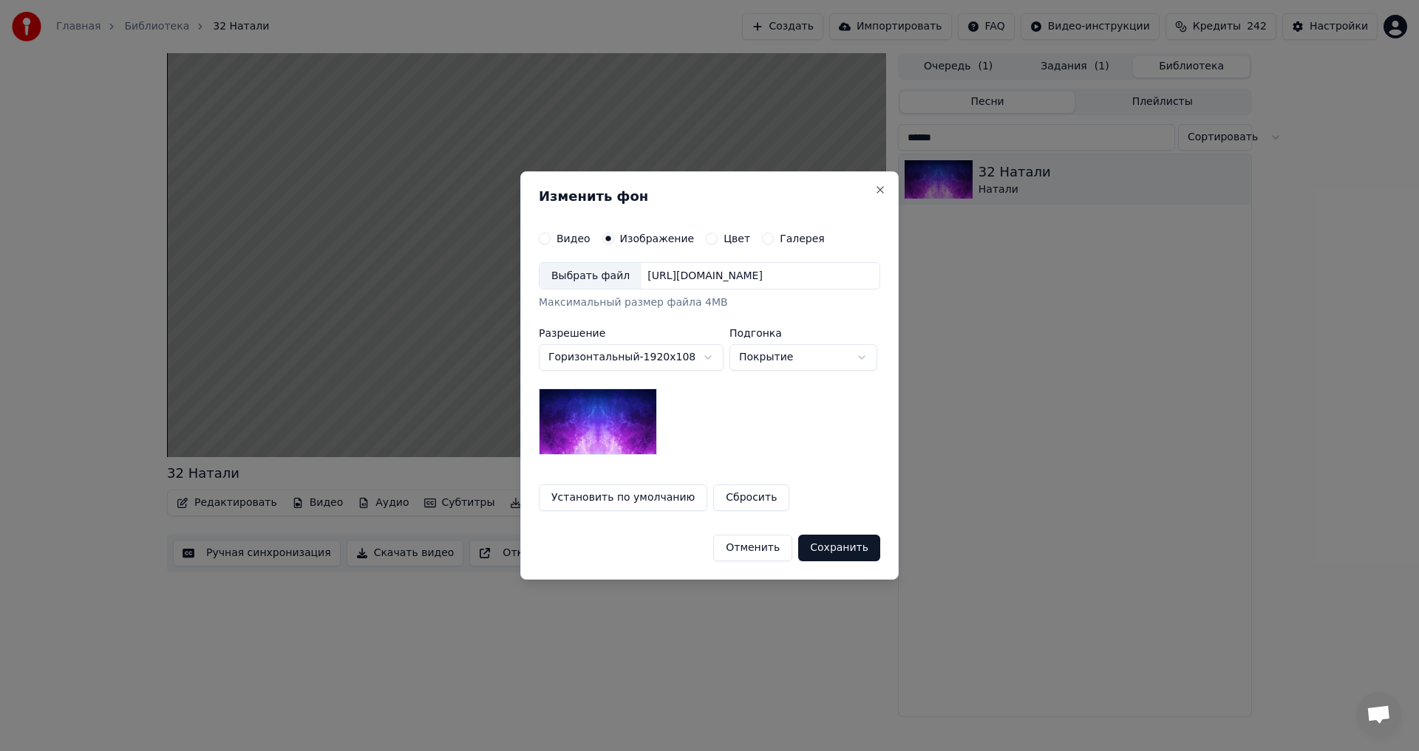
click at [575, 277] on div "Выбрать файл" at bounding box center [590, 276] width 102 height 27
click at [842, 548] on button "Сохранить" at bounding box center [840, 548] width 82 height 27
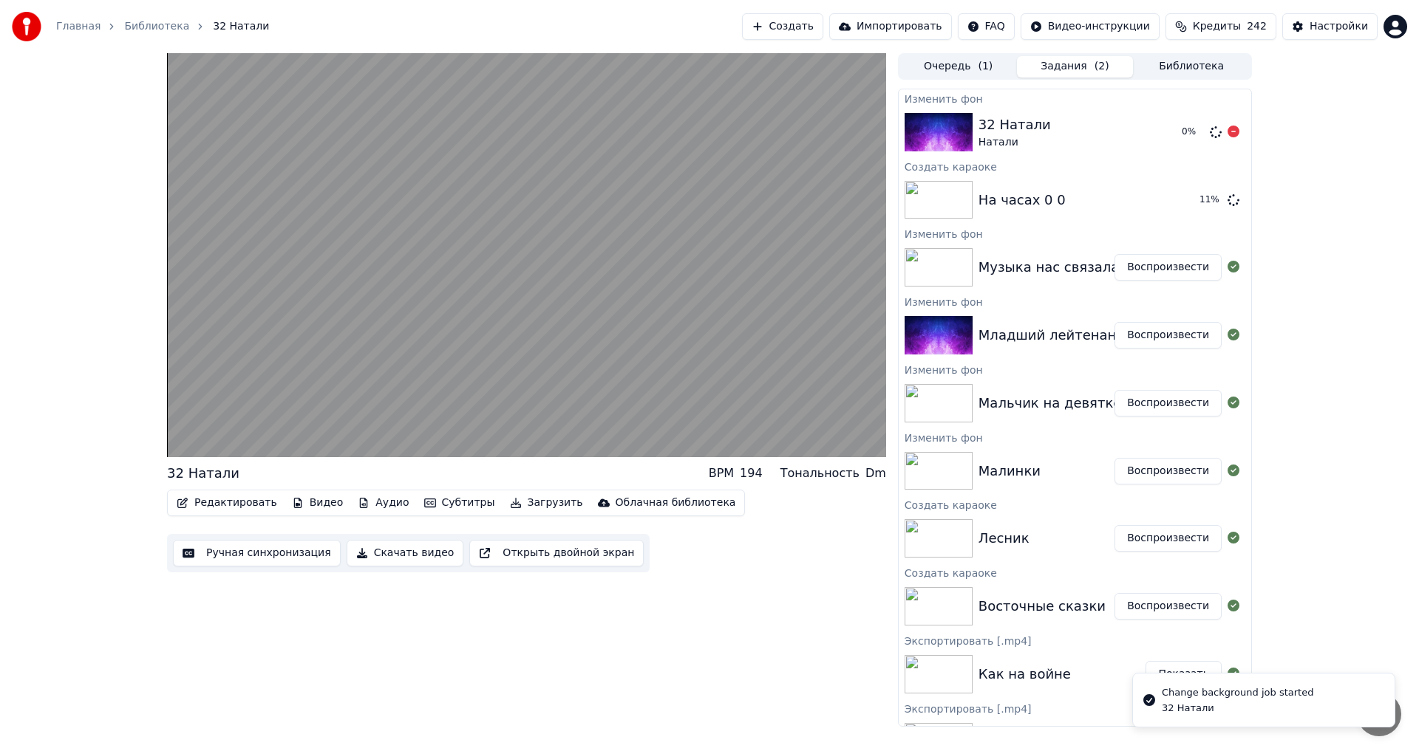
click at [1183, 72] on button "Библиотека" at bounding box center [1191, 66] width 117 height 21
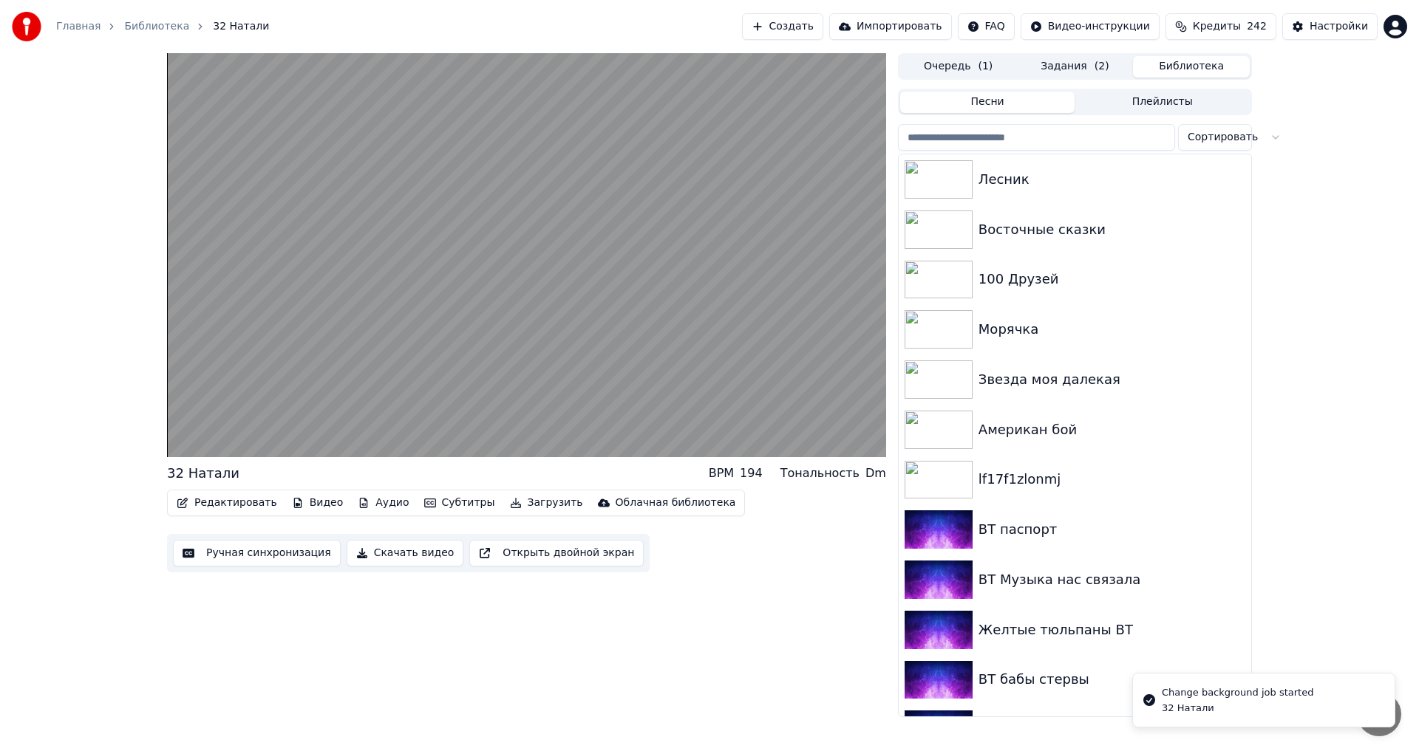
click at [984, 143] on input "search" at bounding box center [1036, 137] width 277 height 27
paste input "******"
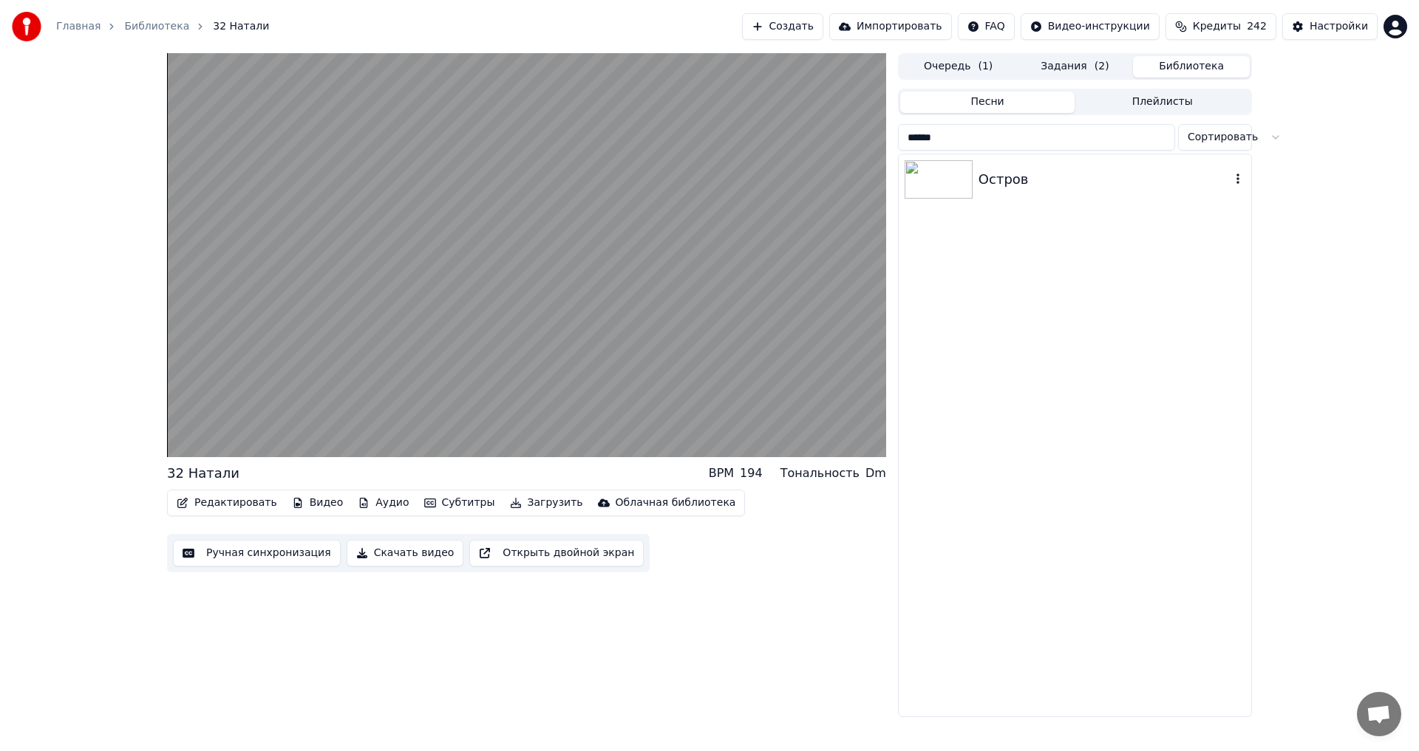
type input "******"
click at [963, 183] on img at bounding box center [938, 179] width 68 height 38
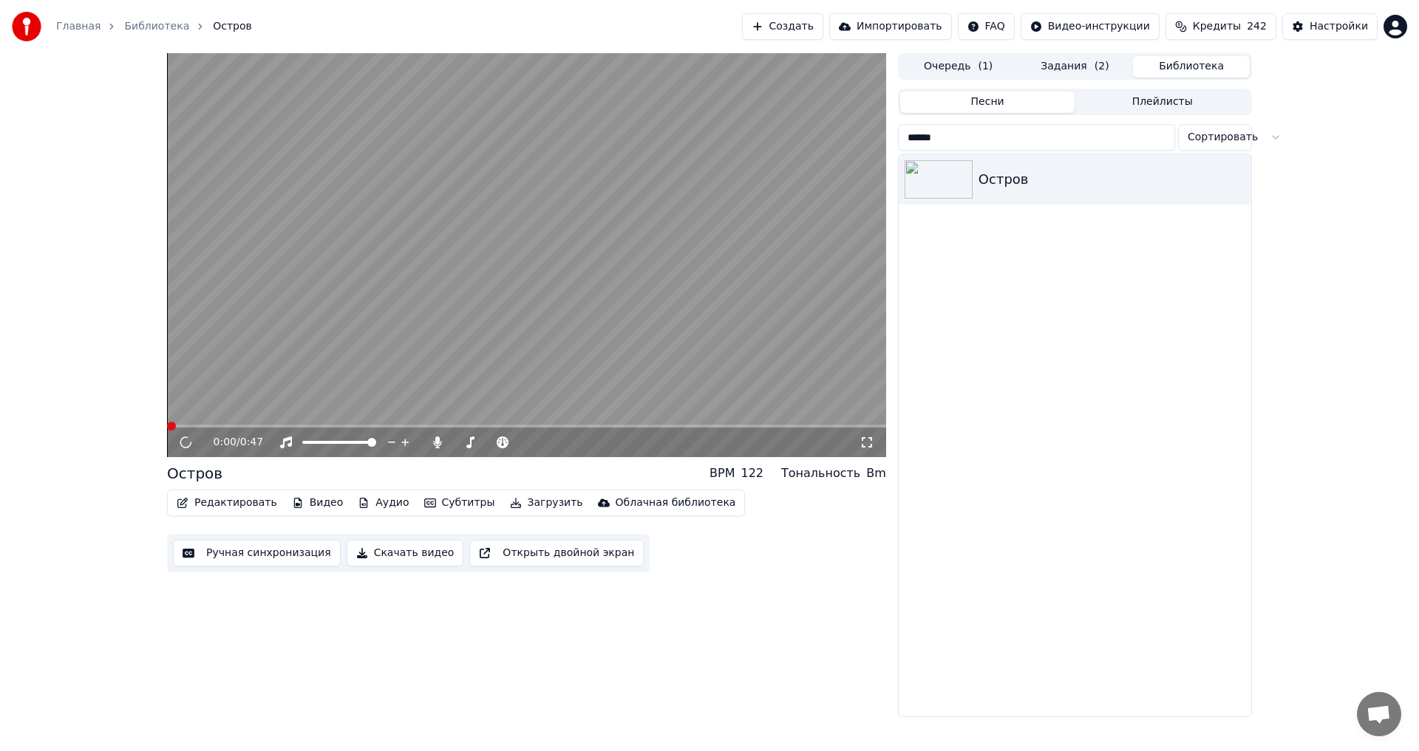
click at [246, 502] on button "Редактировать" at bounding box center [227, 503] width 112 height 21
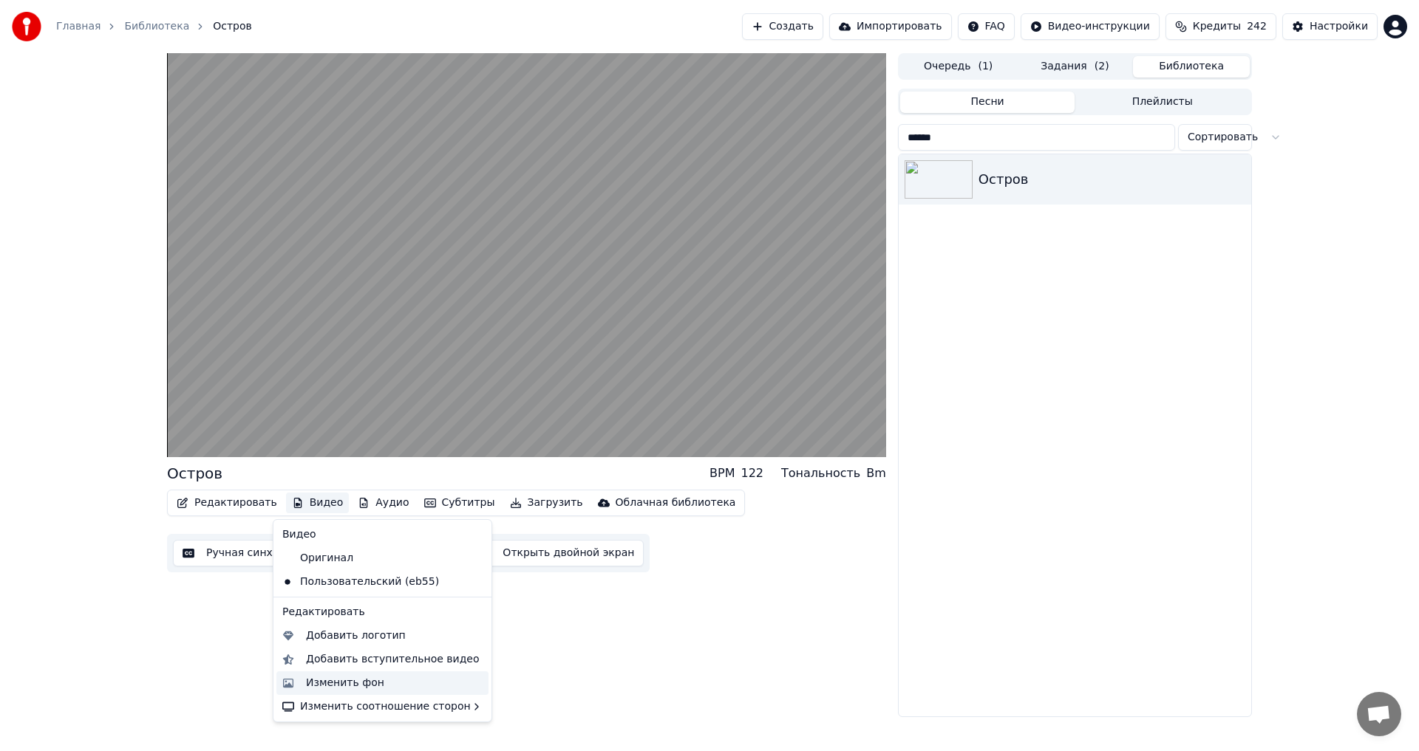
click at [316, 681] on div "Изменить фон" at bounding box center [345, 683] width 78 height 15
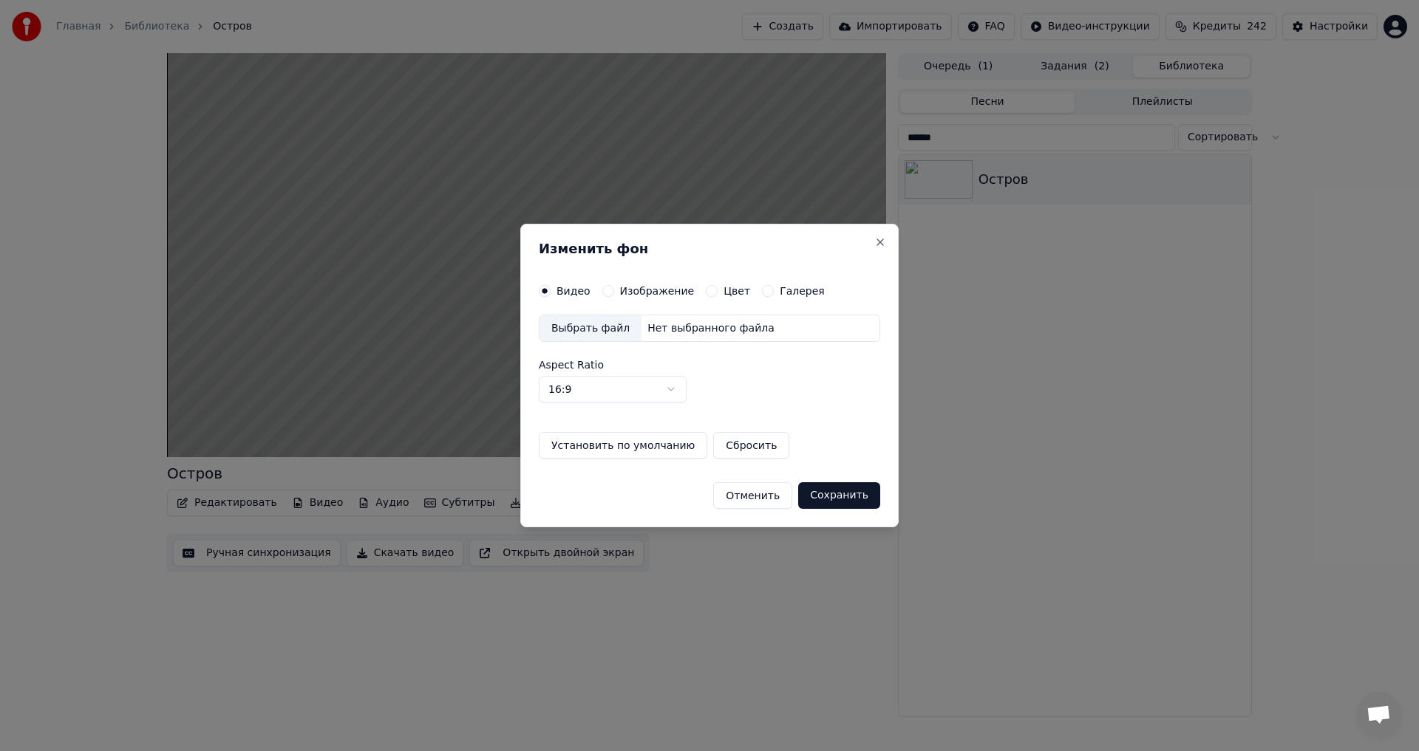
click at [587, 324] on div "Выбрать файл" at bounding box center [590, 329] width 102 height 27
click at [633, 289] on label "Изображение" at bounding box center [657, 291] width 75 height 10
click at [614, 289] on button "Изображение" at bounding box center [608, 291] width 12 height 12
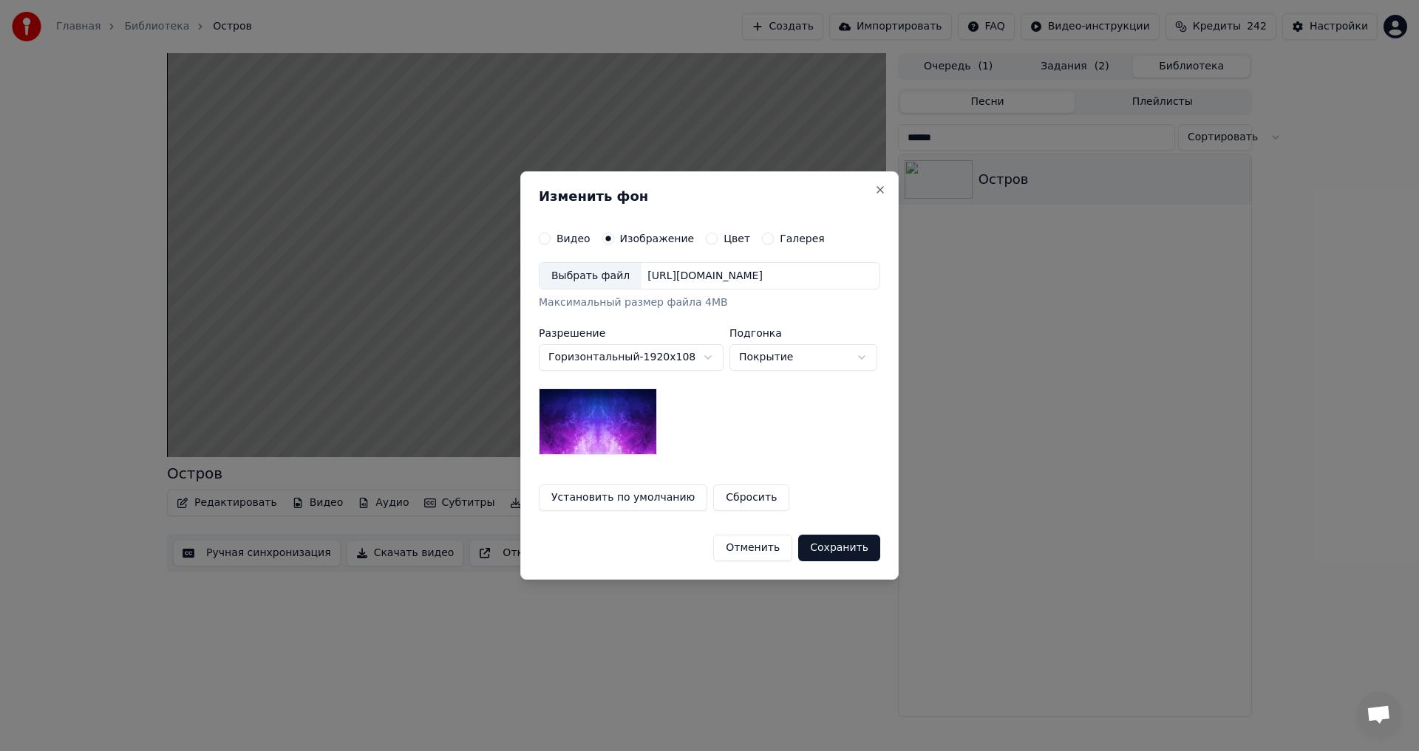
click at [586, 275] on div "Выбрать файл" at bounding box center [590, 276] width 102 height 27
click at [835, 550] on button "Сохранить" at bounding box center [840, 548] width 82 height 27
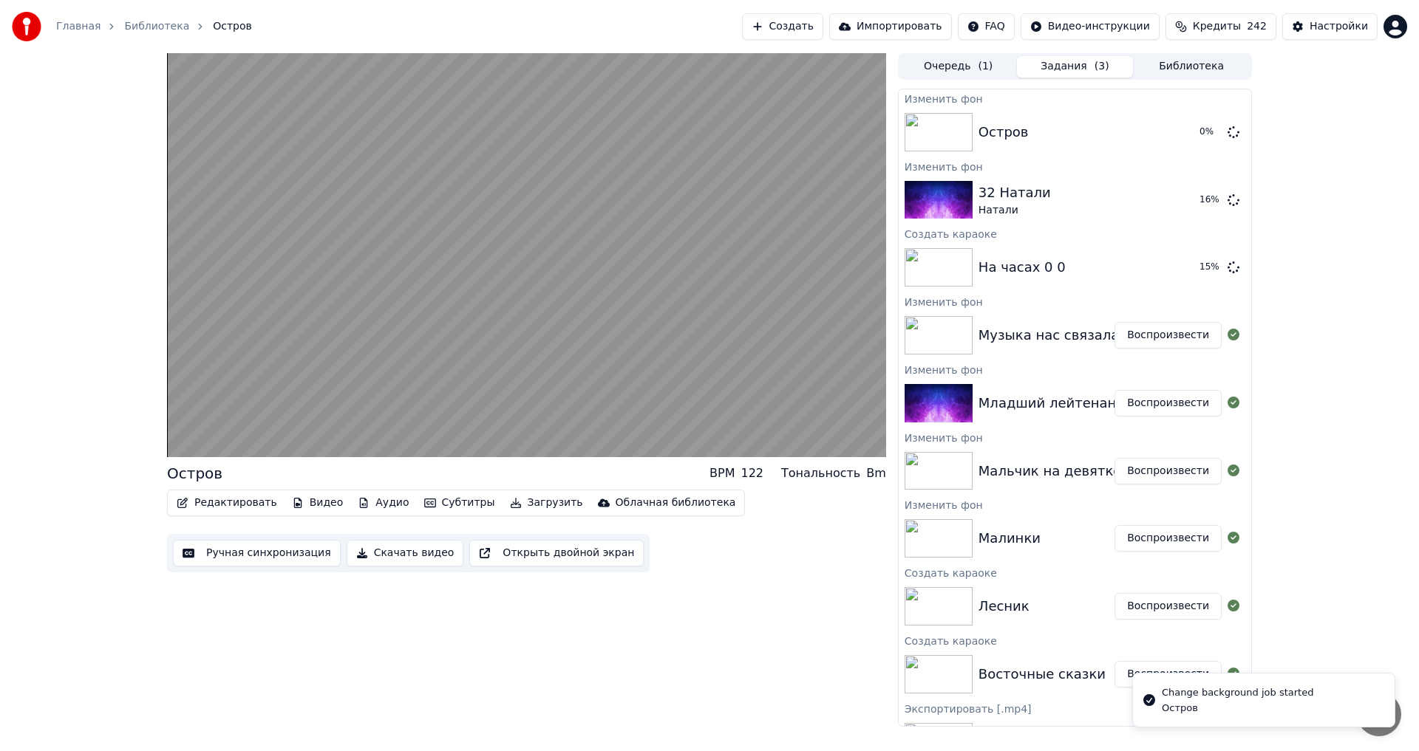
click at [1169, 65] on button "Библиотека" at bounding box center [1191, 66] width 117 height 21
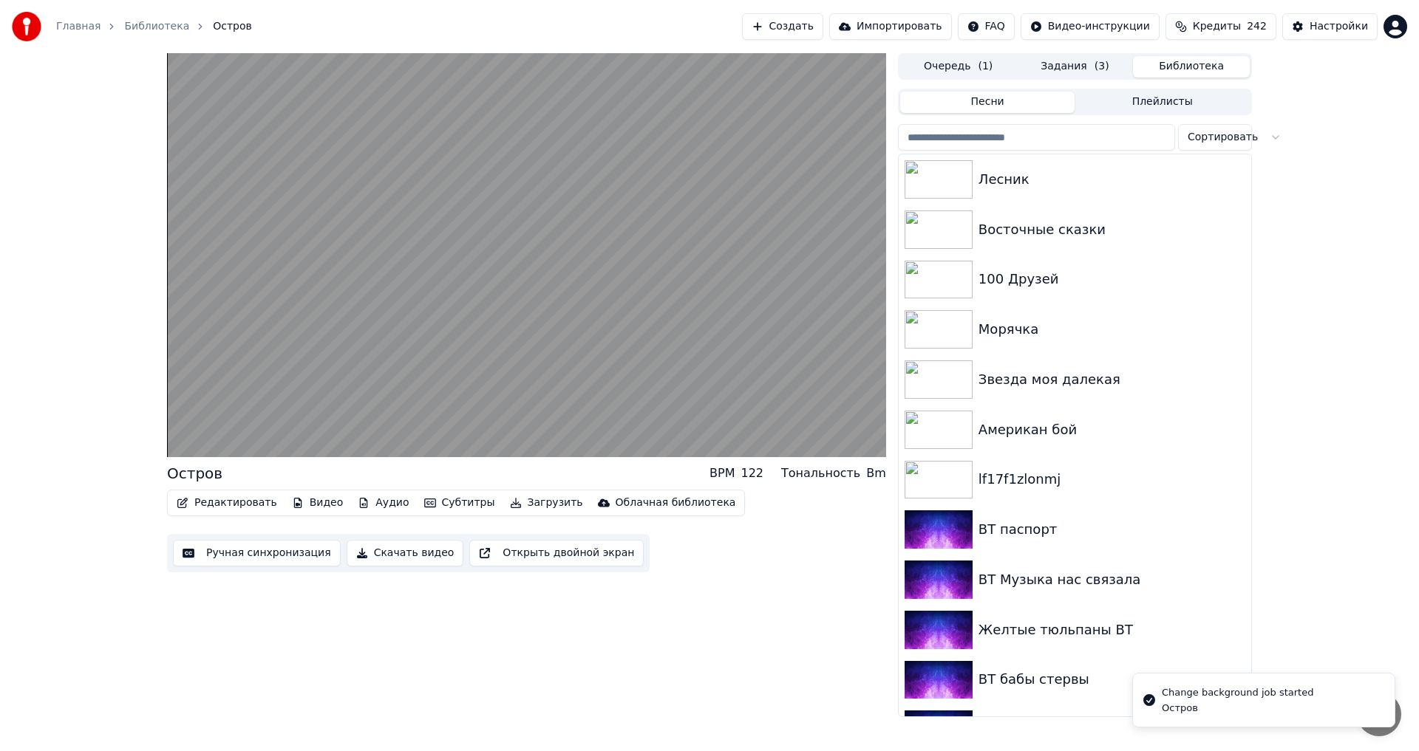
click at [1000, 146] on input "search" at bounding box center [1036, 137] width 277 height 27
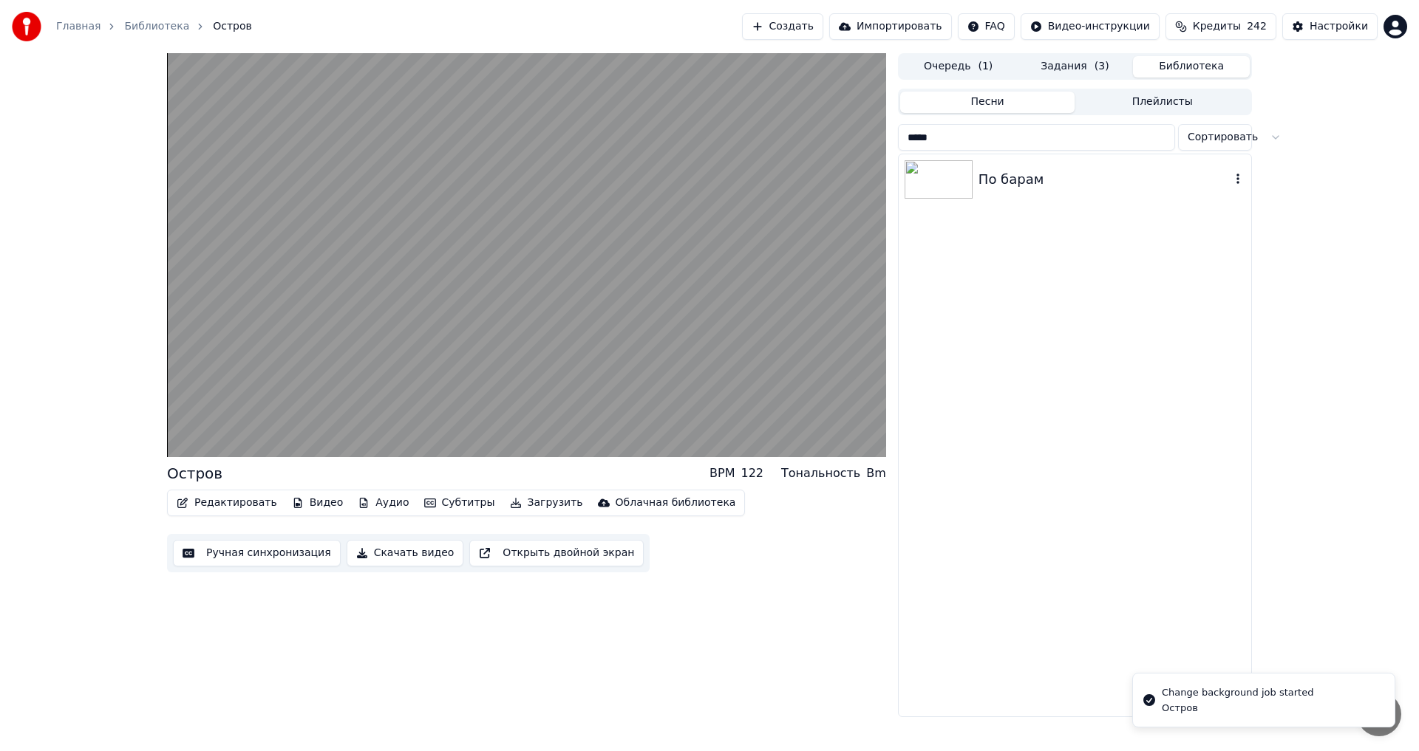
type input "*****"
click at [1005, 183] on div "По барам" at bounding box center [1104, 179] width 252 height 21
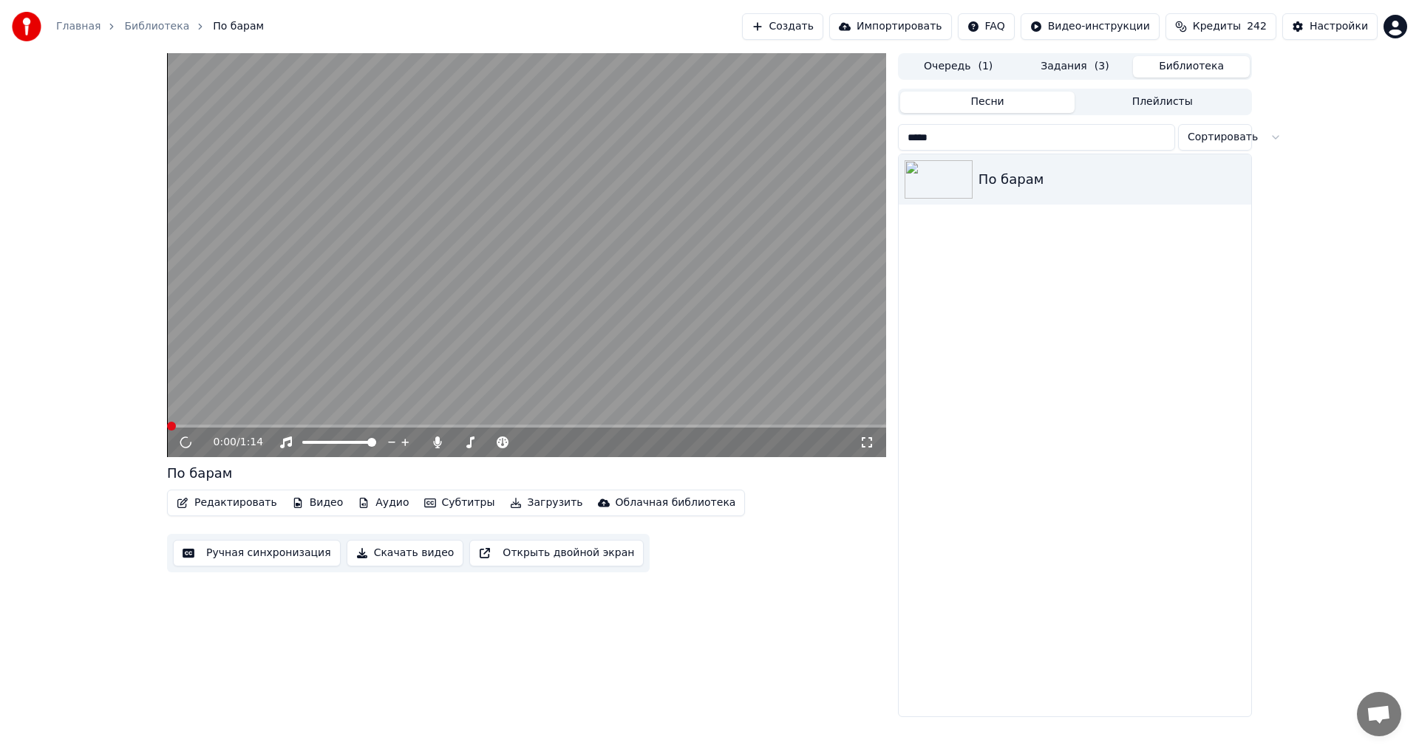
click at [317, 508] on button "Видео" at bounding box center [318, 503] width 64 height 21
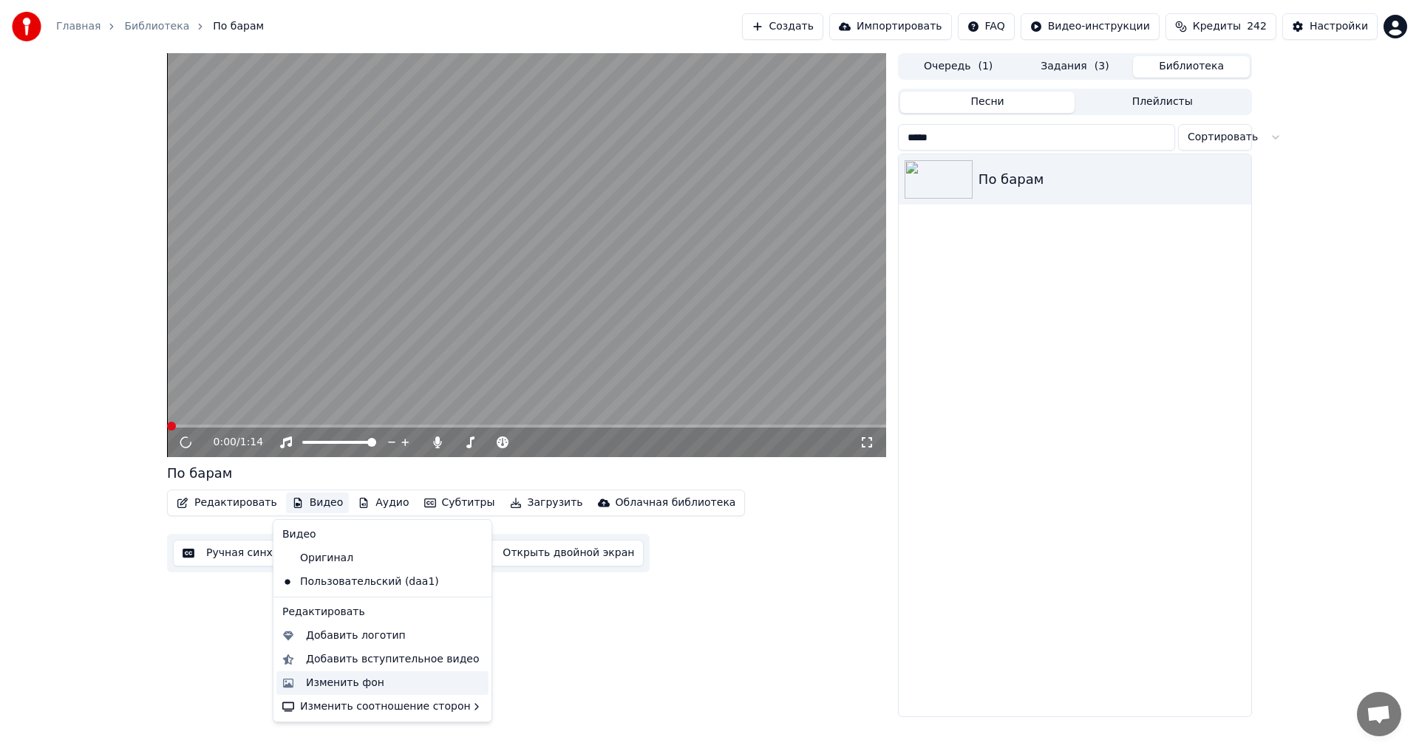
click at [374, 683] on div "Изменить фон" at bounding box center [345, 683] width 78 height 15
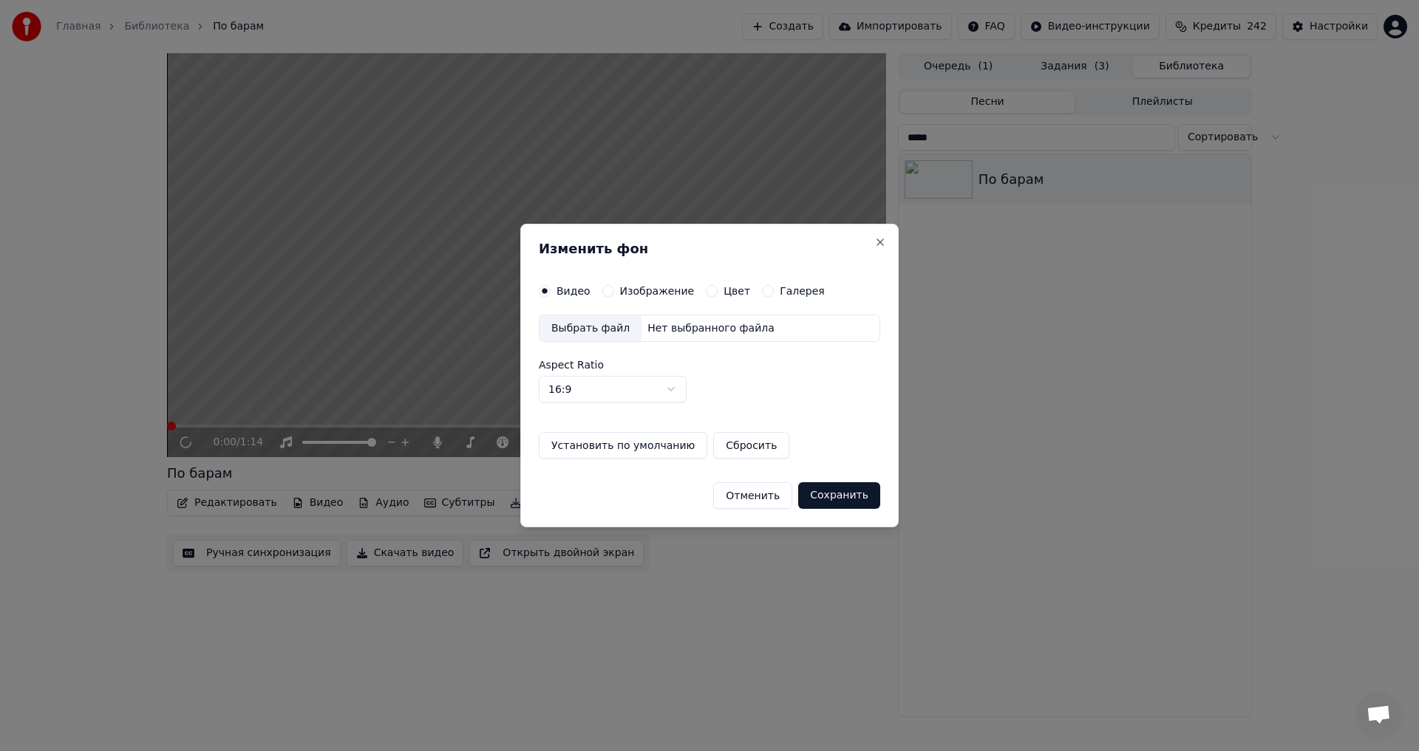
click at [648, 293] on label "Изображение" at bounding box center [657, 291] width 75 height 10
click at [614, 293] on button "Изображение" at bounding box center [608, 291] width 12 height 12
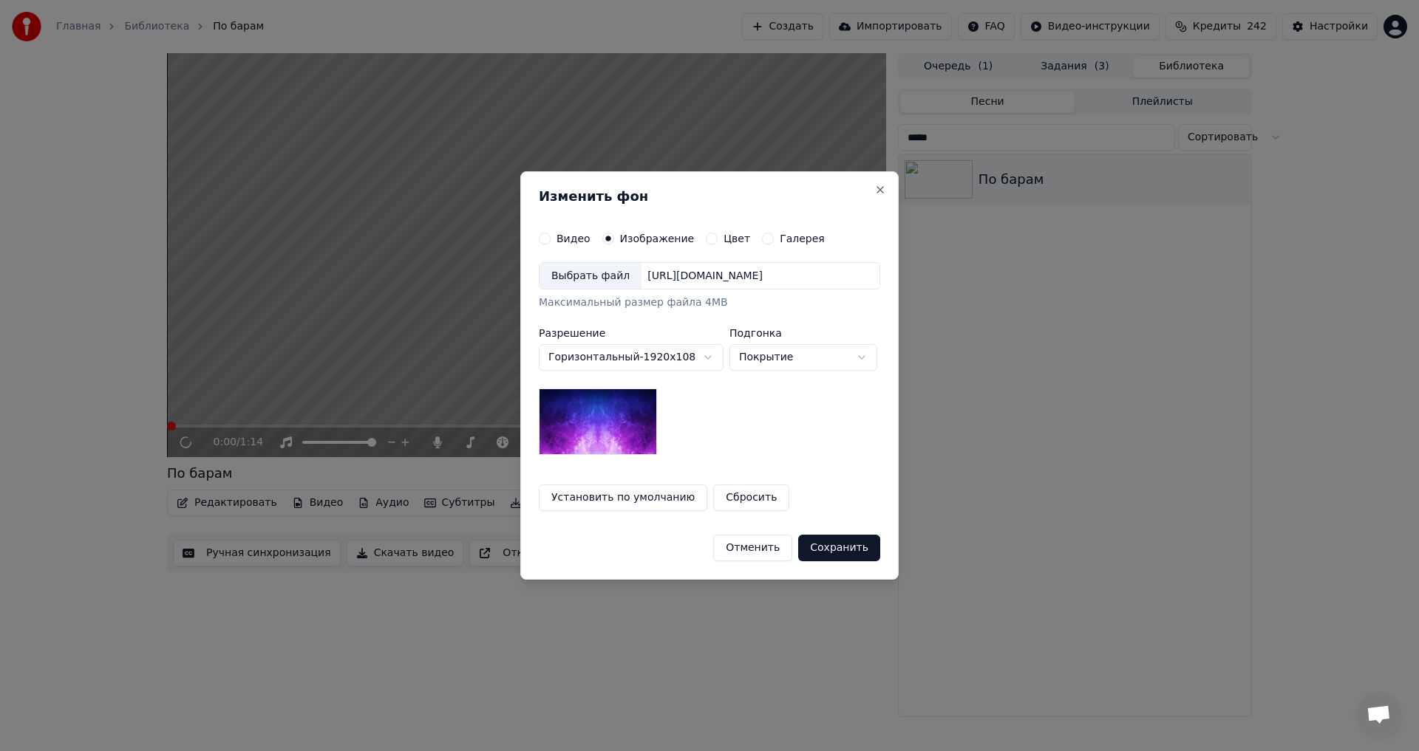
click at [598, 279] on div "Выбрать файл" at bounding box center [590, 276] width 102 height 27
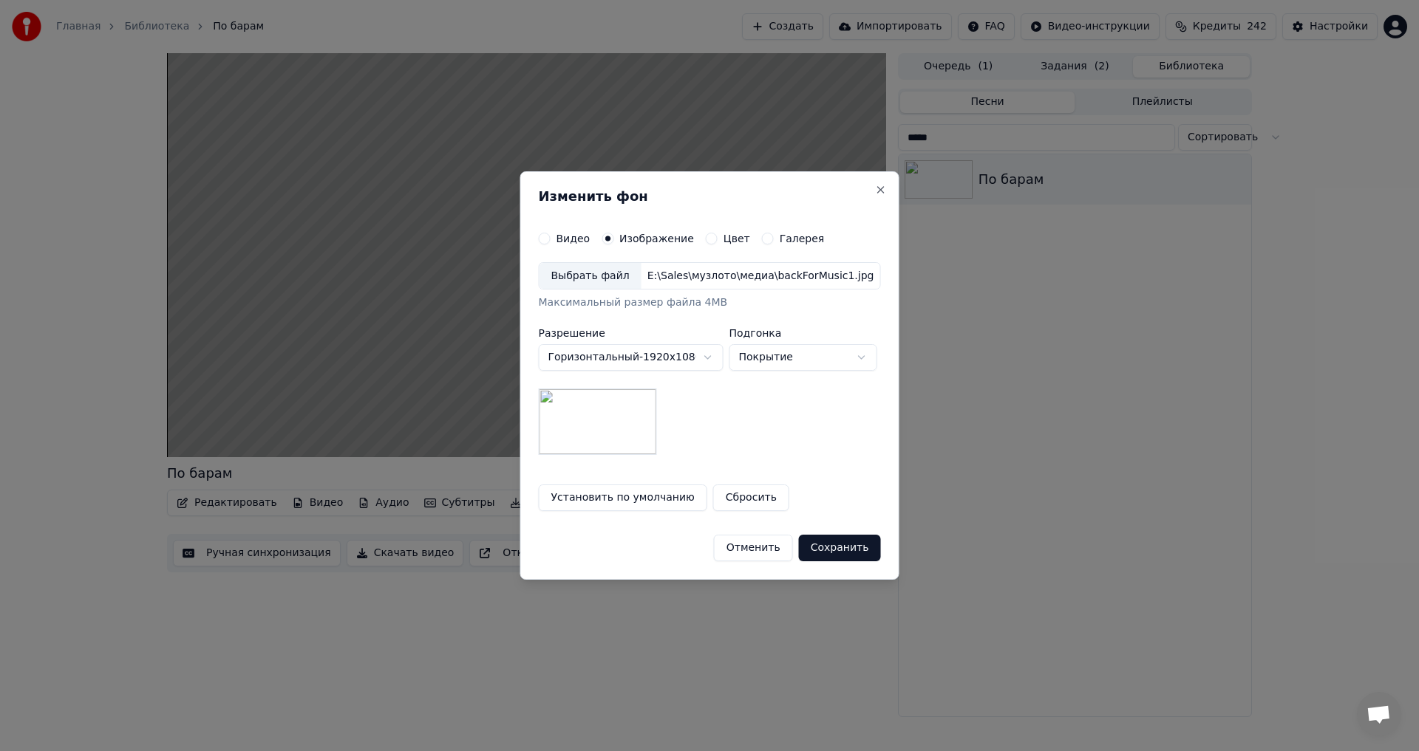
click at [859, 548] on button "Сохранить" at bounding box center [840, 548] width 82 height 27
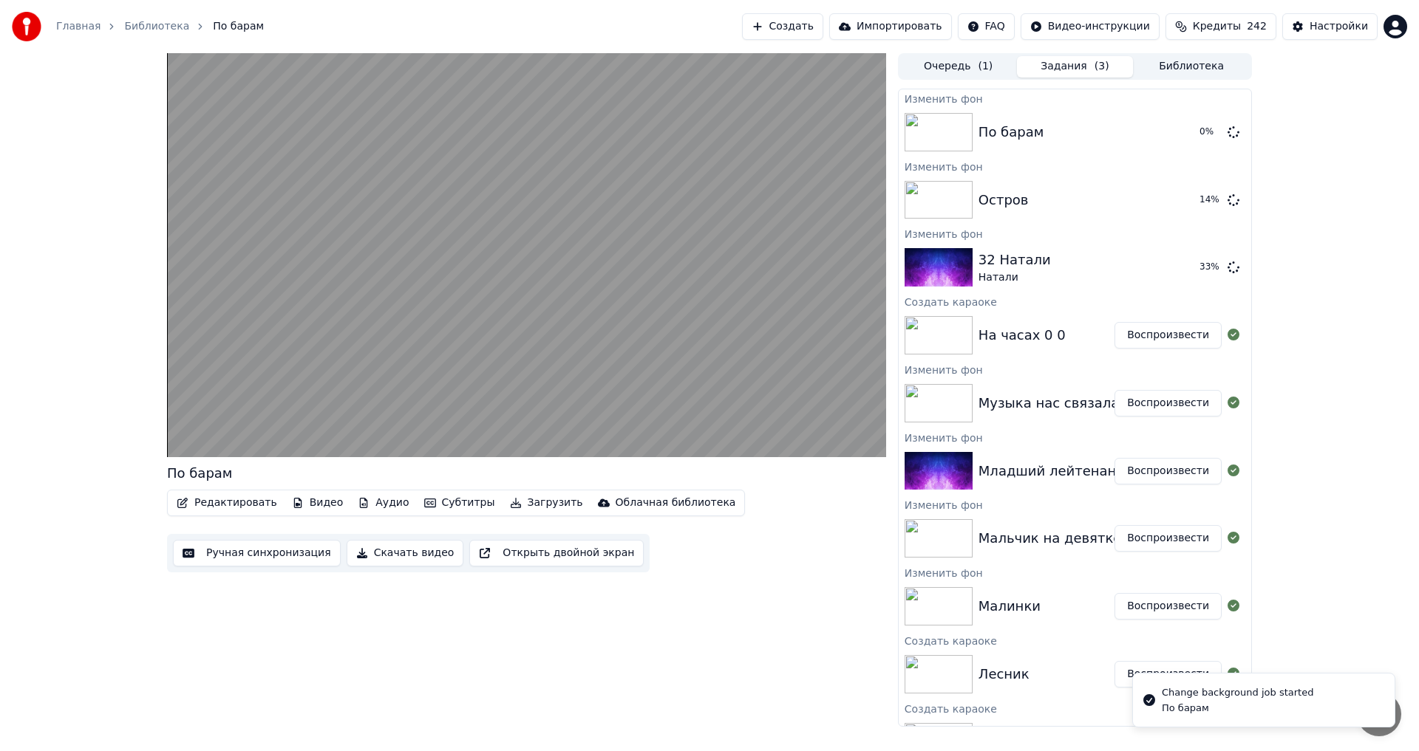
click at [1197, 58] on button "Библиотека" at bounding box center [1191, 66] width 117 height 21
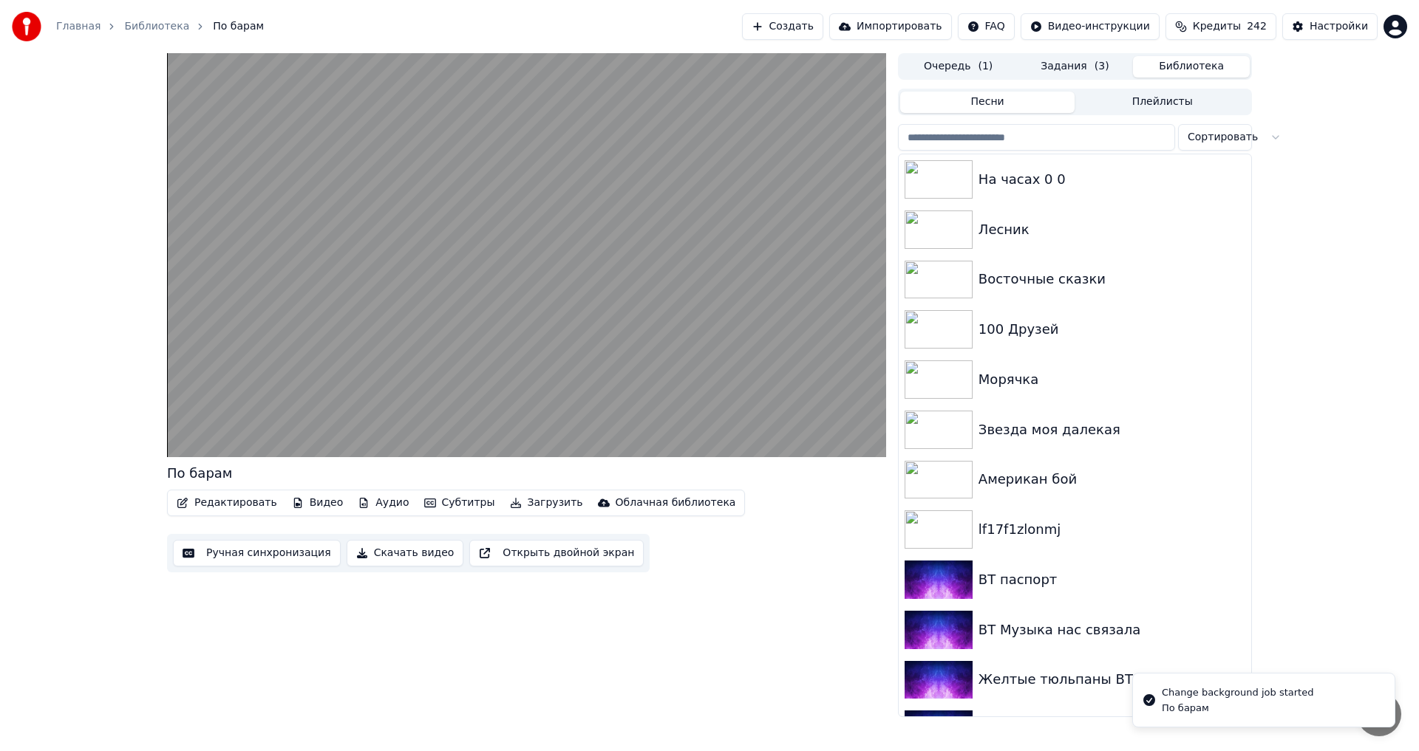
click at [1023, 129] on input "search" at bounding box center [1036, 137] width 277 height 27
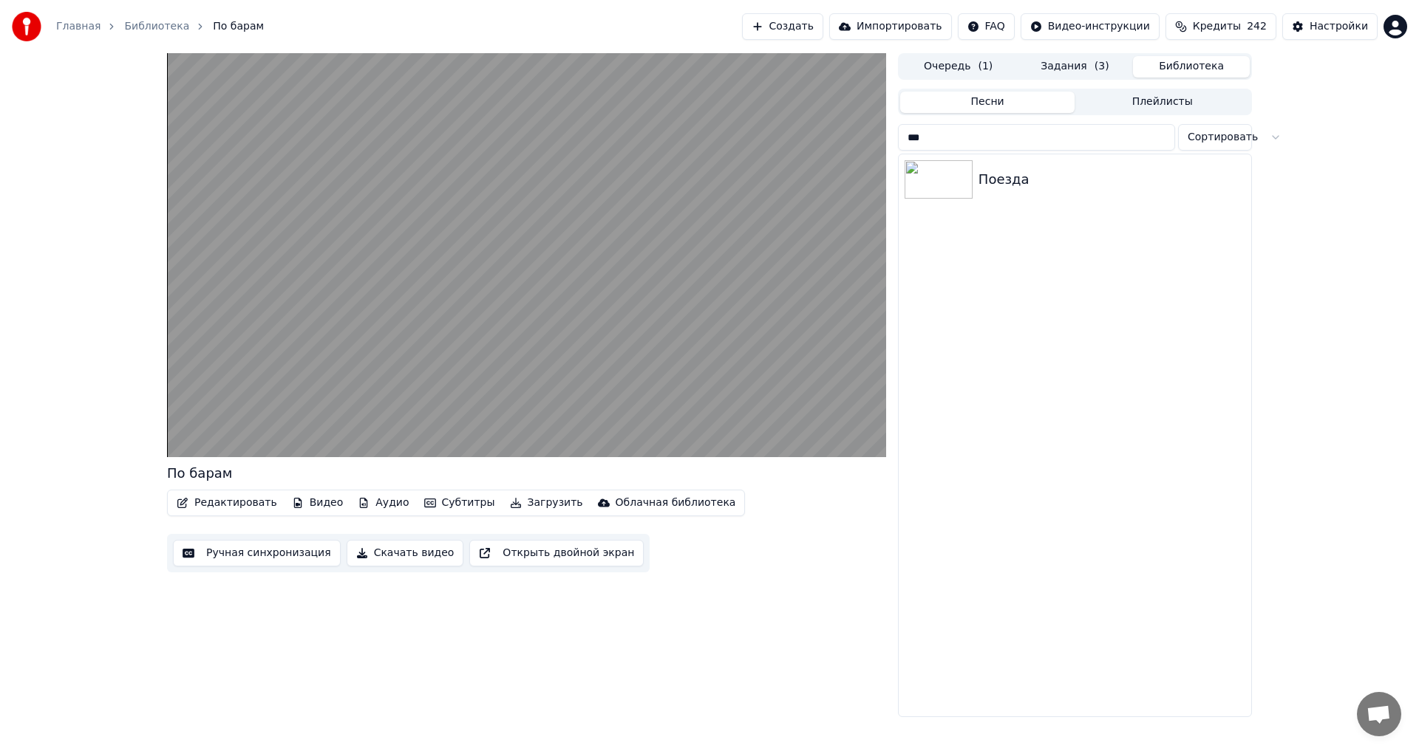
type input "***"
click at [1003, 172] on div "Поезда" at bounding box center [1104, 179] width 252 height 21
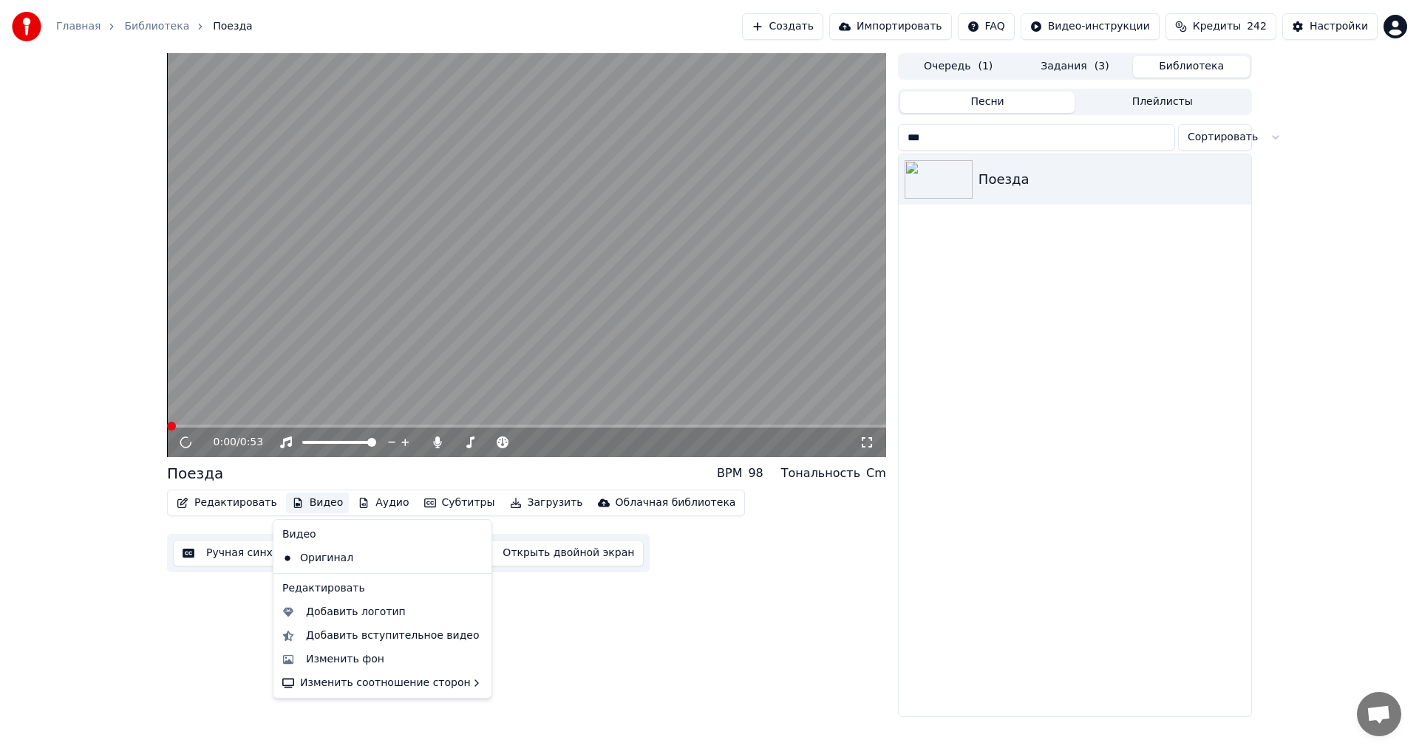
click at [299, 501] on button "Видео" at bounding box center [318, 503] width 64 height 21
click at [319, 656] on div "Изменить фон" at bounding box center [345, 659] width 78 height 15
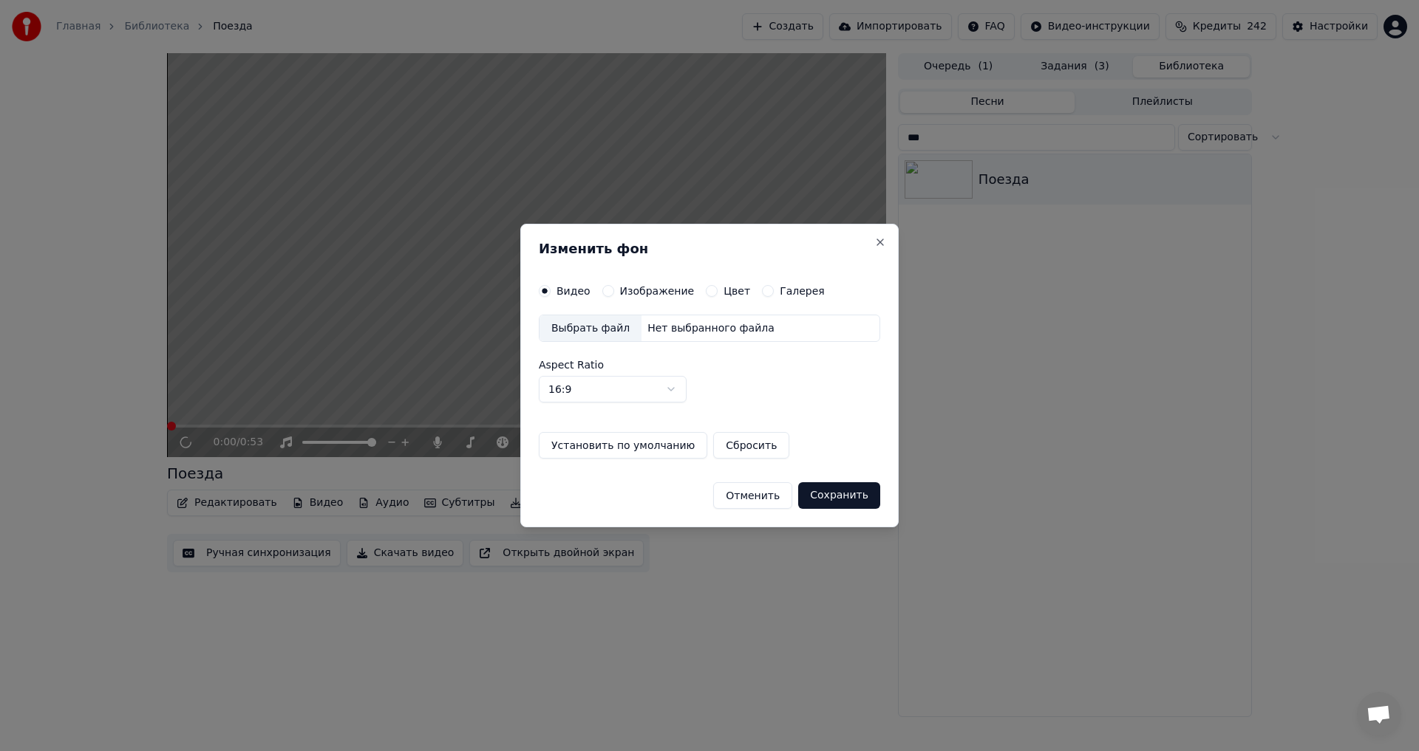
click at [641, 289] on label "Изображение" at bounding box center [657, 291] width 75 height 10
click at [614, 289] on button "Изображение" at bounding box center [608, 291] width 12 height 12
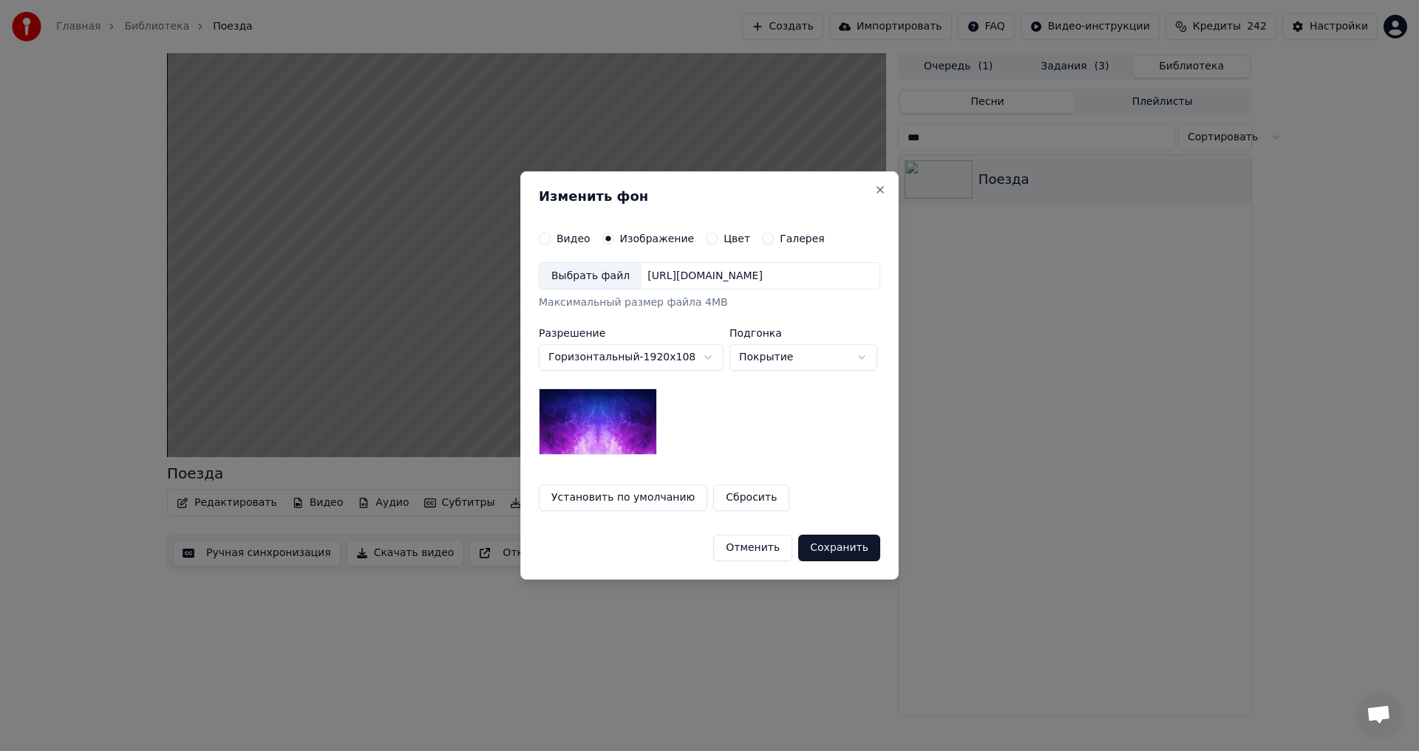
click at [577, 273] on div "Выбрать файл" at bounding box center [590, 276] width 102 height 27
click at [849, 552] on button "Сохранить" at bounding box center [840, 548] width 82 height 27
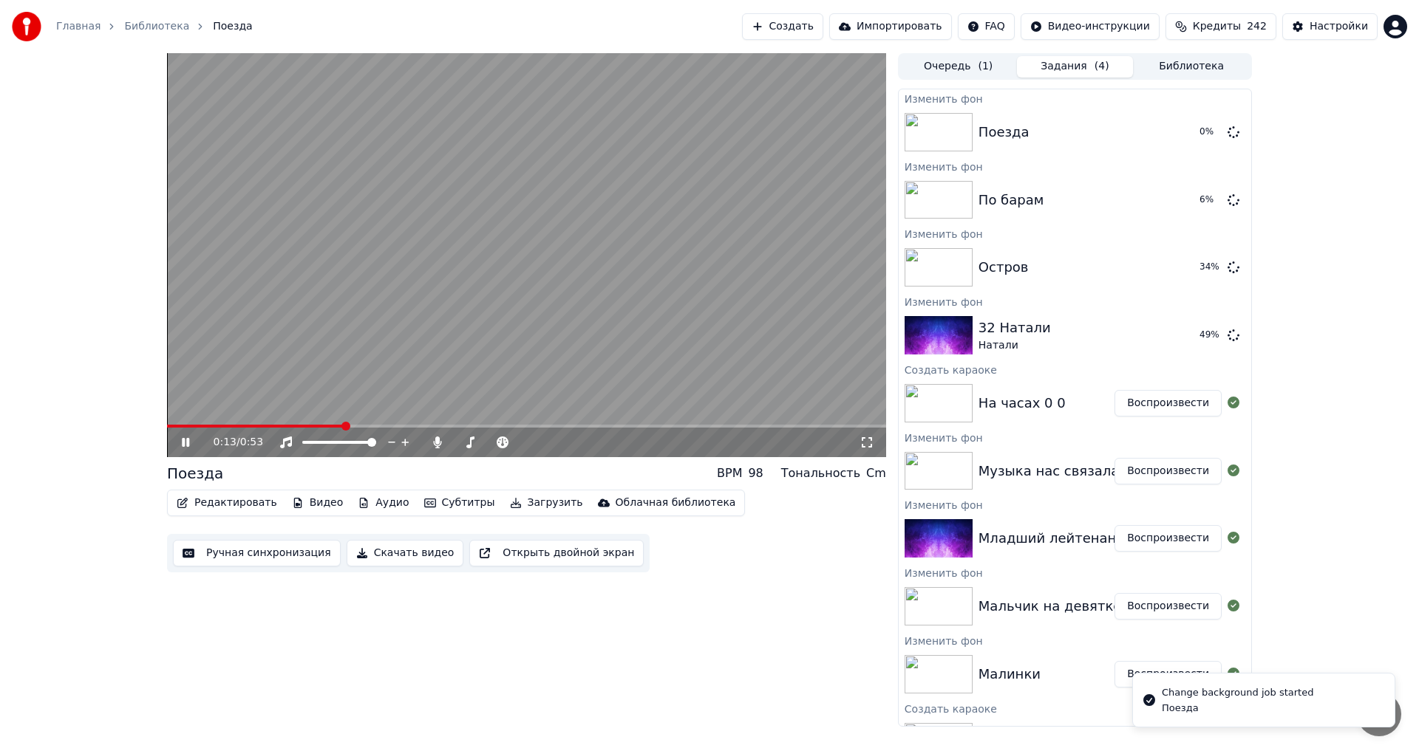
click at [512, 320] on video at bounding box center [526, 255] width 719 height 404
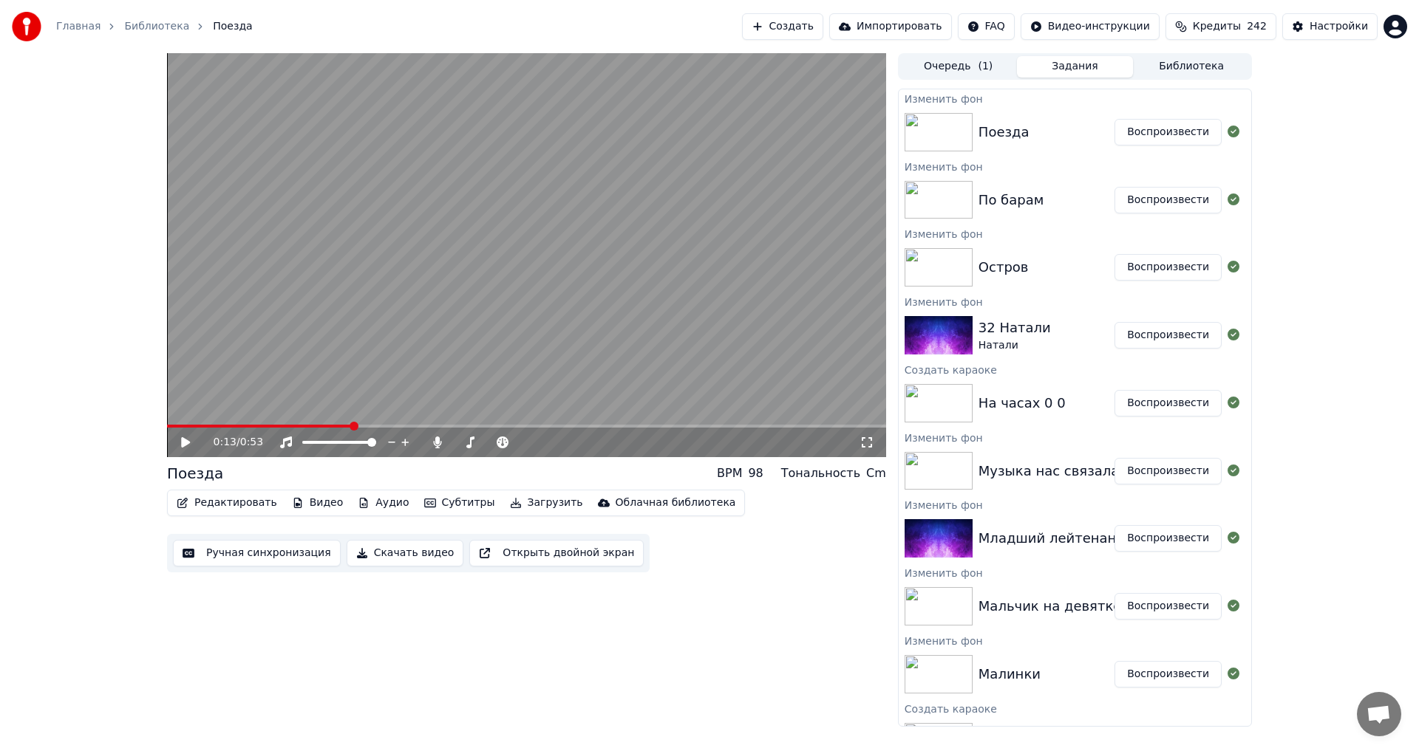
click at [1156, 70] on button "Библиотека" at bounding box center [1191, 66] width 117 height 21
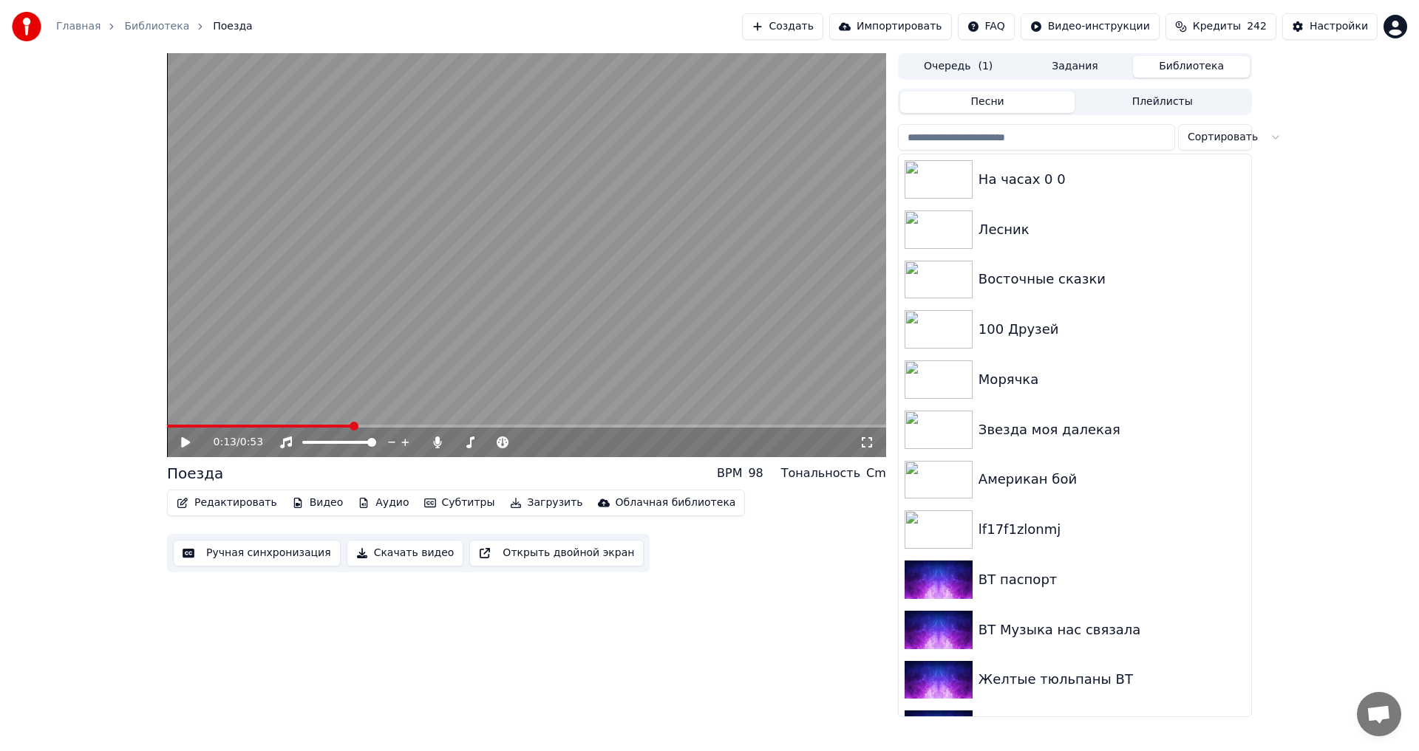
click at [1006, 141] on input "search" at bounding box center [1036, 137] width 277 height 27
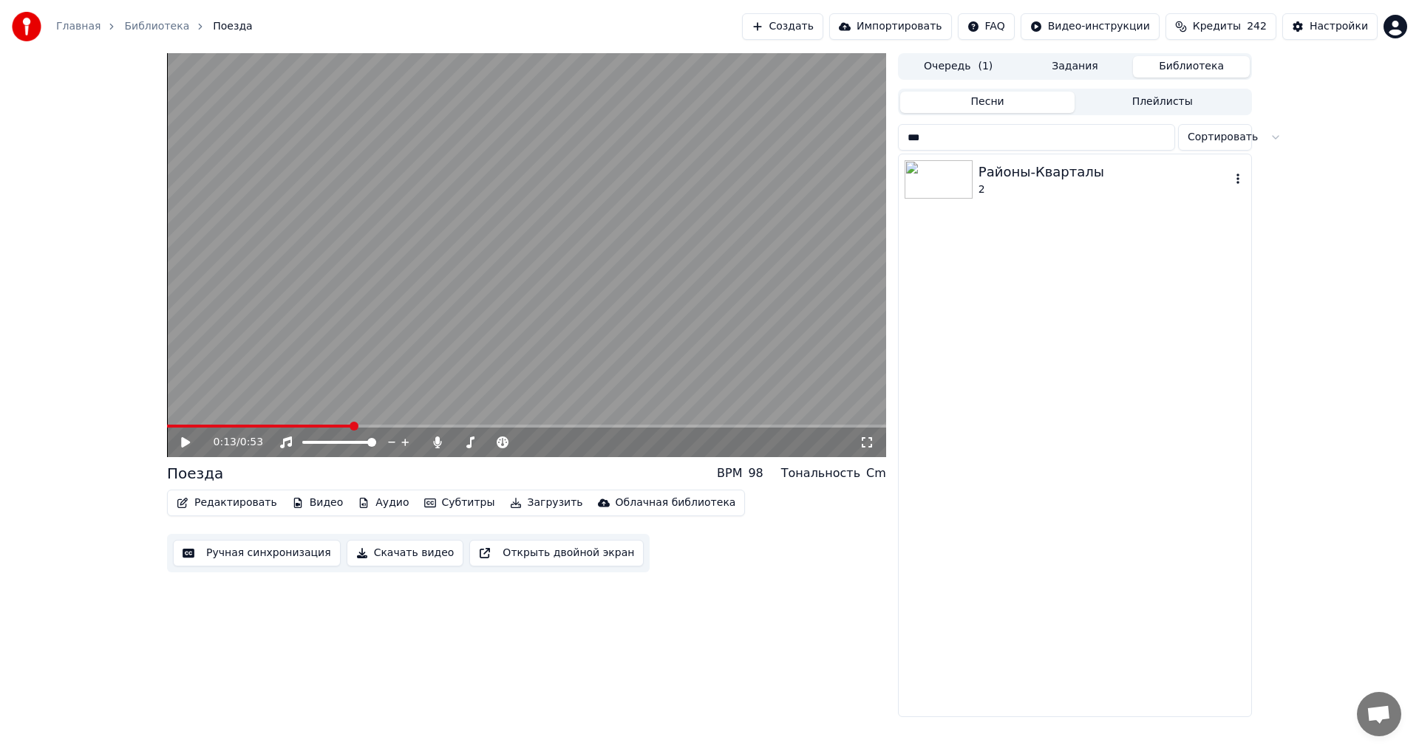
type input "***"
click at [1017, 164] on div "Районы-Кварталы" at bounding box center [1104, 172] width 252 height 21
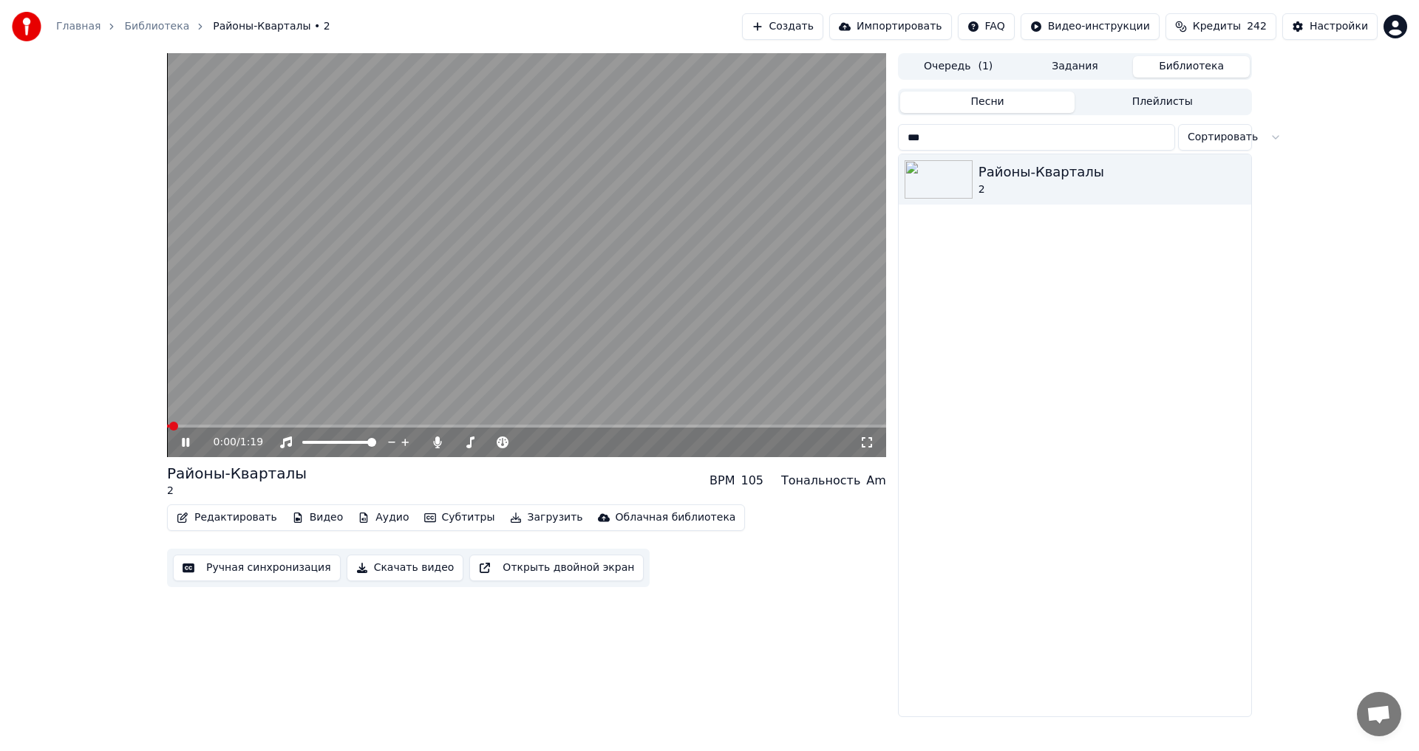
click at [310, 525] on button "Видео" at bounding box center [318, 518] width 64 height 21
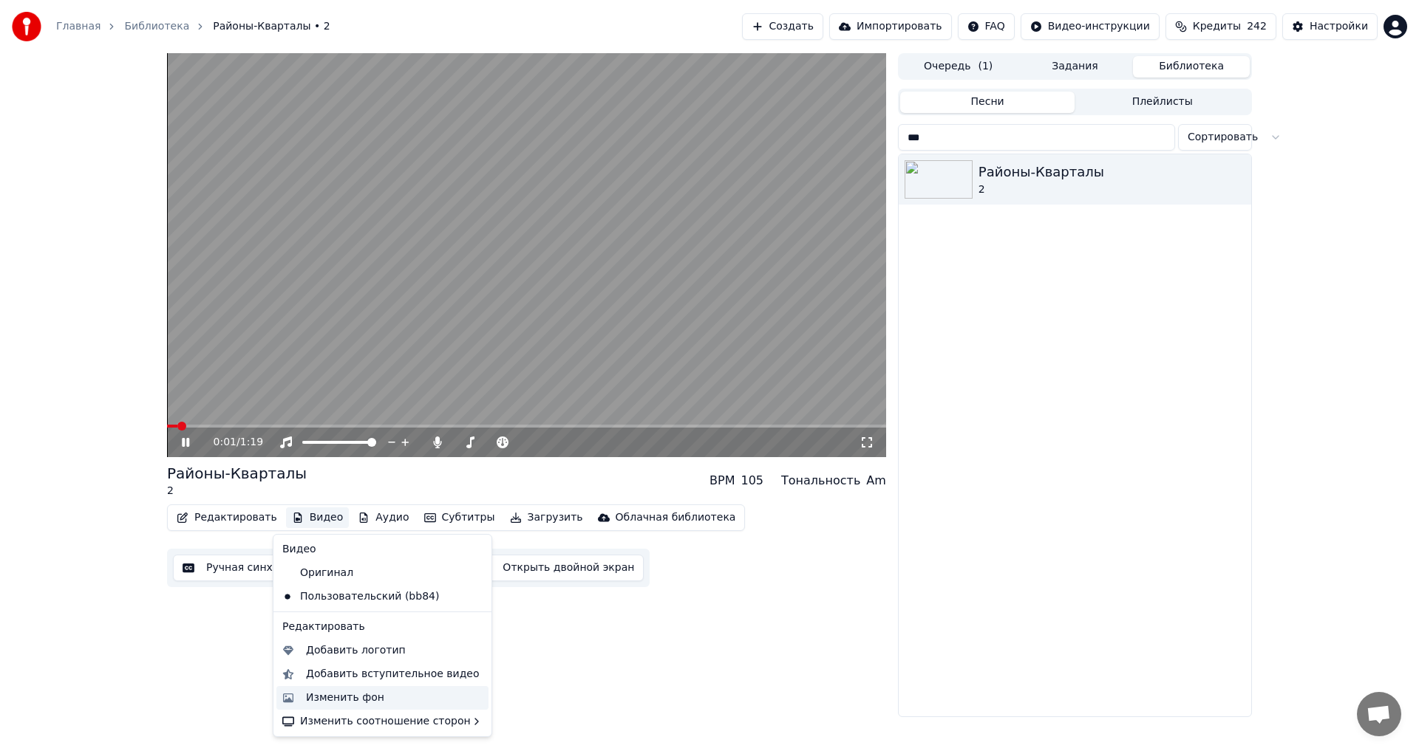
click at [344, 691] on div "Изменить фон" at bounding box center [345, 698] width 78 height 15
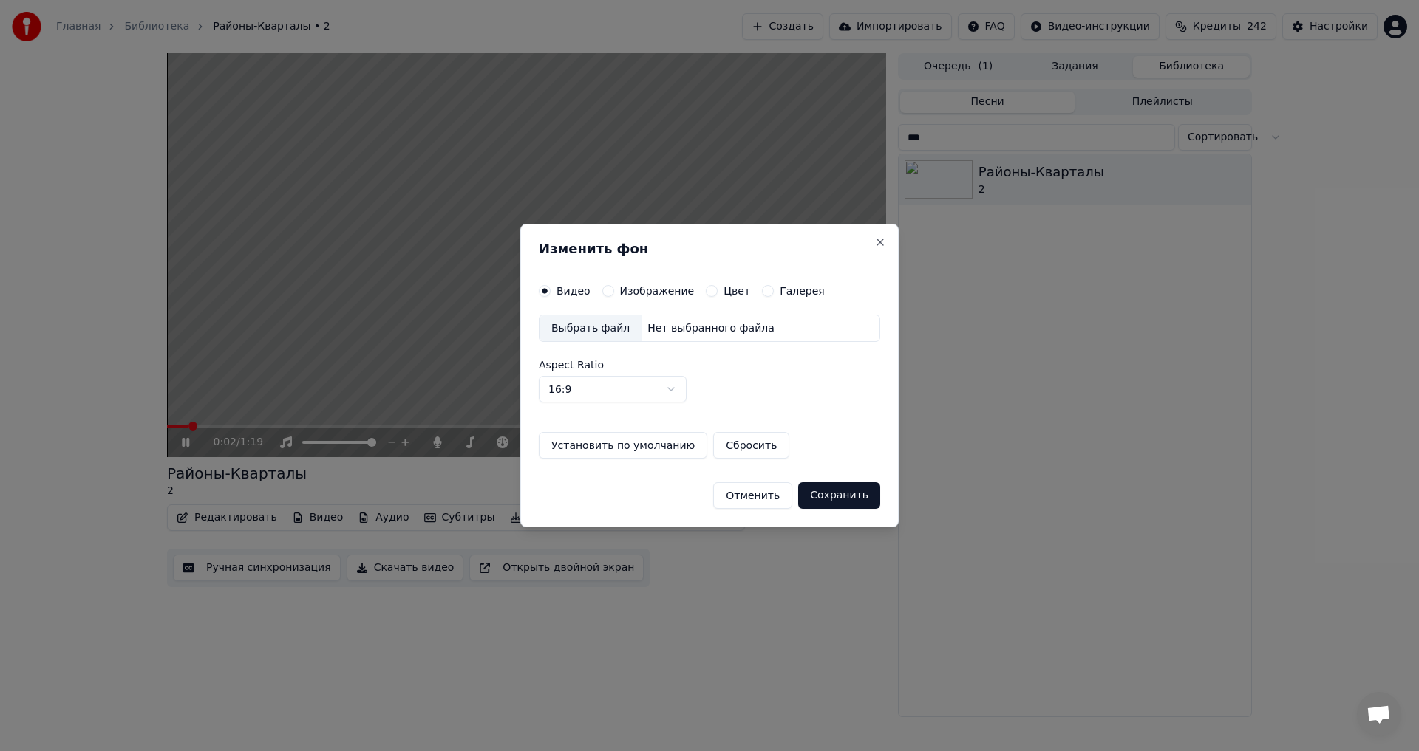
click at [638, 293] on label "Изображение" at bounding box center [657, 291] width 75 height 10
click at [614, 293] on button "Изображение" at bounding box center [608, 291] width 12 height 12
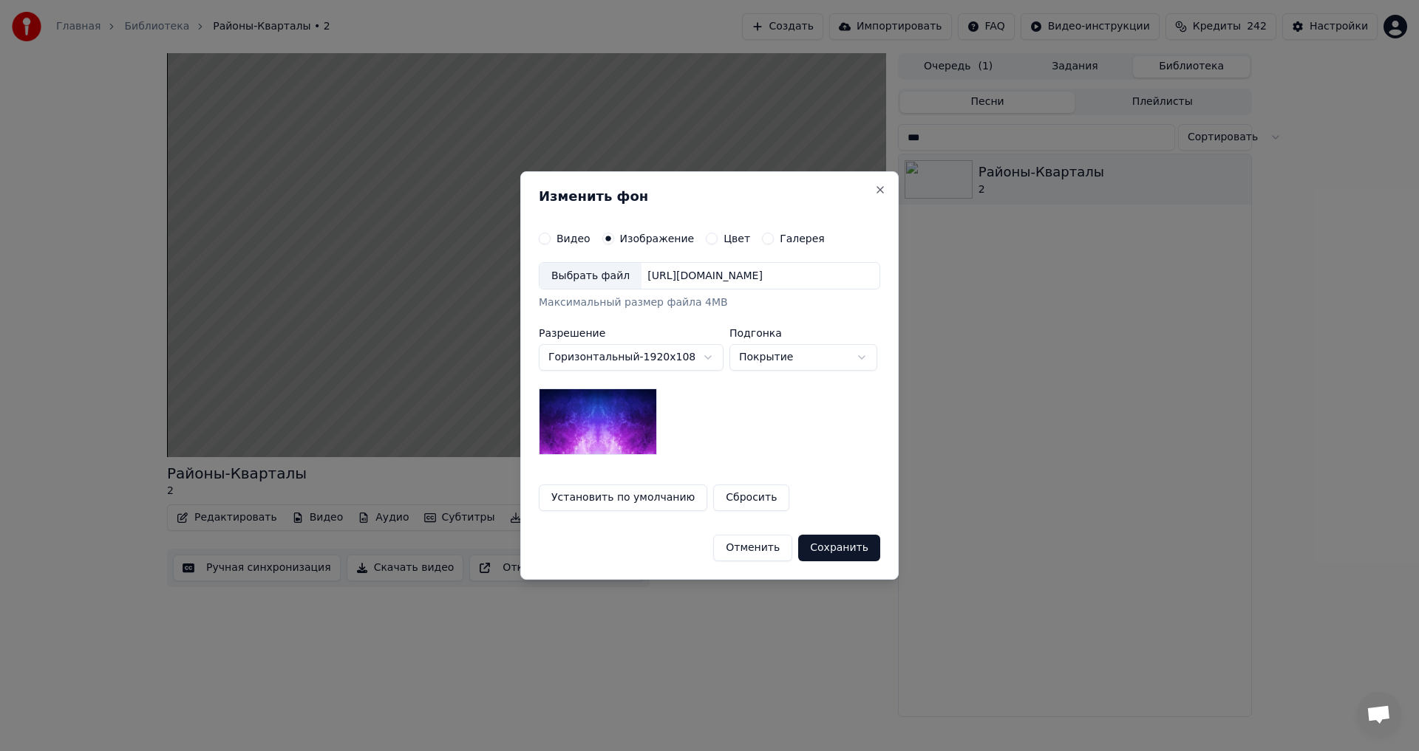
click at [604, 284] on div "Выбрать файл" at bounding box center [590, 276] width 102 height 27
click at [847, 553] on button "Сохранить" at bounding box center [840, 548] width 82 height 27
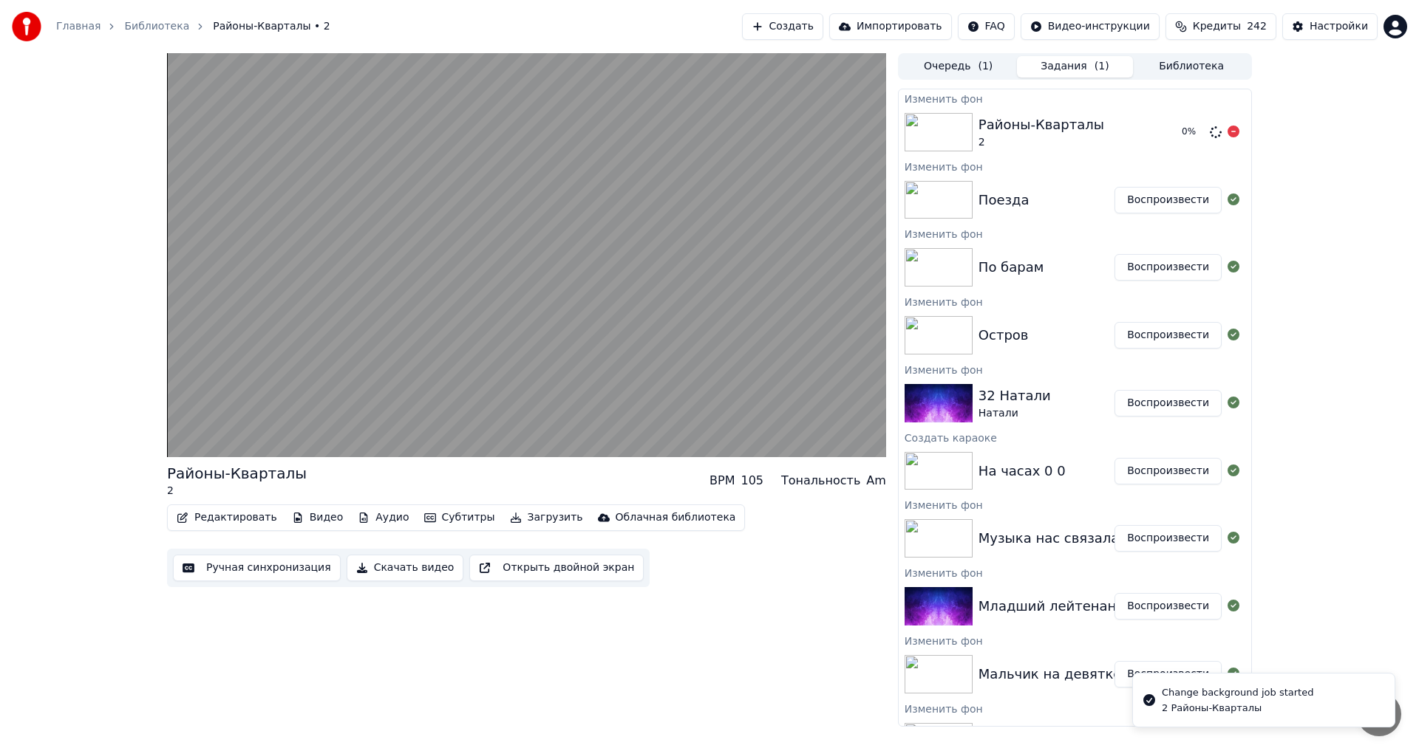
click at [1156, 66] on button "Библиотека" at bounding box center [1191, 66] width 117 height 21
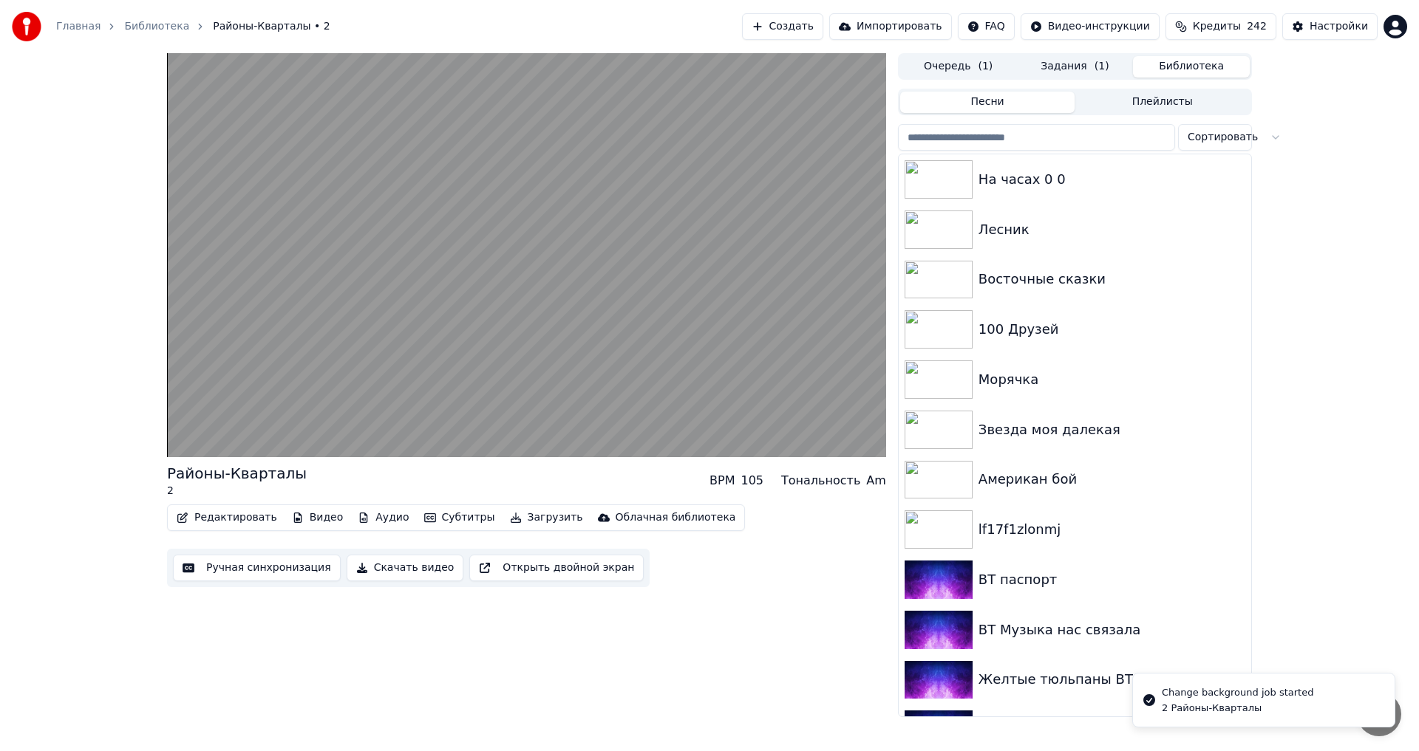
click at [1023, 146] on input "search" at bounding box center [1036, 137] width 277 height 27
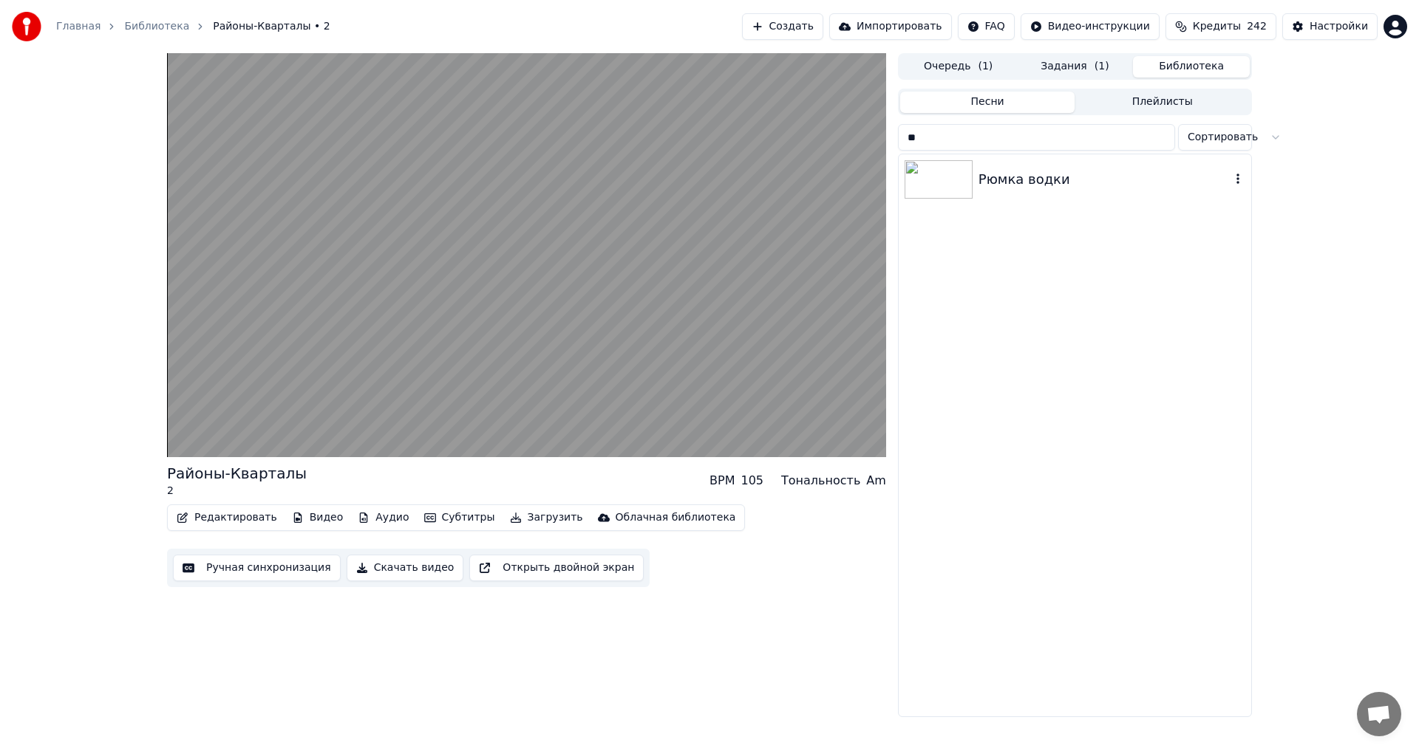
type input "**"
click at [1026, 181] on div "Рюмка водки" at bounding box center [1104, 179] width 252 height 21
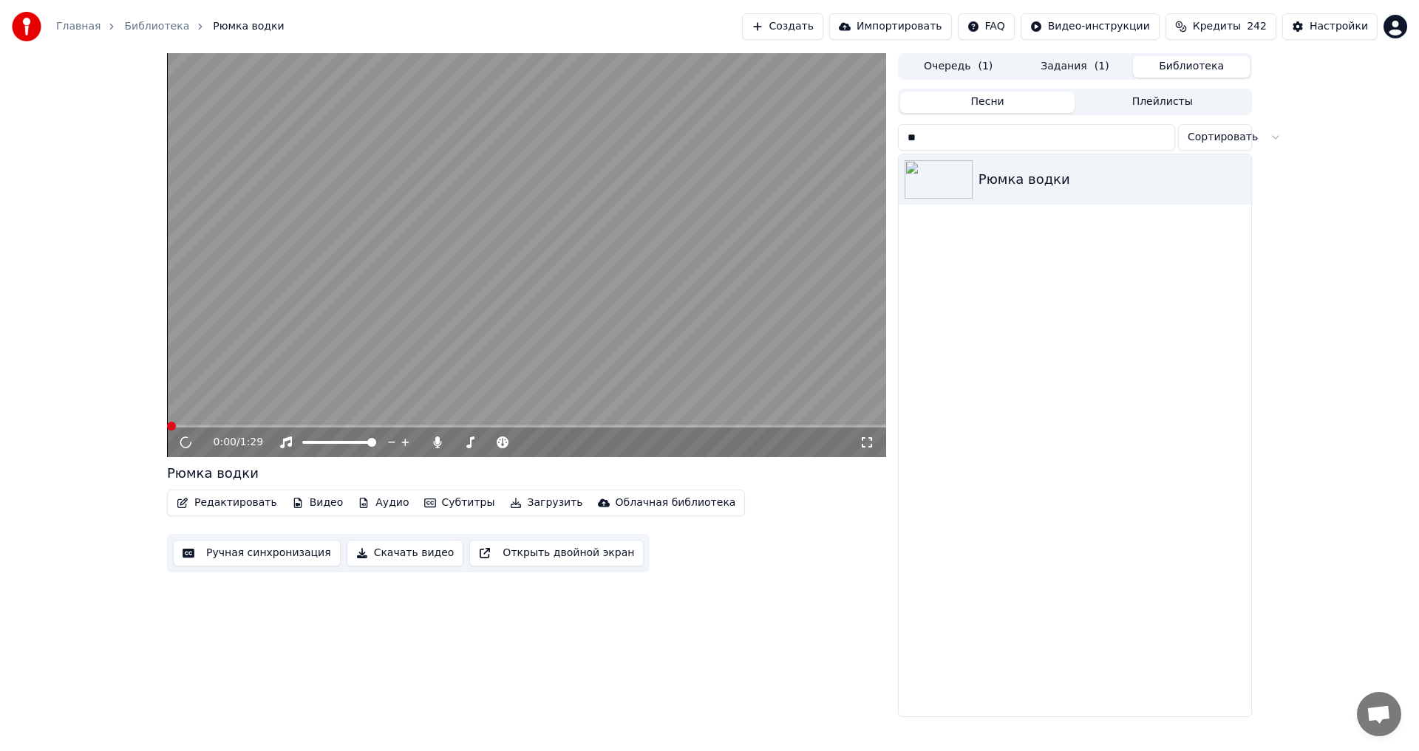
click at [307, 507] on button "Видео" at bounding box center [318, 503] width 64 height 21
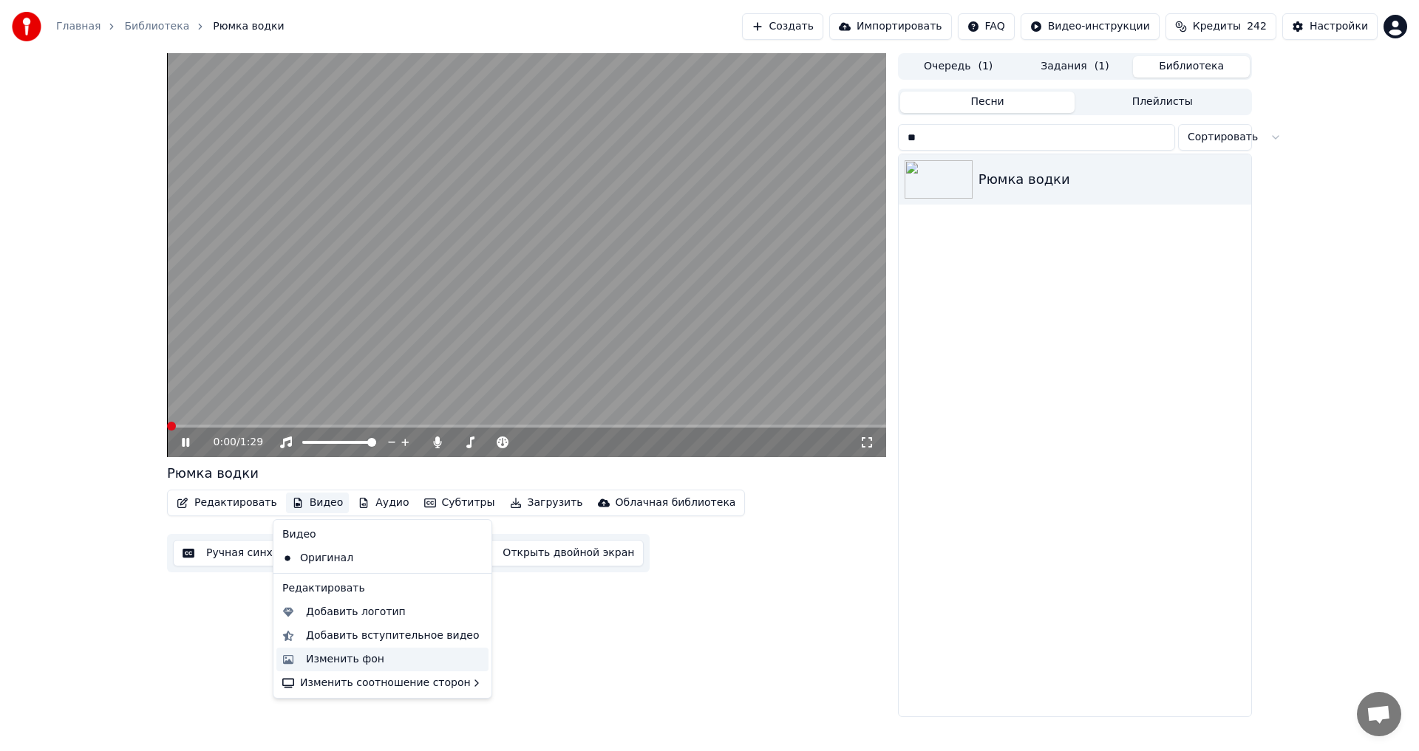
click at [327, 660] on div "Изменить фон" at bounding box center [345, 659] width 78 height 15
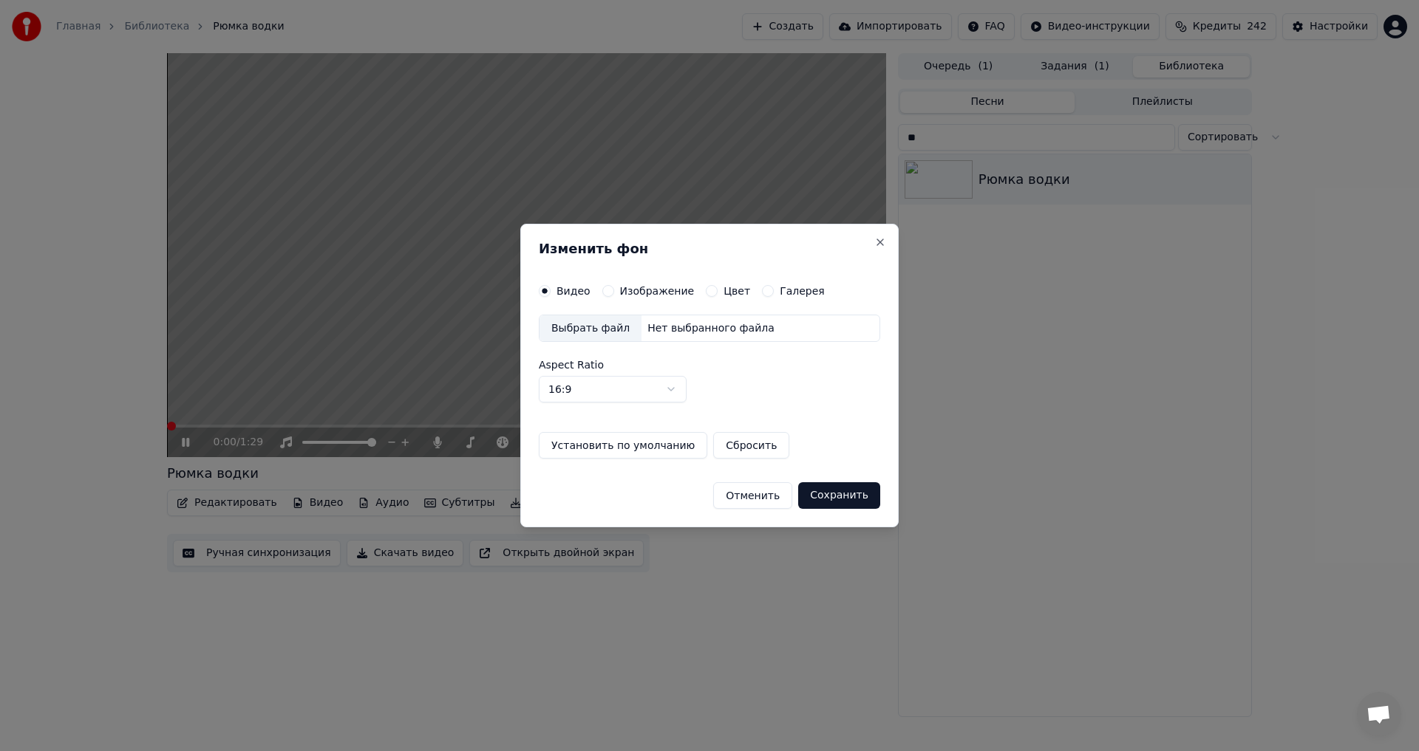
click at [638, 293] on label "Изображение" at bounding box center [657, 291] width 75 height 10
click at [614, 293] on button "Изображение" at bounding box center [608, 291] width 12 height 12
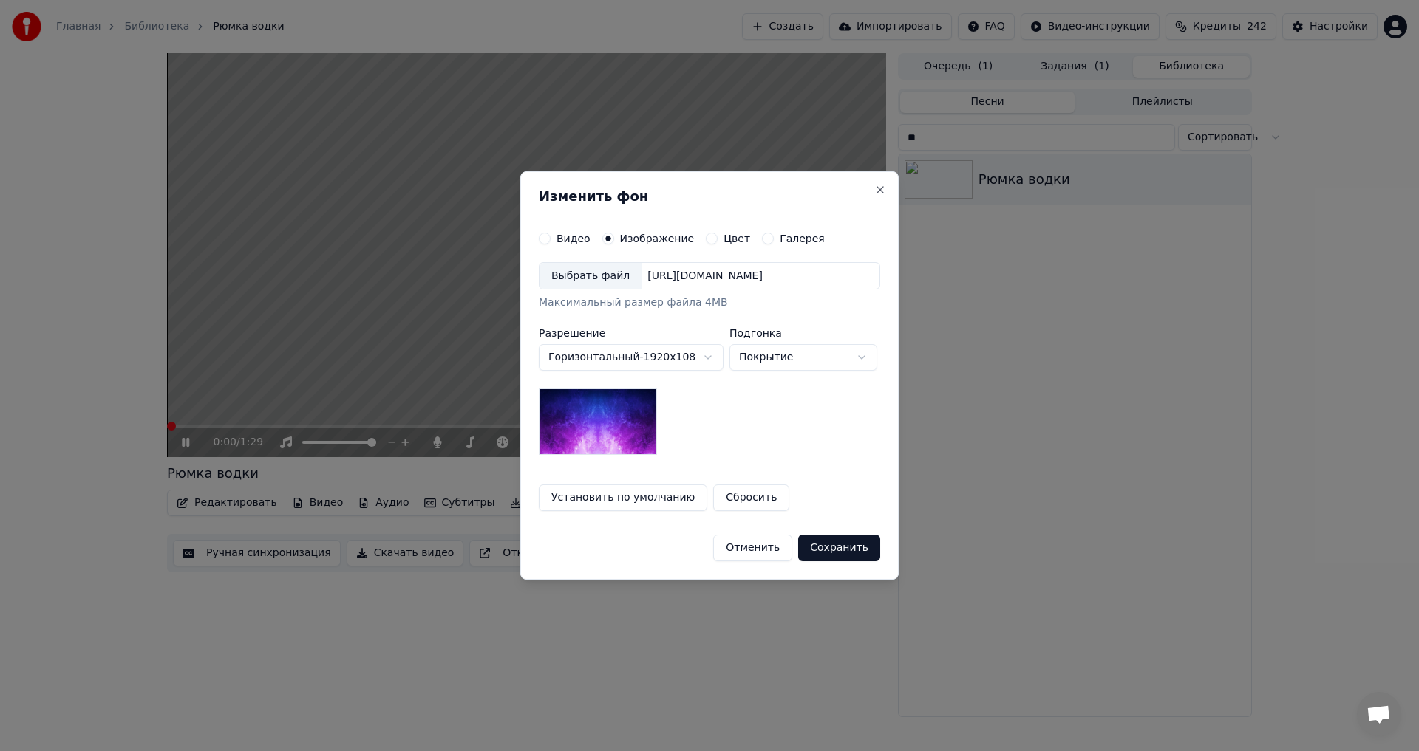
click at [584, 270] on div "Выбрать файл" at bounding box center [590, 276] width 102 height 27
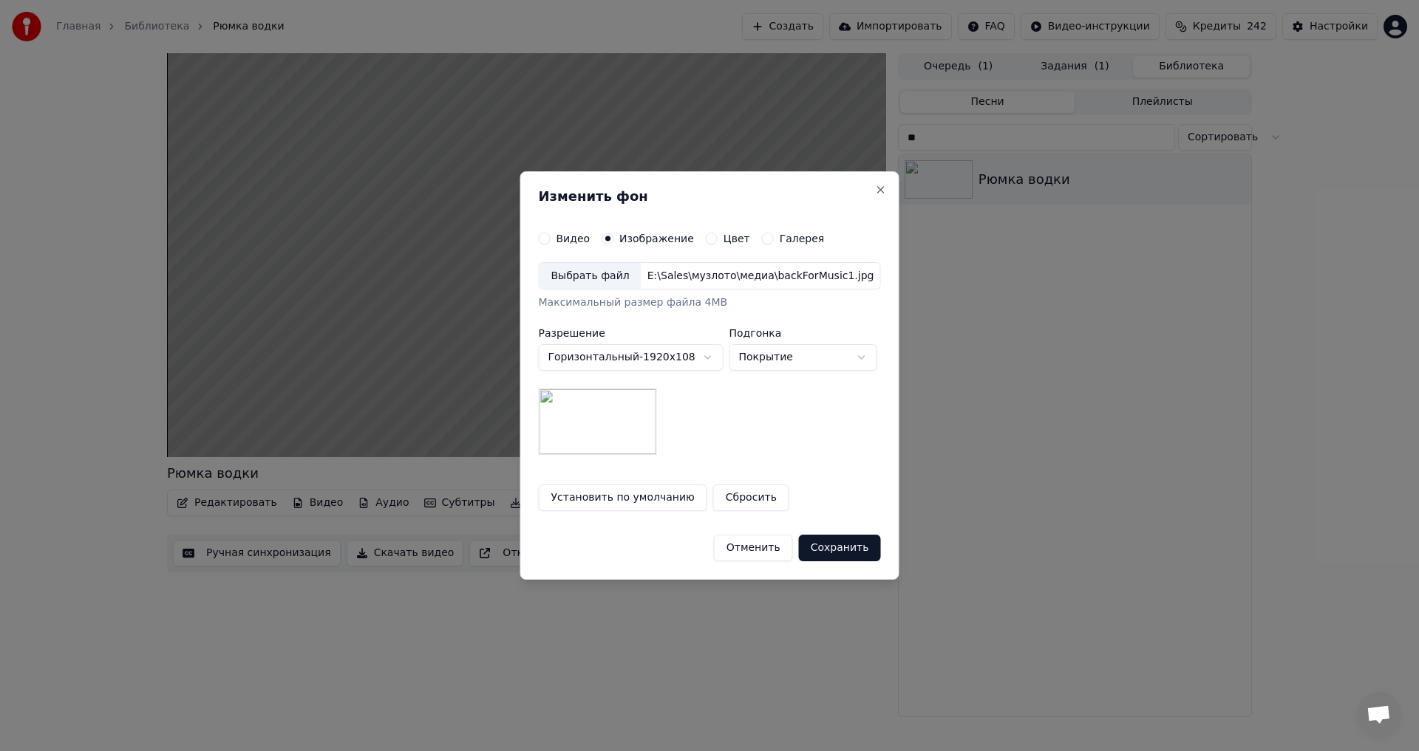
click at [836, 548] on button "Сохранить" at bounding box center [840, 548] width 82 height 27
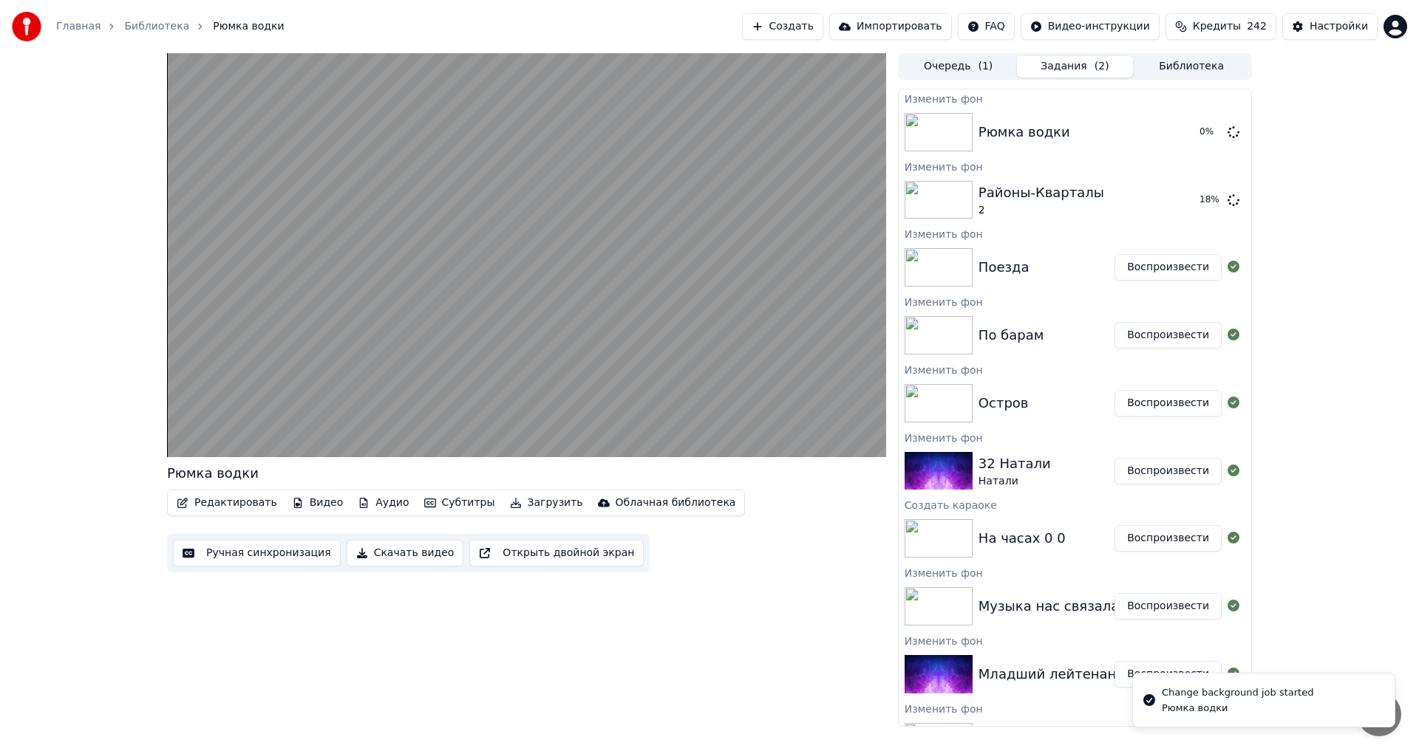
click at [1190, 72] on button "Библиотека" at bounding box center [1191, 66] width 117 height 21
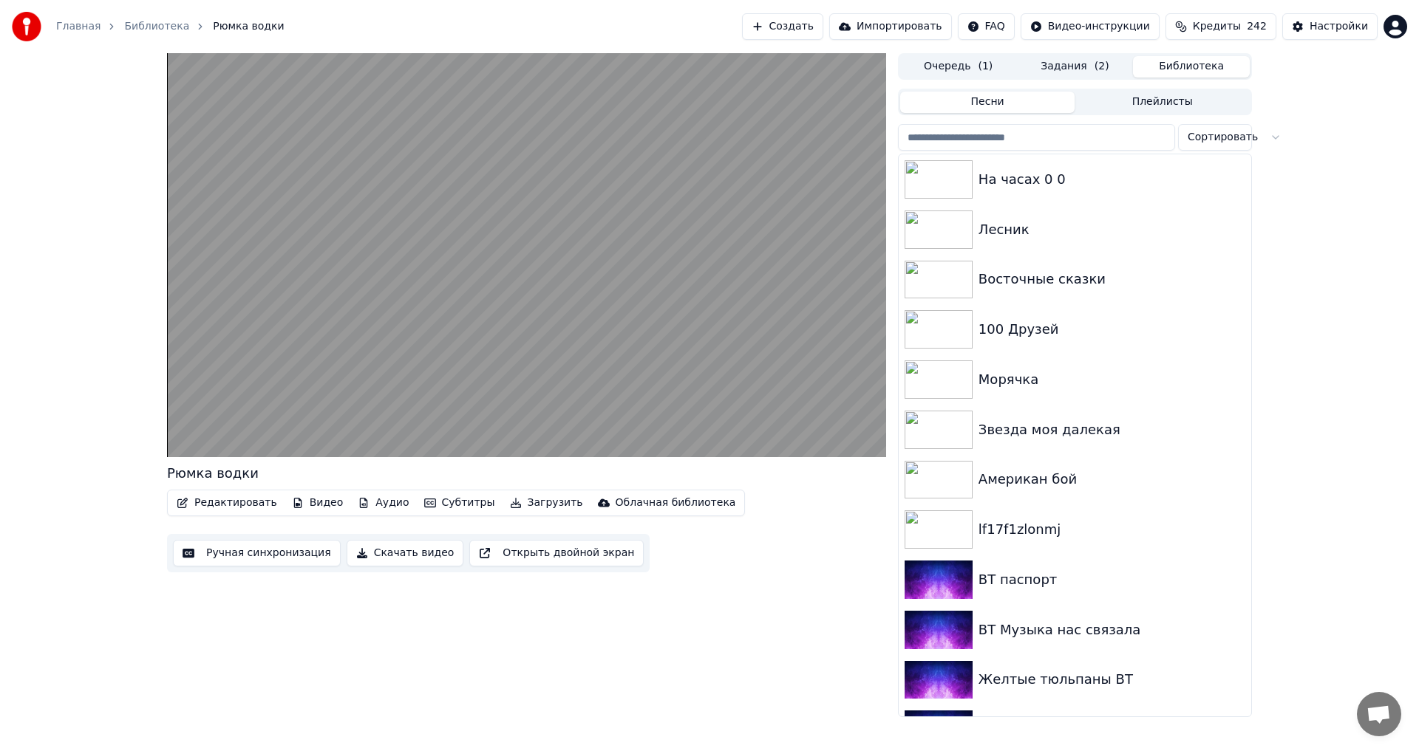
click at [1032, 134] on input "search" at bounding box center [1036, 137] width 277 height 27
paste input "********"
type input "********"
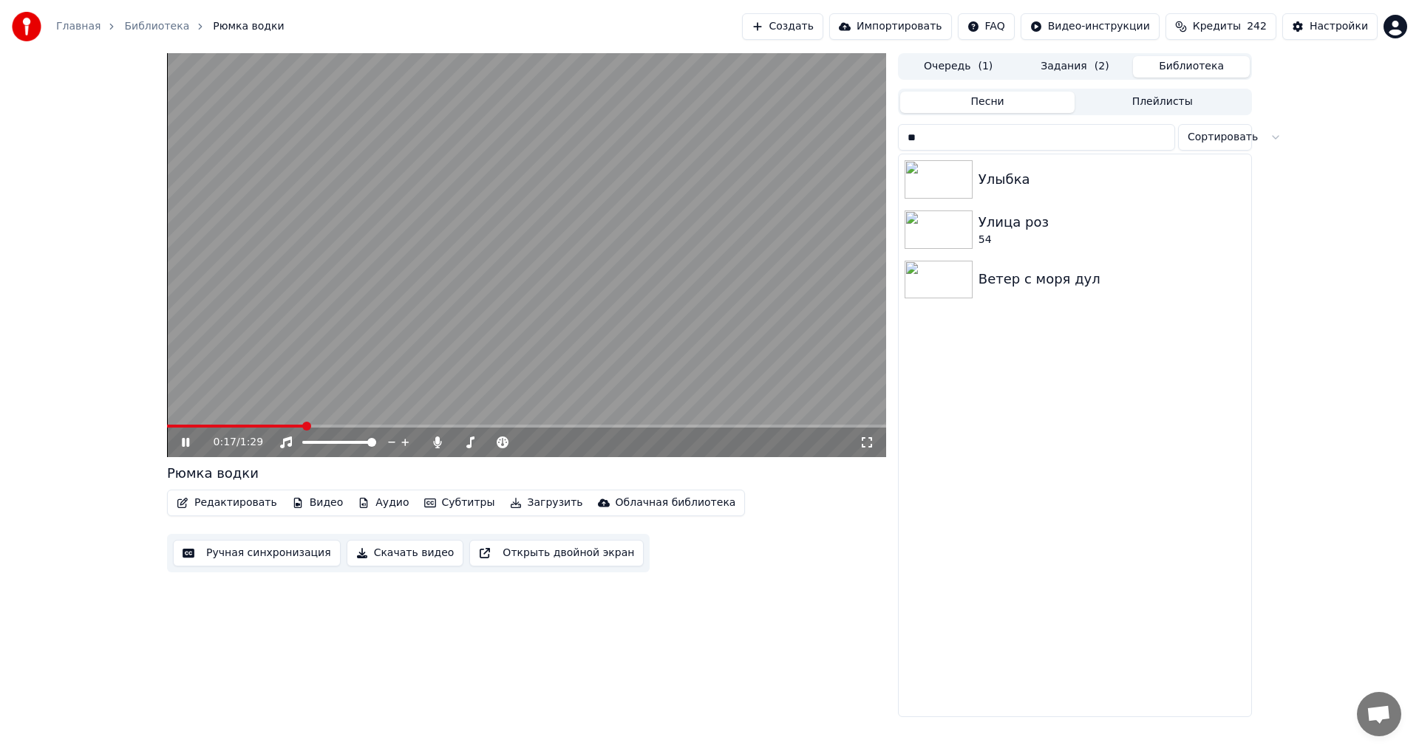
click at [731, 270] on video at bounding box center [526, 255] width 719 height 404
click at [1054, 140] on input "**" at bounding box center [1036, 137] width 277 height 27
type input "****"
click at [1047, 203] on div "Улыбка" at bounding box center [1074, 179] width 352 height 50
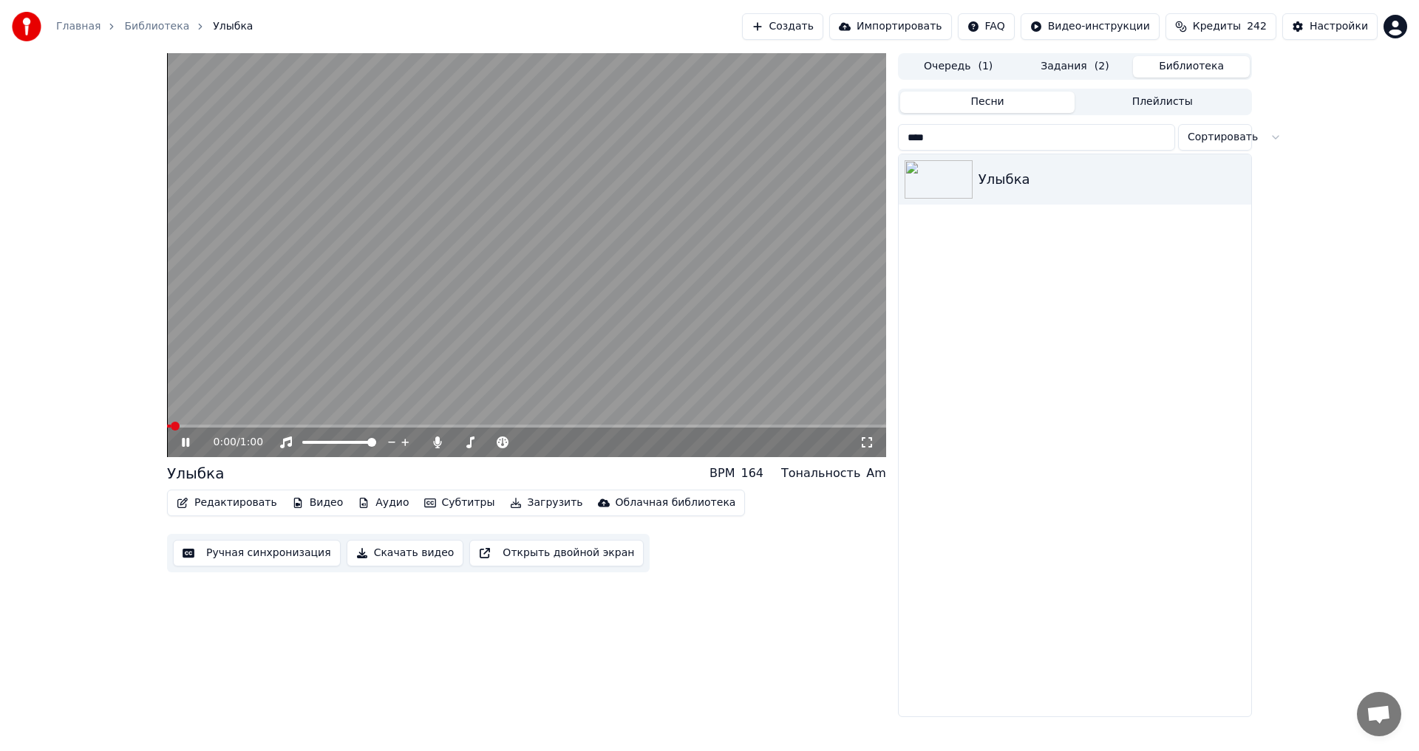
click at [472, 262] on video at bounding box center [526, 255] width 719 height 404
click at [1160, 140] on input "****" at bounding box center [1036, 137] width 277 height 27
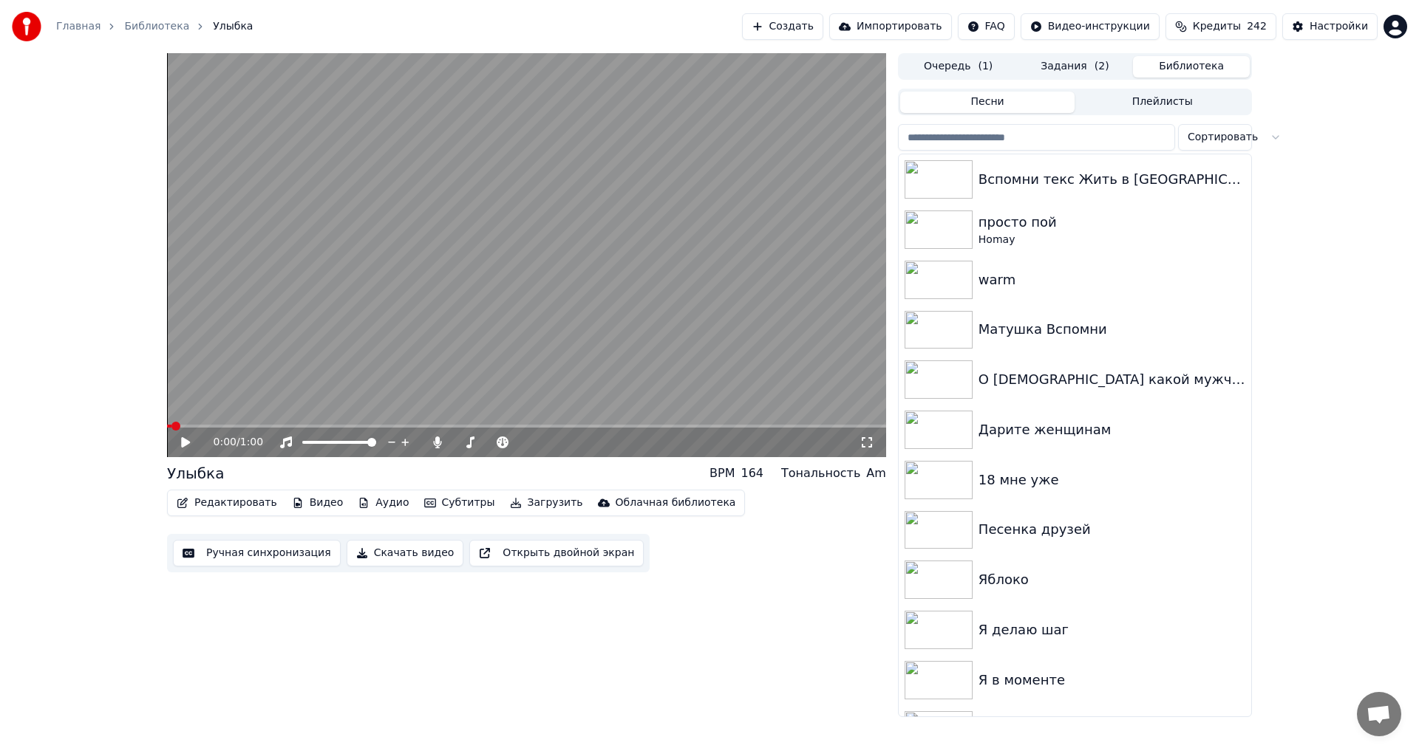
scroll to position [3446, 0]
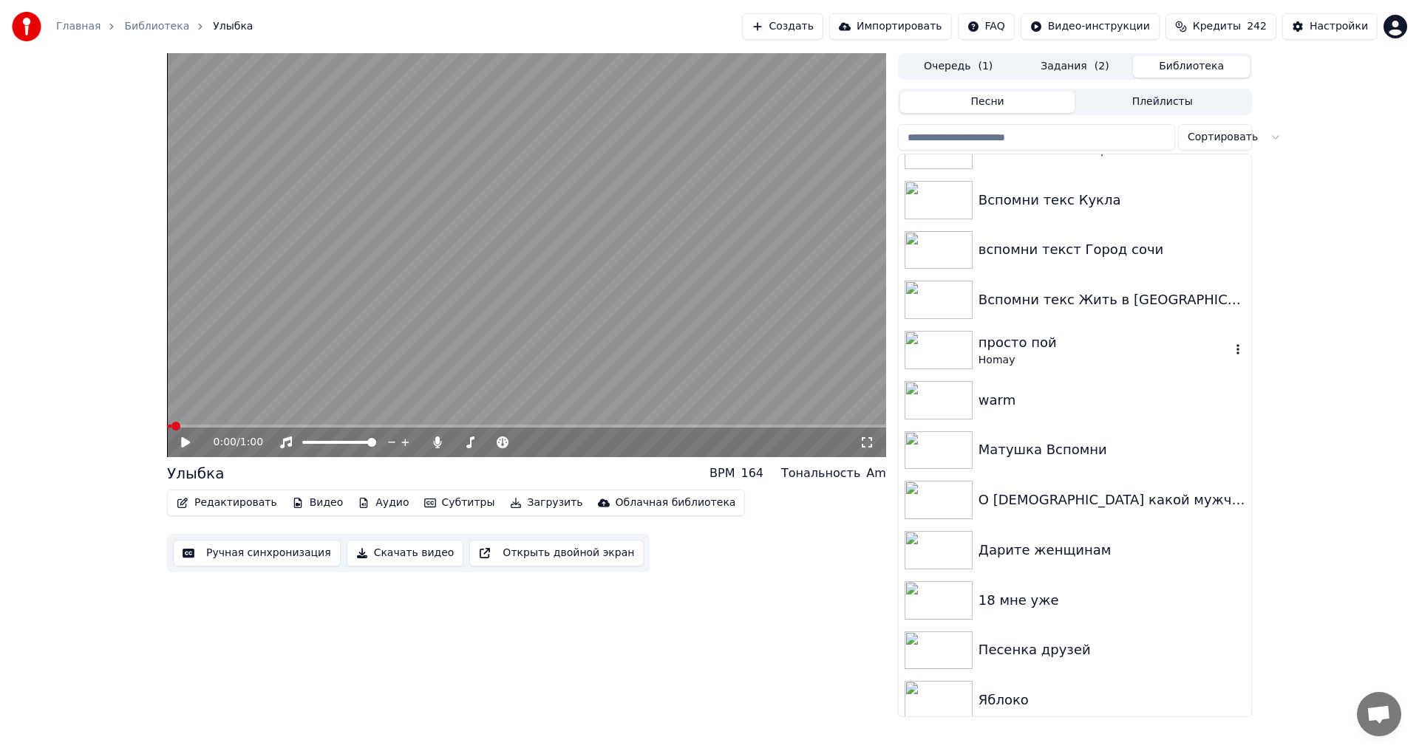
click at [1105, 348] on div "просто пой" at bounding box center [1104, 342] width 252 height 21
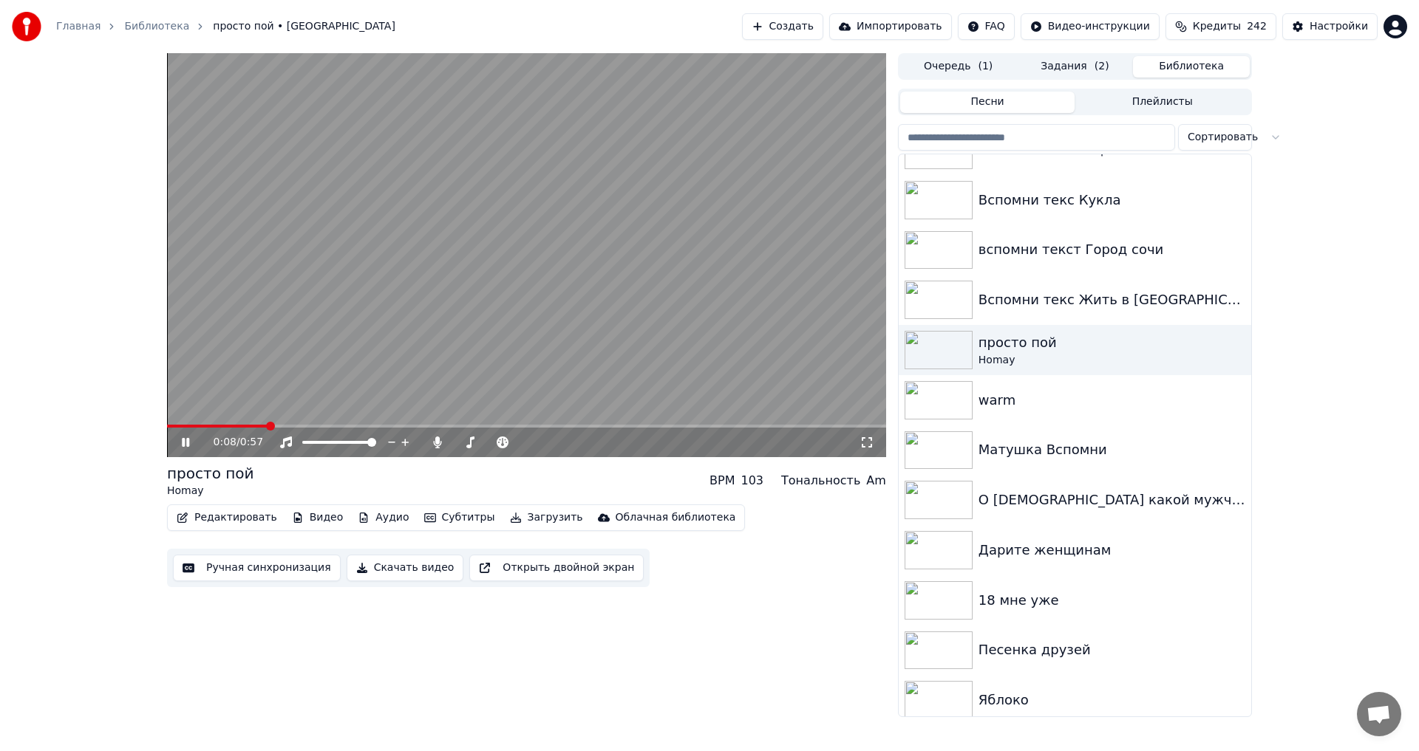
click at [270, 425] on span at bounding box center [526, 426] width 719 height 3
click at [344, 426] on span at bounding box center [526, 426] width 719 height 3
click at [1063, 406] on div "warm" at bounding box center [1104, 400] width 252 height 21
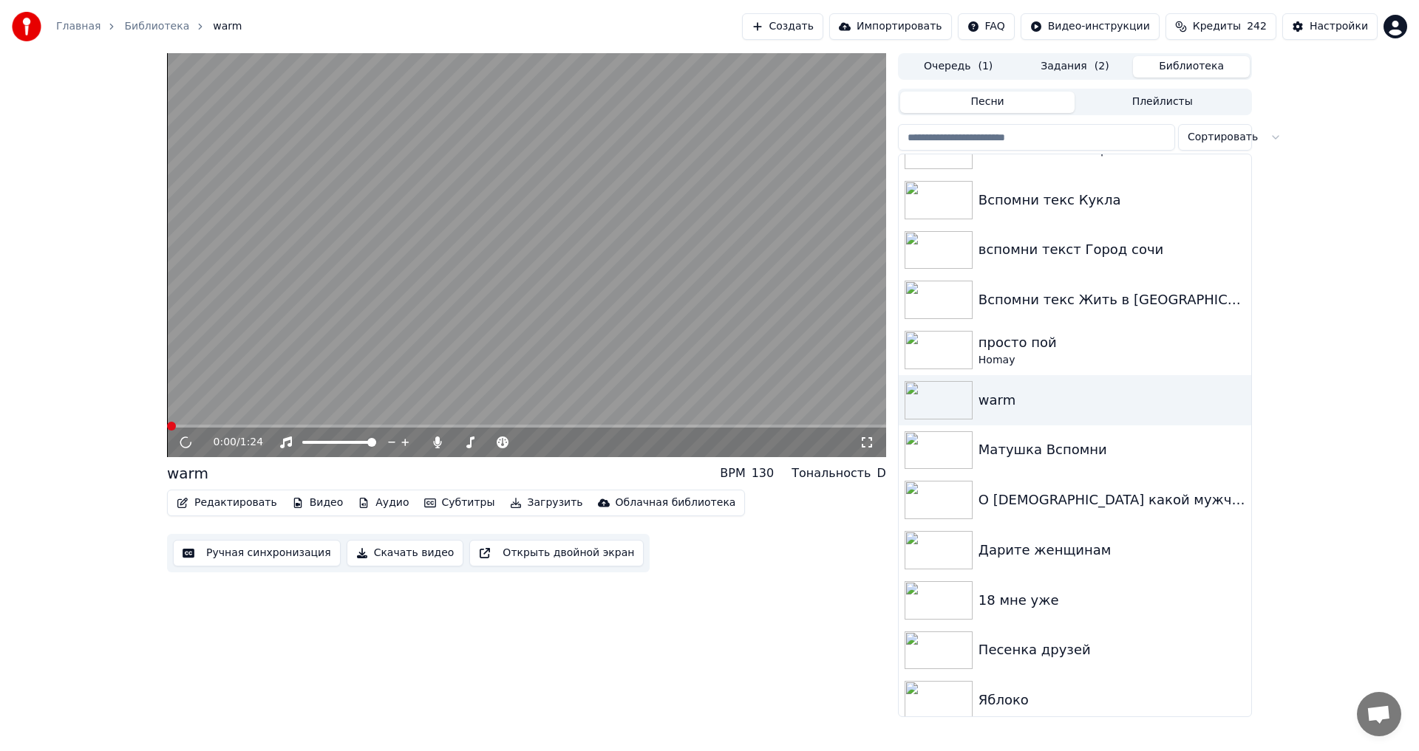
click at [266, 426] on span at bounding box center [526, 426] width 719 height 3
click at [180, 444] on icon at bounding box center [196, 443] width 35 height 12
click at [1332, 0] on div "Главная Библиотека warm Создать Импортировать FAQ Видео-инструкции Кредиты 242 …" at bounding box center [709, 26] width 1419 height 53
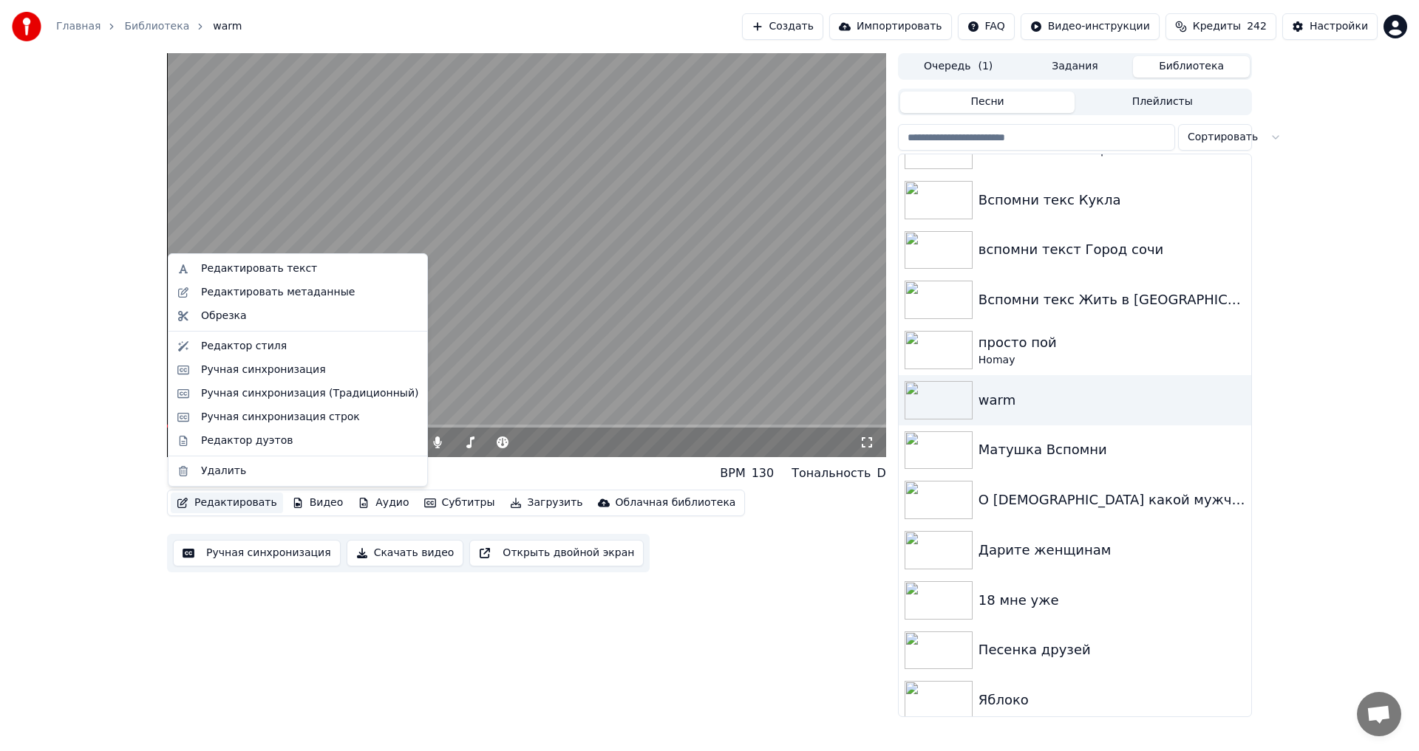
click at [232, 508] on button "Редактировать" at bounding box center [227, 503] width 112 height 21
click at [288, 276] on div "Редактировать текст" at bounding box center [259, 269] width 116 height 15
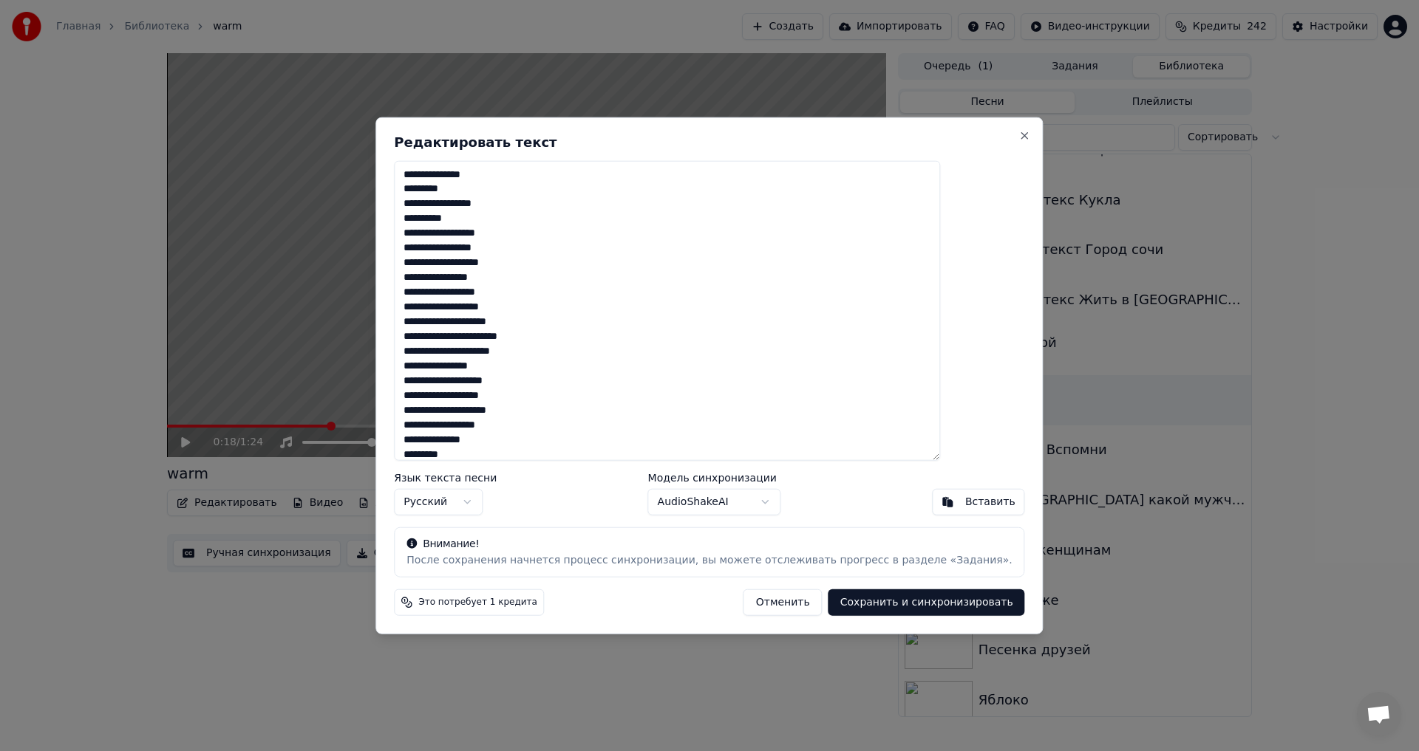
scroll to position [141, 0]
drag, startPoint x: 447, startPoint y: 263, endPoint x: 987, endPoint y: 780, distance: 747.8
click at [987, 751] on html "Главная Библиотека warm Создать Импортировать FAQ Видео-инструкции Кредиты 242 …" at bounding box center [709, 375] width 1419 height 751
click at [775, 601] on button "Отменить" at bounding box center [782, 603] width 79 height 27
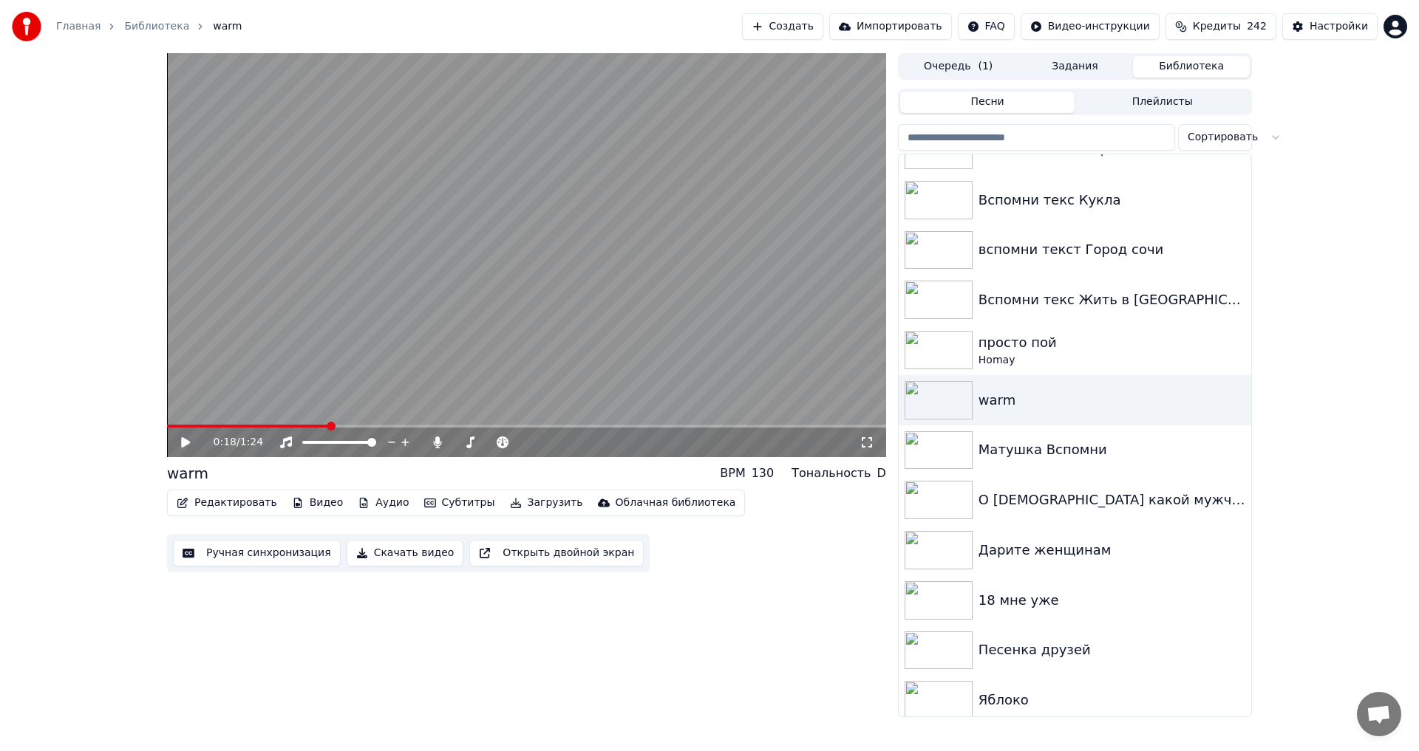
click at [823, 31] on button "Создать" at bounding box center [782, 26] width 81 height 27
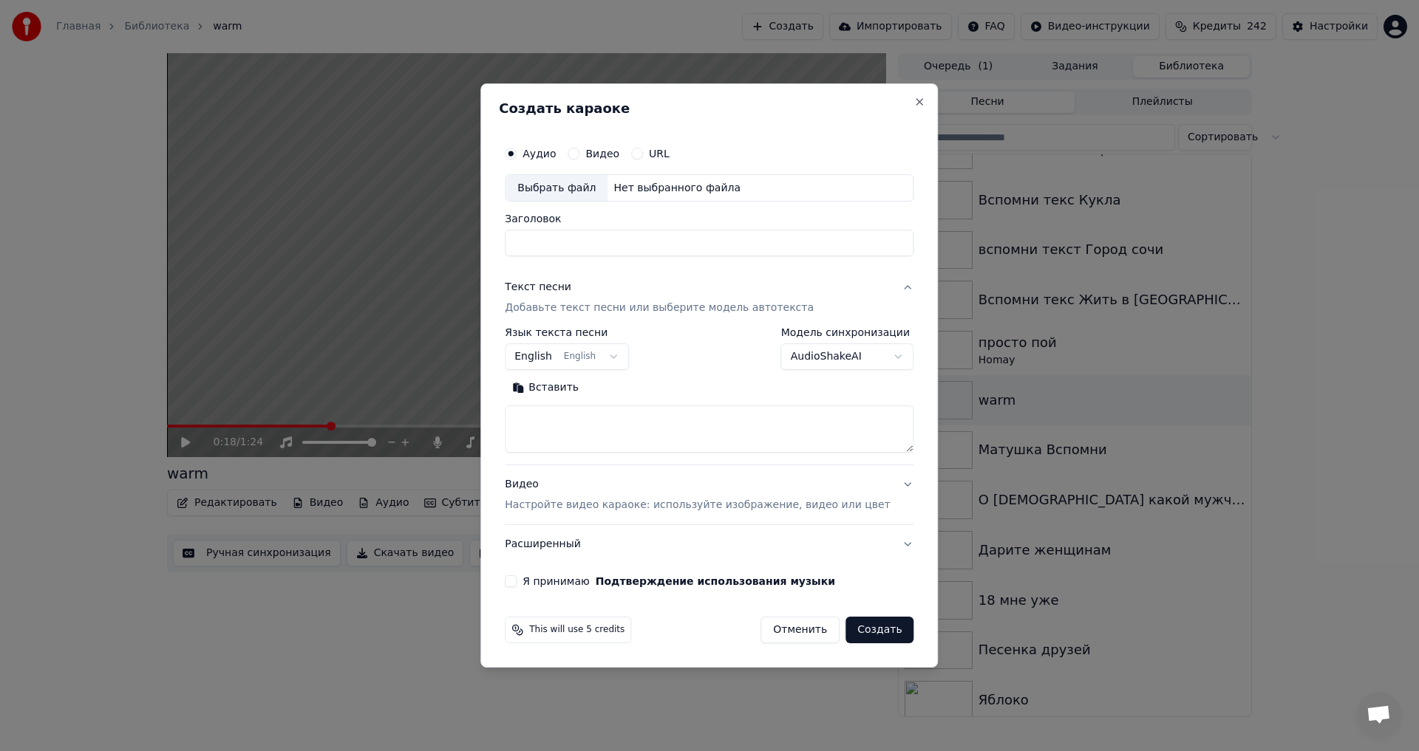
click at [586, 189] on div "Выбрать файл" at bounding box center [556, 188] width 102 height 27
type input "********"
click at [516, 587] on button "Я принимаю Подтверждение использования музыки" at bounding box center [511, 582] width 12 height 12
click at [594, 352] on body "Главная Библиотека warm Создать Импортировать FAQ Видео-инструкции Кредиты 242 …" at bounding box center [709, 375] width 1419 height 751
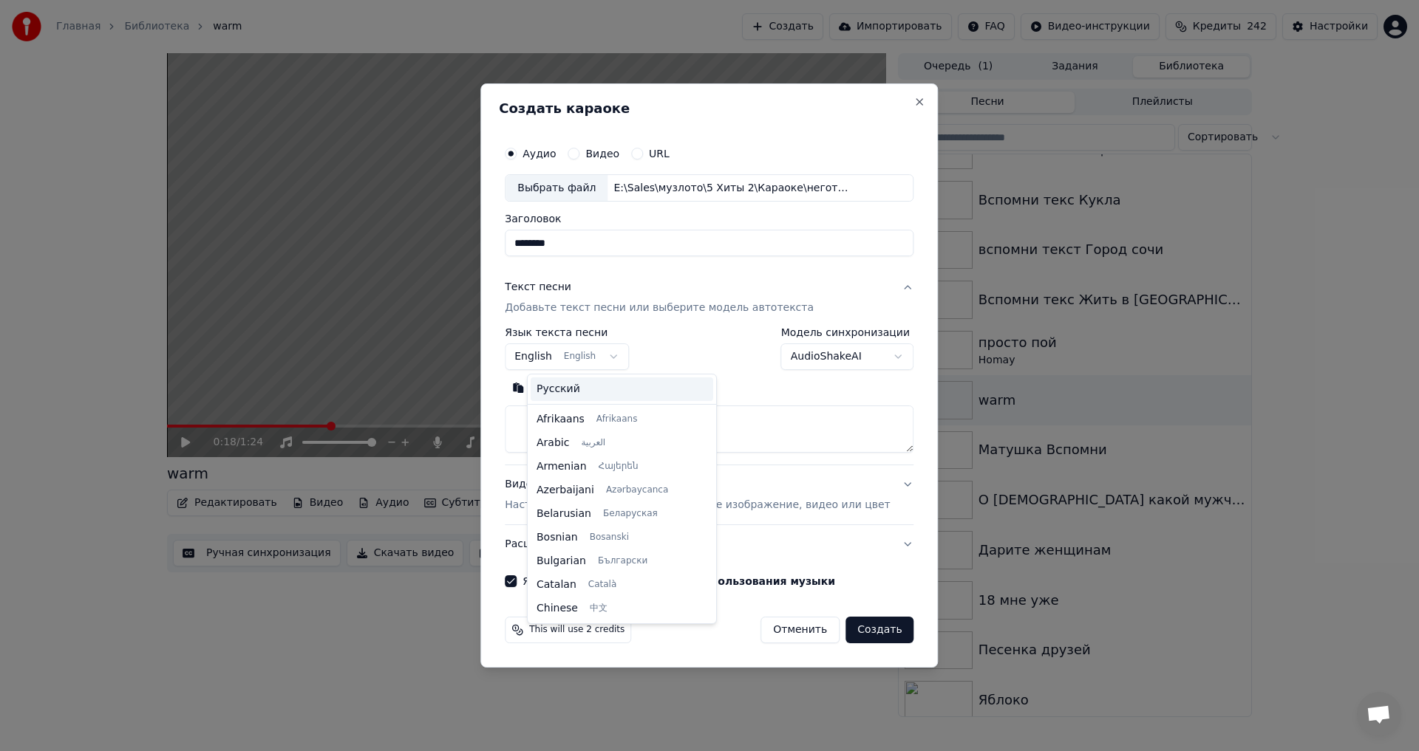
scroll to position [118, 0]
select select "**"
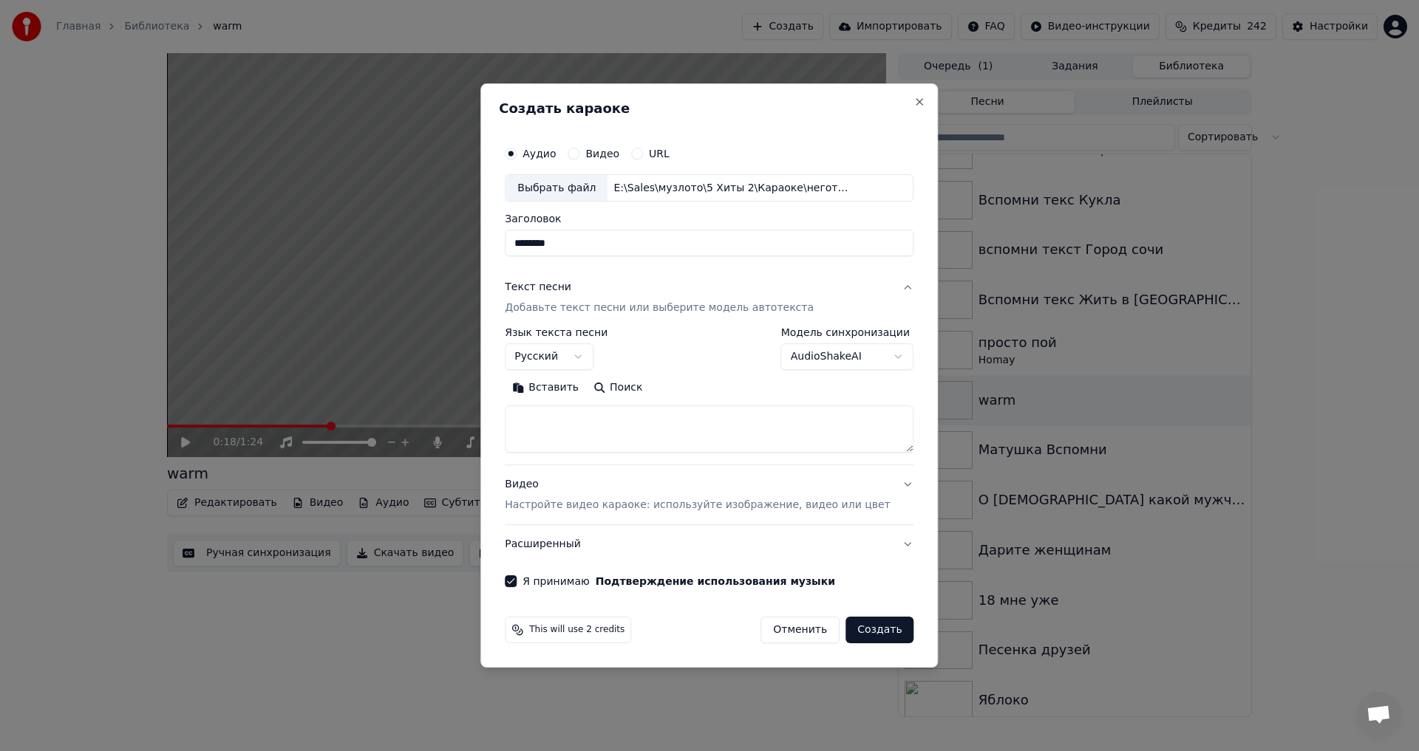
click at [600, 423] on textarea at bounding box center [709, 429] width 409 height 47
paste textarea "**********"
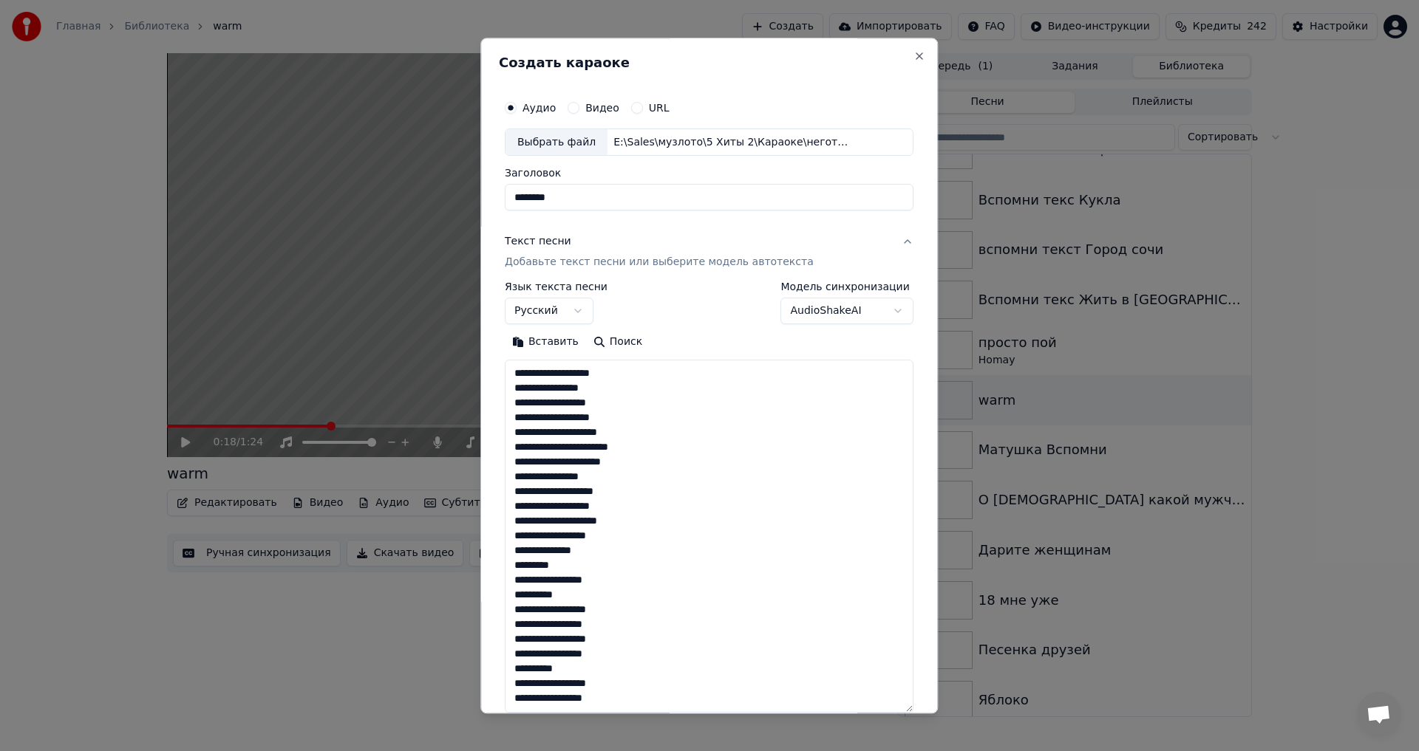
scroll to position [300, 0]
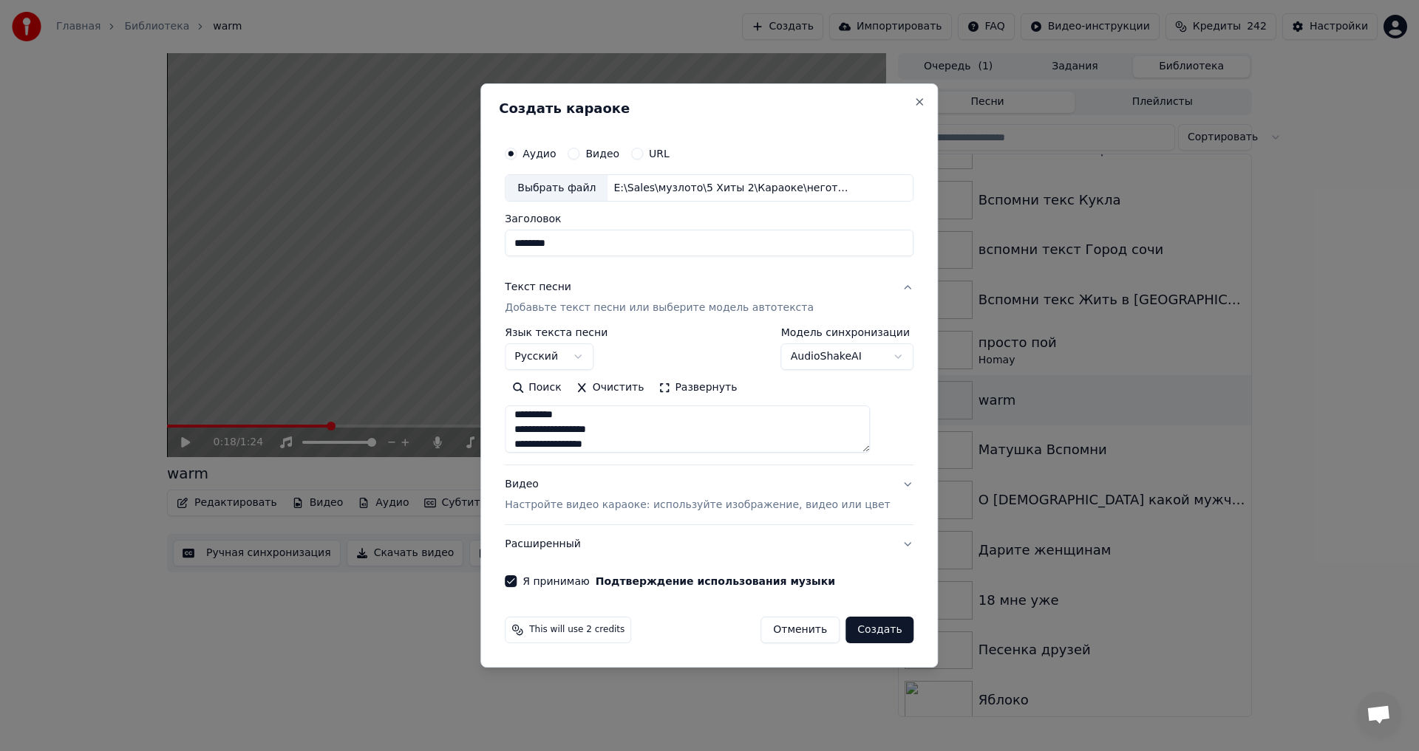
type textarea "**********"
click at [695, 494] on div "Видео Настройте видео караоке: используйте изображение, видео или цвет" at bounding box center [697, 495] width 385 height 35
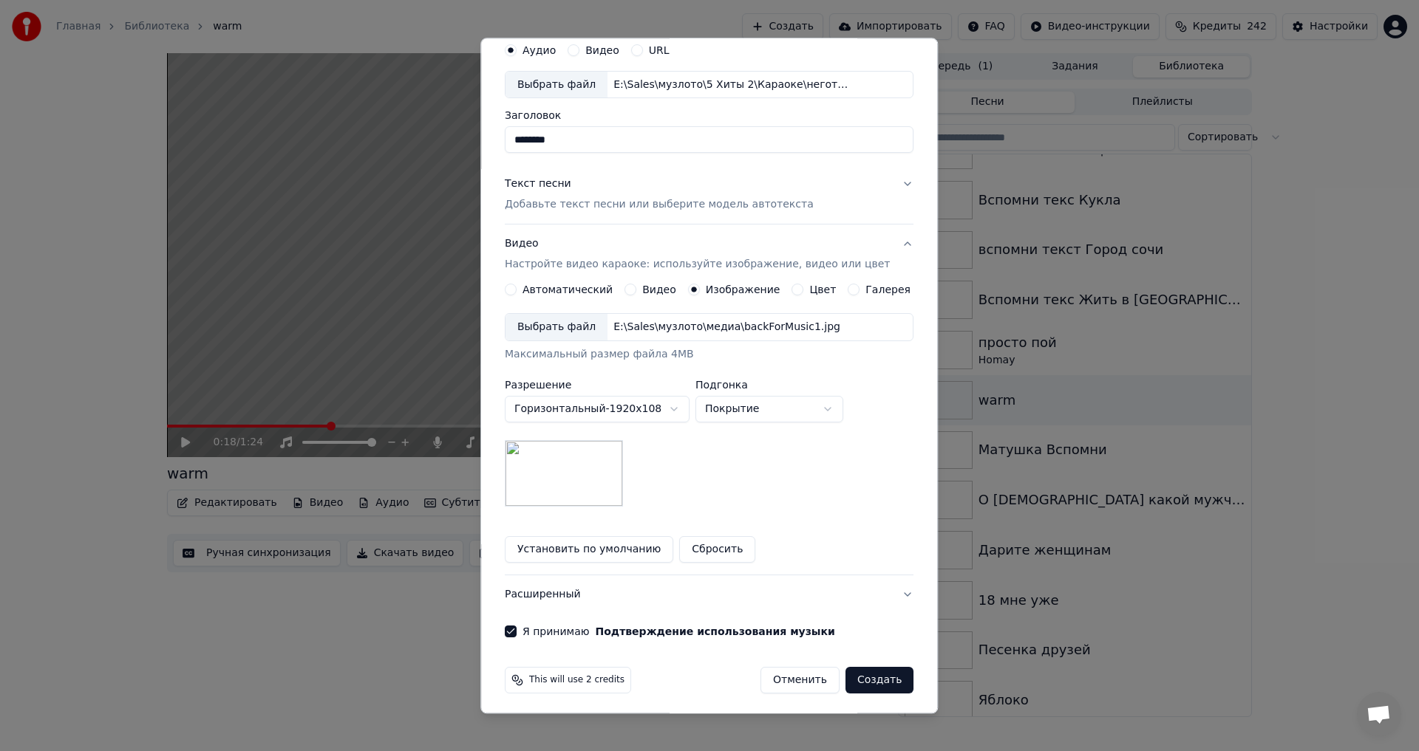
scroll to position [62, 0]
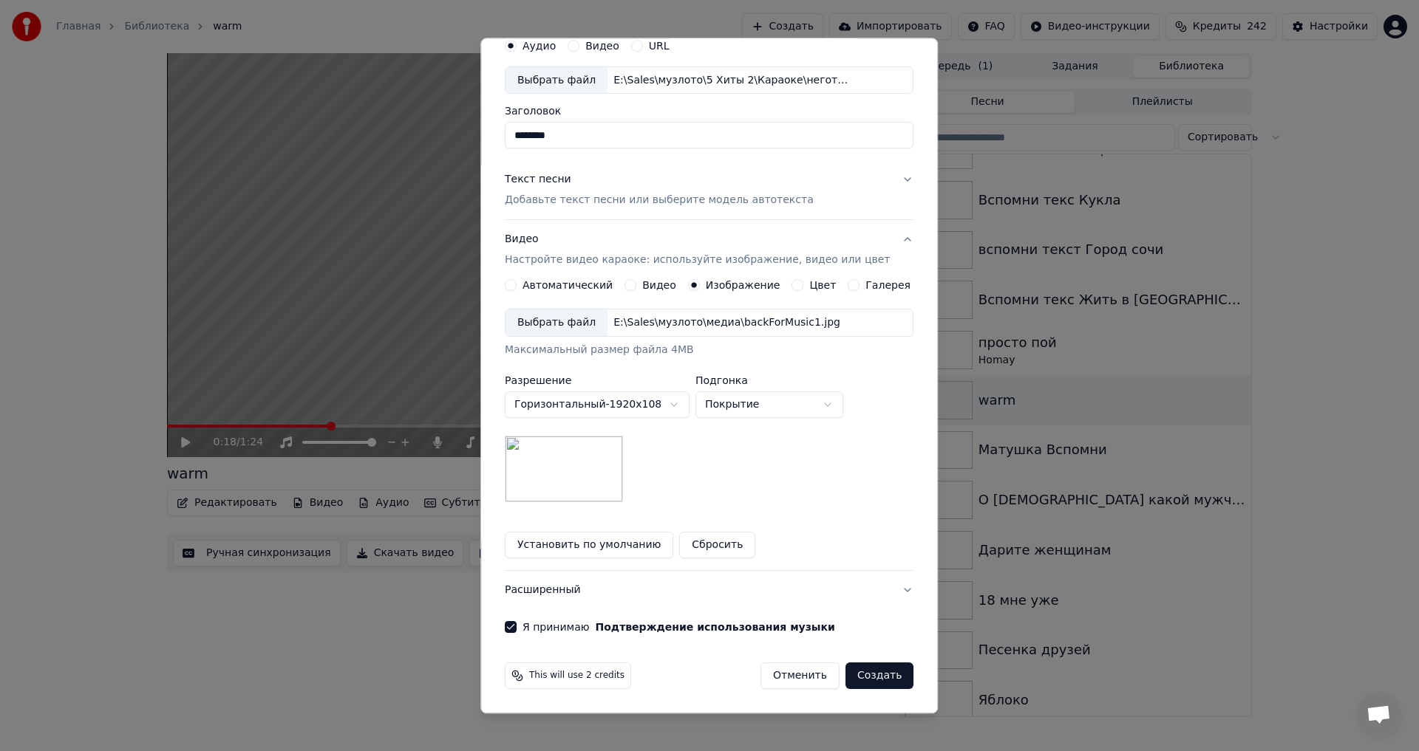
click at [868, 680] on button "Создать" at bounding box center [879, 677] width 68 height 27
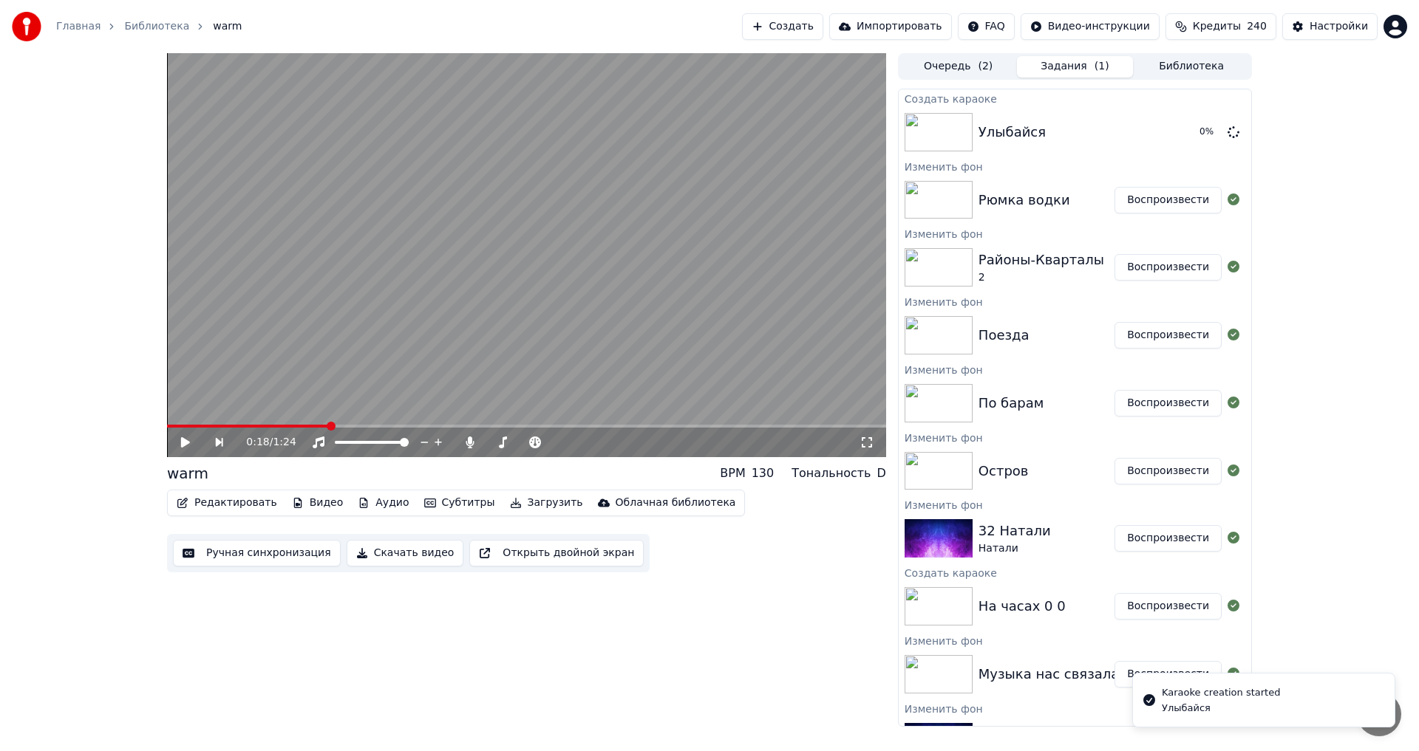
click at [1185, 68] on button "Библиотека" at bounding box center [1191, 66] width 117 height 21
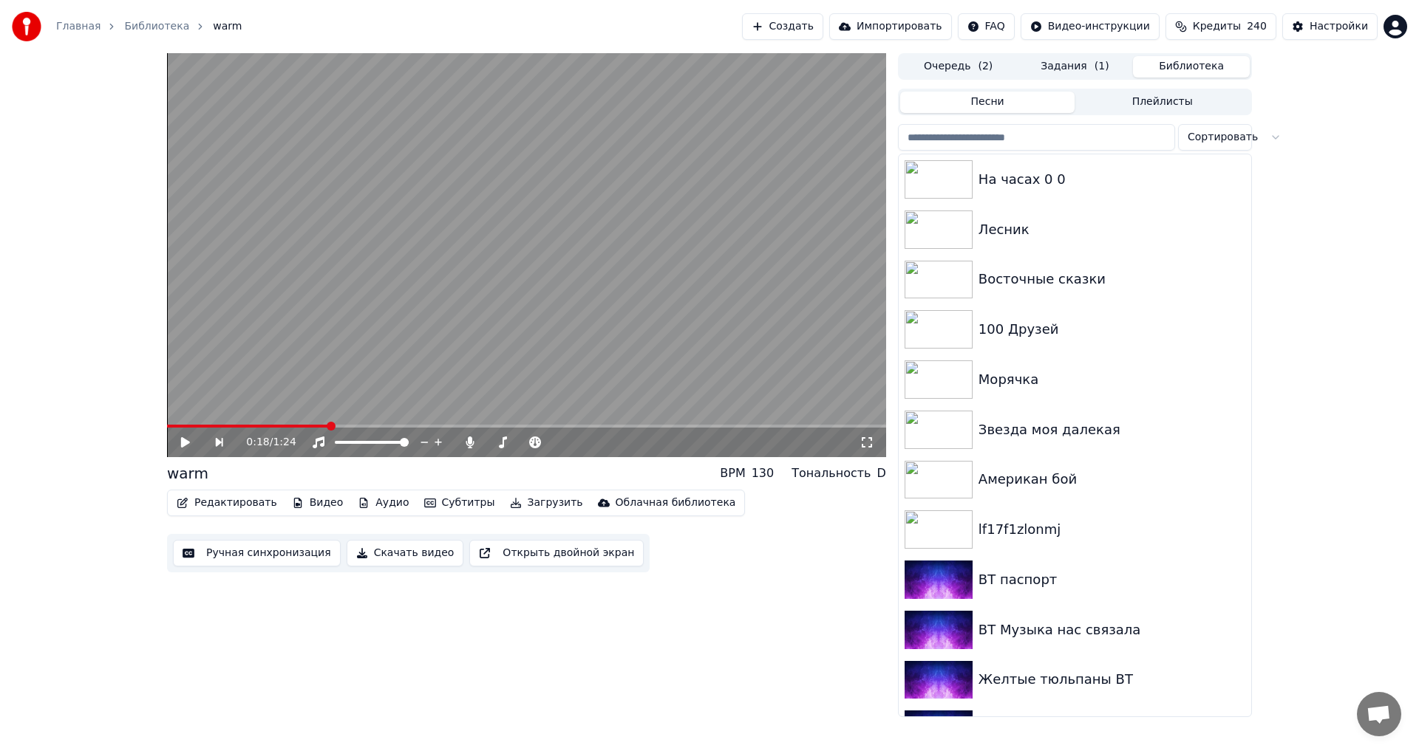
click at [1069, 146] on input "search" at bounding box center [1036, 137] width 277 height 27
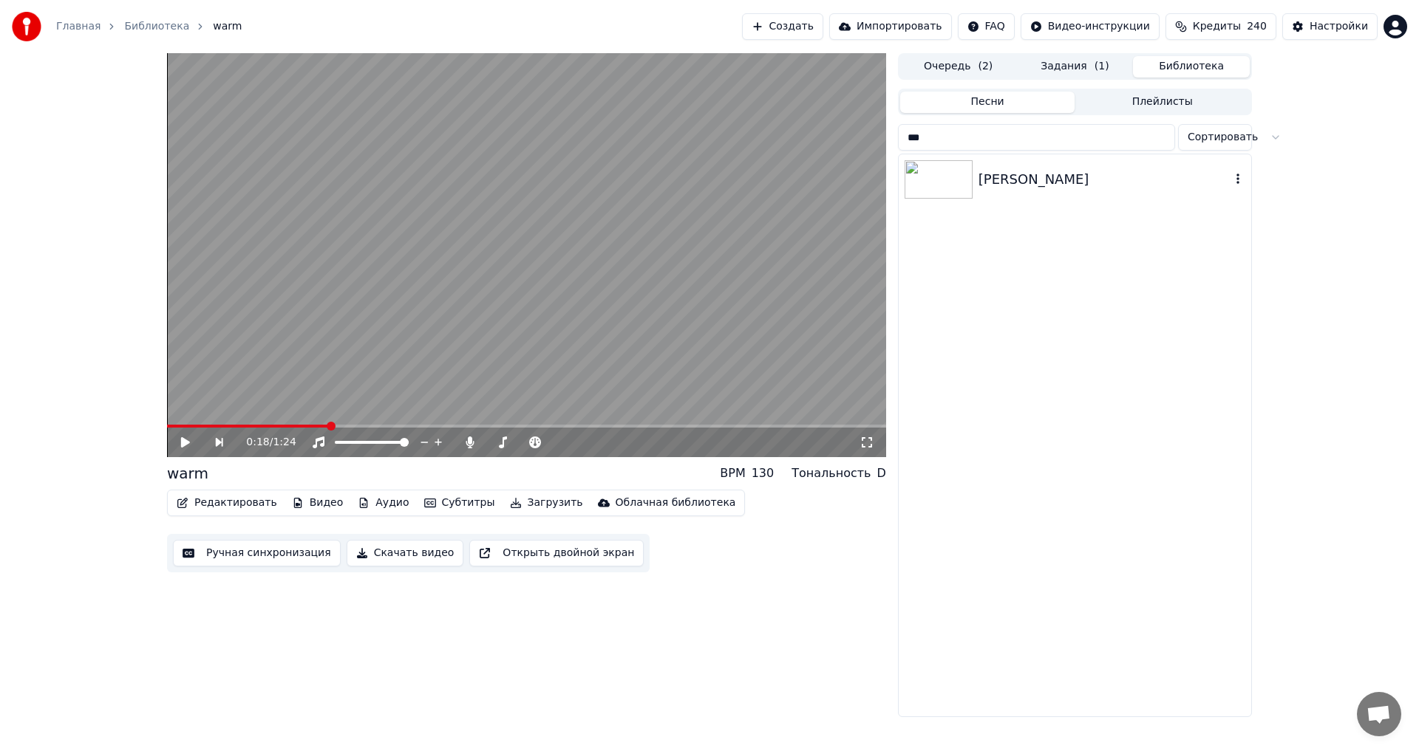
type input "***"
click at [1012, 180] on div "[PERSON_NAME]" at bounding box center [1104, 179] width 252 height 21
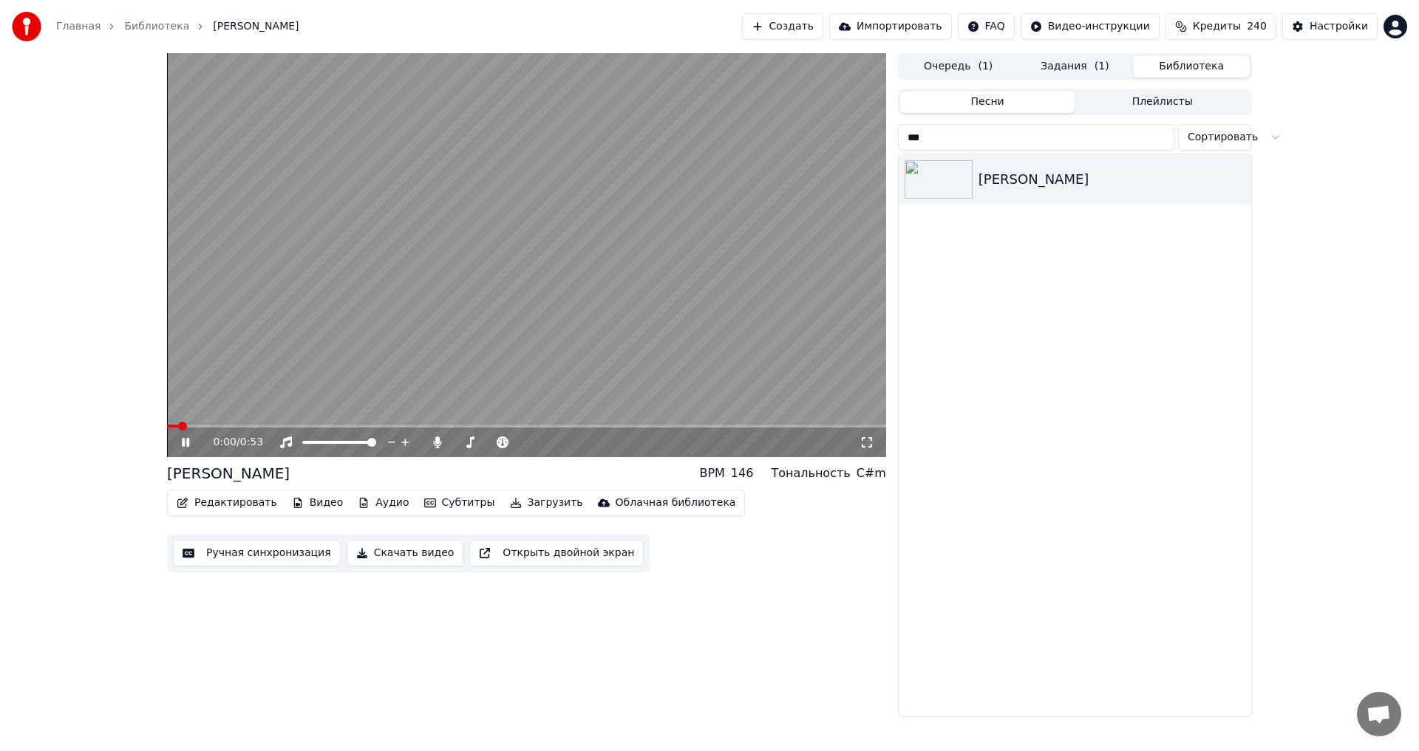
click at [188, 445] on icon at bounding box center [185, 442] width 7 height 9
click at [236, 509] on button "Редактировать" at bounding box center [227, 503] width 112 height 21
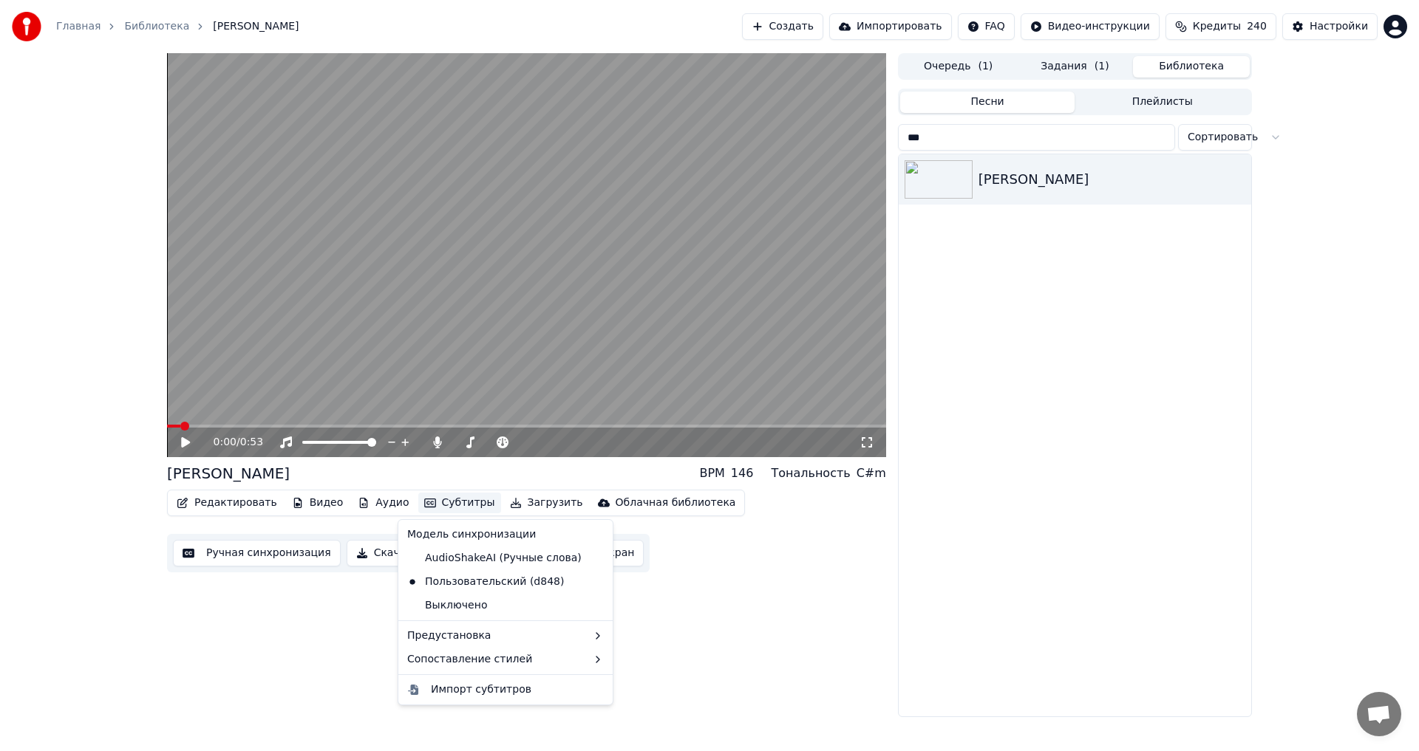
click at [443, 672] on div "Модель синхронизации AudioShakeAI (Ручные слова) Пользовательский (d848) Выключ…" at bounding box center [506, 612] width 216 height 186
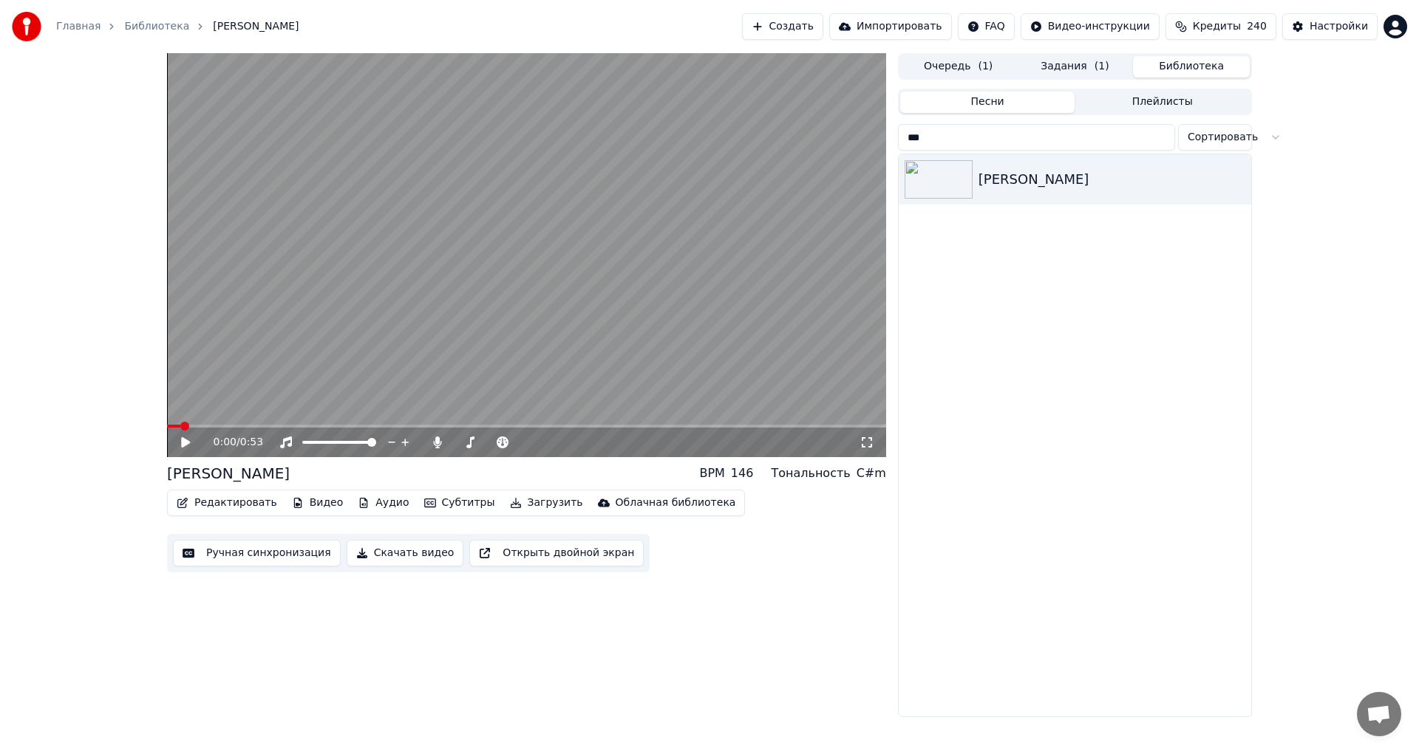
click at [321, 639] on div "0:00 / 0:53 [PERSON_NAME] BPM 146 Тональность C#m Редактировать Видео Аудио Суб…" at bounding box center [526, 385] width 719 height 664
click at [309, 499] on button "Видео" at bounding box center [318, 503] width 64 height 21
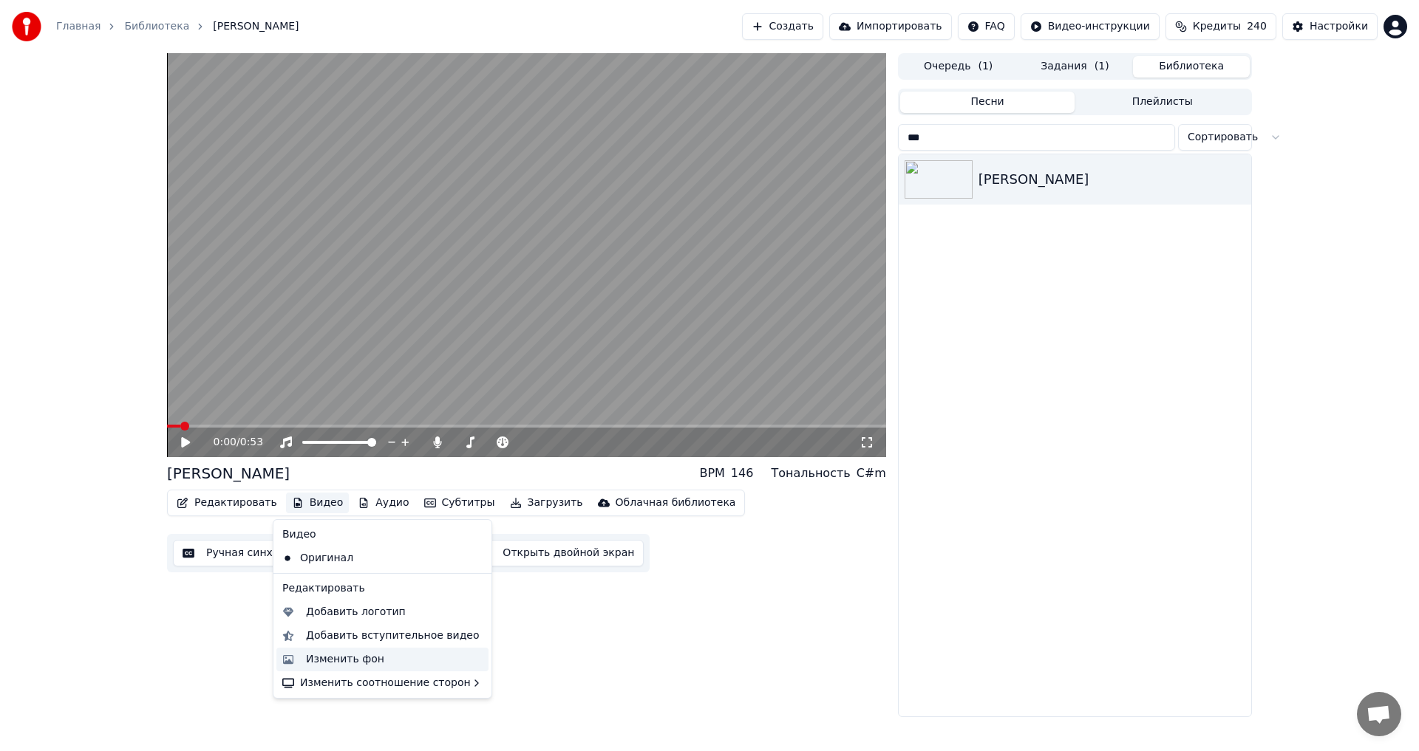
click at [330, 652] on div "Изменить фон" at bounding box center [345, 659] width 78 height 15
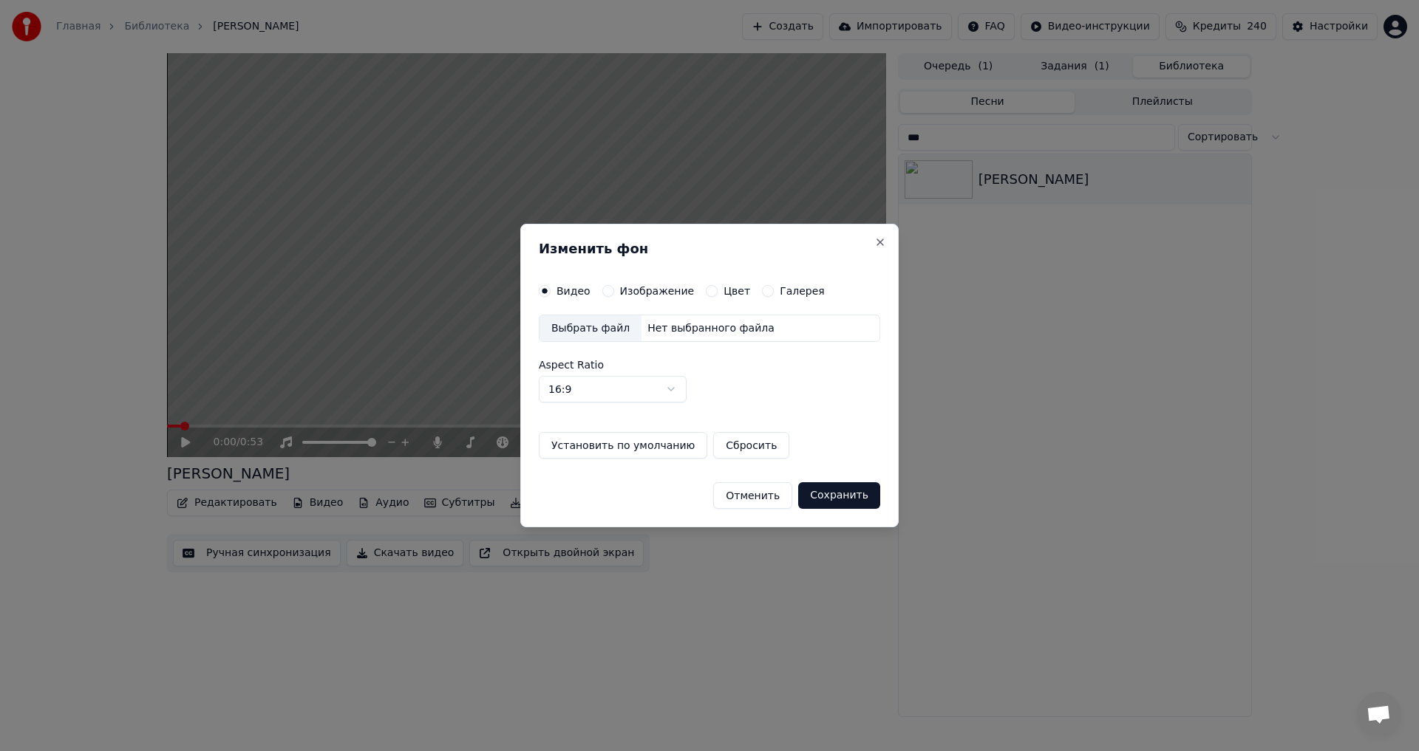
click at [643, 299] on div "Видео Изображение Цвет Галерея Выбрать файл Нет выбранного файла Aspect Ratio 1…" at bounding box center [709, 372] width 341 height 174
click at [635, 294] on label "Изображение" at bounding box center [657, 291] width 75 height 10
click at [614, 294] on button "Изображение" at bounding box center [608, 291] width 12 height 12
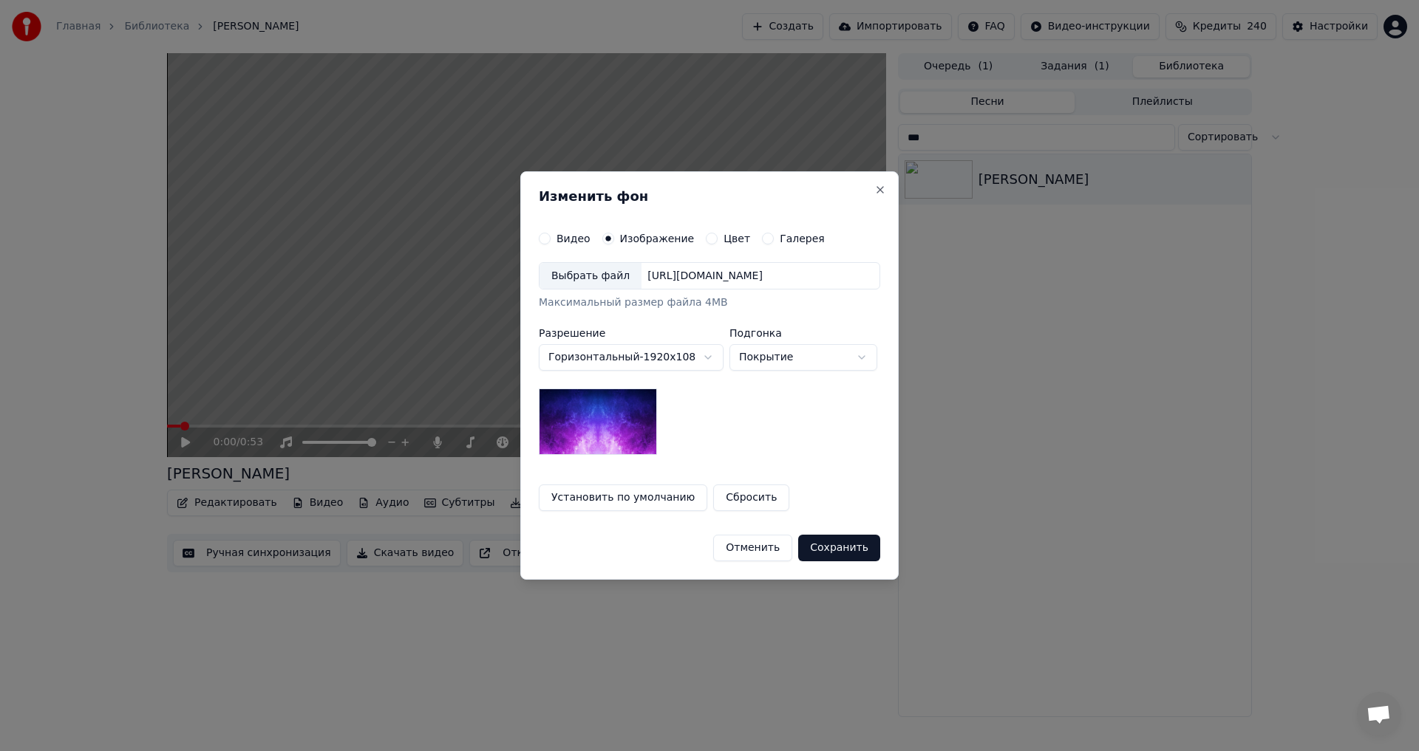
click at [582, 276] on div "Выбрать файл" at bounding box center [590, 276] width 102 height 27
click at [853, 550] on button "Сохранить" at bounding box center [840, 548] width 82 height 27
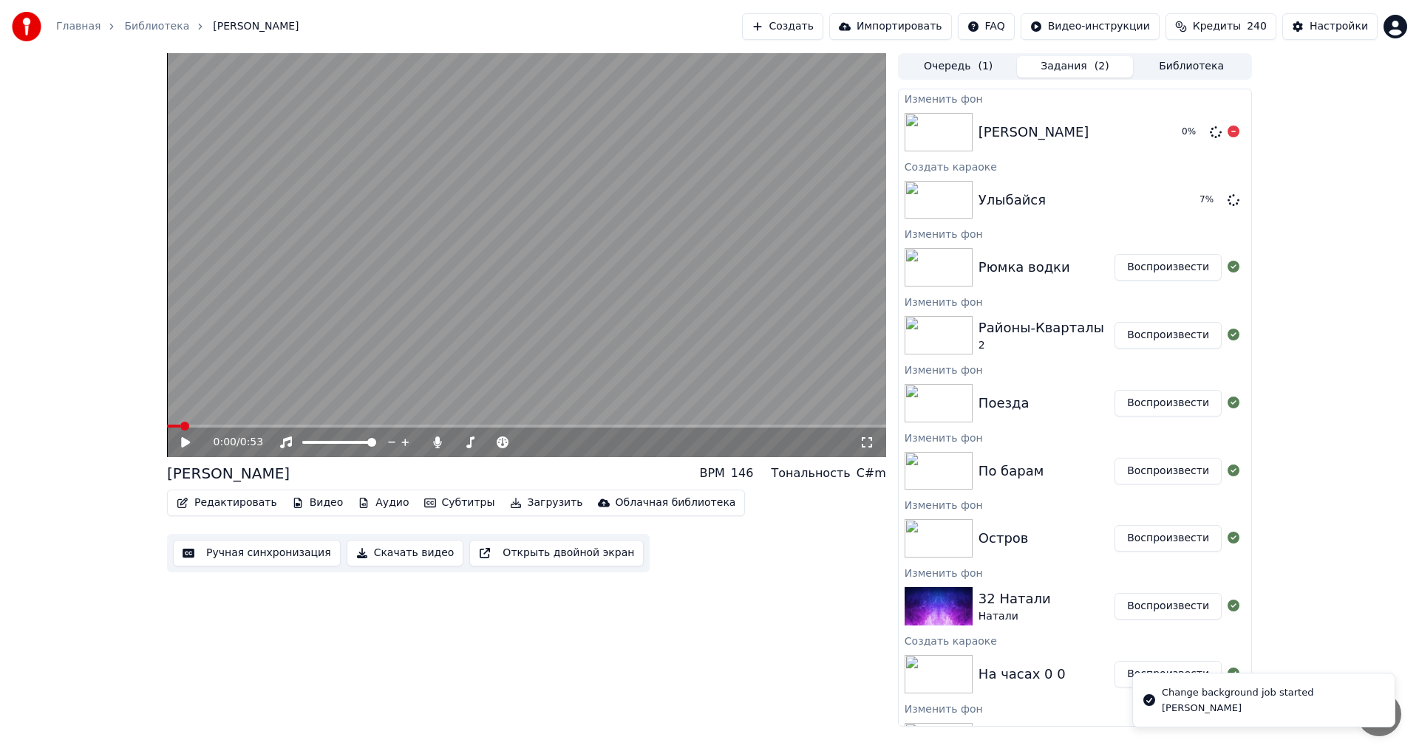
click at [1180, 56] on button "Библиотека" at bounding box center [1191, 66] width 117 height 21
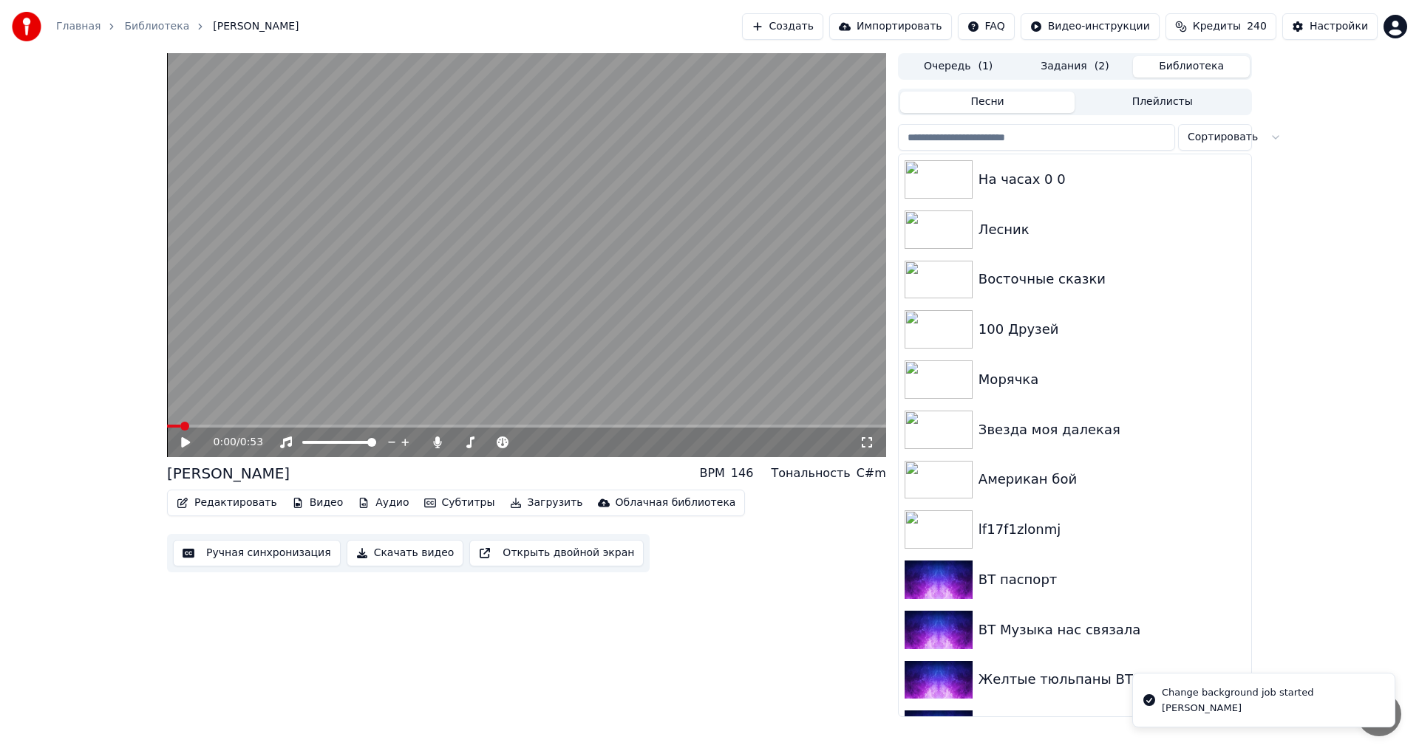
click at [1018, 147] on input "search" at bounding box center [1036, 137] width 277 height 27
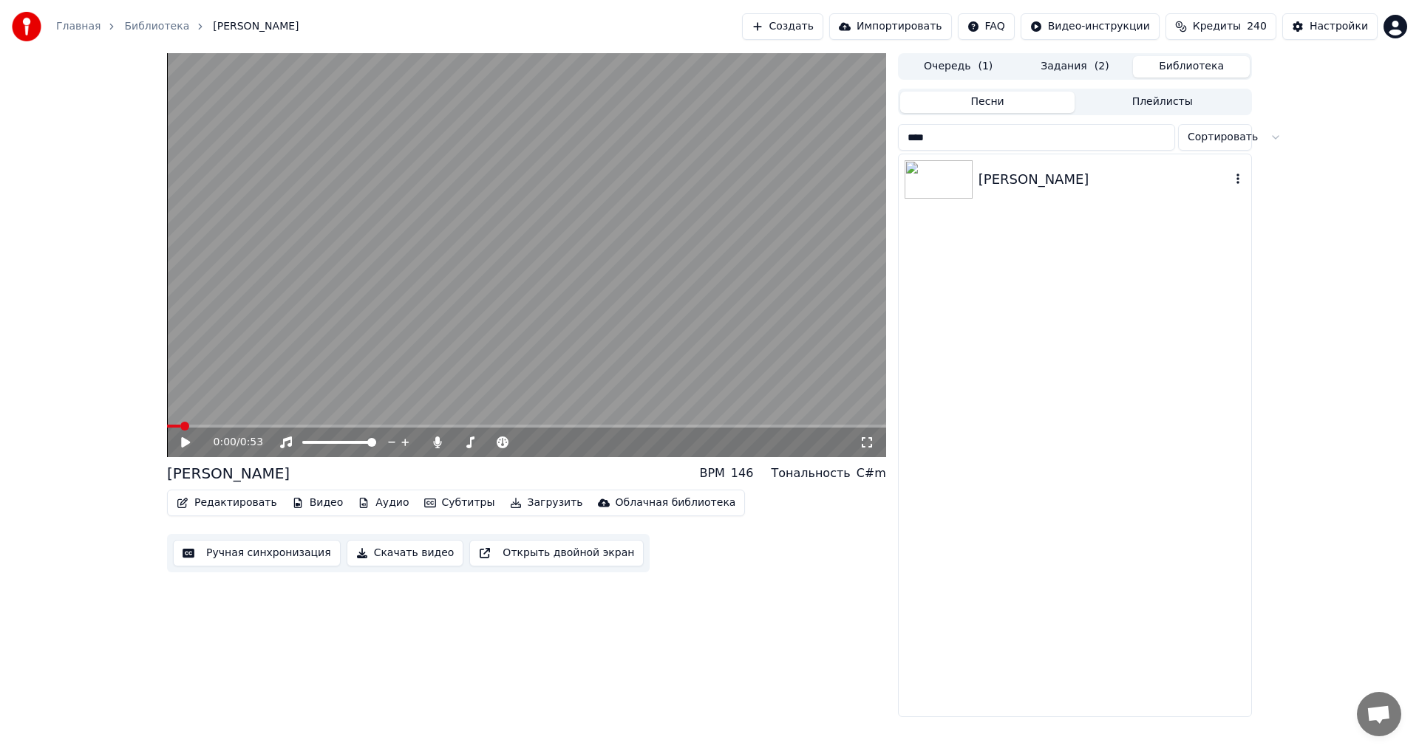
type input "****"
click at [1038, 198] on div "[PERSON_NAME]" at bounding box center [1074, 179] width 352 height 50
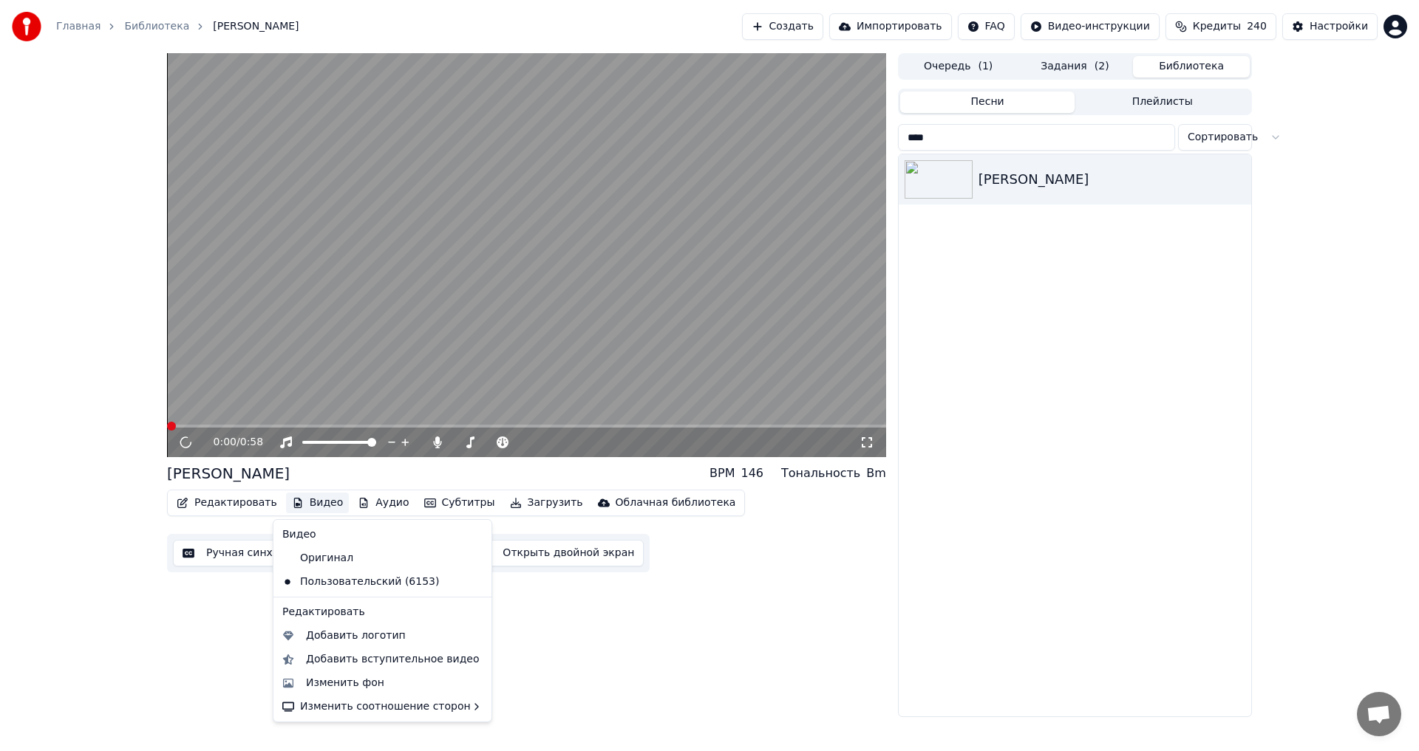
click at [299, 503] on button "Видео" at bounding box center [318, 503] width 64 height 21
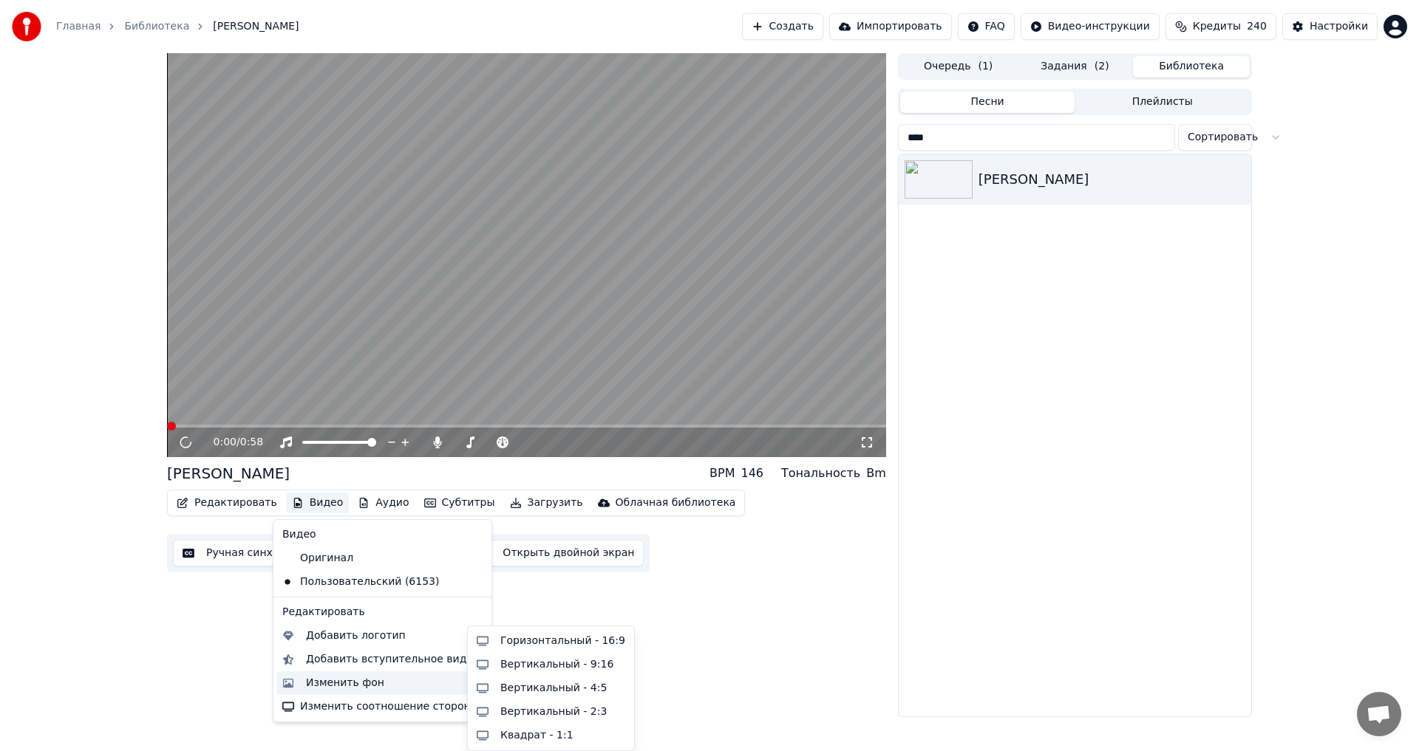
click at [341, 681] on div "Изменить фон" at bounding box center [345, 683] width 78 height 15
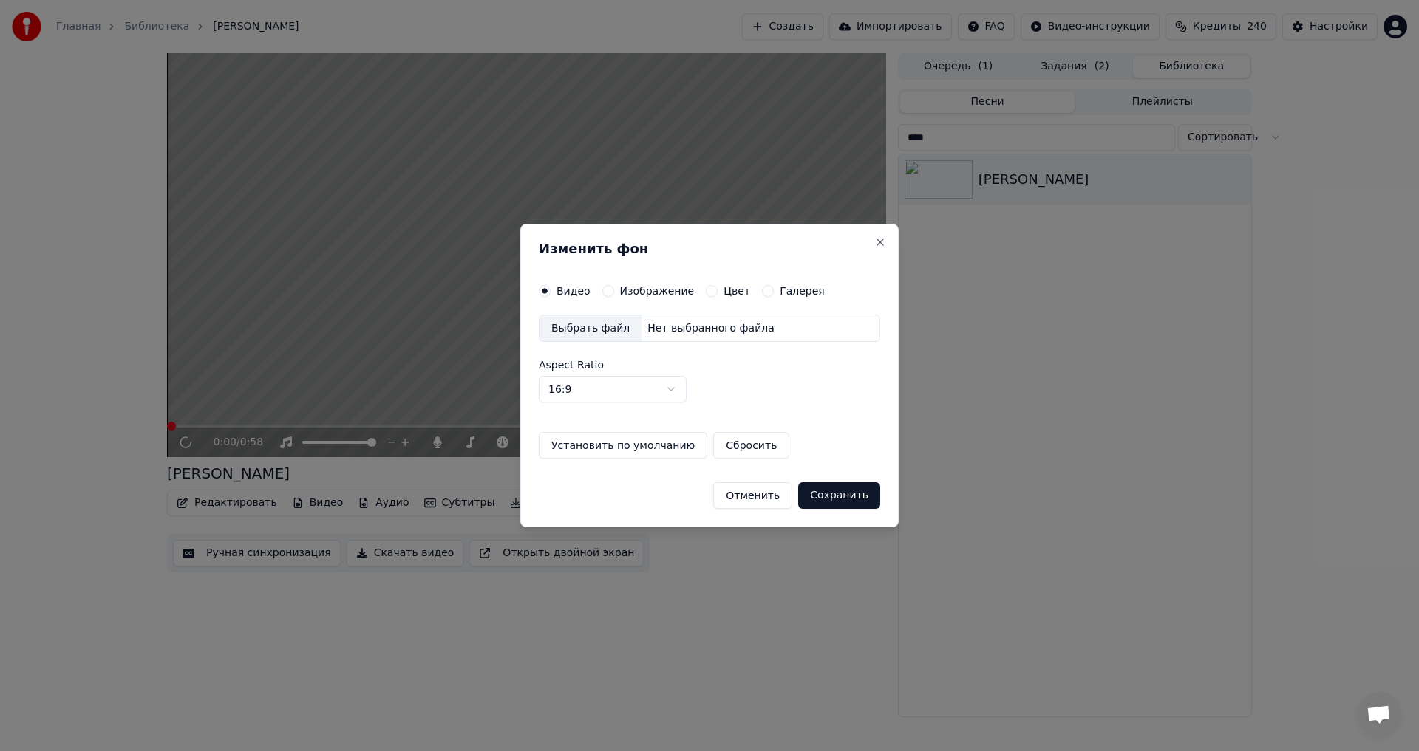
click at [624, 291] on label "Изображение" at bounding box center [657, 291] width 75 height 10
click at [614, 291] on button "Изображение" at bounding box center [608, 291] width 12 height 12
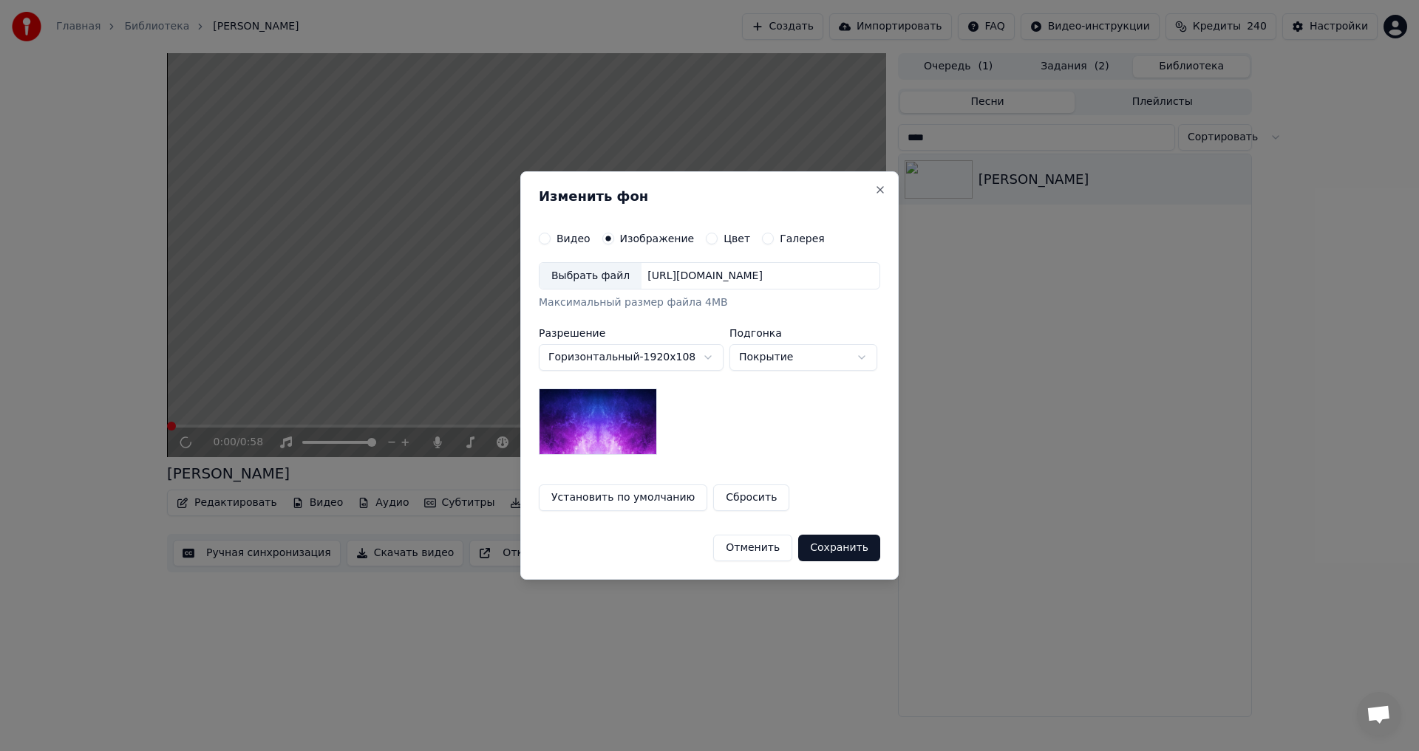
click at [600, 286] on div "Выбрать файл" at bounding box center [590, 276] width 102 height 27
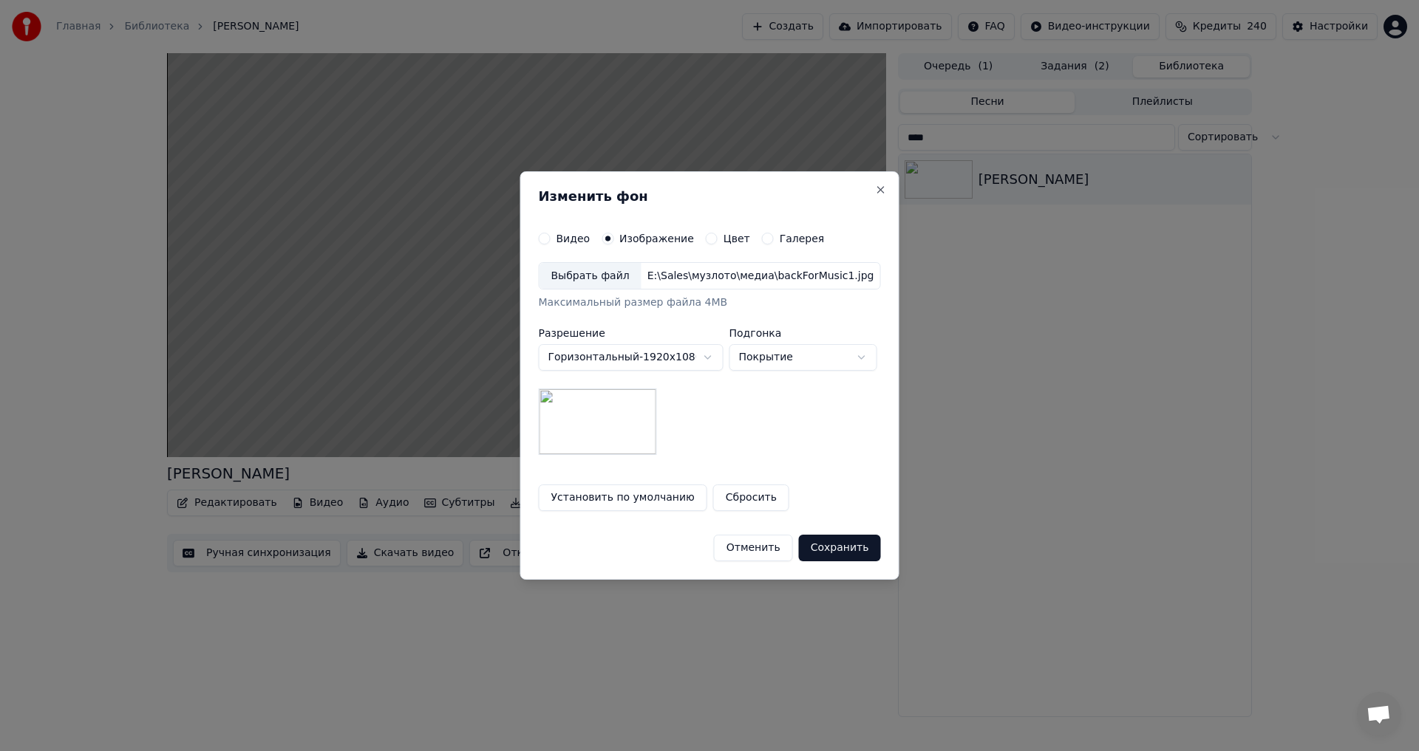
click at [848, 545] on button "Сохранить" at bounding box center [840, 548] width 82 height 27
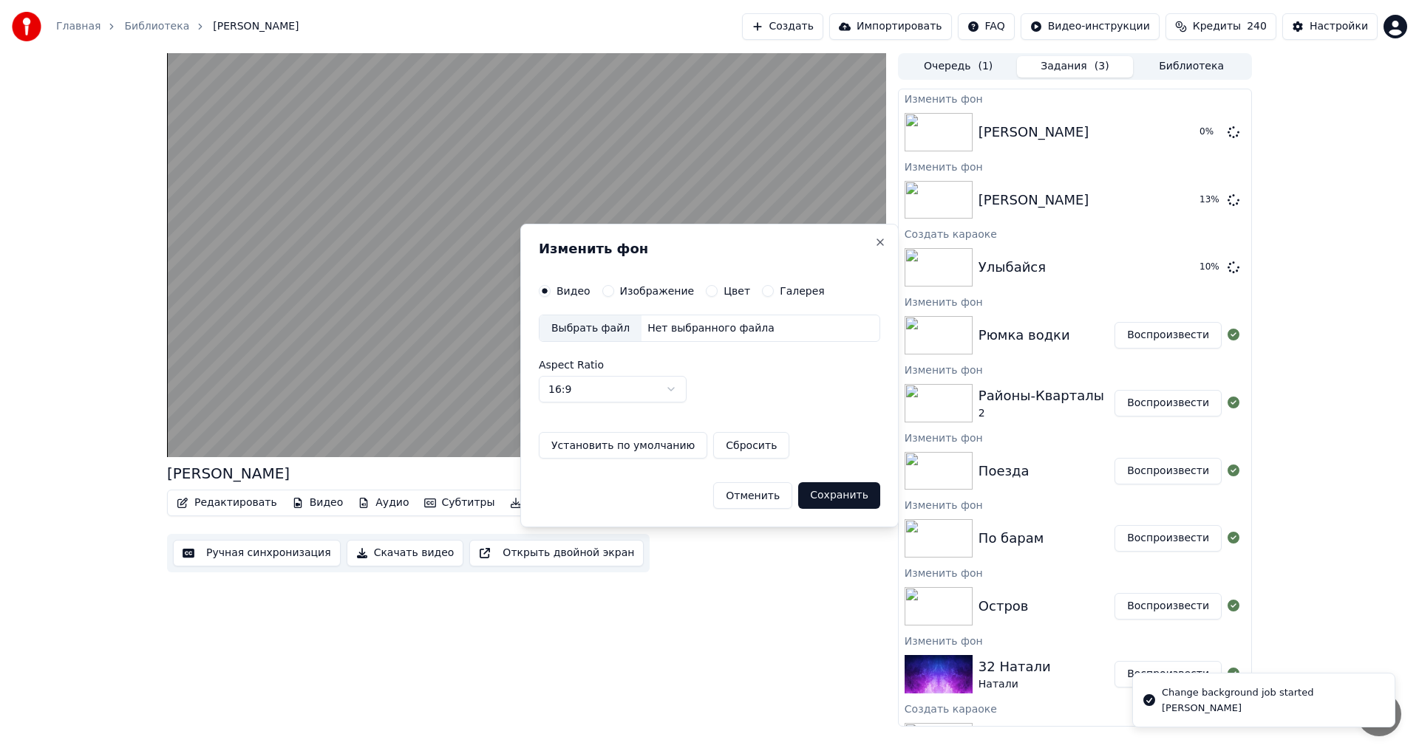
click at [1173, 72] on html "Главная Библиотека [PERSON_NAME] Создать Импортировать FAQ Видео-инструкции Кре…" at bounding box center [709, 375] width 1419 height 751
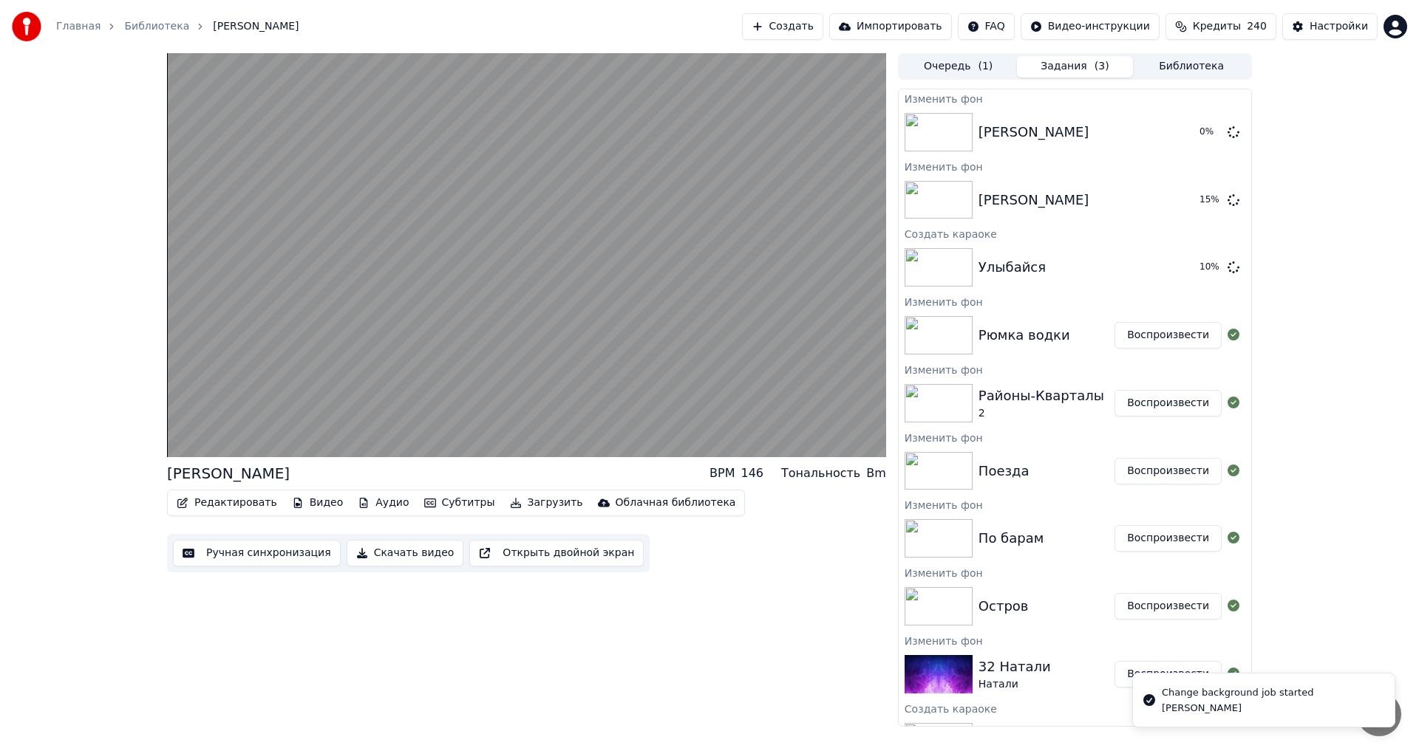
click at [1187, 65] on button "Библиотека" at bounding box center [1191, 66] width 117 height 21
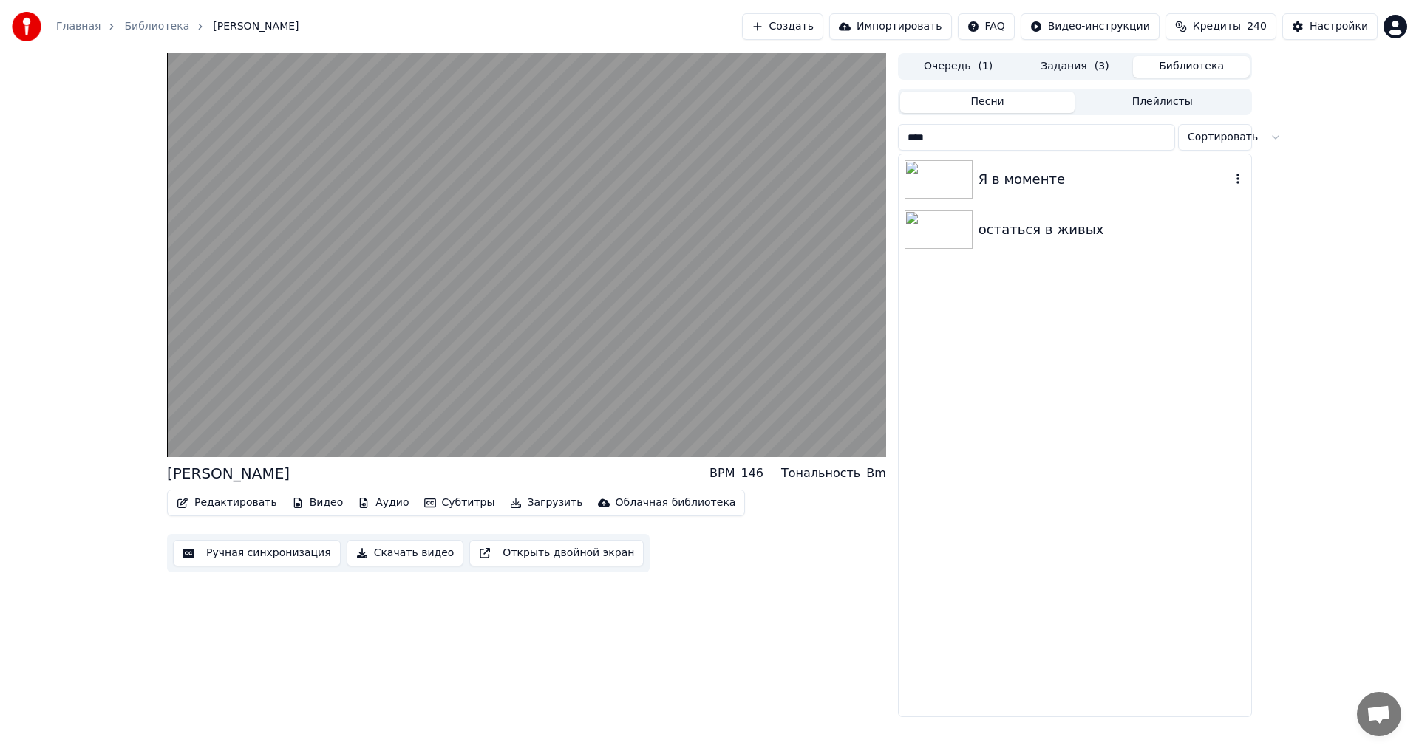
type input "***"
click at [1013, 180] on div "Я в моменте" at bounding box center [1104, 179] width 252 height 21
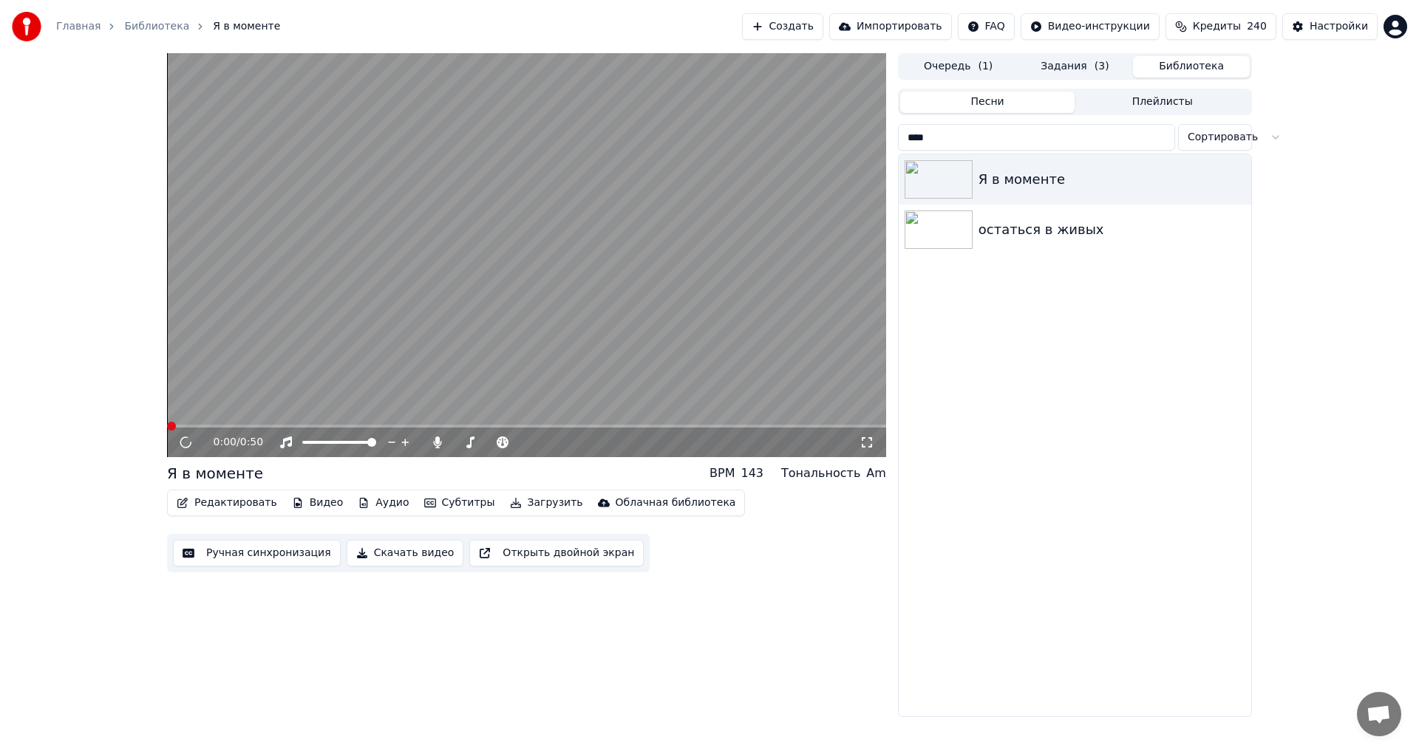
click at [232, 499] on button "Редактировать" at bounding box center [227, 503] width 112 height 21
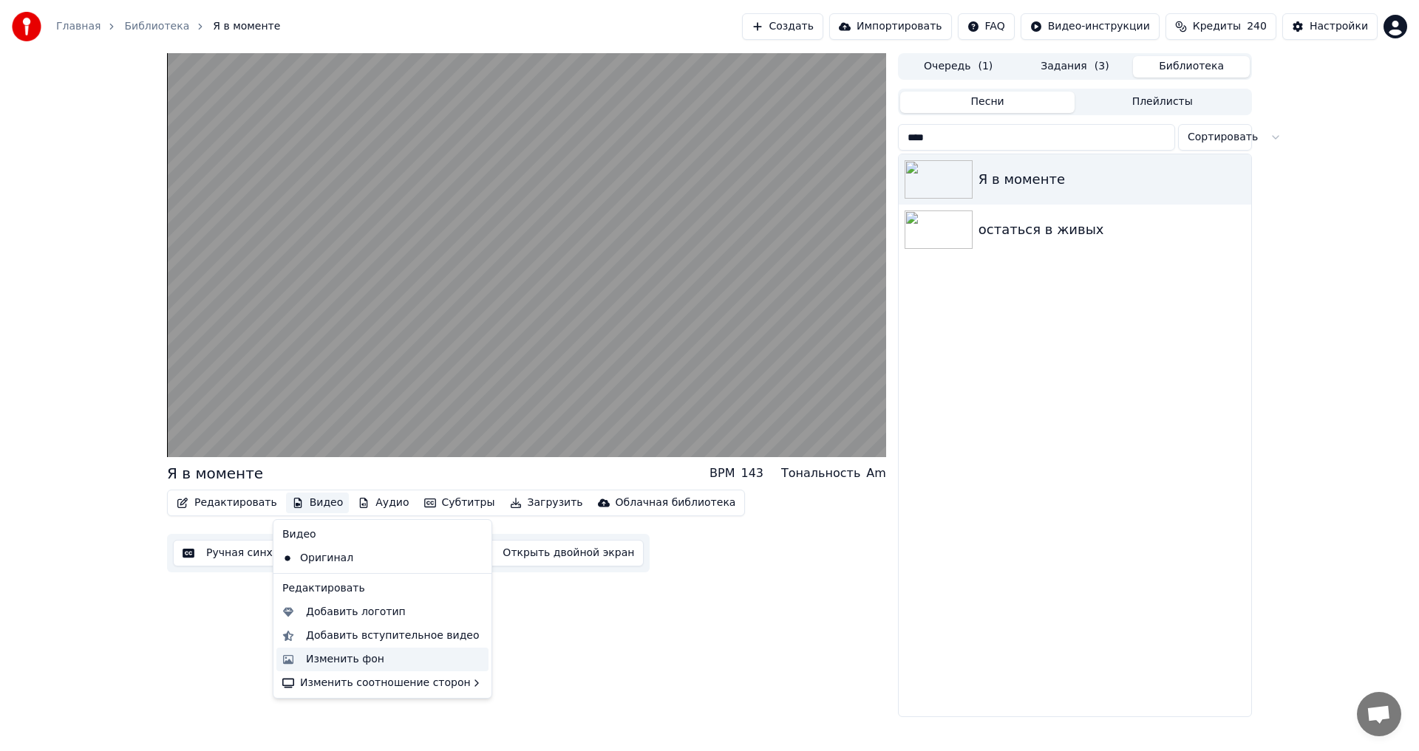
click at [352, 659] on div "Изменить фон" at bounding box center [345, 659] width 78 height 15
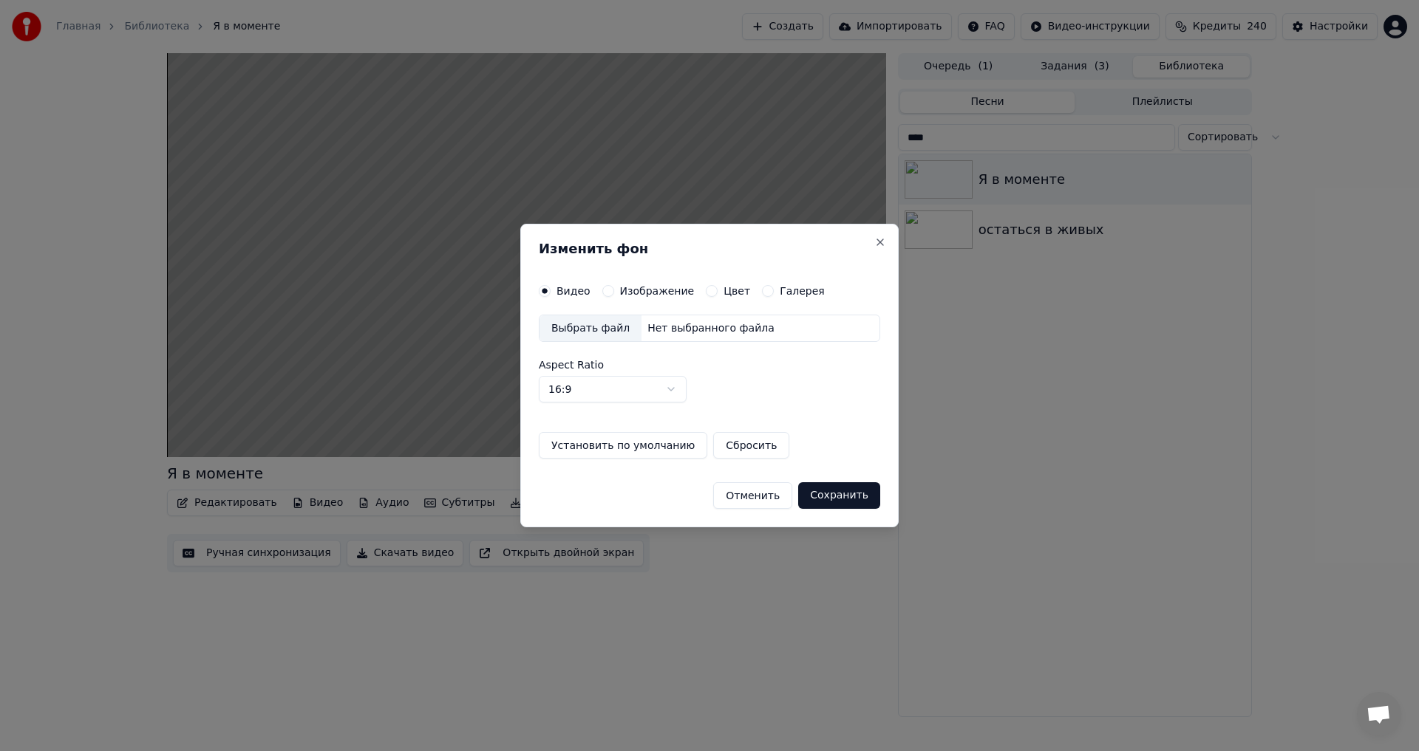
click at [625, 294] on label "Изображение" at bounding box center [657, 291] width 75 height 10
click at [614, 294] on button "Изображение" at bounding box center [608, 291] width 12 height 12
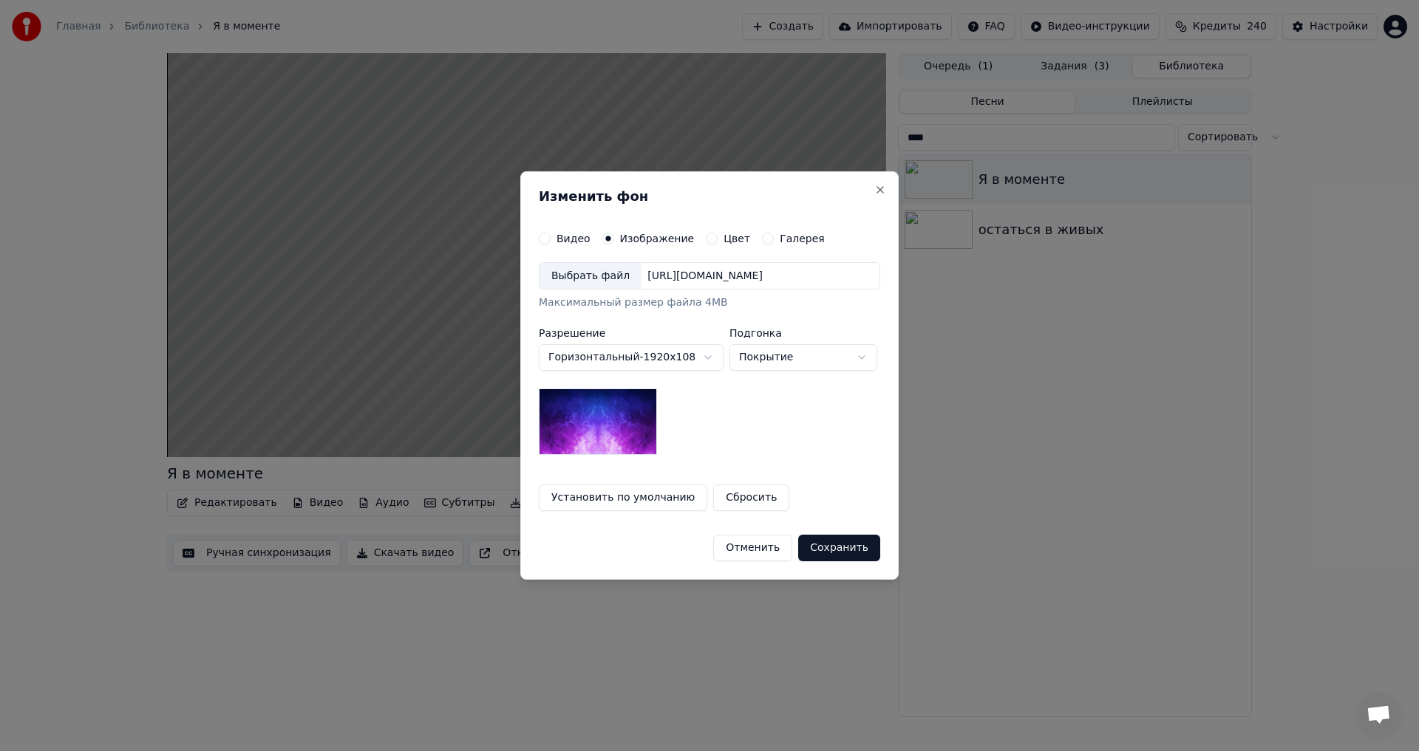
click at [583, 275] on div "Выбрать файл" at bounding box center [590, 276] width 102 height 27
click at [853, 542] on button "Сохранить" at bounding box center [840, 548] width 82 height 27
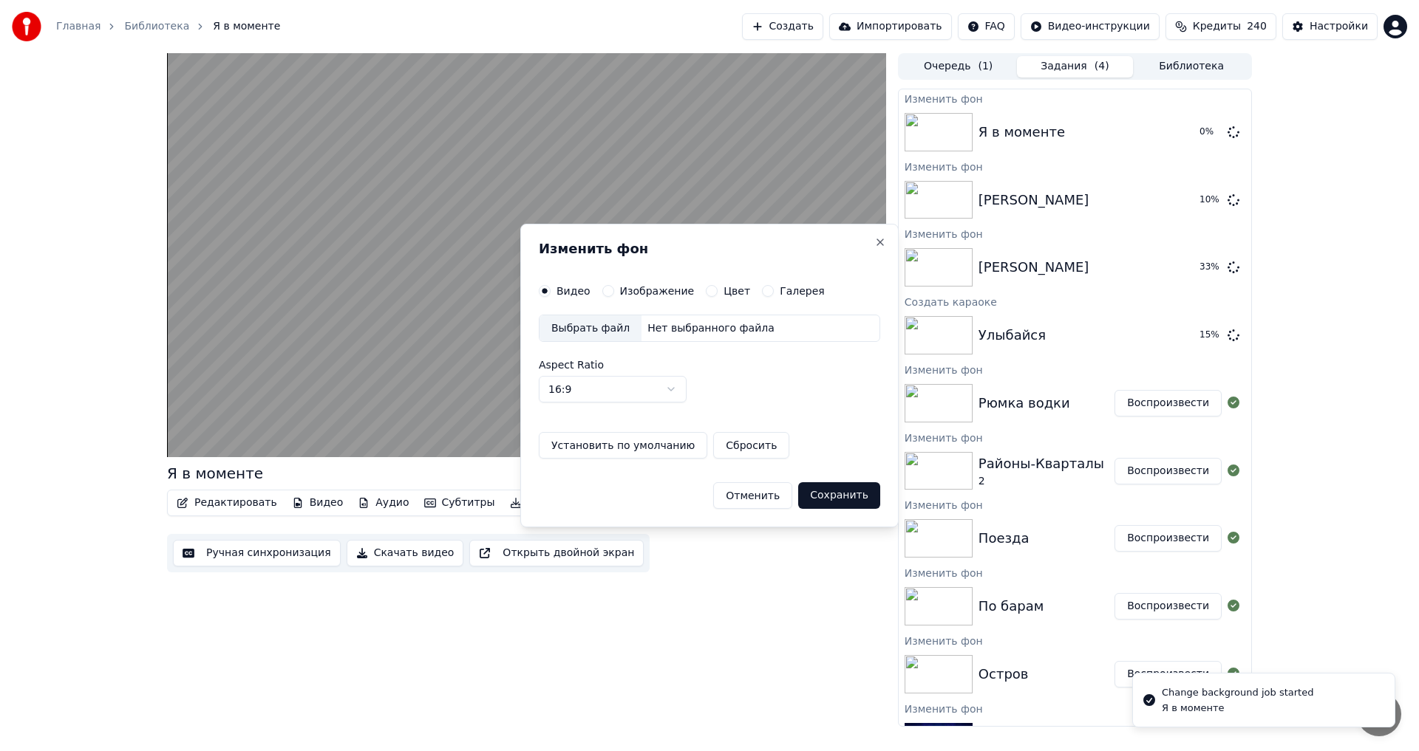
click at [462, 333] on html "Главная Библиотека Я в моменте Создать Импортировать FAQ Видео-инструкции Креди…" at bounding box center [709, 375] width 1419 height 751
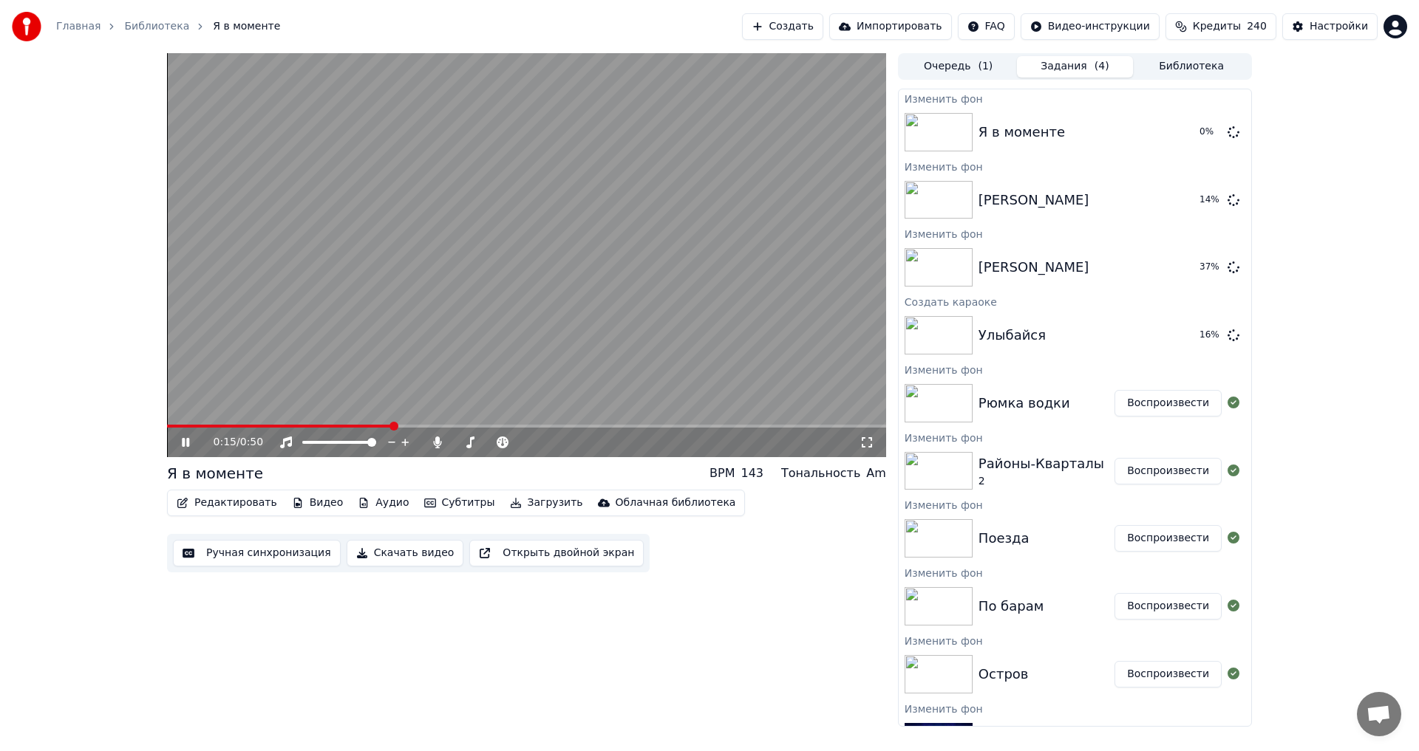
click at [184, 443] on icon at bounding box center [185, 442] width 7 height 9
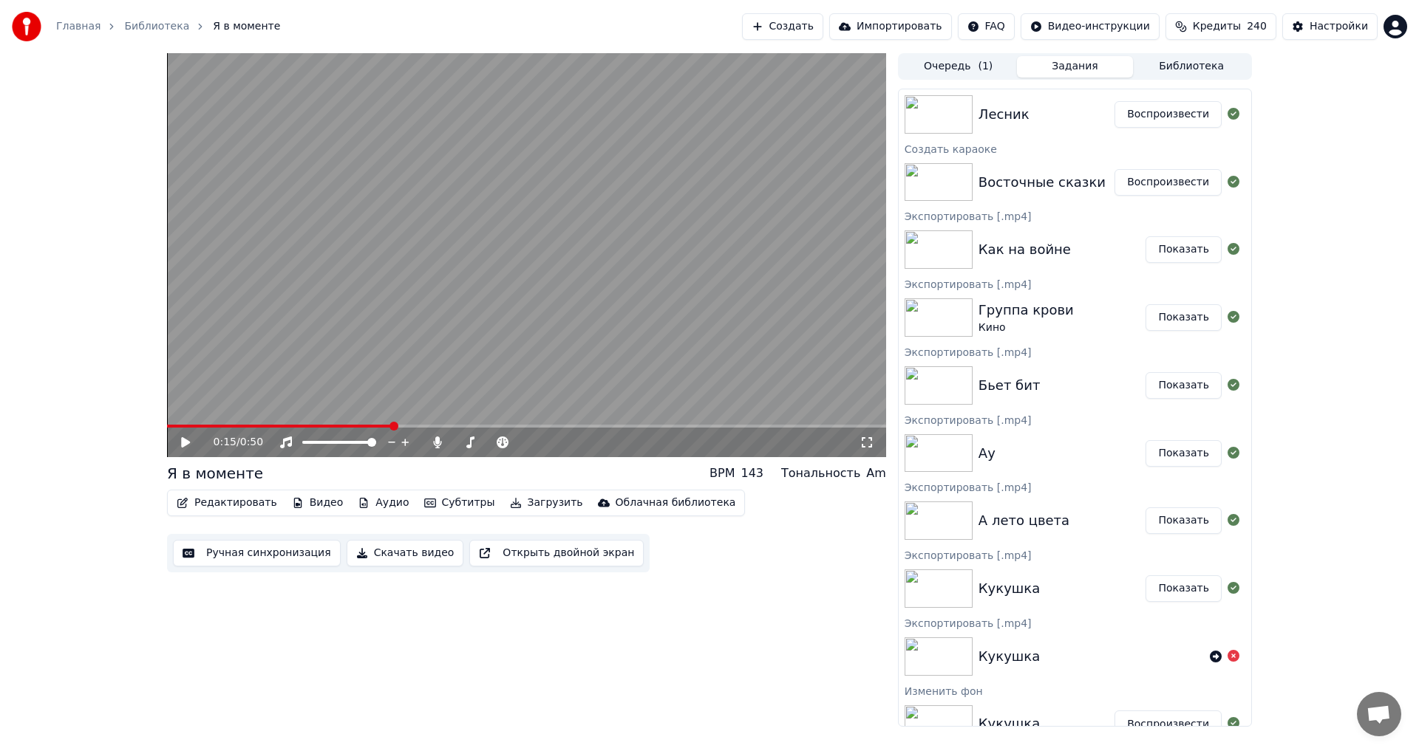
scroll to position [665, 0]
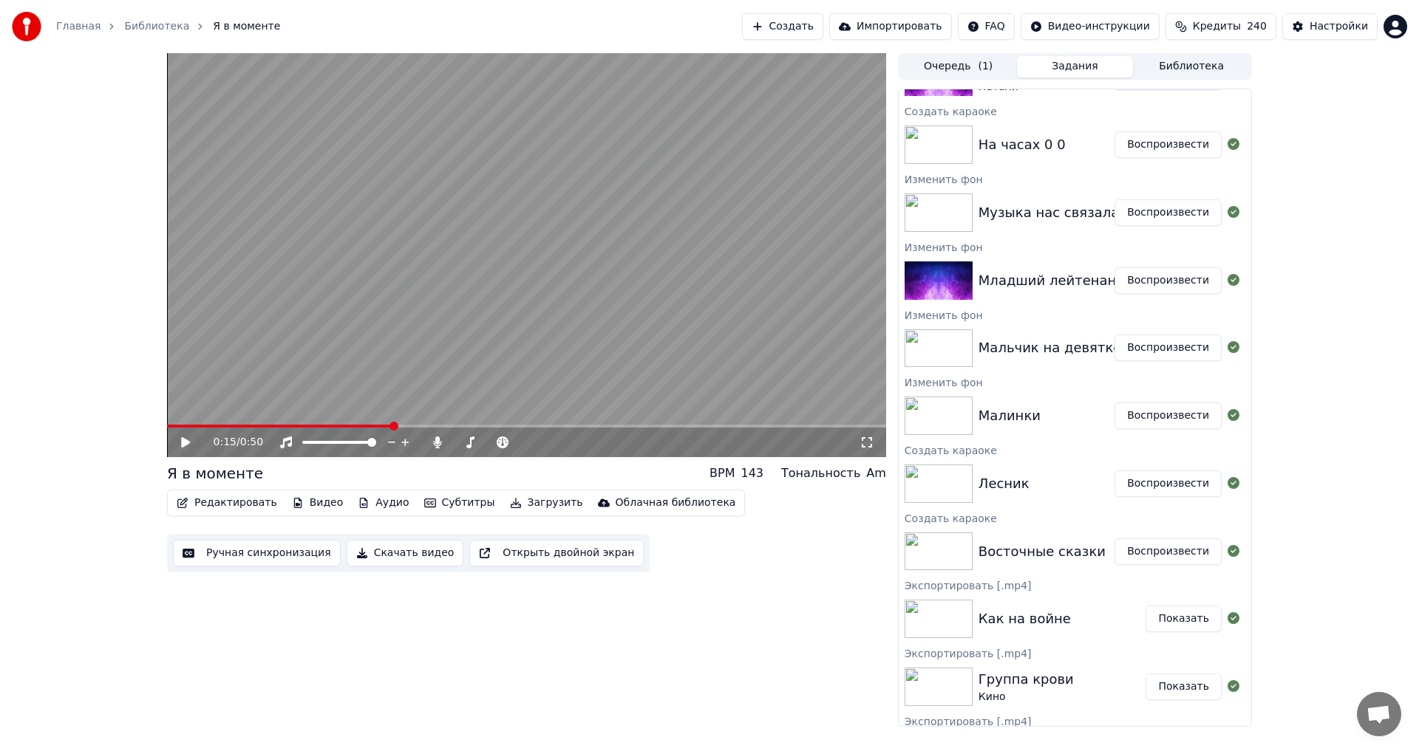
click at [1200, 61] on button "Библиотека" at bounding box center [1191, 66] width 117 height 21
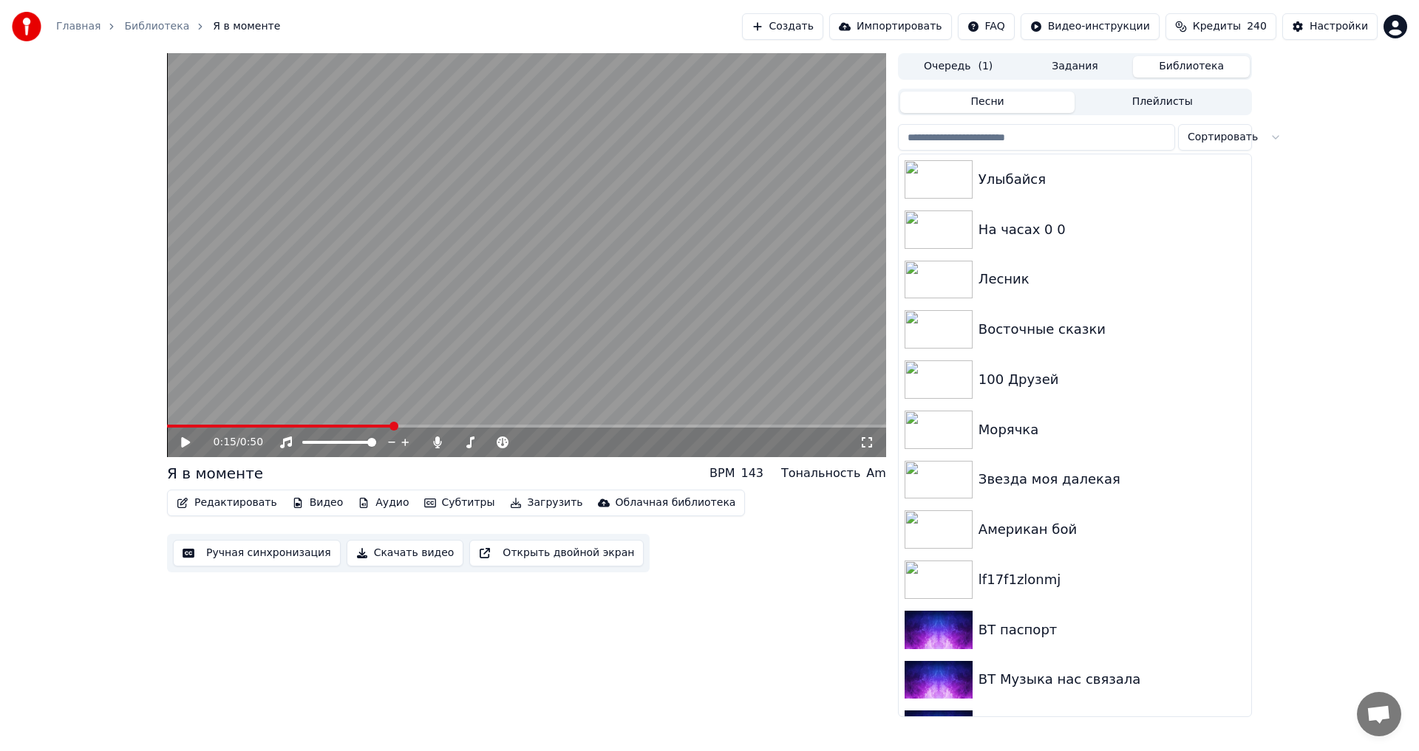
click at [1081, 69] on button "Задания" at bounding box center [1075, 66] width 117 height 21
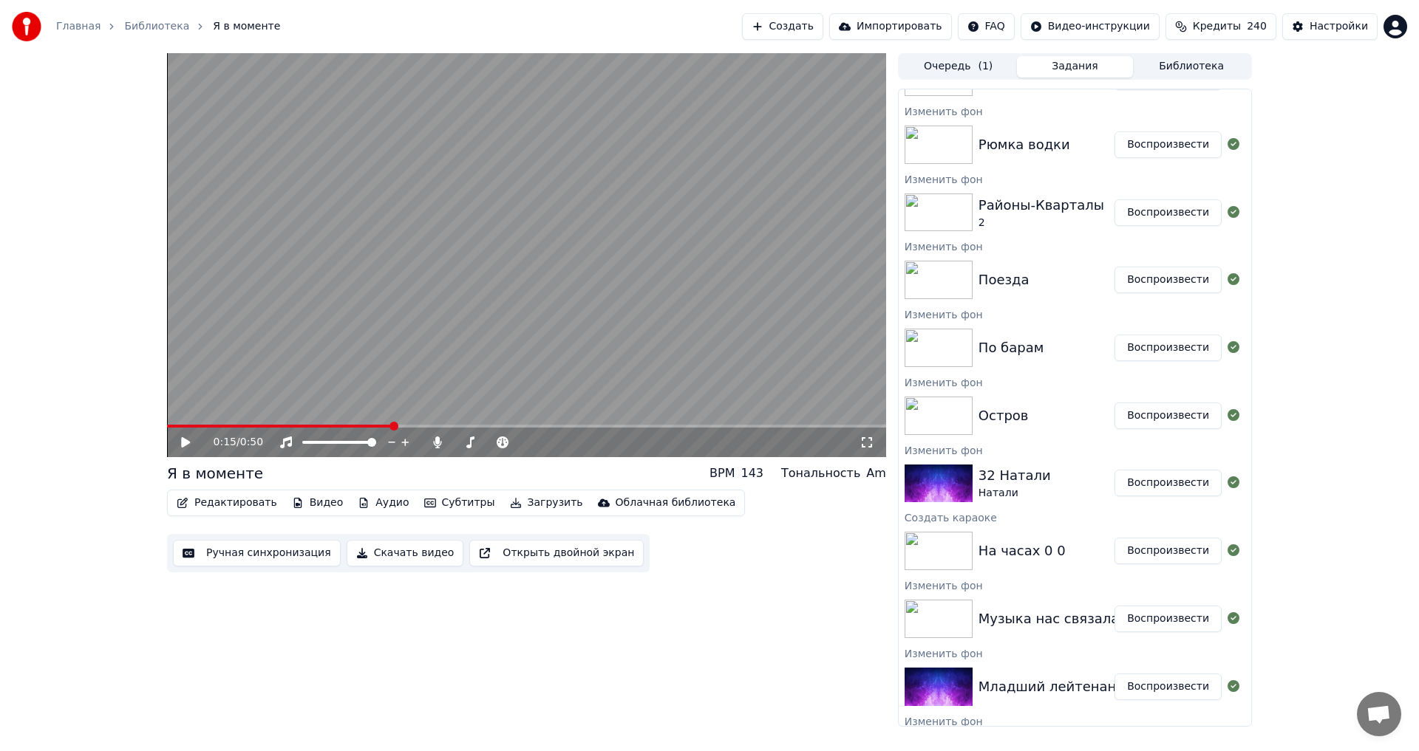
scroll to position [148, 0]
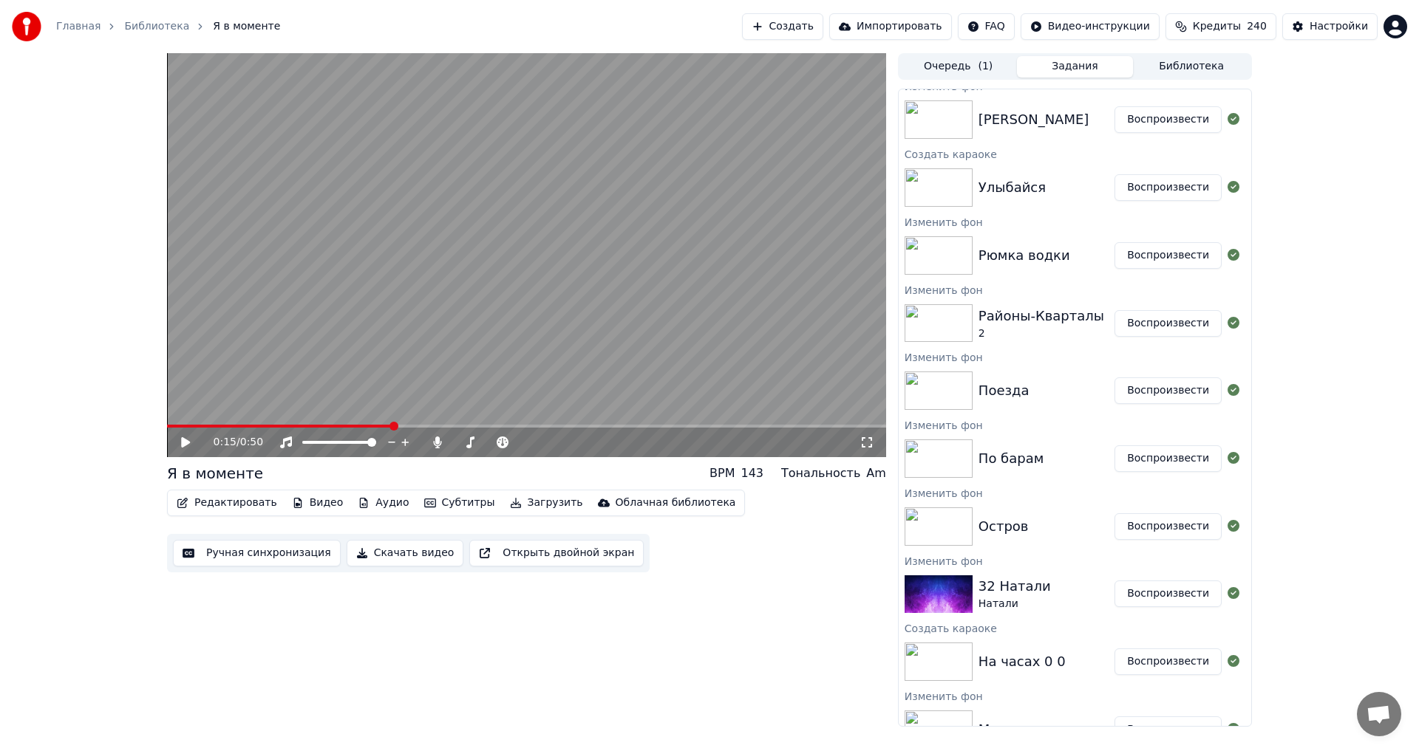
click at [1156, 121] on button "Воспроизвести" at bounding box center [1167, 119] width 107 height 27
click at [593, 443] on span at bounding box center [588, 442] width 9 height 9
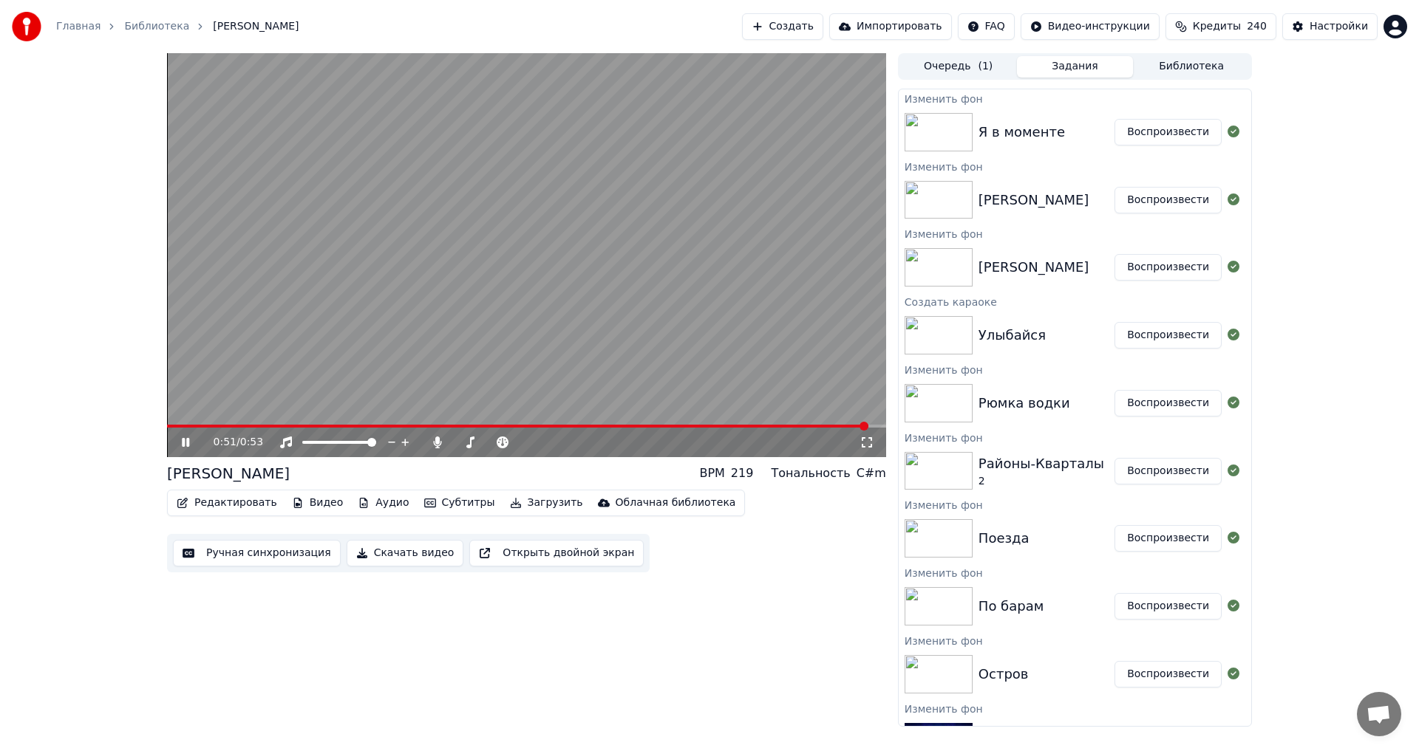
click at [1154, 132] on button "Воспроизвести" at bounding box center [1167, 132] width 107 height 27
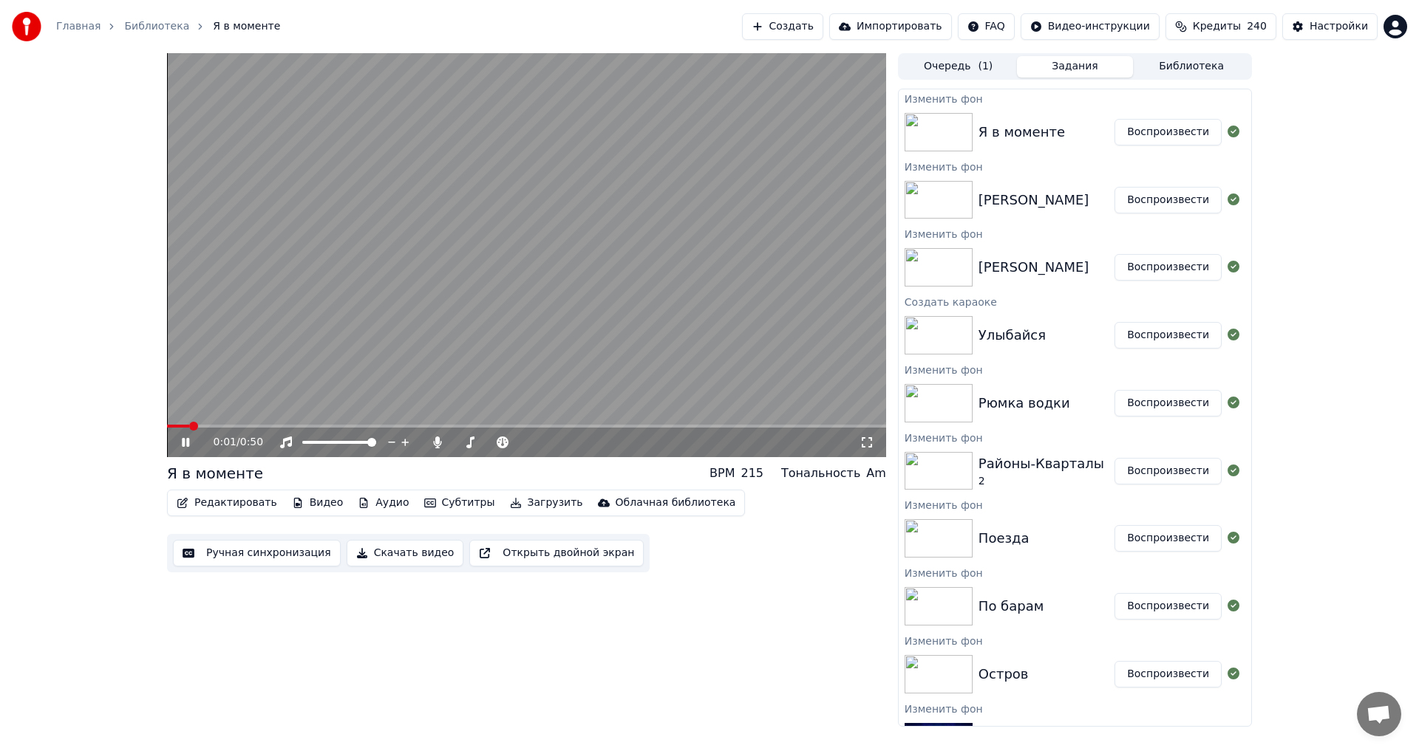
click at [415, 342] on video at bounding box center [526, 255] width 719 height 404
click at [552, 440] on div at bounding box center [569, 442] width 119 height 15
click at [550, 445] on div at bounding box center [569, 442] width 119 height 15
click at [552, 442] on span at bounding box center [556, 442] width 74 height 3
click at [552, 442] on span at bounding box center [552, 442] width 9 height 9
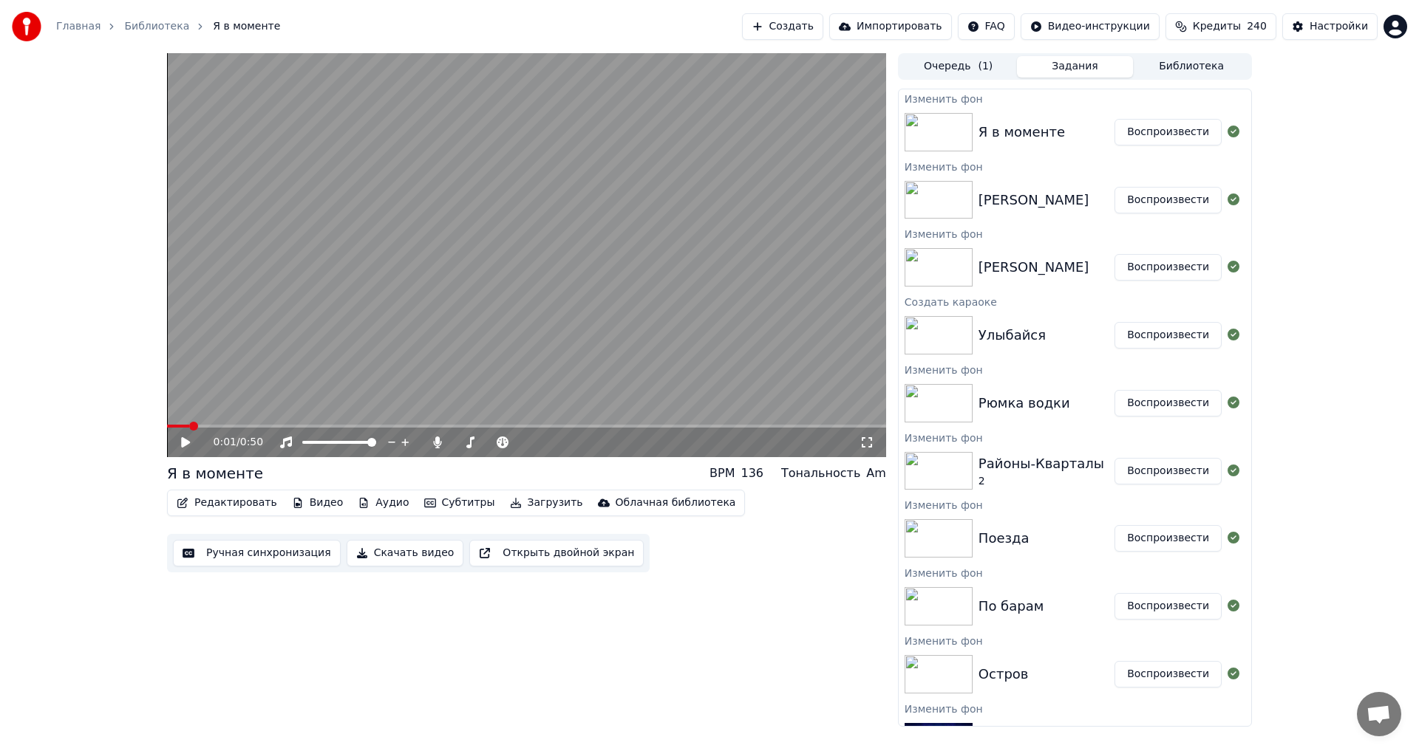
click at [1142, 214] on div "[PERSON_NAME] Воспроизвести" at bounding box center [1074, 200] width 352 height 50
click at [1153, 196] on button "Воспроизвести" at bounding box center [1167, 200] width 107 height 27
click at [1163, 137] on button "Воспроизвести" at bounding box center [1167, 132] width 107 height 27
click at [556, 440] on span at bounding box center [552, 442] width 9 height 9
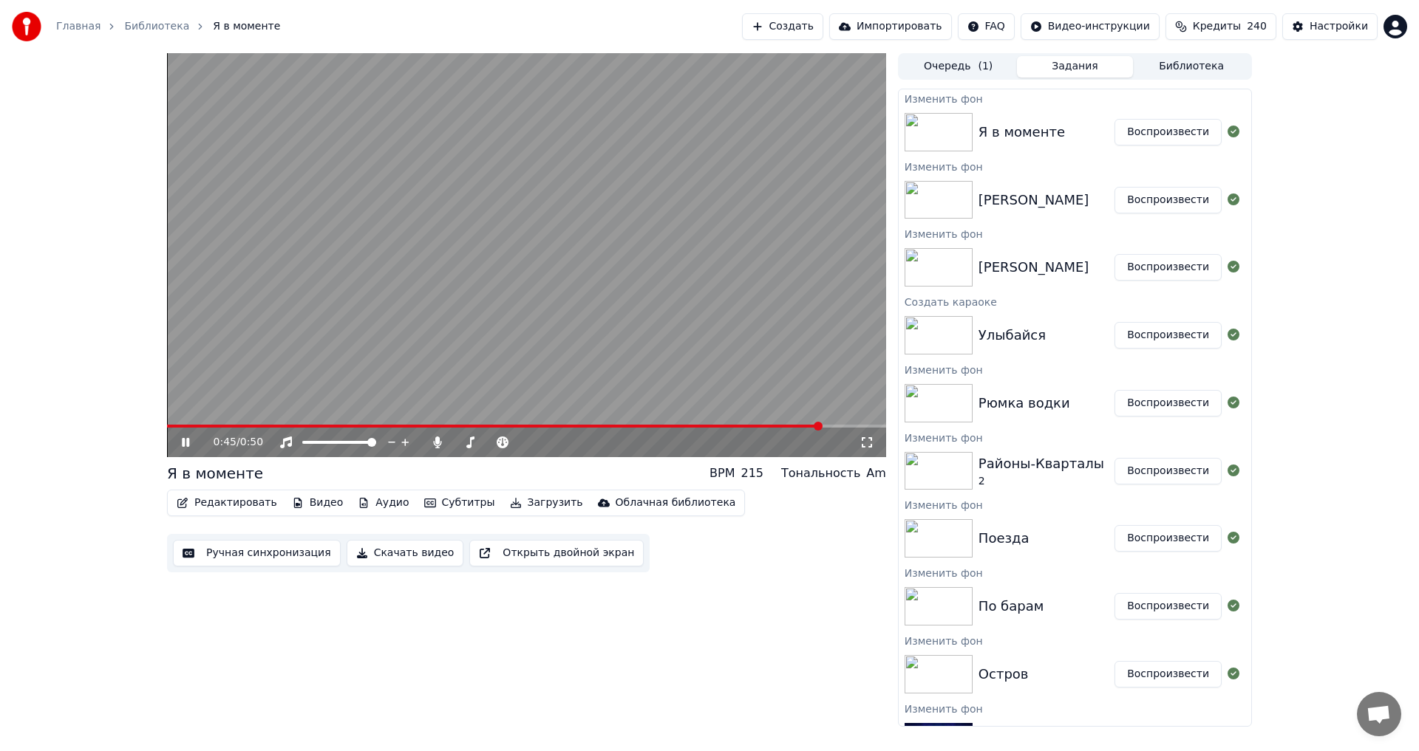
click at [519, 364] on video at bounding box center [526, 255] width 719 height 404
click at [554, 440] on div at bounding box center [569, 442] width 119 height 15
click at [556, 444] on span at bounding box center [537, 442] width 37 height 3
click at [1167, 202] on button "Воспроизвести" at bounding box center [1167, 200] width 107 height 27
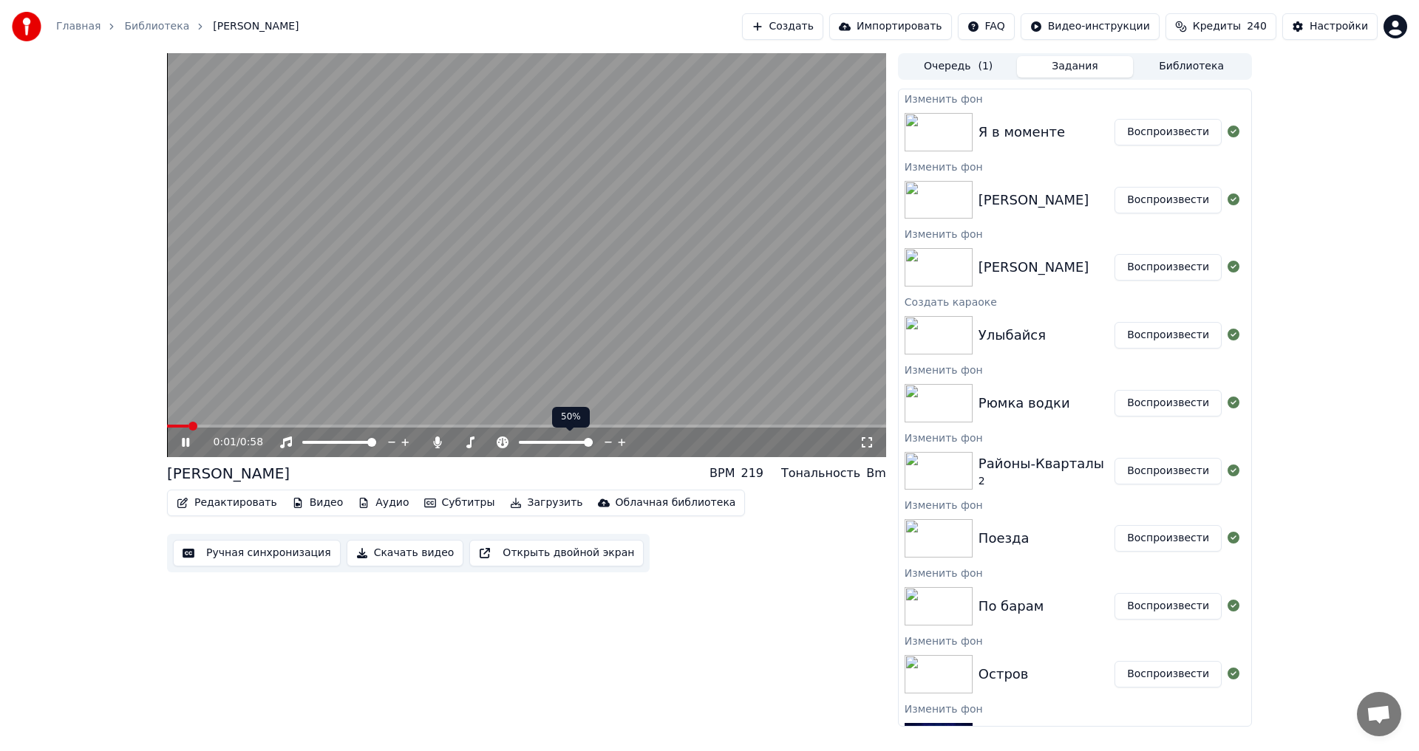
click at [593, 446] on span at bounding box center [588, 442] width 9 height 9
click at [554, 440] on div at bounding box center [569, 442] width 119 height 15
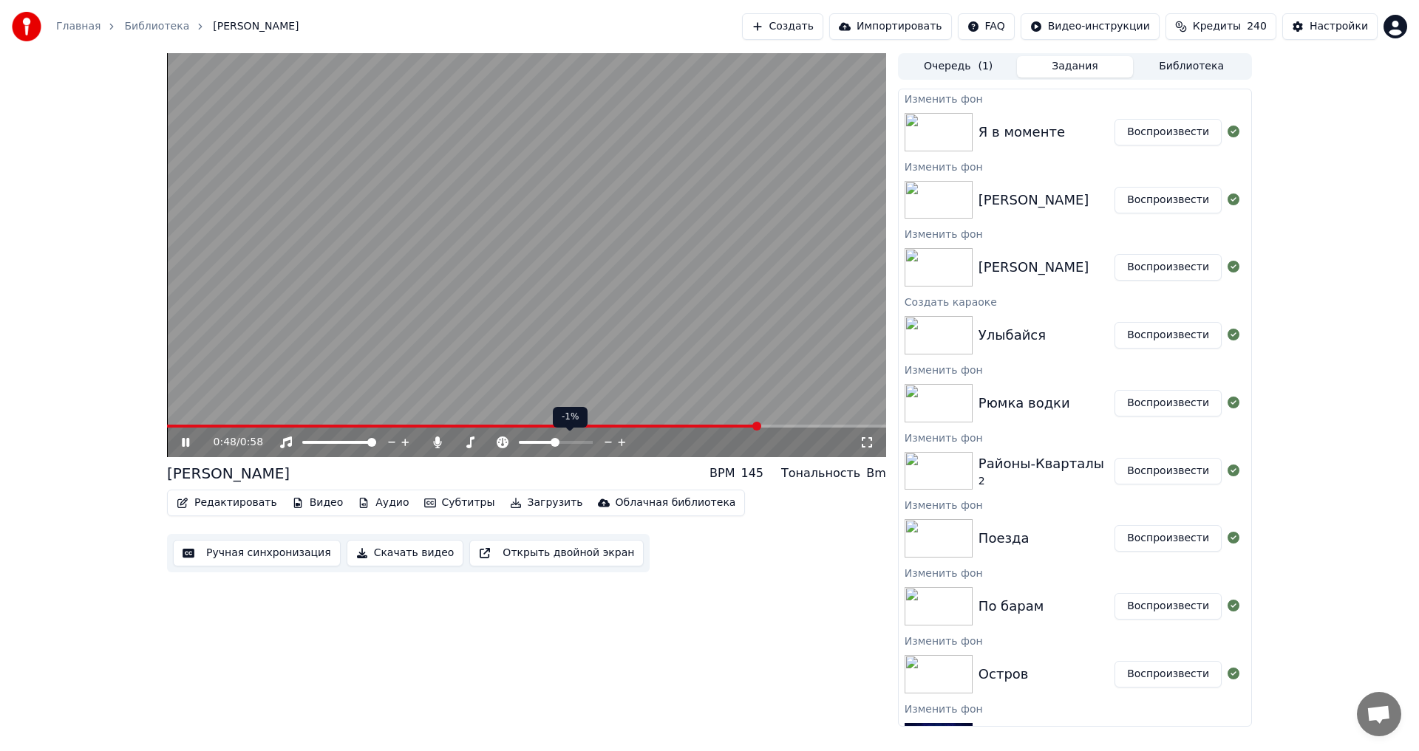
click at [555, 442] on span at bounding box center [537, 442] width 36 height 3
click at [1159, 272] on button "Воспроизвести" at bounding box center [1167, 267] width 107 height 27
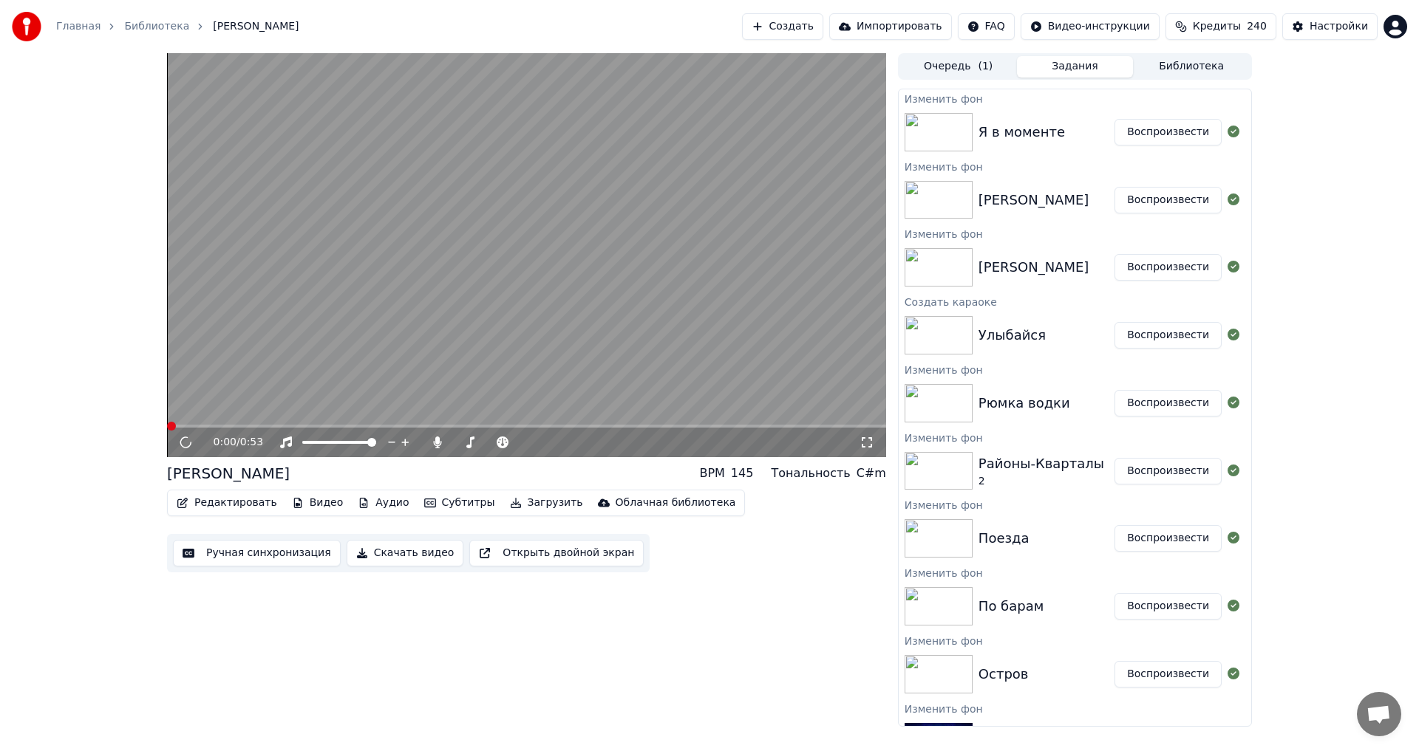
click at [1150, 342] on button "Воспроизвести" at bounding box center [1167, 335] width 107 height 27
click at [593, 442] on span at bounding box center [588, 442] width 9 height 9
click at [510, 358] on video at bounding box center [526, 255] width 719 height 404
click at [555, 444] on span at bounding box center [537, 442] width 36 height 3
click at [555, 444] on span at bounding box center [554, 442] width 9 height 9
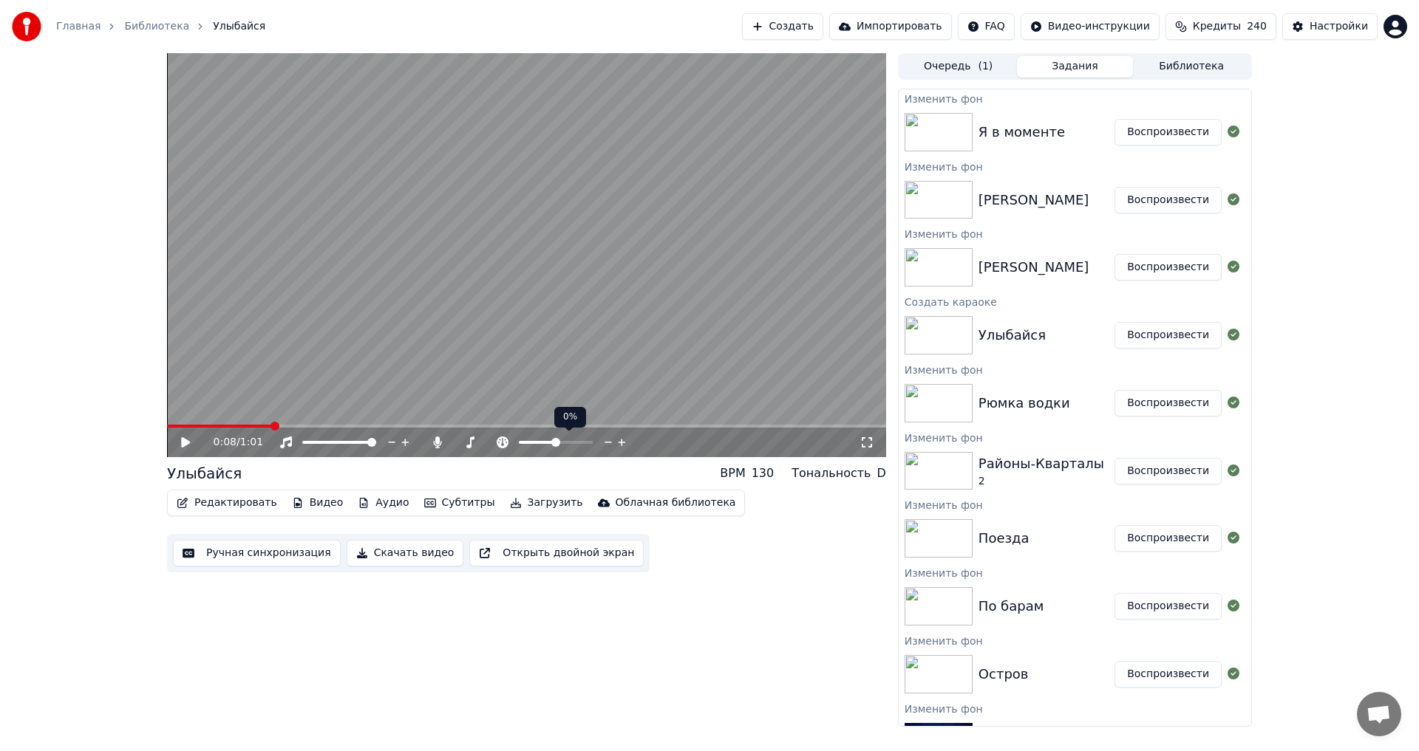
click at [556, 444] on span at bounding box center [555, 442] width 9 height 9
click at [185, 441] on icon at bounding box center [185, 442] width 9 height 10
click at [223, 389] on video at bounding box center [526, 255] width 719 height 404
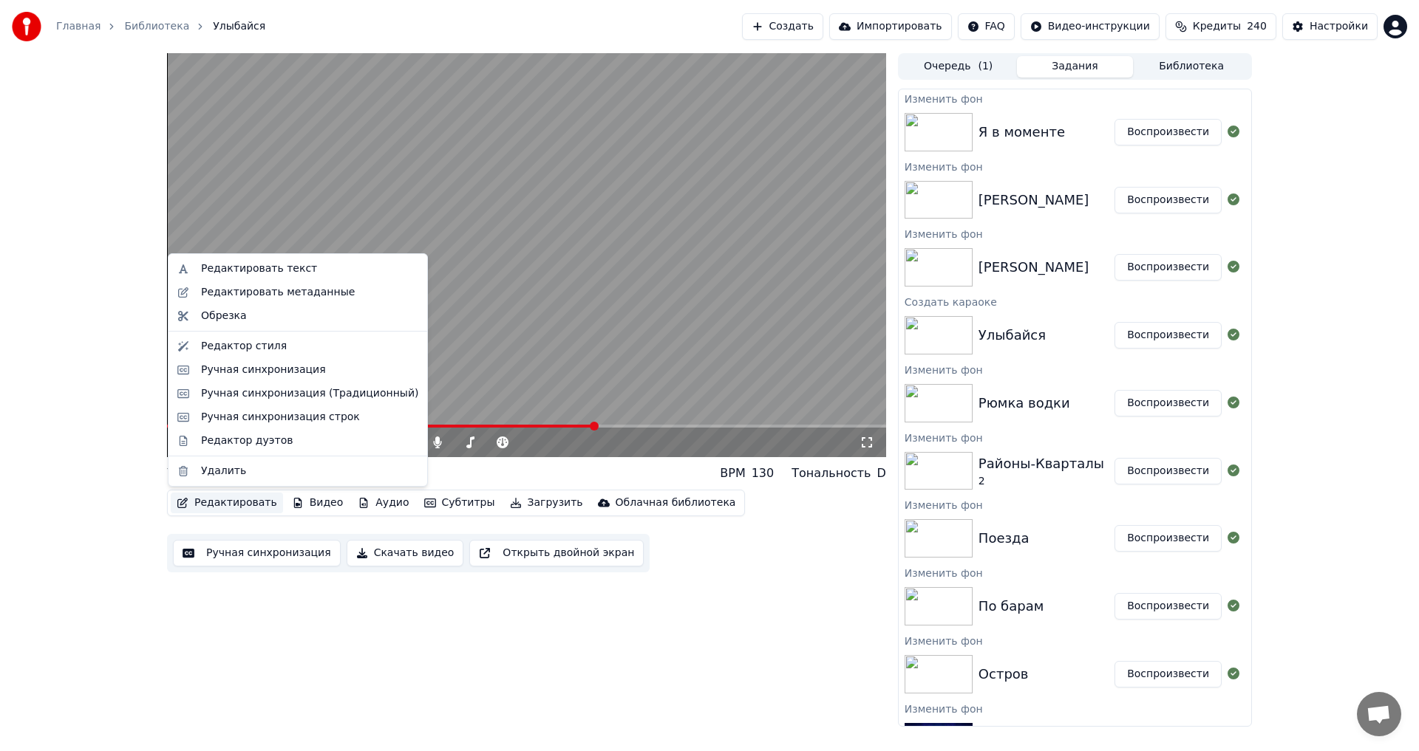
click at [221, 502] on button "Редактировать" at bounding box center [227, 503] width 112 height 21
click at [248, 556] on button "Ручная синхронизация" at bounding box center [257, 553] width 168 height 27
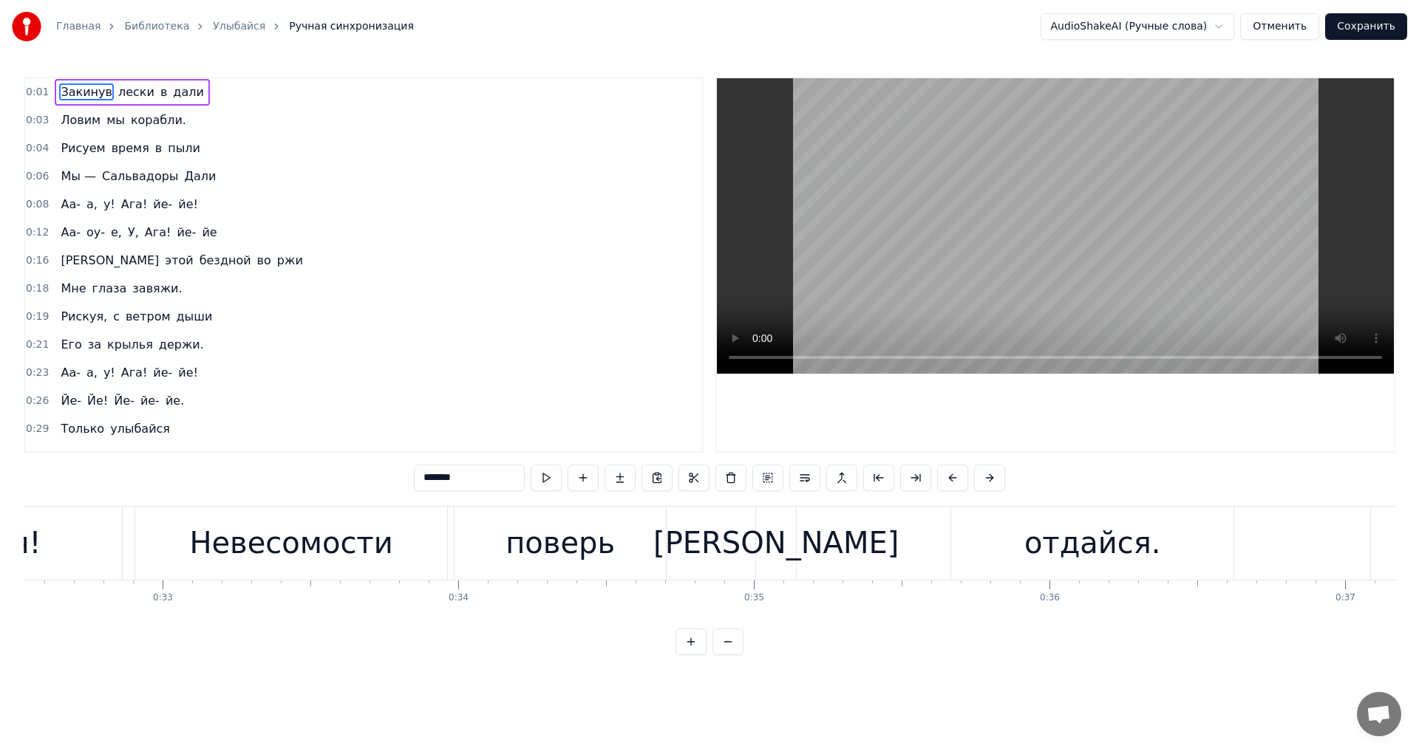
scroll to position [0, 9634]
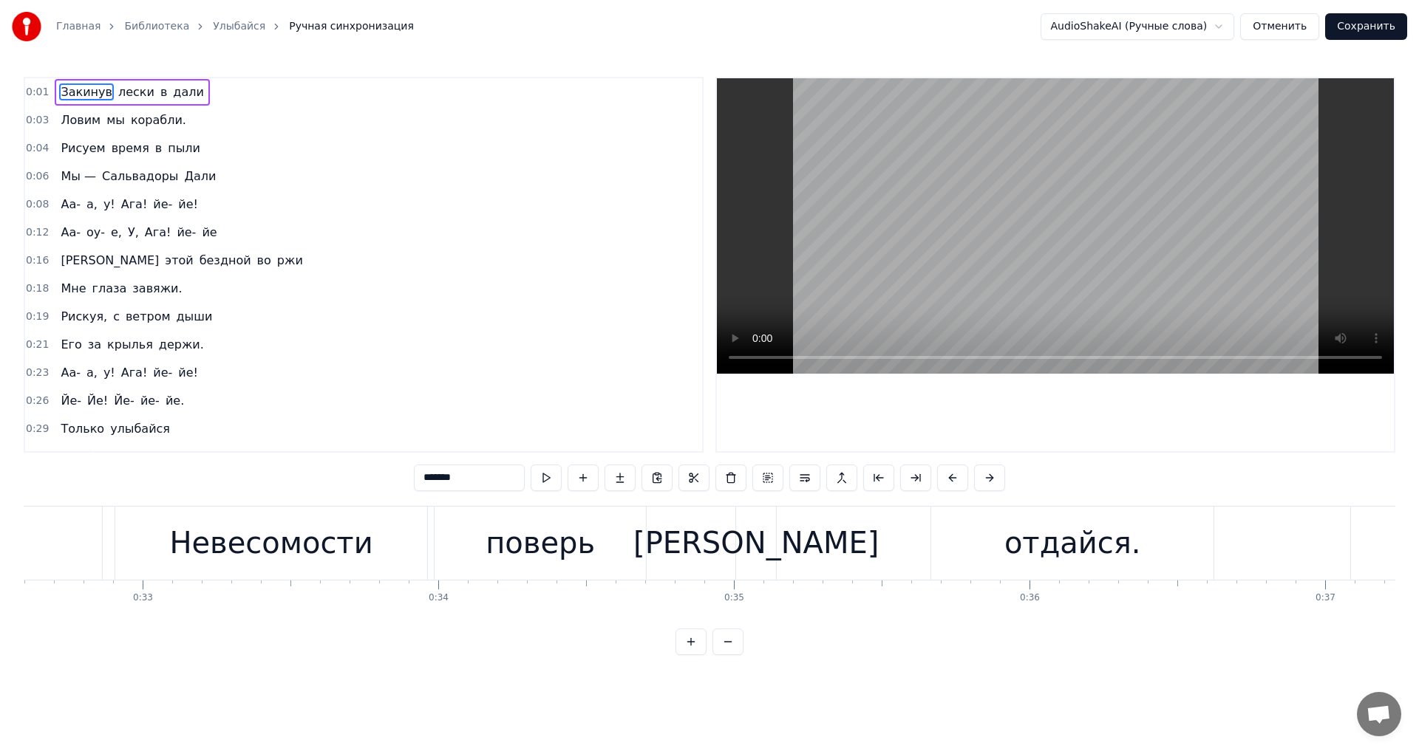
click at [757, 548] on div "[PERSON_NAME]" at bounding box center [755, 543] width 245 height 44
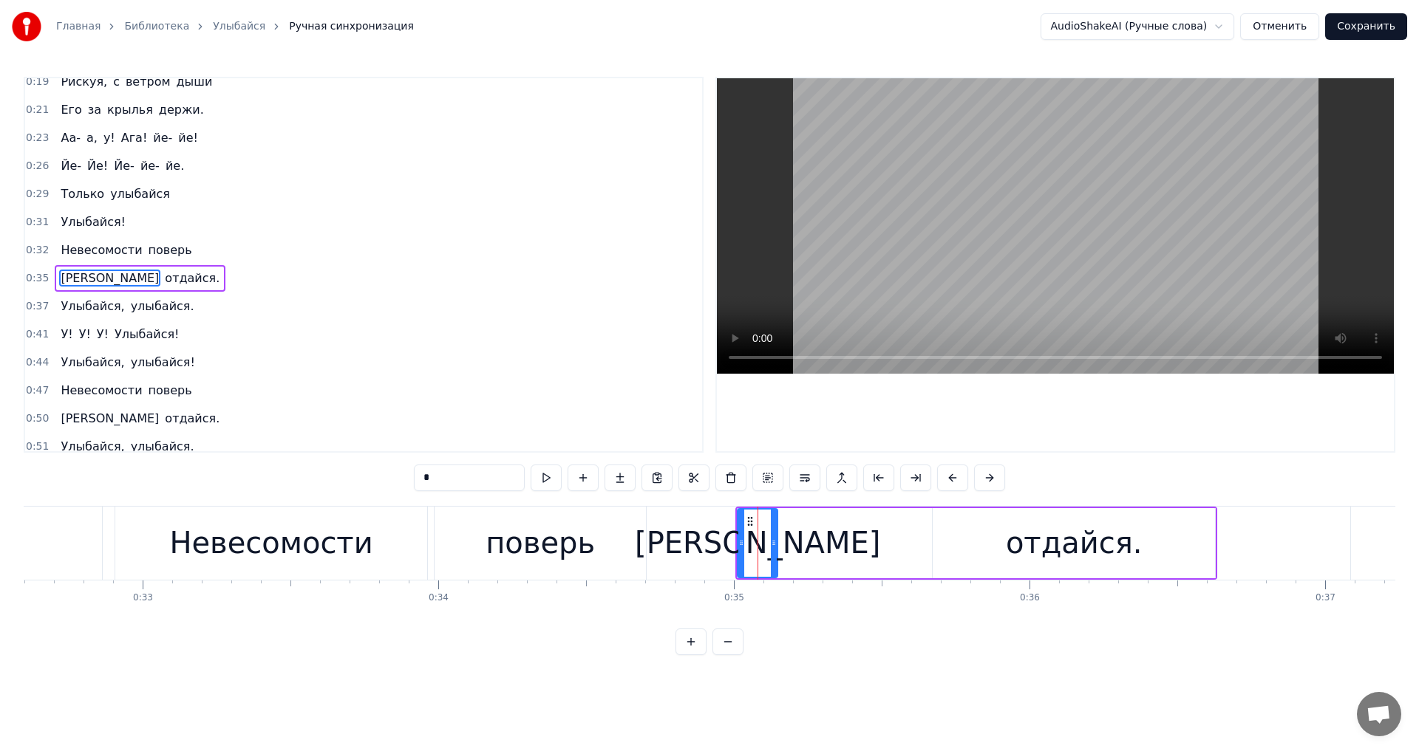
scroll to position [248, 0]
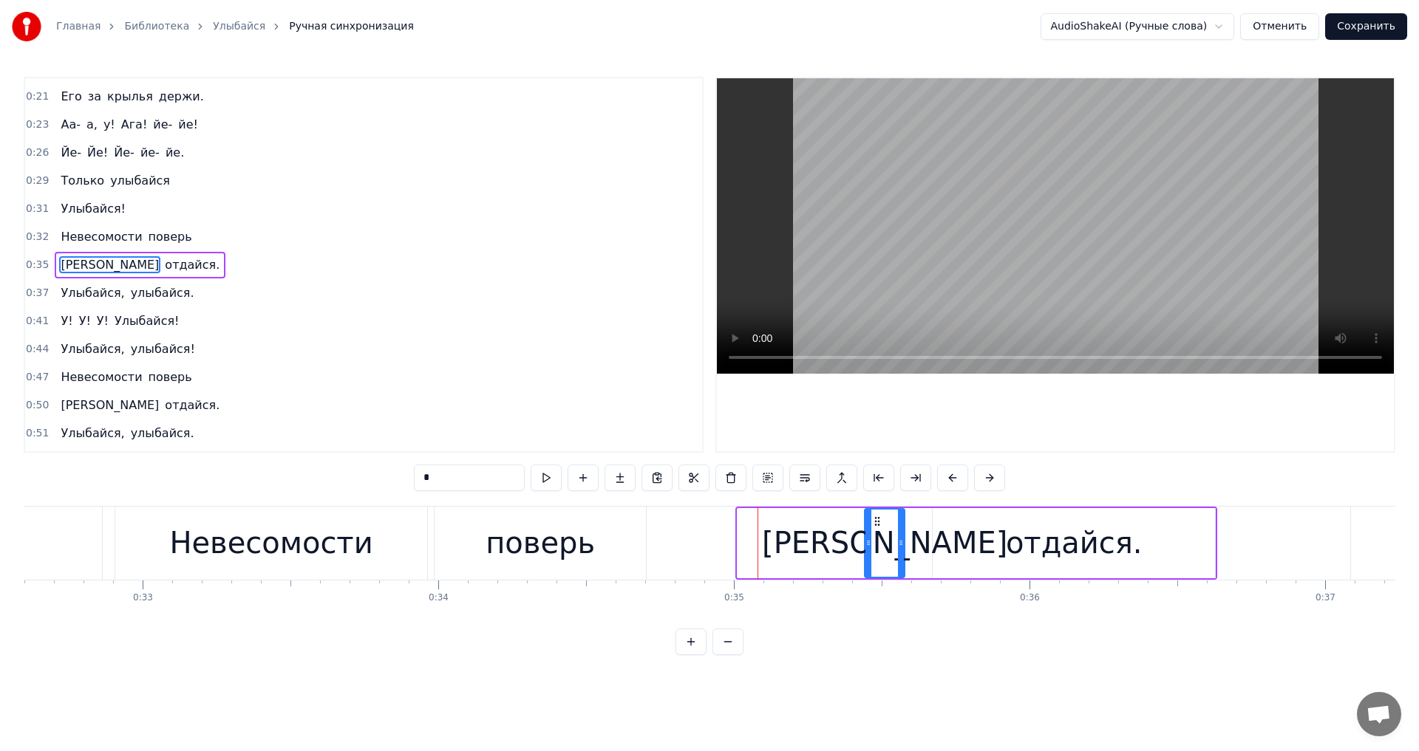
drag, startPoint x: 746, startPoint y: 516, endPoint x: 877, endPoint y: 533, distance: 131.9
click at [877, 533] on div "[PERSON_NAME]" at bounding box center [884, 543] width 38 height 67
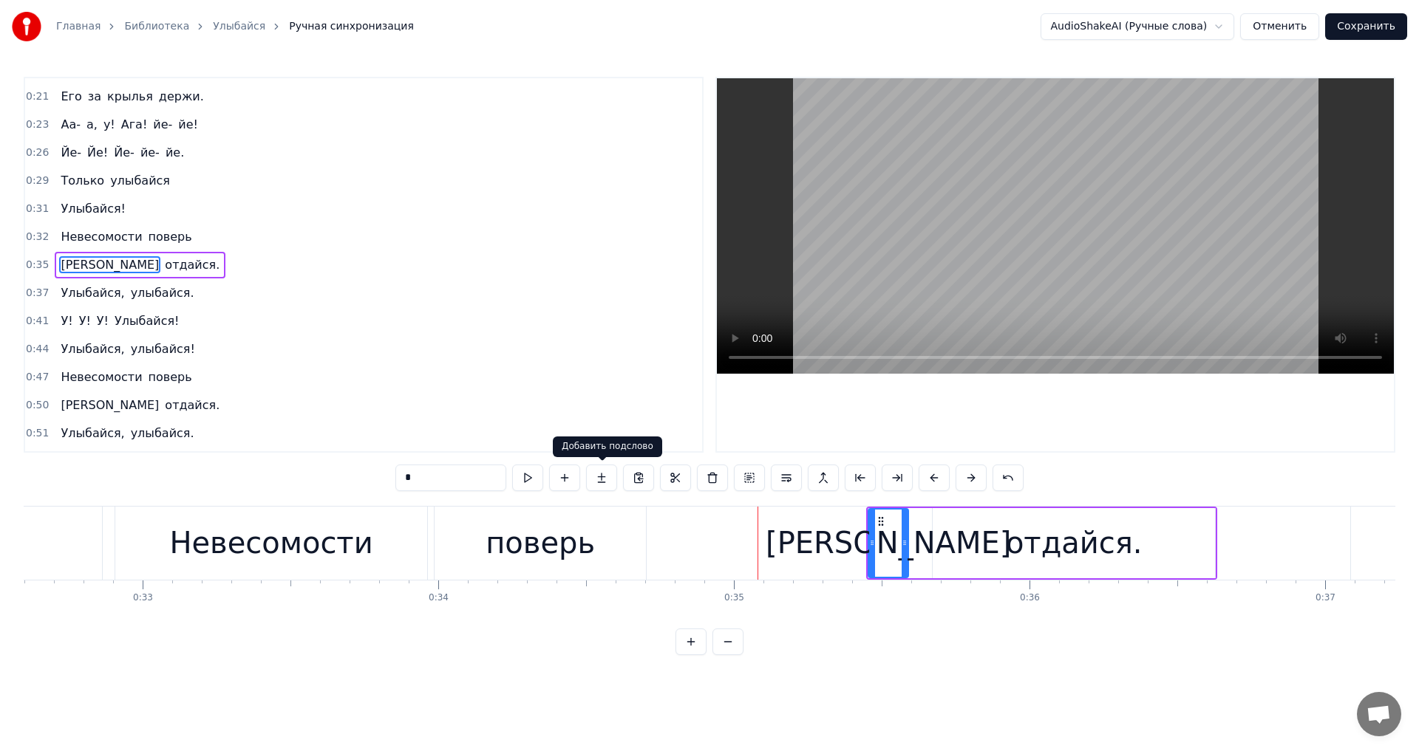
click at [616, 533] on div "поверь" at bounding box center [539, 543] width 211 height 73
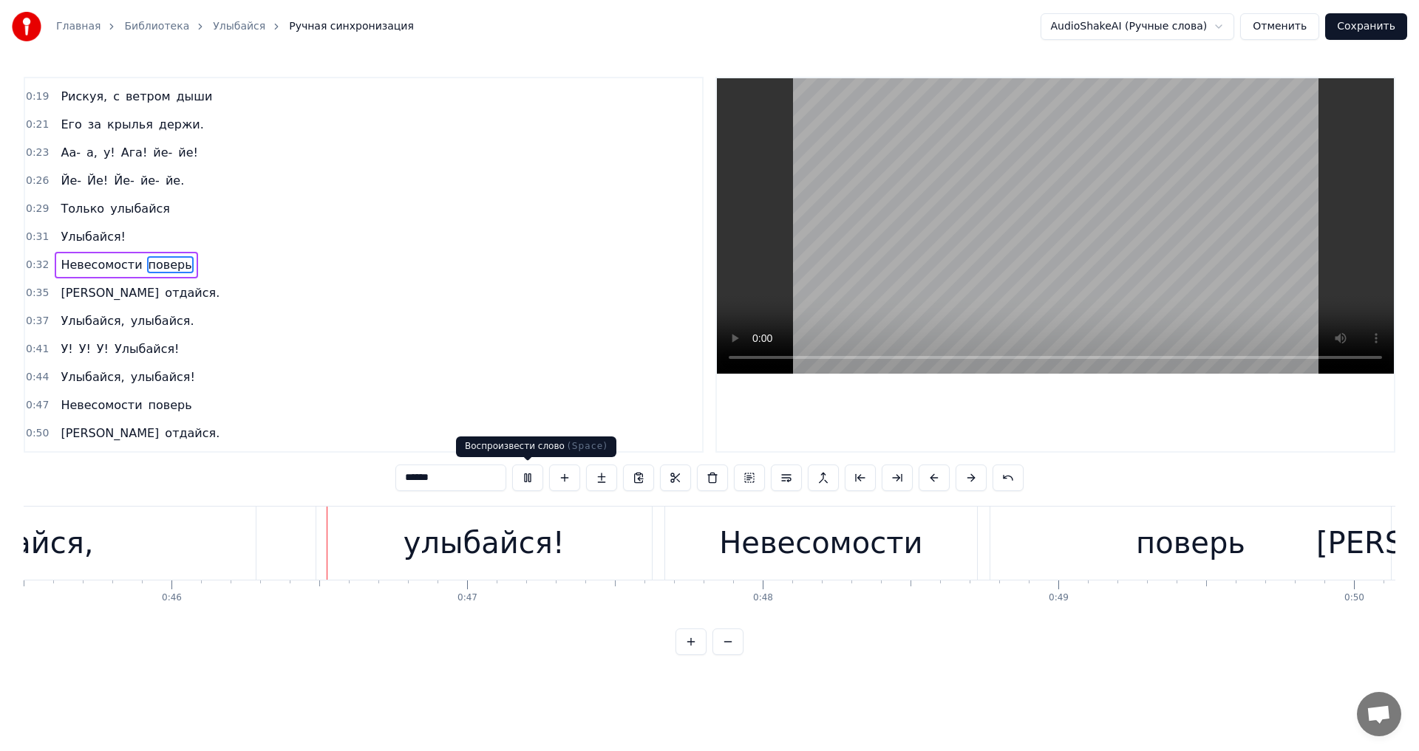
scroll to position [0, 13449]
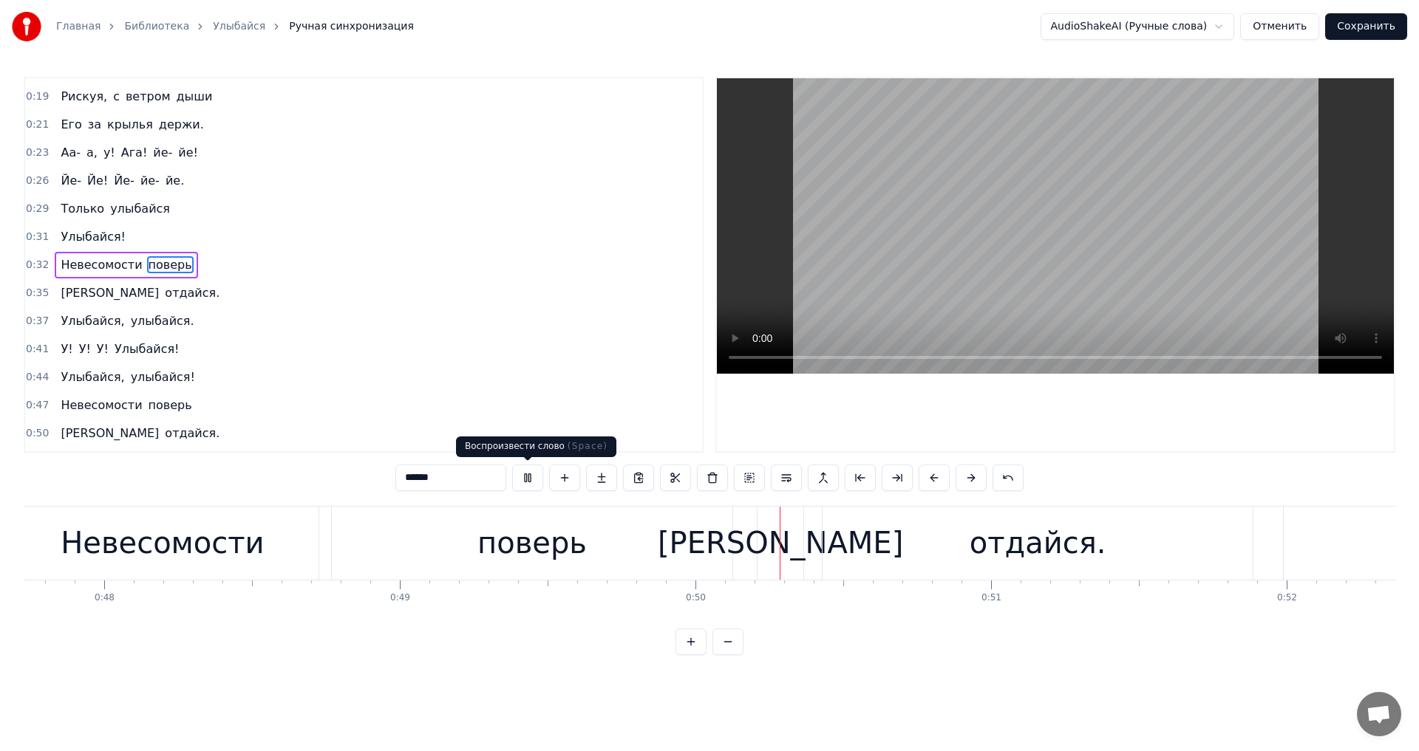
click at [527, 480] on button at bounding box center [527, 478] width 31 height 27
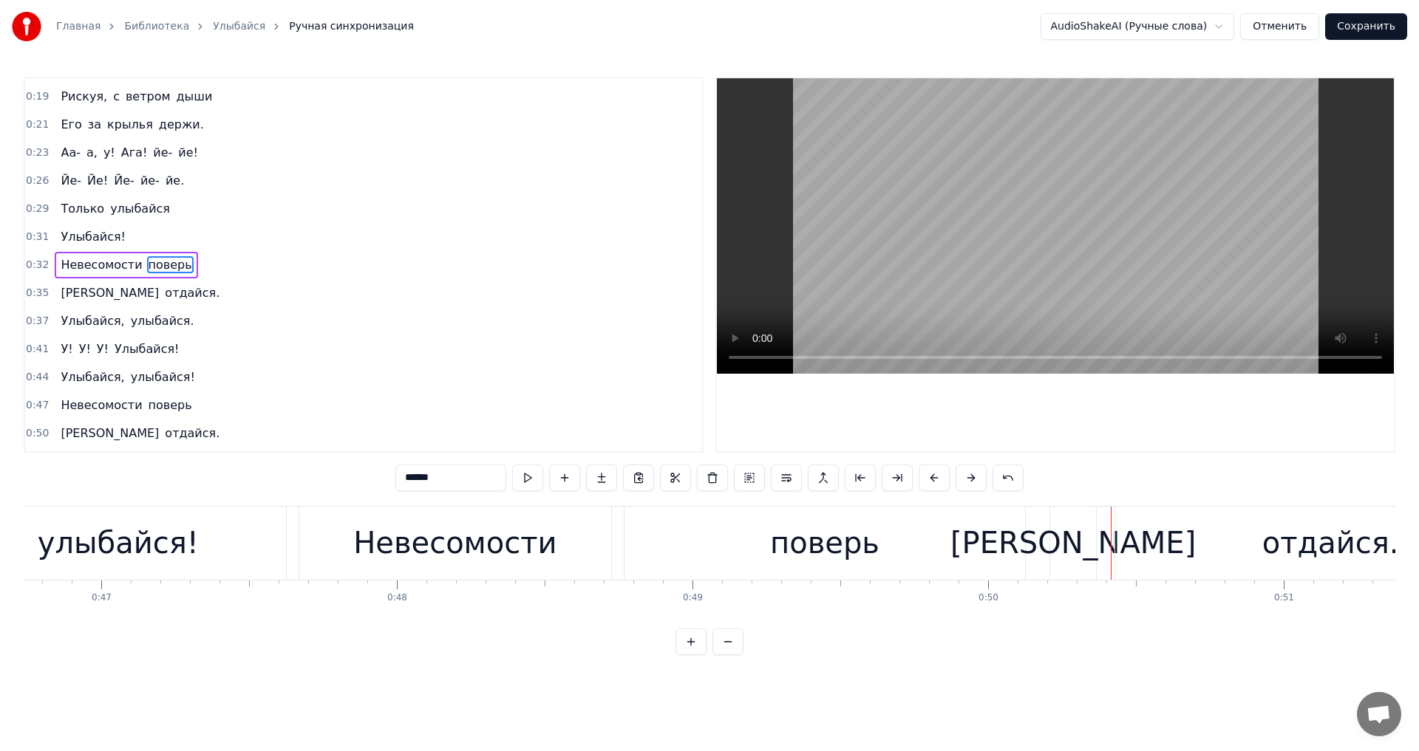
scroll to position [0, 13794]
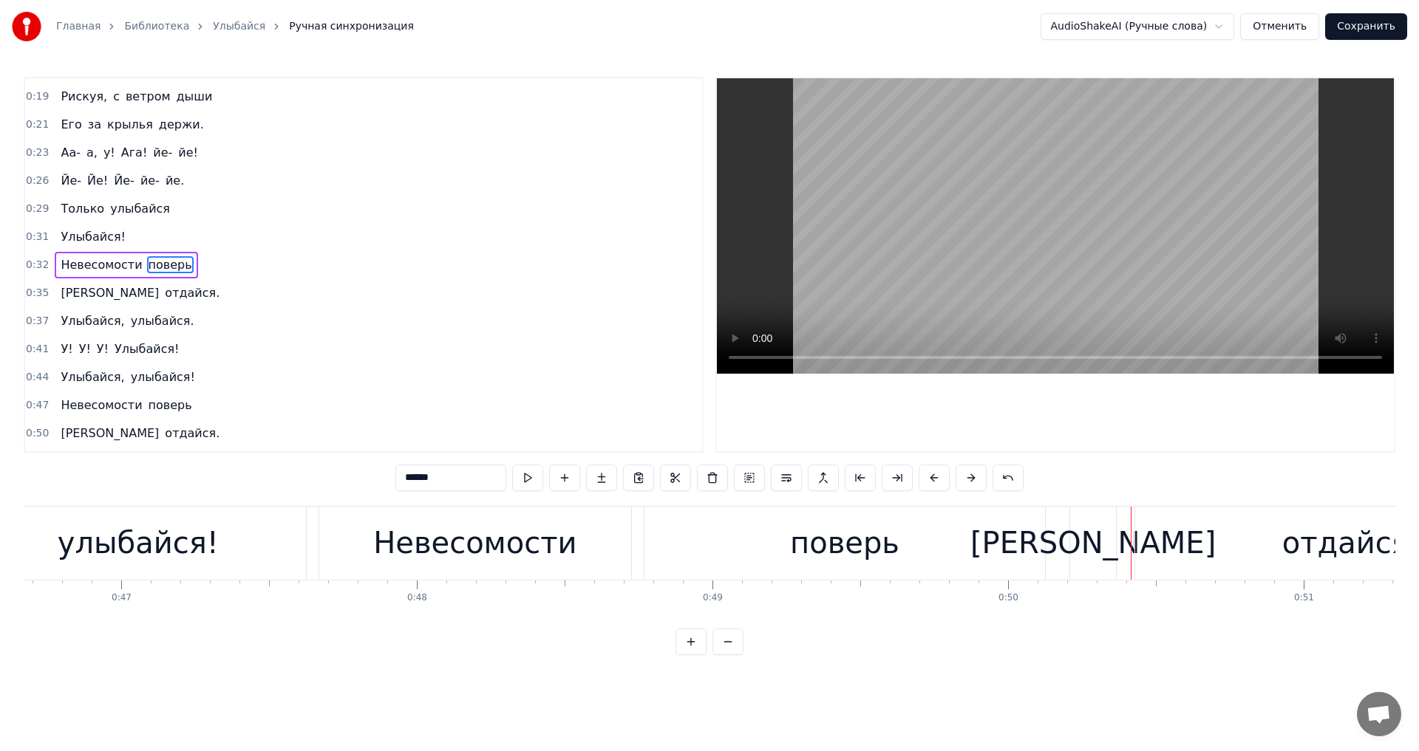
click at [884, 545] on div "поверь" at bounding box center [844, 543] width 109 height 44
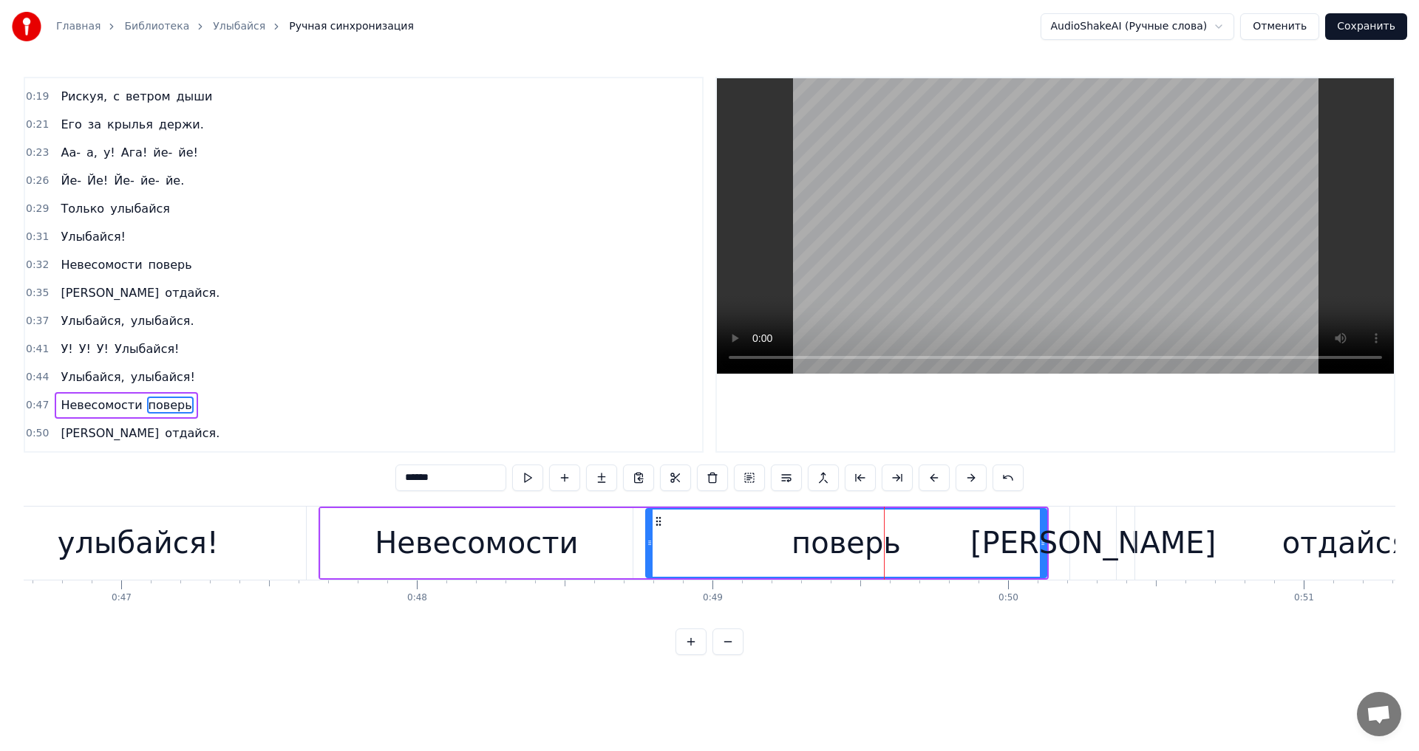
scroll to position [273, 0]
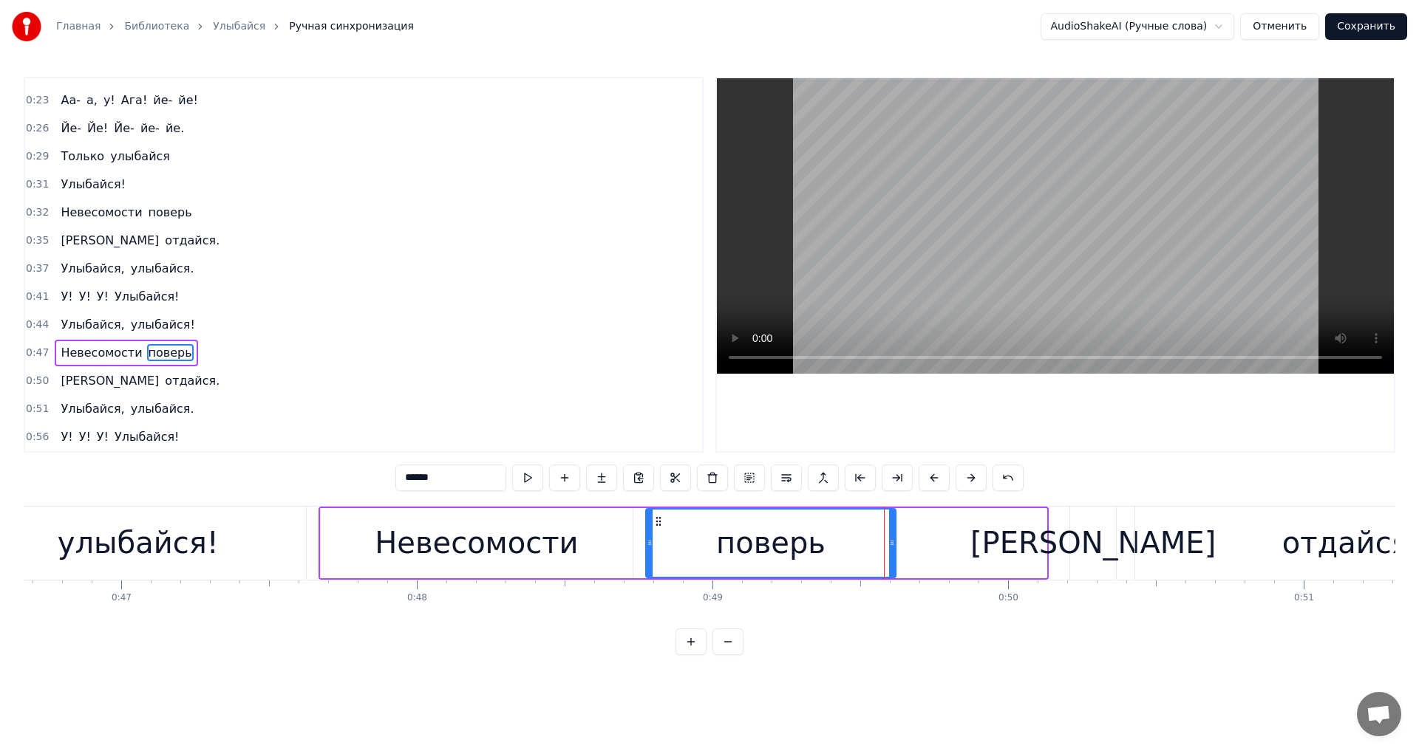
drag, startPoint x: 1043, startPoint y: 541, endPoint x: 892, endPoint y: 545, distance: 150.8
click at [892, 545] on icon at bounding box center [892, 543] width 6 height 12
click at [195, 550] on div "улыбайся!" at bounding box center [138, 543] width 161 height 44
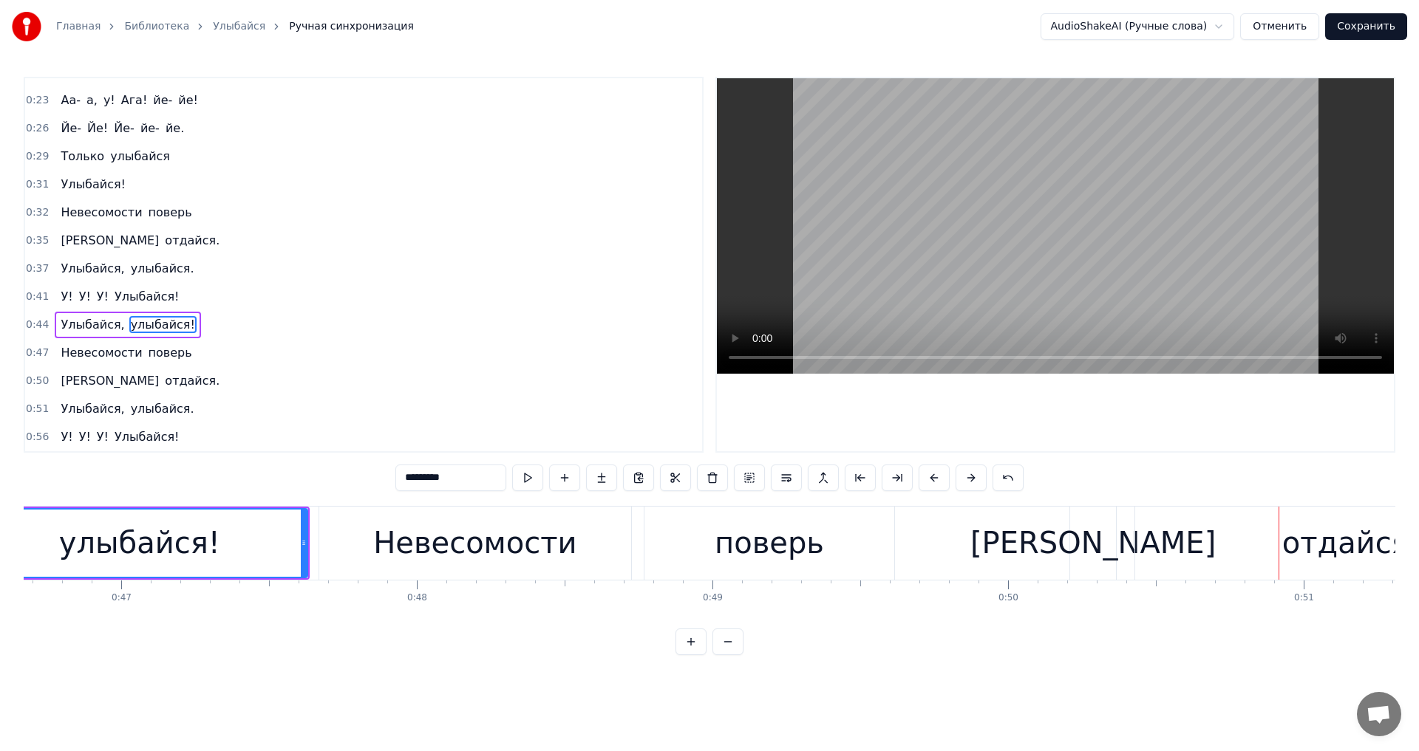
click at [828, 540] on div "поверь" at bounding box center [769, 543] width 250 height 73
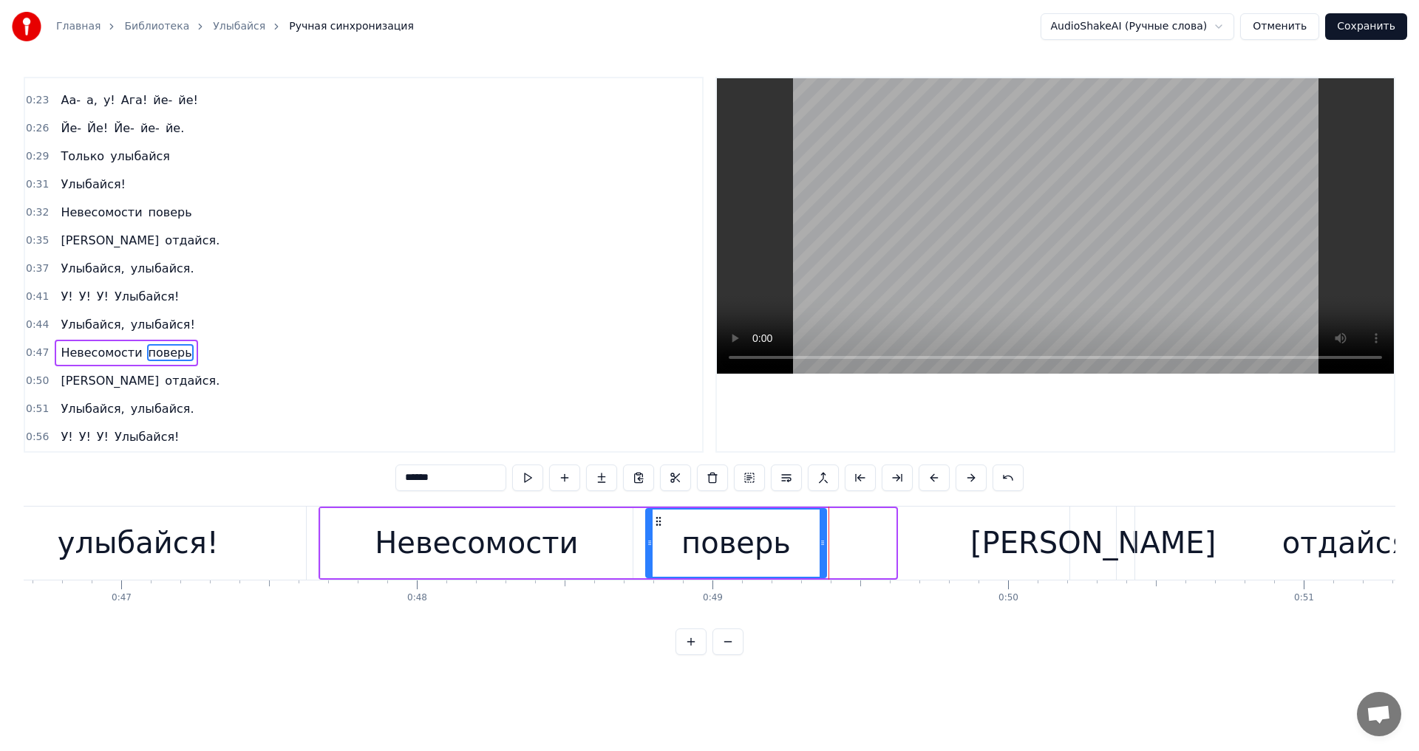
drag, startPoint x: 891, startPoint y: 540, endPoint x: 822, endPoint y: 545, distance: 69.6
click at [822, 545] on icon at bounding box center [822, 543] width 6 height 12
click at [265, 557] on div "улыбайся!" at bounding box center [137, 543] width 335 height 73
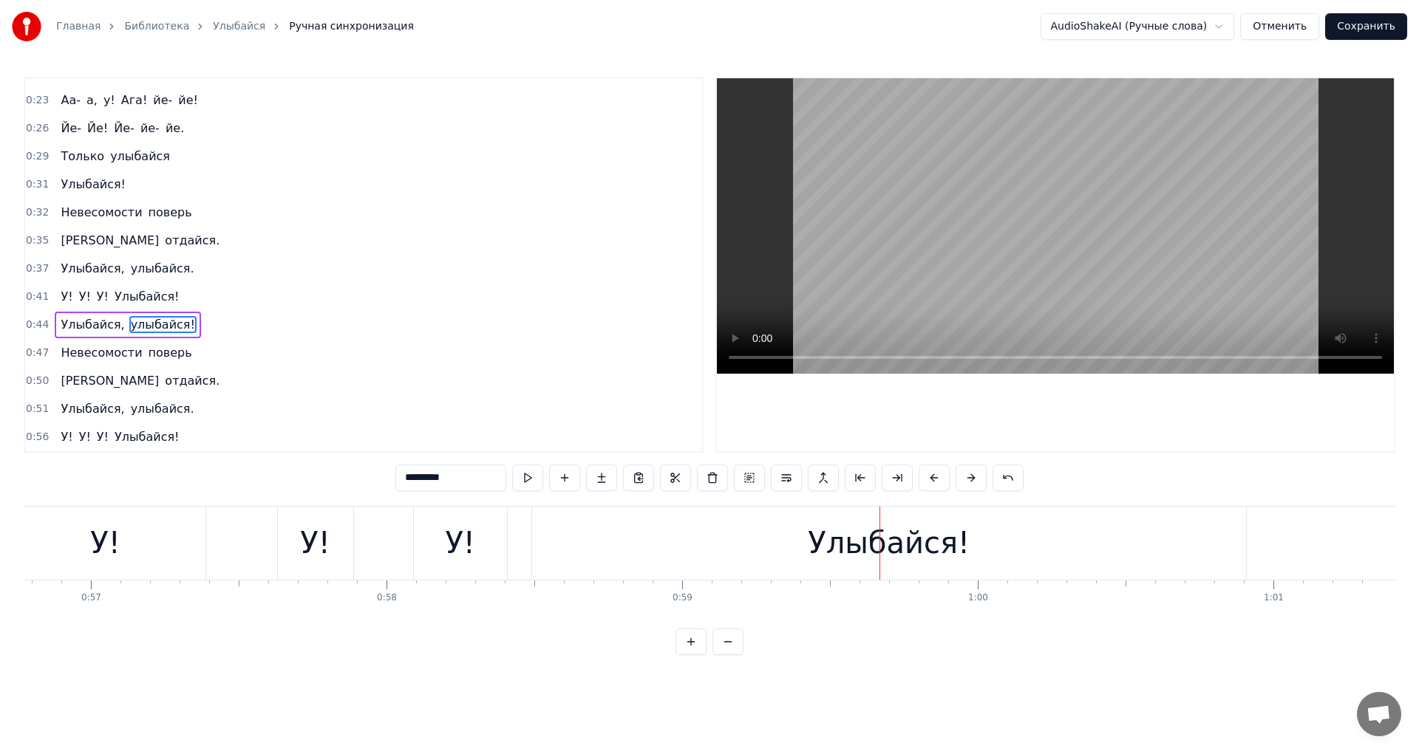
scroll to position [0, 16796]
click at [894, 537] on div "Улыбайся!" at bounding box center [872, 543] width 162 height 44
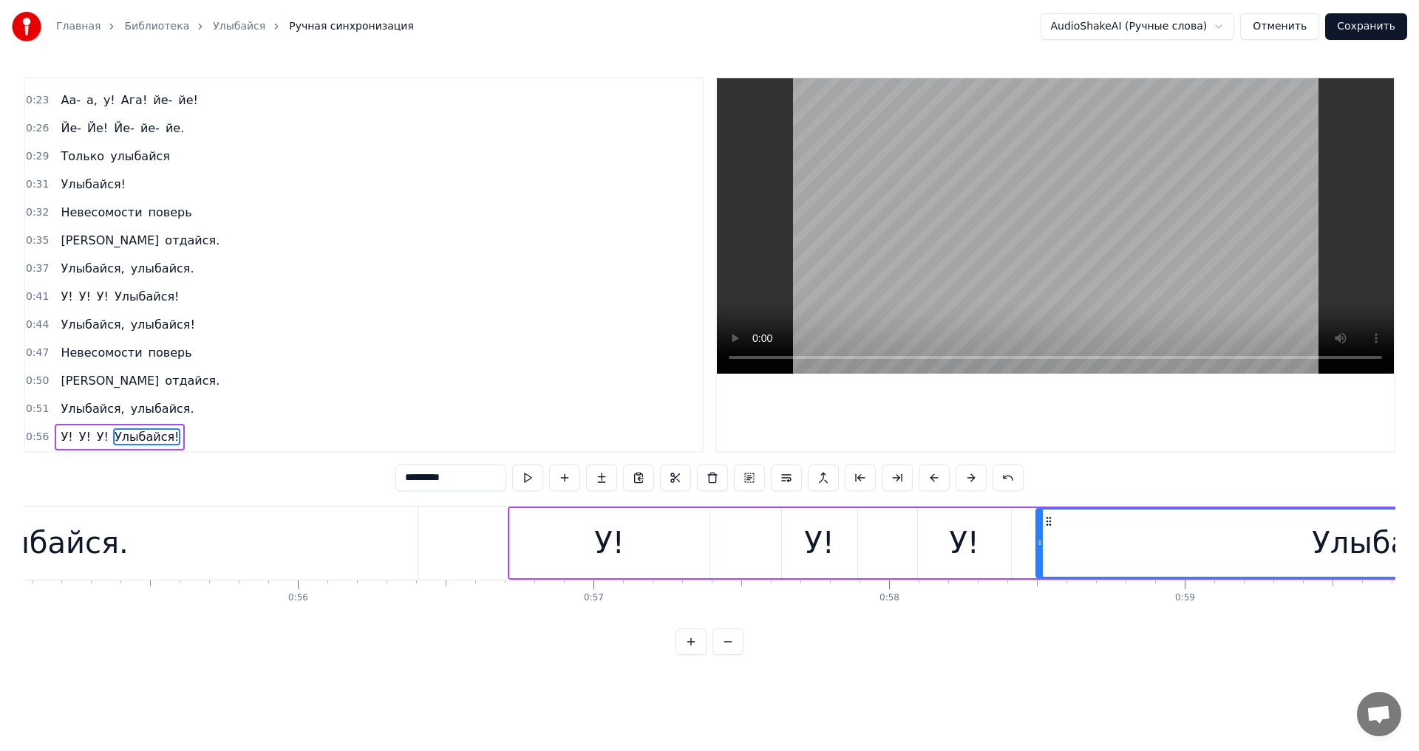
scroll to position [0, 16247]
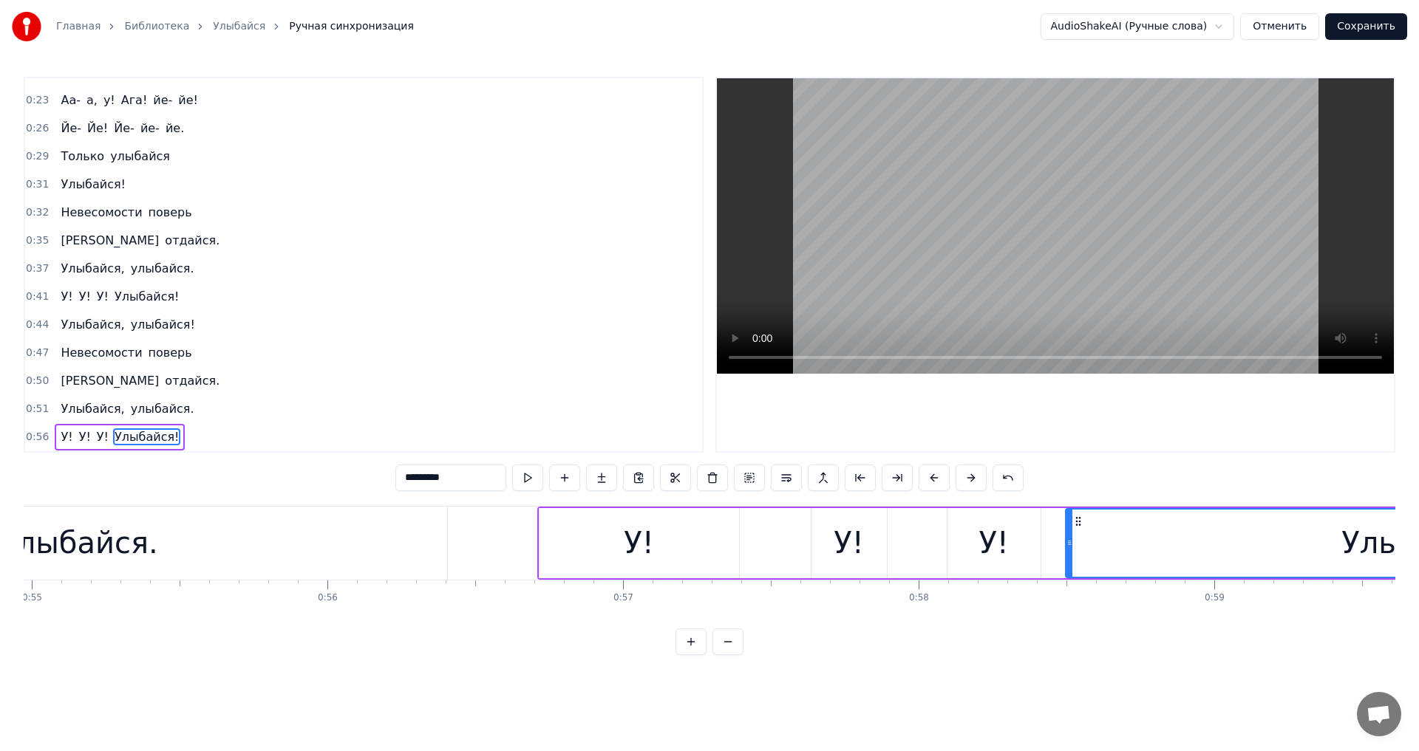
click at [443, 521] on div "улыбайся." at bounding box center [78, 543] width 737 height 73
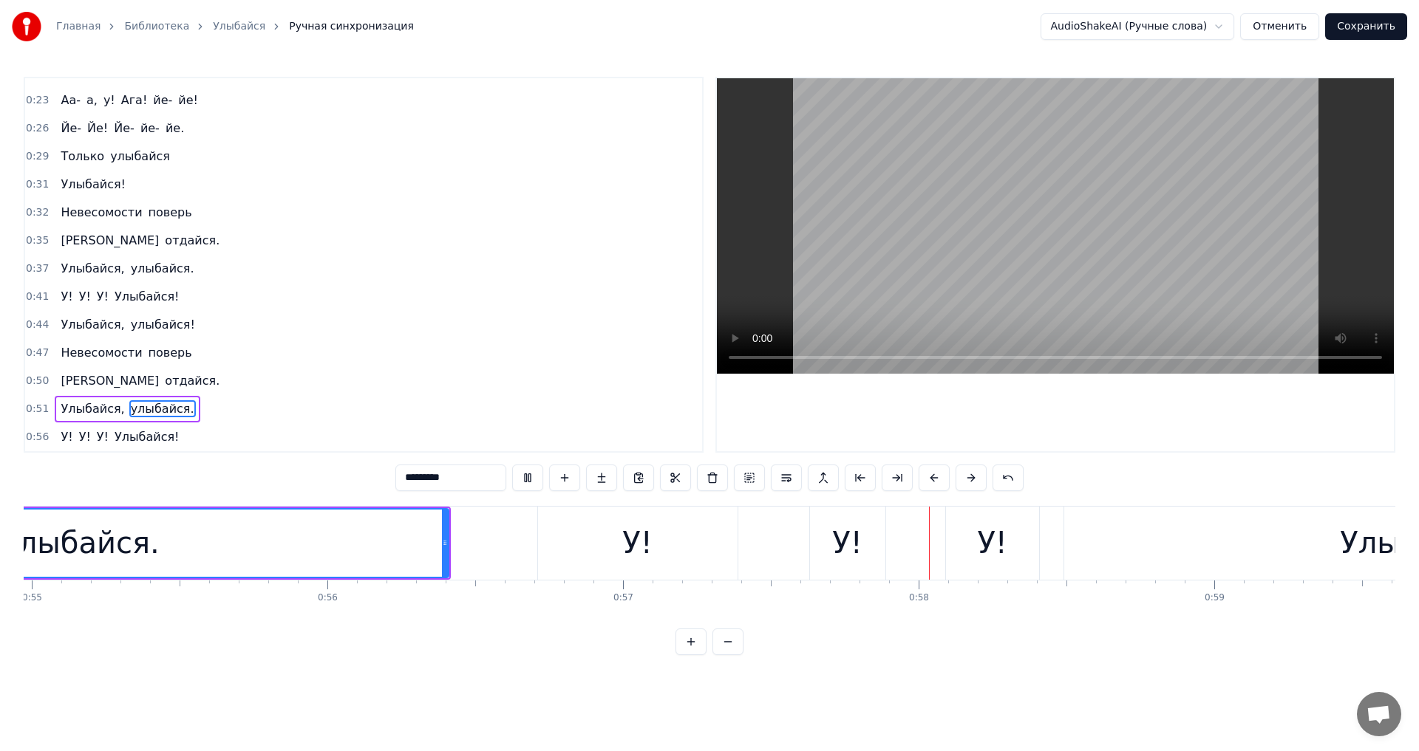
click at [334, 536] on div "улыбайся." at bounding box center [80, 543] width 736 height 67
click at [842, 553] on div "У!" at bounding box center [847, 543] width 30 height 44
type input "**"
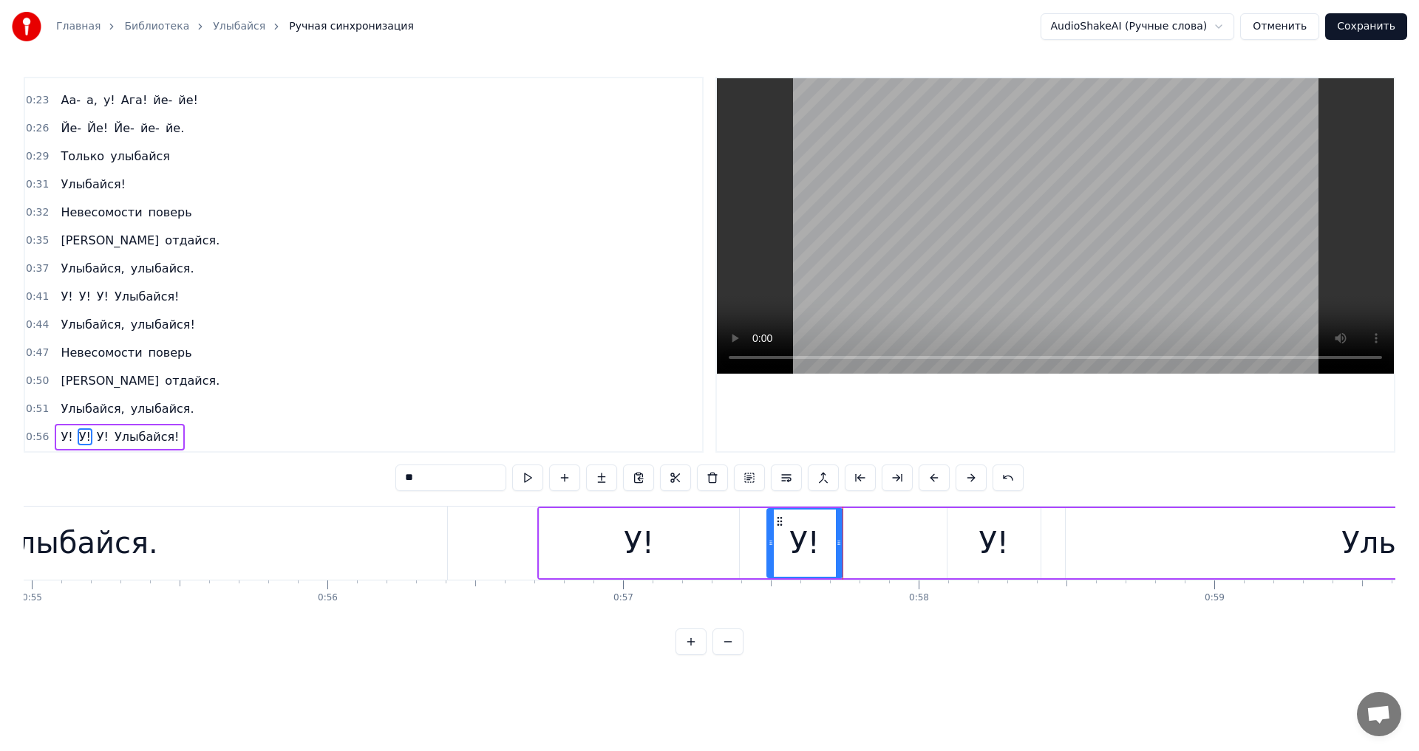
drag, startPoint x: 823, startPoint y: 522, endPoint x: 721, endPoint y: 524, distance: 102.0
click at [774, 522] on icon at bounding box center [780, 522] width 12 height 12
click at [635, 541] on div "У!" at bounding box center [639, 543] width 30 height 44
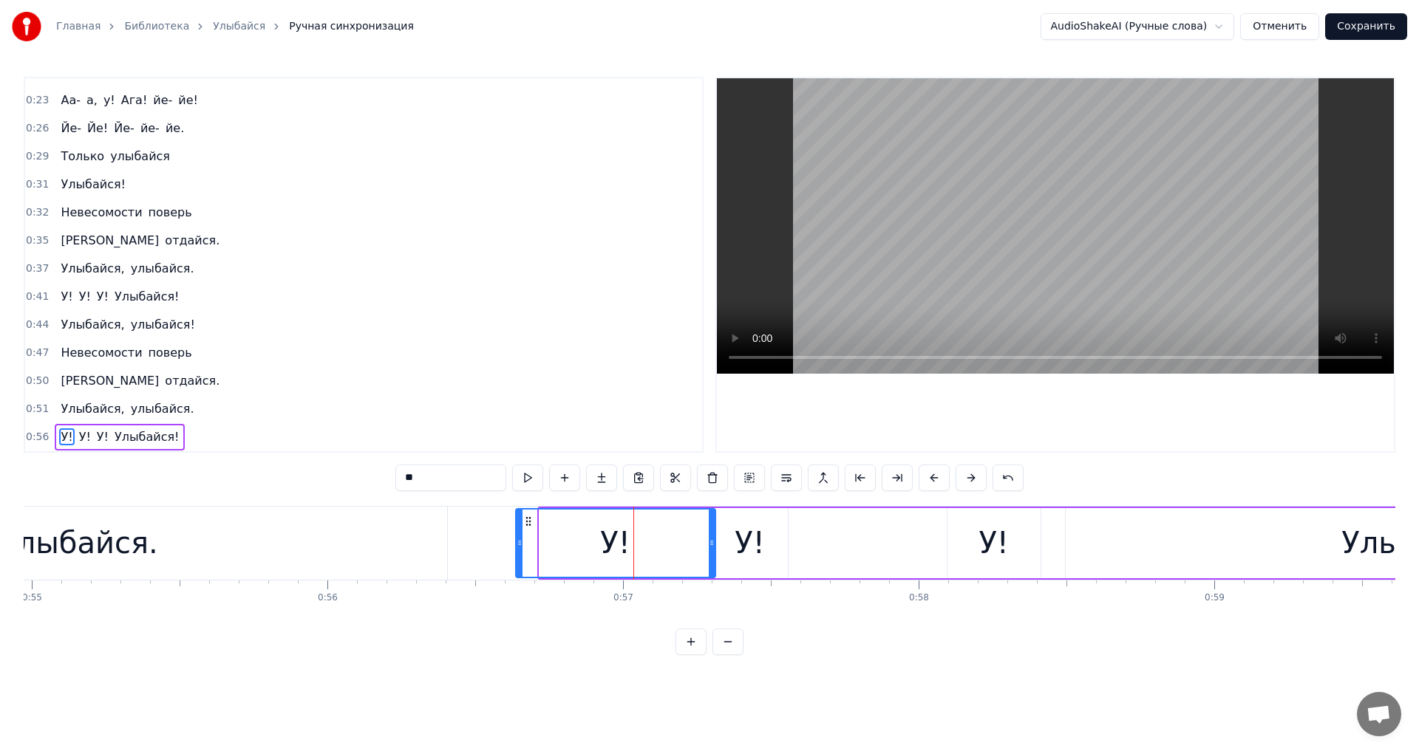
drag, startPoint x: 548, startPoint y: 519, endPoint x: 525, endPoint y: 539, distance: 30.5
click at [525, 539] on div "У!" at bounding box center [615, 543] width 198 height 67
drag, startPoint x: 712, startPoint y: 536, endPoint x: 590, endPoint y: 545, distance: 122.2
click at [590, 545] on div at bounding box center [593, 543] width 6 height 67
click at [701, 537] on div "У! У! У! Улыбайся!" at bounding box center [1148, 543] width 1268 height 73
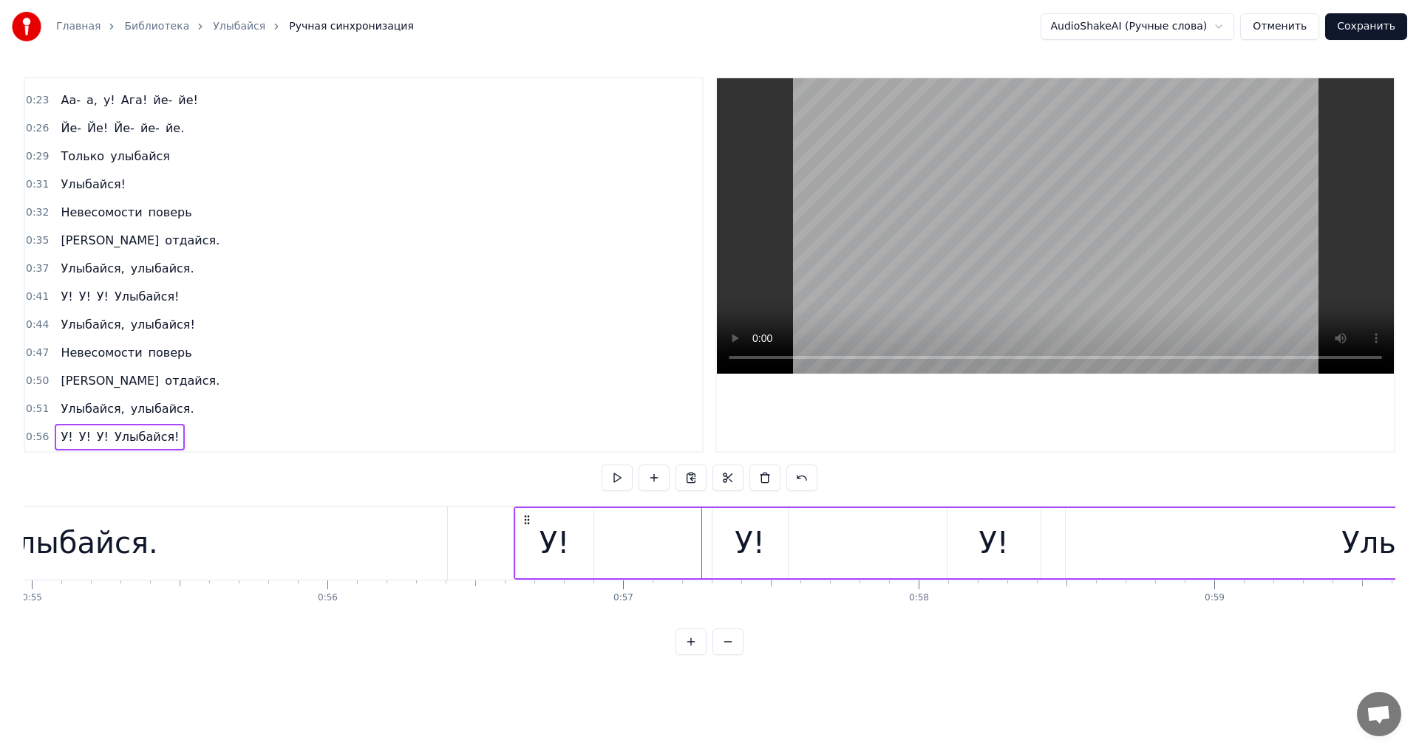
click at [746, 542] on div "У!" at bounding box center [749, 543] width 30 height 44
drag, startPoint x: 722, startPoint y: 520, endPoint x: 671, endPoint y: 524, distance: 51.1
click at [671, 524] on icon at bounding box center [674, 522] width 12 height 12
click at [963, 542] on div "У!" at bounding box center [993, 543] width 93 height 70
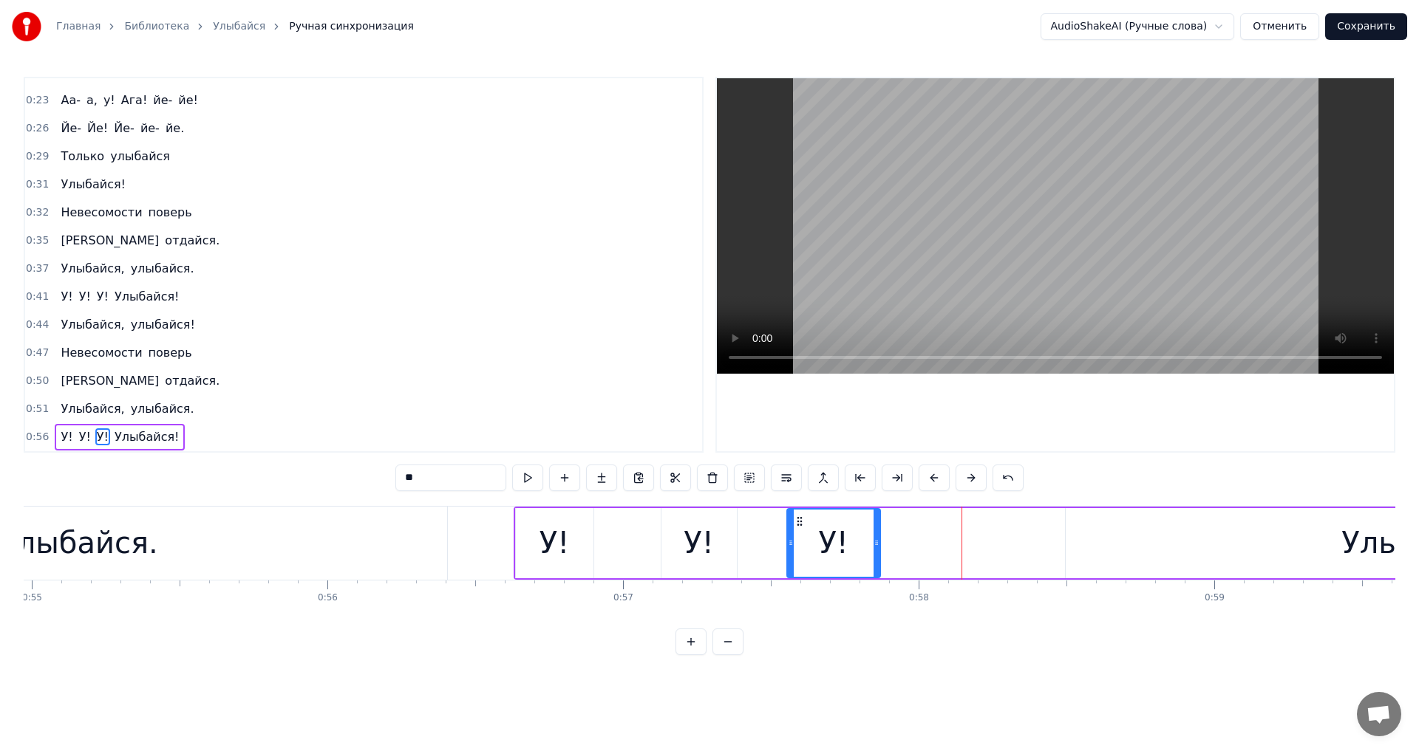
drag, startPoint x: 956, startPoint y: 519, endPoint x: 799, endPoint y: 535, distance: 158.2
click at [799, 535] on div "У!" at bounding box center [834, 543] width 92 height 67
drag, startPoint x: 792, startPoint y: 542, endPoint x: 802, endPoint y: 548, distance: 11.3
click at [802, 548] on icon at bounding box center [803, 543] width 6 height 12
drag, startPoint x: 879, startPoint y: 544, endPoint x: 867, endPoint y: 544, distance: 11.8
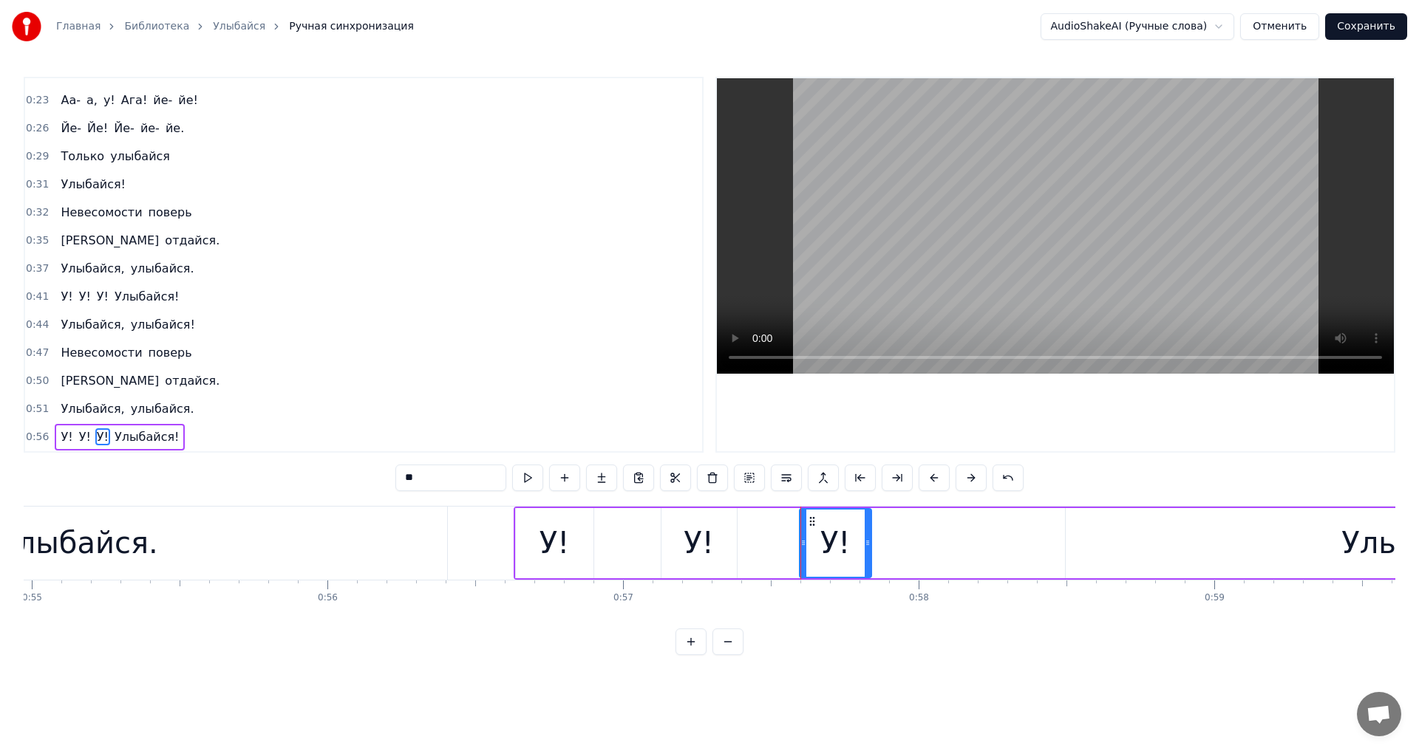
click at [867, 544] on icon at bounding box center [867, 543] width 6 height 12
click at [1119, 540] on div "Улыбайся!" at bounding box center [1422, 543] width 714 height 70
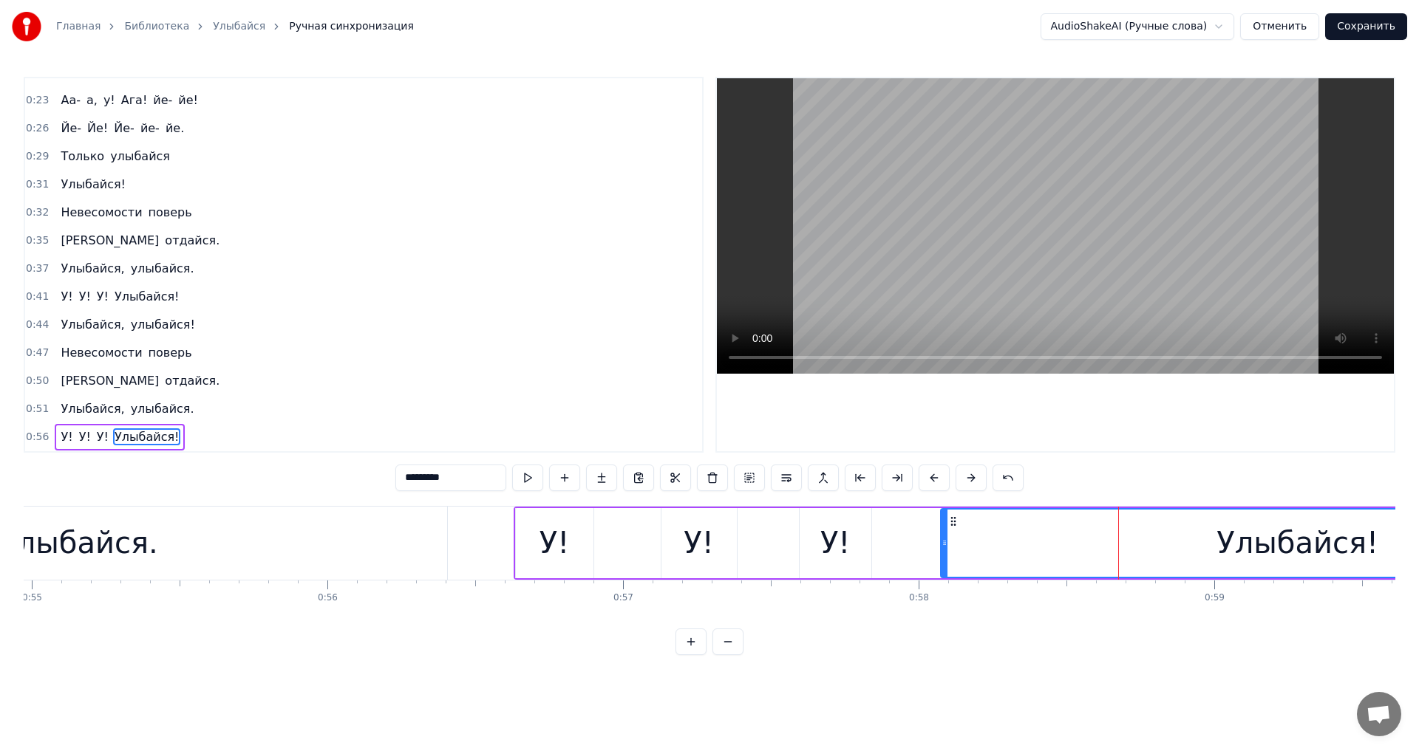
drag, startPoint x: 1075, startPoint y: 521, endPoint x: 947, endPoint y: 535, distance: 129.3
click at [947, 535] on div "Улыбайся!" at bounding box center [1297, 543] width 712 height 67
click at [443, 542] on div "улыбайся." at bounding box center [78, 543] width 737 height 73
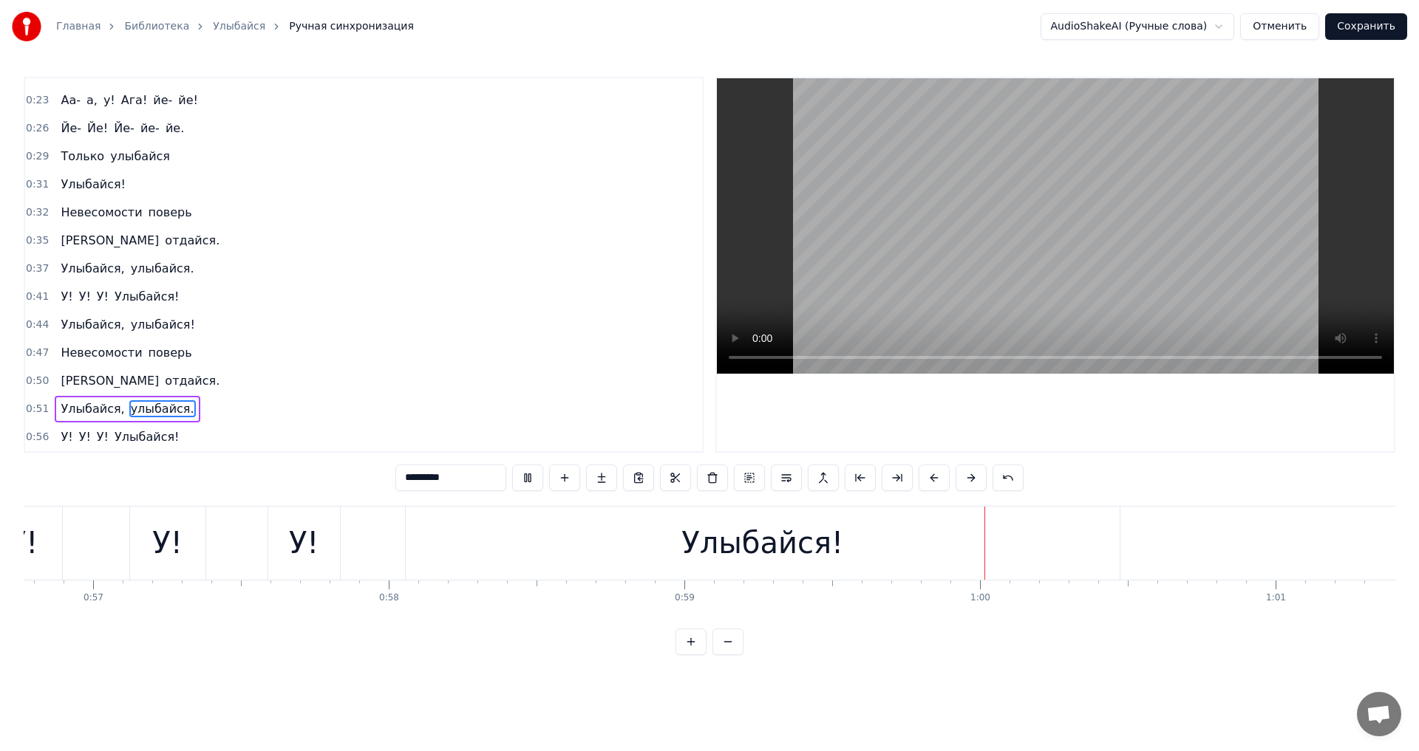
scroll to position [0, 16796]
click at [776, 542] on div "Улыбайся!" at bounding box center [744, 543] width 162 height 44
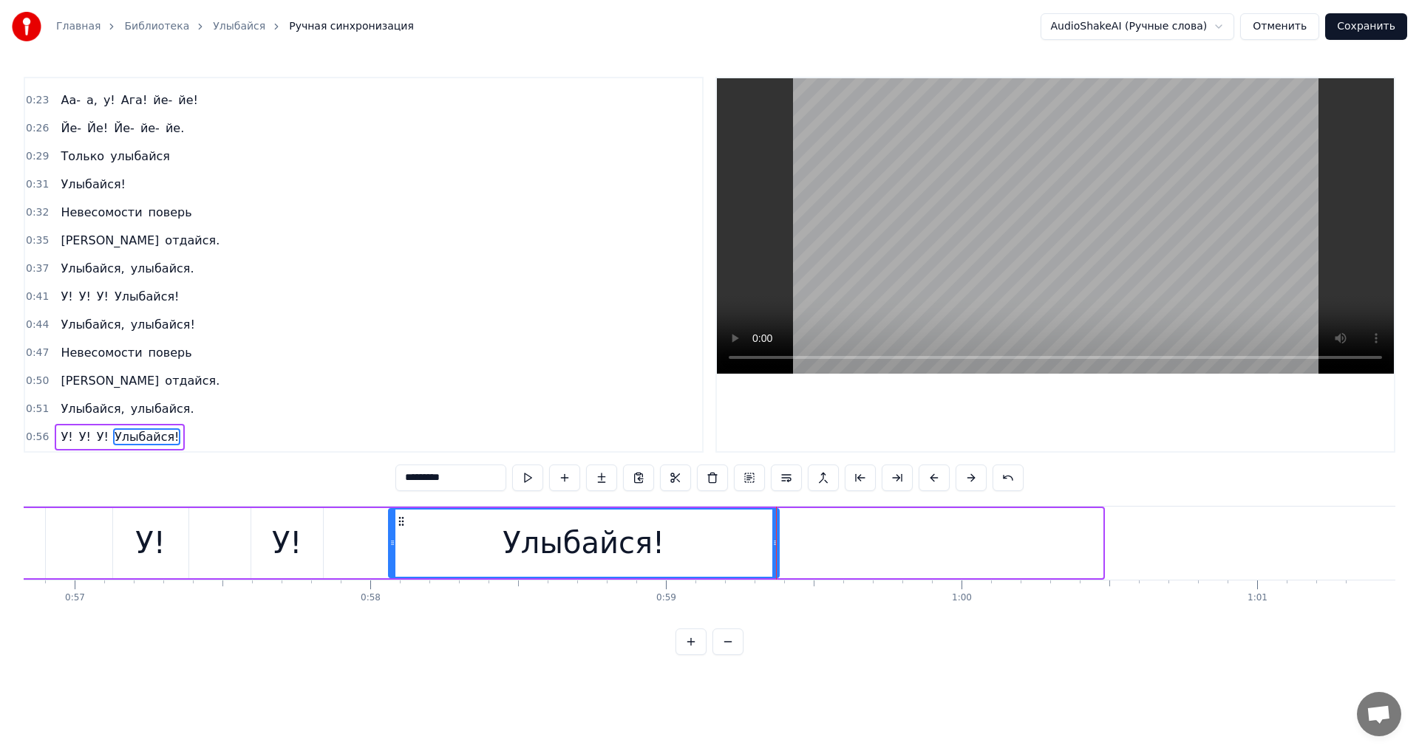
drag, startPoint x: 1100, startPoint y: 540, endPoint x: 774, endPoint y: 570, distance: 327.2
click at [774, 570] on div at bounding box center [775, 543] width 6 height 67
click at [44, 542] on div "У!" at bounding box center [6, 543] width 79 height 70
type input "**"
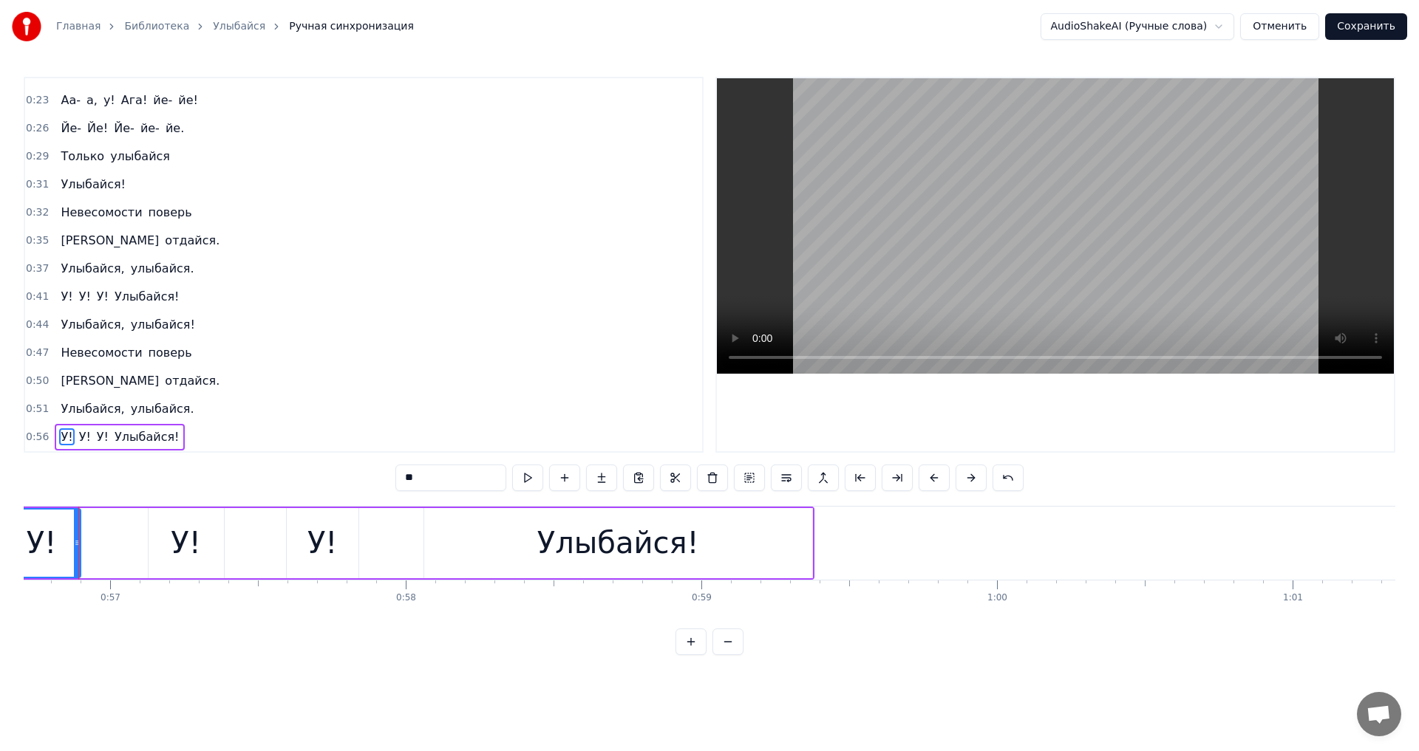
scroll to position [0, 16741]
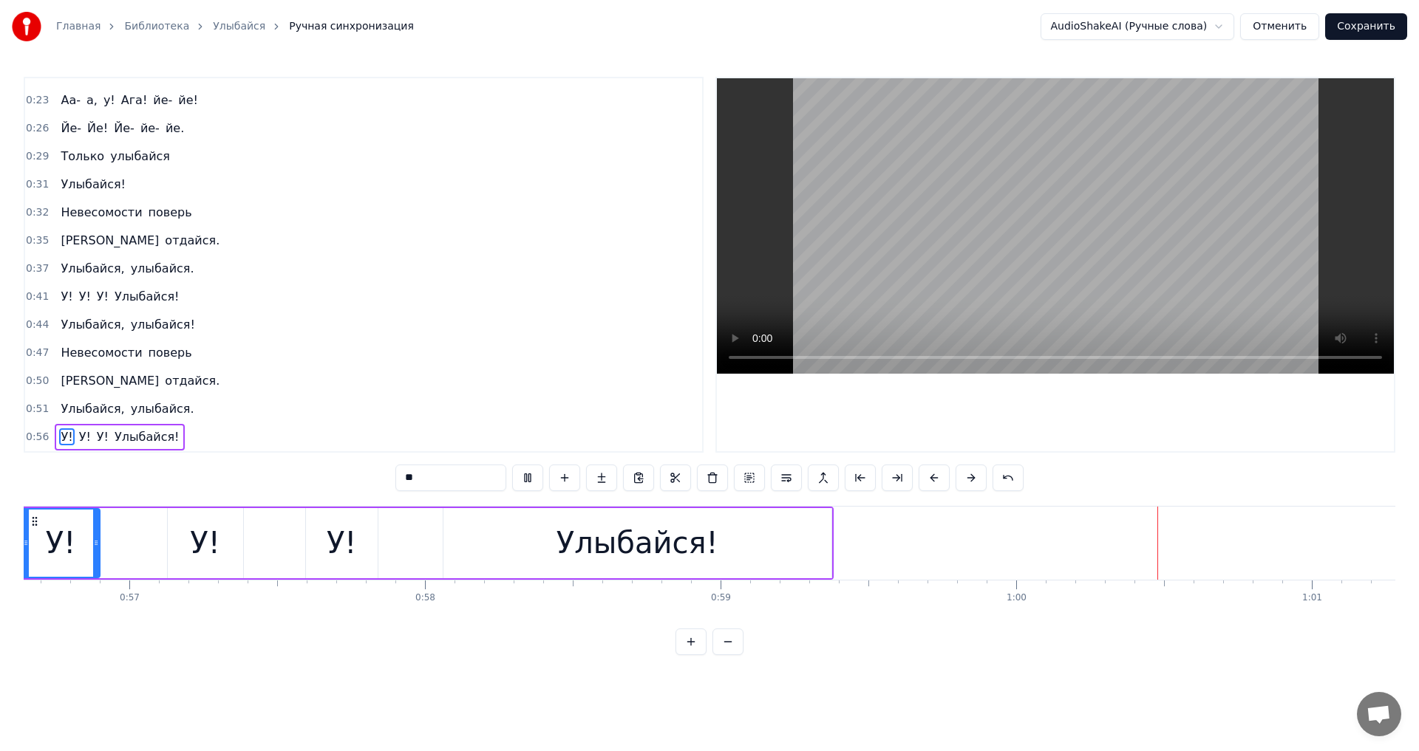
click at [1349, 32] on button "Сохранить" at bounding box center [1366, 26] width 82 height 27
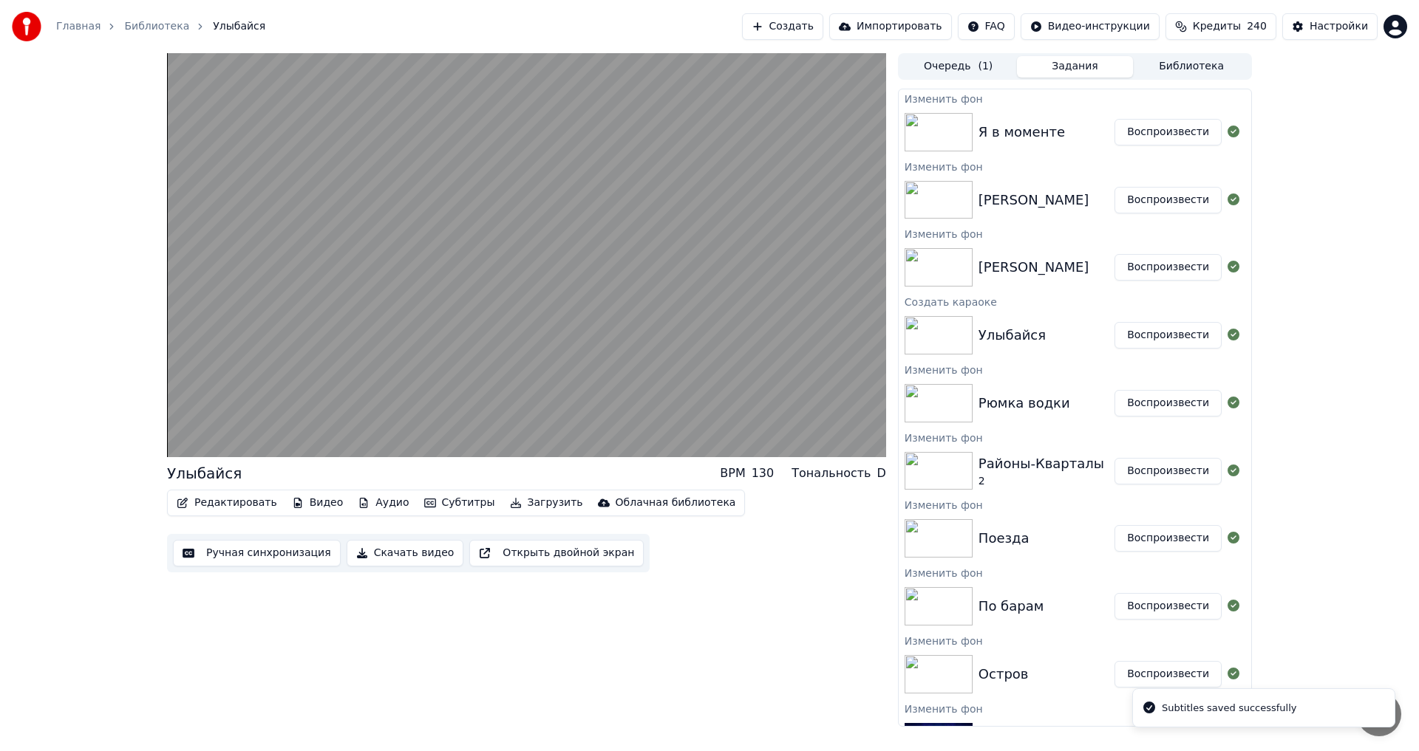
click at [1145, 410] on button "Воспроизвести" at bounding box center [1167, 403] width 107 height 27
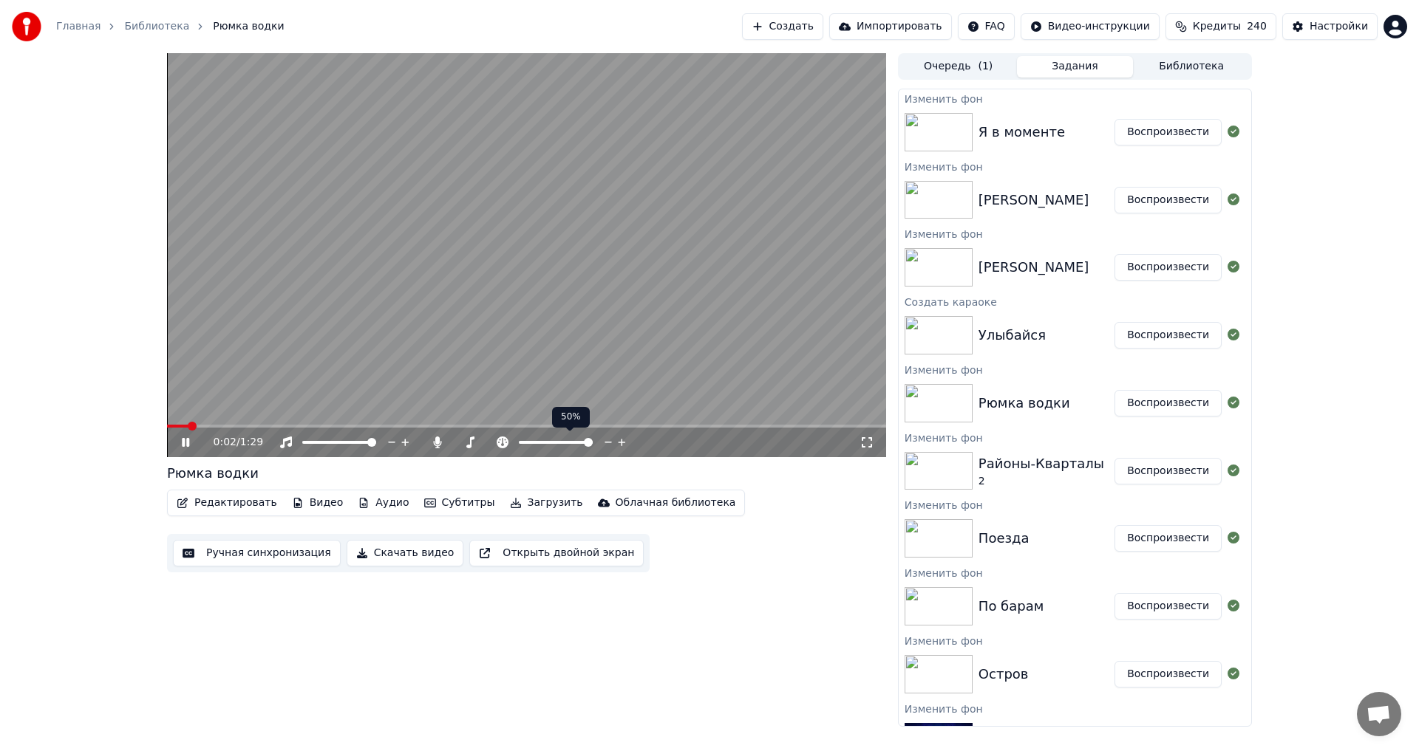
click at [593, 446] on span at bounding box center [588, 442] width 9 height 9
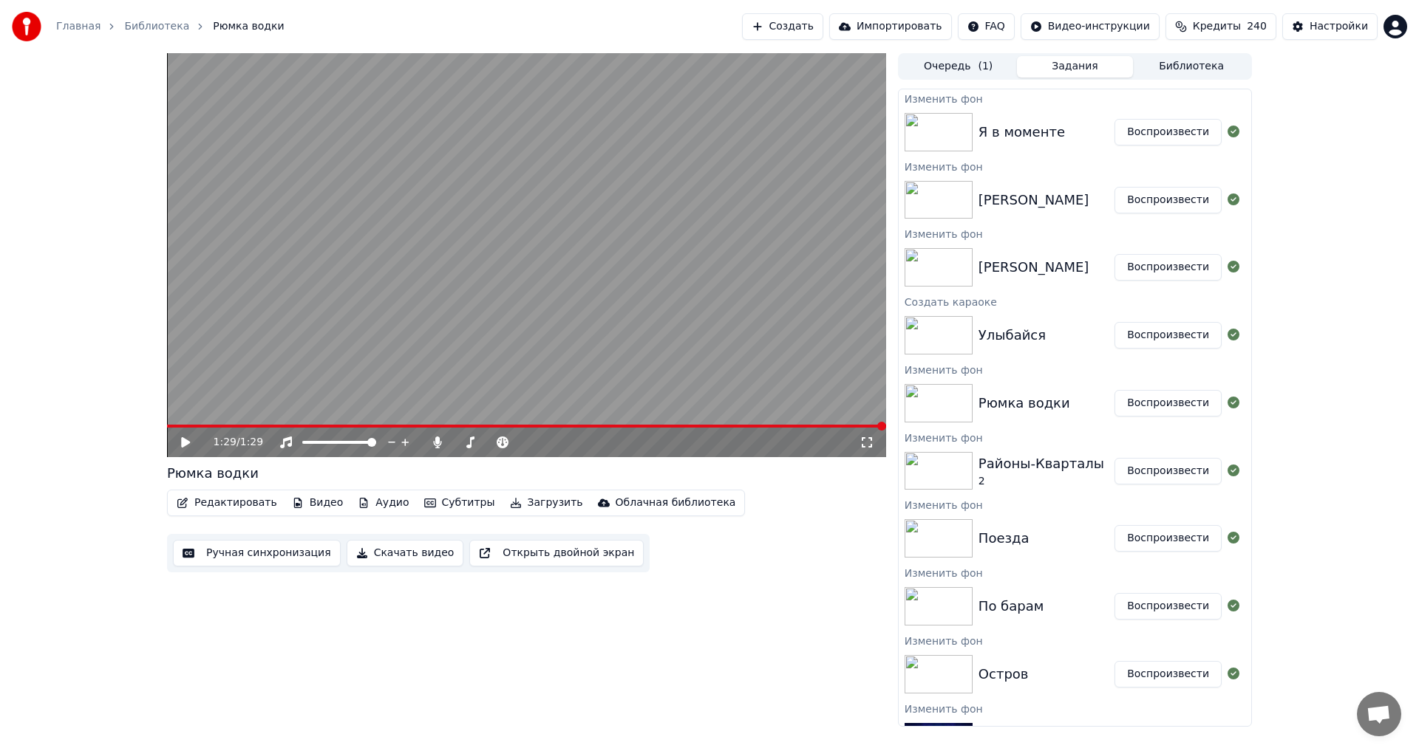
click at [1159, 474] on button "Воспроизвести" at bounding box center [1167, 471] width 107 height 27
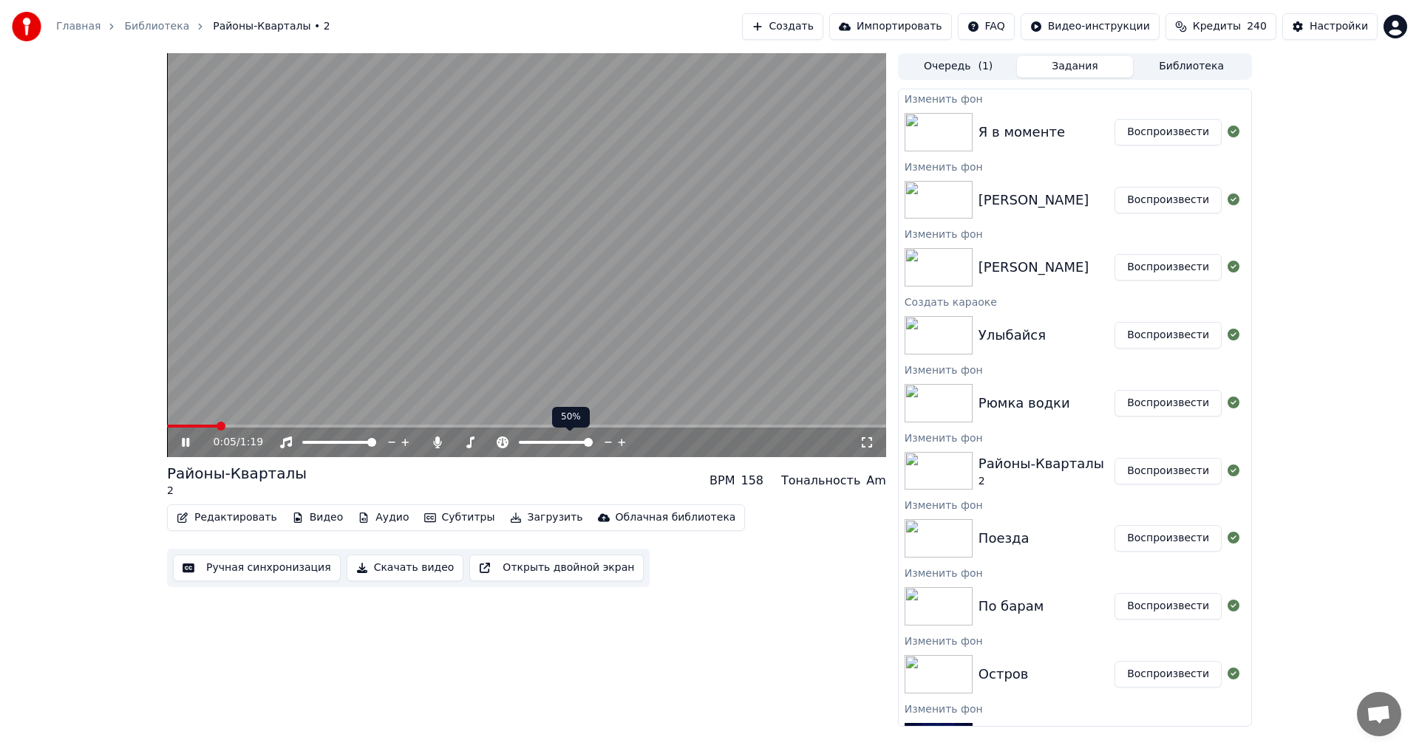
click at [550, 443] on span at bounding box center [556, 442] width 74 height 3
click at [560, 444] on span at bounding box center [555, 442] width 9 height 9
click at [593, 443] on span at bounding box center [588, 442] width 9 height 9
click at [572, 445] on icon at bounding box center [576, 442] width 14 height 15
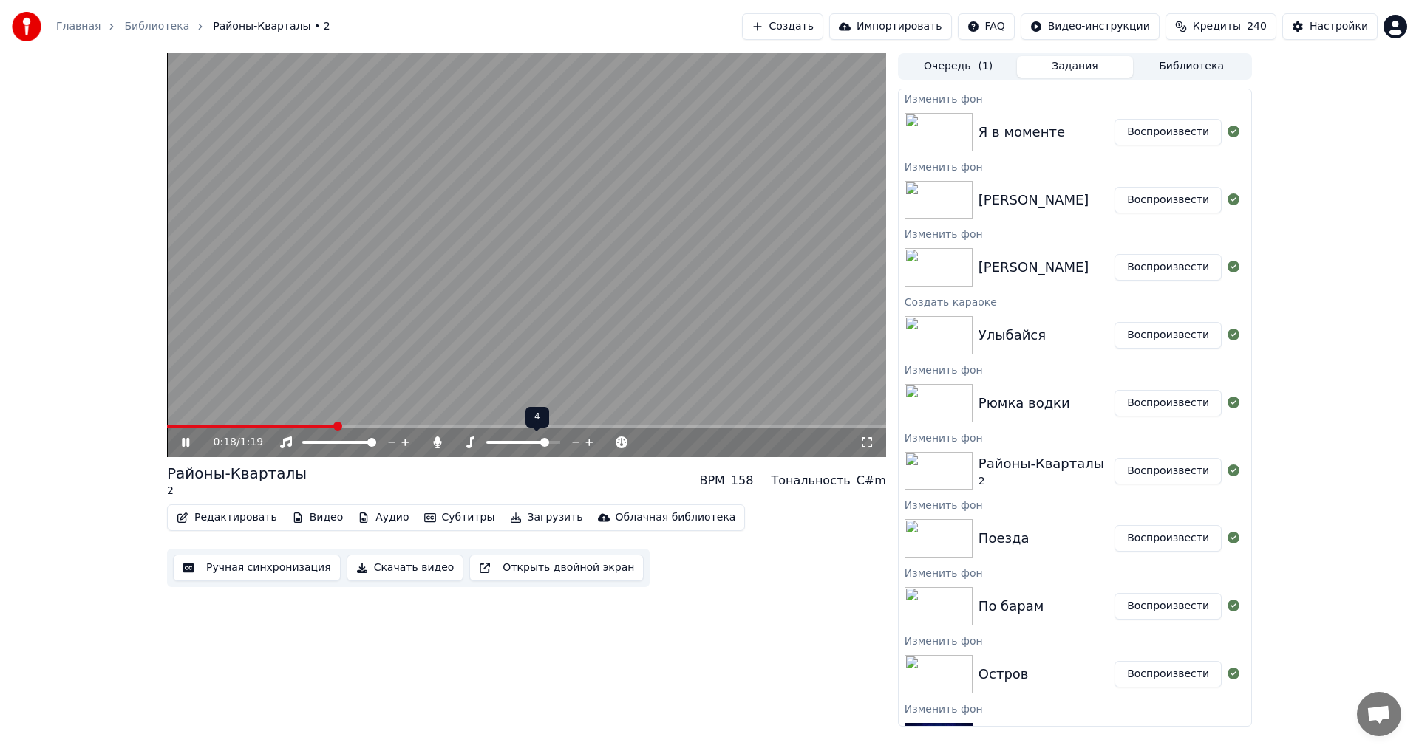
click at [572, 445] on icon at bounding box center [576, 442] width 14 height 15
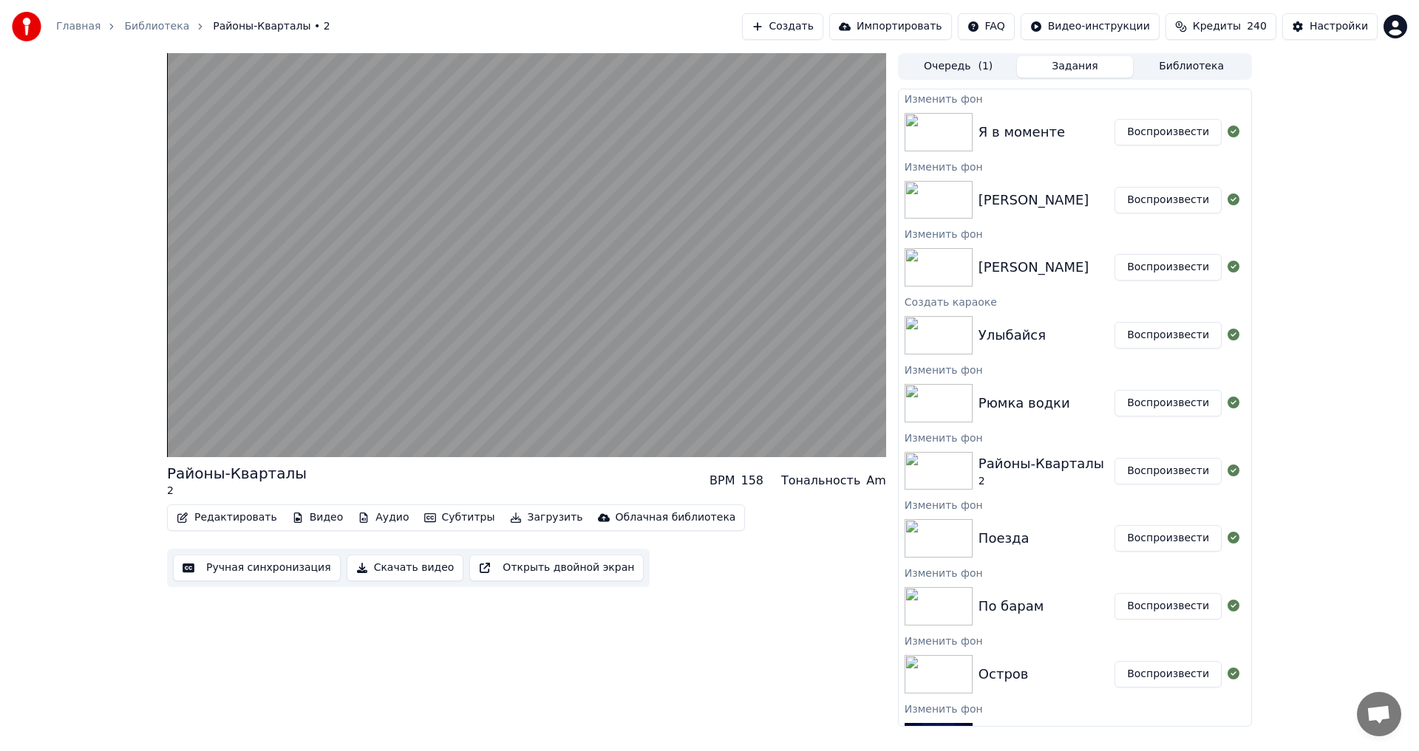
click at [1172, 536] on button "Воспроизвести" at bounding box center [1167, 538] width 107 height 27
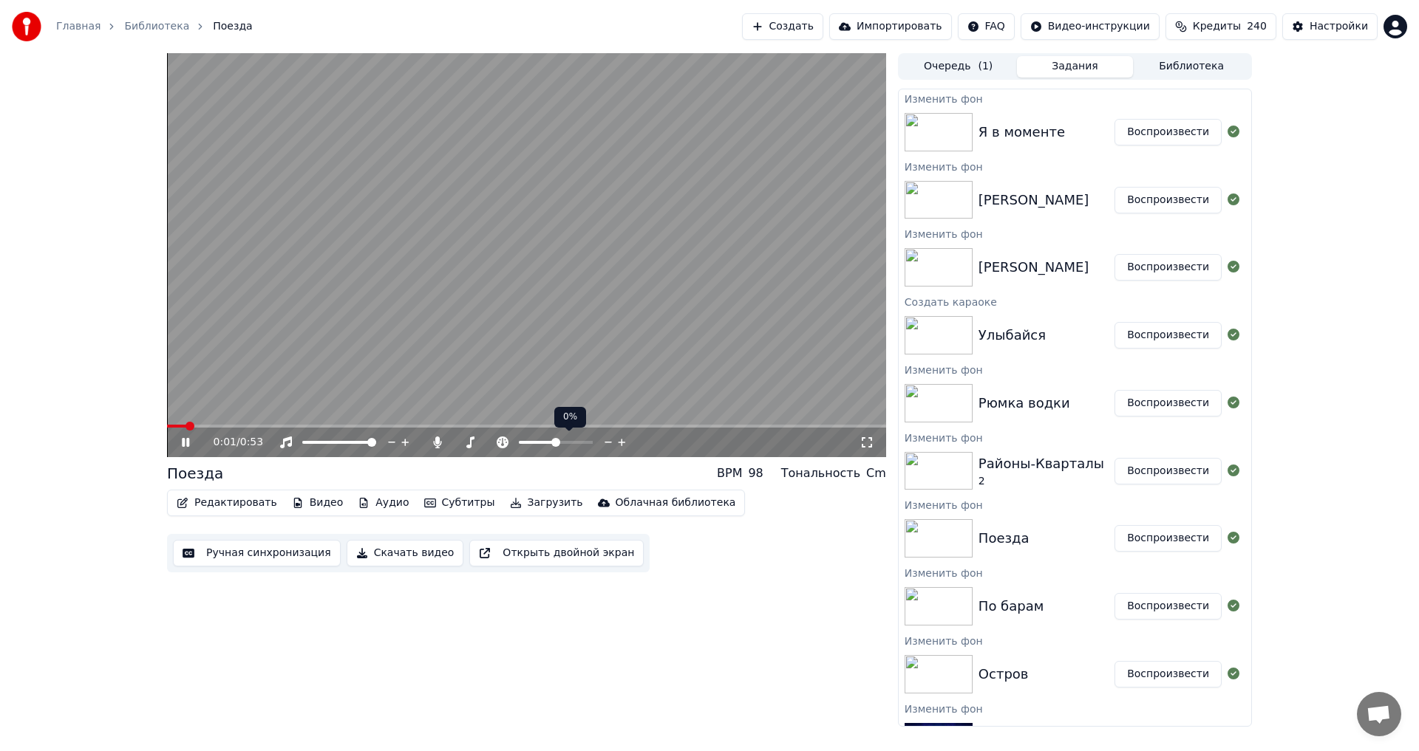
click at [556, 442] on span at bounding box center [537, 442] width 37 height 3
click at [593, 444] on span at bounding box center [556, 442] width 74 height 3
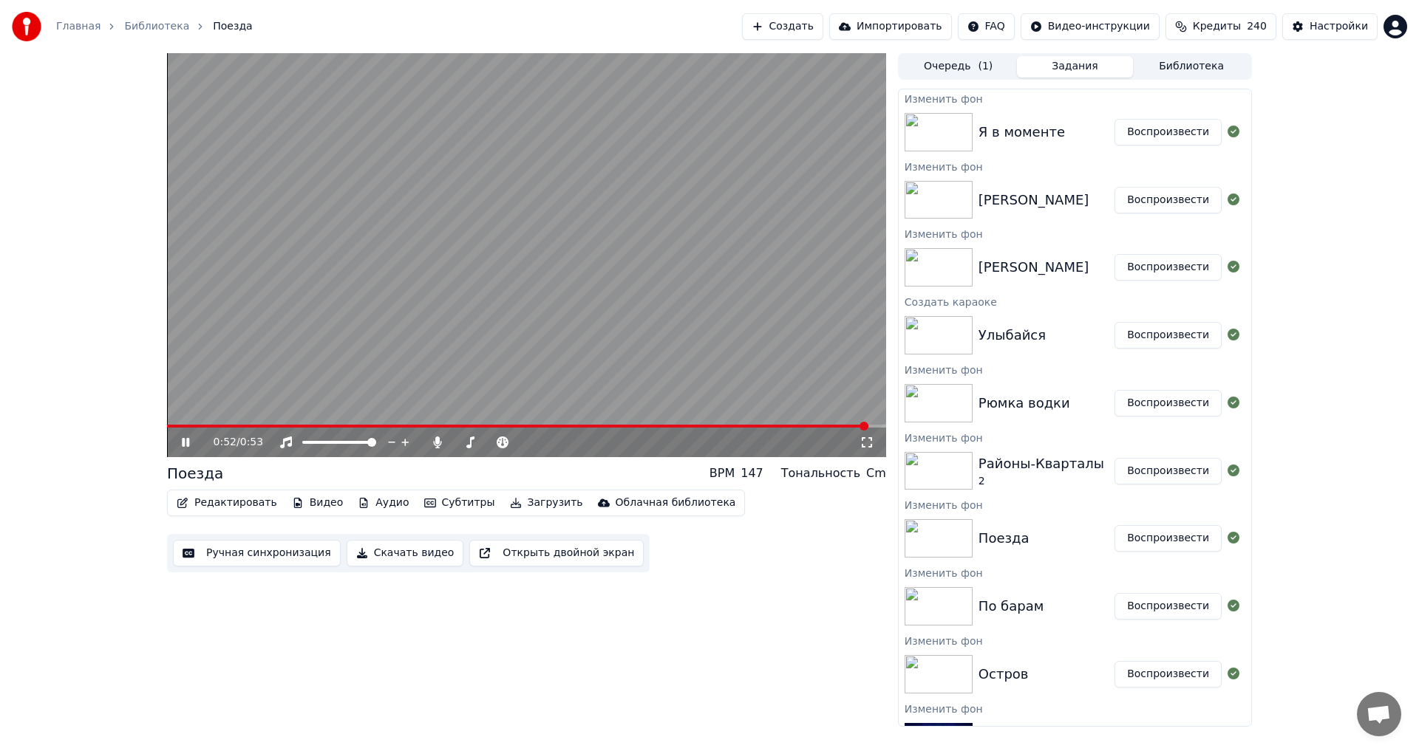
click at [1144, 602] on button "Воспроизвести" at bounding box center [1167, 606] width 107 height 27
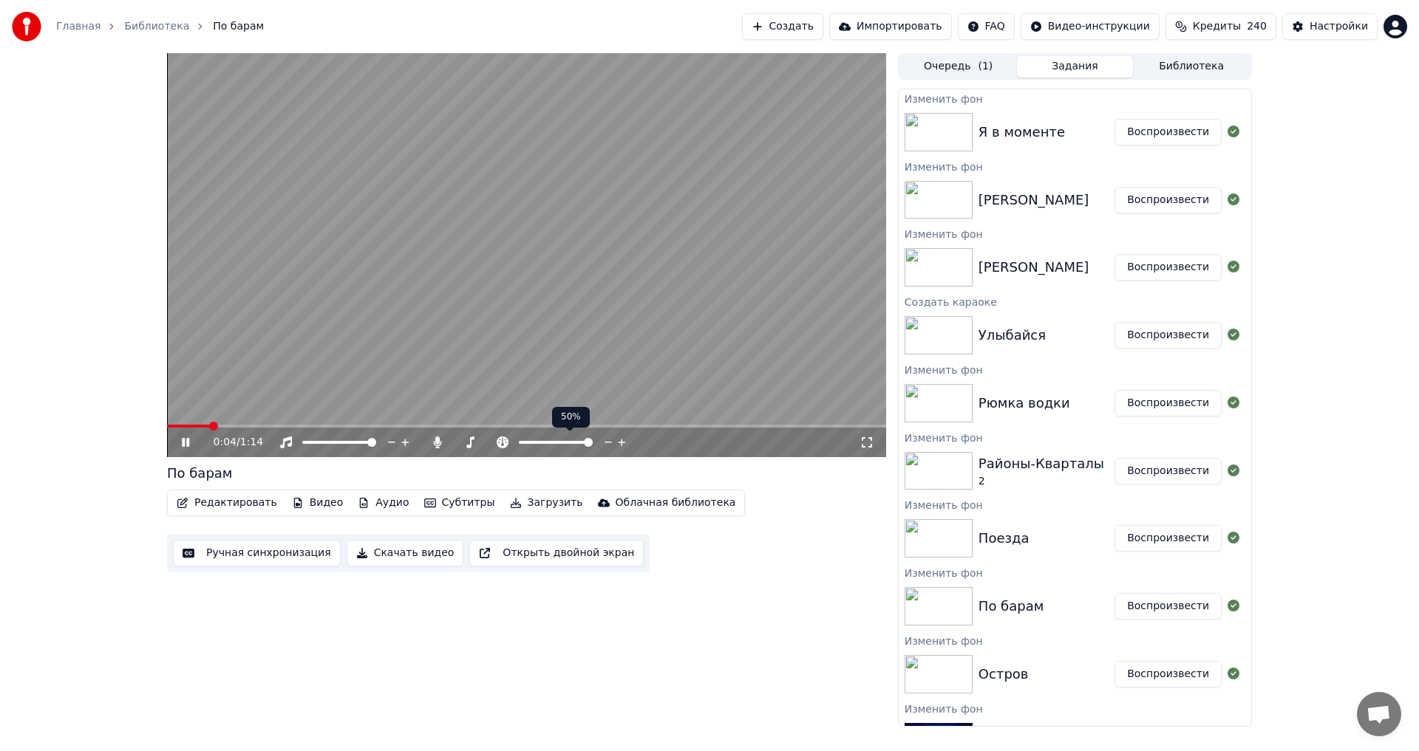
click at [555, 443] on span at bounding box center [556, 442] width 74 height 3
click at [593, 443] on span at bounding box center [556, 442] width 74 height 3
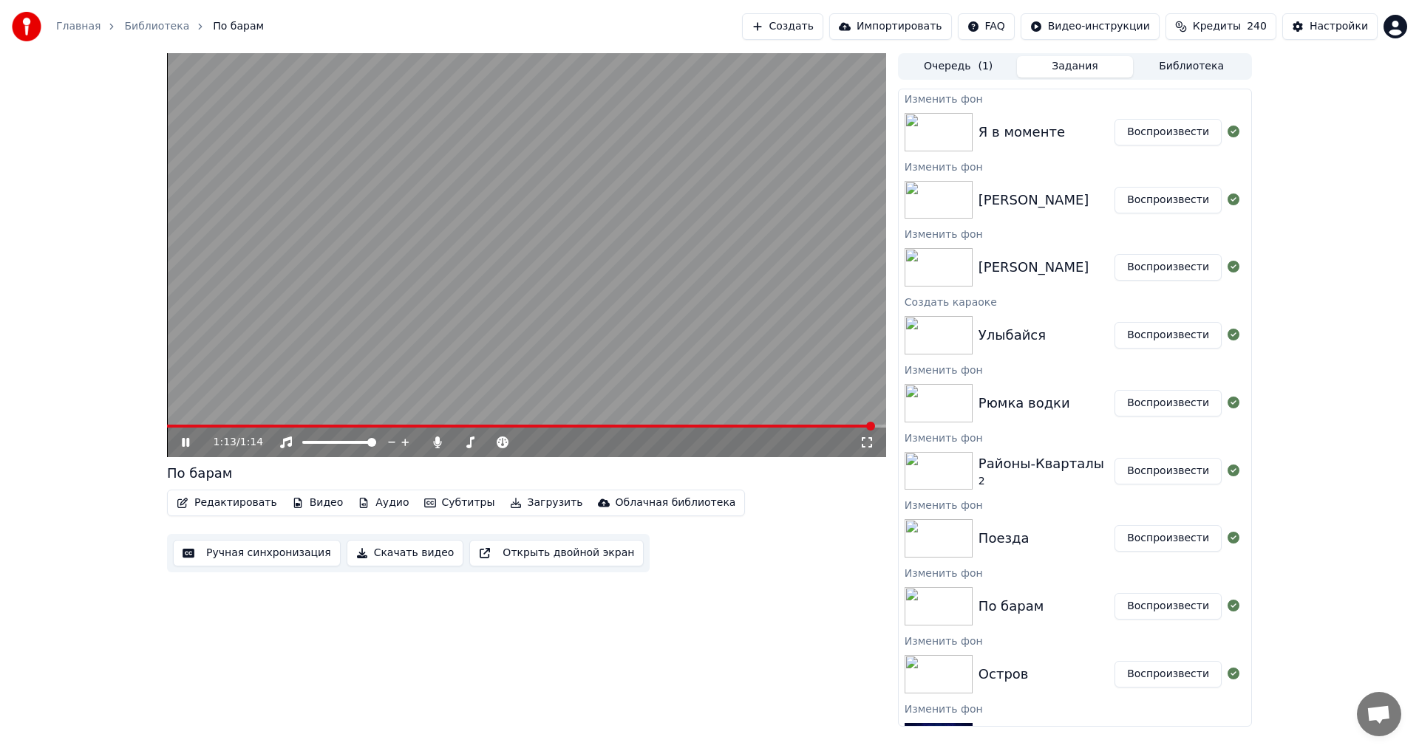
click at [1182, 681] on button "Воспроизвести" at bounding box center [1167, 674] width 107 height 27
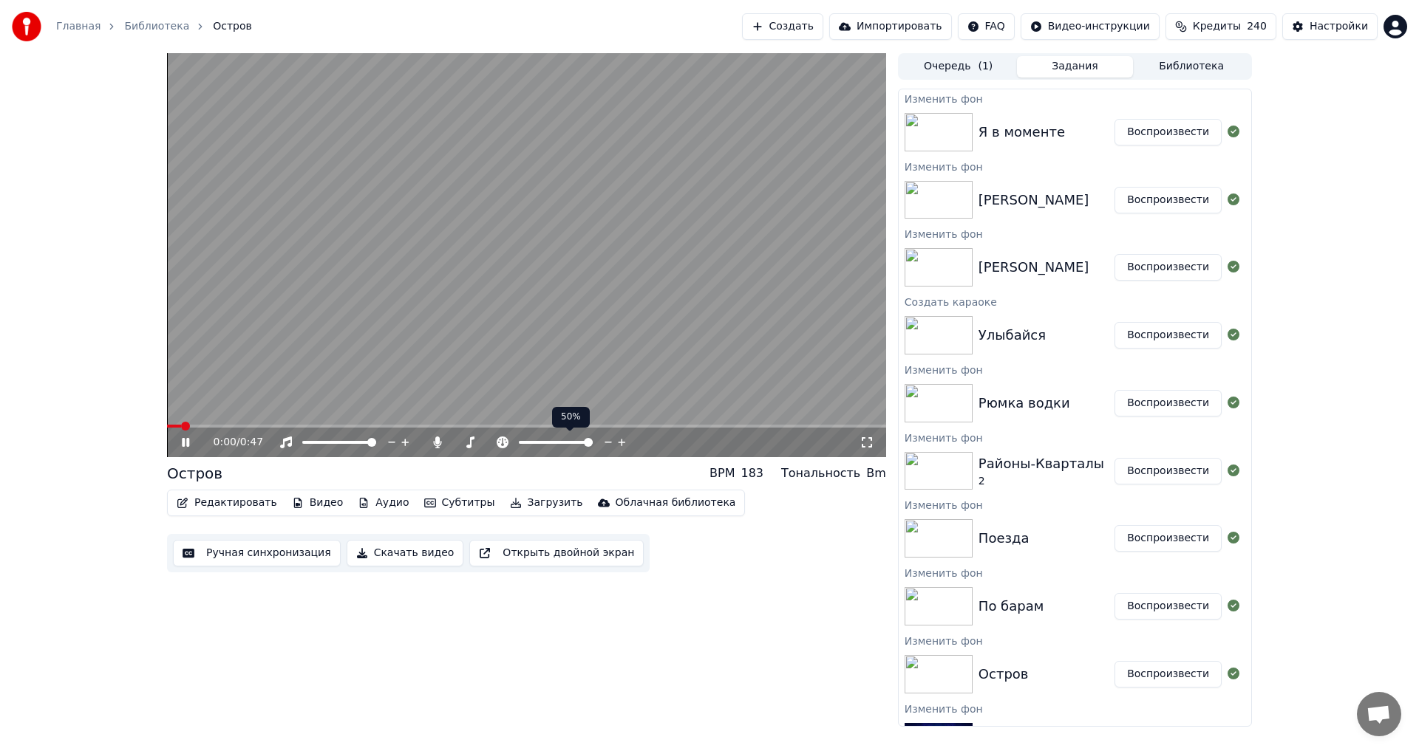
click at [551, 443] on span at bounding box center [556, 442] width 74 height 3
click at [593, 444] on span at bounding box center [556, 442] width 74 height 3
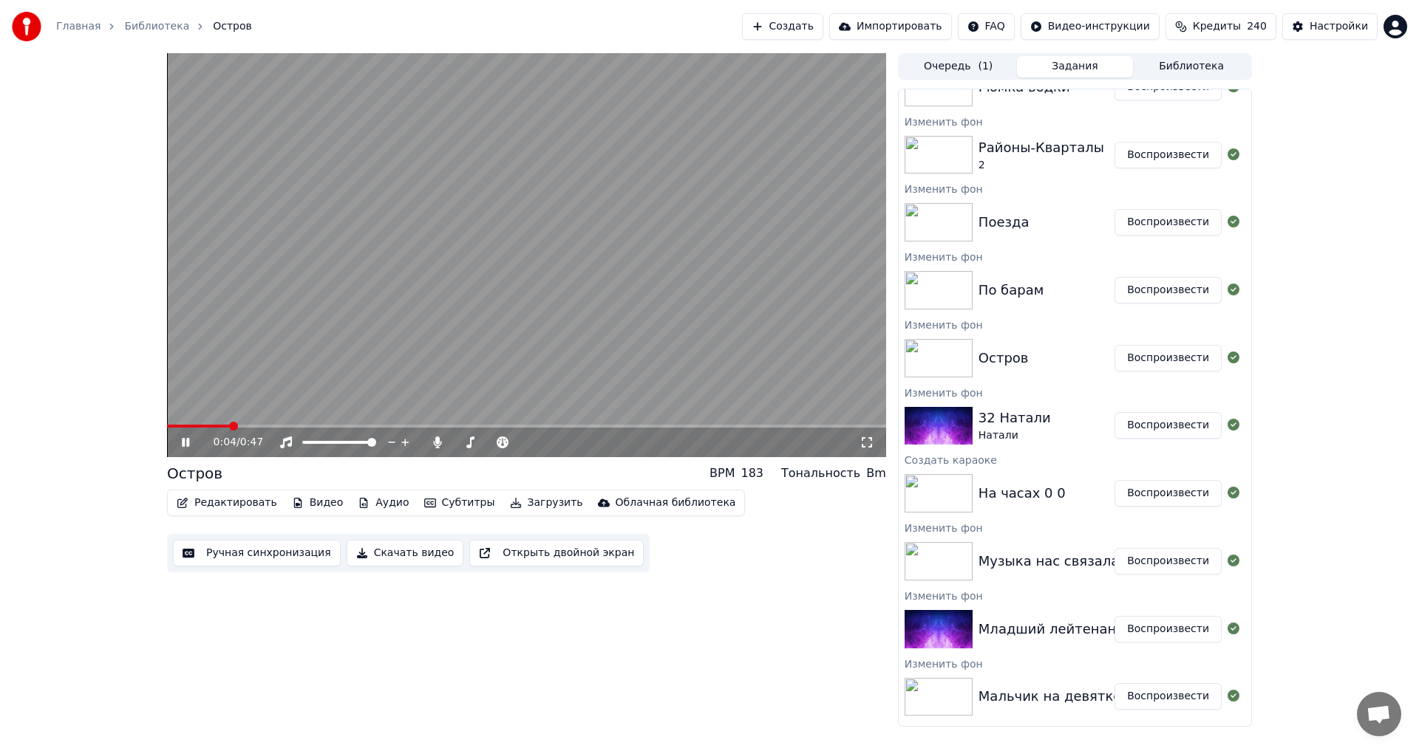
scroll to position [517, 0]
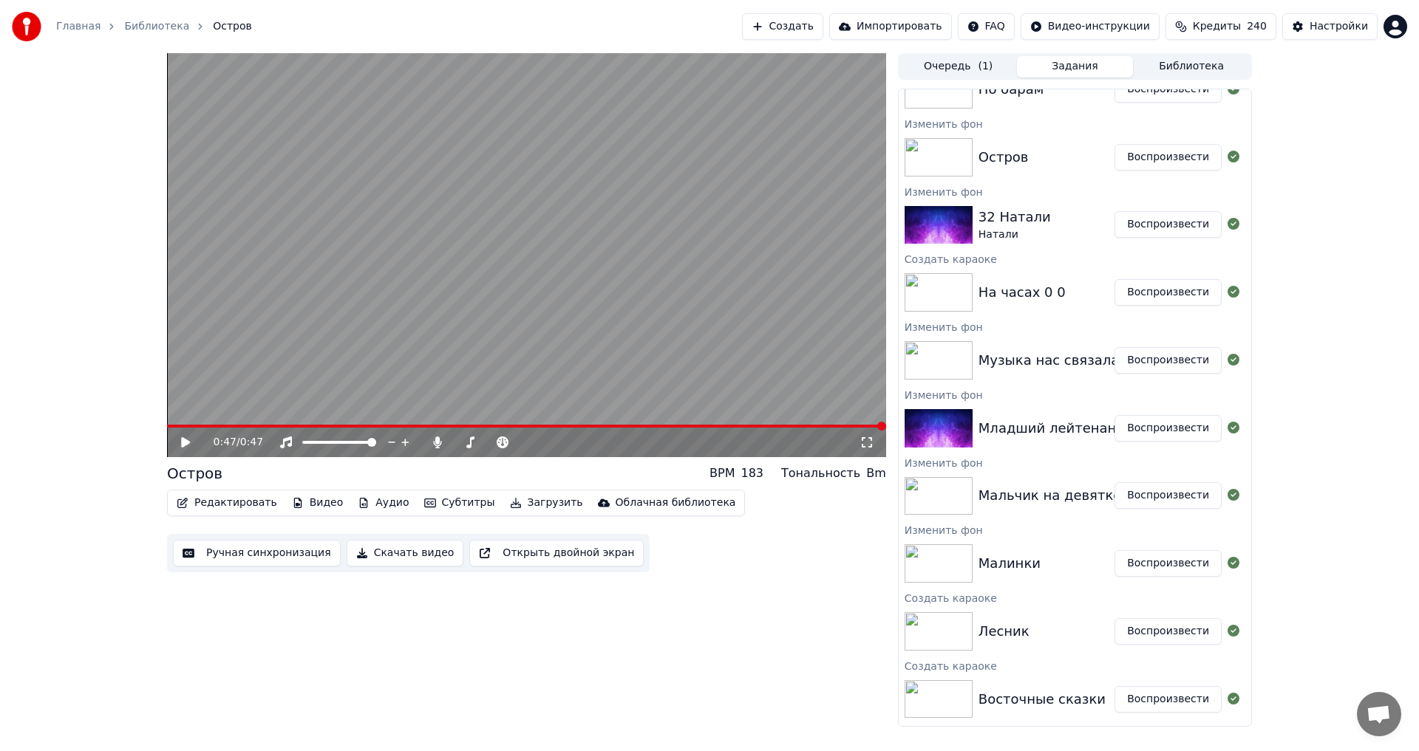
click at [1142, 225] on button "Воспроизвести" at bounding box center [1167, 224] width 107 height 27
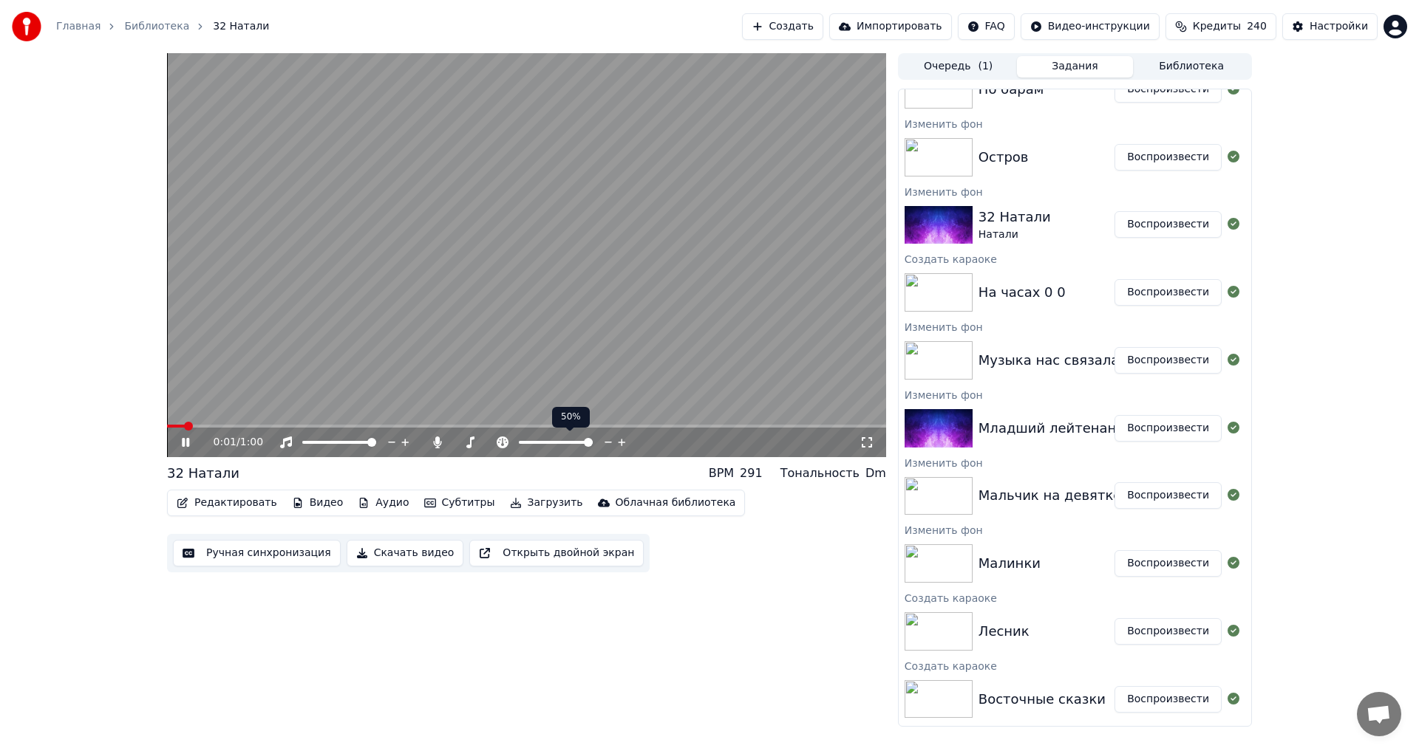
click at [553, 443] on span at bounding box center [556, 442] width 74 height 3
click at [593, 444] on span at bounding box center [556, 442] width 74 height 3
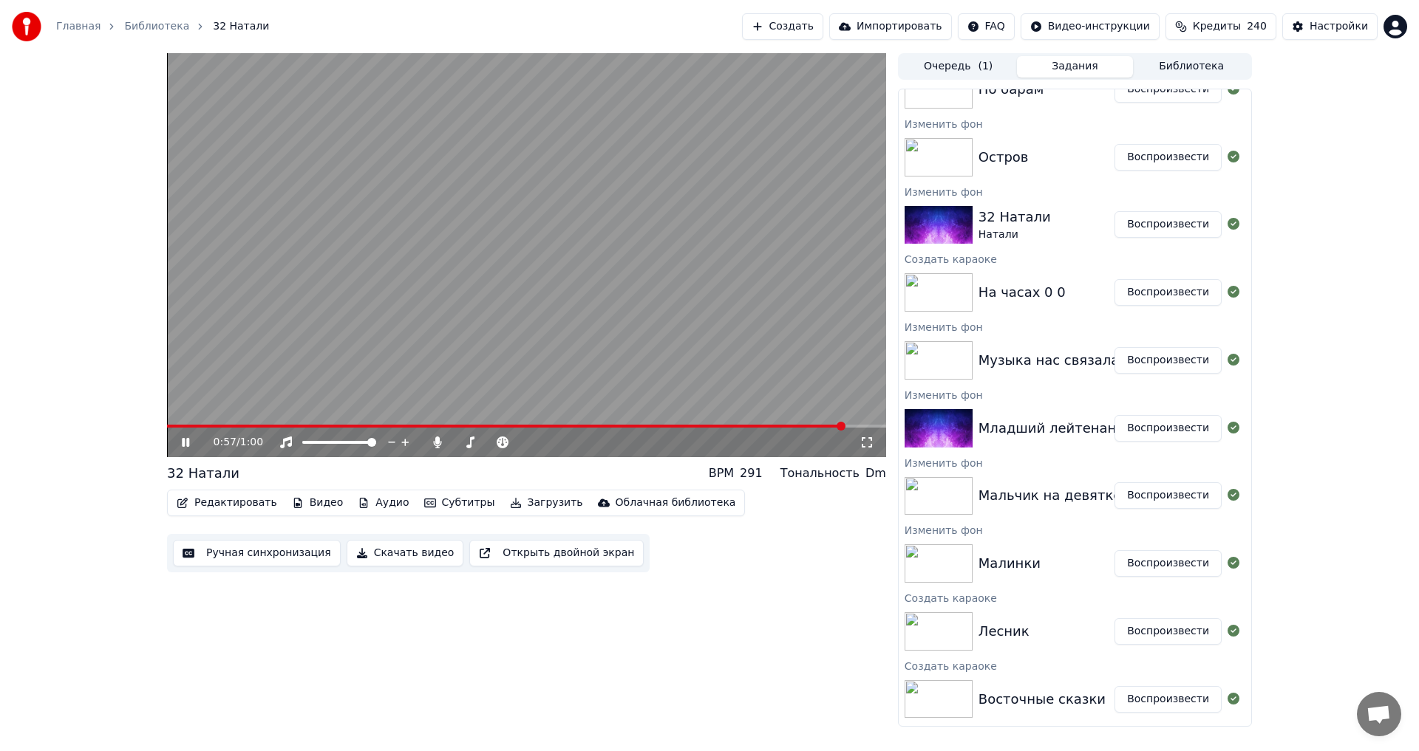
click at [1147, 298] on button "Воспроизвести" at bounding box center [1167, 292] width 107 height 27
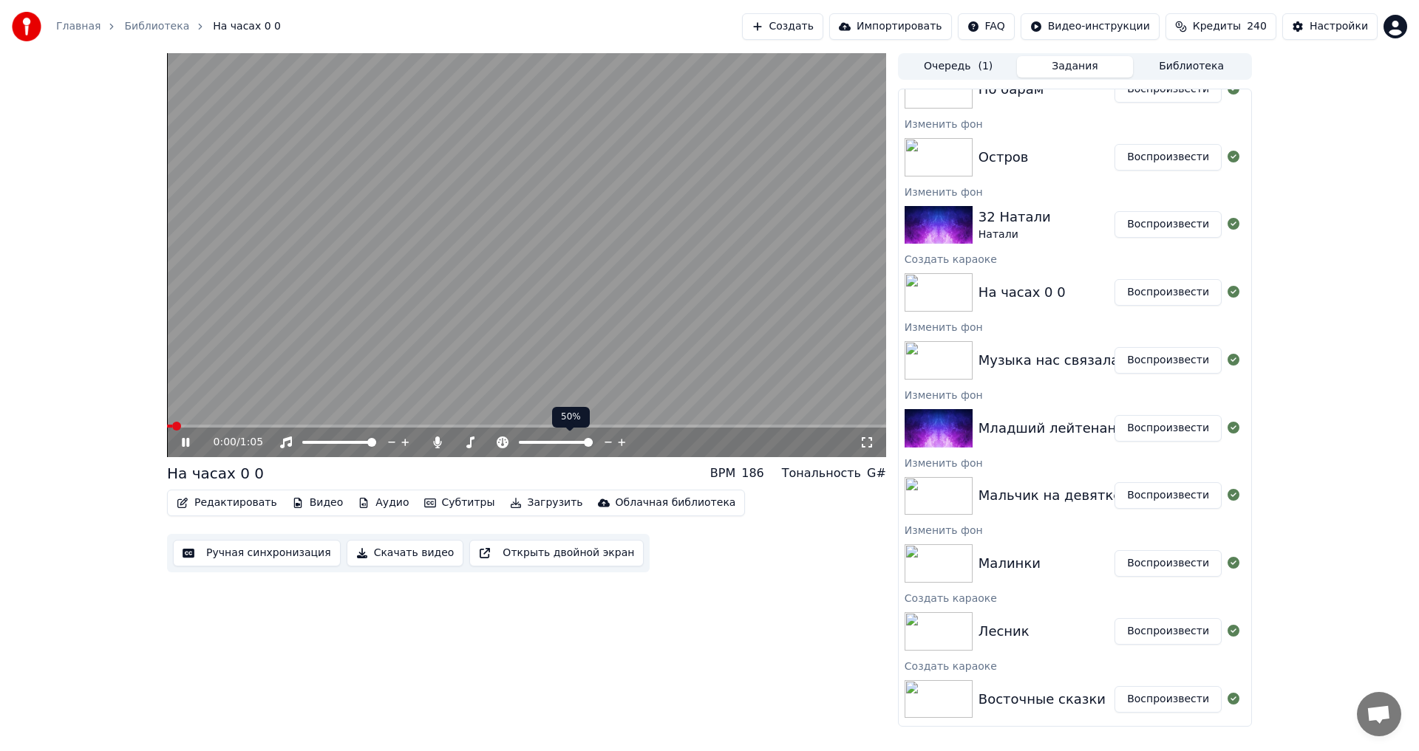
click at [552, 442] on span at bounding box center [556, 442] width 74 height 3
click at [593, 443] on span at bounding box center [556, 442] width 74 height 3
click at [629, 372] on video at bounding box center [526, 255] width 719 height 404
click at [555, 443] on span at bounding box center [537, 442] width 36 height 3
click at [556, 445] on span at bounding box center [555, 442] width 9 height 9
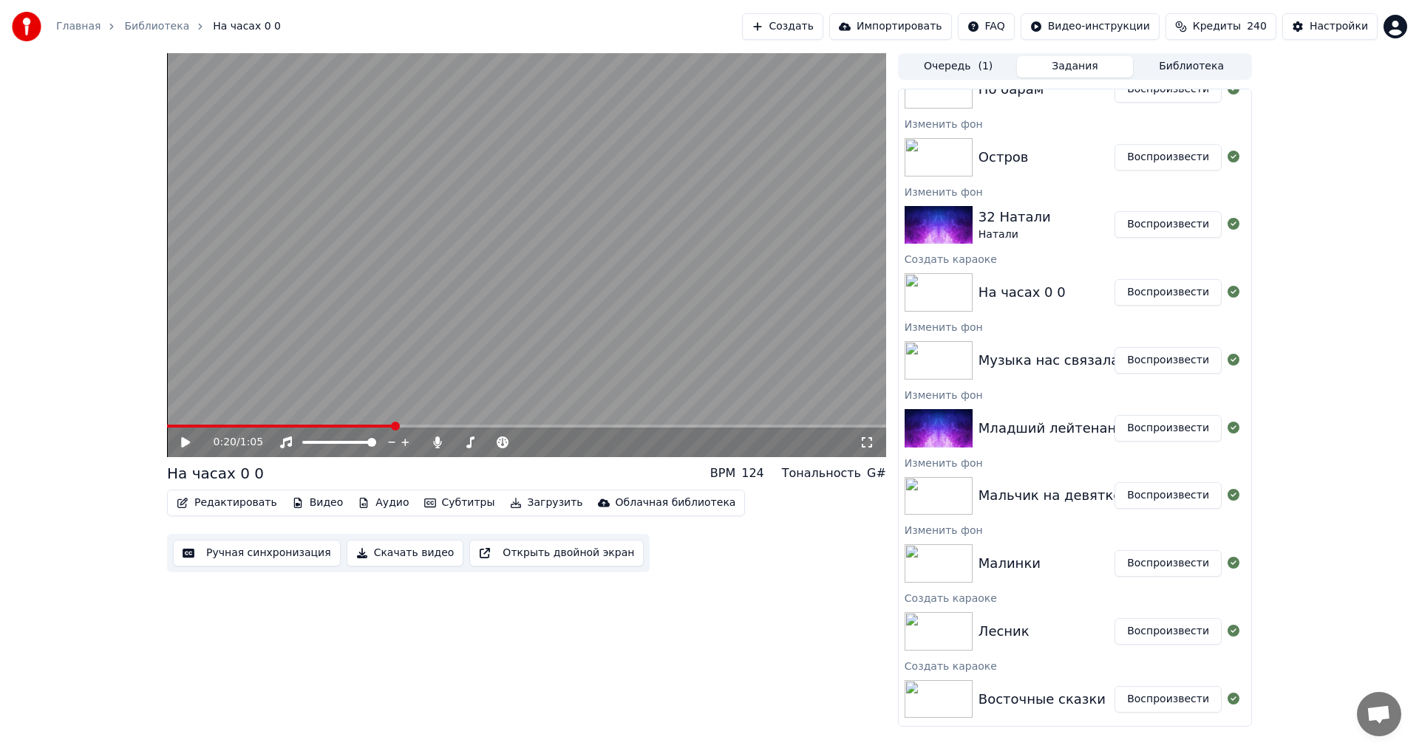
click at [272, 556] on button "Ручная синхронизация" at bounding box center [257, 553] width 168 height 27
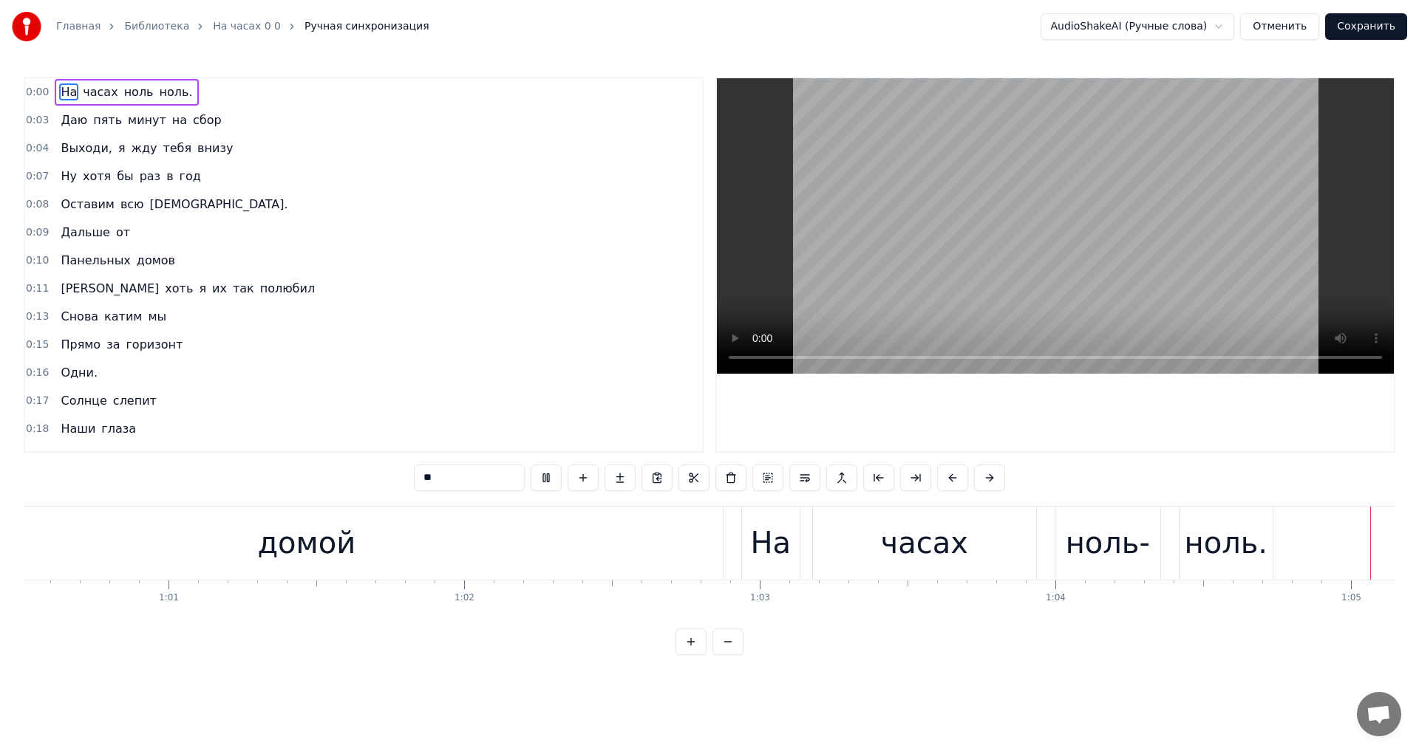
scroll to position [0, 17885]
click at [1365, 34] on button "Сохранить" at bounding box center [1366, 26] width 82 height 27
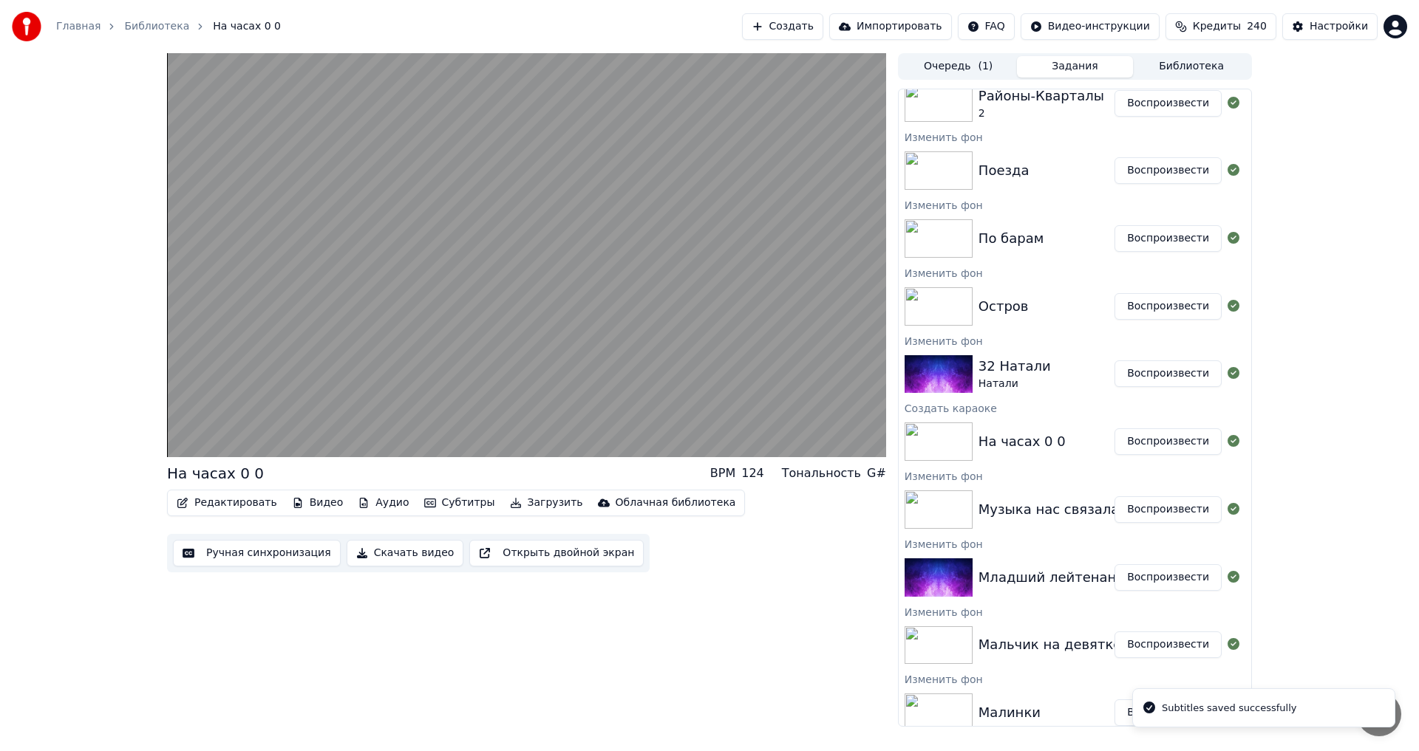
scroll to position [369, 0]
click at [1136, 514] on button "Воспроизвести" at bounding box center [1167, 508] width 107 height 27
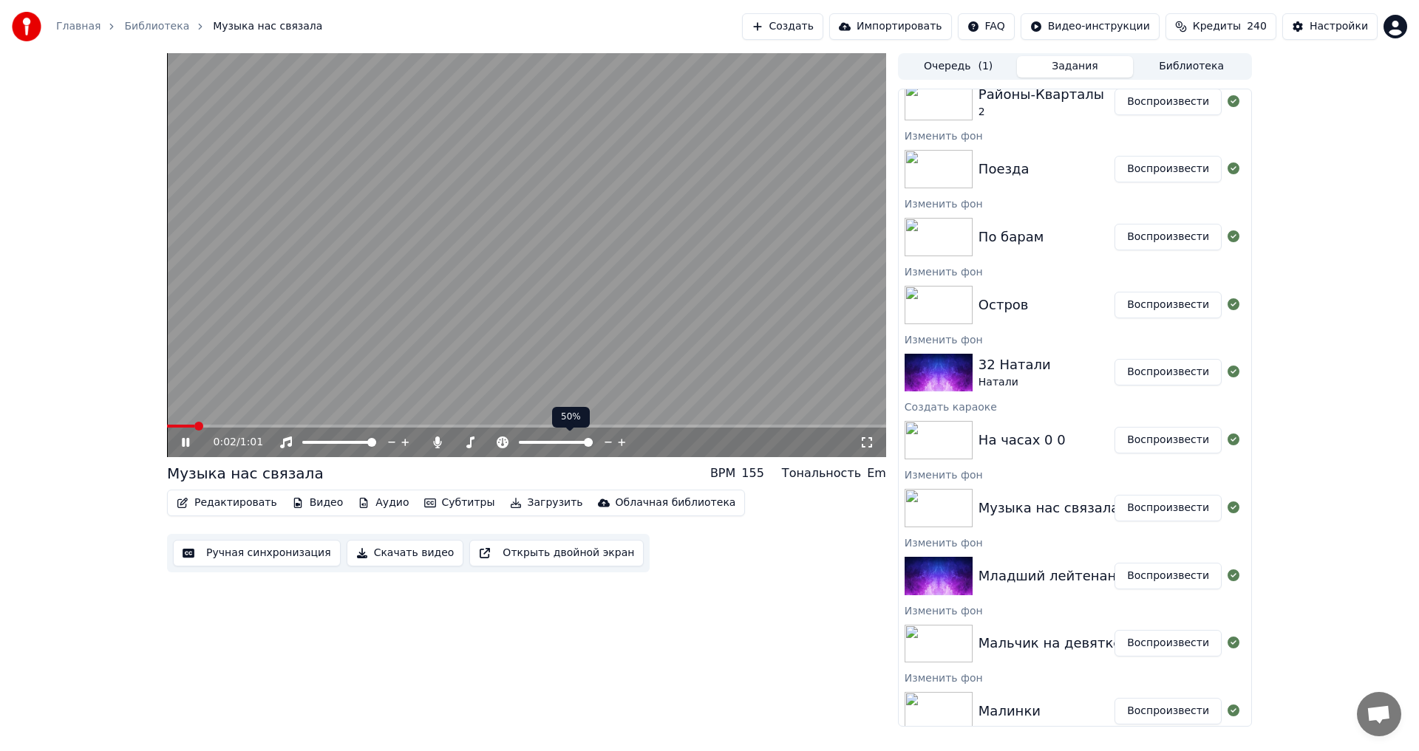
click at [593, 446] on span at bounding box center [588, 442] width 9 height 9
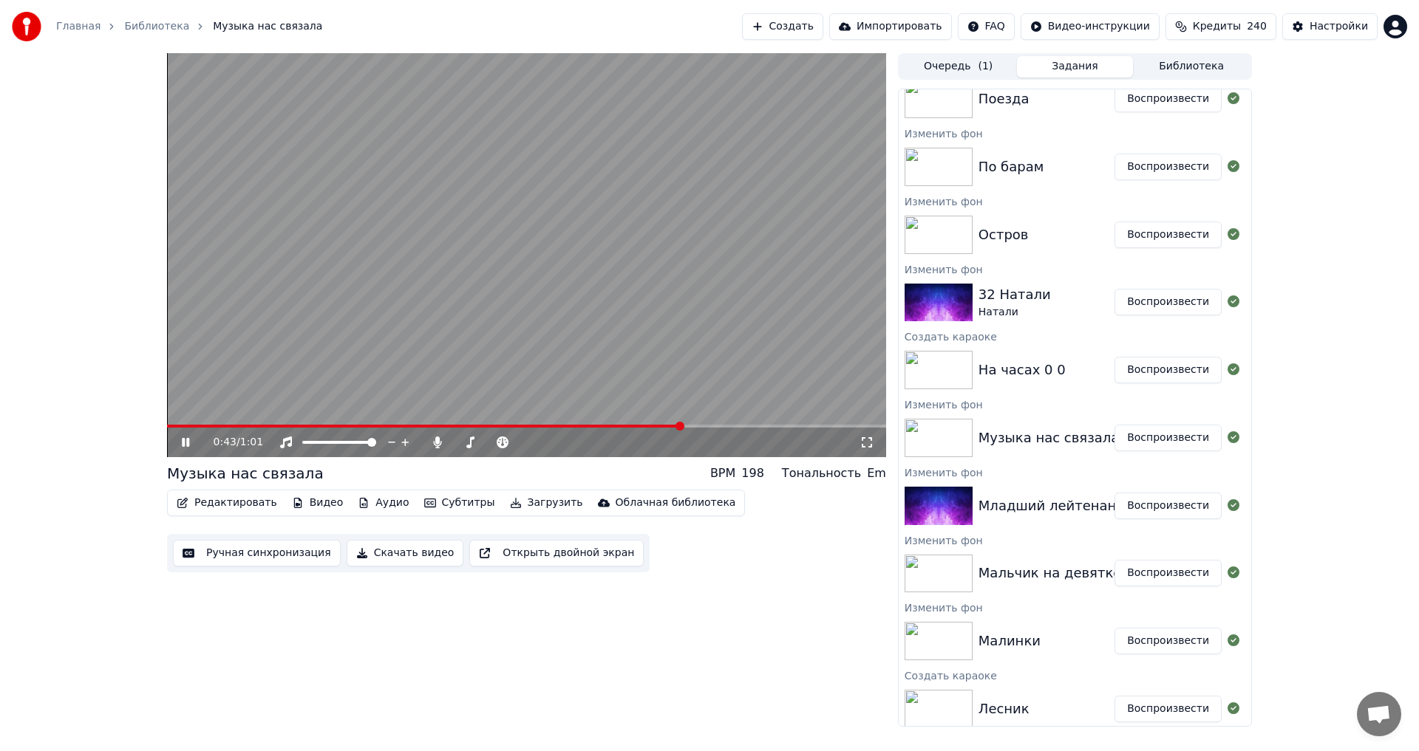
scroll to position [443, 0]
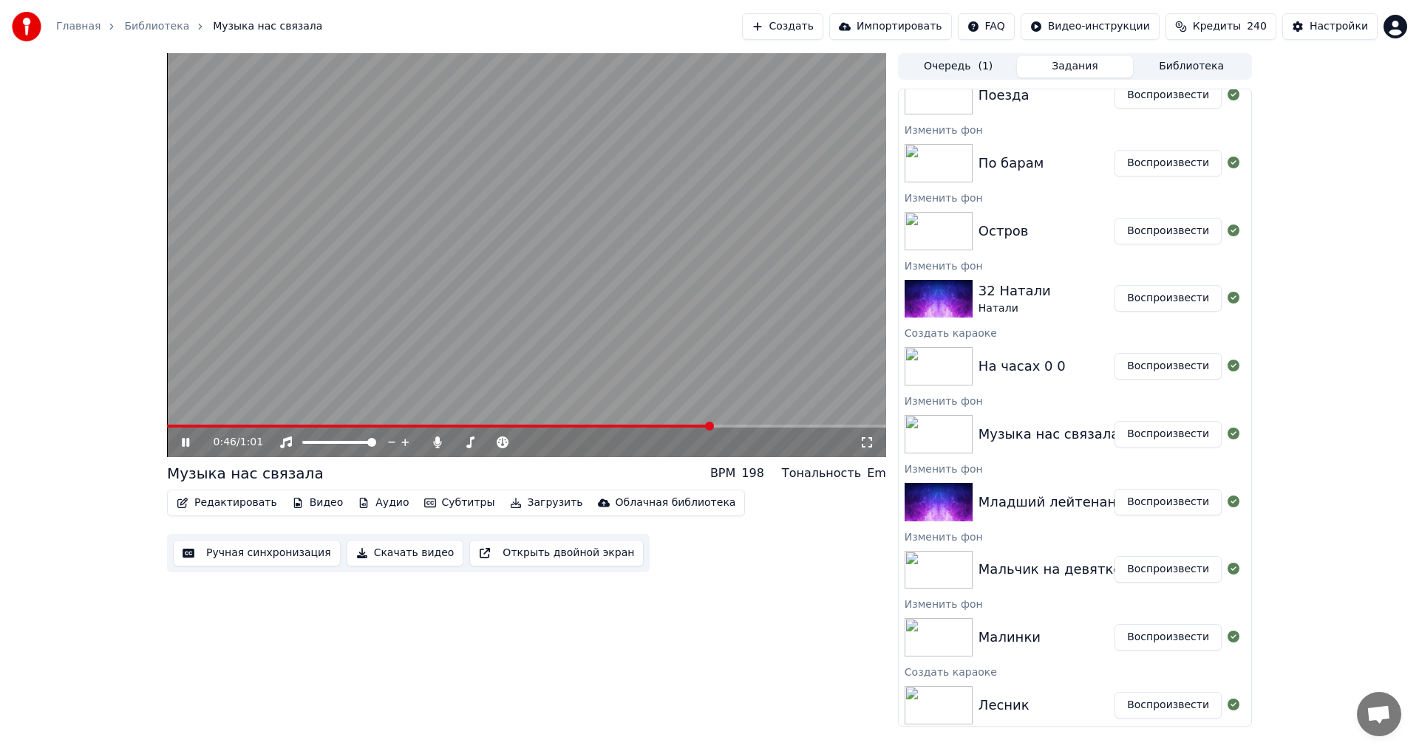
click at [1162, 494] on button "Воспроизвести" at bounding box center [1167, 502] width 107 height 27
click at [550, 443] on span at bounding box center [534, 442] width 31 height 3
click at [593, 444] on span at bounding box center [556, 442] width 74 height 3
click at [1127, 573] on button "Воспроизвести" at bounding box center [1167, 569] width 107 height 27
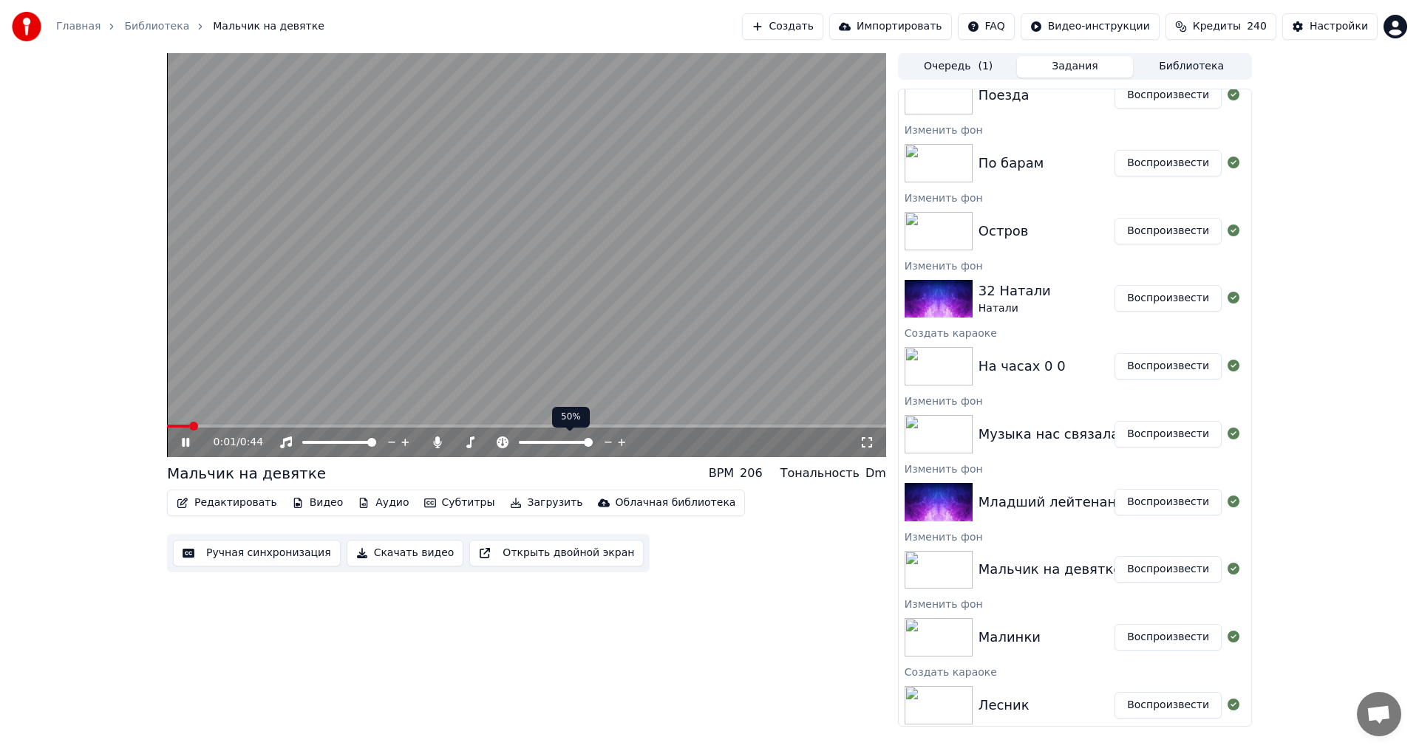
click at [552, 443] on span at bounding box center [556, 442] width 74 height 3
click at [593, 444] on span at bounding box center [556, 442] width 74 height 3
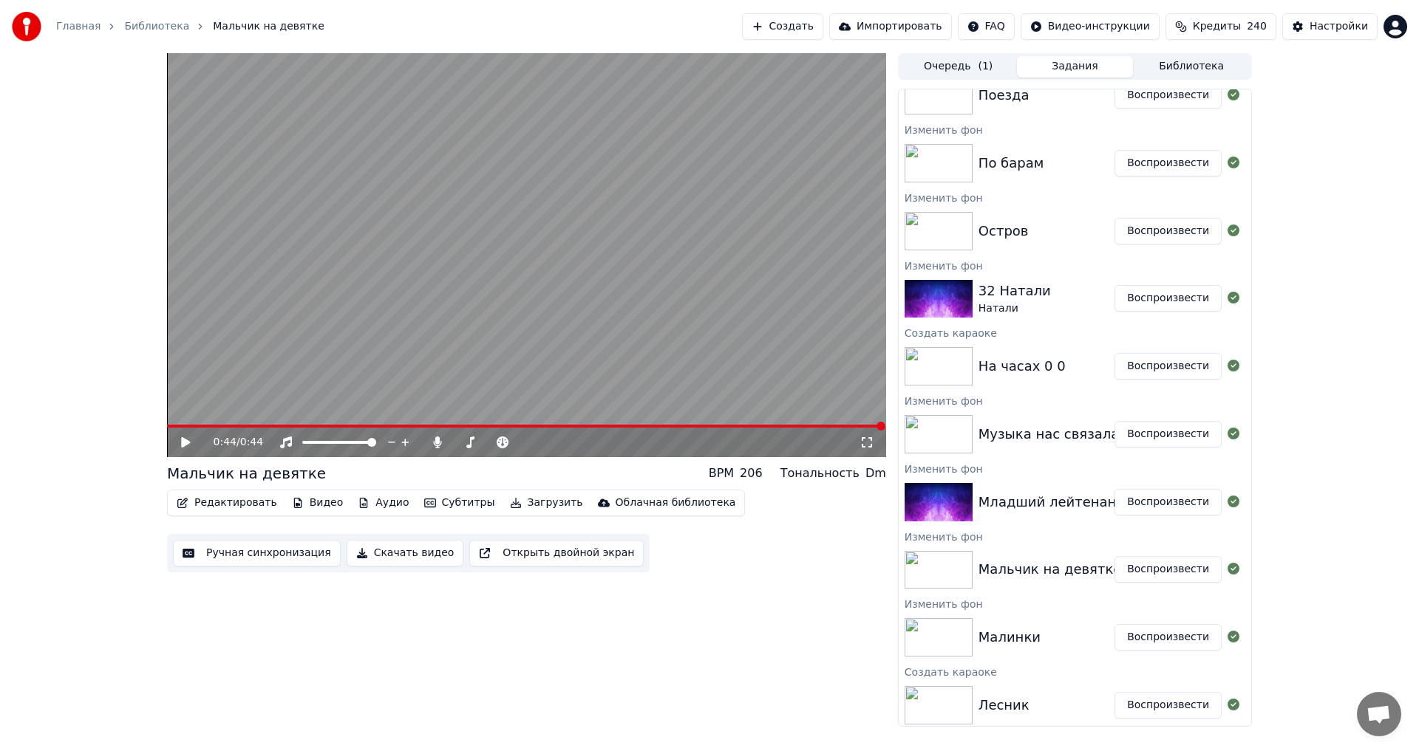
click at [1133, 635] on button "Воспроизвести" at bounding box center [1167, 637] width 107 height 27
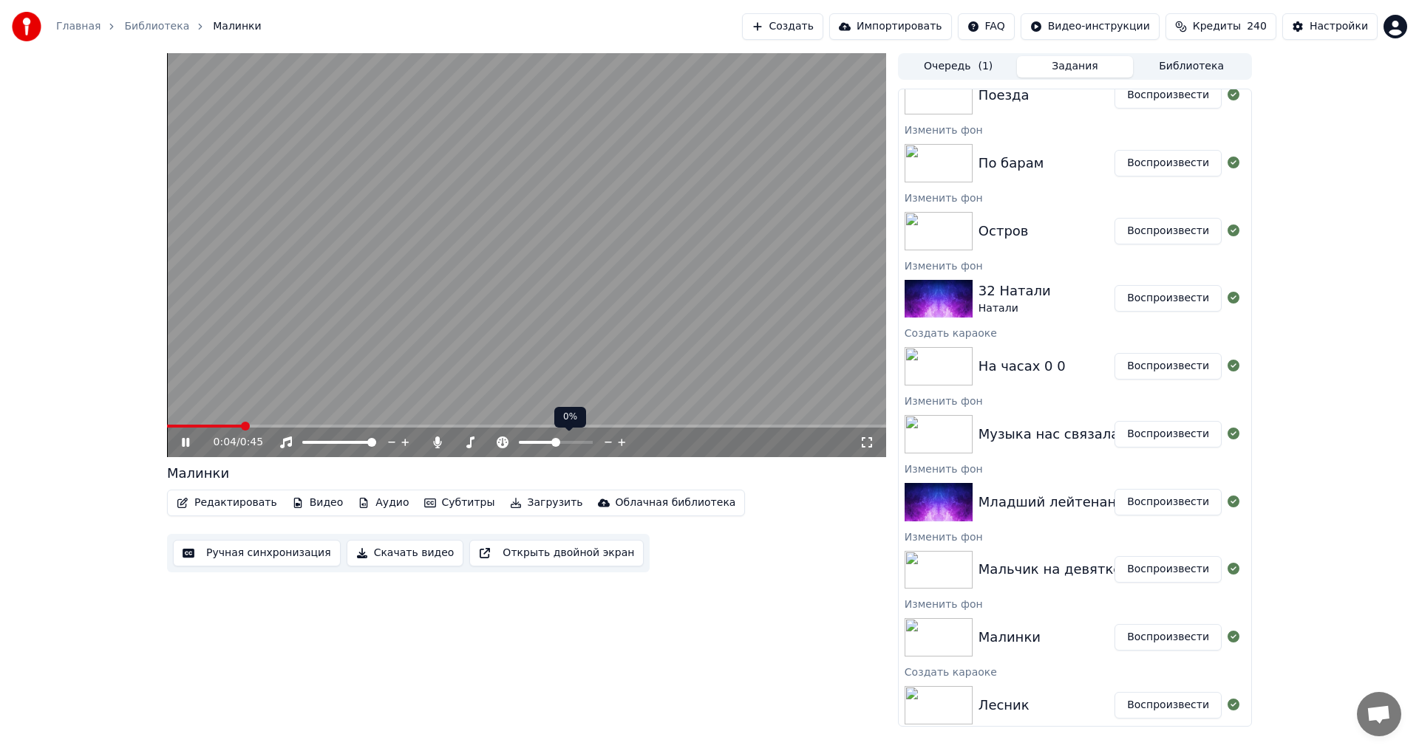
click at [556, 442] on span at bounding box center [537, 442] width 37 height 3
click at [295, 545] on button "Ручная синхронизация" at bounding box center [257, 553] width 168 height 27
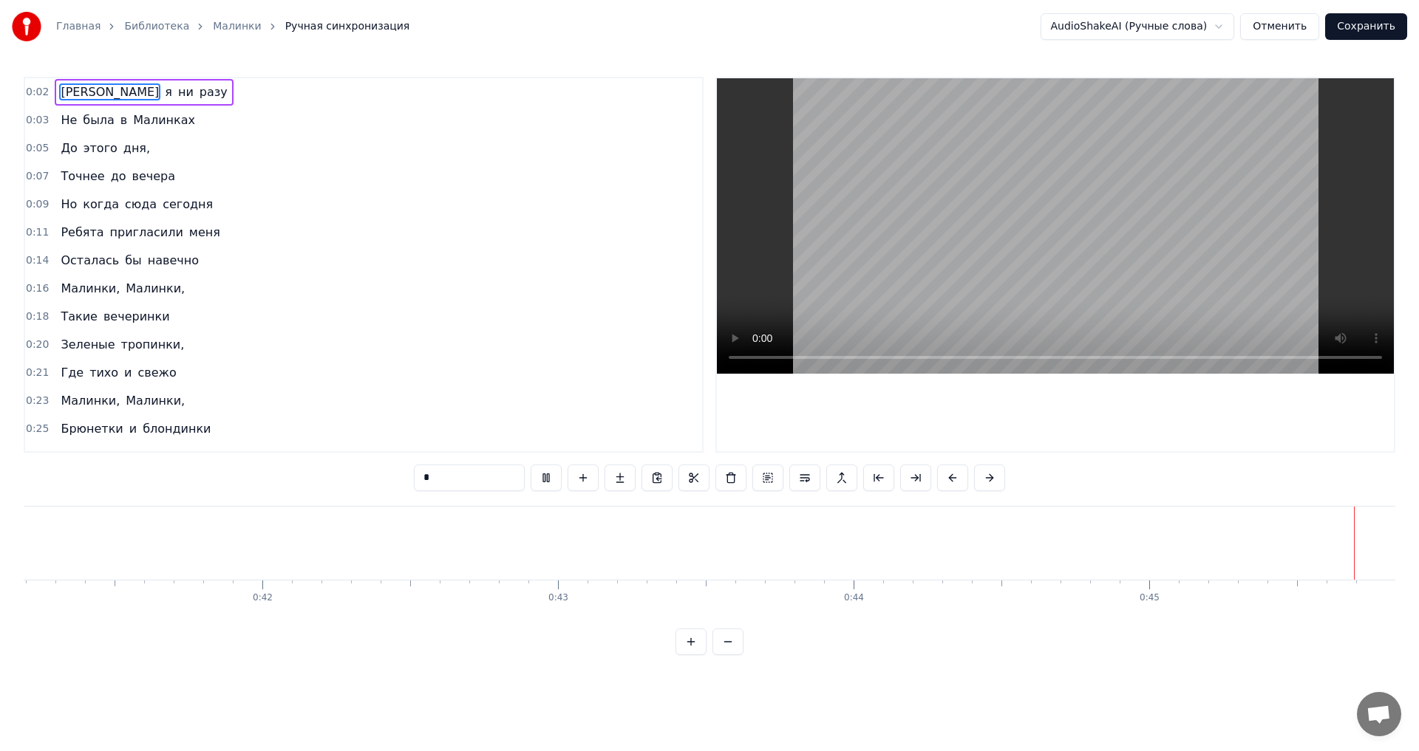
scroll to position [0, 12176]
click at [1314, 32] on button "Отменить" at bounding box center [1279, 26] width 79 height 27
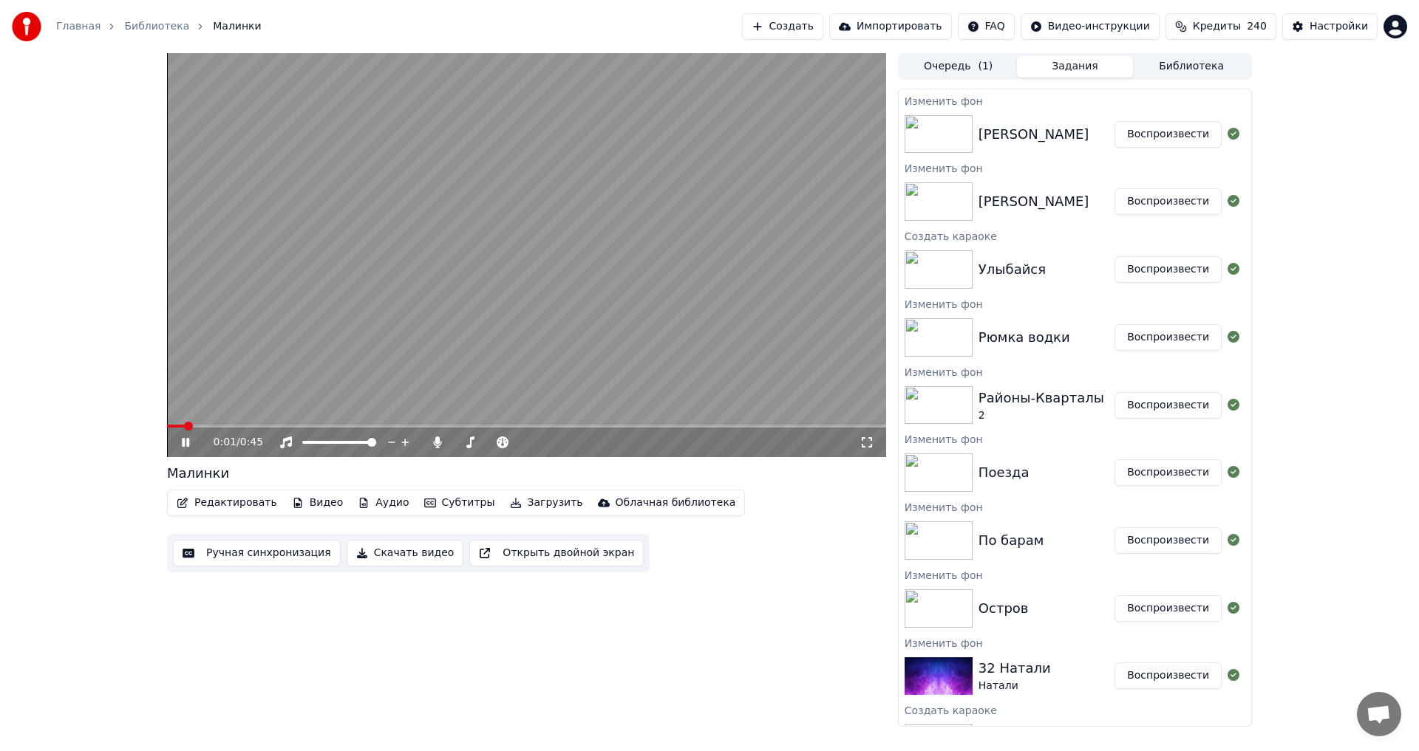
scroll to position [148, 0]
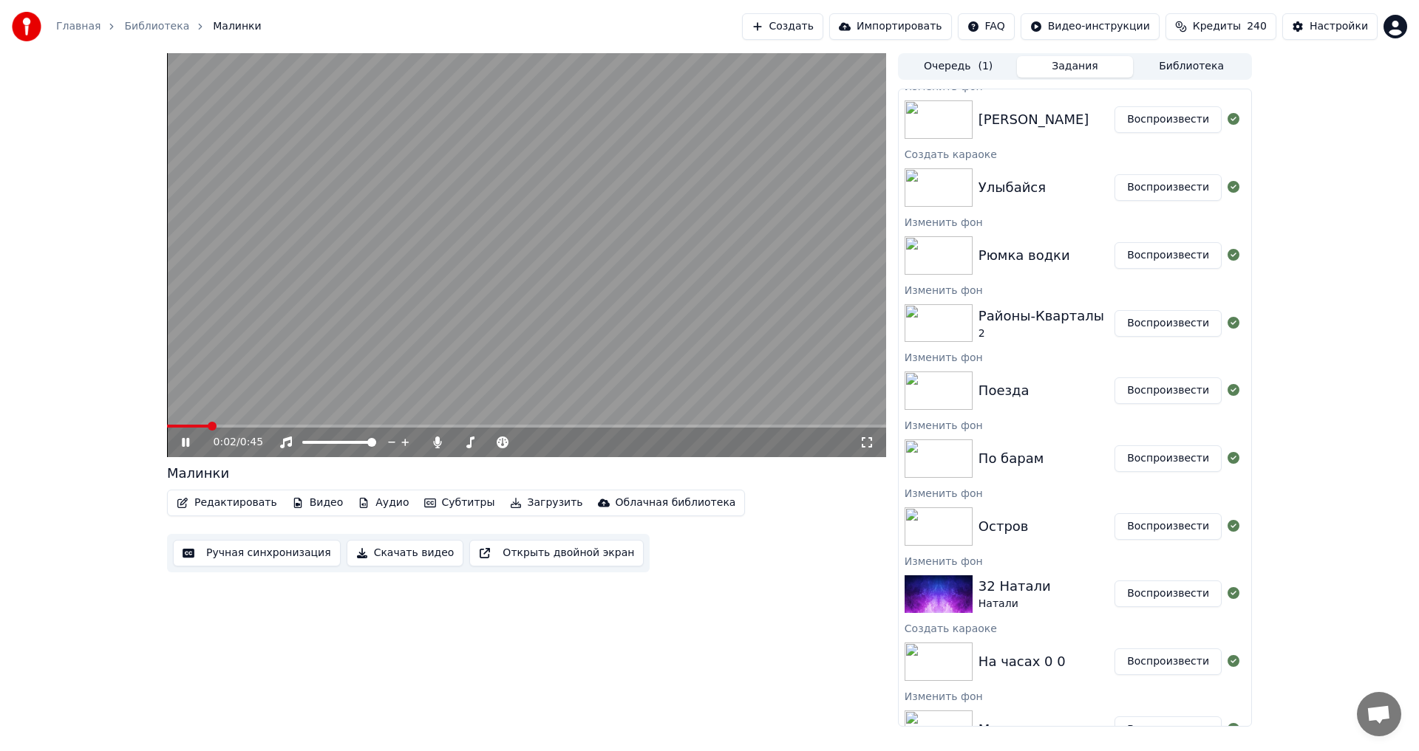
click at [517, 334] on video at bounding box center [526, 255] width 719 height 404
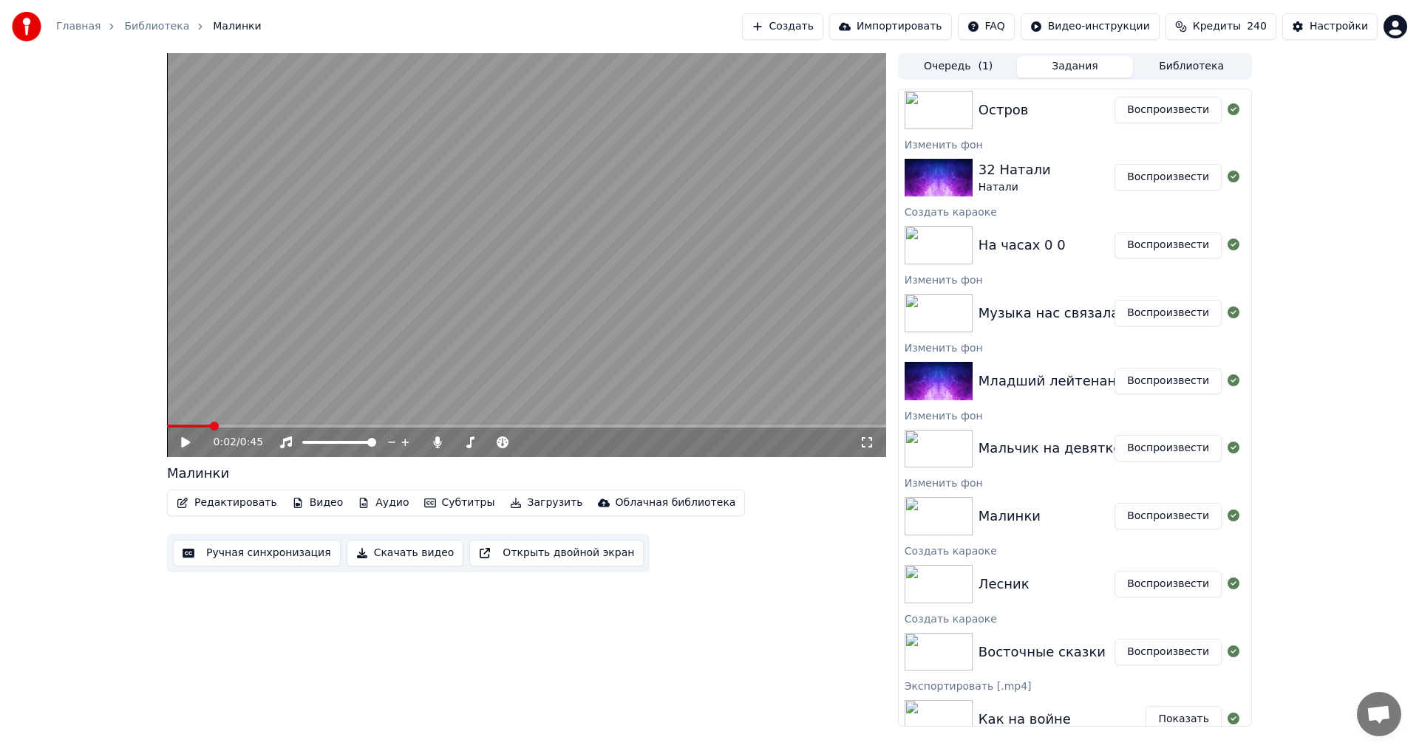
scroll to position [665, 0]
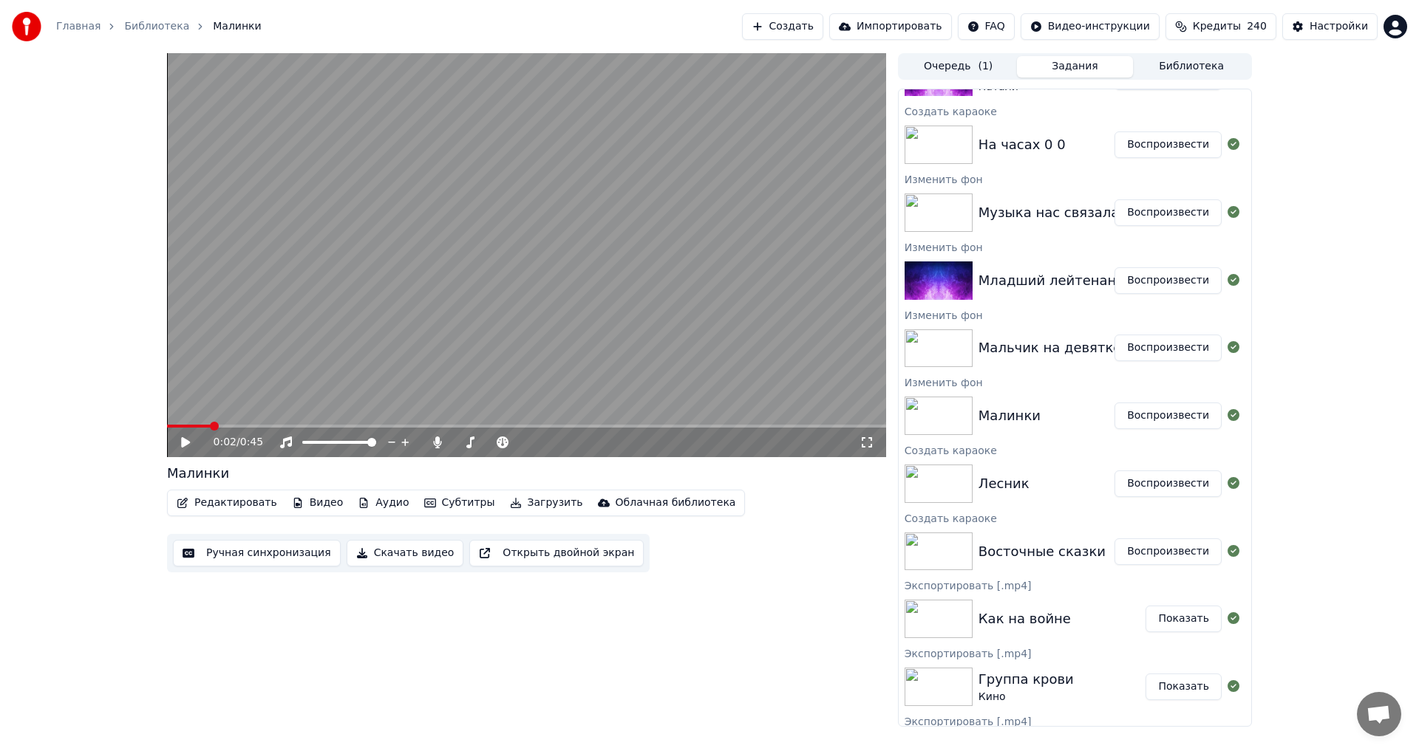
click at [802, 29] on button "Создать" at bounding box center [782, 26] width 81 height 27
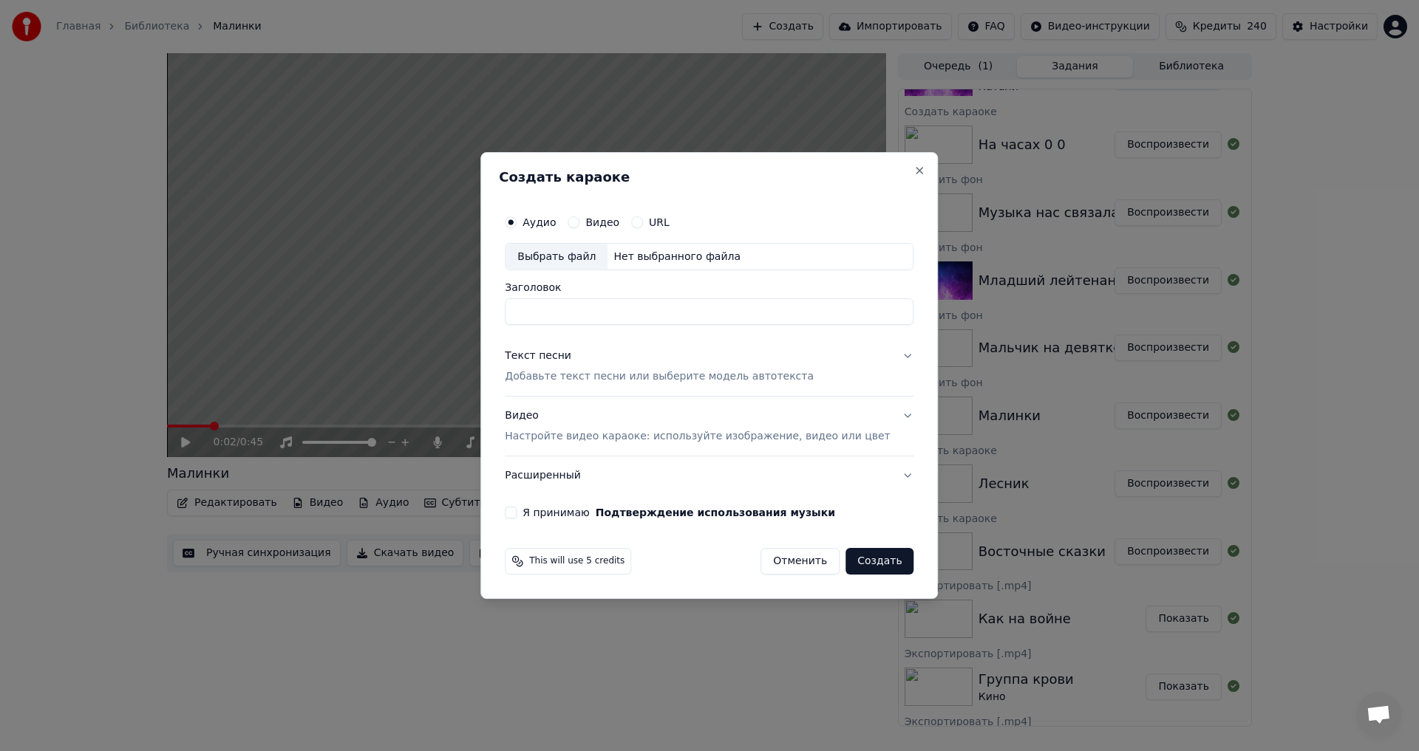
click at [586, 353] on div "Текст песни Добавьте текст песни или выберите модель автотекста" at bounding box center [659, 366] width 309 height 35
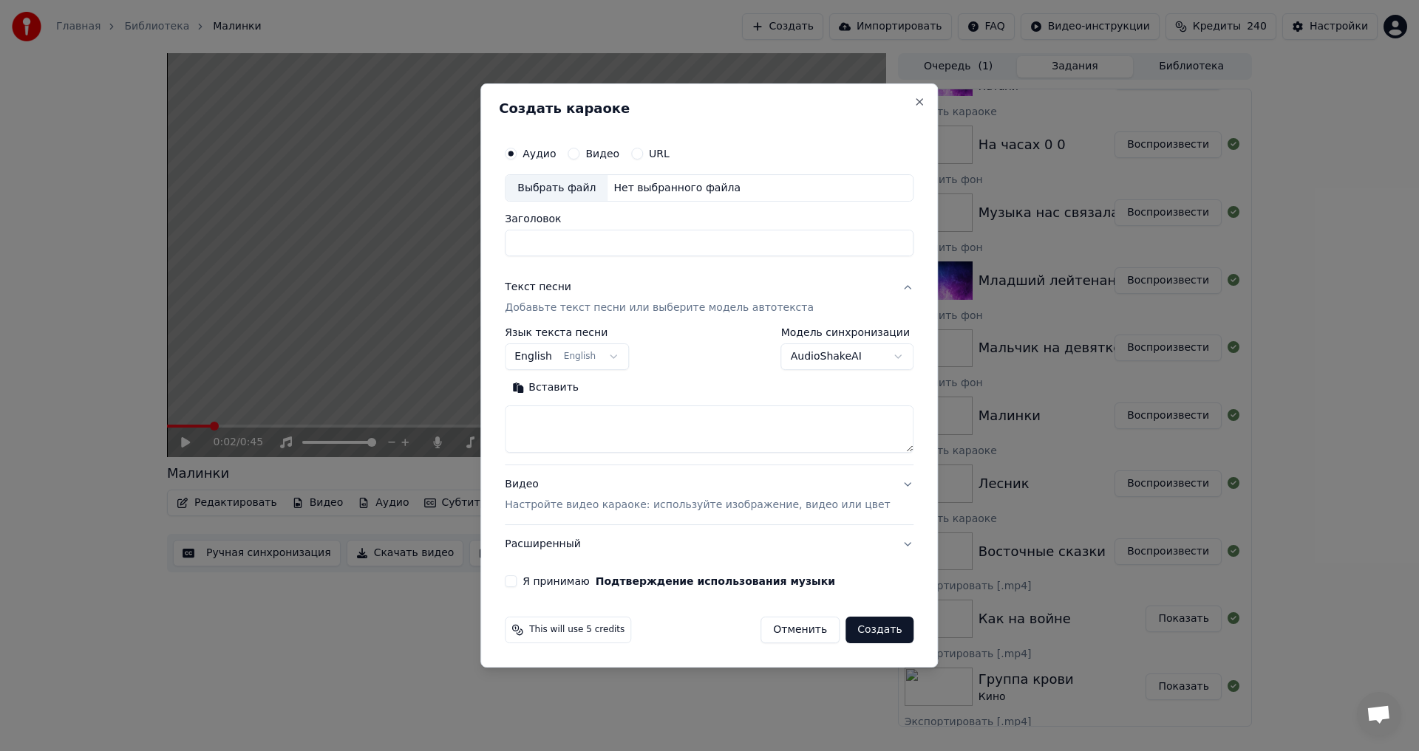
click at [609, 355] on body "Главная Библиотека Малинки Создать Импортировать FAQ Видео-инструкции Кредиты 2…" at bounding box center [709, 375] width 1419 height 751
select select "**"
click at [604, 428] on textarea at bounding box center [709, 429] width 409 height 47
click at [608, 304] on p "Добавьте текст песни или выберите модель автотекста" at bounding box center [659, 308] width 309 height 15
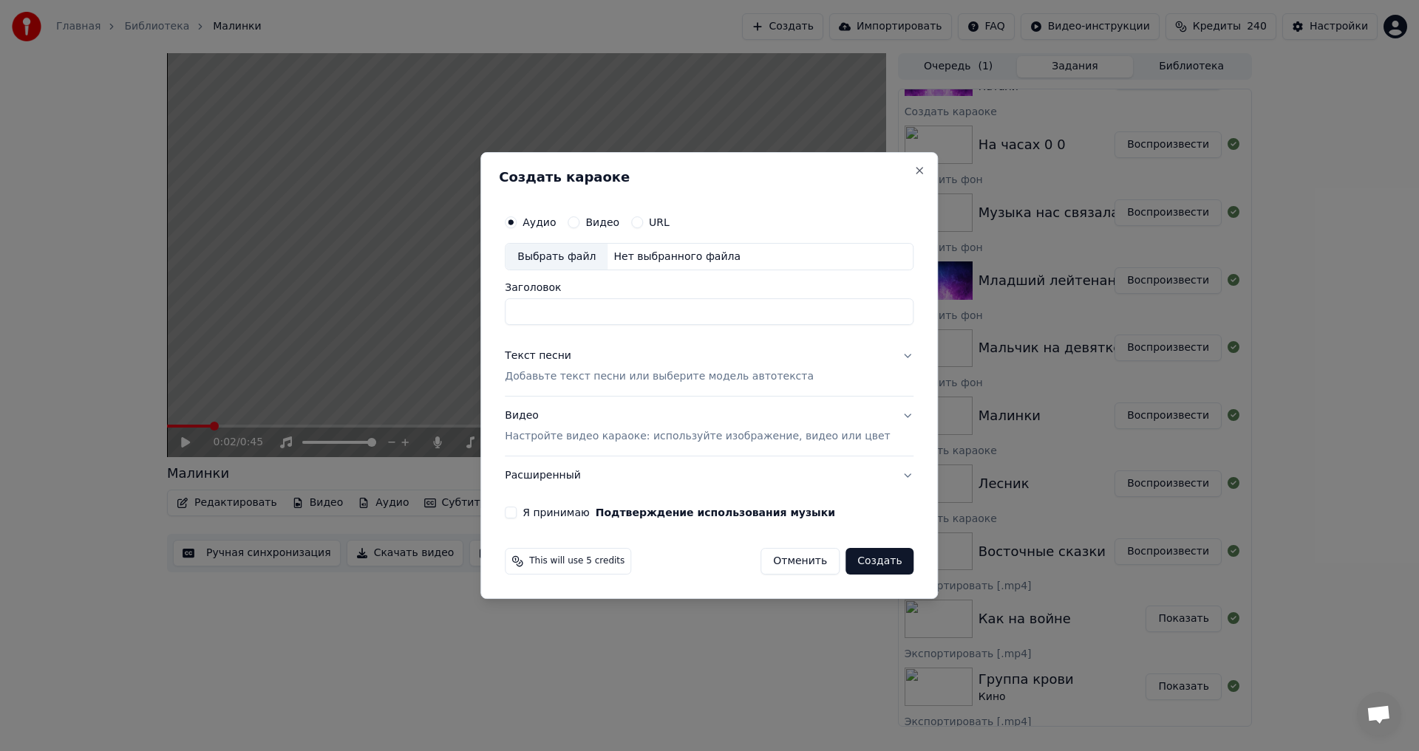
click at [610, 383] on p "Добавьте текст песни или выберите модель автотекста" at bounding box center [659, 377] width 309 height 15
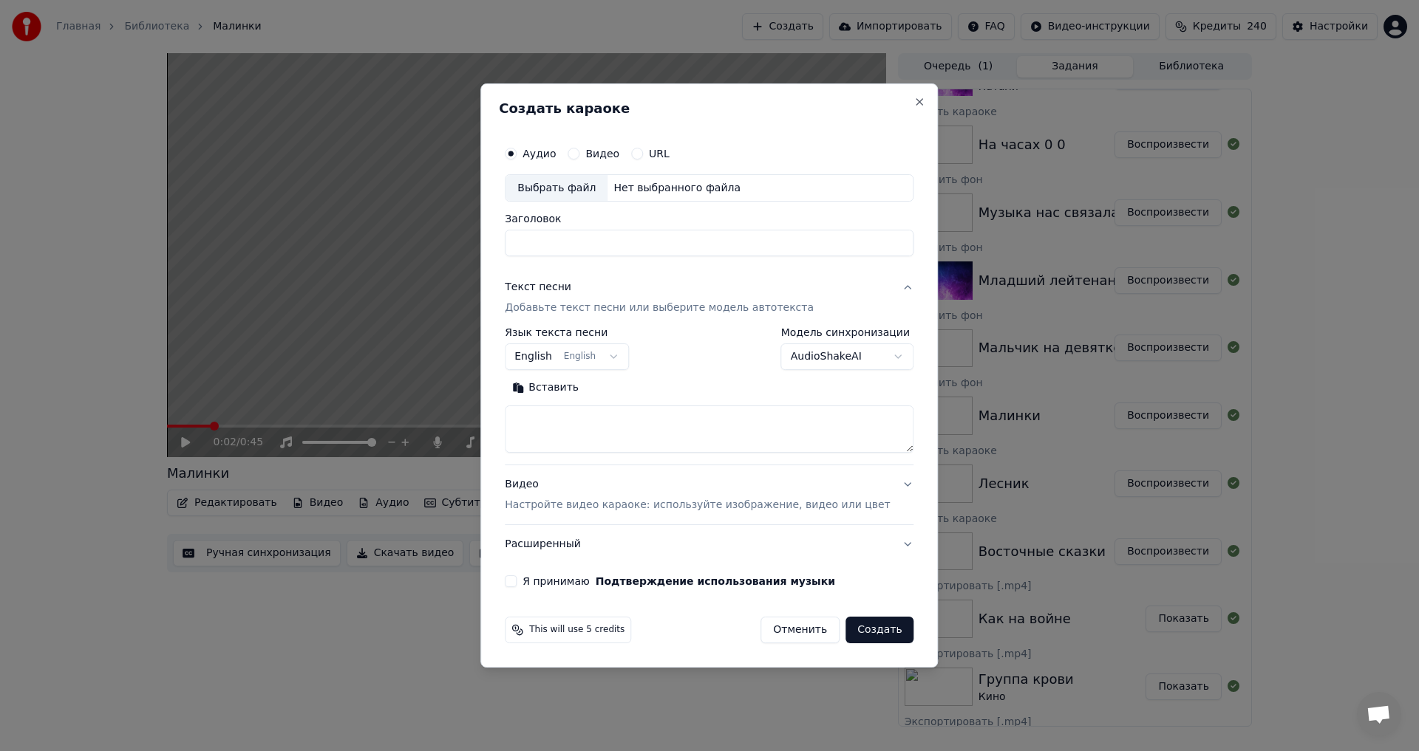
click at [609, 364] on body "Главная Библиотека Малинки Создать Импортировать FAQ Видео-инструкции Кредиты 2…" at bounding box center [709, 375] width 1419 height 751
select select "**"
click at [628, 424] on textarea at bounding box center [709, 429] width 409 height 47
paste textarea "**********"
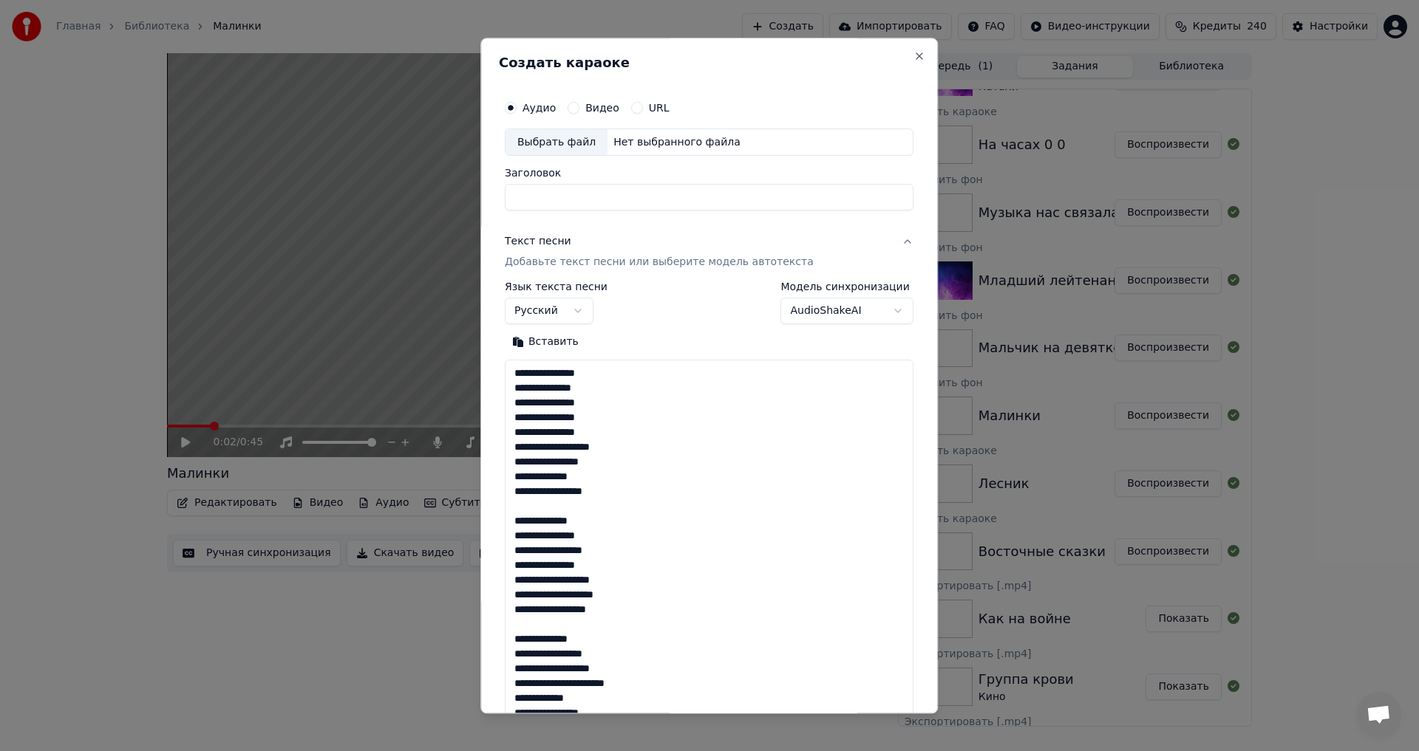
scroll to position [433, 0]
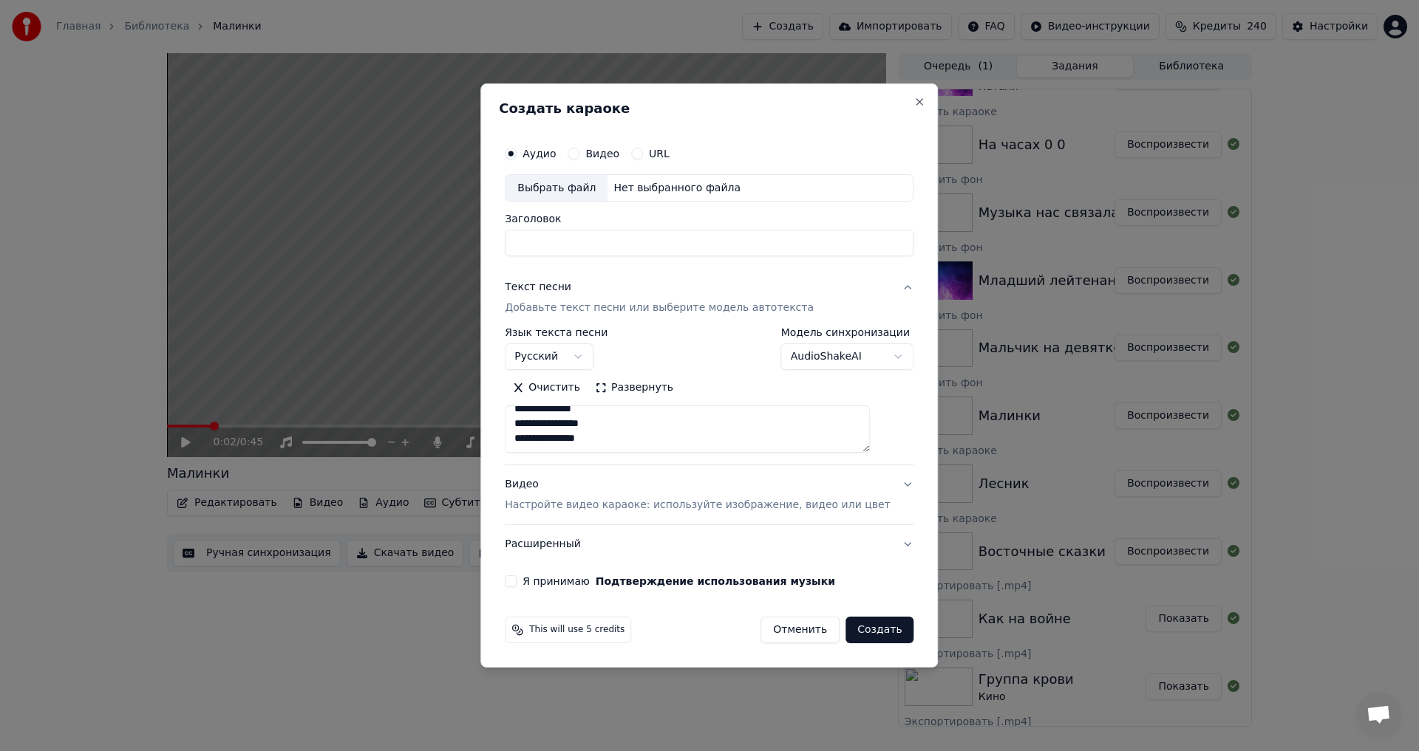
type textarea "**********"
click at [607, 238] on input "Заголовок" at bounding box center [709, 244] width 409 height 27
type input "*******"
click at [589, 188] on div "Выбрать файл" at bounding box center [556, 188] width 102 height 27
click at [516, 582] on button "Я принимаю Подтверждение использования музыки" at bounding box center [511, 582] width 12 height 12
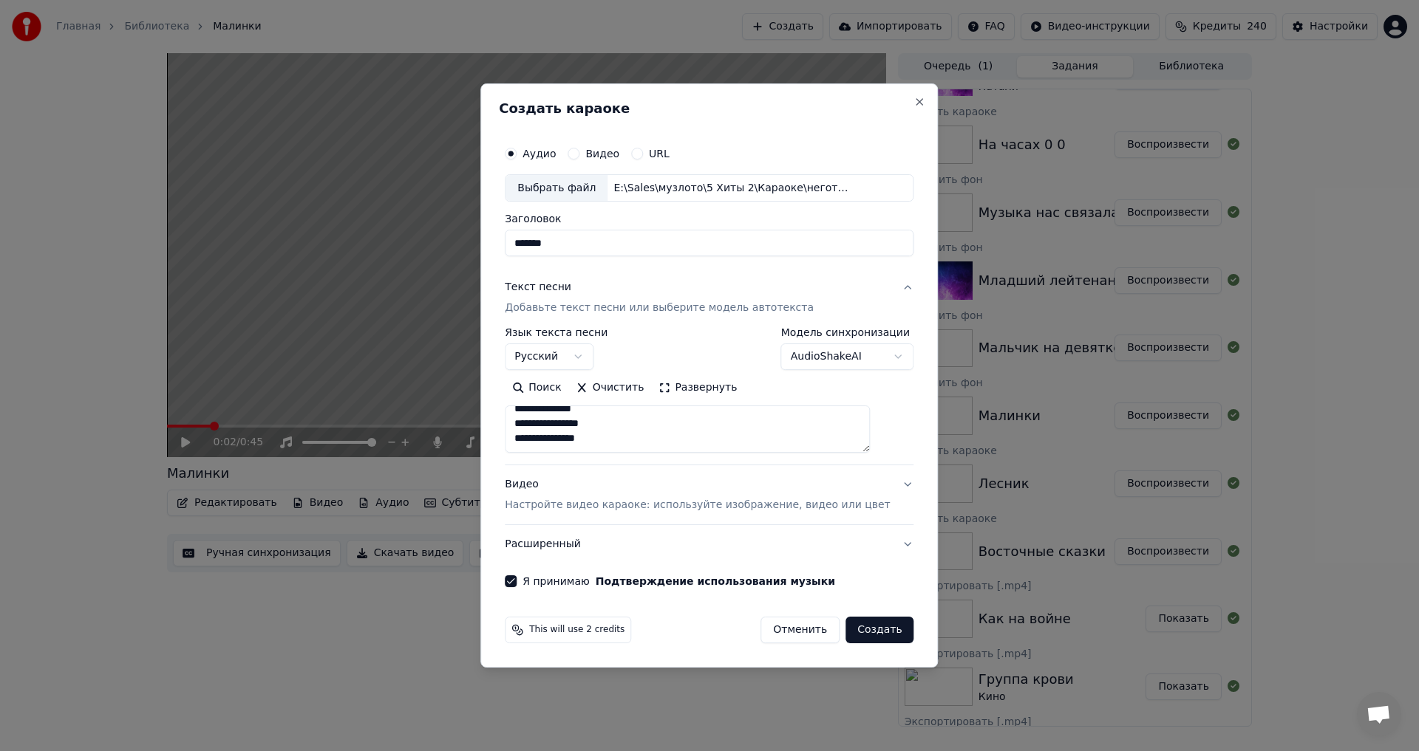
scroll to position [439, 0]
click at [651, 431] on textarea "**********" at bounding box center [687, 429] width 365 height 47
paste textarea "**********"
type textarea "**********"
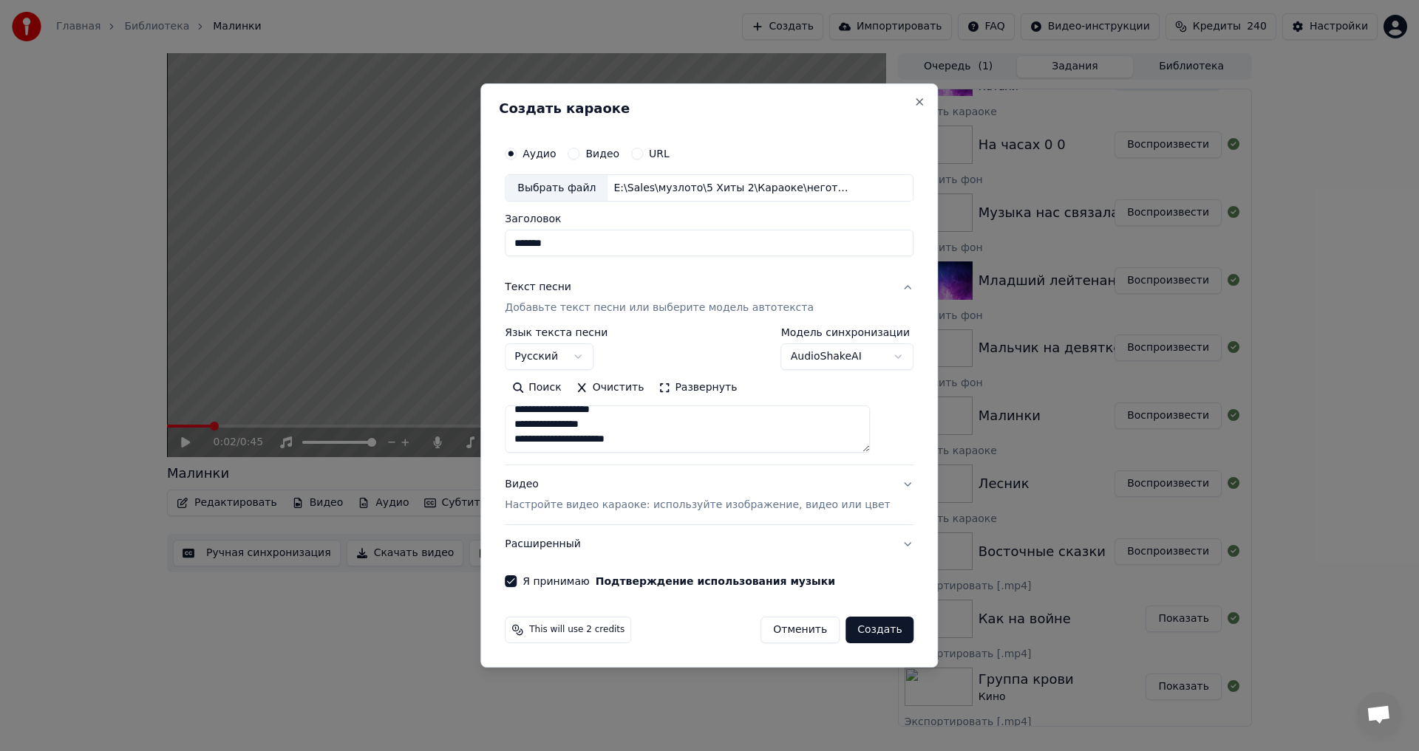
click at [865, 634] on button "Создать" at bounding box center [879, 630] width 68 height 27
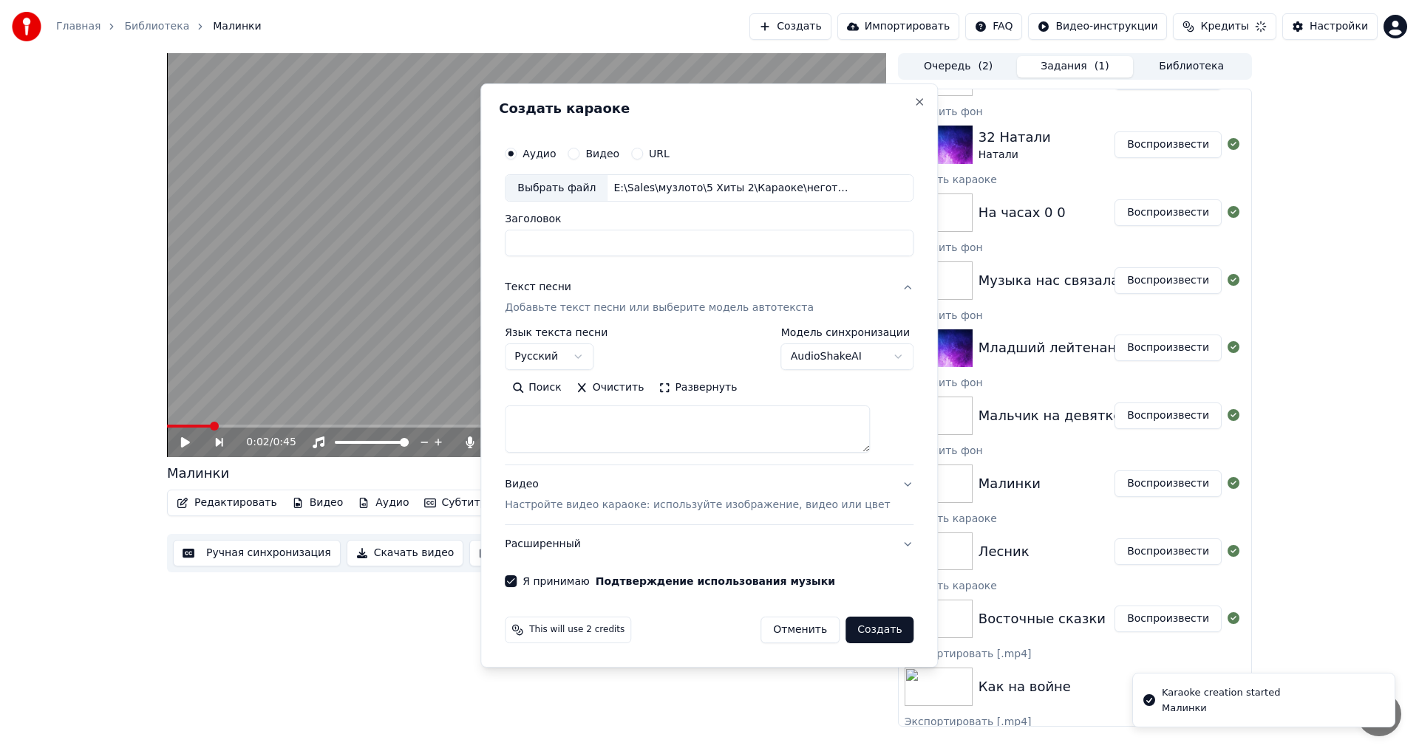
select select
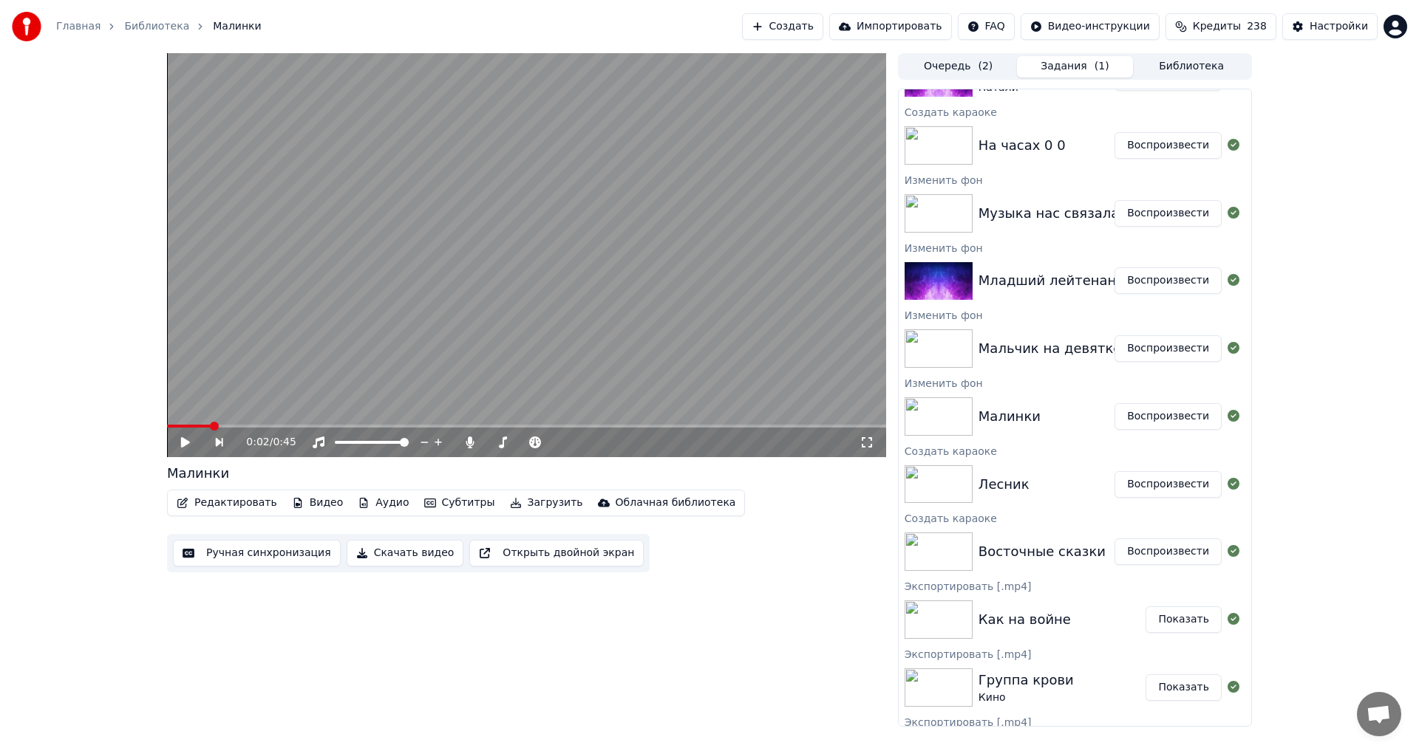
click at [1156, 481] on button "Воспроизвести" at bounding box center [1167, 484] width 107 height 27
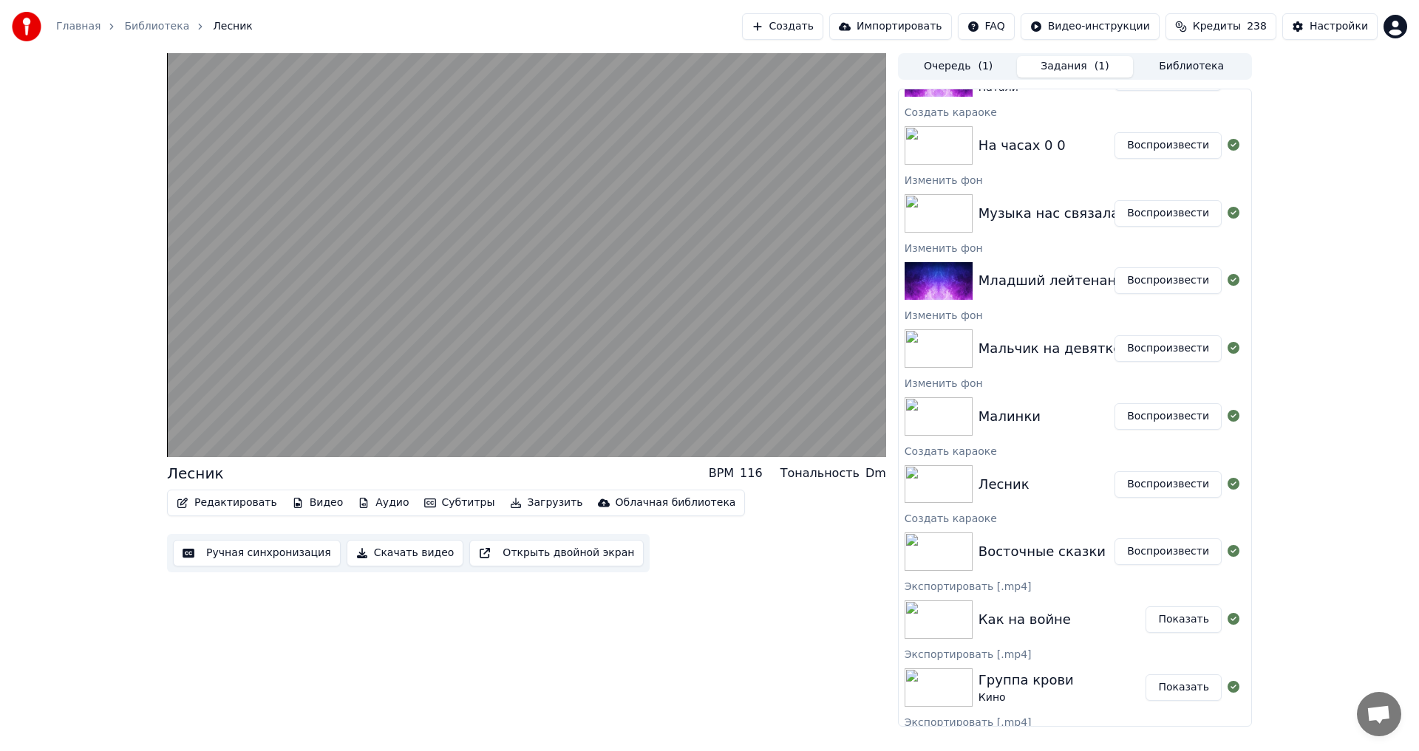
click at [717, 385] on video at bounding box center [526, 255] width 719 height 404
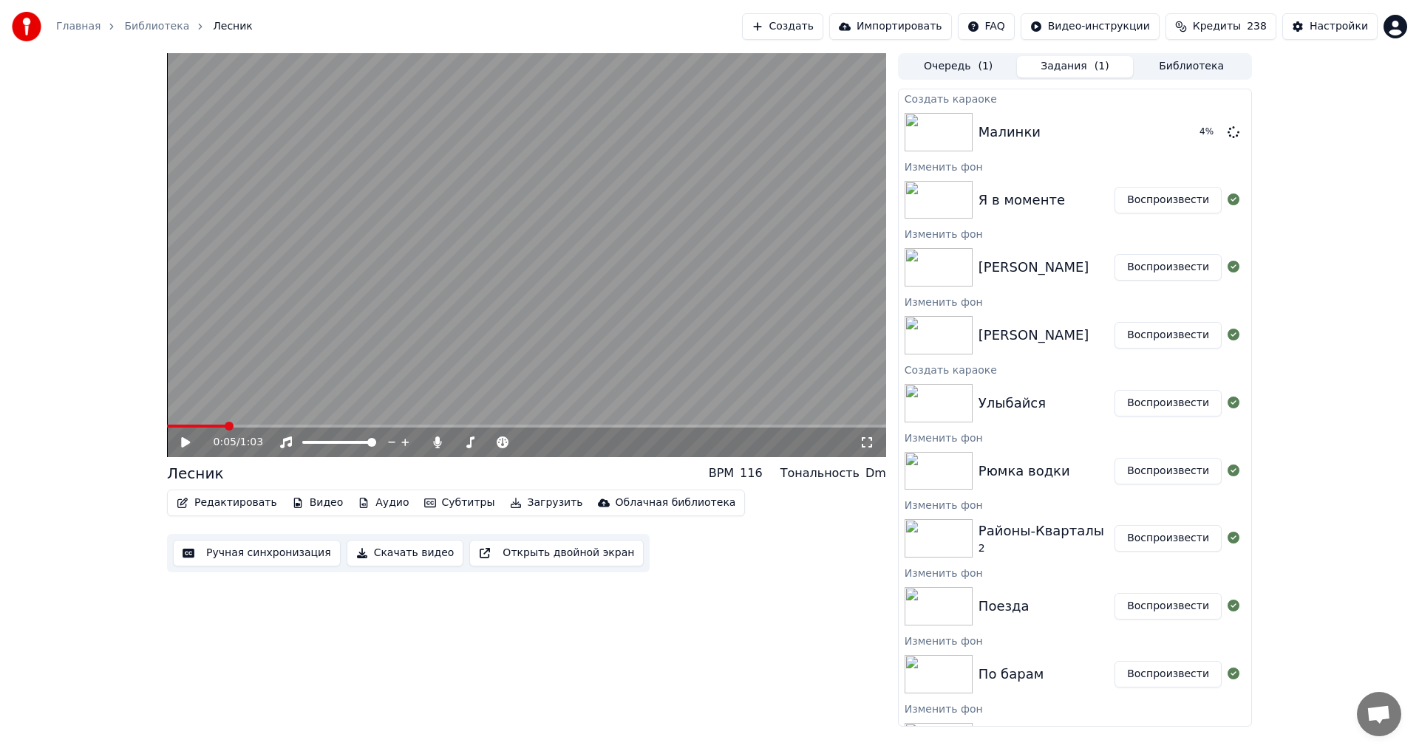
click at [1173, 196] on button "Воспроизвести" at bounding box center [1167, 200] width 107 height 27
click at [380, 358] on video at bounding box center [526, 255] width 719 height 404
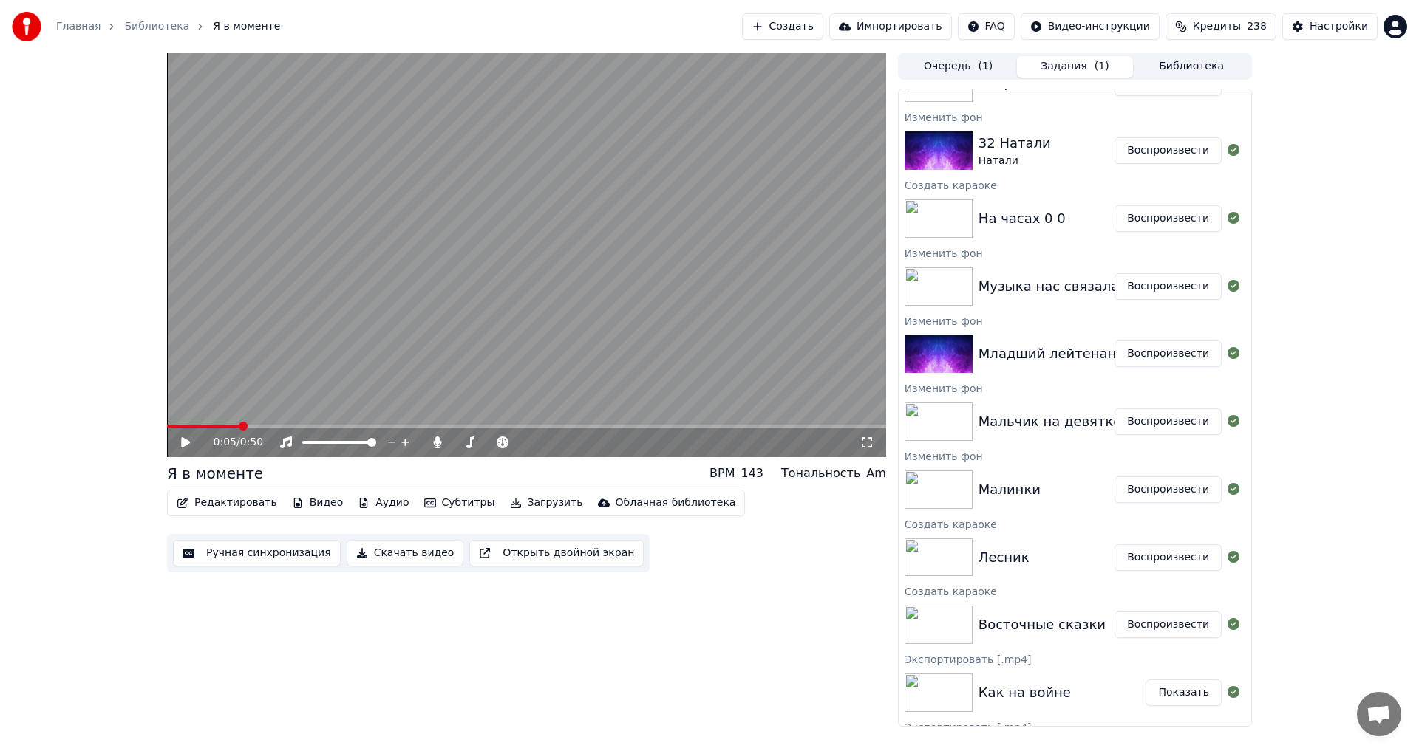
scroll to position [665, 0]
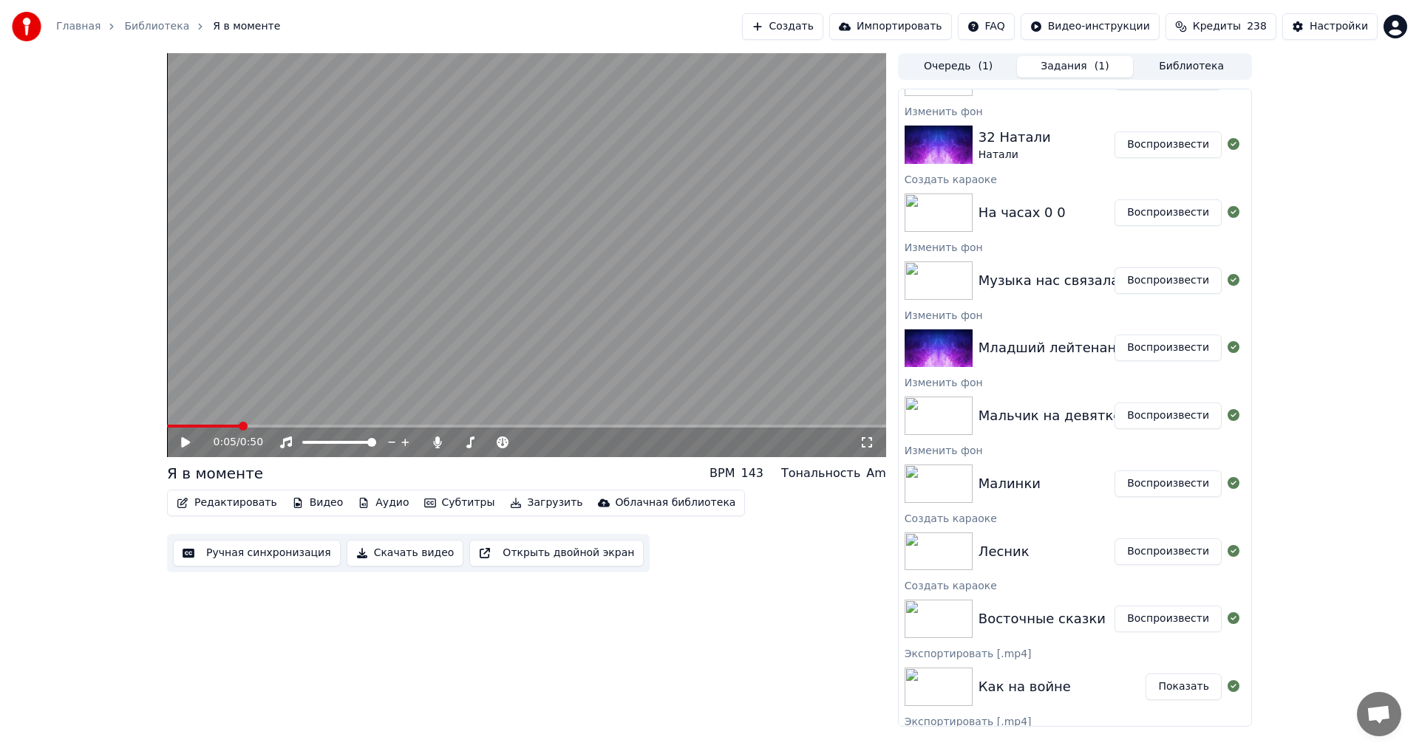
click at [1162, 416] on button "Воспроизвести" at bounding box center [1167, 416] width 107 height 27
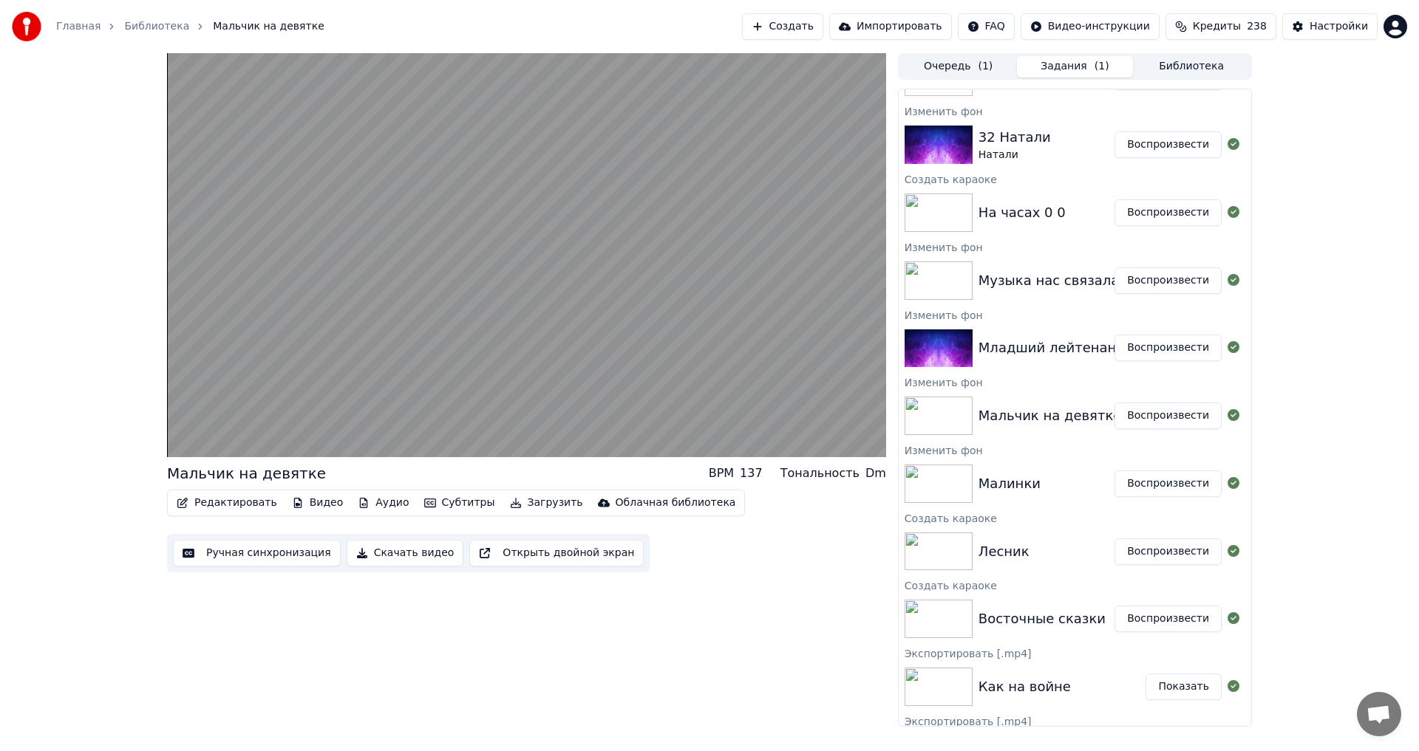
click at [398, 558] on button "Скачать видео" at bounding box center [405, 553] width 117 height 27
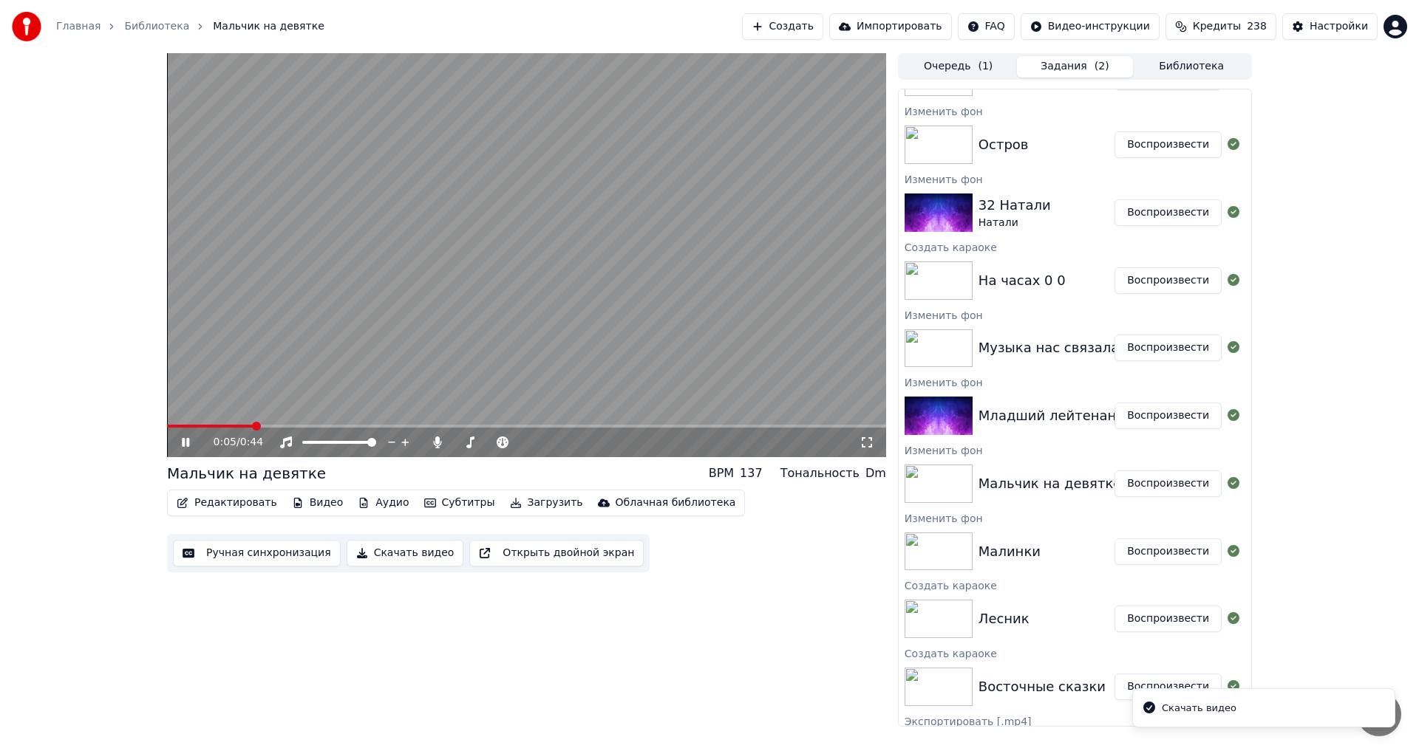
scroll to position [732, 0]
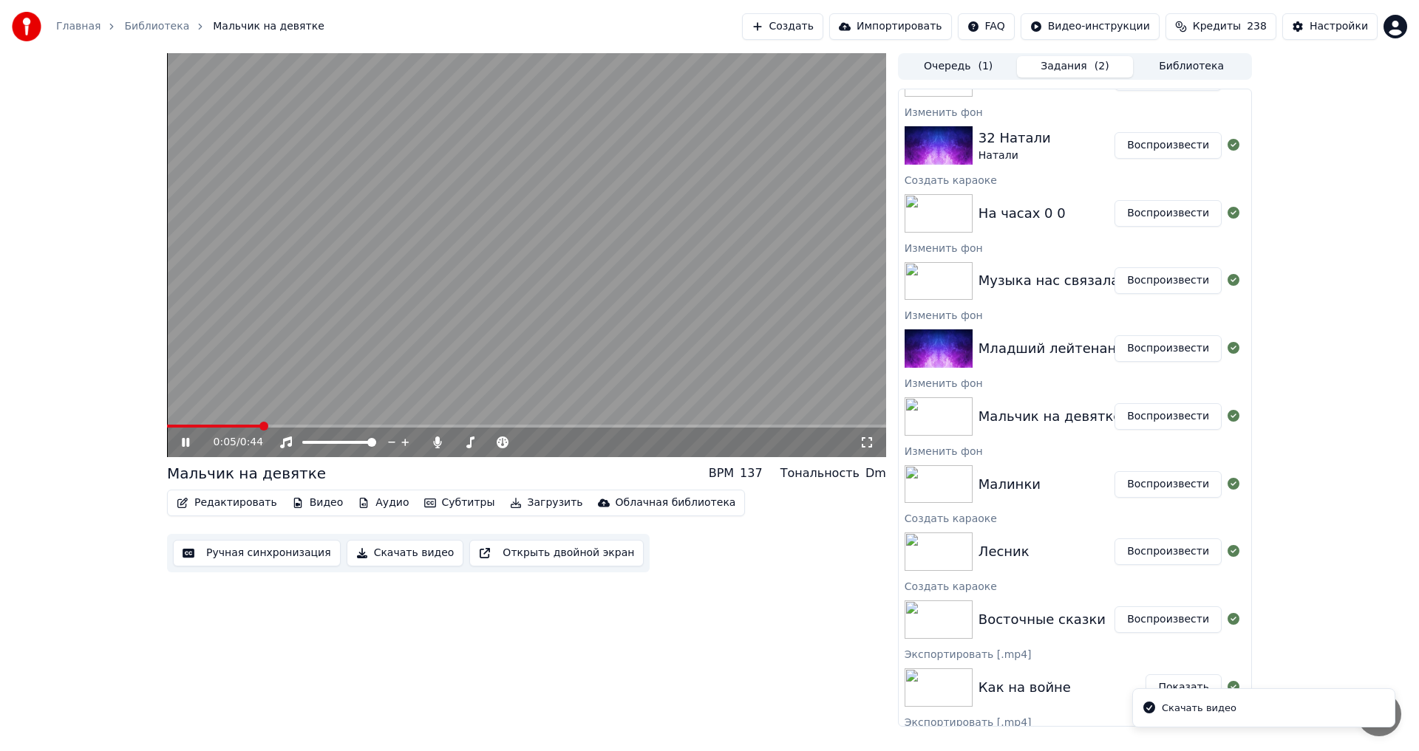
click at [524, 330] on video at bounding box center [526, 255] width 719 height 404
click at [1159, 351] on button "Воспроизвести" at bounding box center [1167, 348] width 107 height 27
click at [390, 551] on button "Скачать видео" at bounding box center [405, 553] width 117 height 27
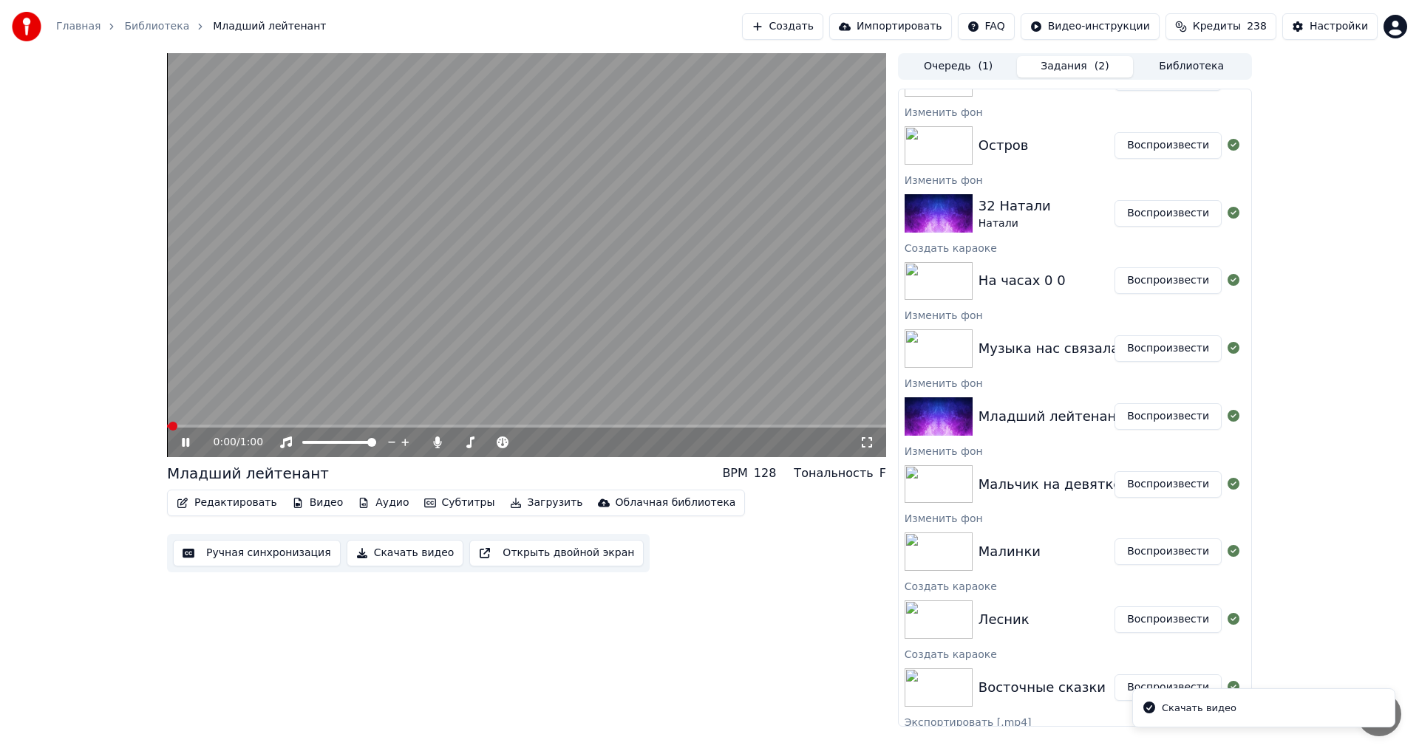
scroll to position [800, 0]
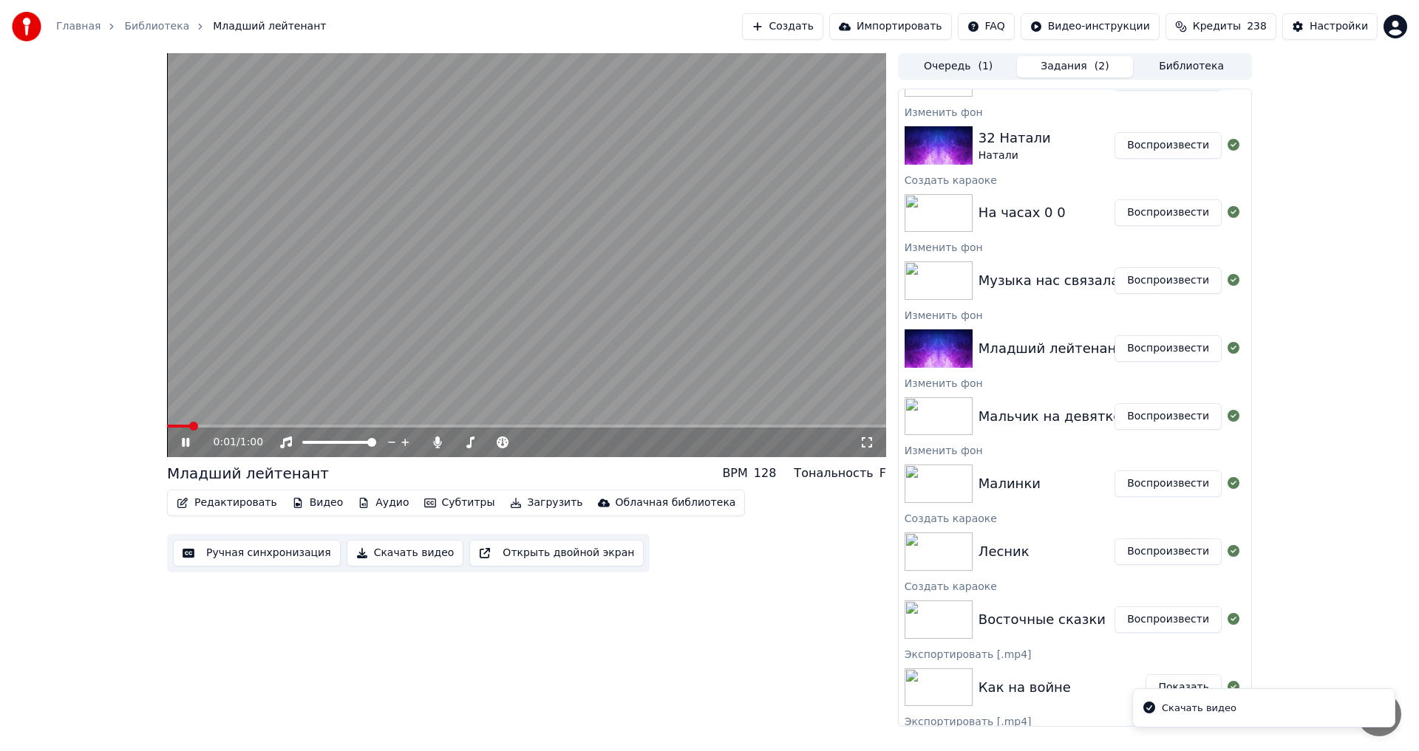
click at [1172, 282] on button "Воспроизвести" at bounding box center [1167, 280] width 107 height 27
click at [415, 561] on button "Скачать видео" at bounding box center [405, 553] width 117 height 27
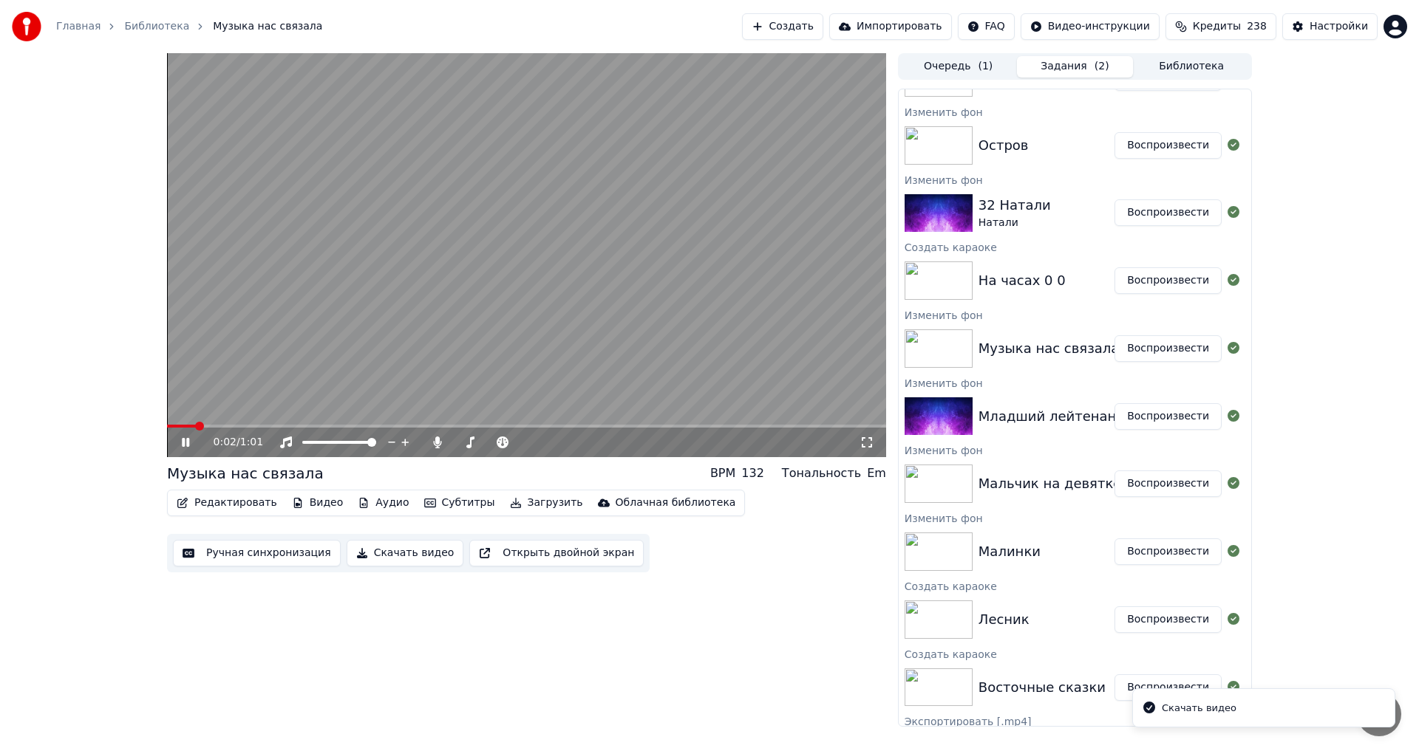
scroll to position [868, 0]
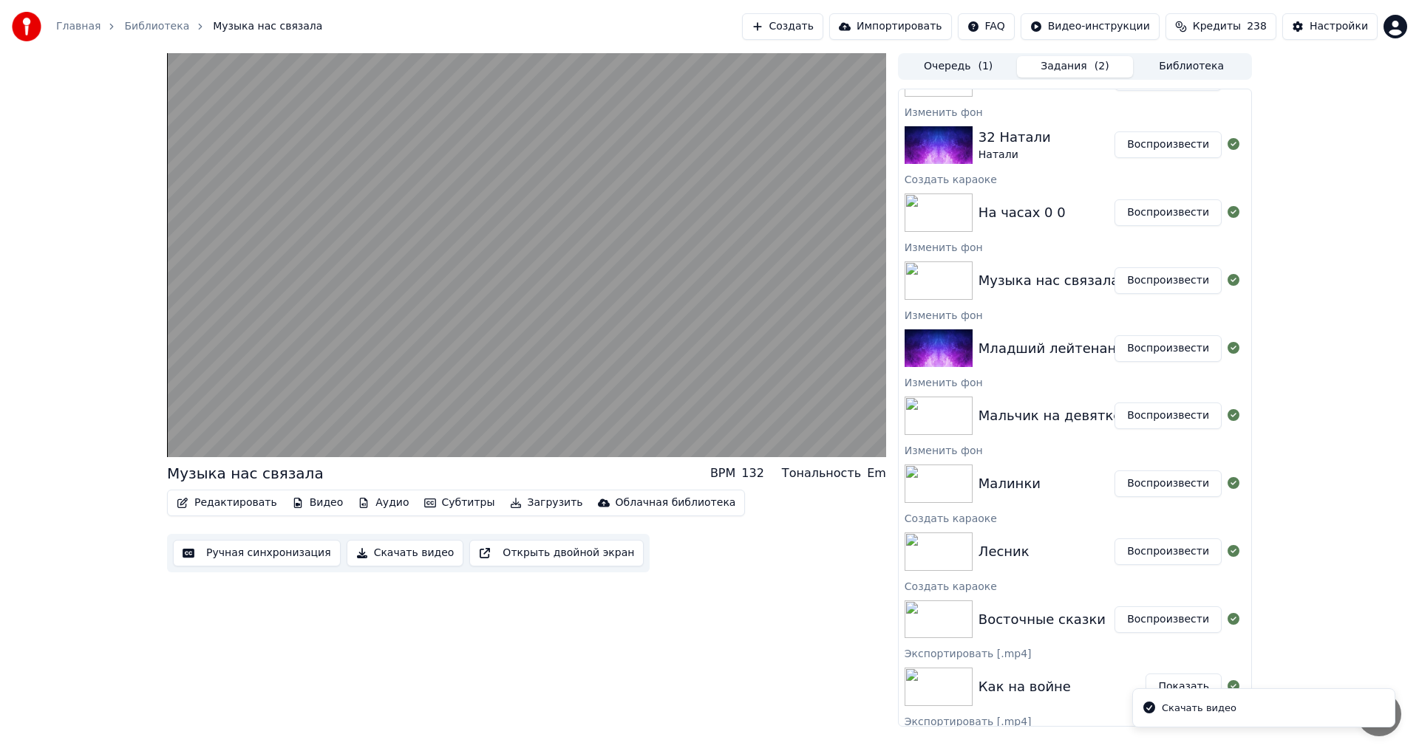
click at [1181, 216] on button "Воспроизвести" at bounding box center [1167, 212] width 107 height 27
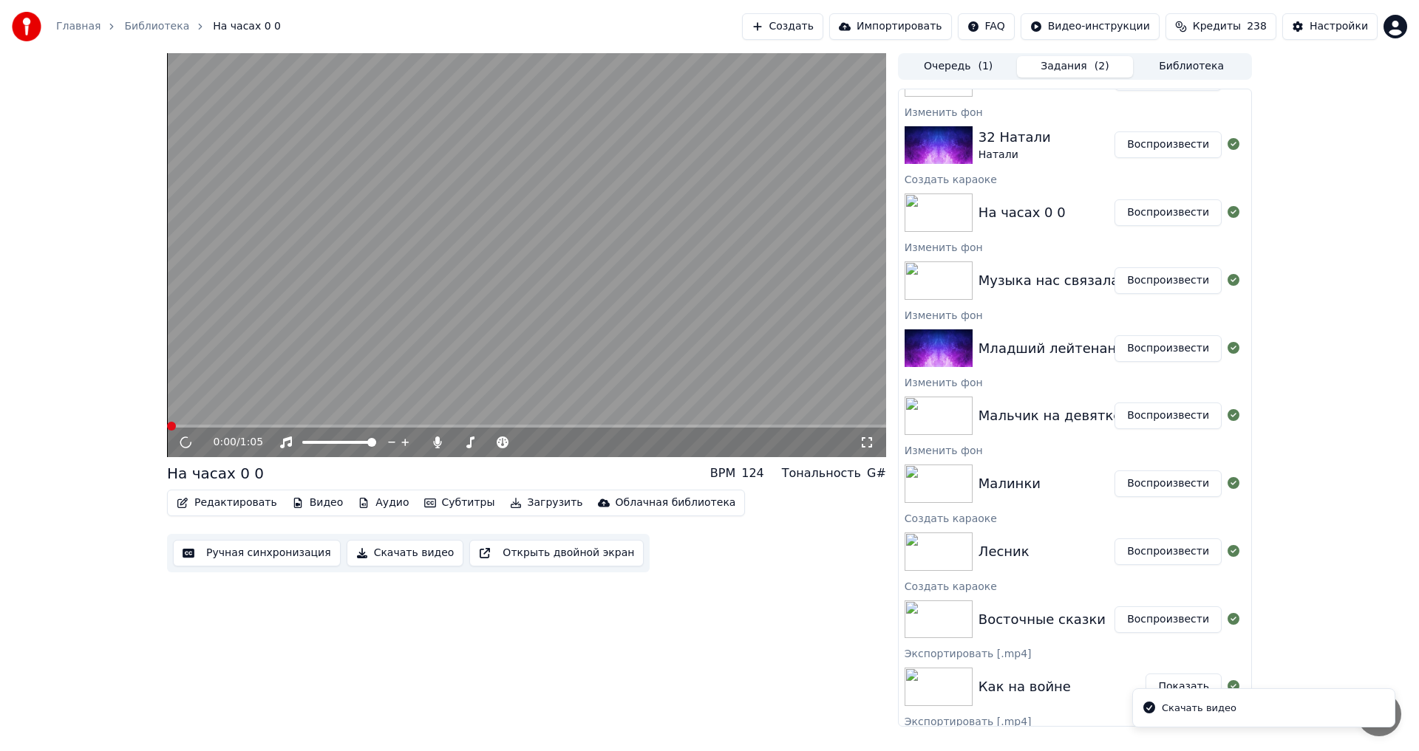
click at [389, 559] on button "Скачать видео" at bounding box center [405, 553] width 117 height 27
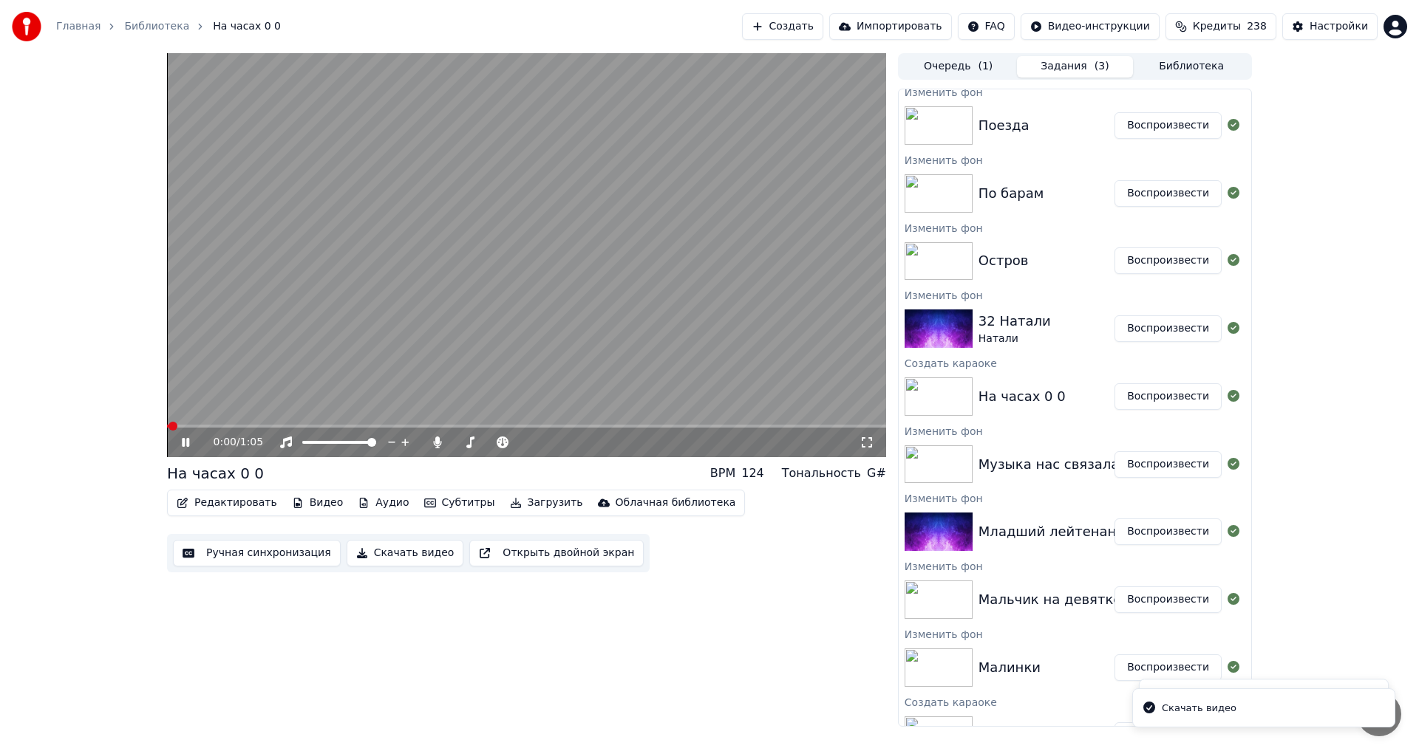
scroll to position [641, 0]
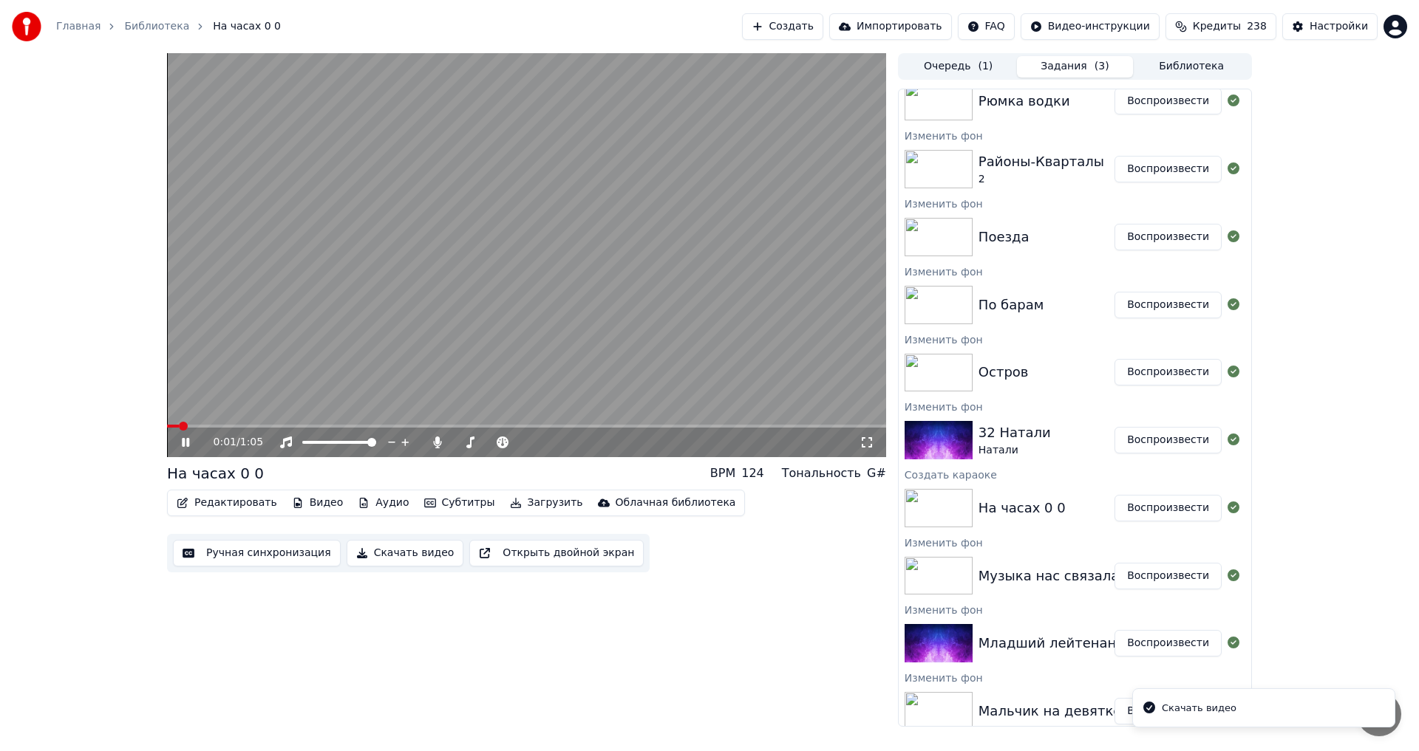
click at [1136, 432] on button "Воспроизвести" at bounding box center [1167, 440] width 107 height 27
click at [381, 548] on button "Скачать видео" at bounding box center [405, 553] width 117 height 27
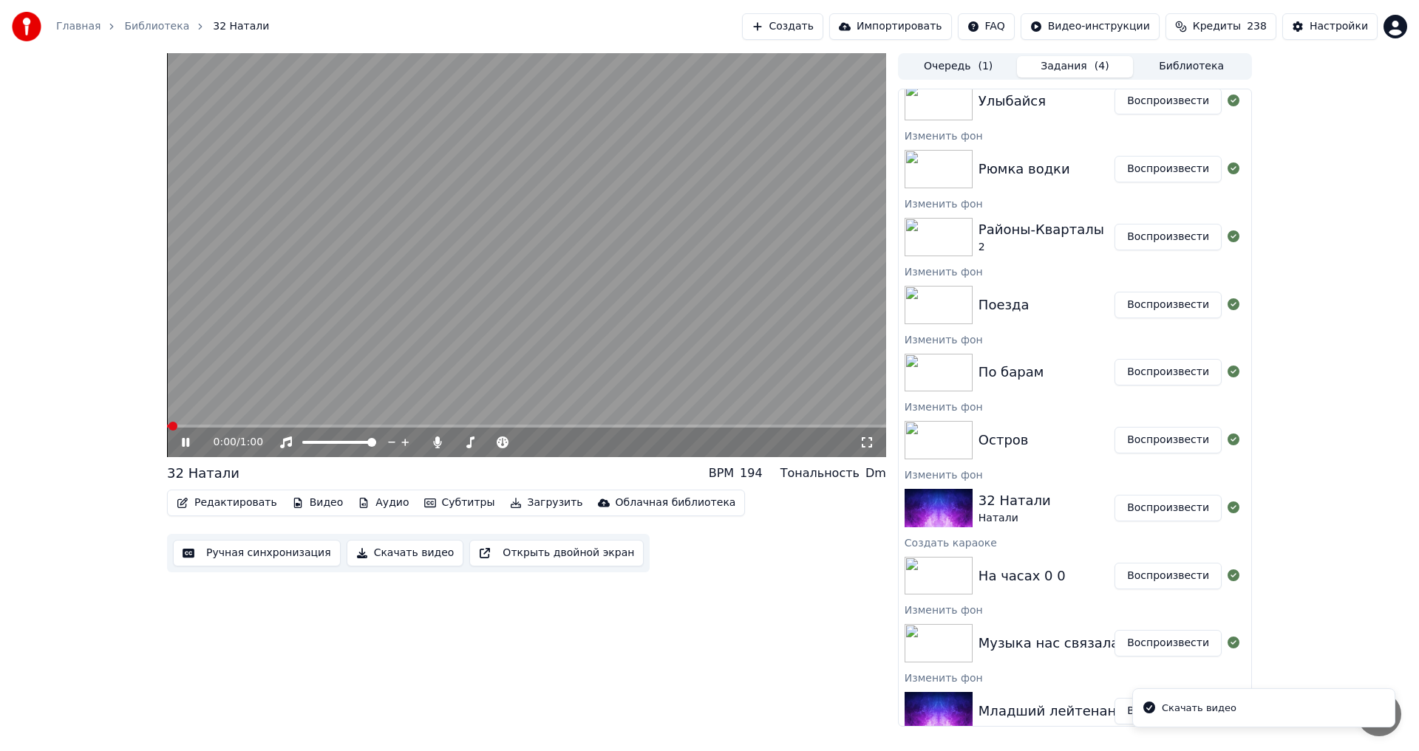
scroll to position [708, 0]
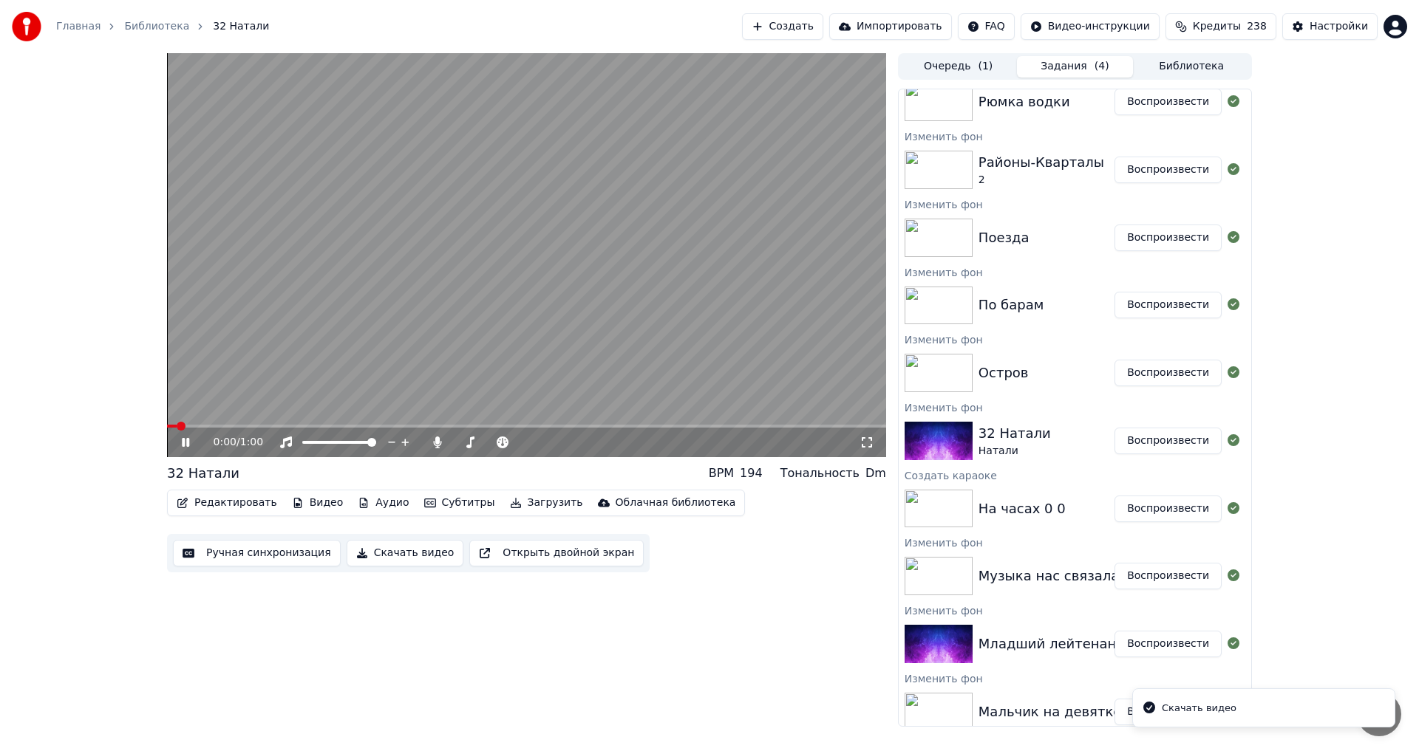
click at [1147, 375] on button "Воспроизвести" at bounding box center [1167, 373] width 107 height 27
click at [389, 553] on button "Скачать видео" at bounding box center [405, 553] width 117 height 27
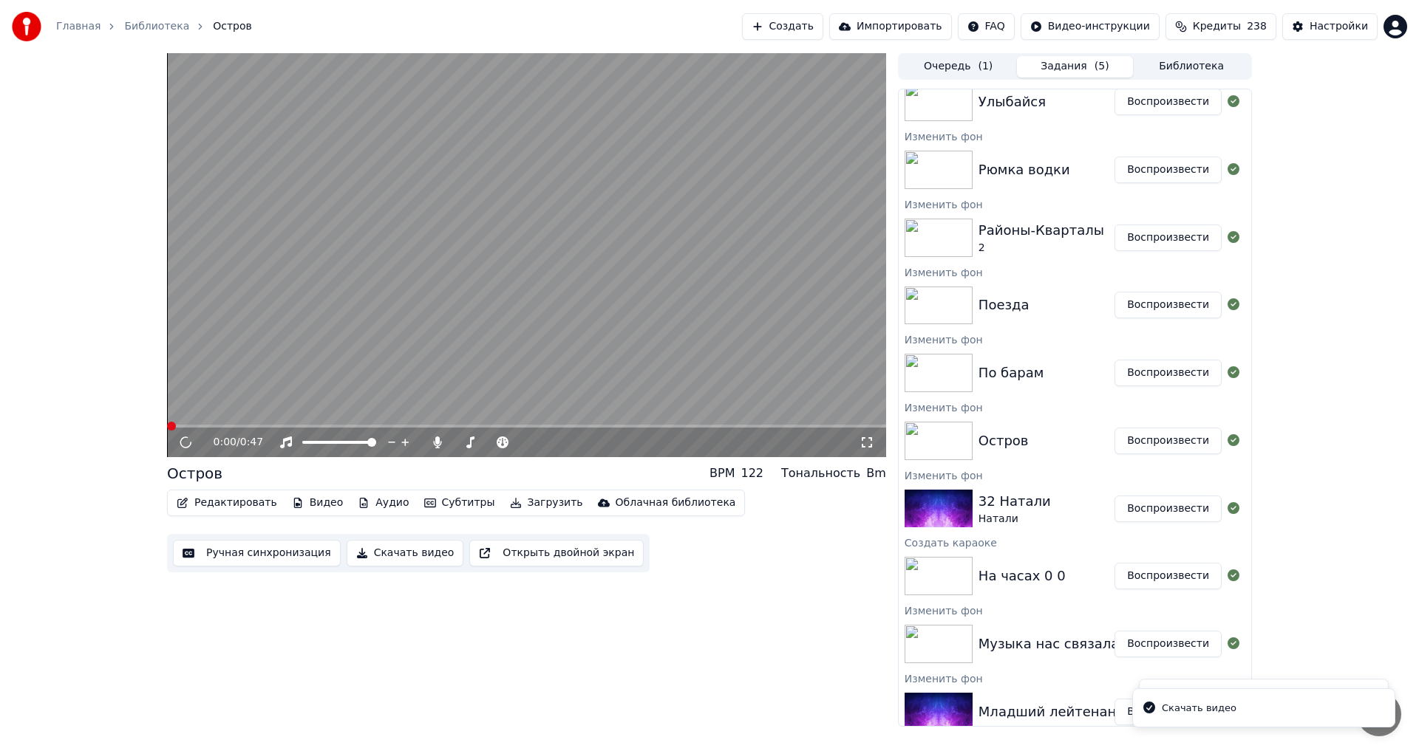
scroll to position [776, 0]
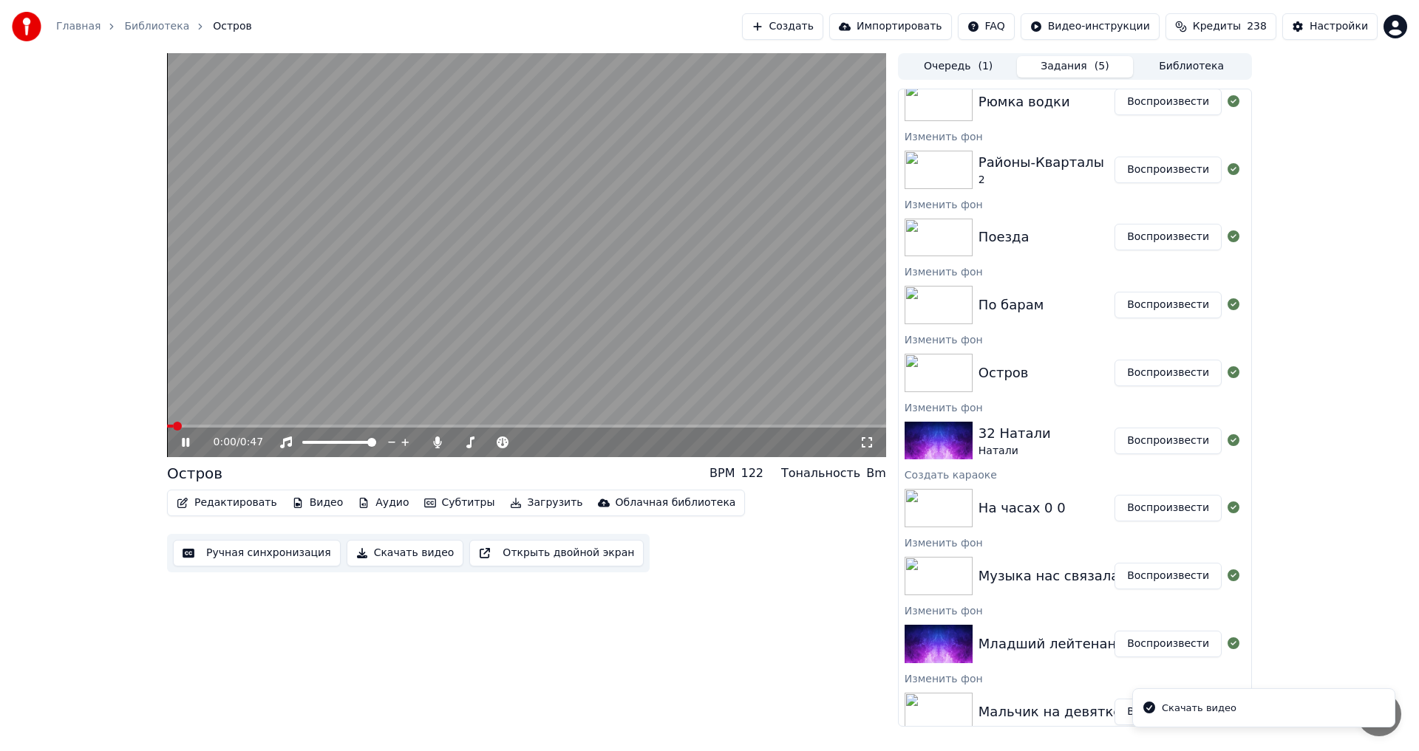
click at [1143, 301] on button "Воспроизвести" at bounding box center [1167, 305] width 107 height 27
click at [394, 553] on button "Скачать видео" at bounding box center [405, 553] width 117 height 27
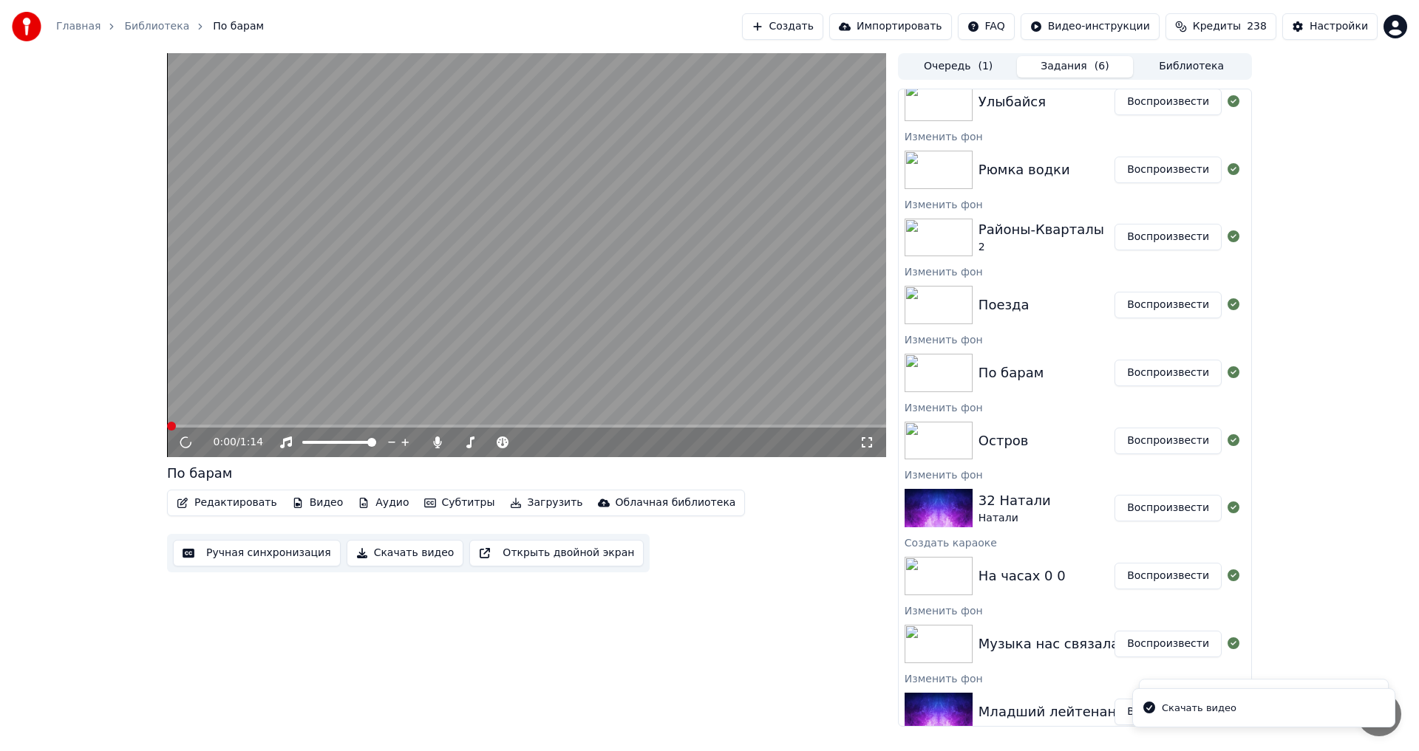
scroll to position [844, 0]
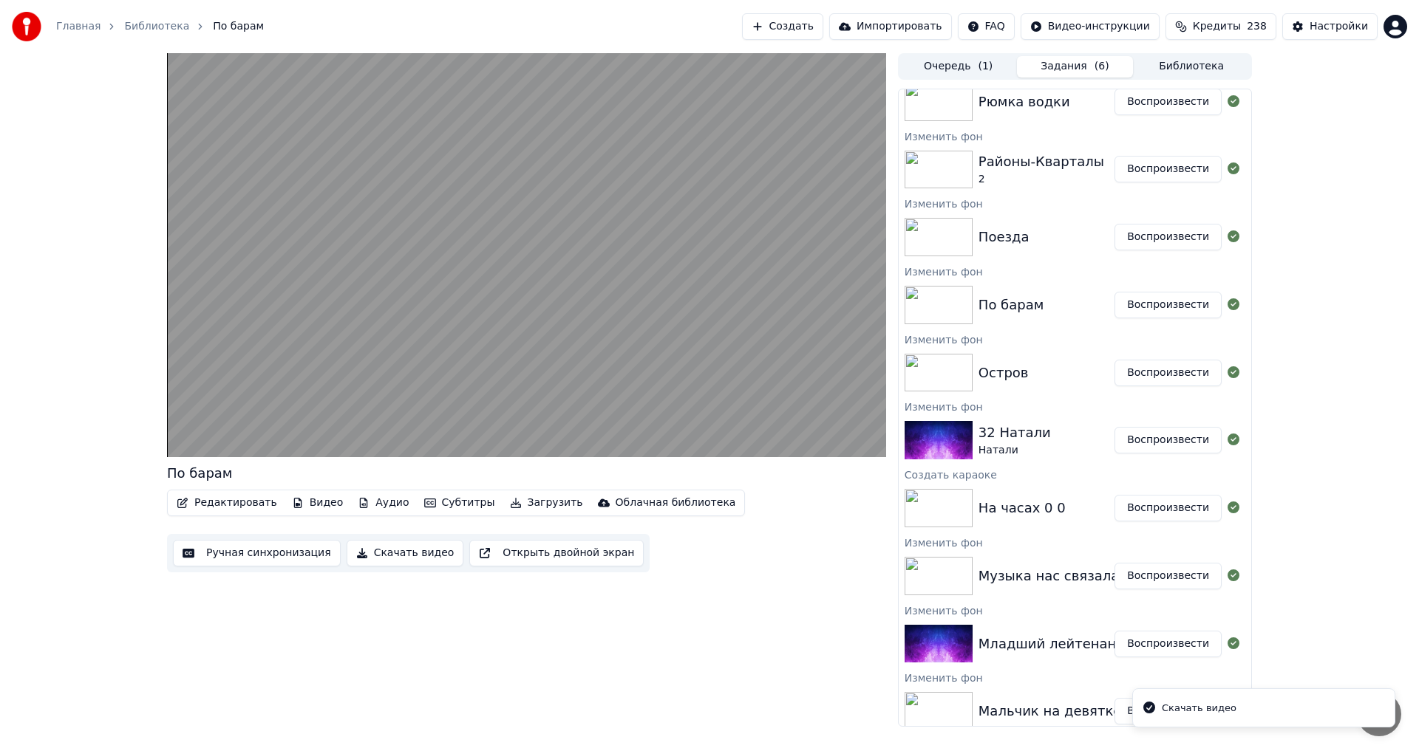
click at [1172, 240] on button "Воспроизвести" at bounding box center [1167, 237] width 107 height 27
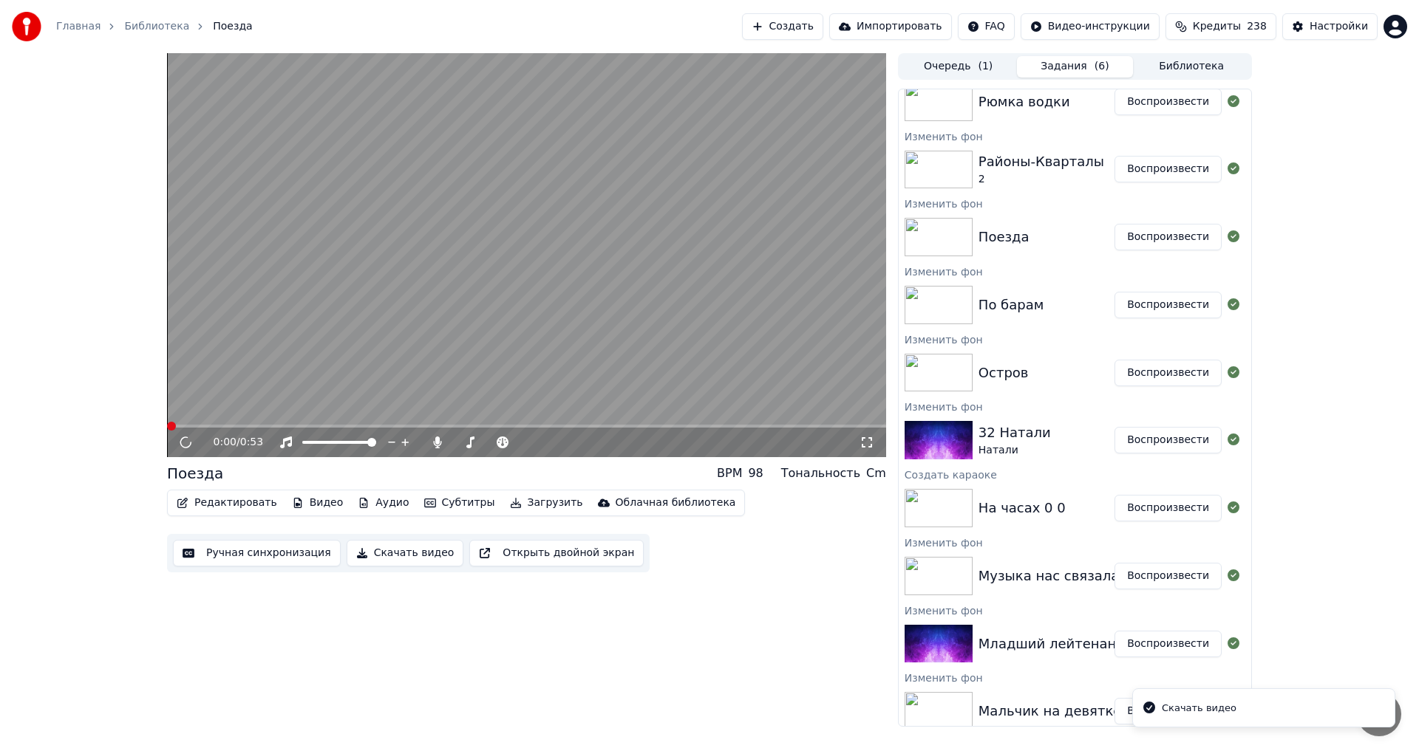
click at [387, 551] on button "Скачать видео" at bounding box center [405, 553] width 117 height 27
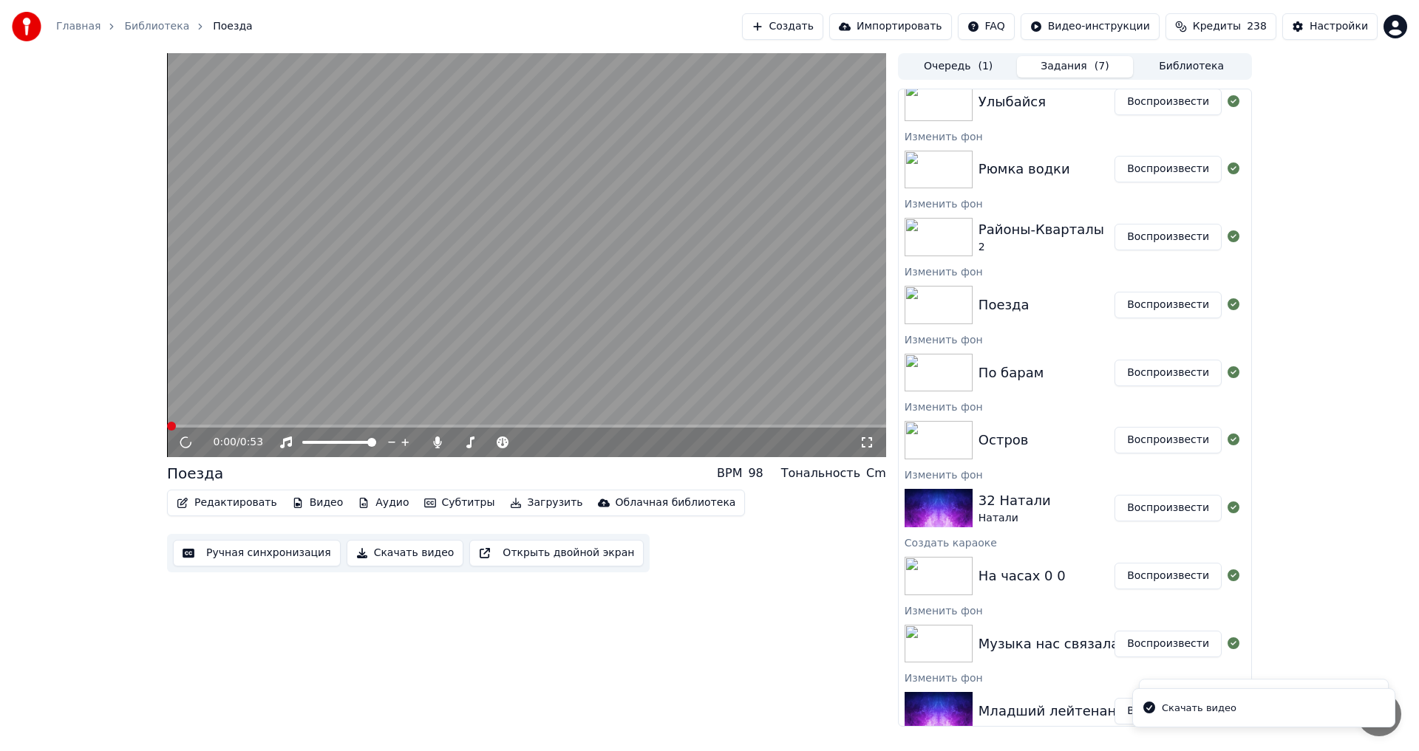
scroll to position [912, 0]
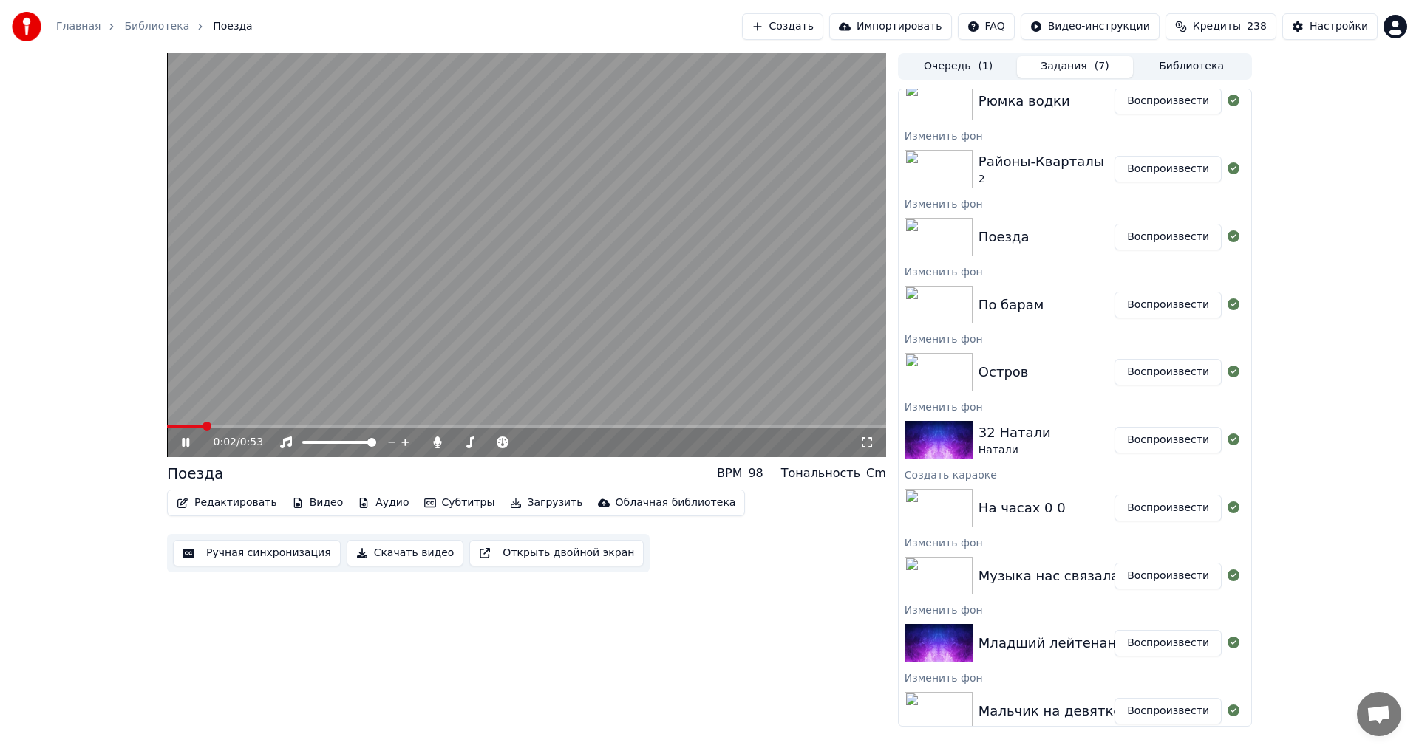
click at [272, 368] on video at bounding box center [526, 255] width 719 height 404
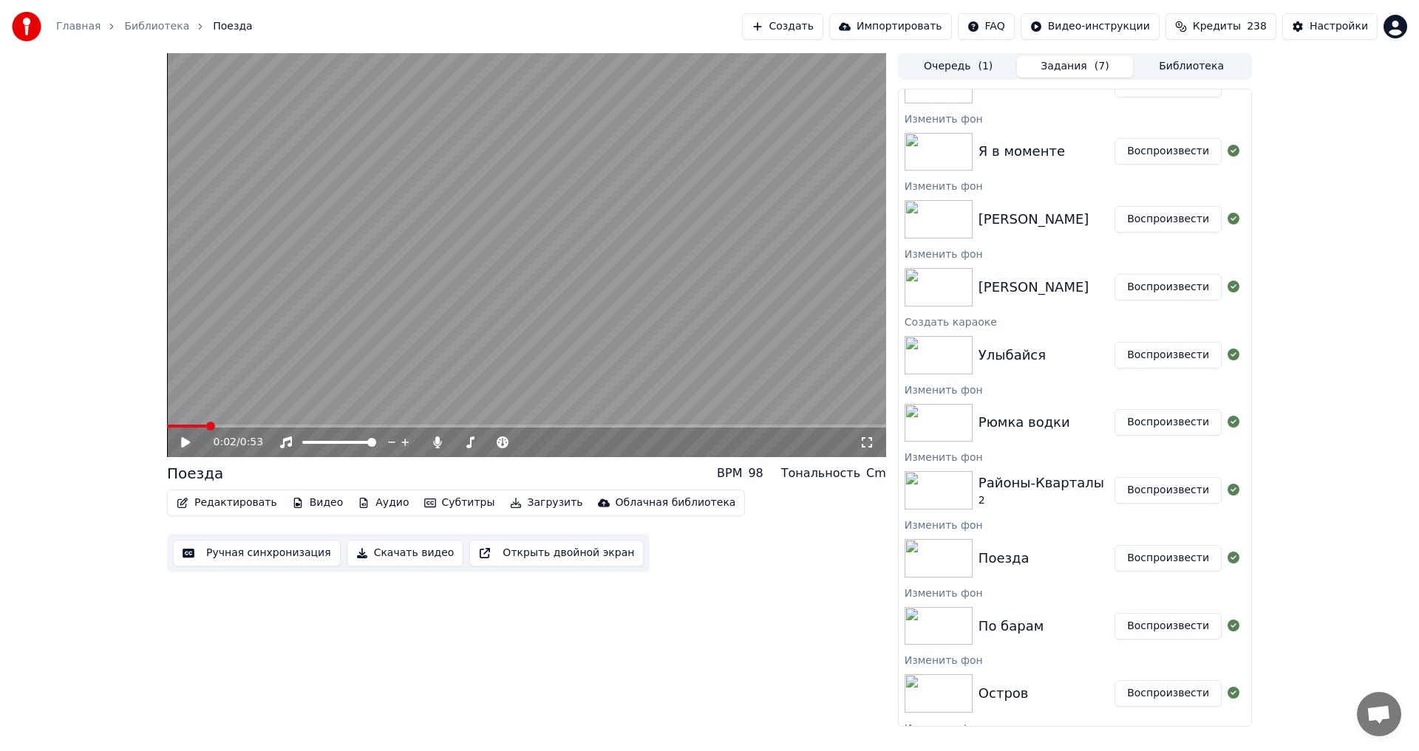
scroll to position [603, 0]
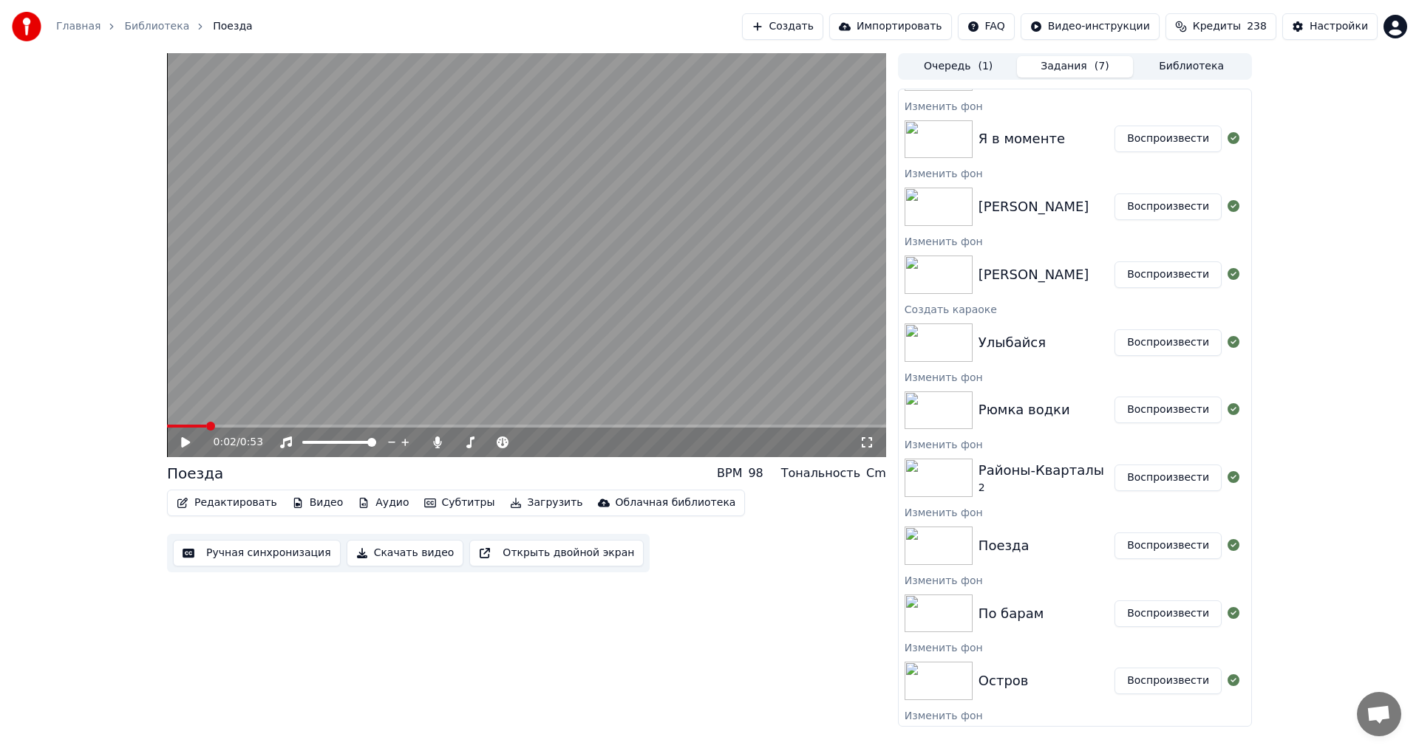
click at [1132, 483] on button "Воспроизвести" at bounding box center [1167, 478] width 107 height 27
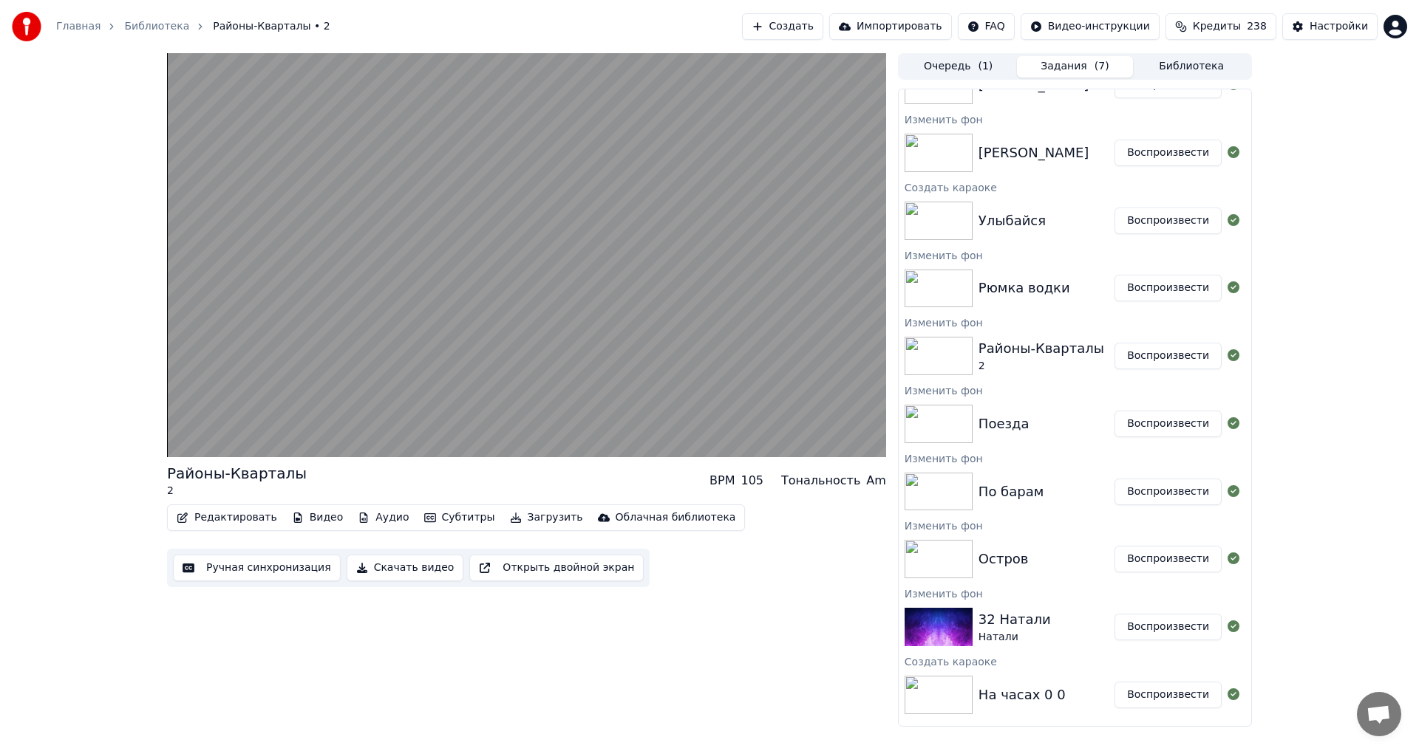
scroll to position [708, 0]
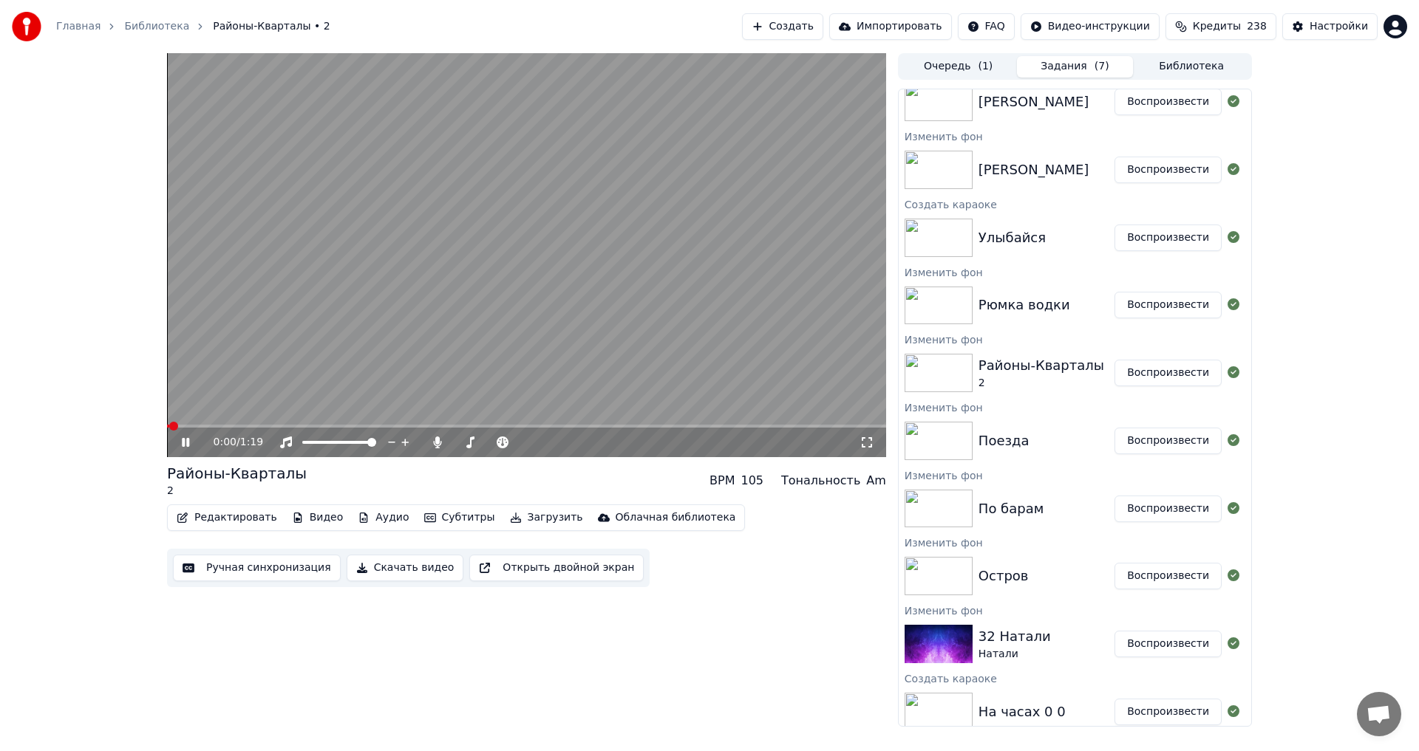
click at [616, 347] on video at bounding box center [526, 255] width 719 height 404
click at [422, 566] on button "Скачать видео" at bounding box center [405, 568] width 117 height 27
click at [1148, 307] on button "Воспроизвести" at bounding box center [1167, 305] width 107 height 27
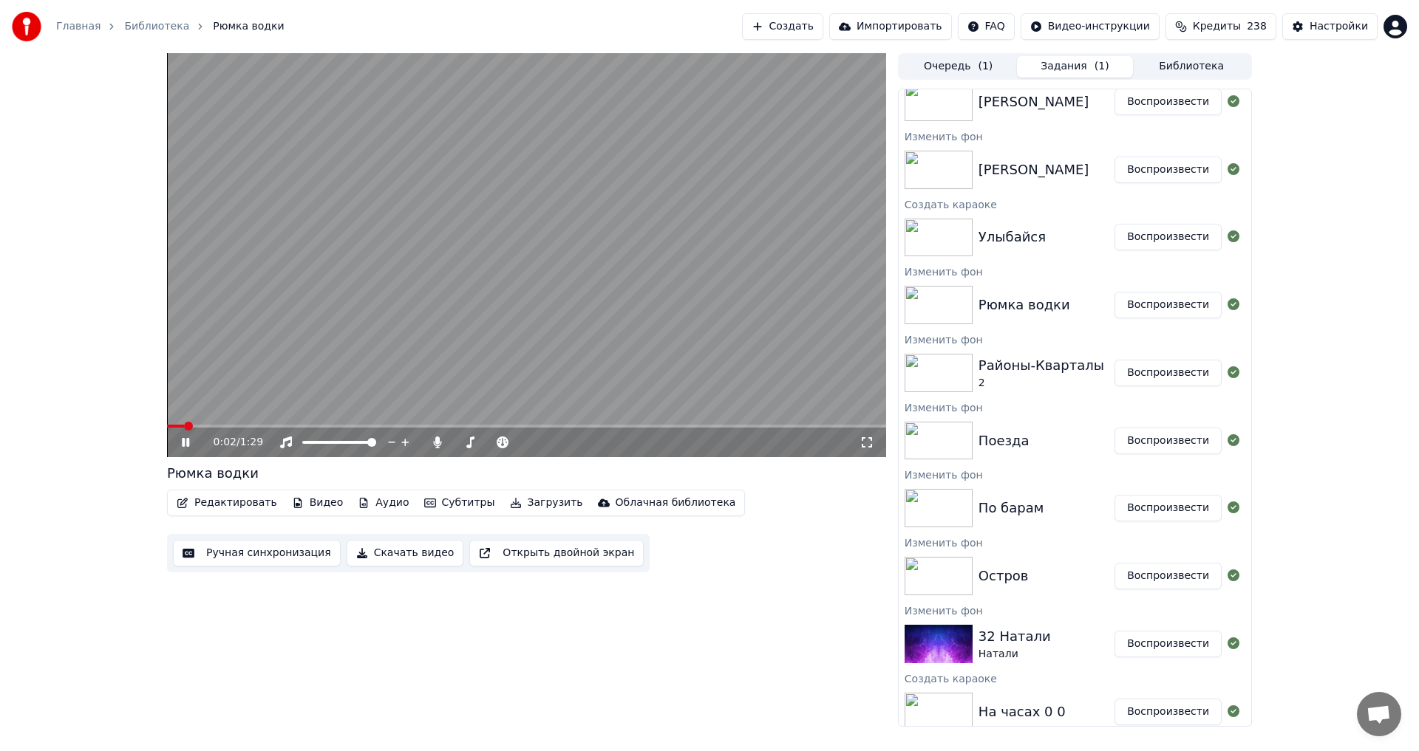
click at [389, 556] on button "Скачать видео" at bounding box center [405, 553] width 117 height 27
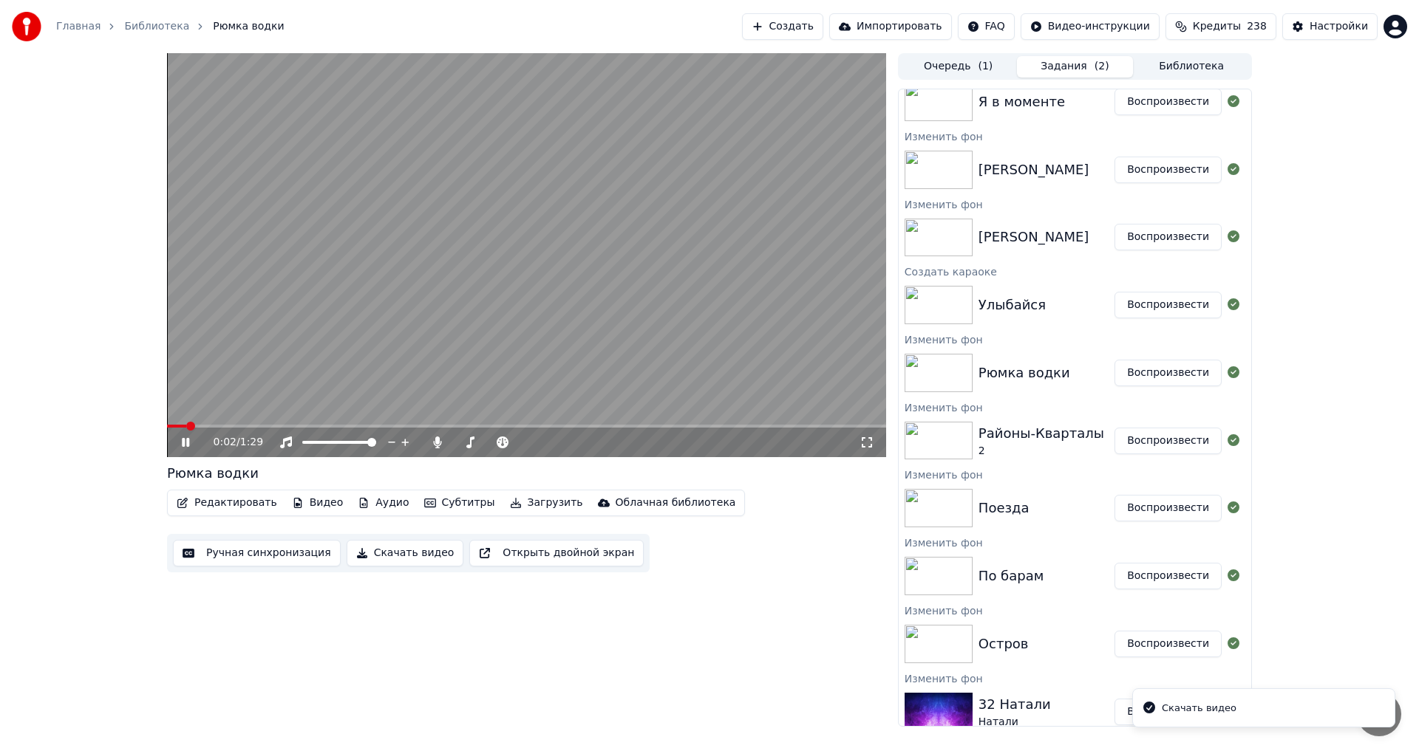
scroll to position [844, 0]
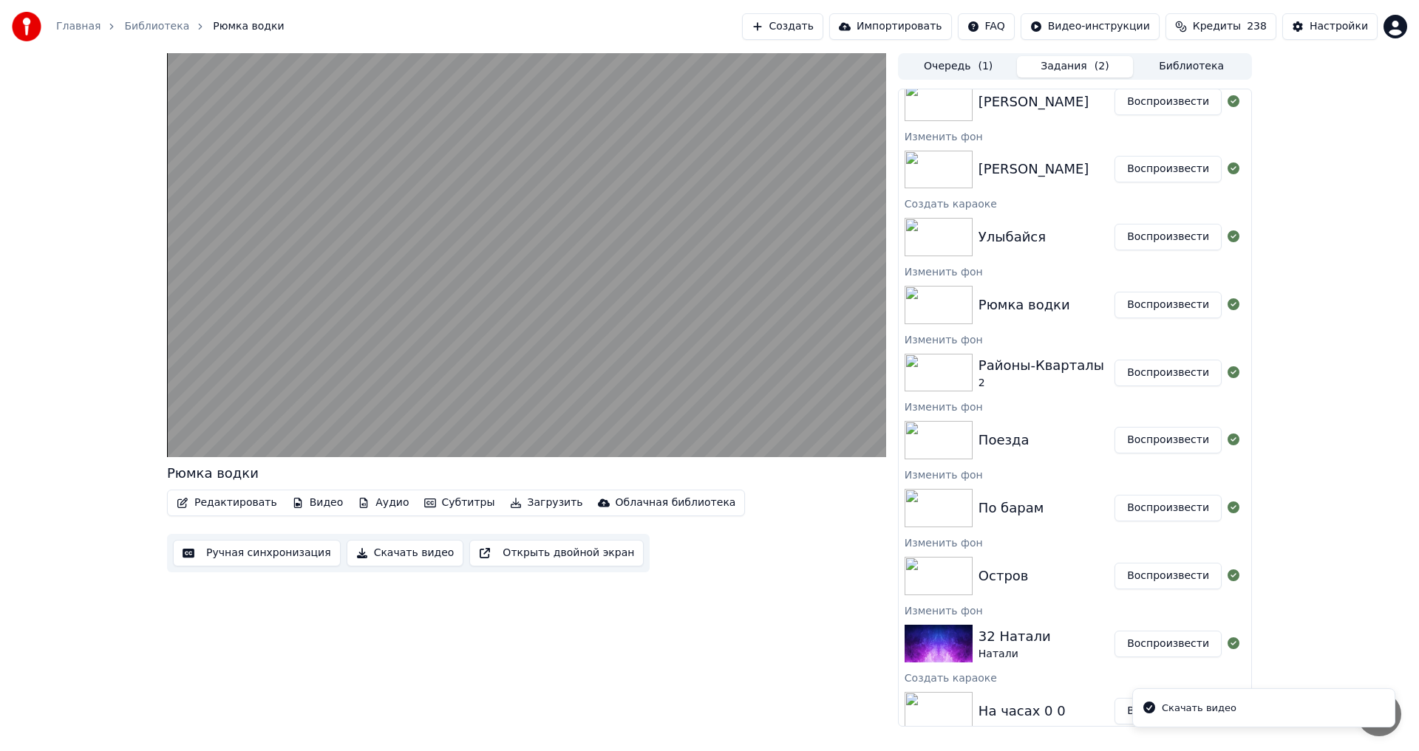
click at [1139, 239] on button "Воспроизвести" at bounding box center [1167, 237] width 107 height 27
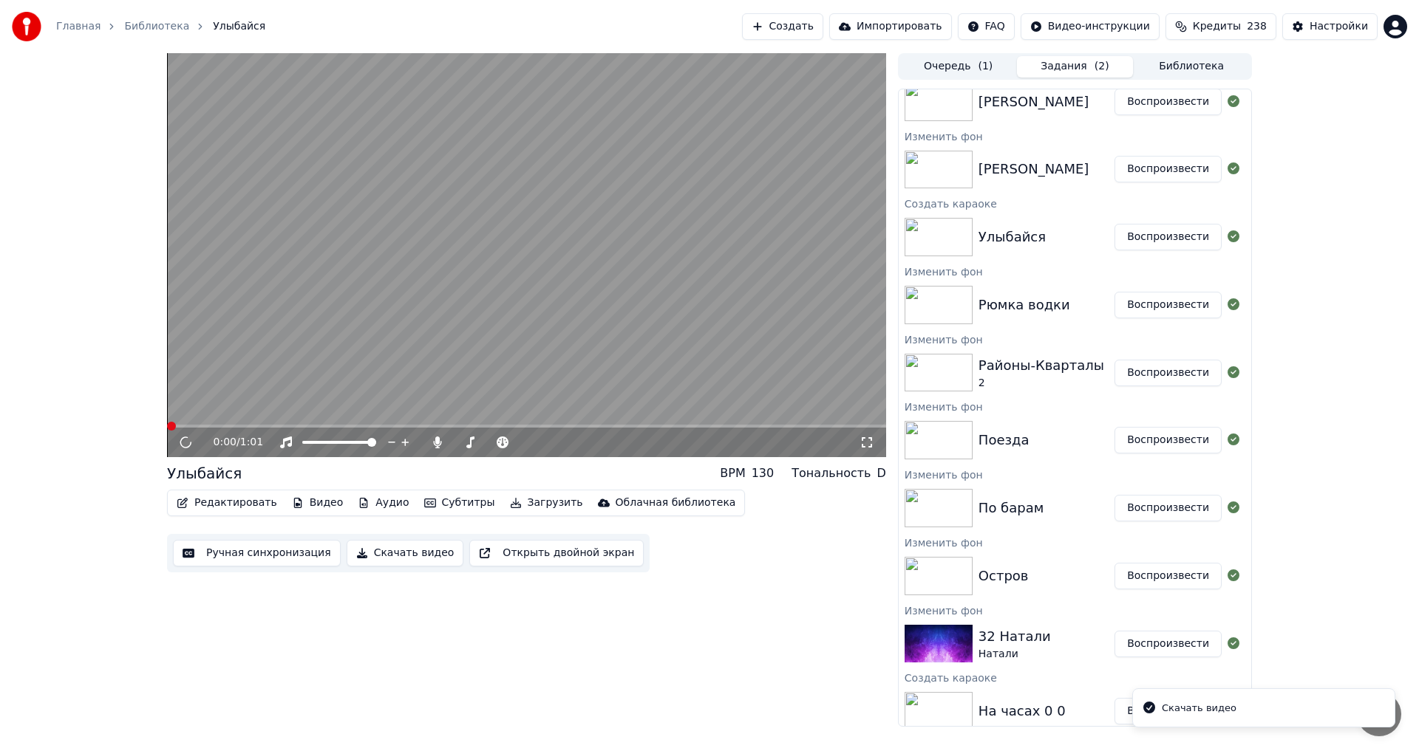
click at [400, 555] on button "Скачать видео" at bounding box center [405, 553] width 117 height 27
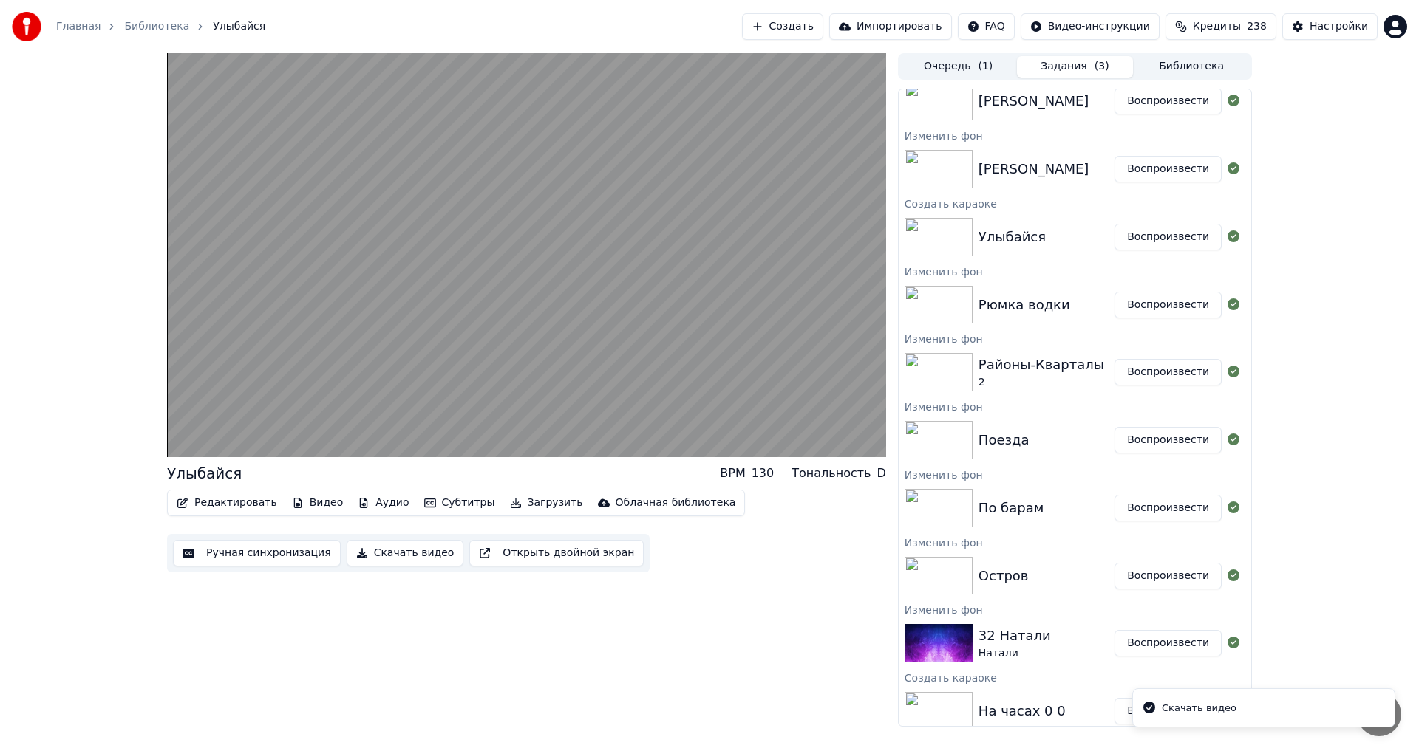
scroll to position [690, 0]
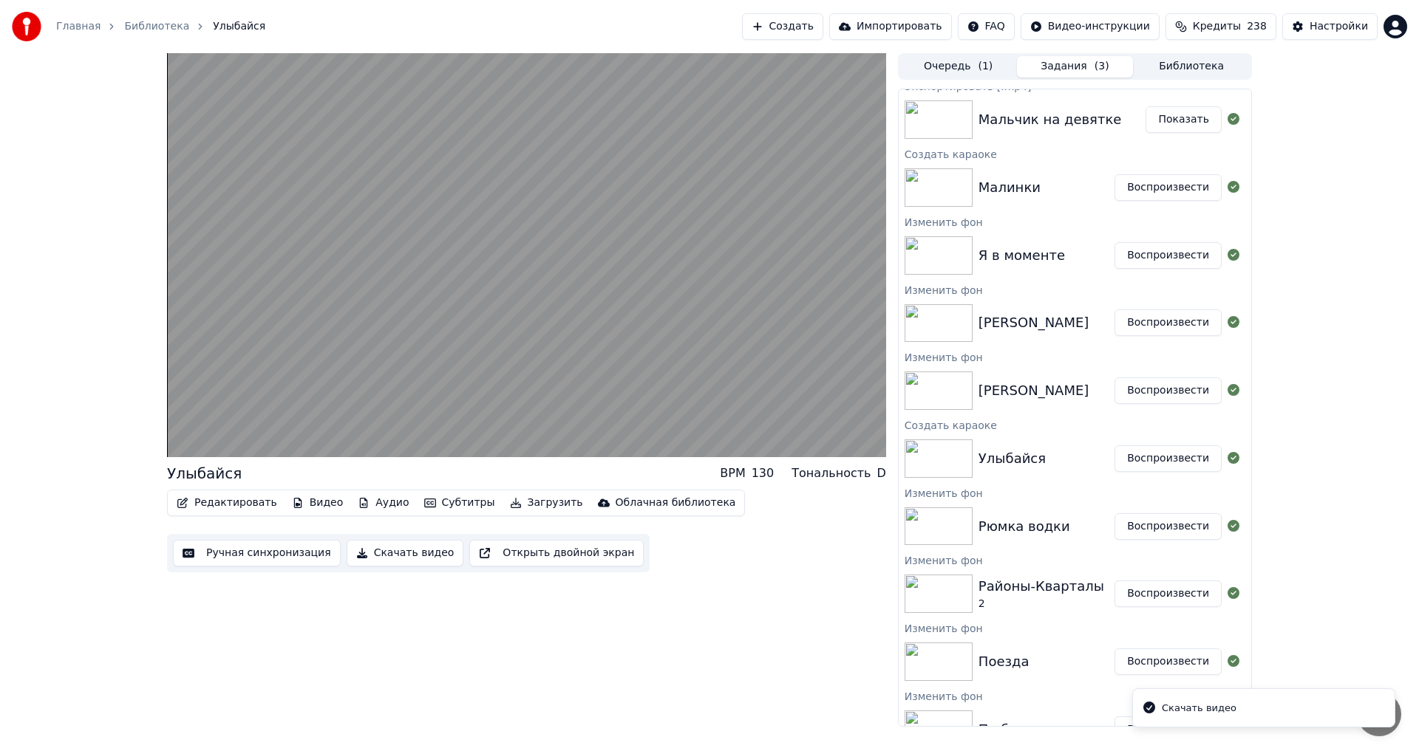
click at [1133, 394] on button "Воспроизвести" at bounding box center [1167, 391] width 107 height 27
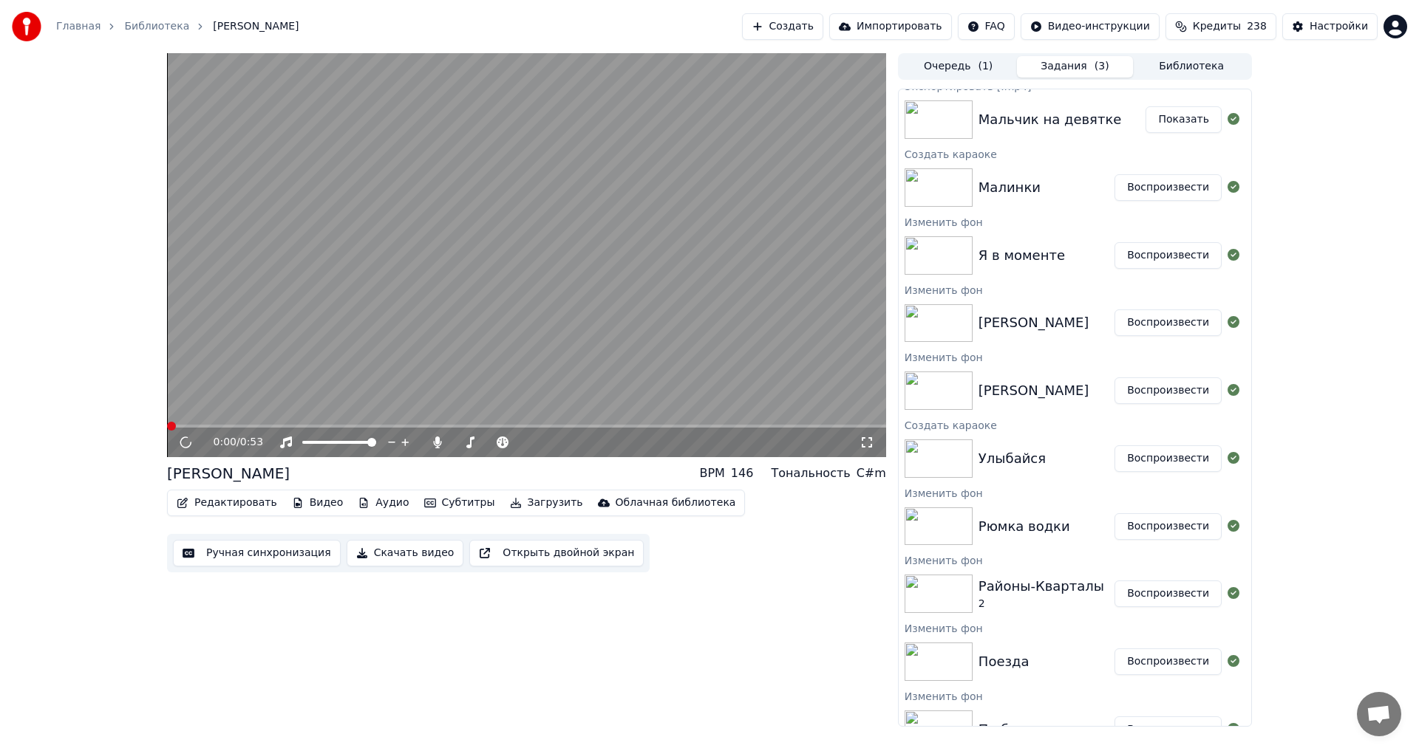
click at [377, 552] on button "Скачать видео" at bounding box center [405, 553] width 117 height 27
click at [1167, 317] on button "Воспроизвести" at bounding box center [1167, 323] width 107 height 27
click at [398, 556] on button "Скачать видео" at bounding box center [405, 553] width 117 height 27
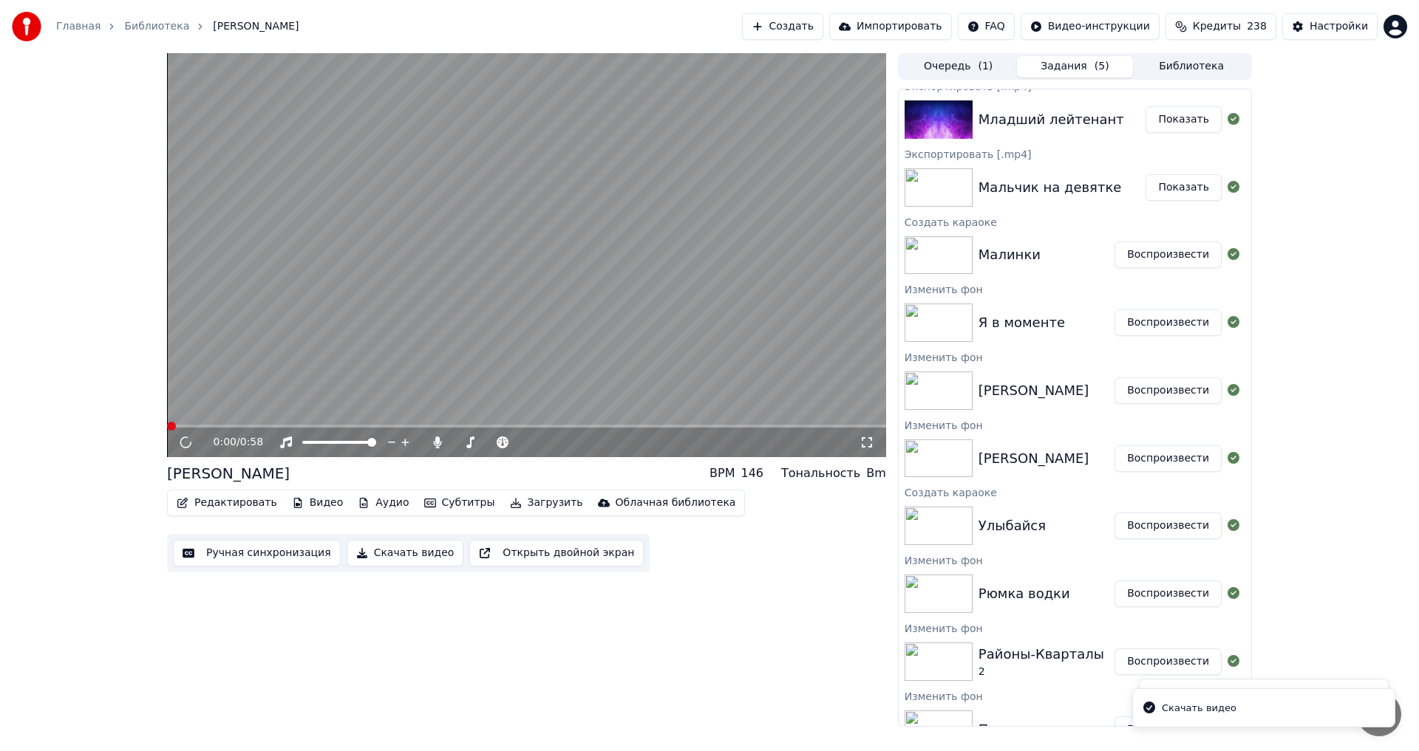
scroll to position [826, 0]
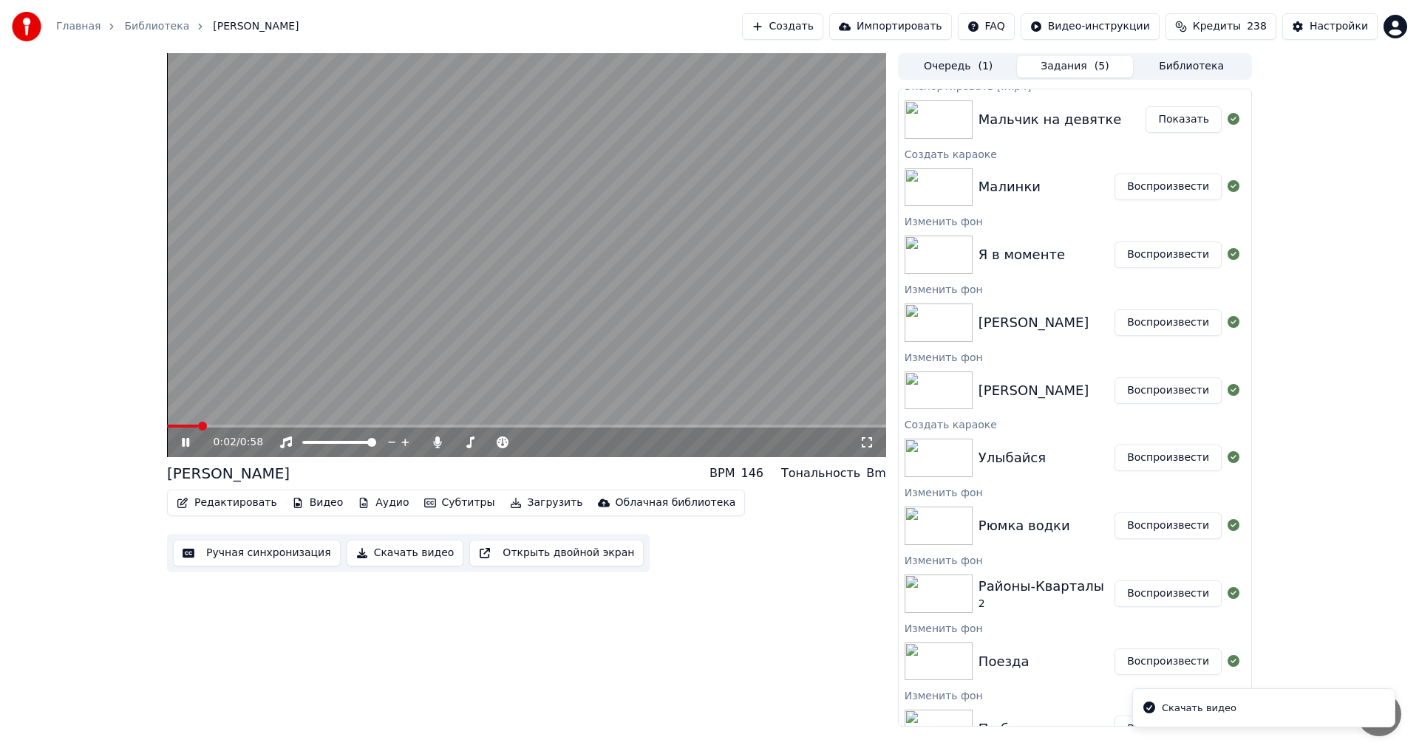
click at [1142, 251] on button "Воспроизвести" at bounding box center [1167, 255] width 107 height 27
click at [375, 559] on button "Скачать видео" at bounding box center [405, 553] width 117 height 27
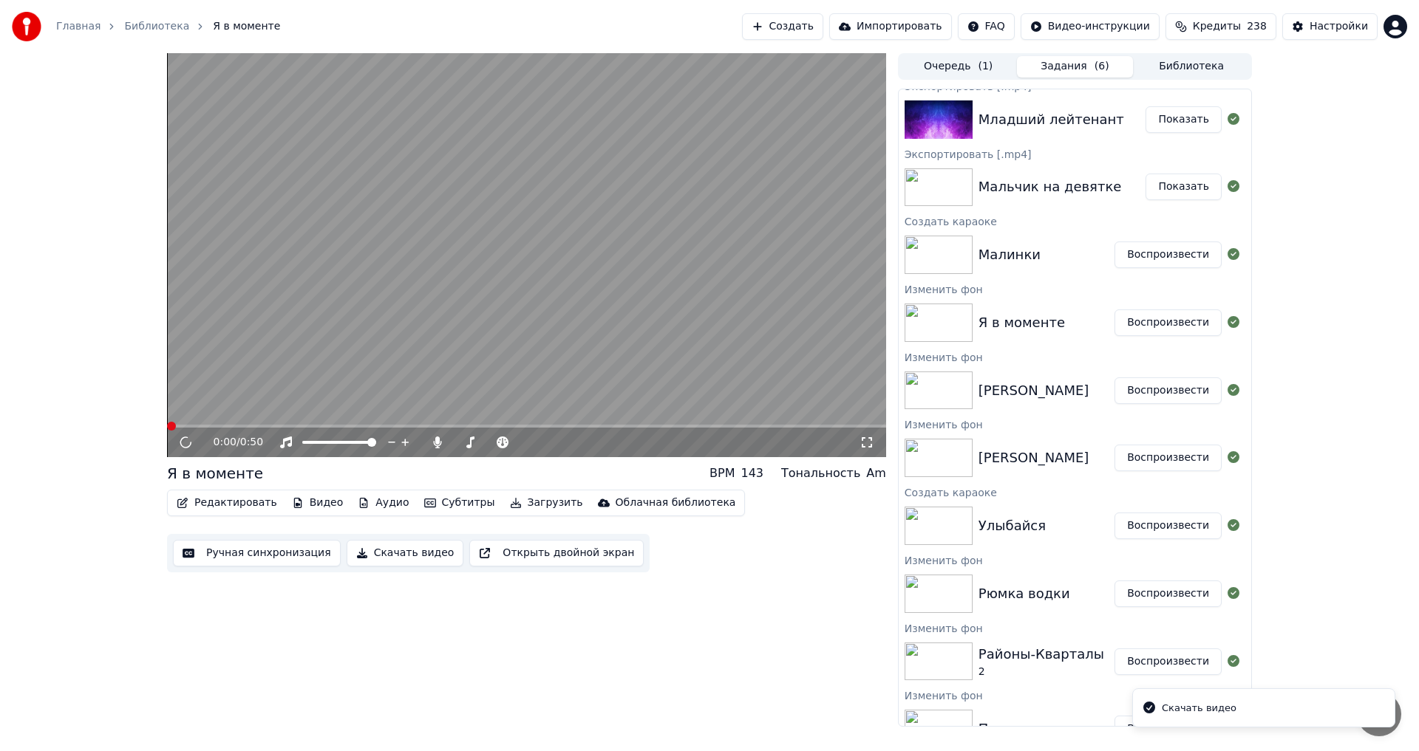
scroll to position [894, 0]
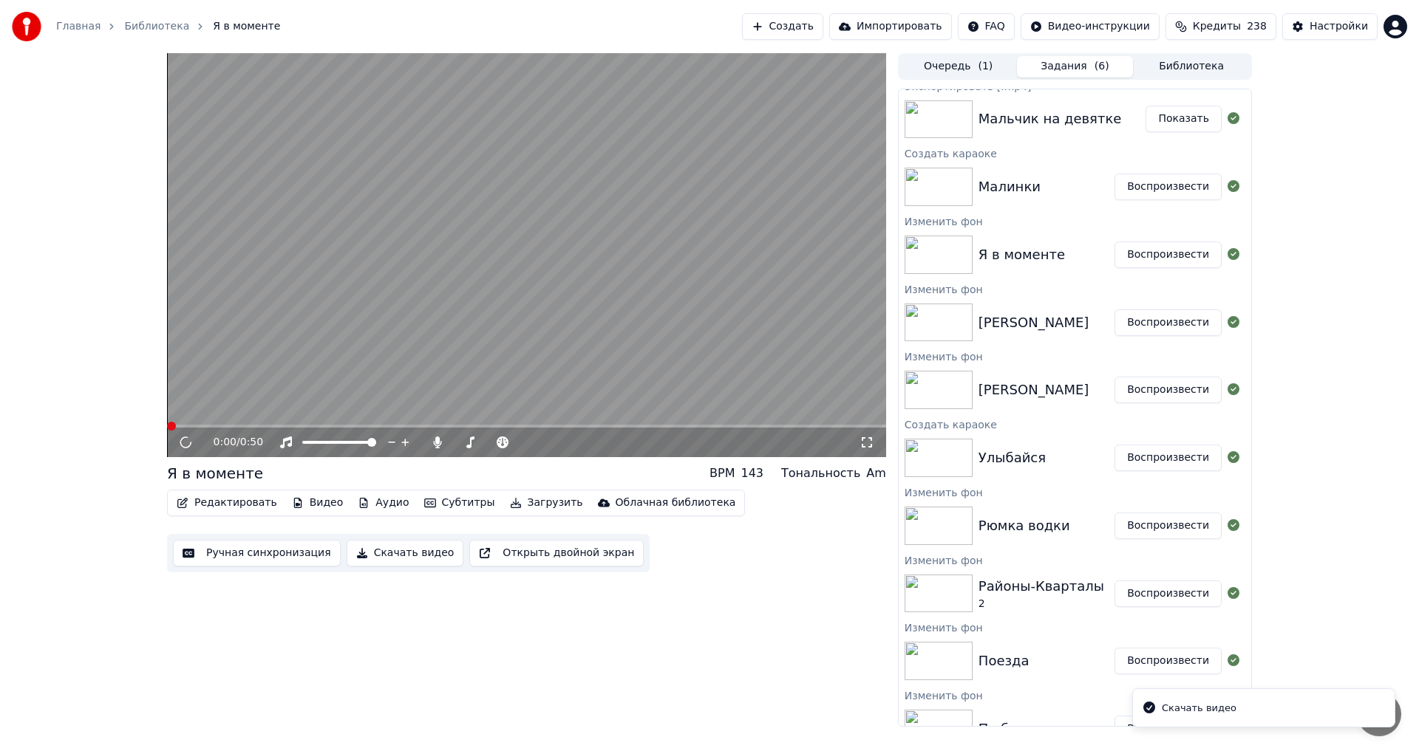
click at [1177, 189] on button "Воспроизвести" at bounding box center [1167, 187] width 107 height 27
click at [189, 445] on icon at bounding box center [196, 443] width 35 height 12
click at [189, 445] on icon at bounding box center [185, 442] width 7 height 9
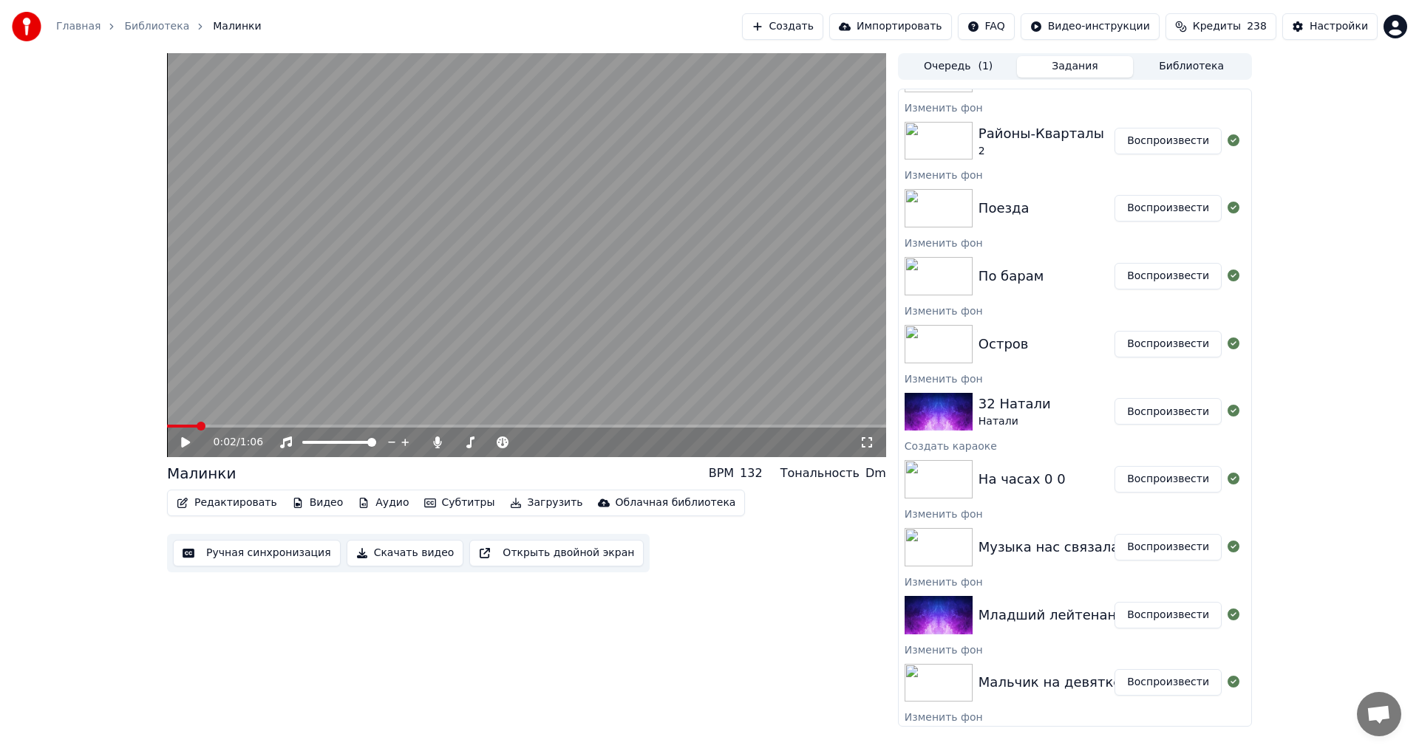
scroll to position [1559, 0]
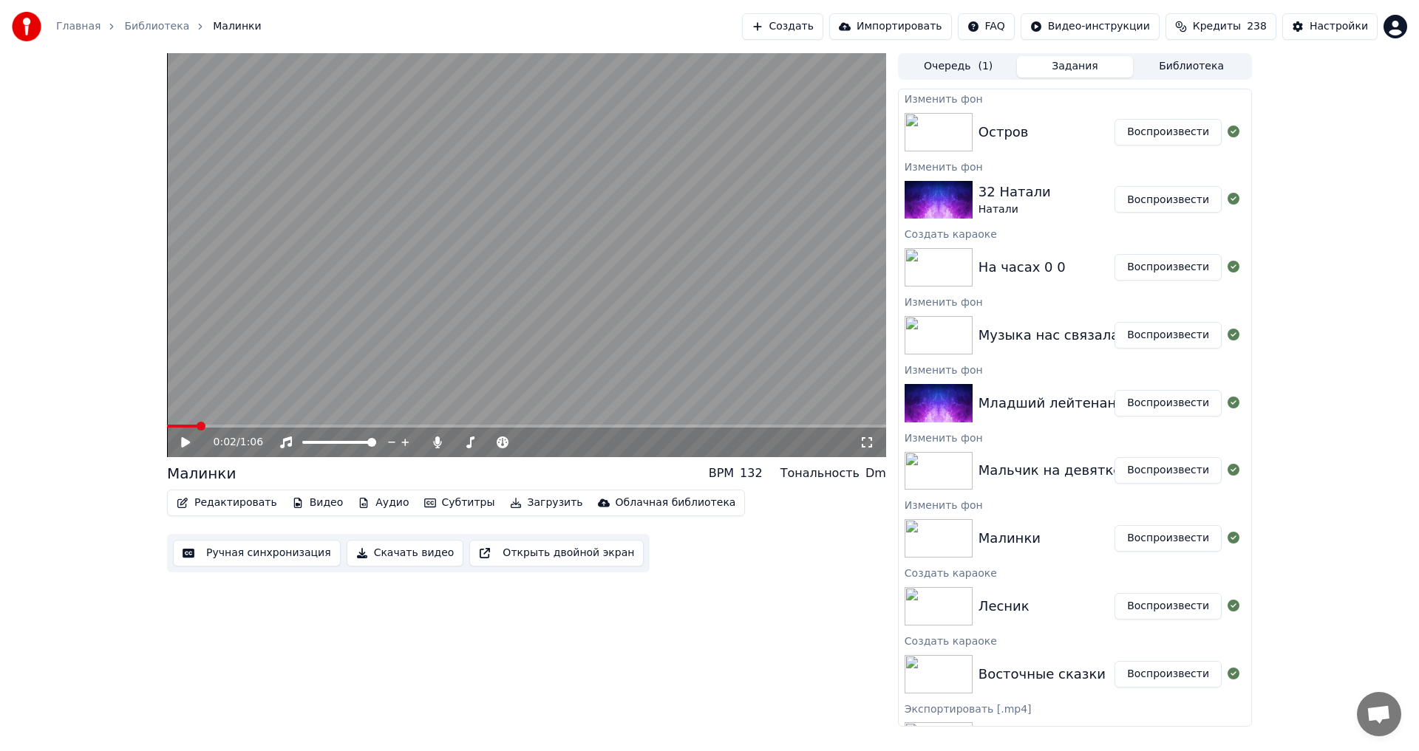
click at [1142, 533] on button "Воспроизвести" at bounding box center [1167, 538] width 107 height 27
click at [761, 344] on video at bounding box center [526, 255] width 719 height 404
click at [1151, 600] on button "Воспроизвести" at bounding box center [1167, 606] width 107 height 27
click at [590, 449] on div "0:05 / 1:03" at bounding box center [537, 442] width 646 height 15
click at [550, 318] on video at bounding box center [526, 255] width 719 height 404
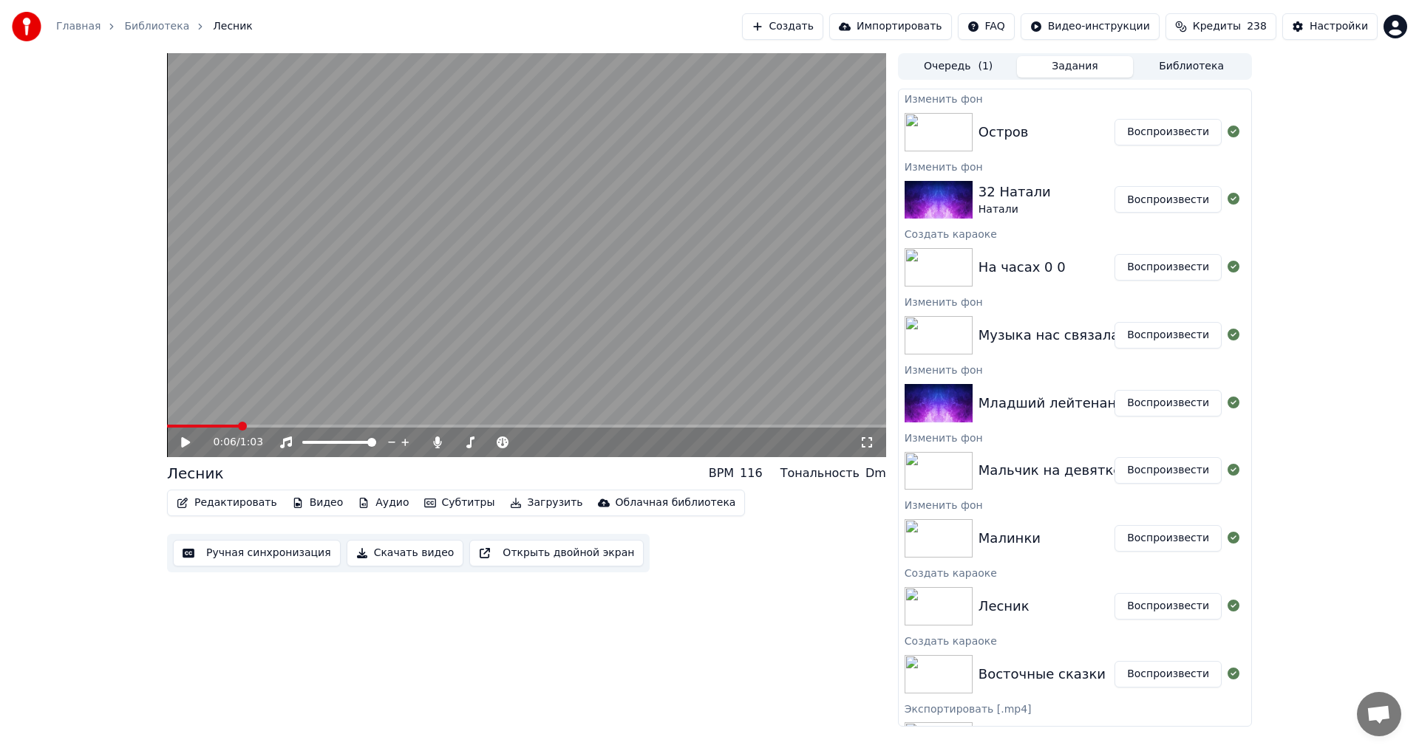
click at [262, 551] on button "Ручная синхронизация" at bounding box center [257, 553] width 168 height 27
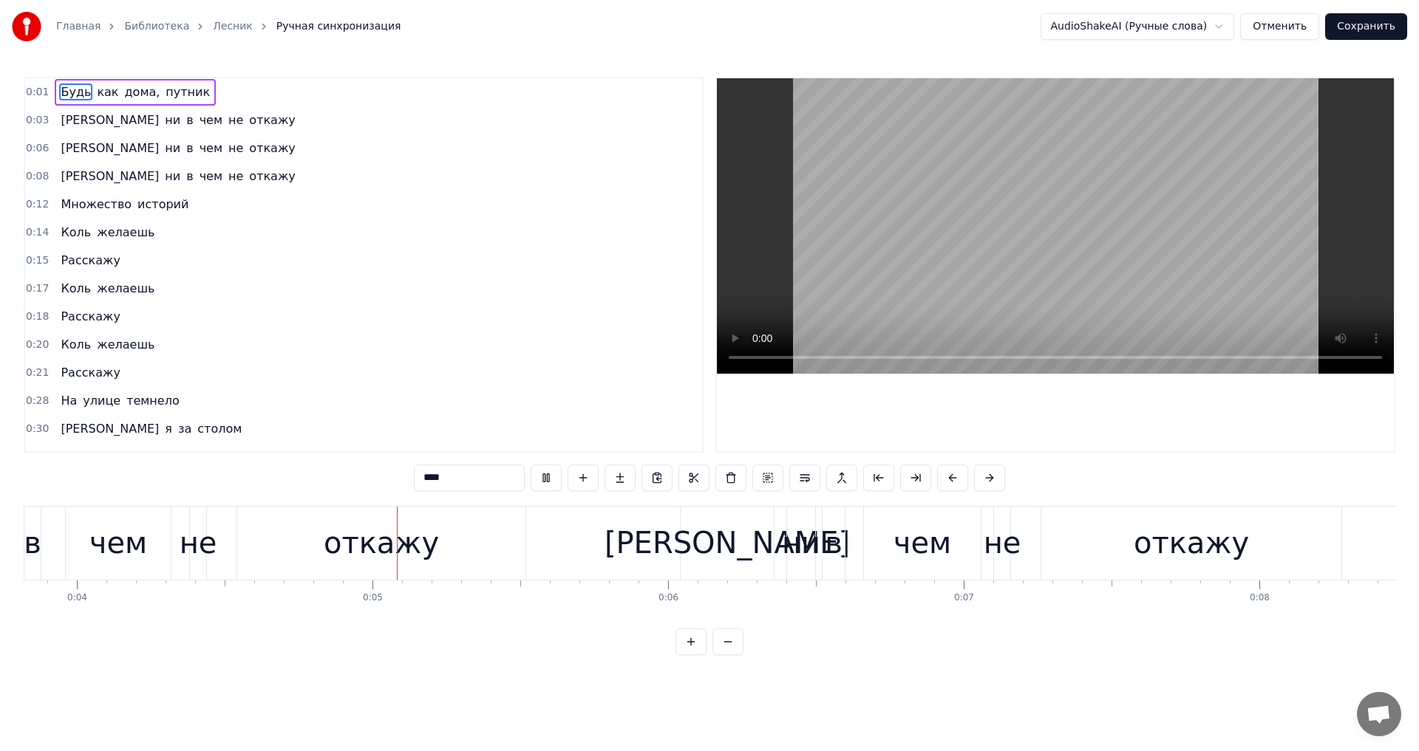
scroll to position [0, 1235]
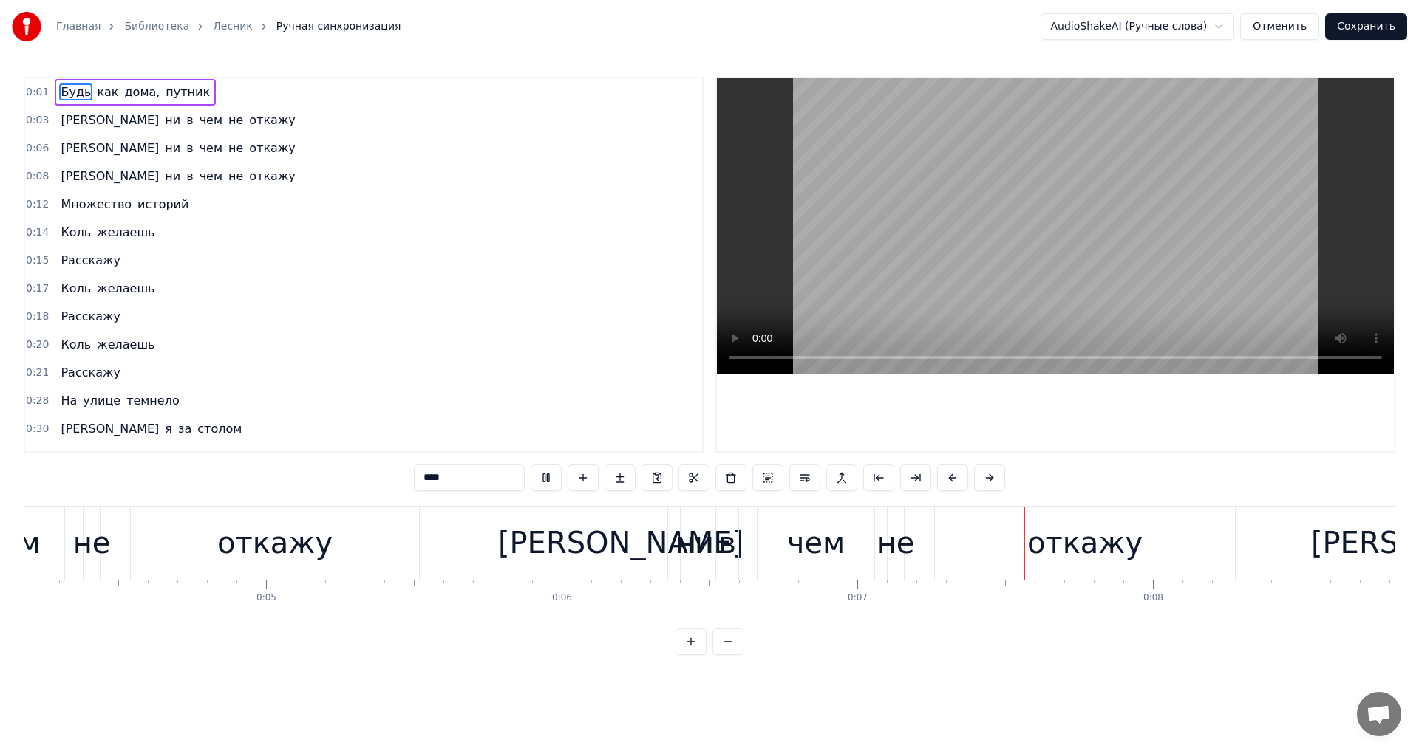
click at [975, 240] on video at bounding box center [1055, 226] width 677 height 296
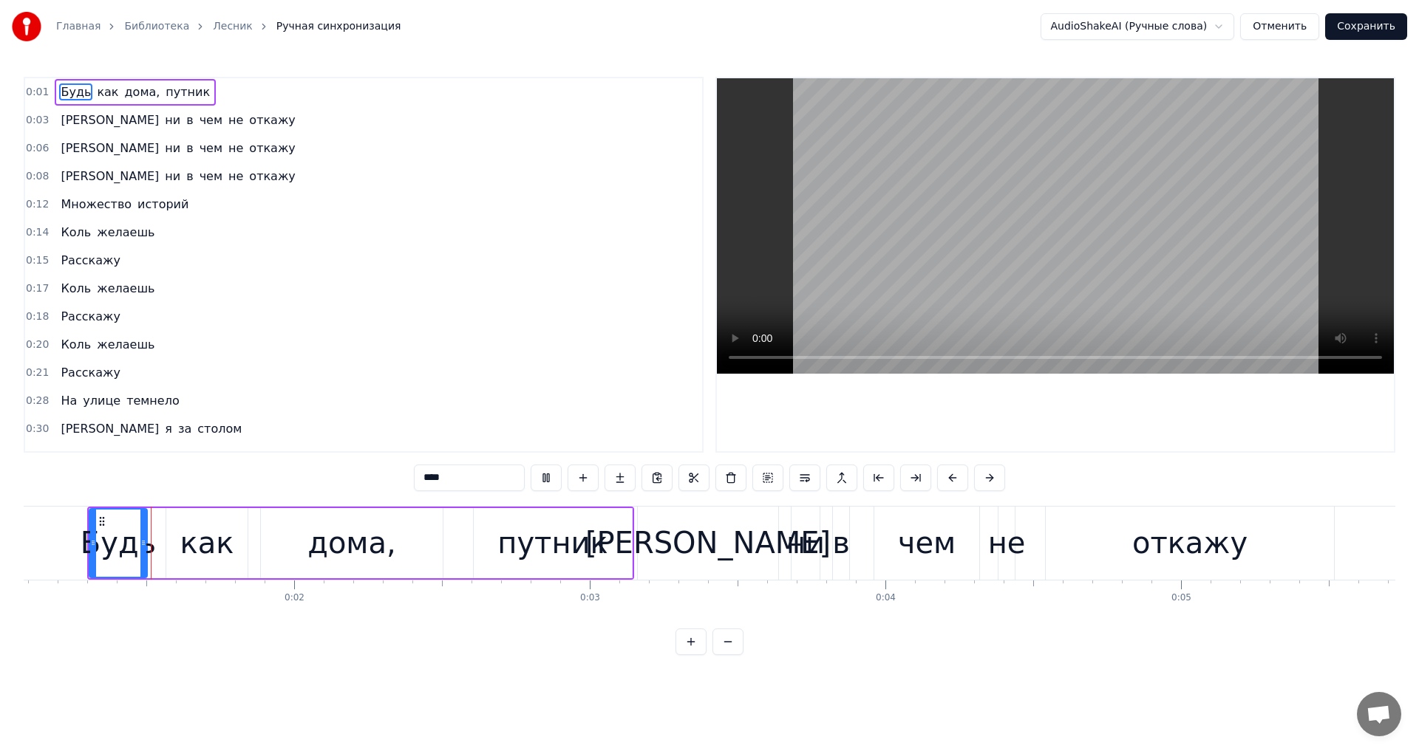
scroll to position [0, 316]
click at [1001, 542] on div "не" at bounding box center [1012, 543] width 38 height 44
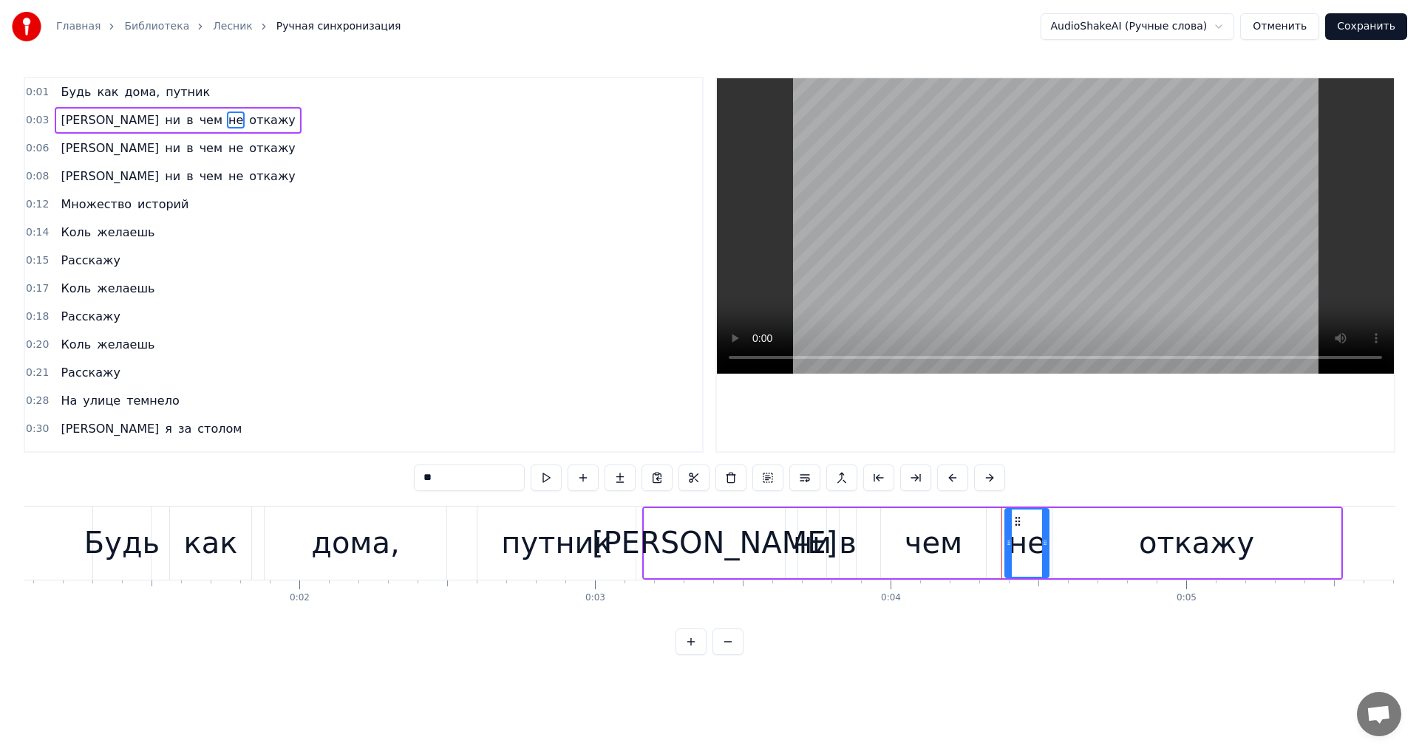
drag, startPoint x: 1018, startPoint y: 543, endPoint x: 1046, endPoint y: 548, distance: 27.8
click at [1046, 548] on icon at bounding box center [1045, 543] width 6 height 12
click at [775, 530] on div "[PERSON_NAME]" at bounding box center [714, 543] width 140 height 70
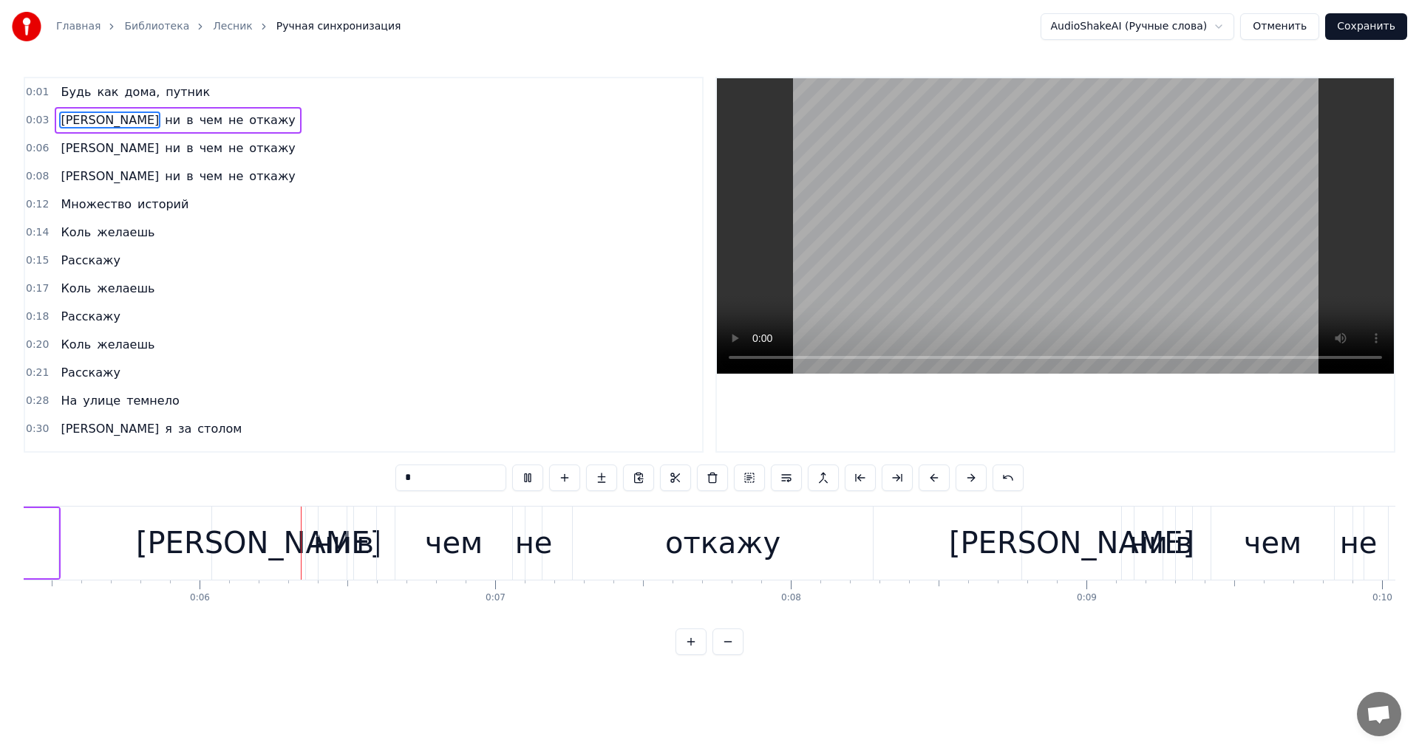
scroll to position [0, 1608]
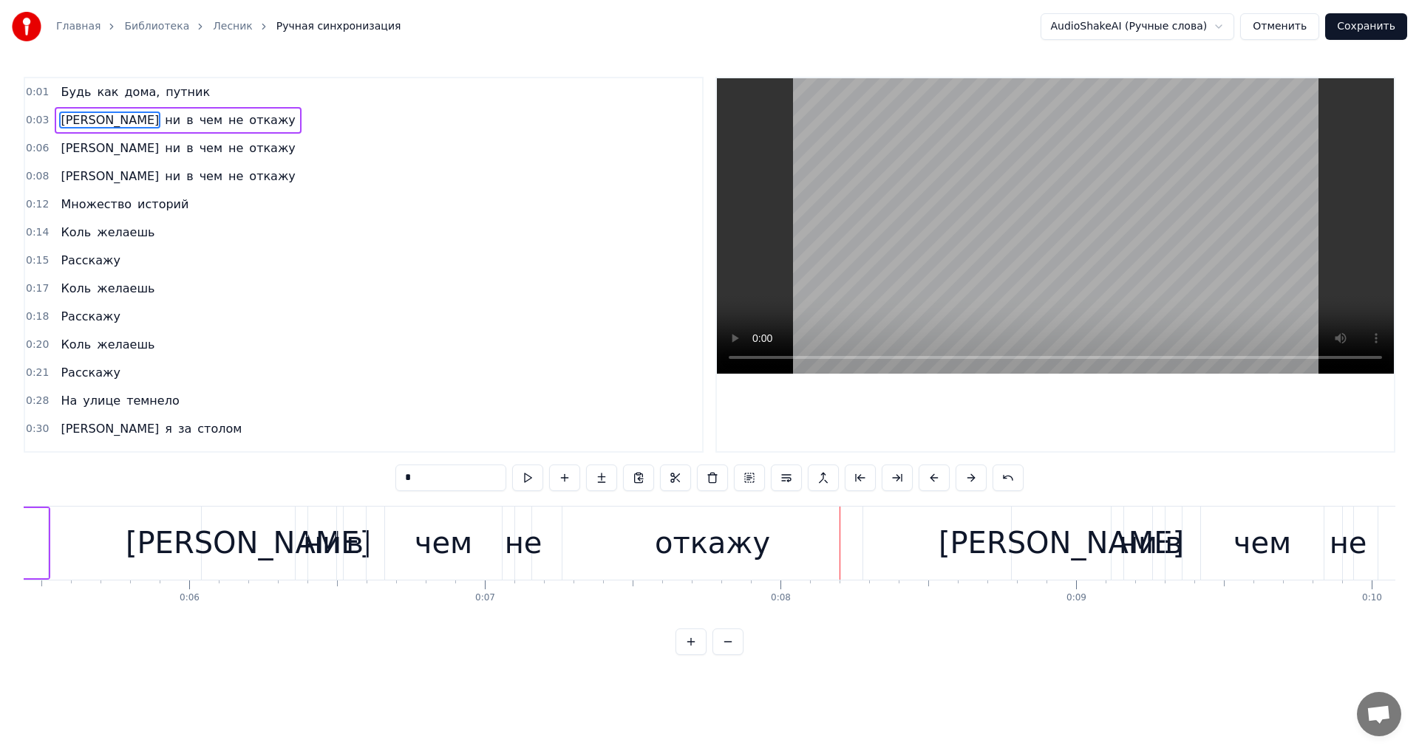
click at [520, 532] on div "не" at bounding box center [524, 543] width 38 height 44
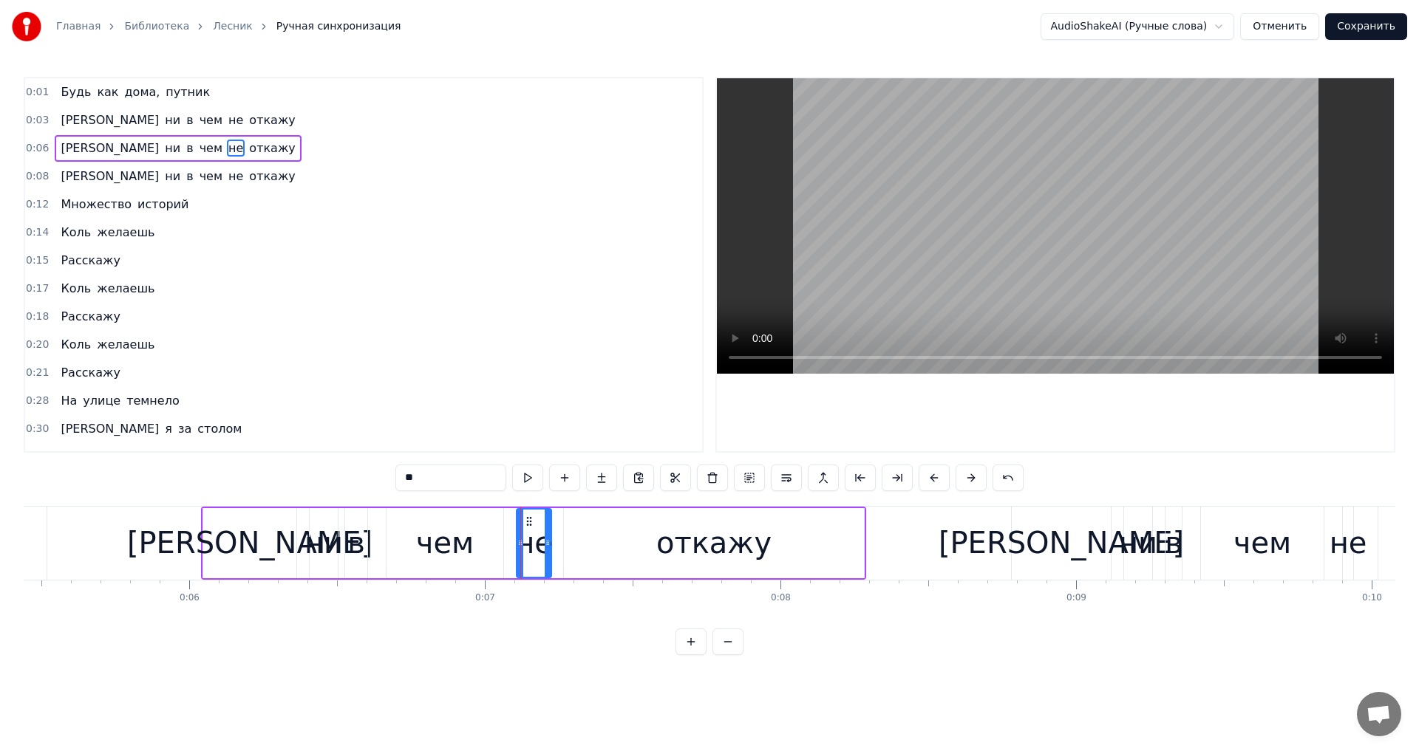
drag, startPoint x: 531, startPoint y: 538, endPoint x: 559, endPoint y: 548, distance: 29.7
click at [550, 548] on icon at bounding box center [548, 543] width 6 height 12
click at [488, 548] on div "чем" at bounding box center [444, 543] width 117 height 70
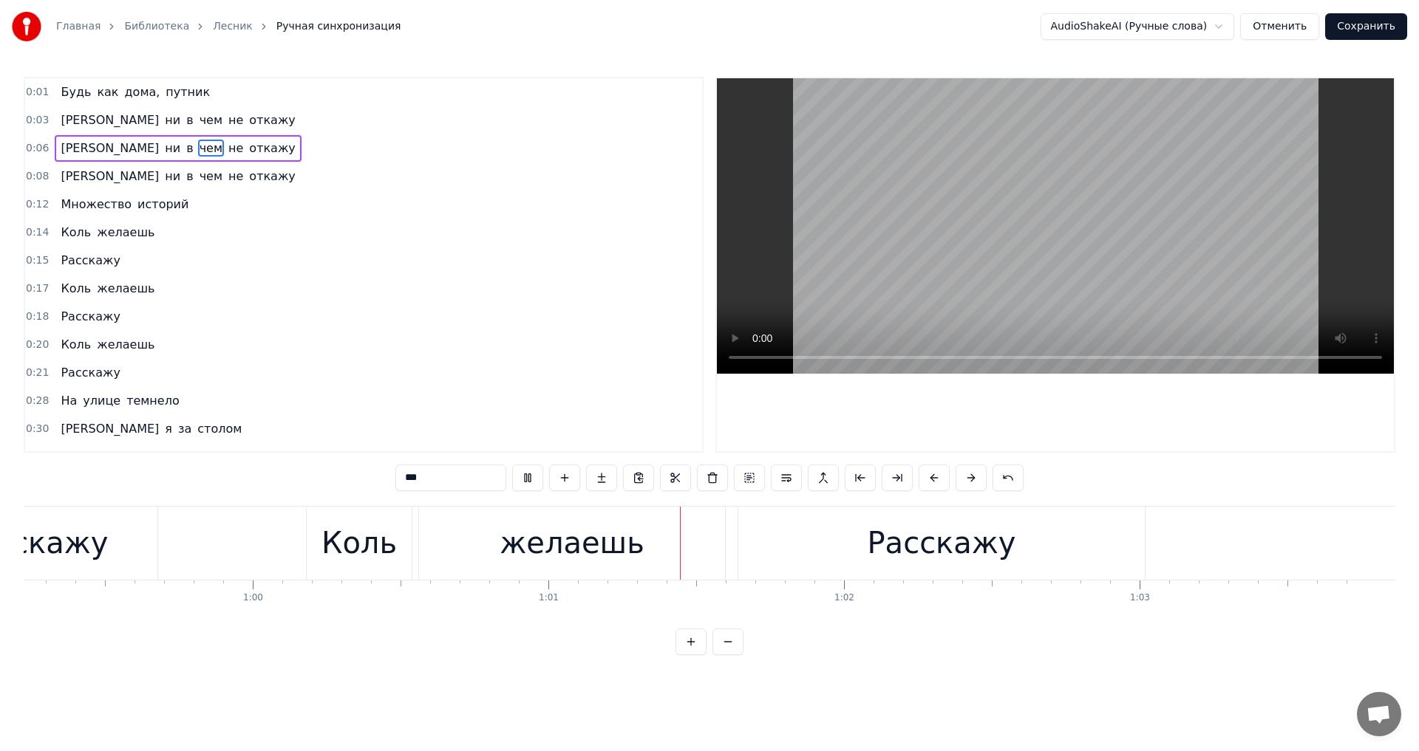
scroll to position [0, 17505]
click at [452, 579] on div "желаешь" at bounding box center [570, 543] width 307 height 73
type input "*******"
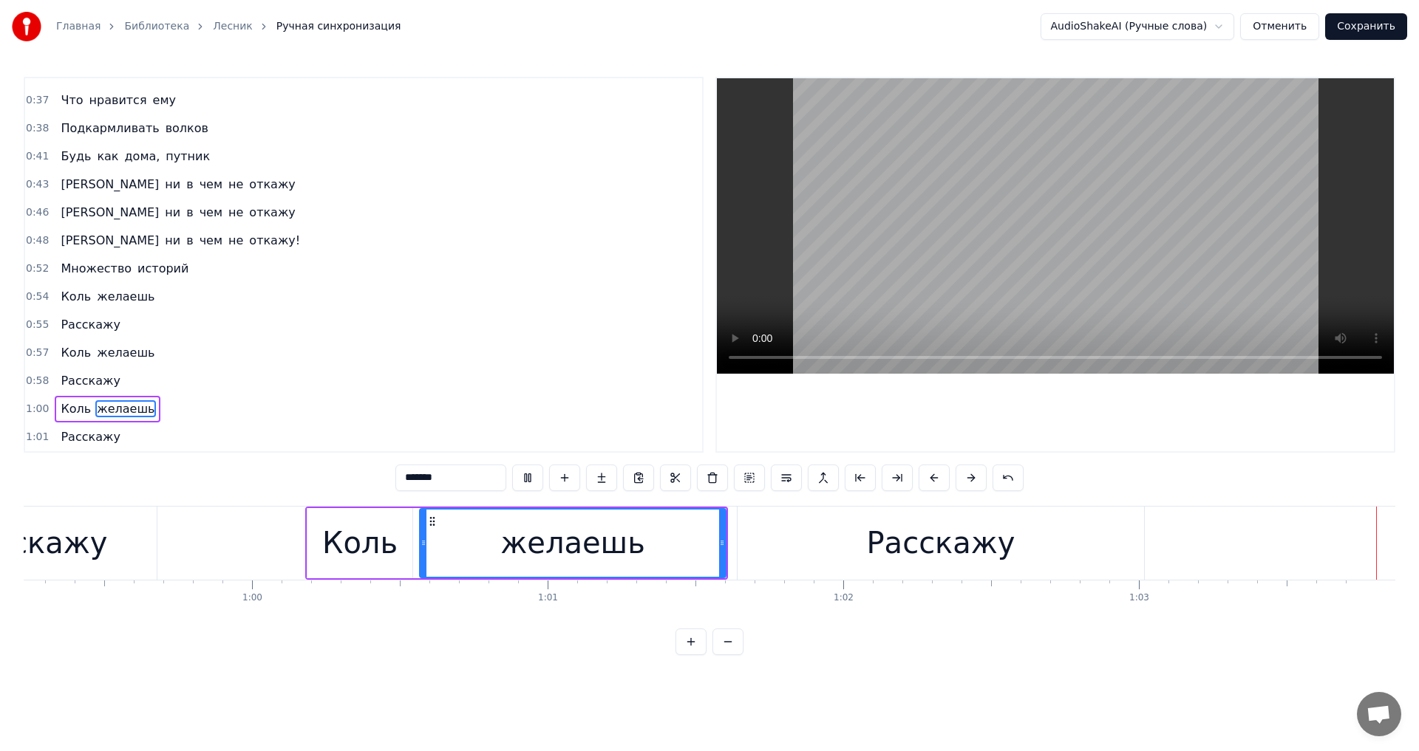
scroll to position [0, 17506]
click at [1344, 33] on button "Сохранить" at bounding box center [1366, 26] width 82 height 27
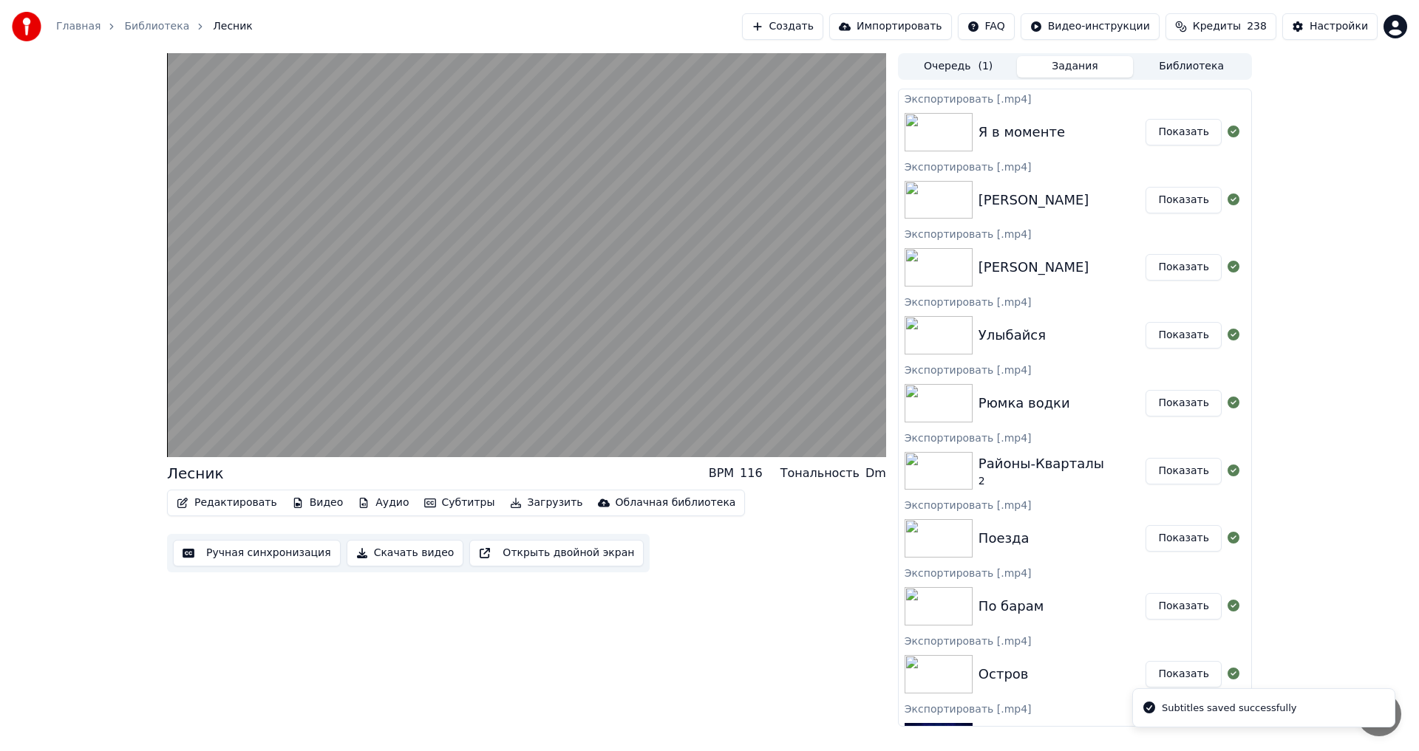
click at [1176, 72] on button "Библиотека" at bounding box center [1191, 66] width 117 height 21
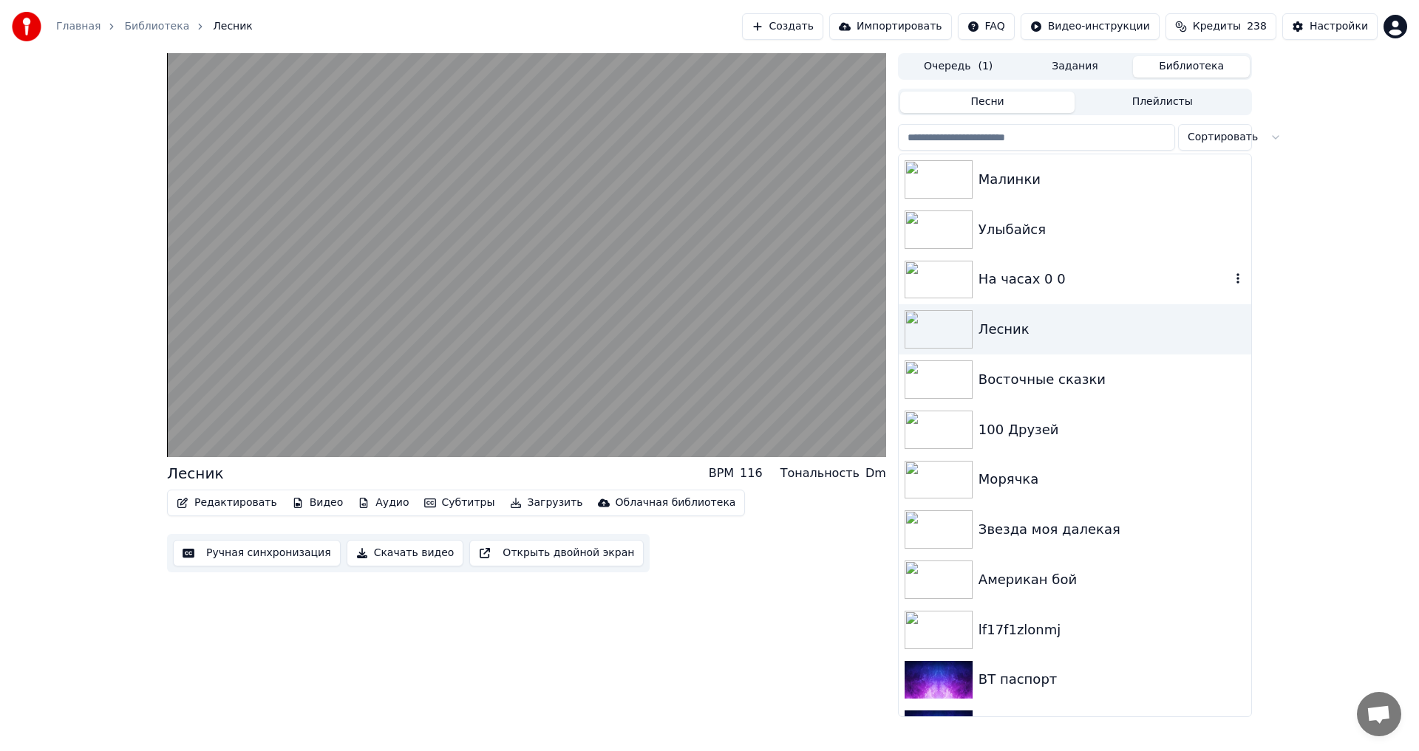
click at [1056, 284] on div "На часах 0 0" at bounding box center [1104, 279] width 252 height 21
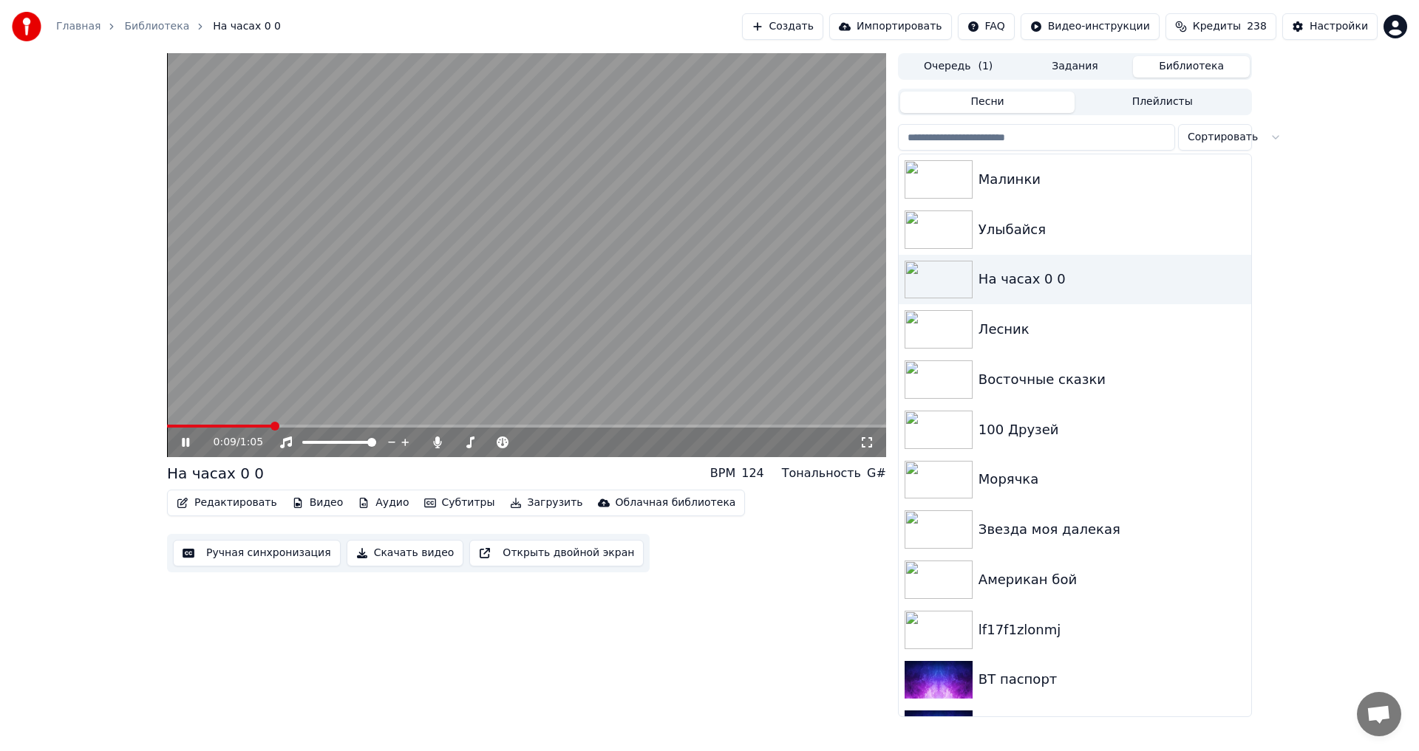
click at [594, 292] on video at bounding box center [526, 255] width 719 height 404
click at [1061, 233] on div "Улыбайся" at bounding box center [1104, 229] width 252 height 21
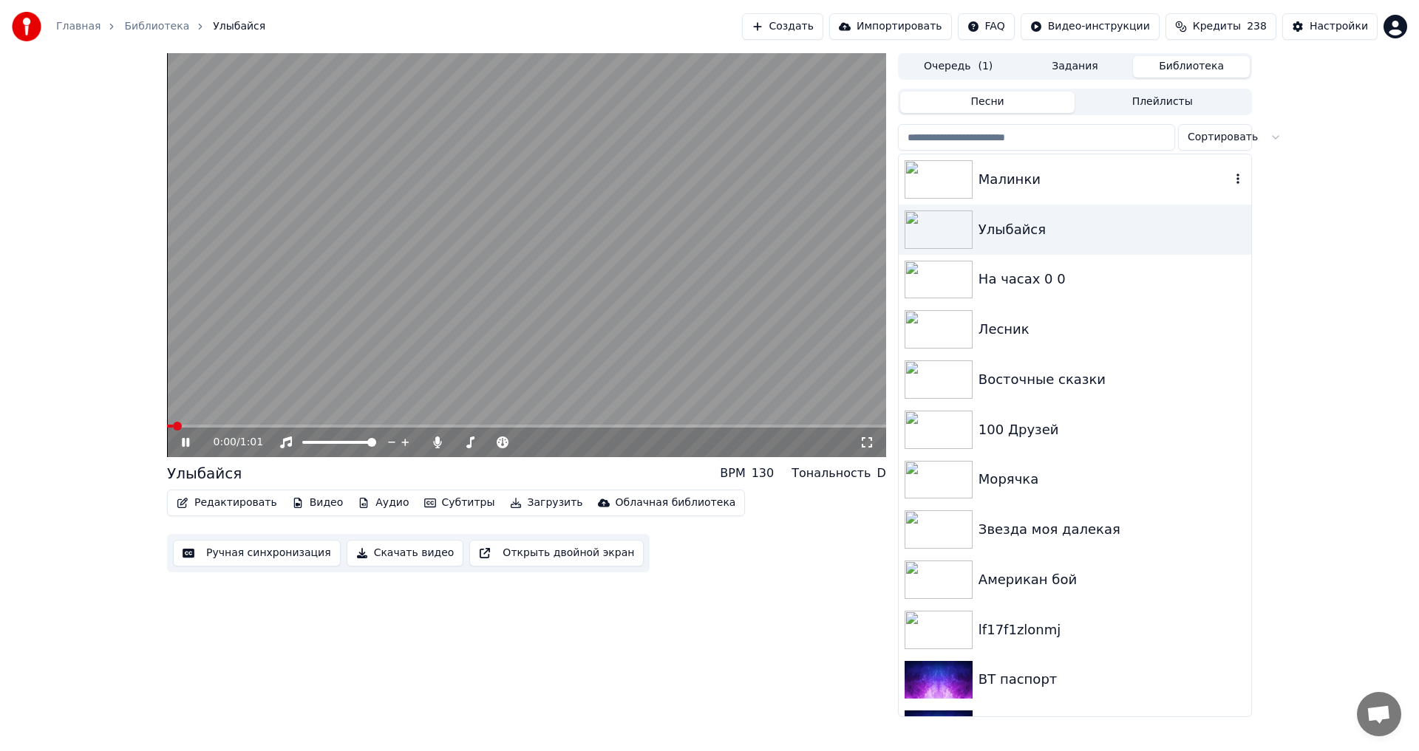
click at [1046, 176] on div "Малинки" at bounding box center [1104, 179] width 252 height 21
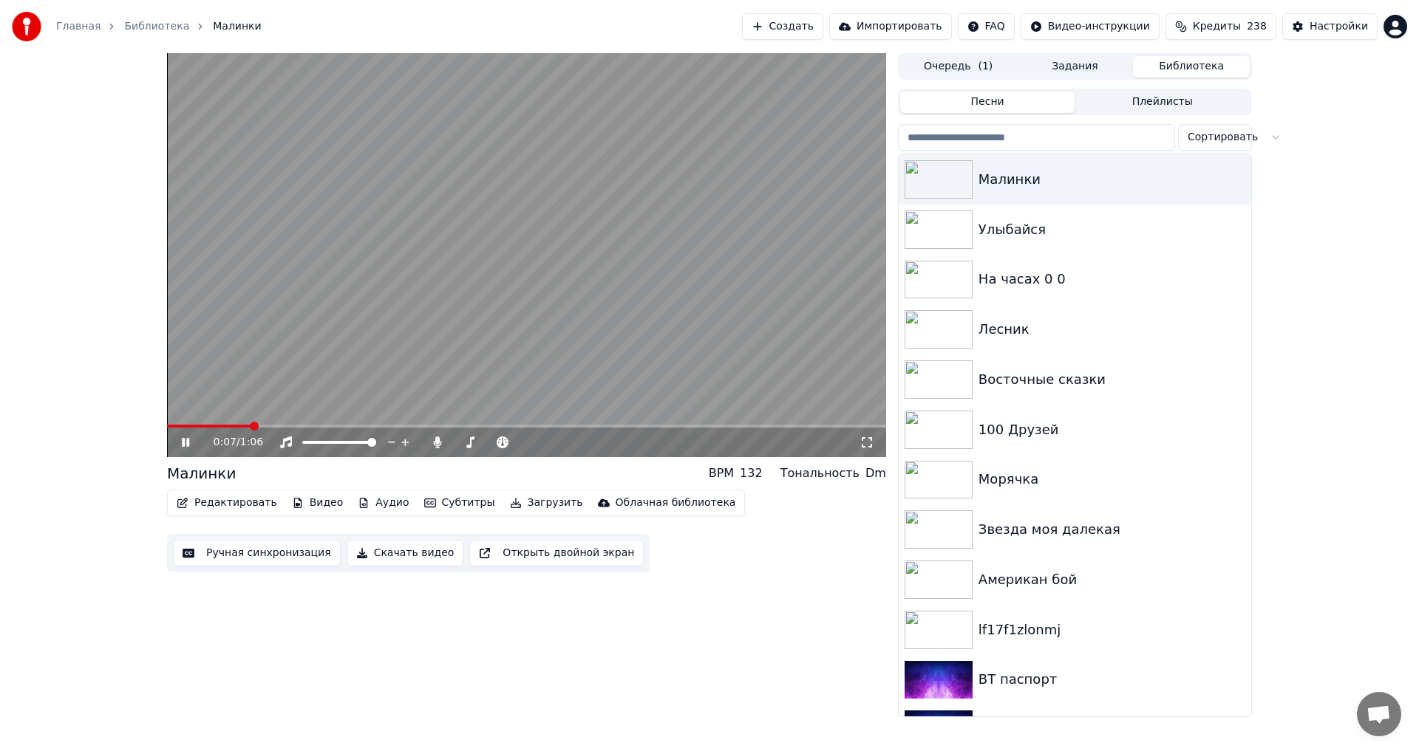
click at [549, 357] on video at bounding box center [526, 255] width 719 height 404
click at [248, 552] on button "Ручная синхронизация" at bounding box center [257, 553] width 168 height 27
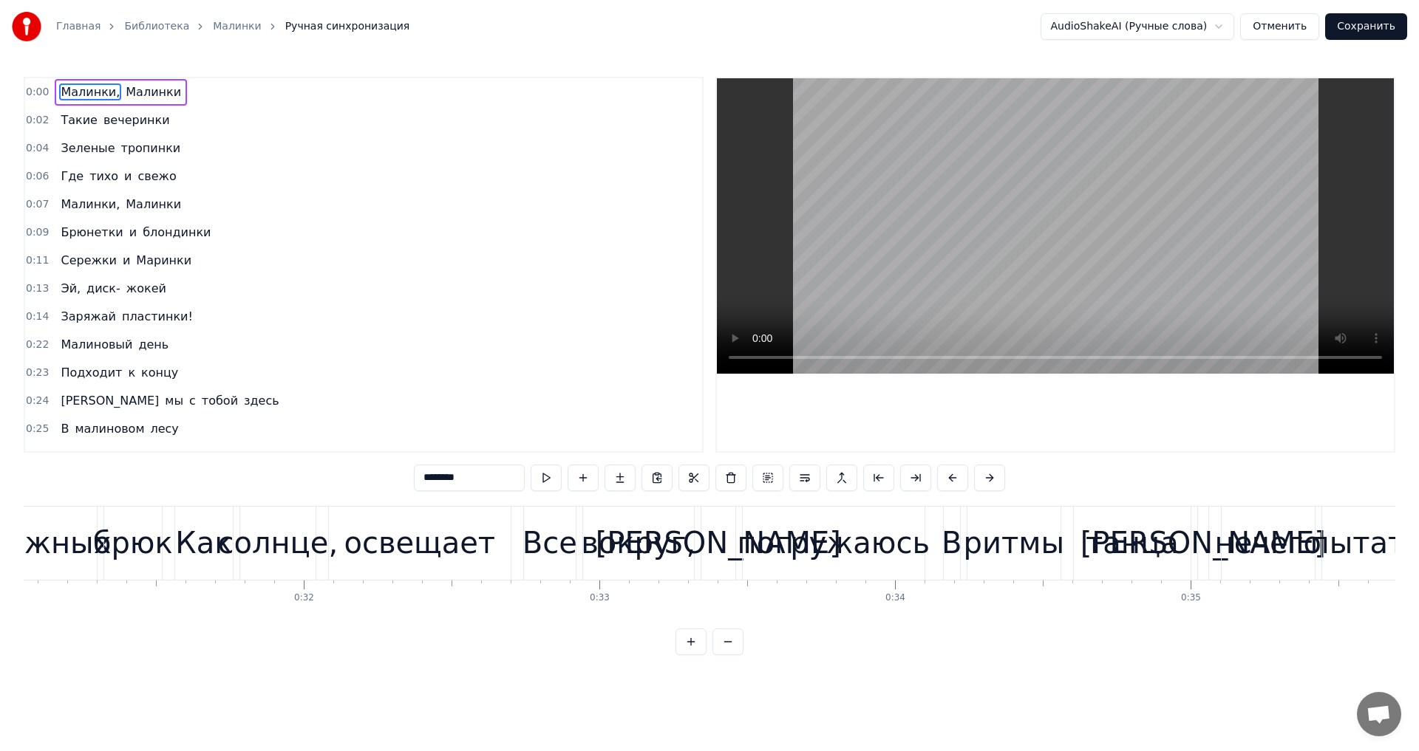
scroll to position [0, 9156]
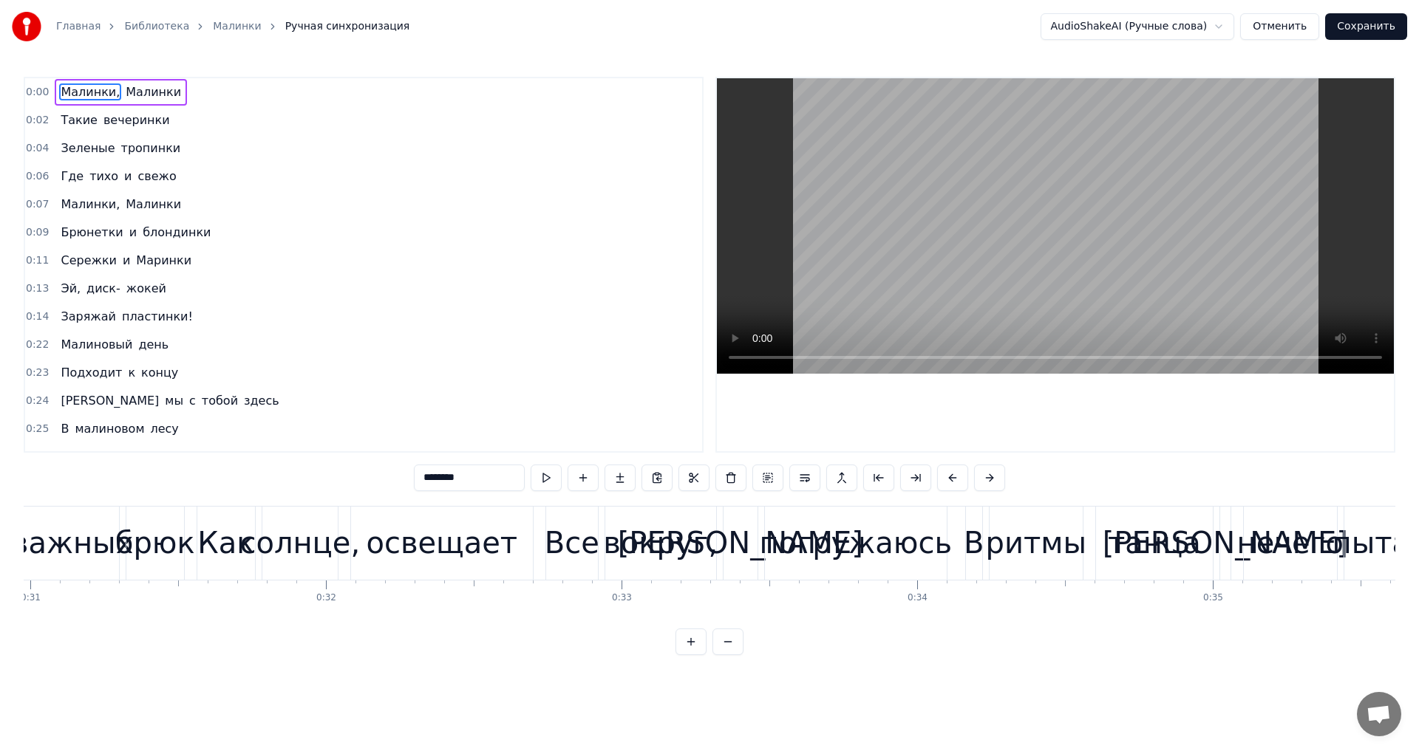
click at [443, 550] on div "освещает" at bounding box center [441, 543] width 151 height 44
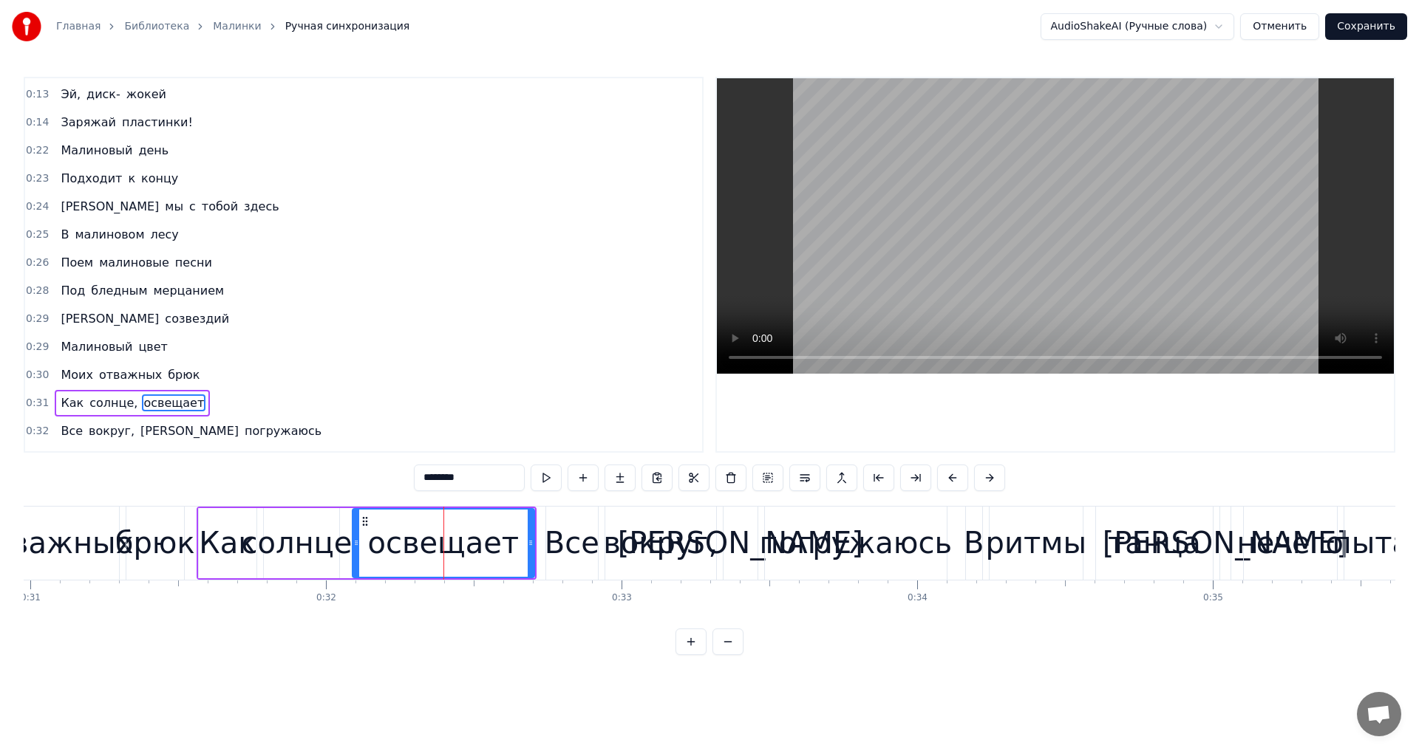
scroll to position [332, 0]
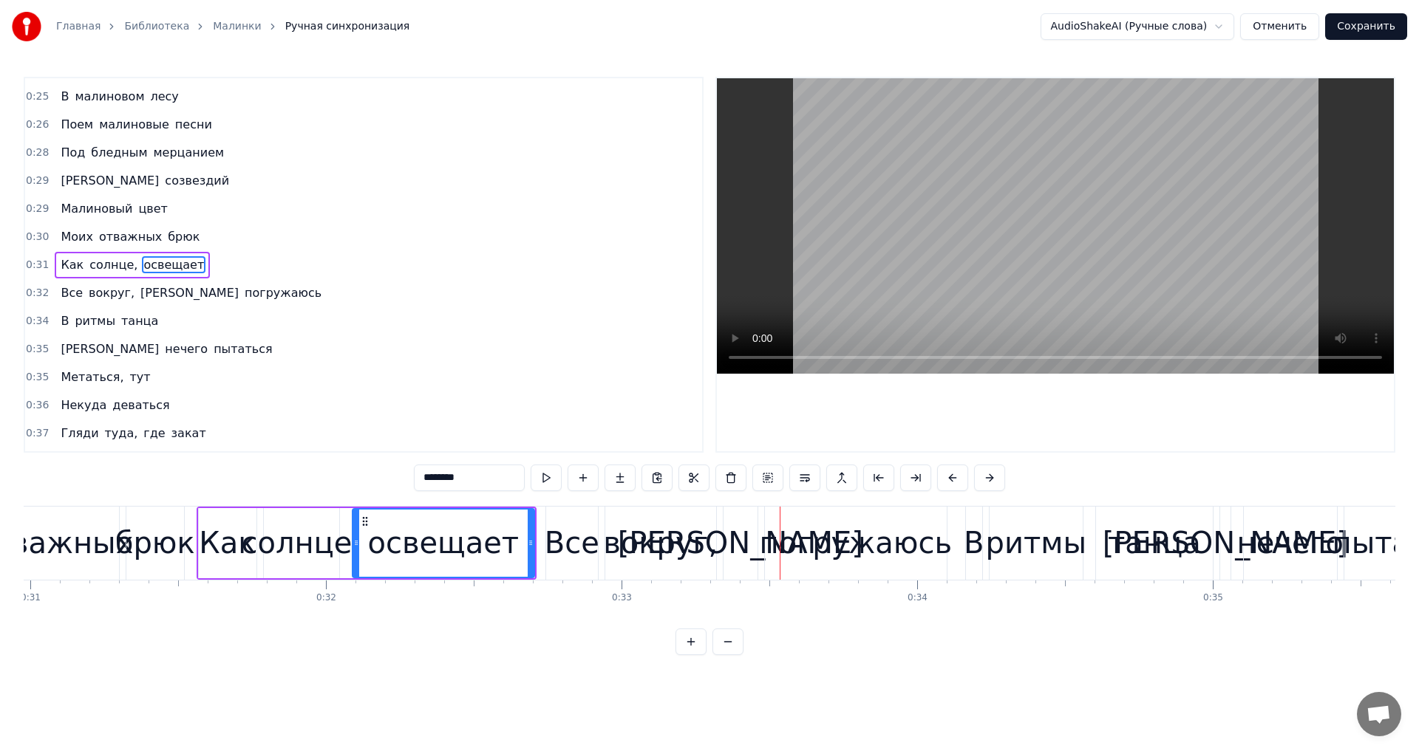
click at [738, 542] on div "[PERSON_NAME]" at bounding box center [740, 543] width 245 height 44
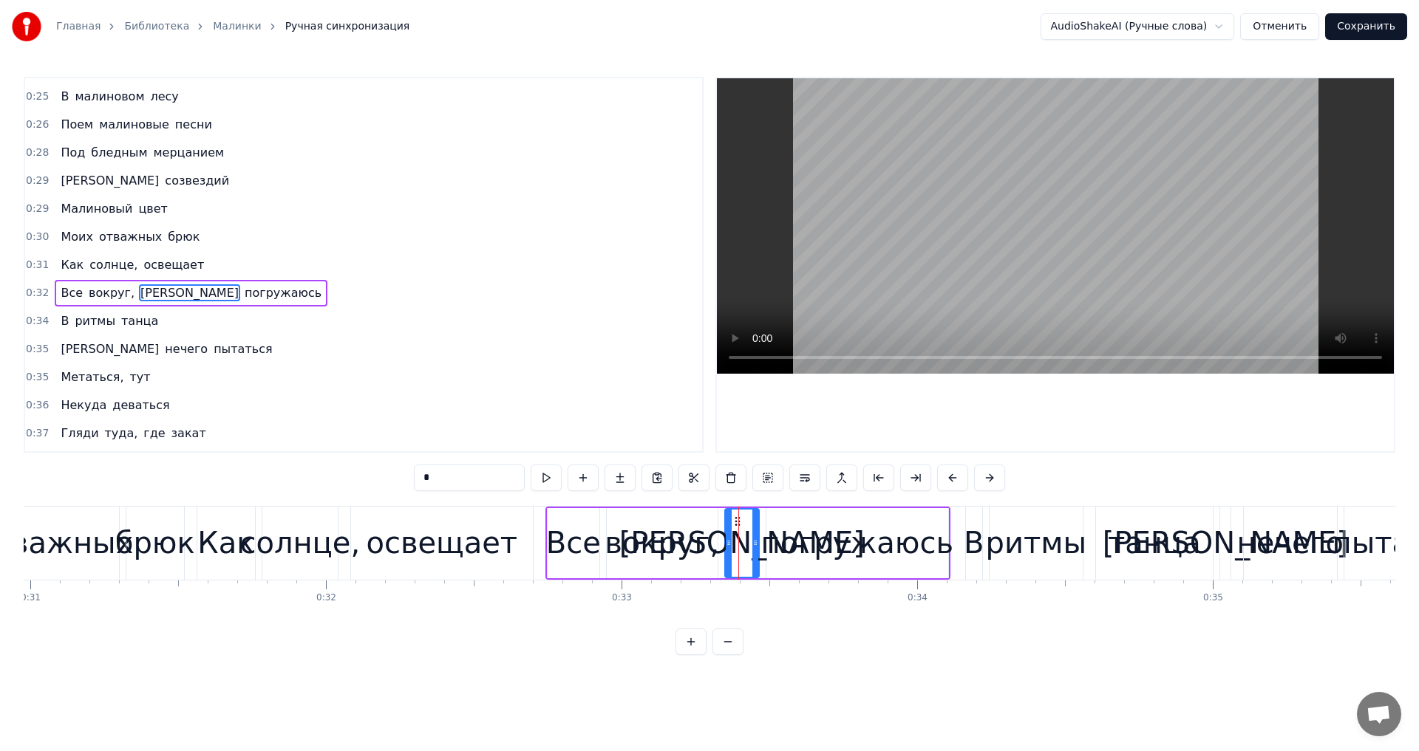
scroll to position [361, 0]
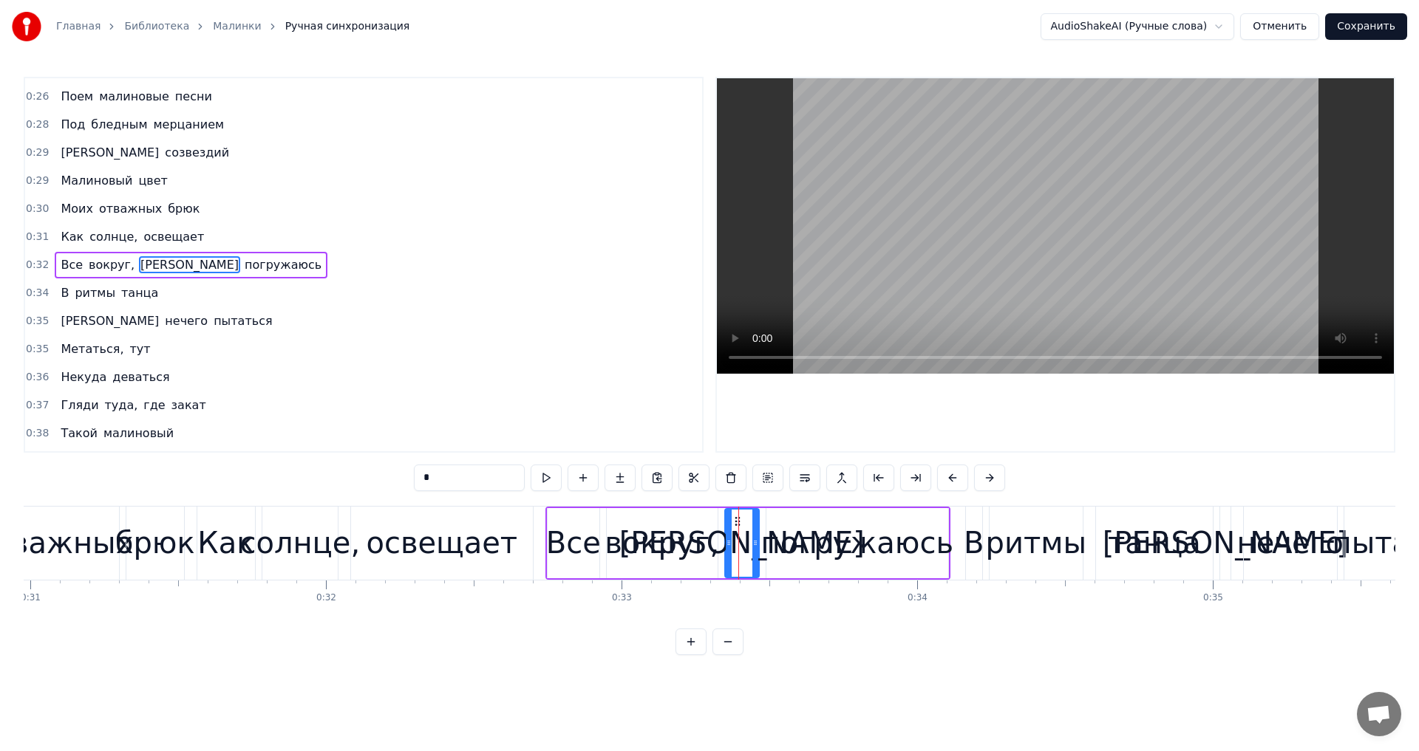
drag, startPoint x: 444, startPoint y: 474, endPoint x: 366, endPoint y: 474, distance: 78.3
click at [366, 474] on div "0:00 [PERSON_NAME], Малинки 0:02 Такие вечеринки 0:04 Зеленые тропинки 0:06 Где…" at bounding box center [709, 366] width 1371 height 579
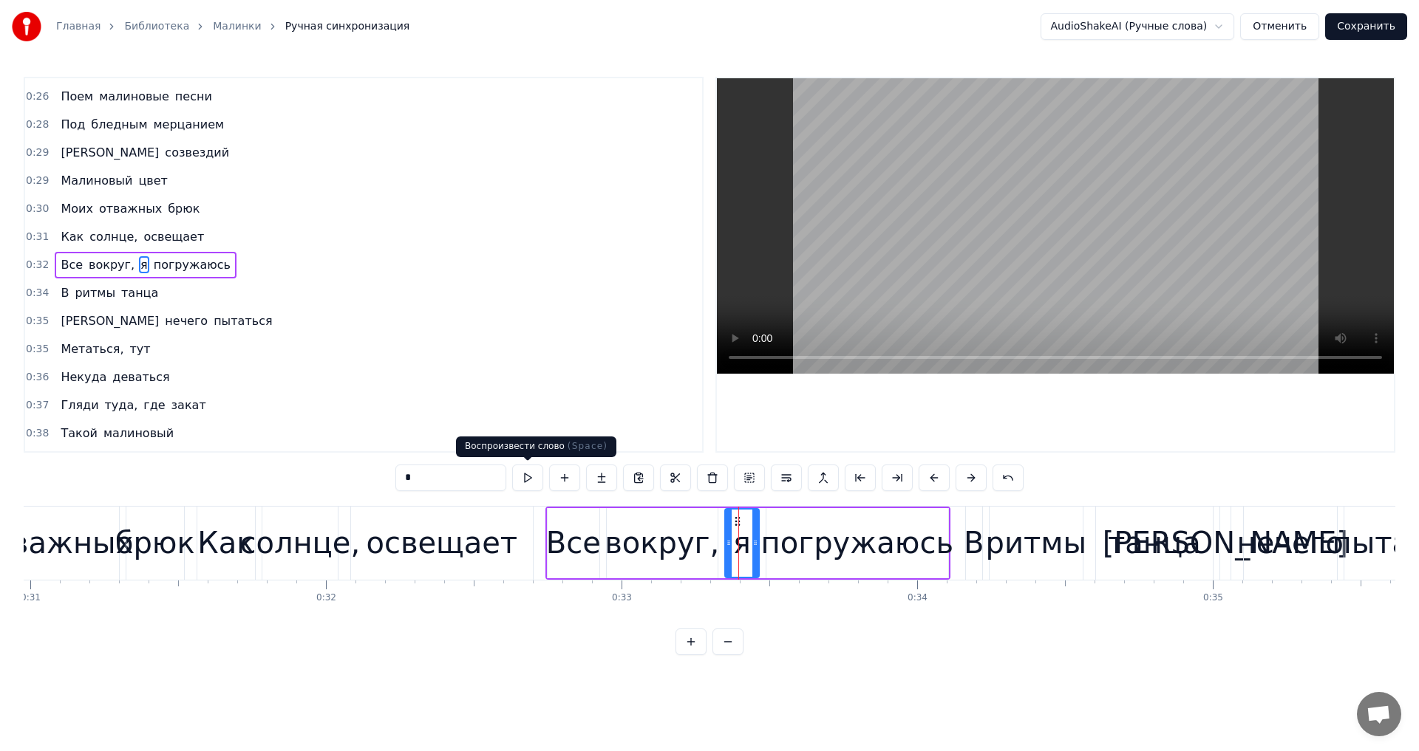
click at [440, 532] on div "освещает" at bounding box center [441, 543] width 151 height 44
type input "********"
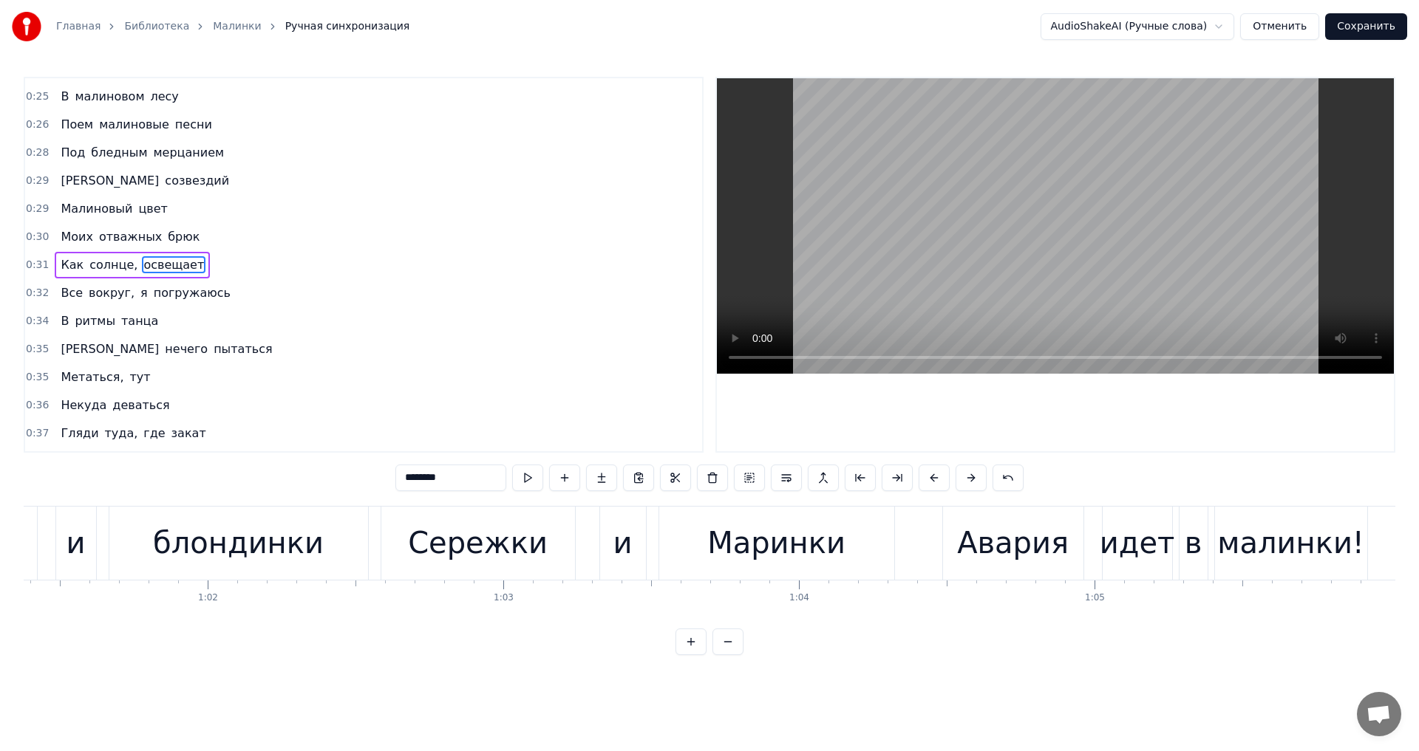
scroll to position [0, 18141]
click at [1374, 31] on button "Сохранить" at bounding box center [1366, 26] width 82 height 27
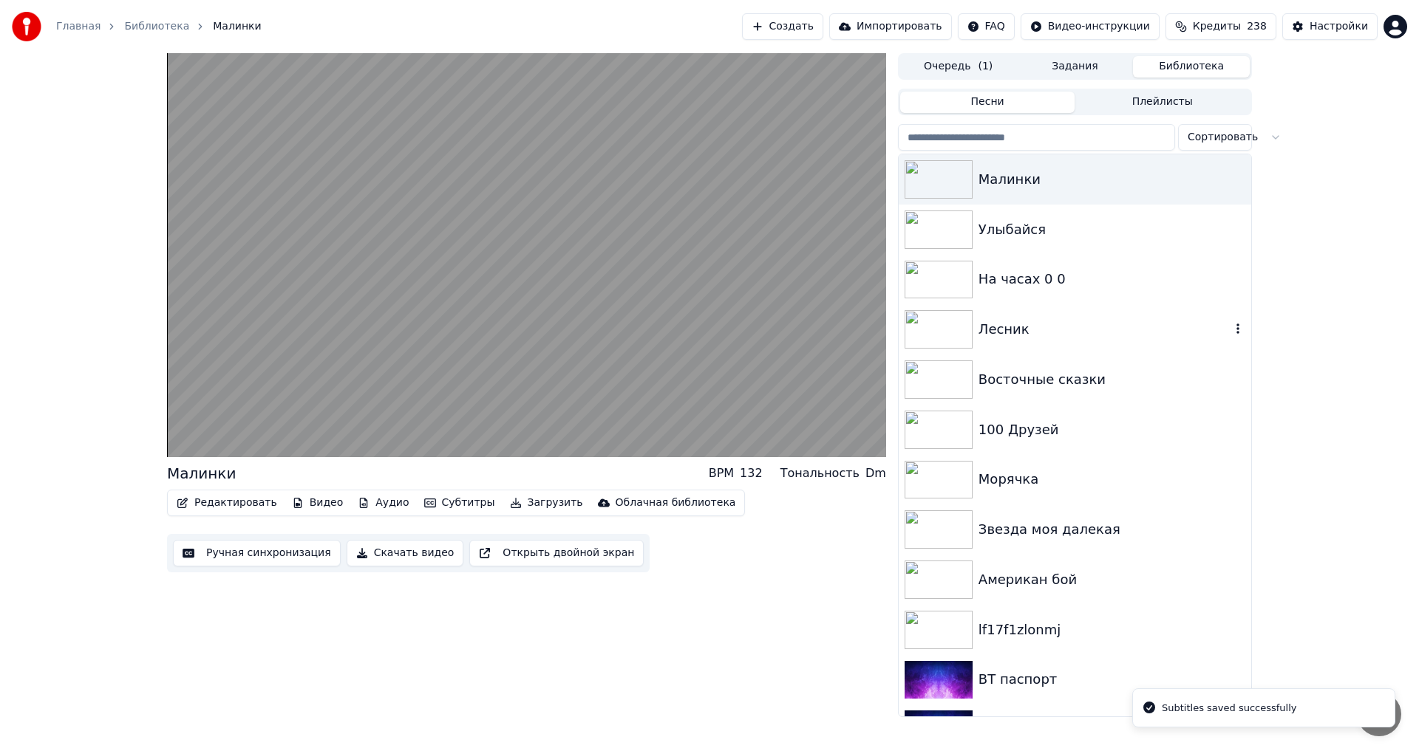
click at [1026, 343] on div "Лесник" at bounding box center [1074, 329] width 352 height 50
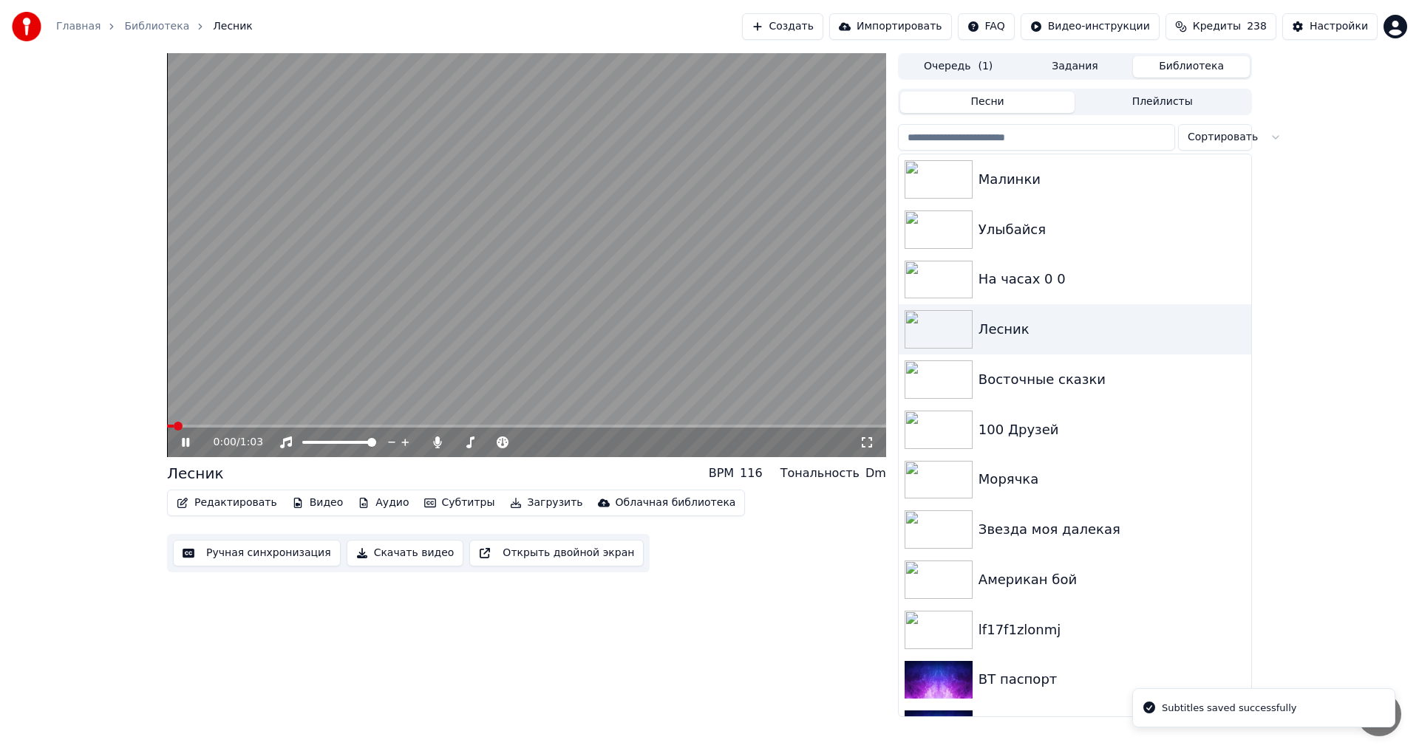
click at [355, 555] on button "Скачать видео" at bounding box center [405, 553] width 117 height 27
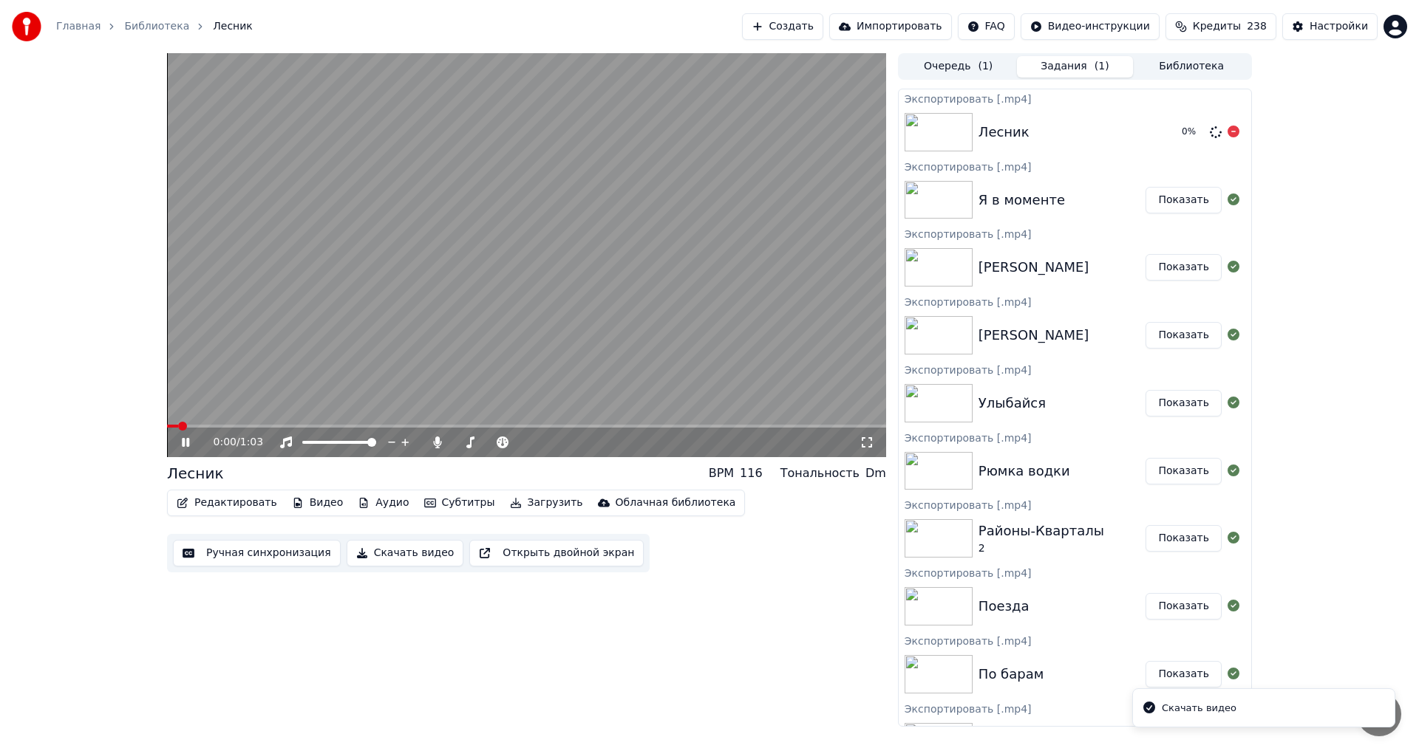
click at [1081, 143] on div "Лесник 0 %" at bounding box center [1074, 132] width 352 height 50
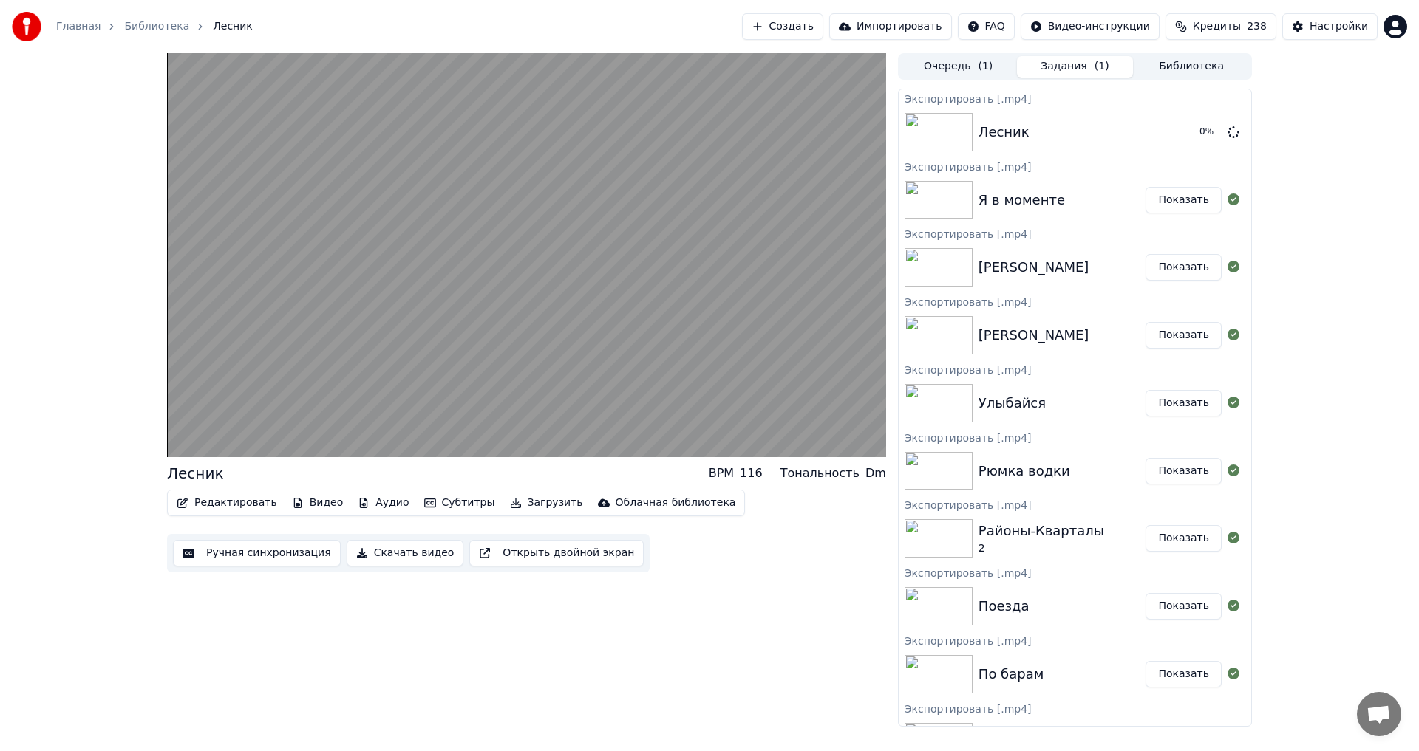
click at [1171, 62] on button "Библиотека" at bounding box center [1191, 66] width 117 height 21
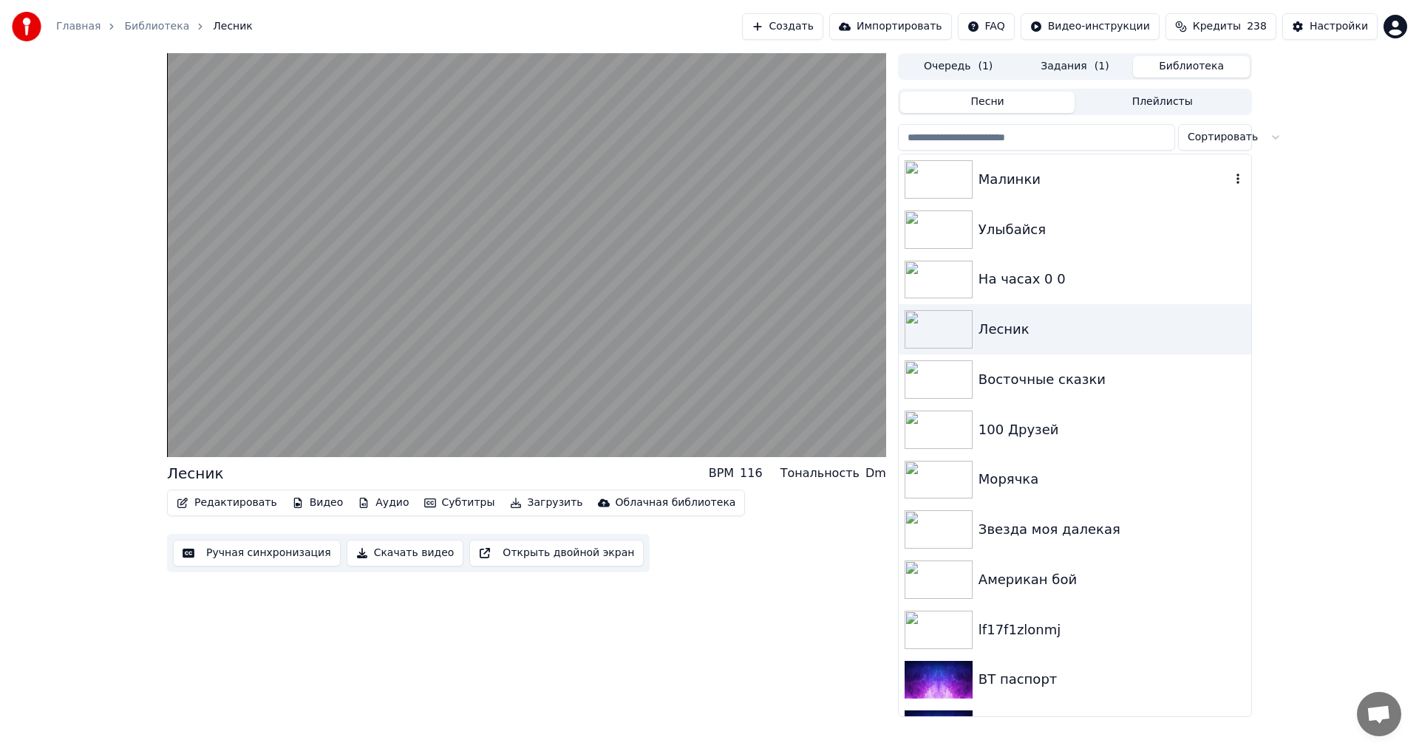
click at [1052, 171] on div "Малинки" at bounding box center [1104, 179] width 252 height 21
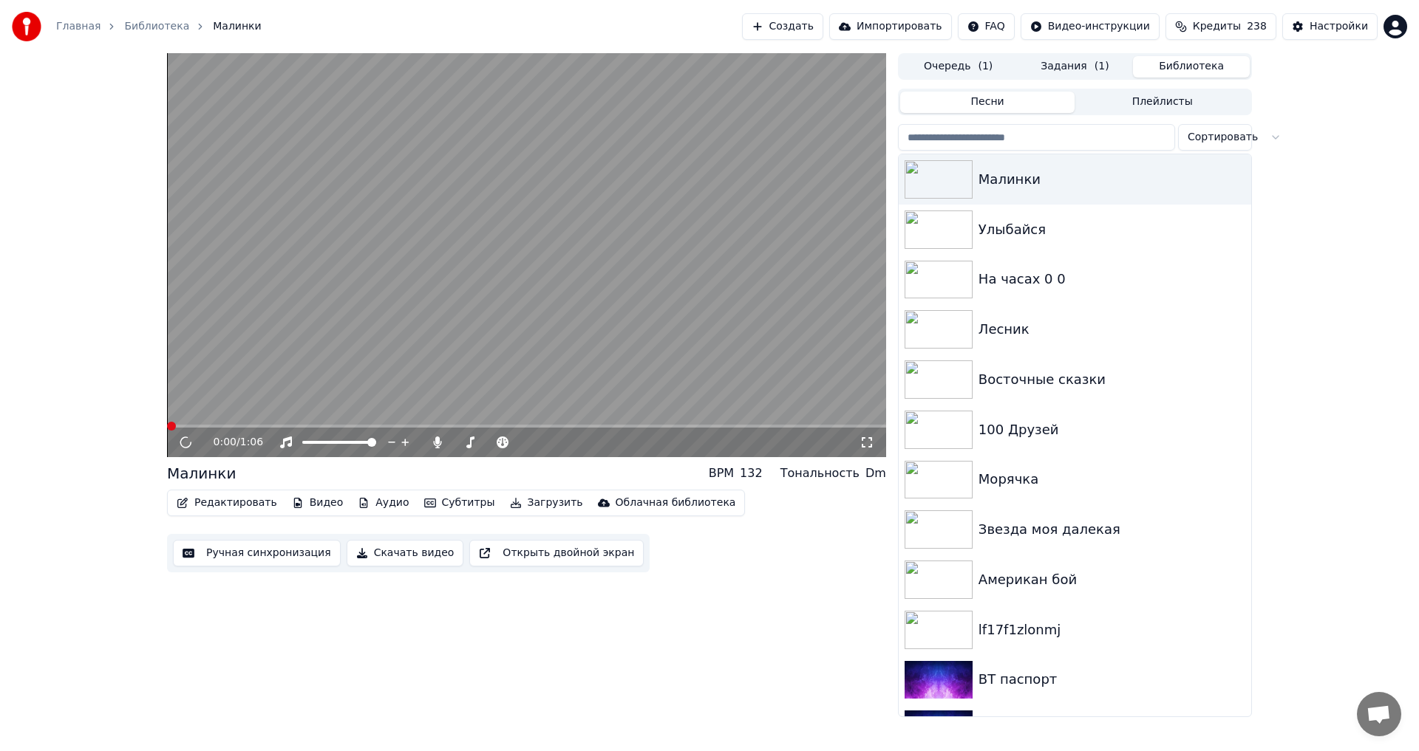
click at [374, 550] on button "Скачать видео" at bounding box center [405, 553] width 117 height 27
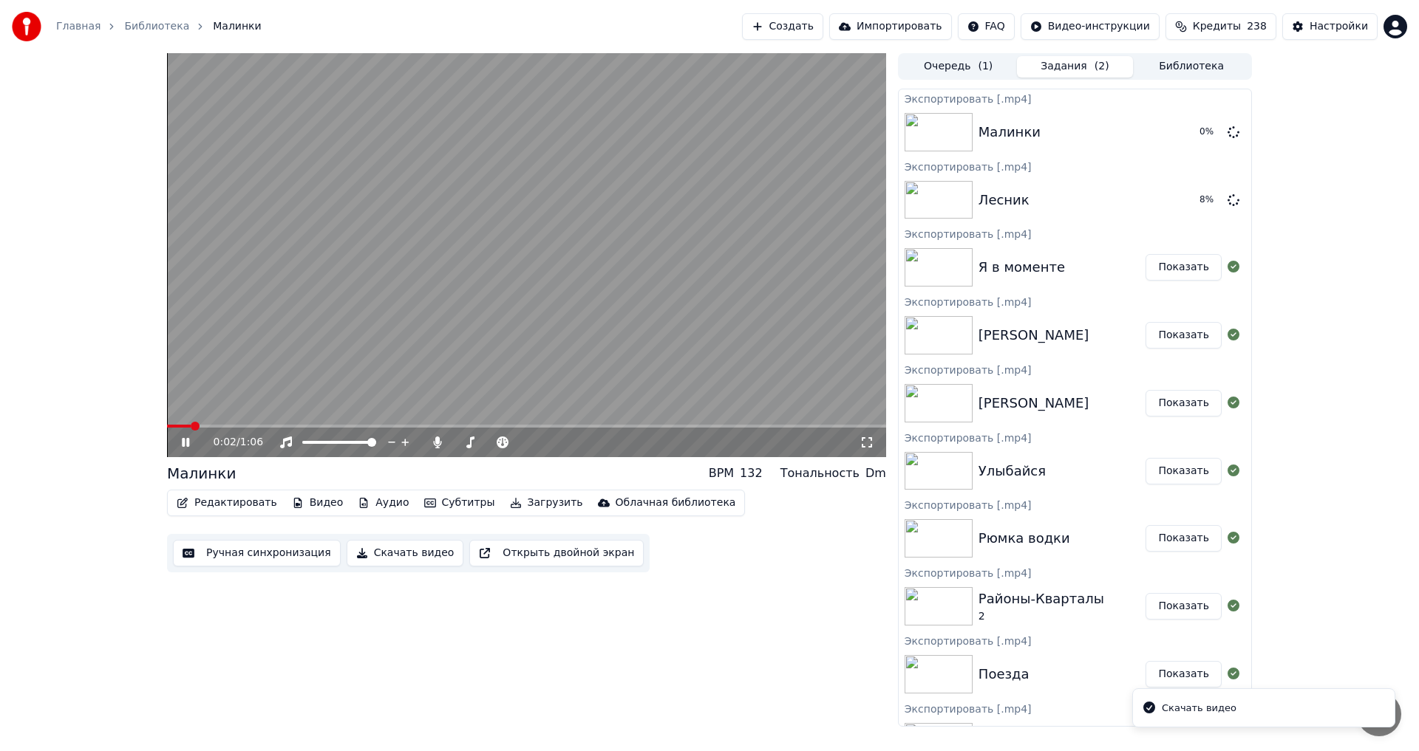
click at [576, 312] on video at bounding box center [526, 255] width 719 height 404
click at [1162, 72] on button "Библиотека" at bounding box center [1191, 66] width 117 height 21
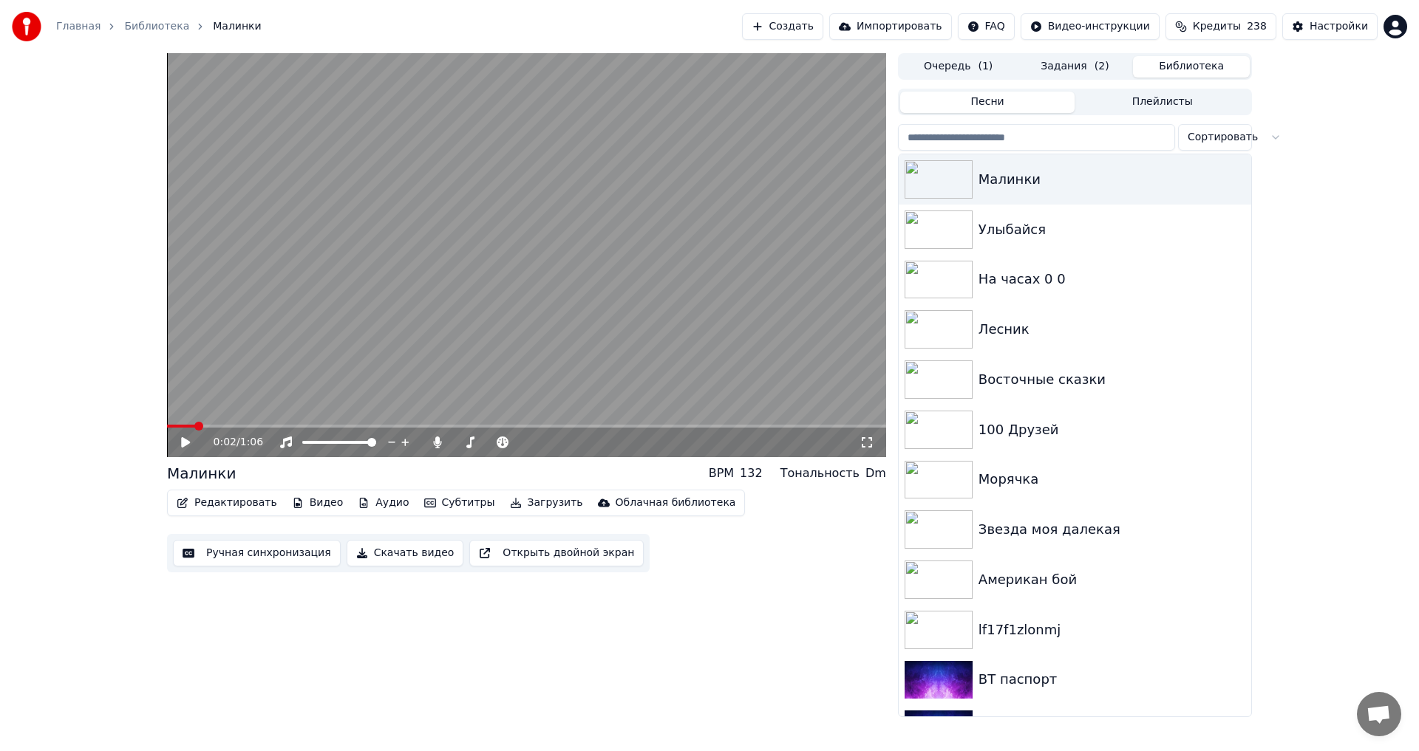
click at [1049, 130] on input "search" at bounding box center [1036, 137] width 277 height 27
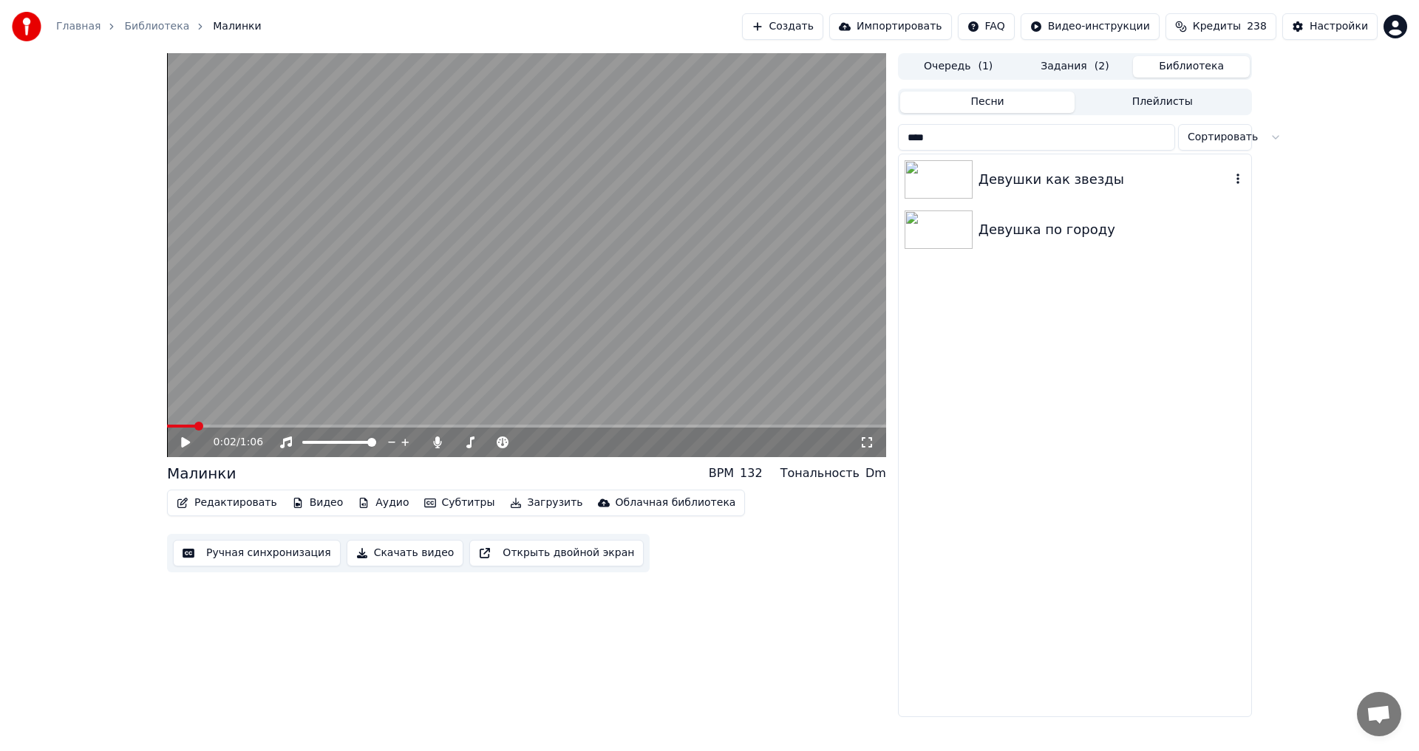
type input "****"
click at [1045, 185] on div "Девушки как звезды" at bounding box center [1104, 179] width 252 height 21
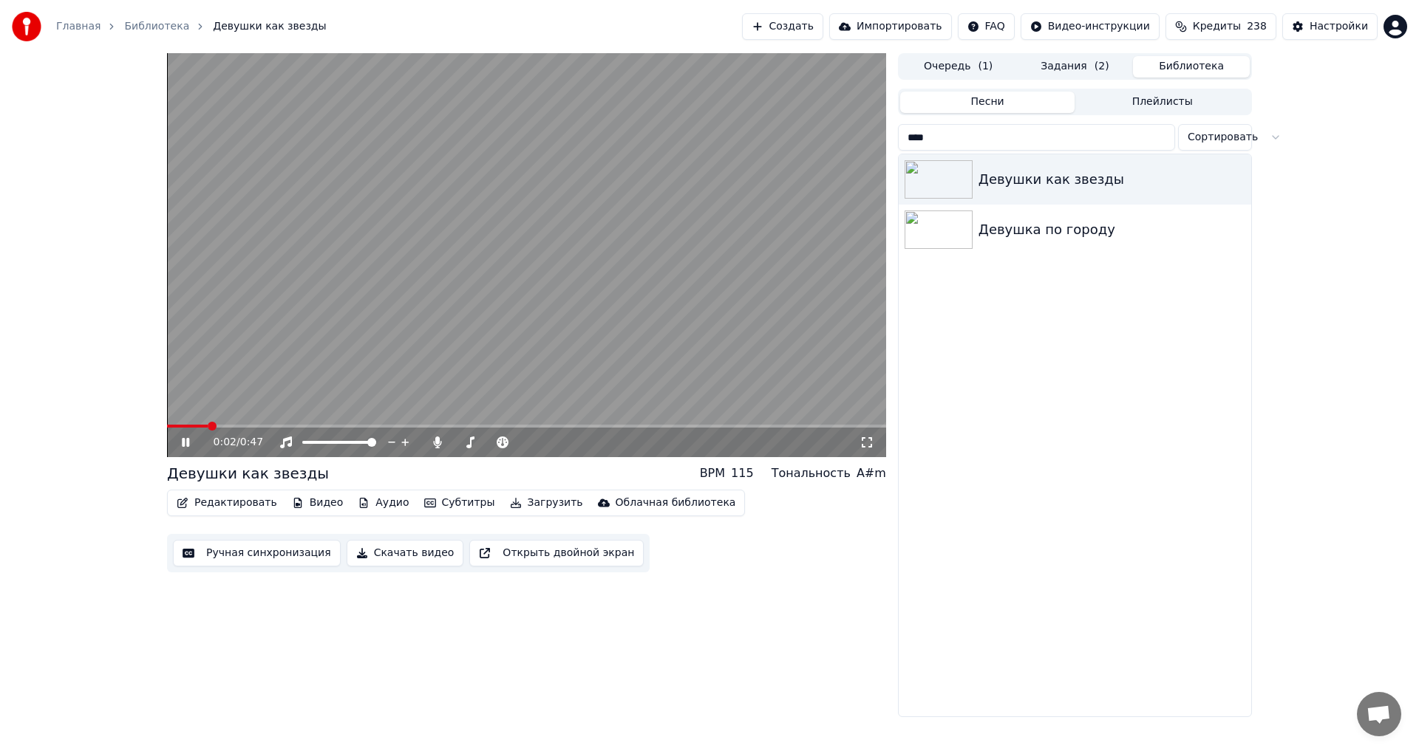
click at [272, 426] on span at bounding box center [526, 426] width 719 height 3
click at [581, 425] on span at bounding box center [526, 426] width 719 height 3
click at [722, 426] on span at bounding box center [526, 426] width 719 height 3
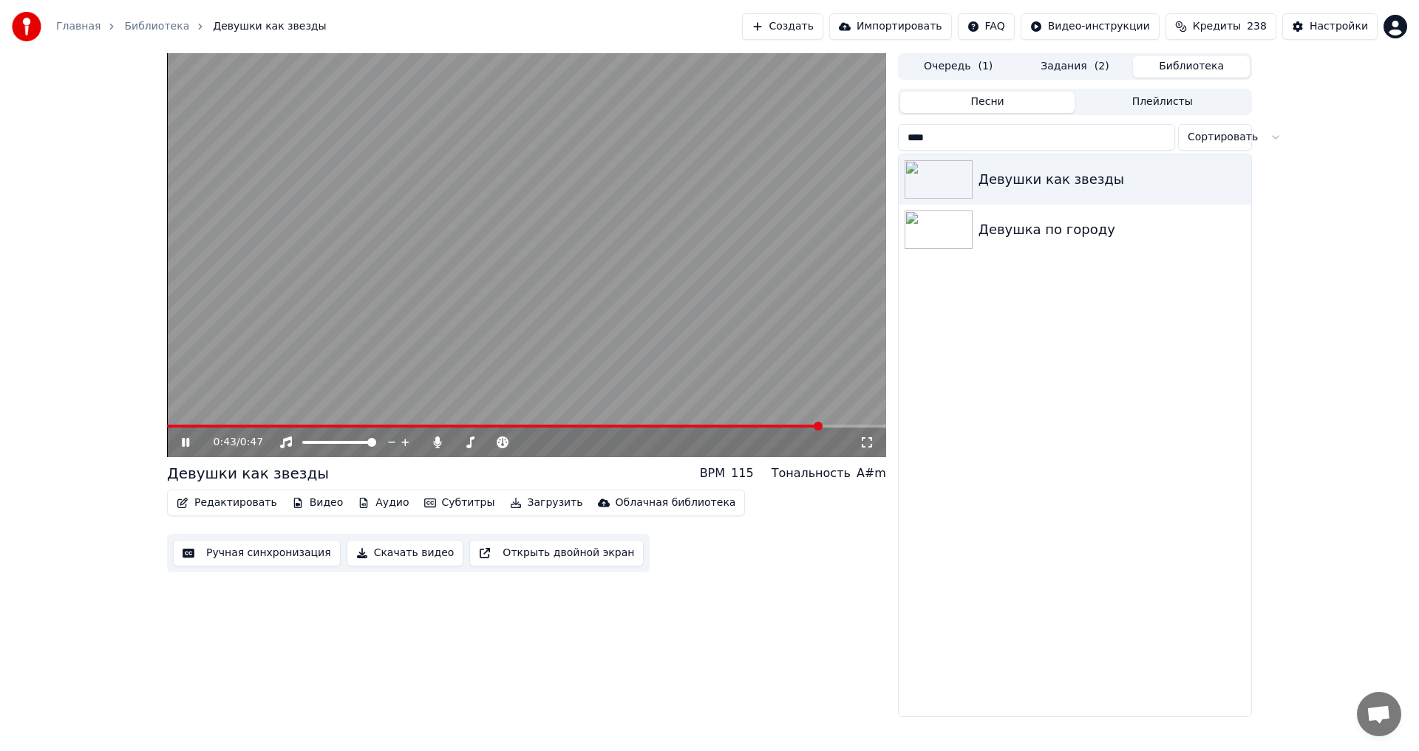
click at [829, 426] on span at bounding box center [526, 426] width 719 height 3
click at [689, 395] on video at bounding box center [526, 255] width 719 height 404
click at [1111, 65] on button "Задания" at bounding box center [1075, 66] width 117 height 21
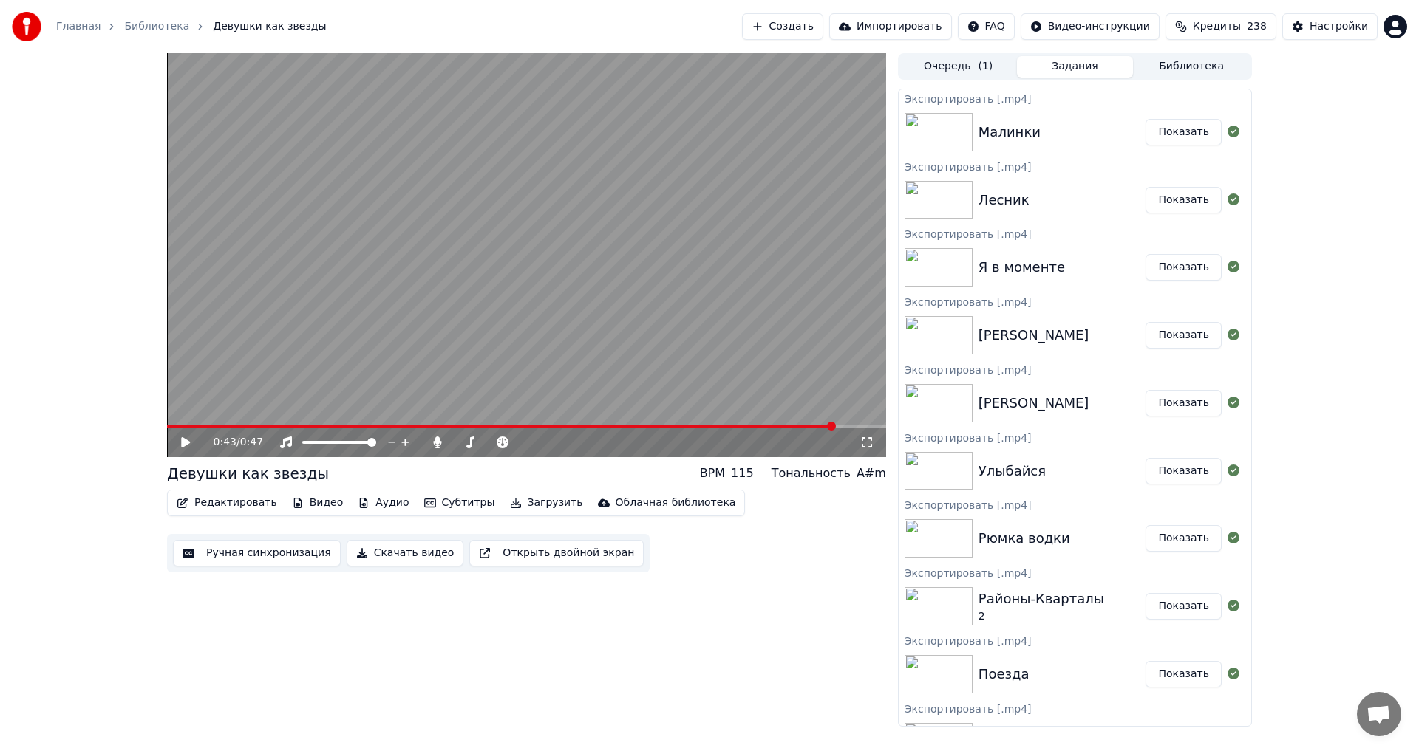
click at [1207, 27] on span "Кредиты" at bounding box center [1217, 26] width 48 height 15
click at [1315, 272] on div "0:43 / 0:47 Девушки как звезды BPM 115 Тональность A#m Редактировать Видео Ауди…" at bounding box center [709, 390] width 1419 height 674
click at [975, 76] on button "Очередь ( 1 )" at bounding box center [958, 66] width 117 height 21
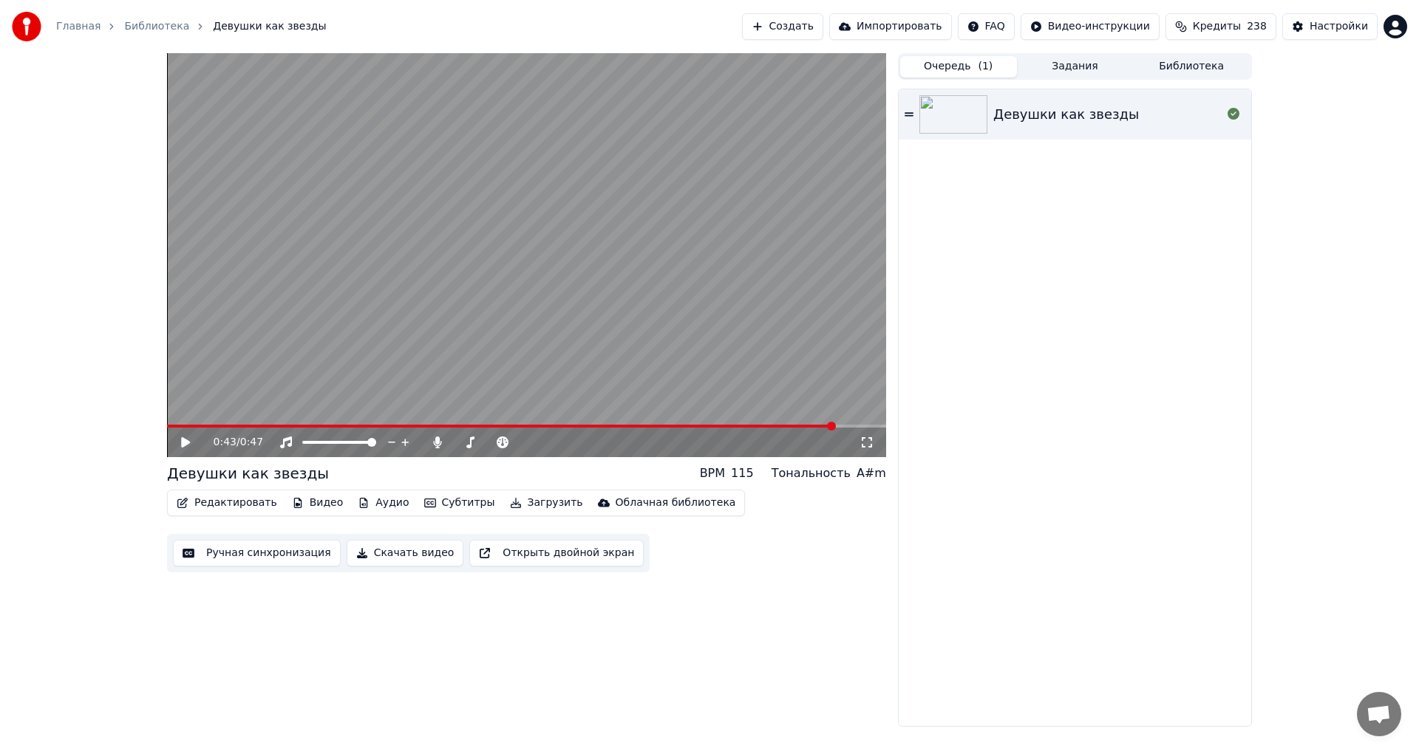
click at [1048, 72] on button "Задания" at bounding box center [1075, 66] width 117 height 21
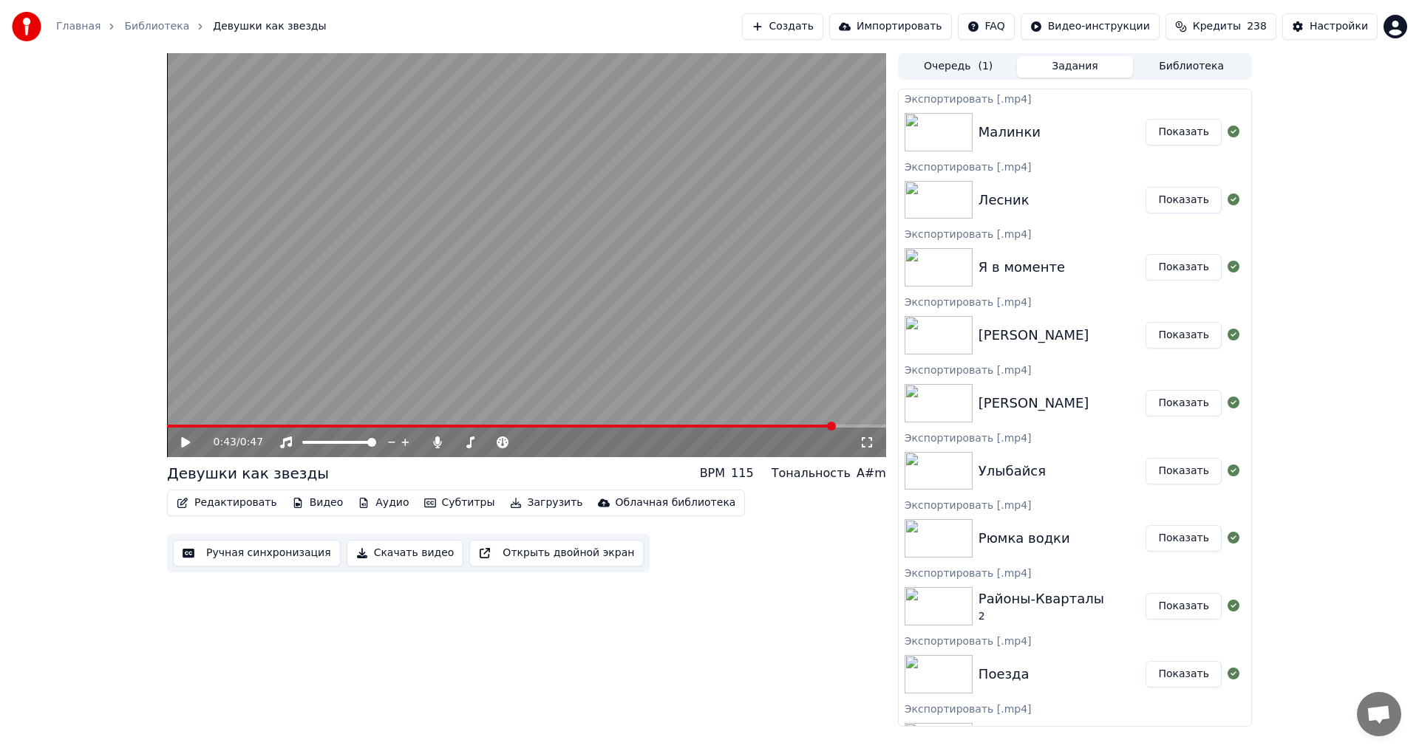
click at [1178, 73] on button "Библиотека" at bounding box center [1191, 66] width 117 height 21
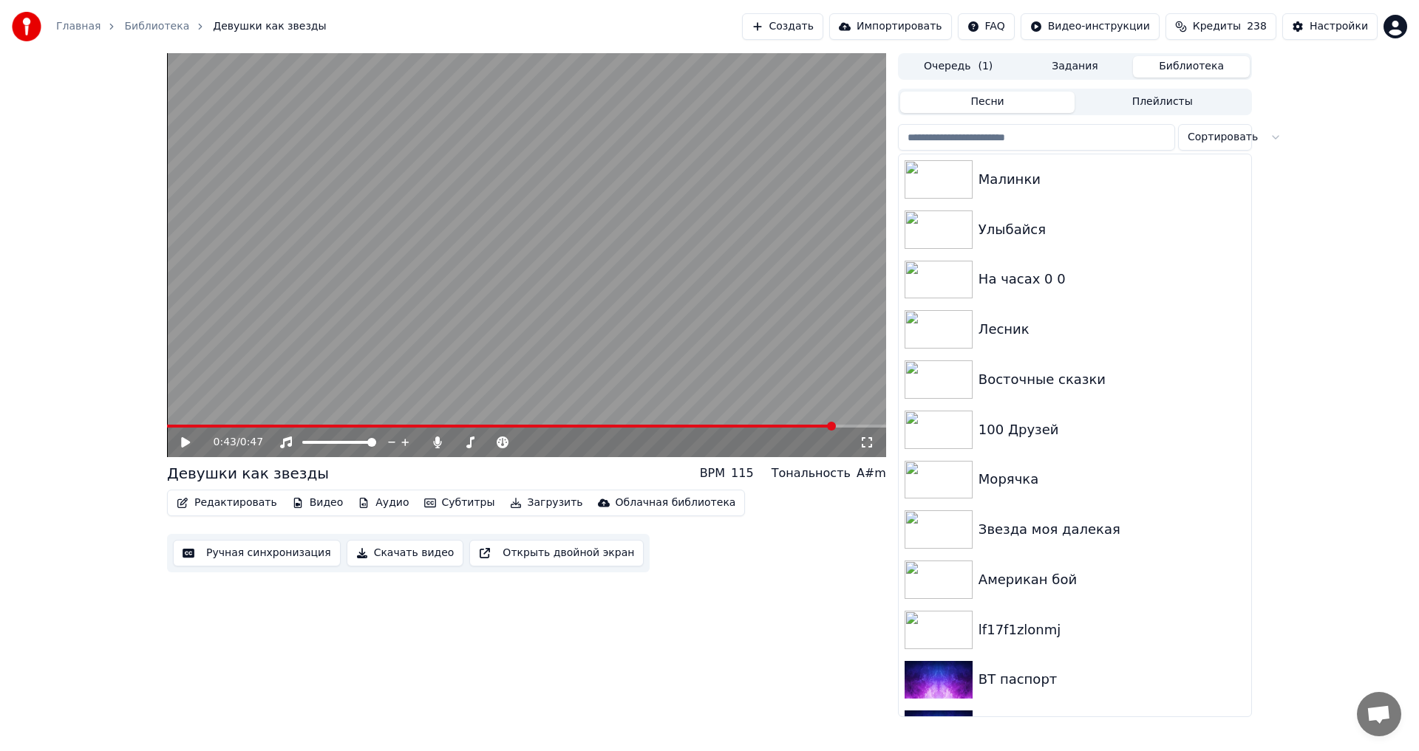
click at [494, 351] on video at bounding box center [526, 255] width 719 height 404
click at [371, 426] on span at bounding box center [526, 426] width 719 height 3
click at [488, 339] on video at bounding box center [526, 255] width 719 height 404
click at [180, 426] on span at bounding box center [280, 426] width 226 height 3
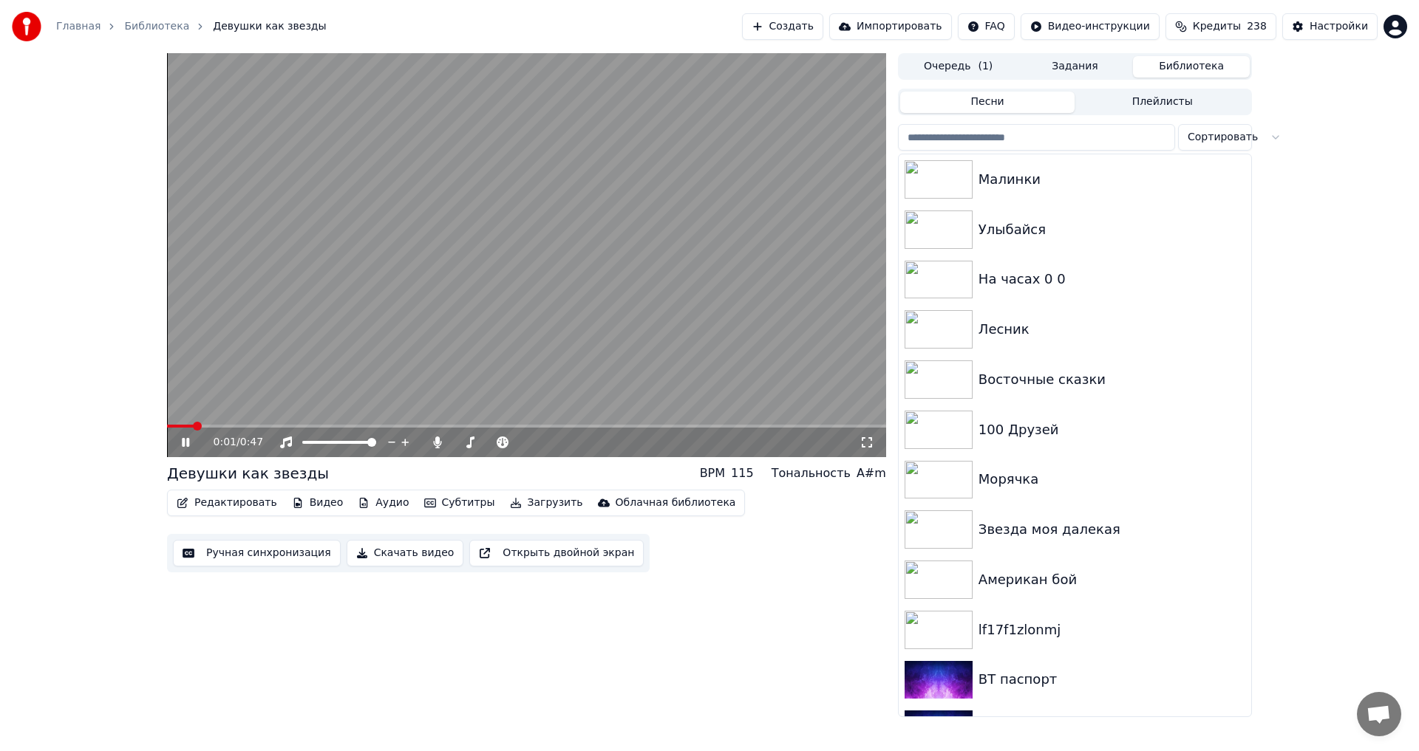
click at [465, 333] on video at bounding box center [526, 255] width 719 height 404
click at [240, 506] on button "Редактировать" at bounding box center [227, 503] width 112 height 21
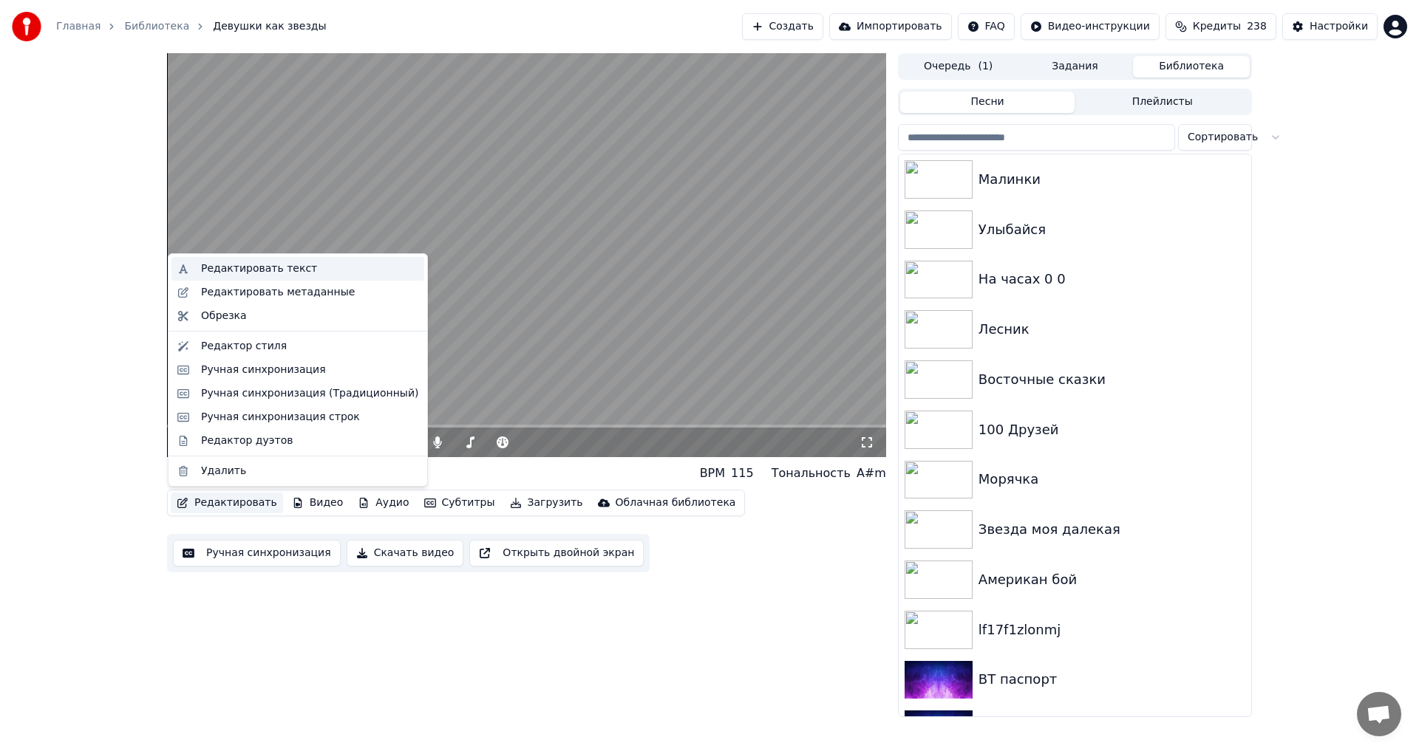
click at [256, 265] on div "Редактировать текст" at bounding box center [259, 269] width 116 height 15
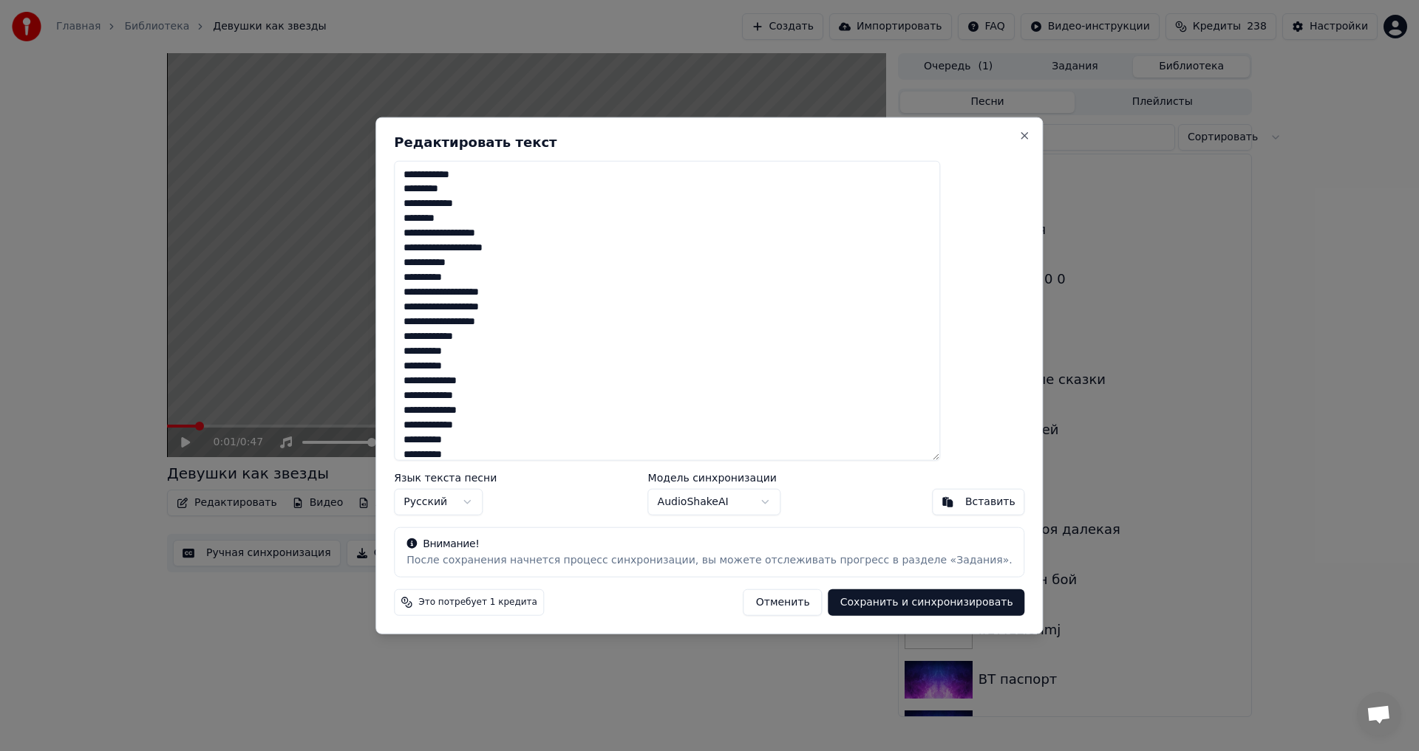
click at [620, 338] on textarea "**********" at bounding box center [667, 310] width 546 height 301
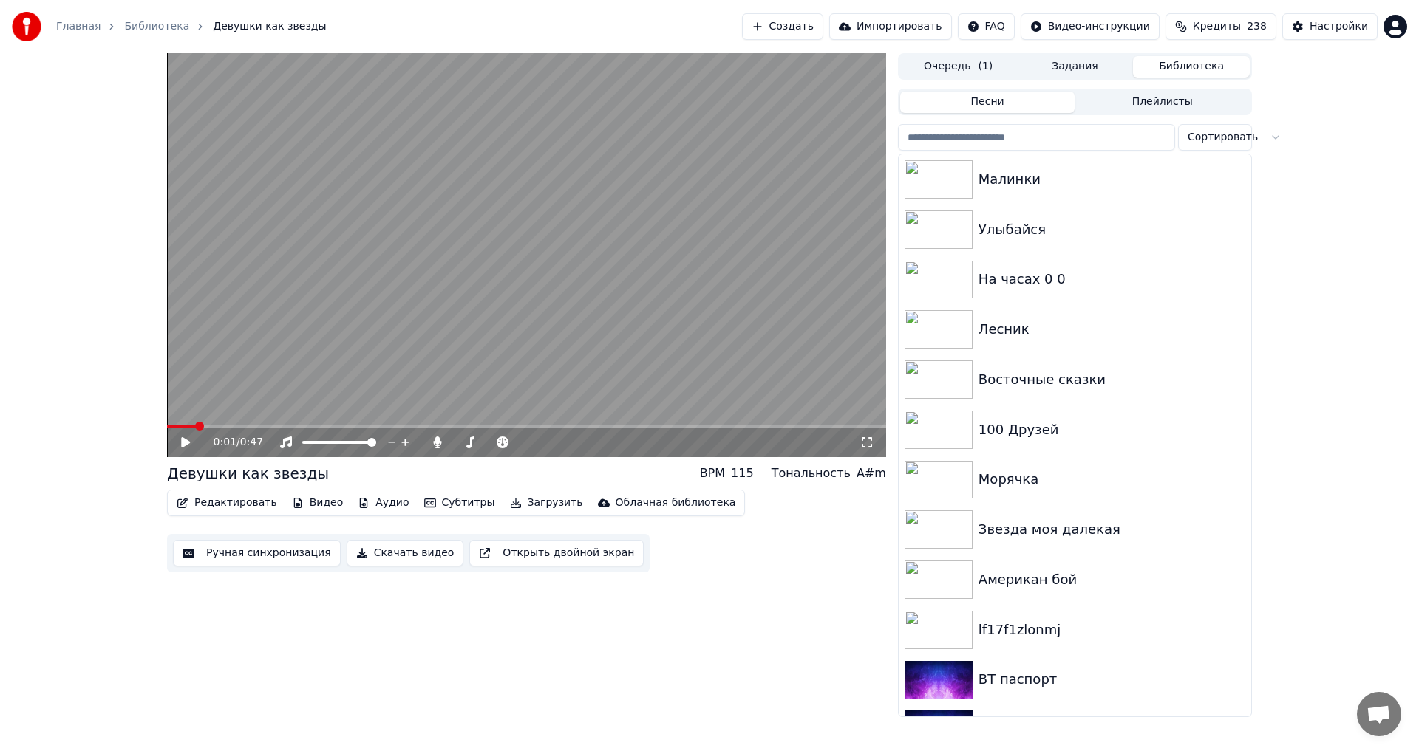
click at [813, 15] on button "Создать" at bounding box center [782, 26] width 81 height 27
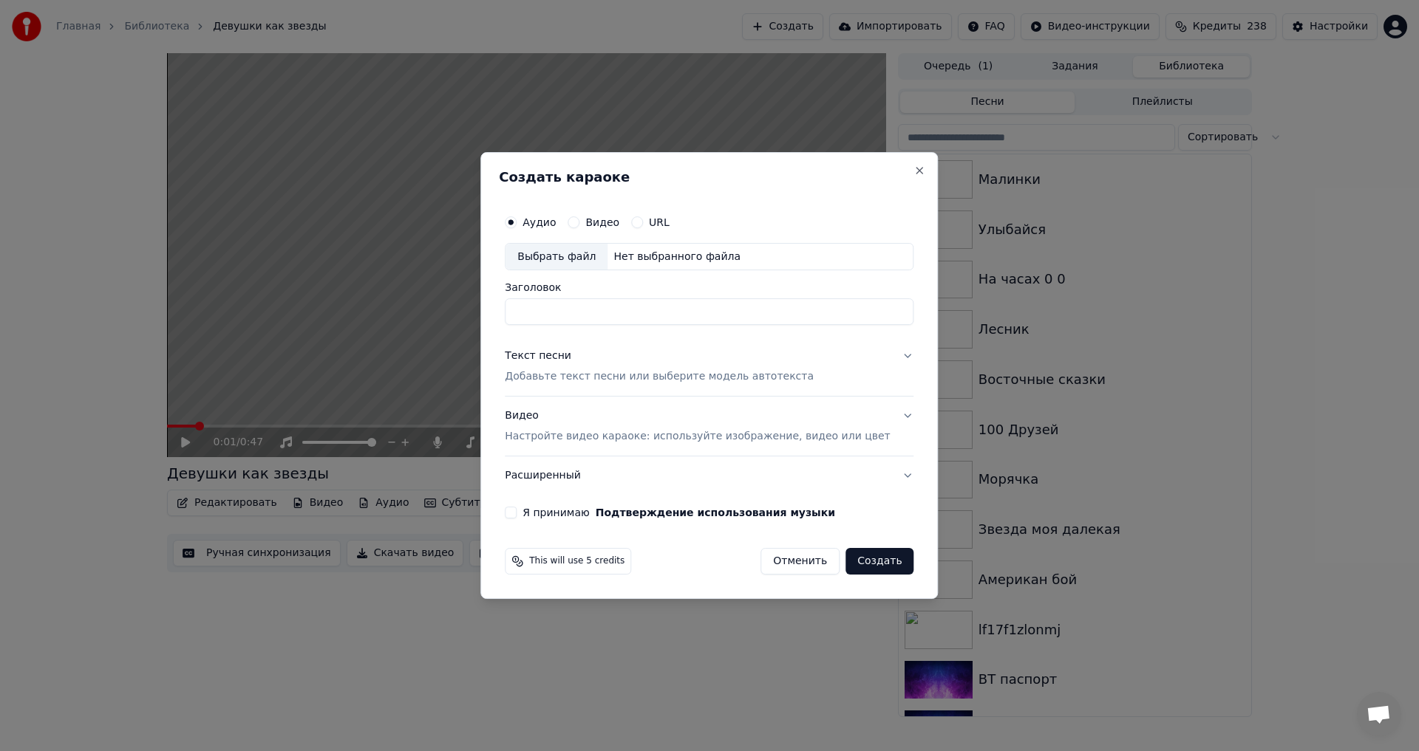
click at [597, 258] on div "Выбрать файл" at bounding box center [556, 257] width 102 height 27
click at [645, 311] on input "**********" at bounding box center [709, 312] width 409 height 27
type input "**********"
click at [593, 508] on label "Я принимаю Подтверждение использования музыки" at bounding box center [678, 513] width 313 height 10
click at [516, 508] on button "Я принимаю Подтверждение использования музыки" at bounding box center [511, 513] width 12 height 12
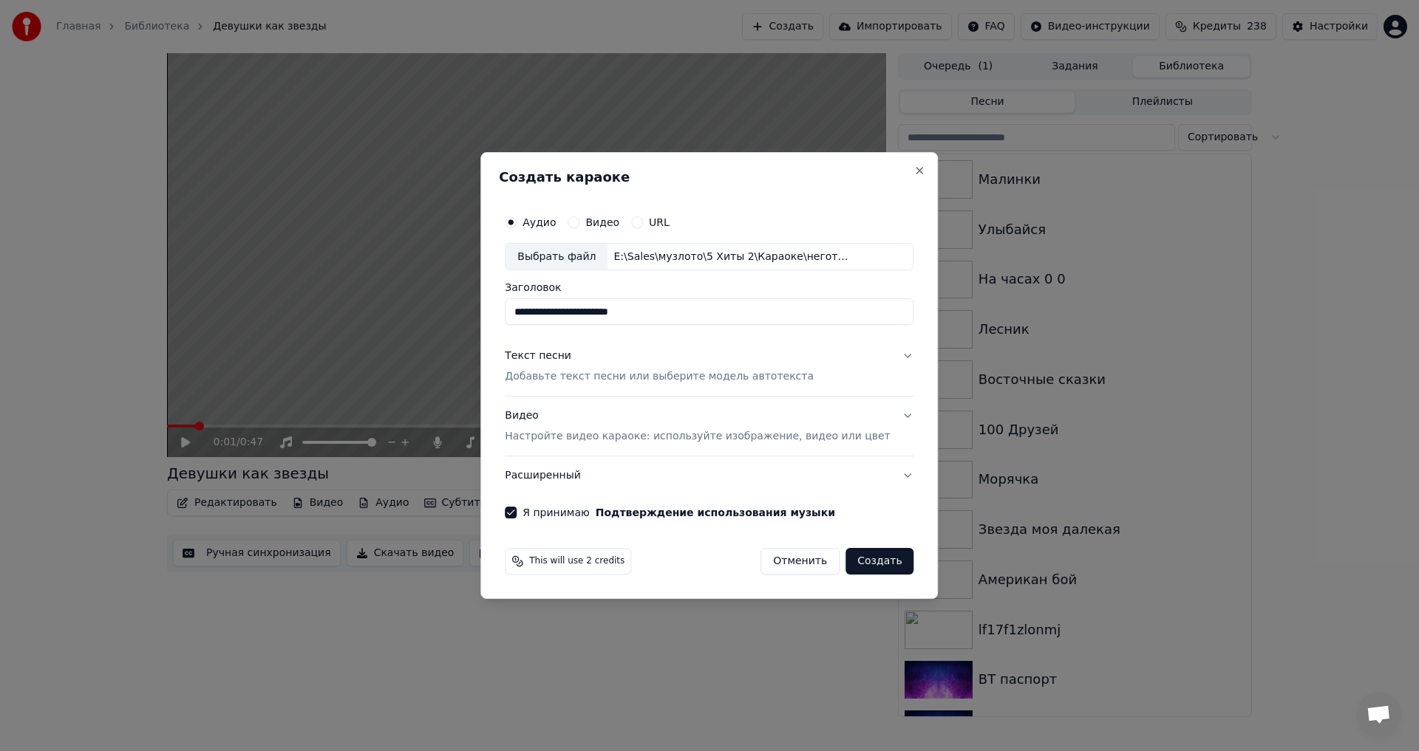
click at [587, 381] on p "Добавьте текст песни или выберите модель автотекста" at bounding box center [659, 377] width 309 height 15
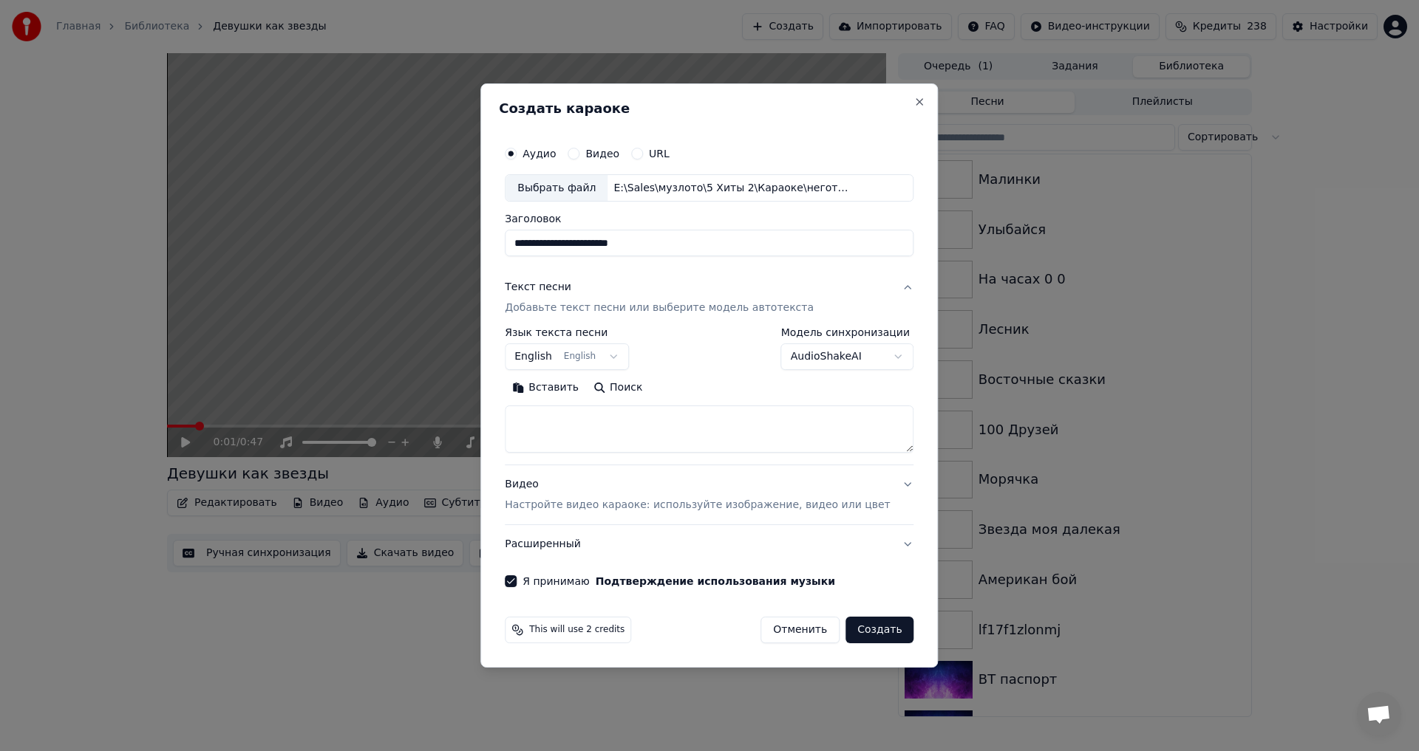
click at [604, 369] on body "Главная Библиотека Девушки как звезды Создать Импортировать FAQ Видео-инструкци…" at bounding box center [709, 375] width 1419 height 751
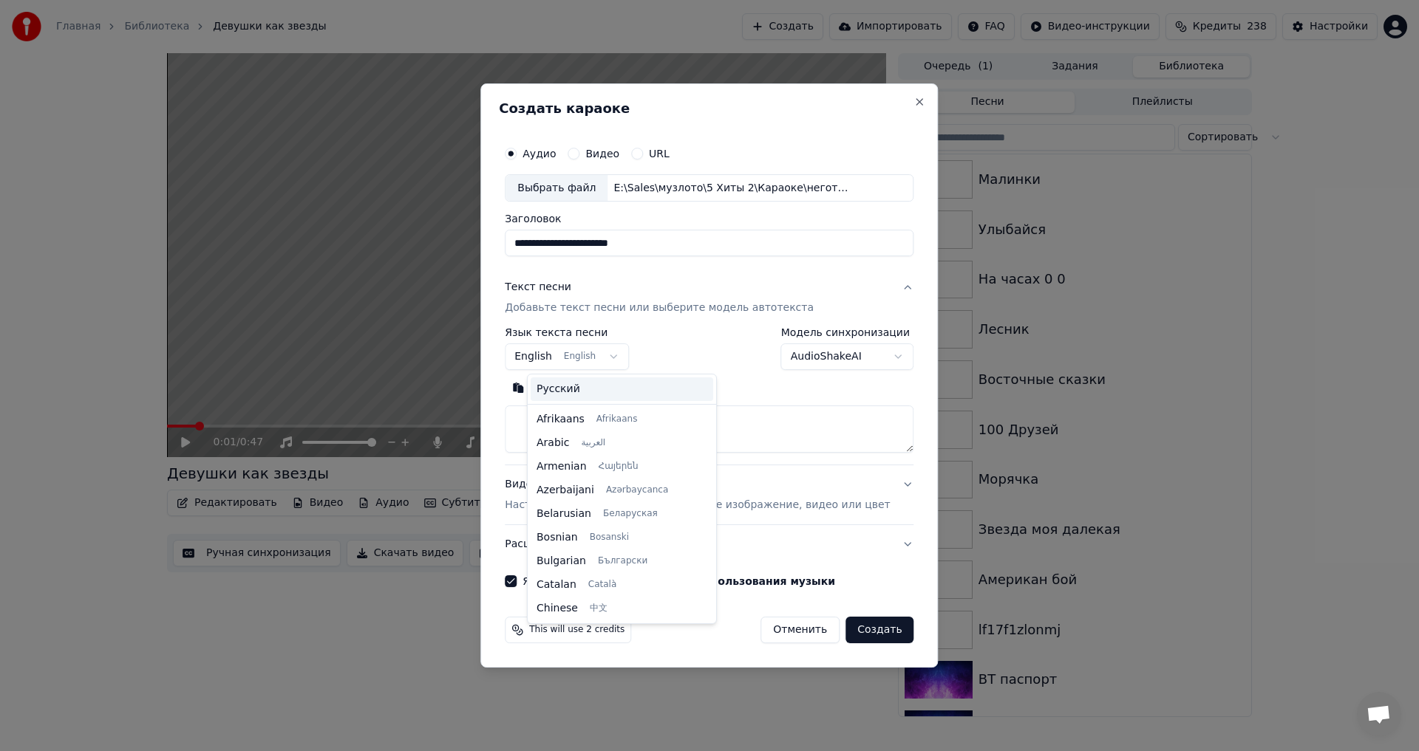
scroll to position [118, 0]
select select "**"
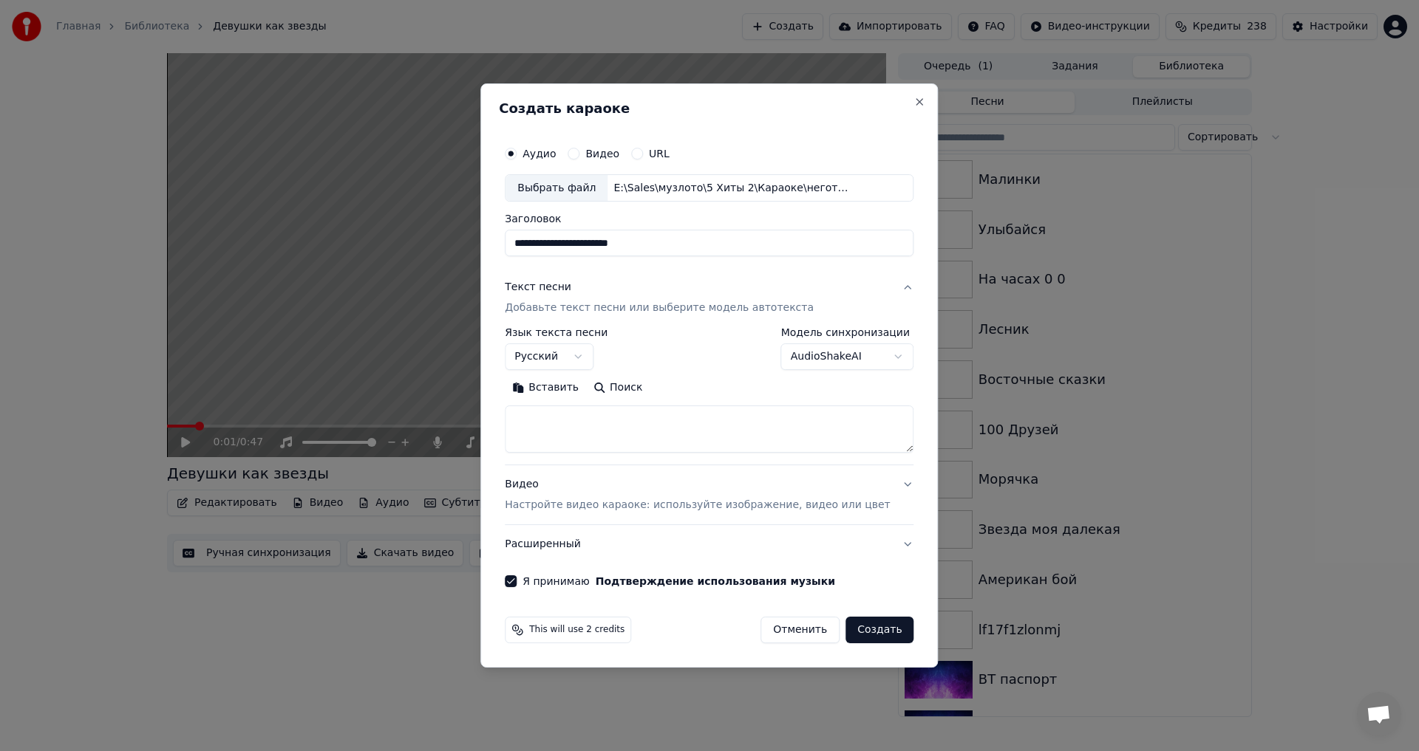
click at [628, 441] on textarea at bounding box center [709, 429] width 409 height 47
paste textarea "**********"
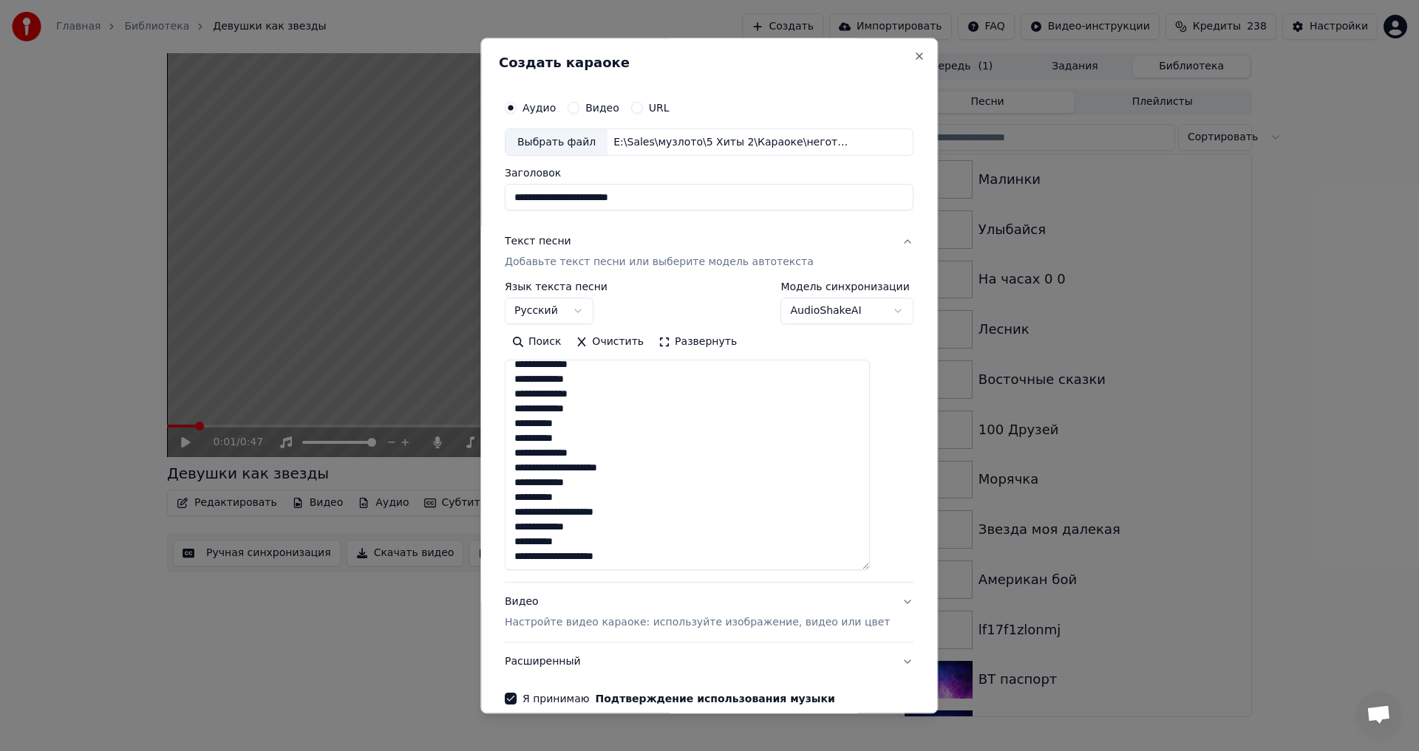
drag, startPoint x: 886, startPoint y: 447, endPoint x: 897, endPoint y: 566, distance: 119.5
click at [897, 566] on div "**********" at bounding box center [708, 376] width 457 height 676
drag, startPoint x: 529, startPoint y: 395, endPoint x: 695, endPoint y: 635, distance: 291.7
click at [695, 635] on div "**********" at bounding box center [709, 453] width 409 height 460
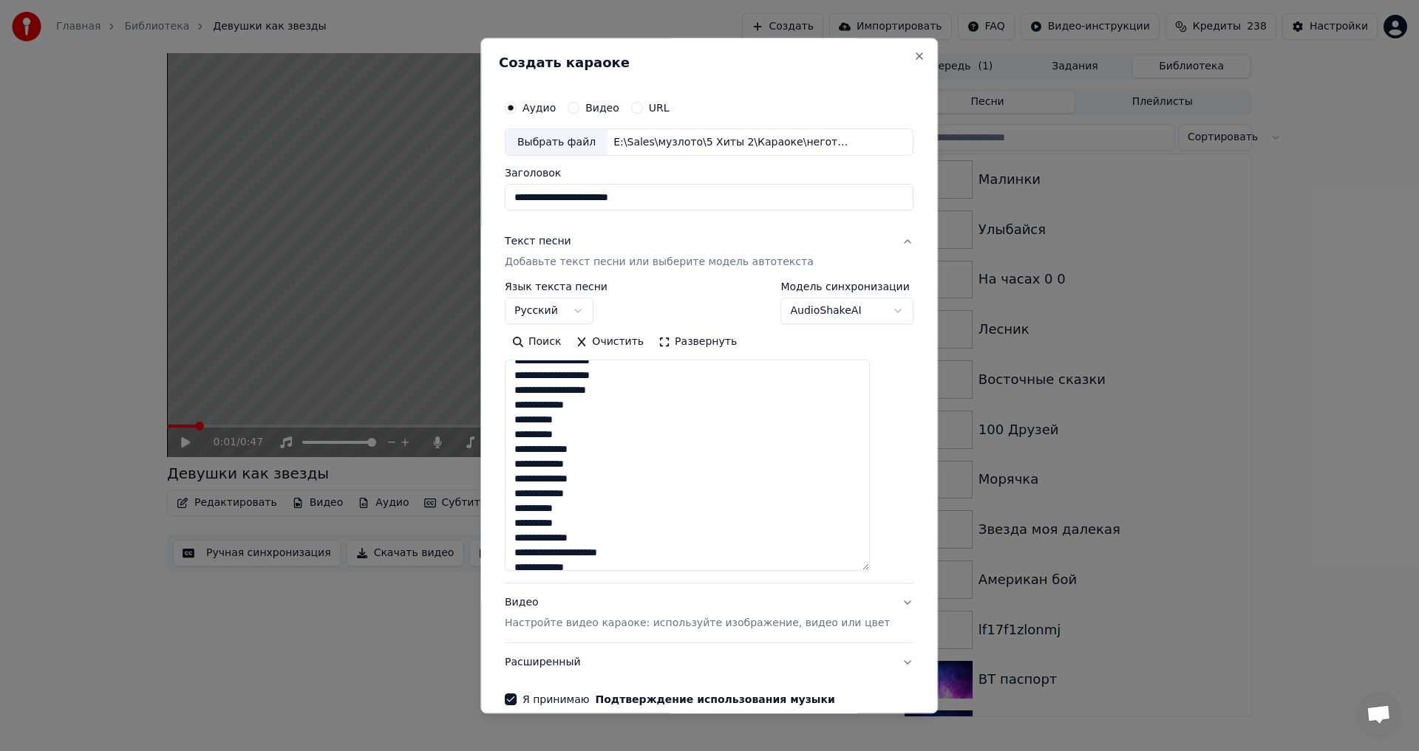
scroll to position [0, 0]
click at [530, 367] on textarea "**********" at bounding box center [687, 466] width 365 height 211
paste textarea "**********"
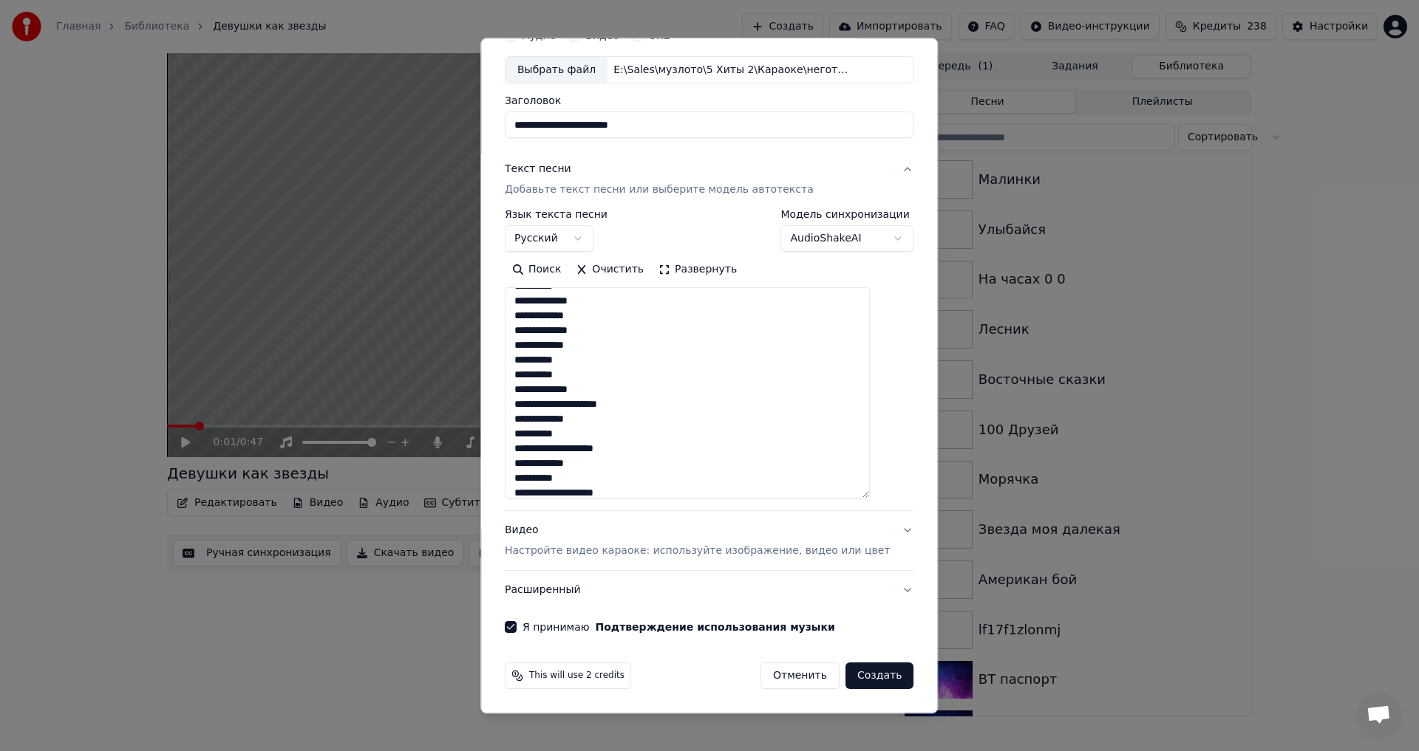
scroll to position [481, 0]
type textarea "**********"
click at [862, 675] on button "Создать" at bounding box center [879, 677] width 68 height 27
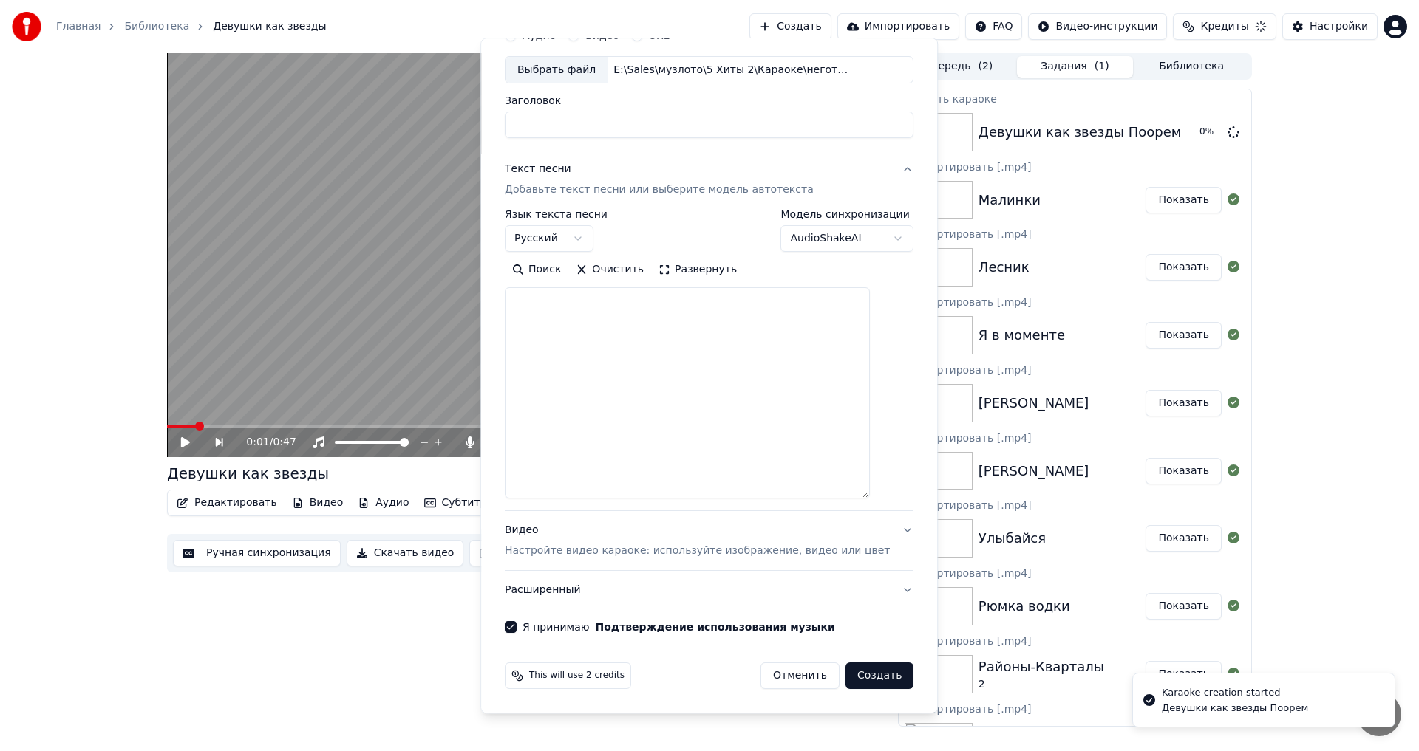
select select
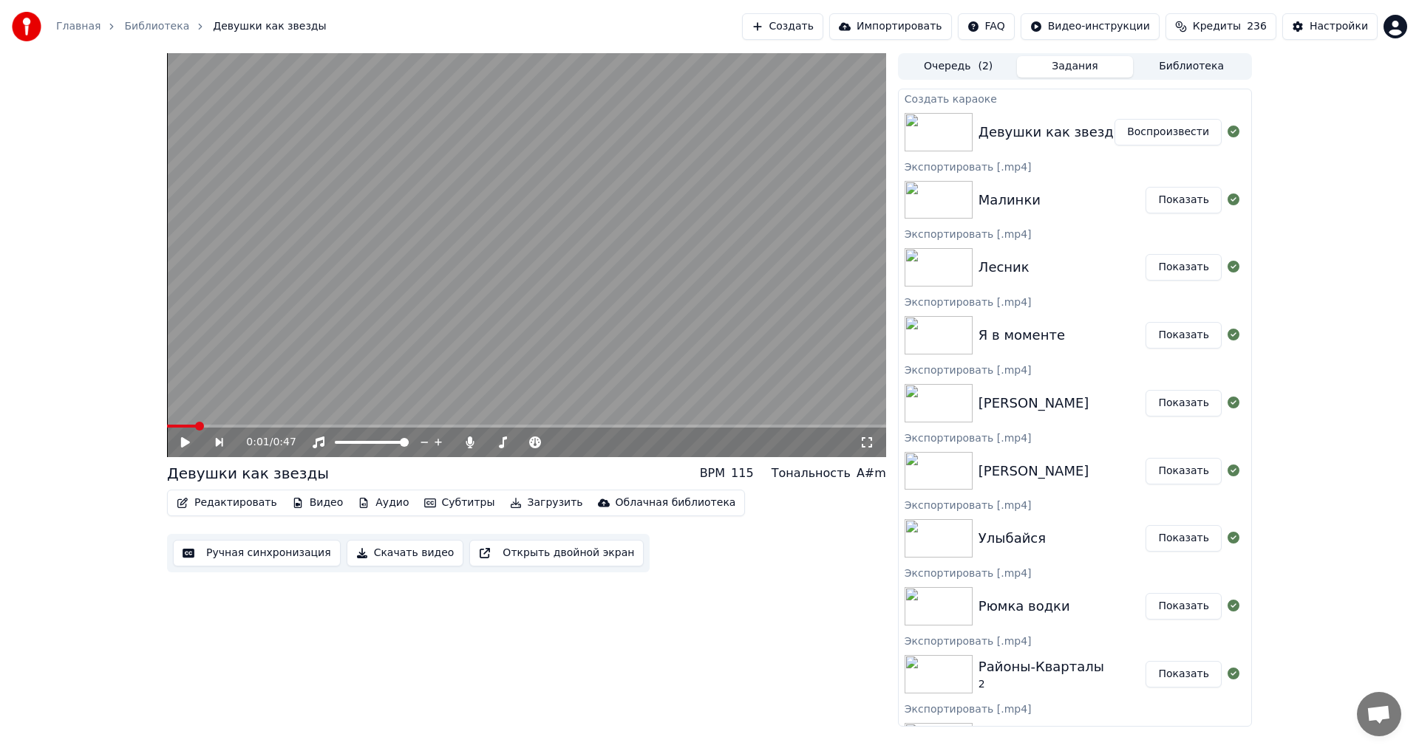
click at [1128, 137] on button "Воспроизвести" at bounding box center [1167, 132] width 107 height 27
